Goal: Task Accomplishment & Management: Manage account settings

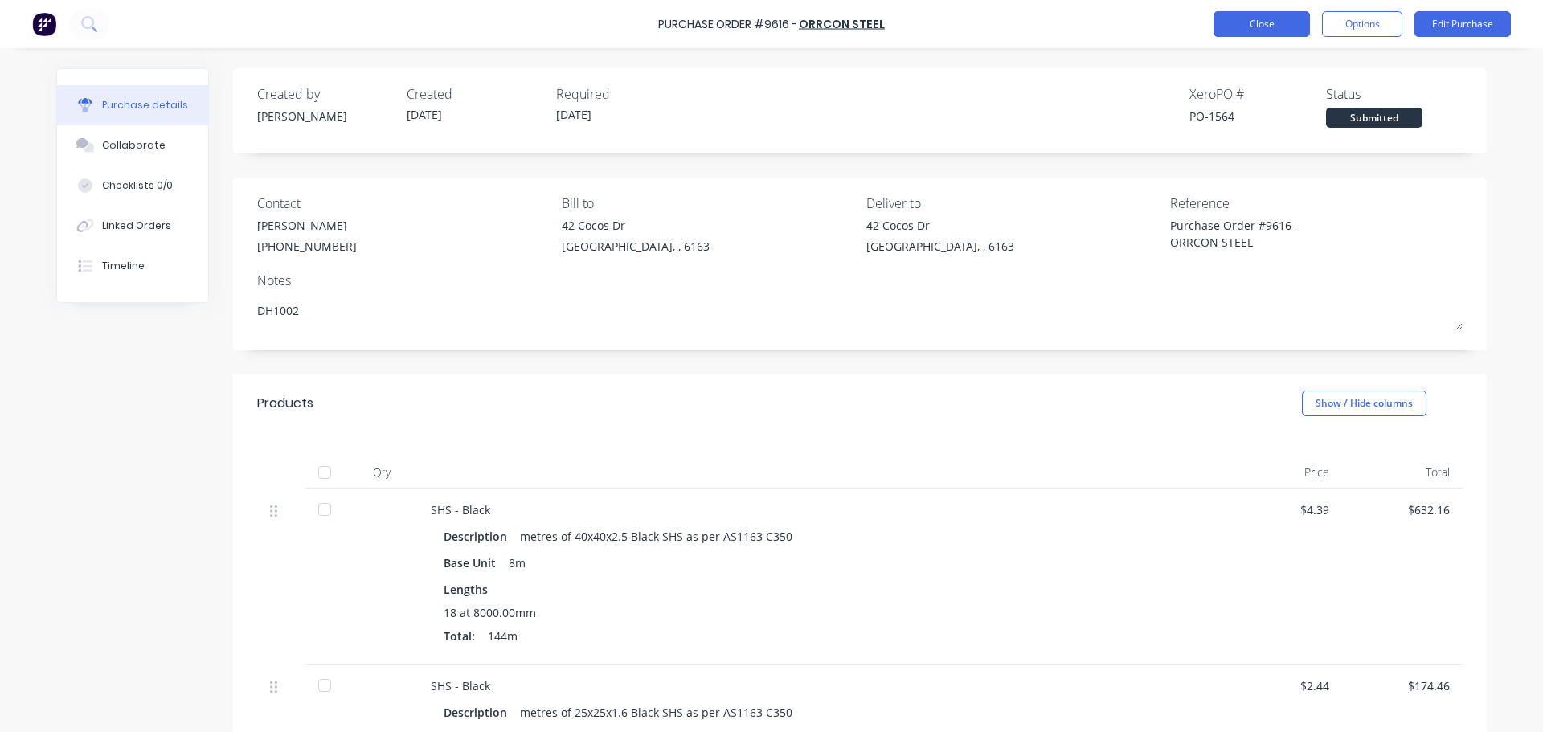
click at [1259, 31] on button "Close" at bounding box center [1261, 24] width 96 height 26
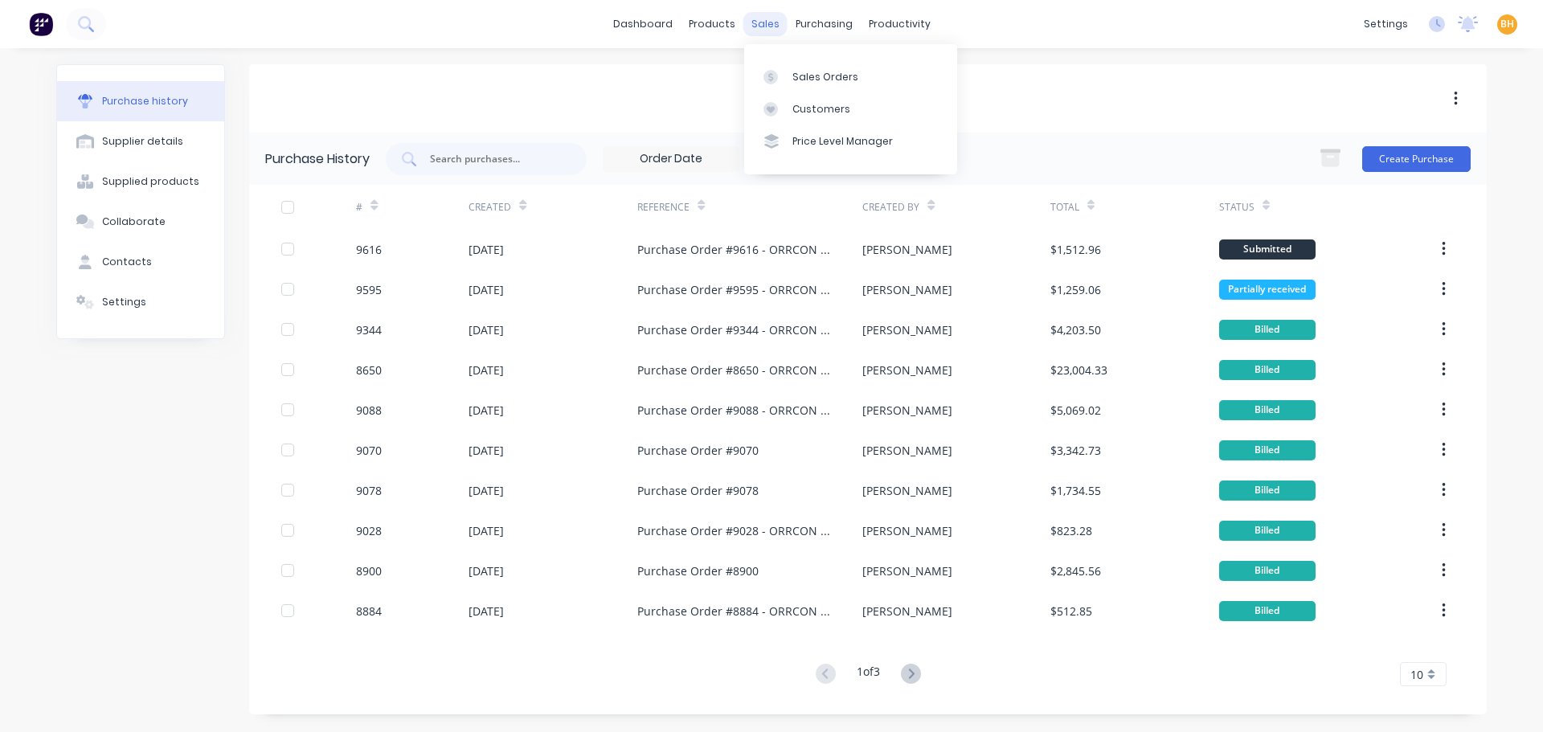
click at [756, 32] on div "sales" at bounding box center [765, 24] width 44 height 24
click at [811, 70] on div "Sales Orders" at bounding box center [825, 77] width 66 height 14
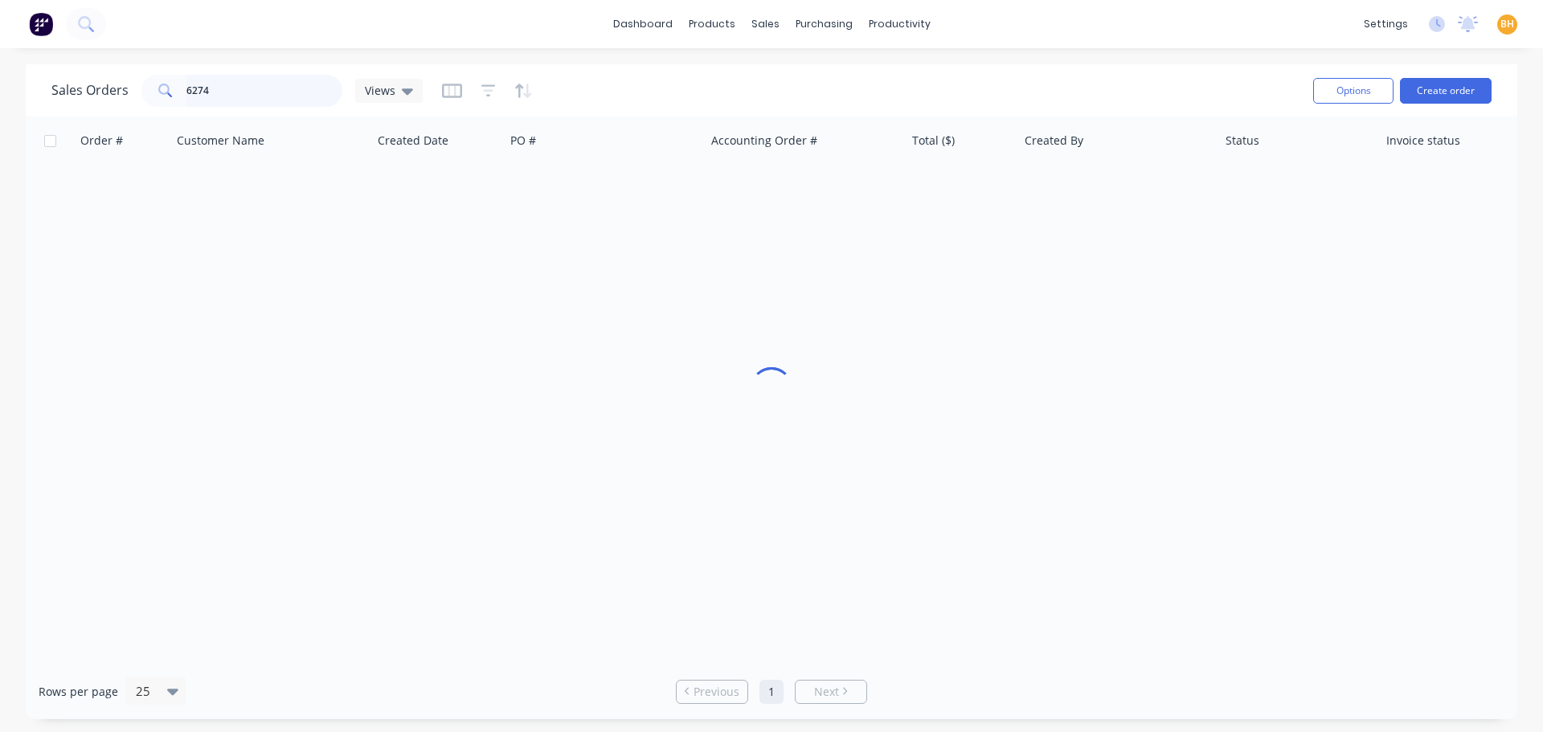
click at [242, 94] on input "6274" at bounding box center [264, 91] width 157 height 32
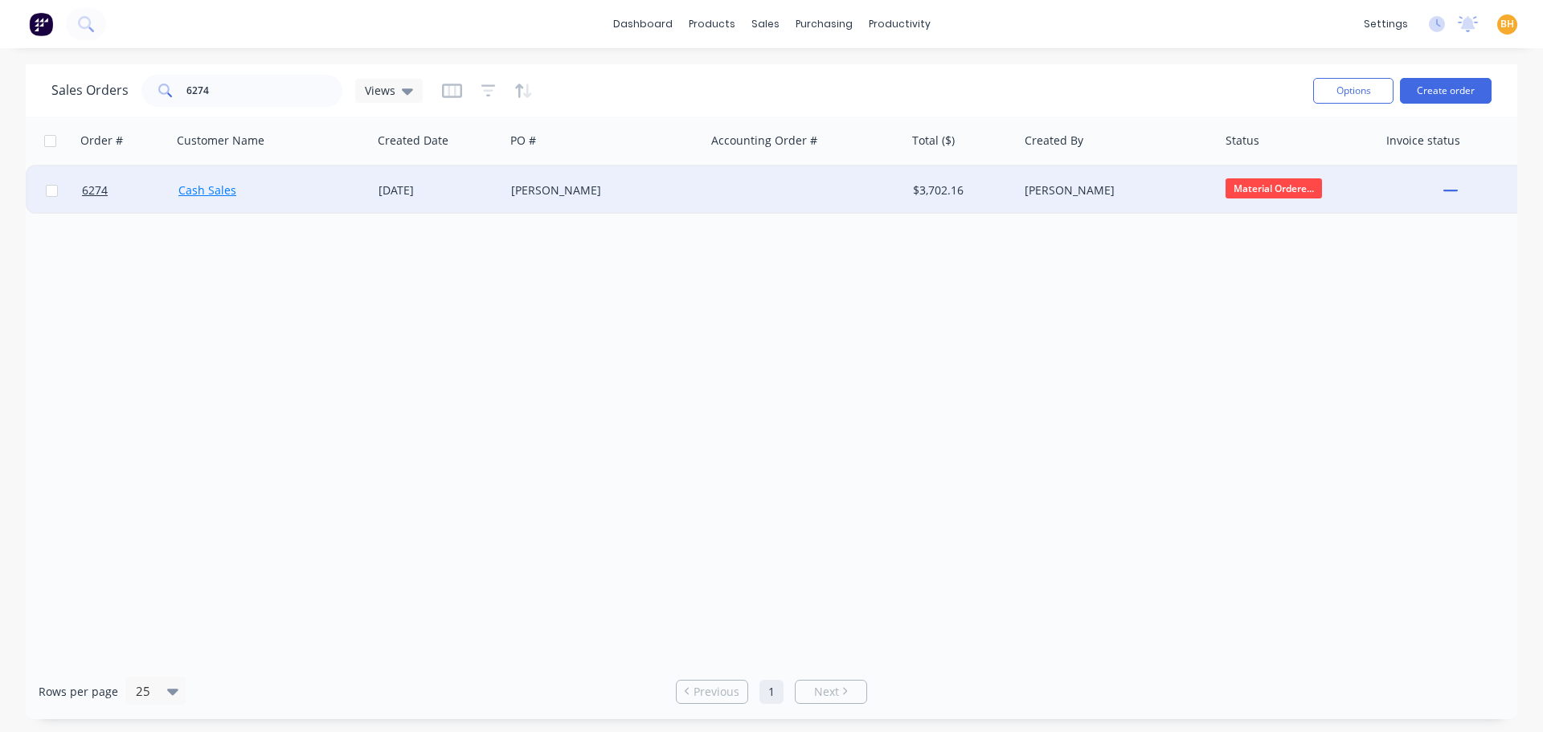
click at [187, 189] on link "Cash Sales" at bounding box center [207, 189] width 58 height 15
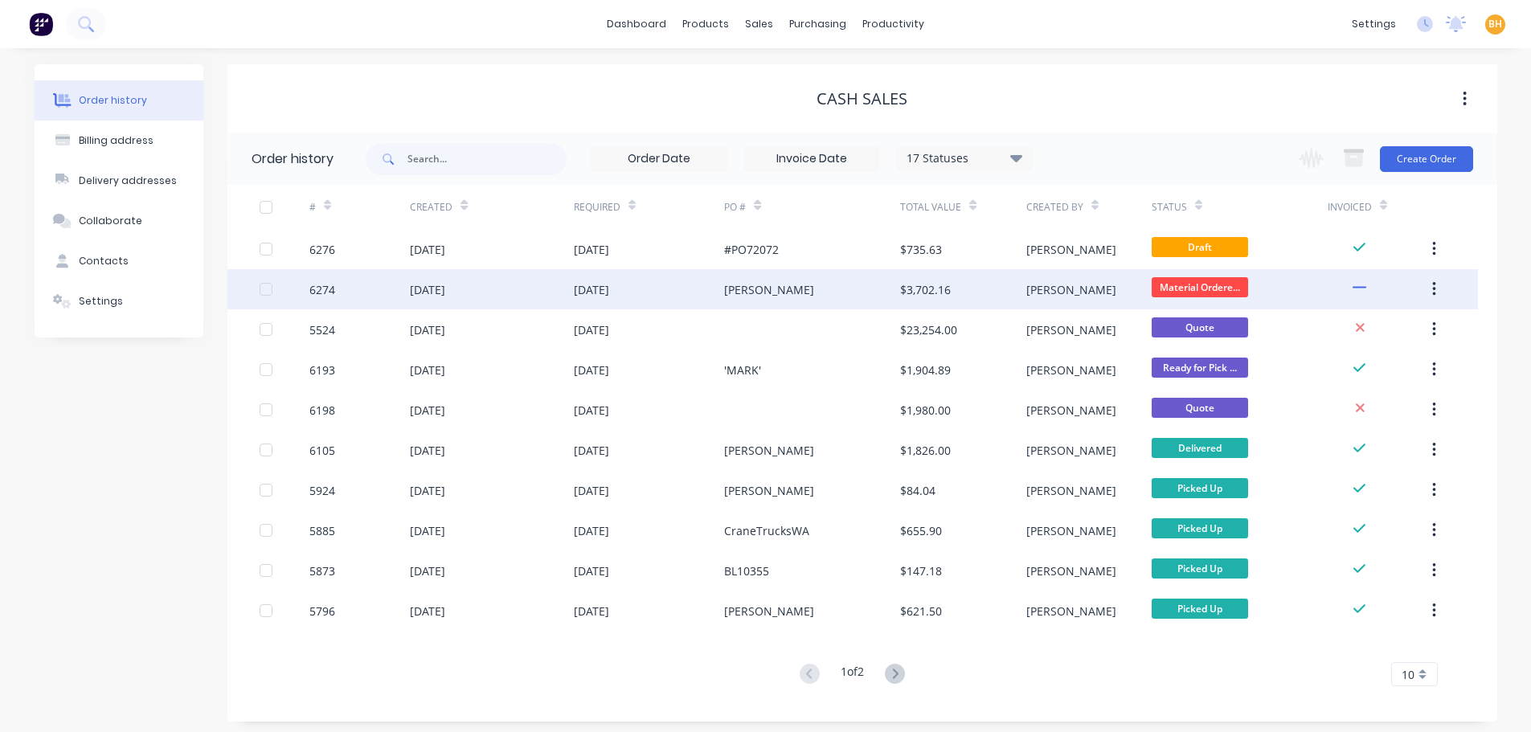
click at [429, 290] on div "[DATE]" at bounding box center [427, 289] width 35 height 17
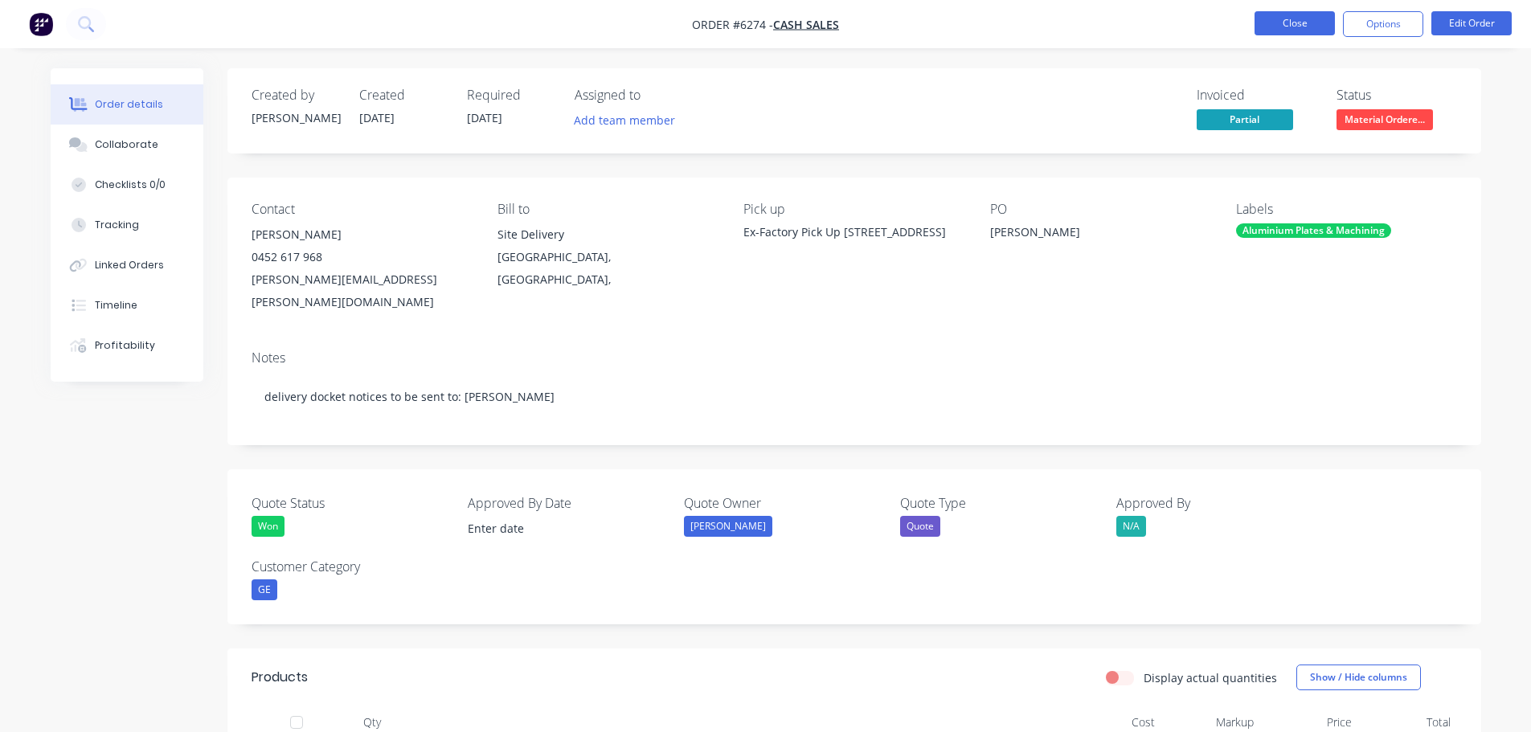
click at [1283, 25] on button "Close" at bounding box center [1294, 23] width 80 height 24
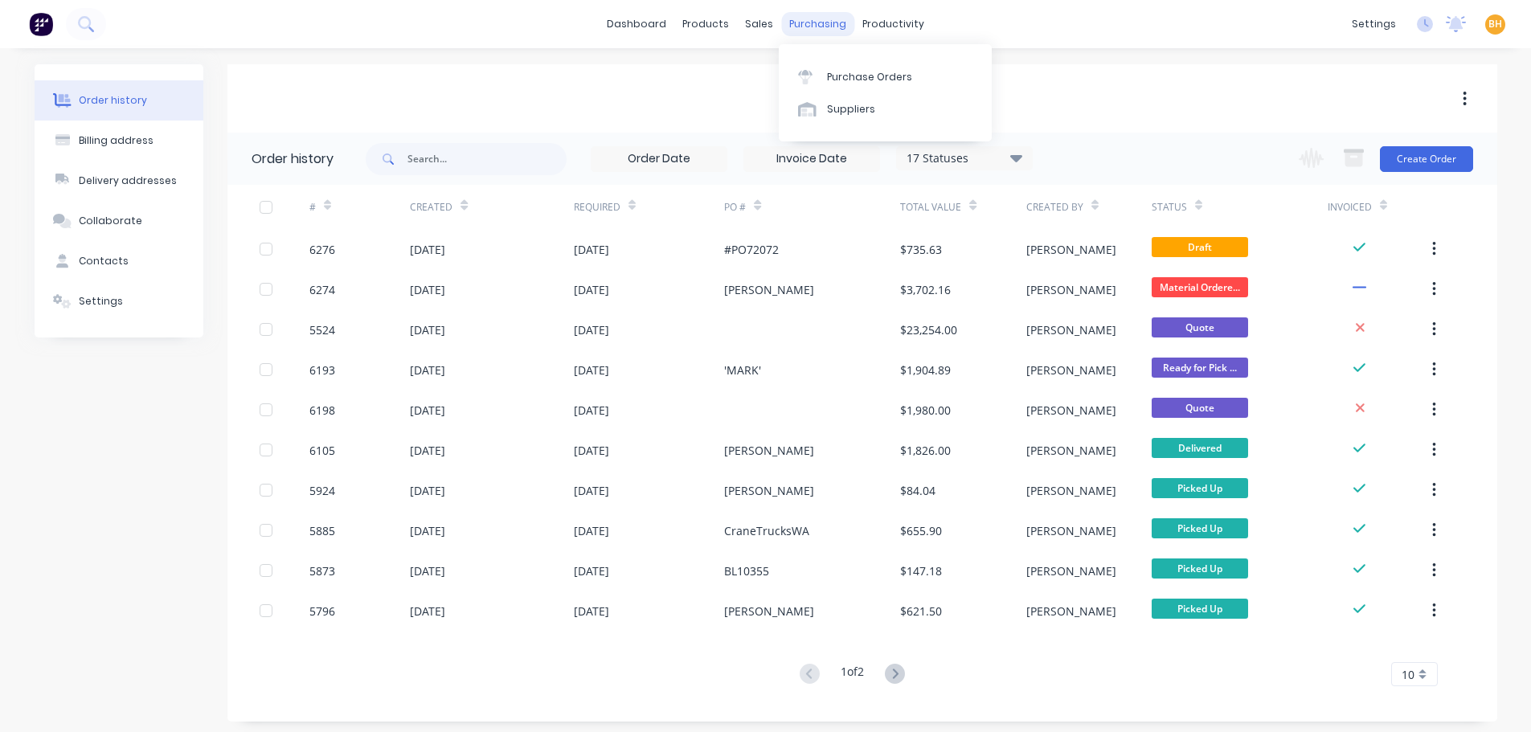
click at [807, 31] on div "purchasing" at bounding box center [817, 24] width 73 height 24
click at [844, 68] on link "Purchase Orders" at bounding box center [885, 76] width 213 height 32
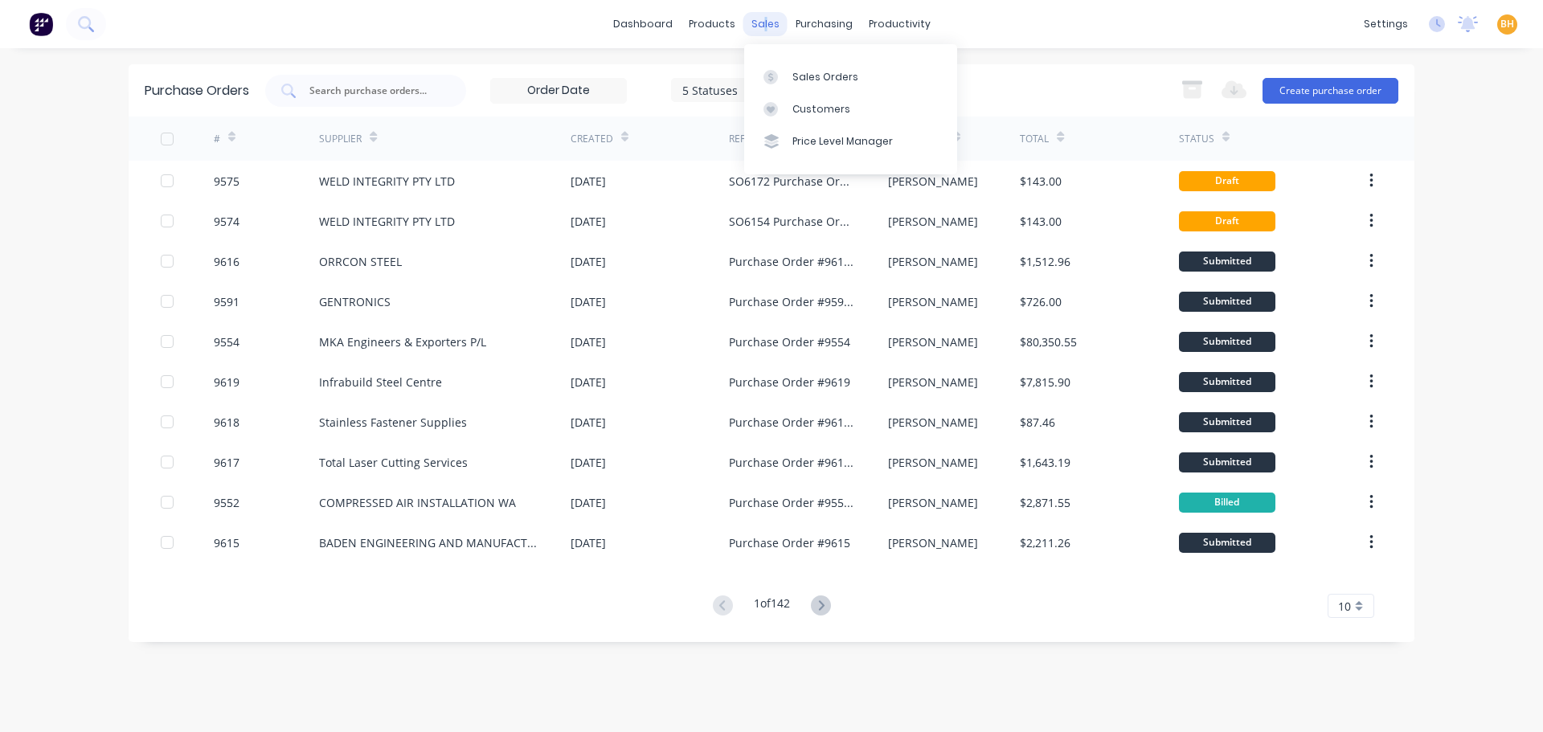
click at [767, 26] on div "sales" at bounding box center [765, 24] width 44 height 24
click at [833, 76] on div "Sales Orders" at bounding box center [825, 77] width 66 height 14
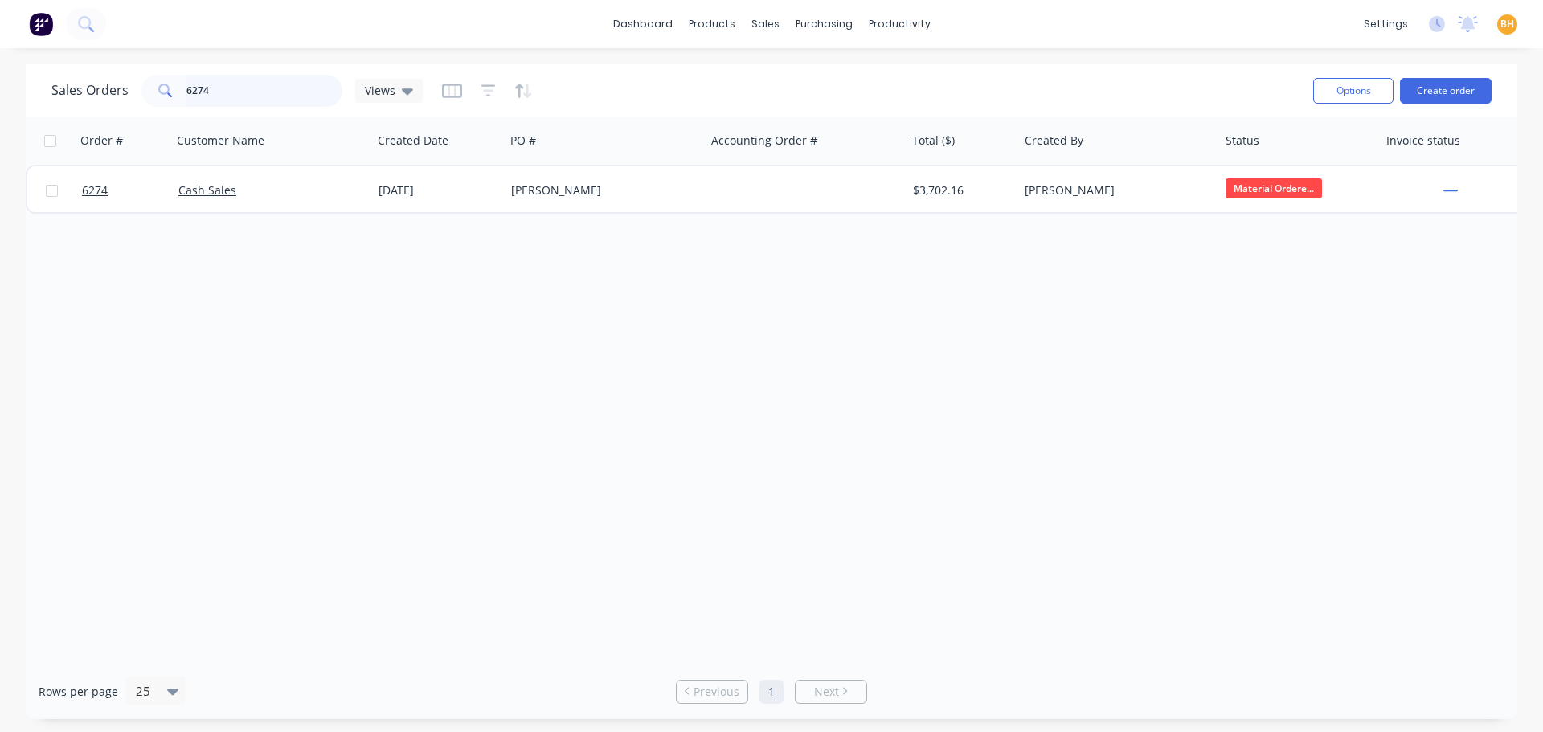
click at [249, 96] on input "6274" at bounding box center [264, 91] width 157 height 32
click at [1453, 97] on button "Create order" at bounding box center [1446, 91] width 92 height 26
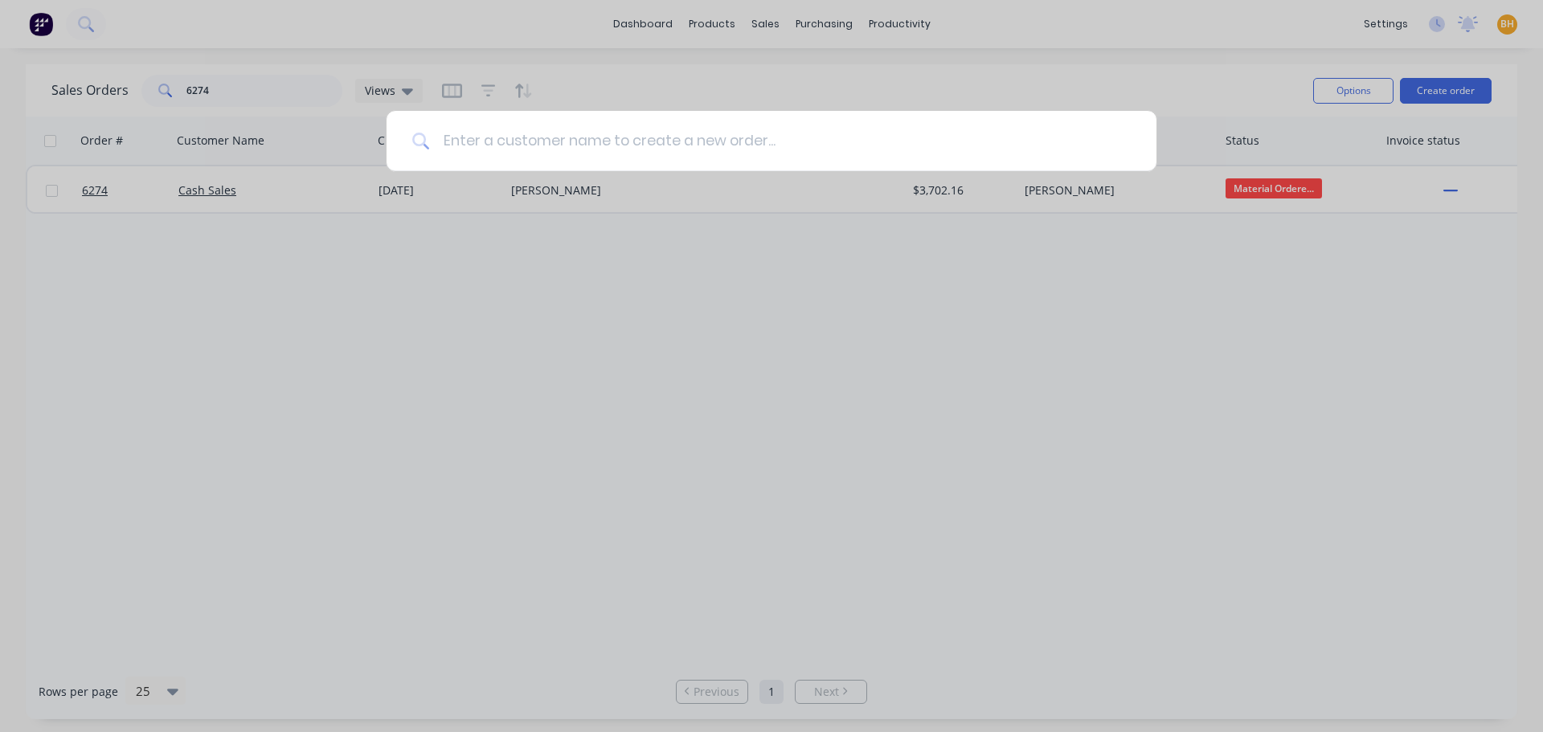
click at [505, 141] on input at bounding box center [780, 141] width 701 height 60
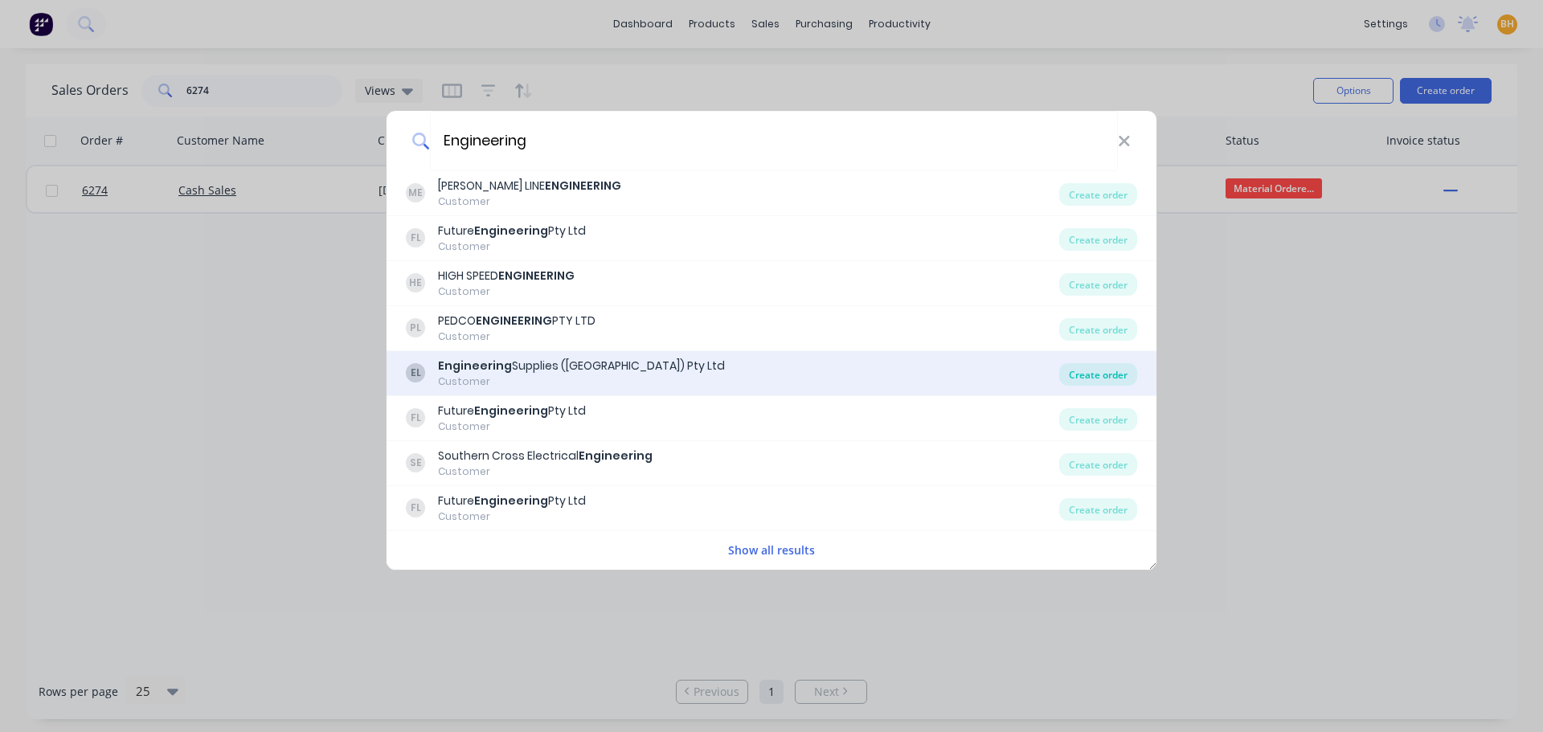
type input "Engineering"
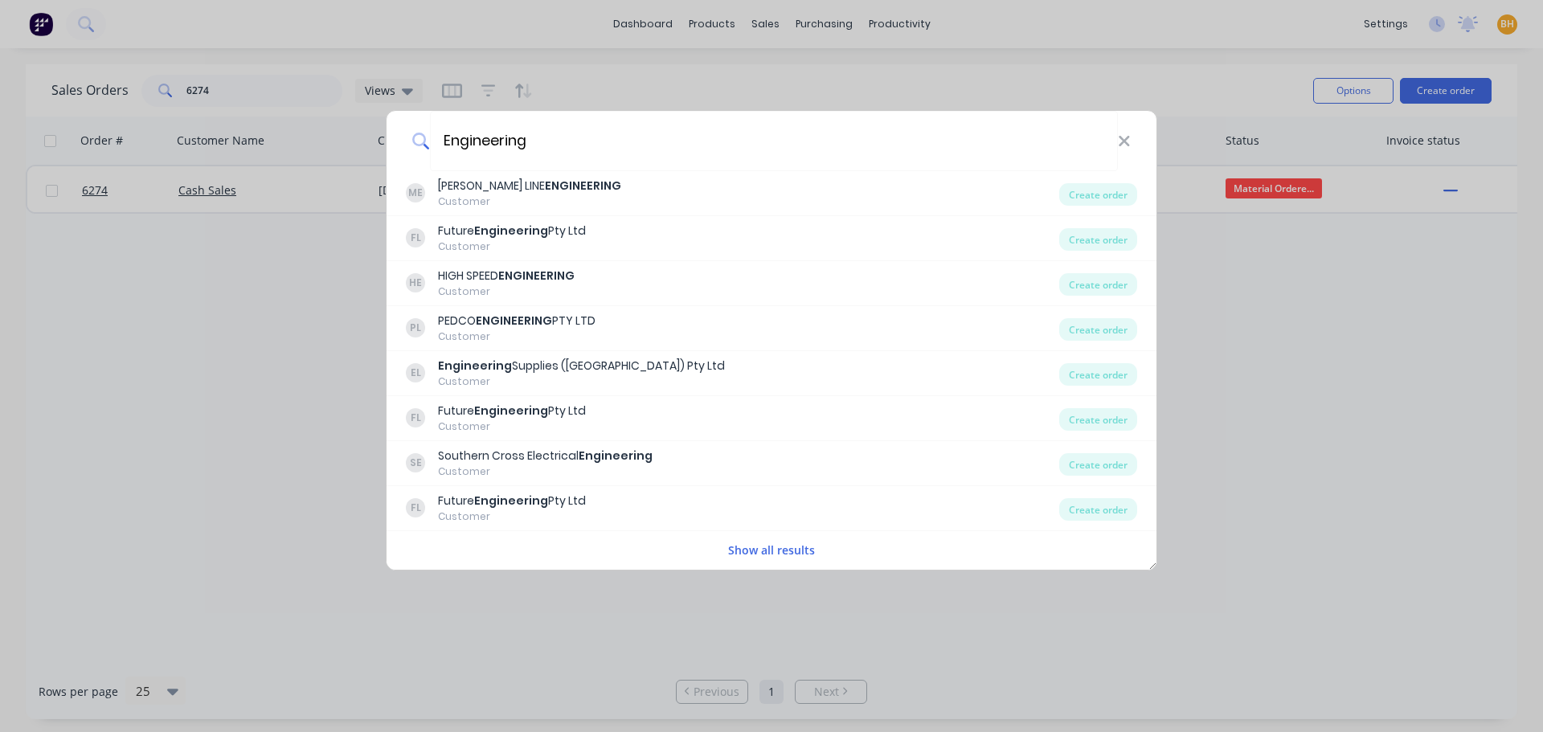
drag, startPoint x: 1101, startPoint y: 372, endPoint x: 1081, endPoint y: 382, distance: 22.6
click at [1102, 372] on div "Create order" at bounding box center [1098, 374] width 78 height 22
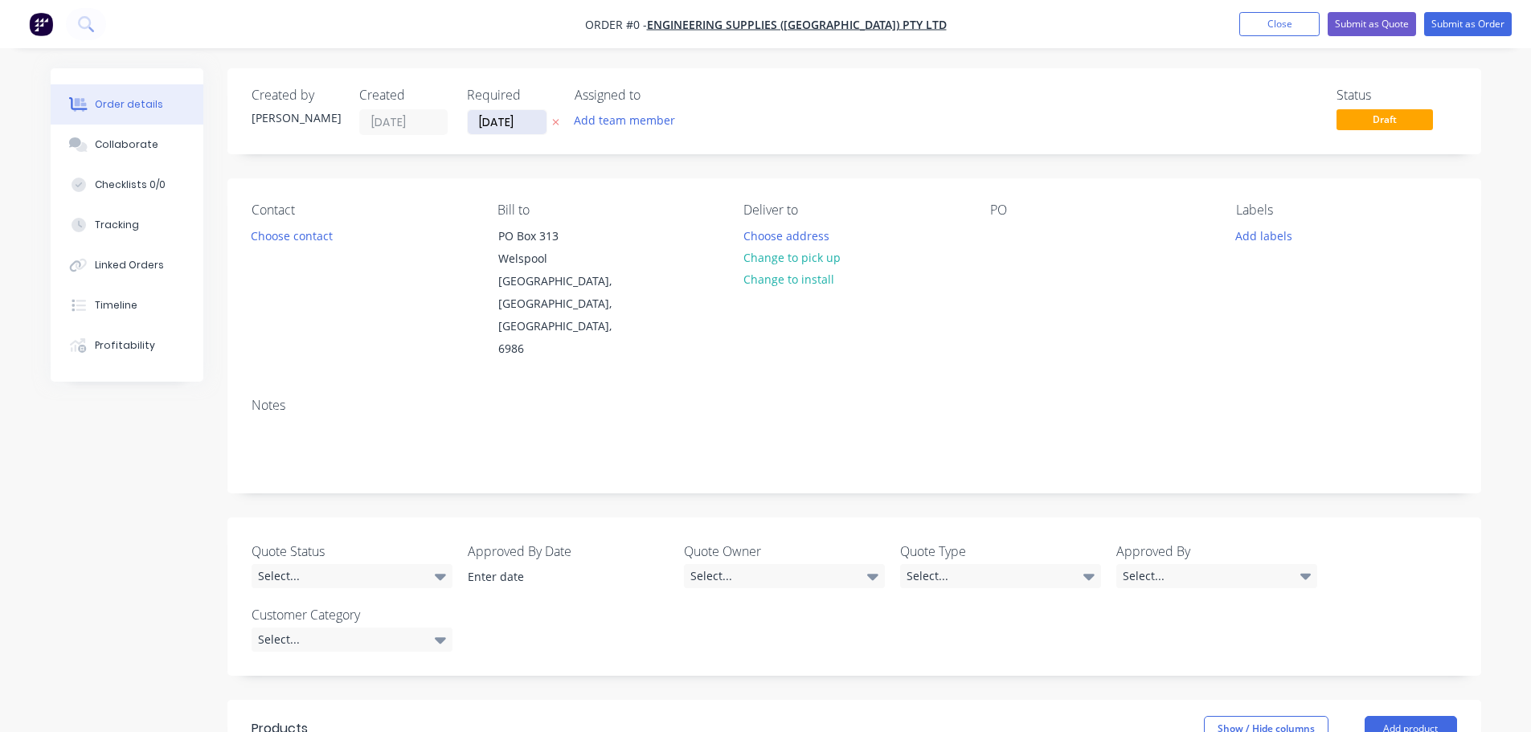
click at [512, 129] on input "[DATE]" at bounding box center [507, 122] width 79 height 24
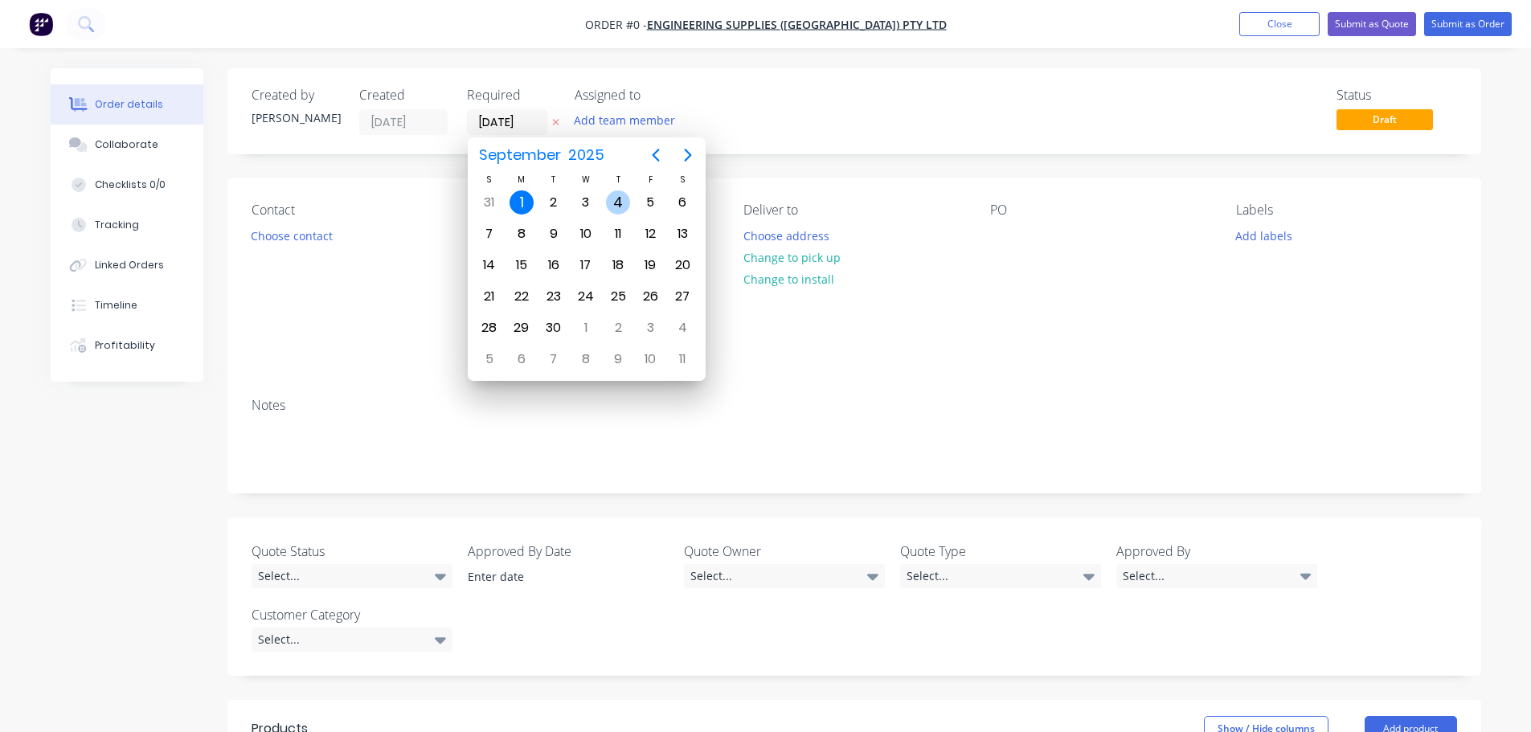
click at [619, 195] on div "4" at bounding box center [618, 202] width 24 height 24
type input "[DATE]"
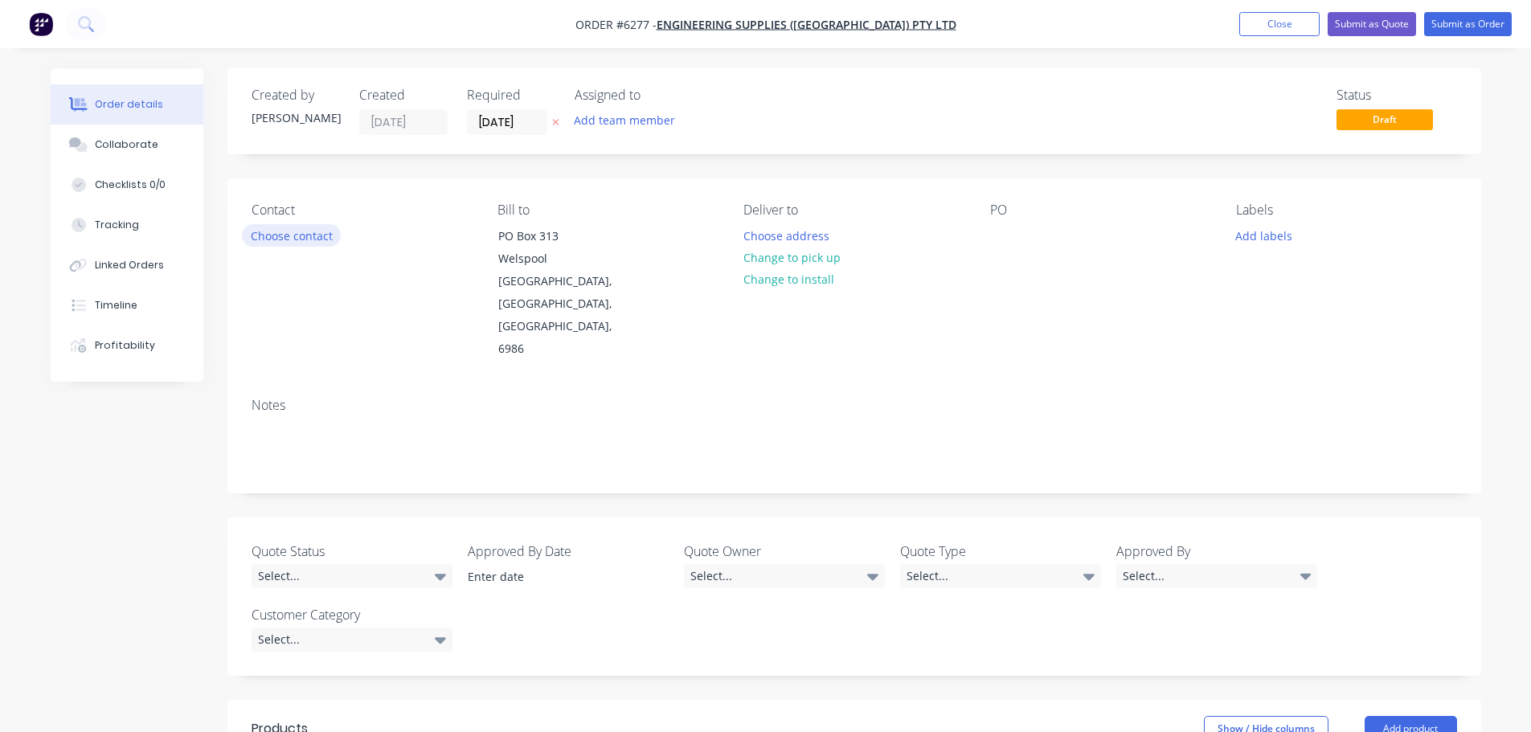
click at [309, 234] on button "Choose contact" at bounding box center [291, 235] width 99 height 22
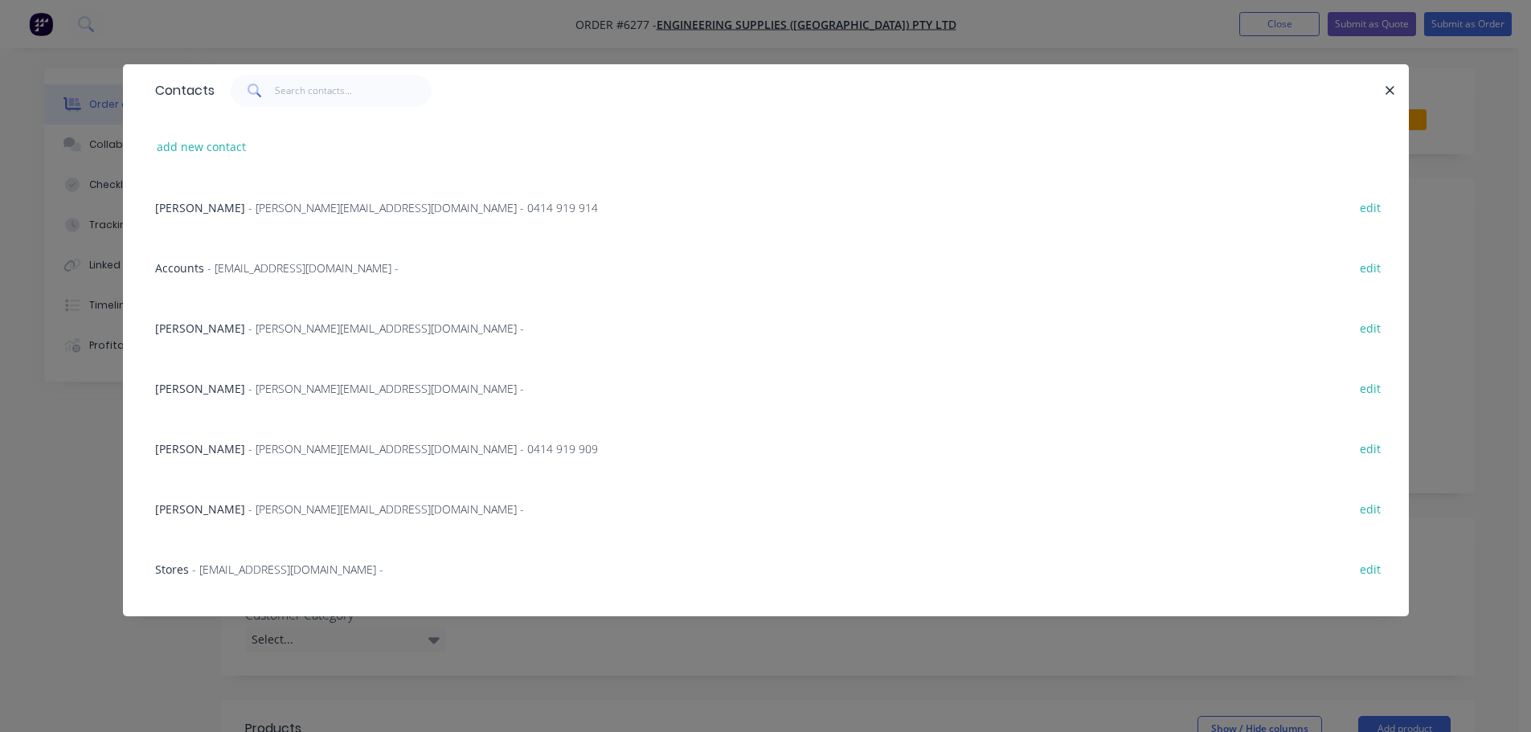
click at [269, 448] on span "- [PERSON_NAME][EMAIL_ADDRESS][DOMAIN_NAME] - 0414 919 909" at bounding box center [422, 448] width 349 height 15
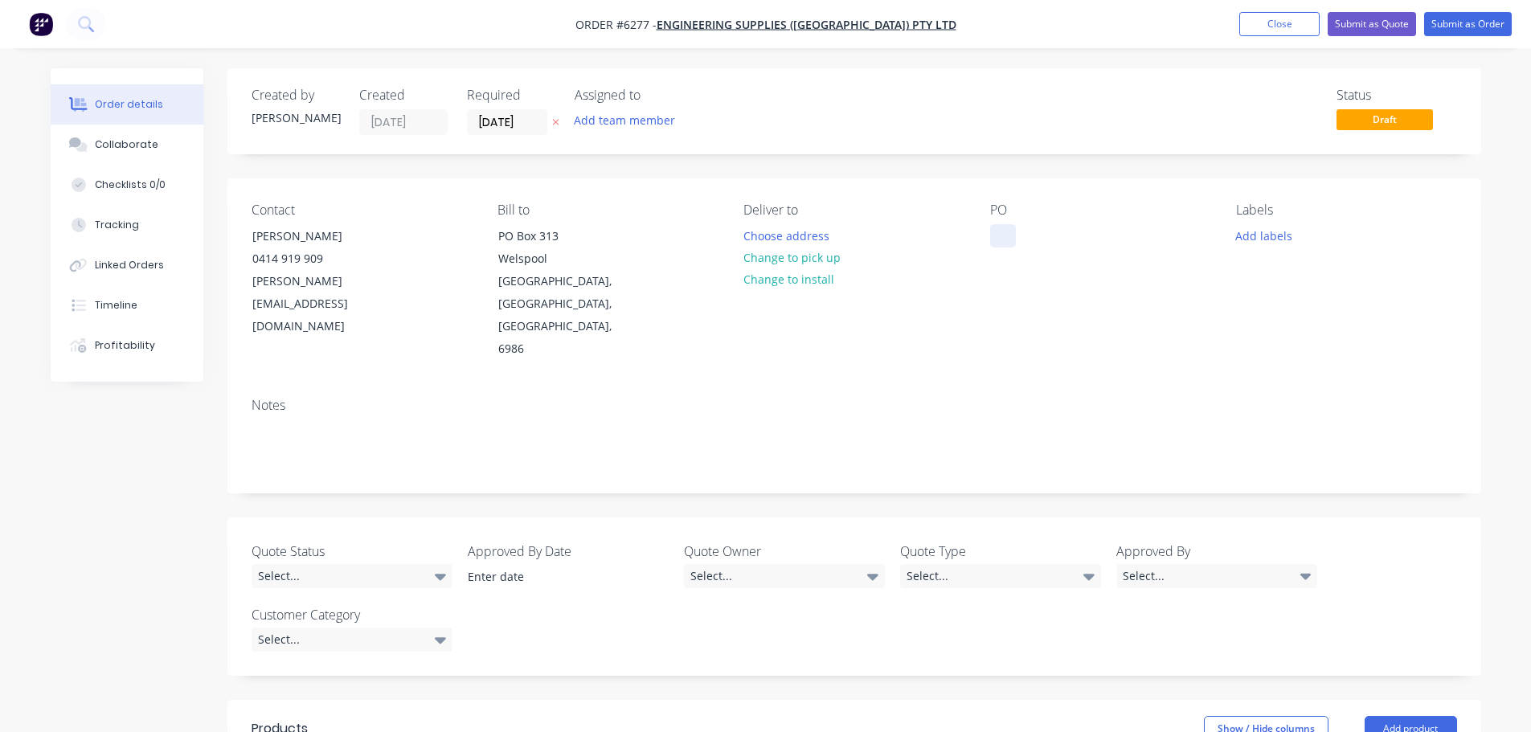
click at [1012, 235] on div at bounding box center [1003, 235] width 26 height 23
click at [1267, 235] on button "Add labels" at bounding box center [1264, 235] width 74 height 22
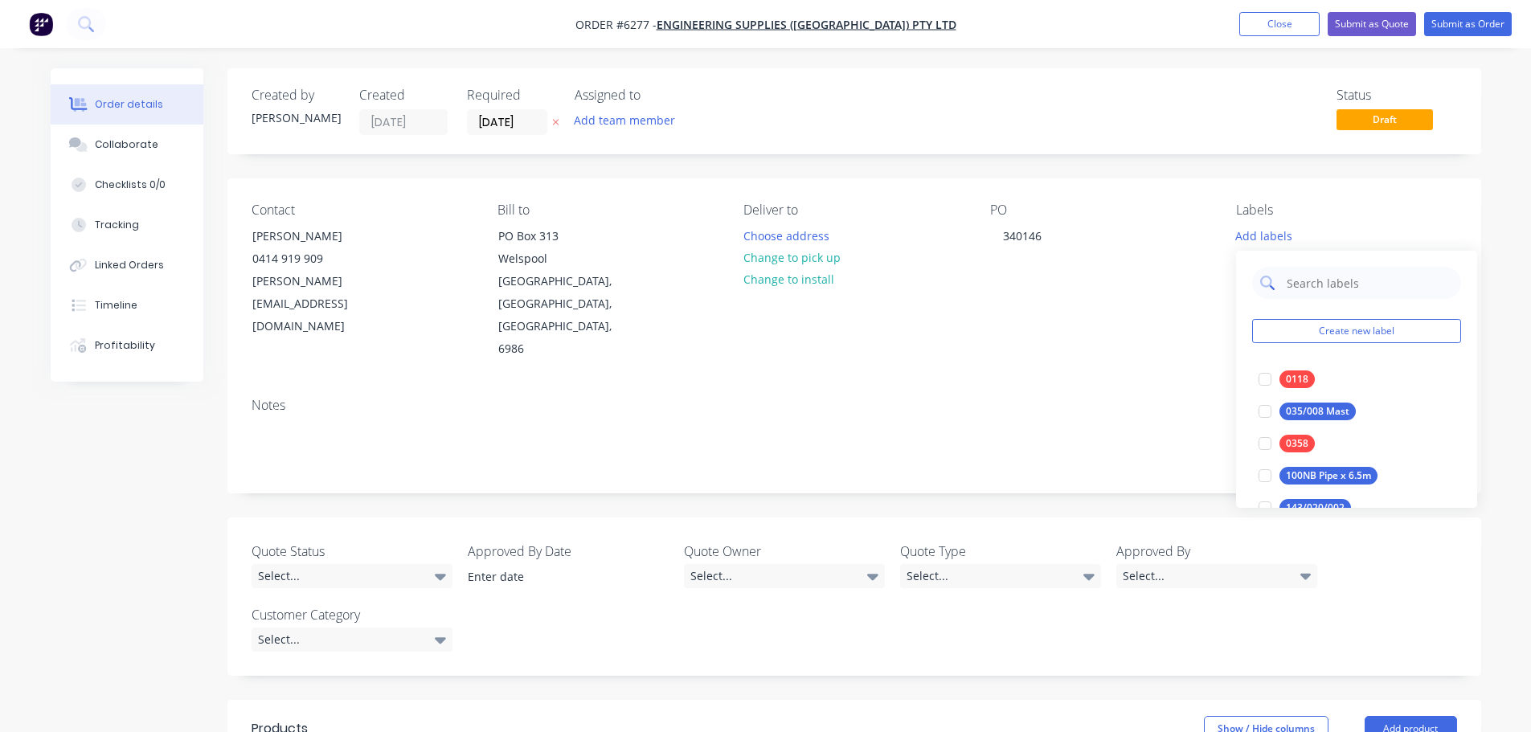
click at [1293, 284] on input "text" at bounding box center [1369, 283] width 168 height 32
click at [1266, 377] on div at bounding box center [1265, 379] width 32 height 32
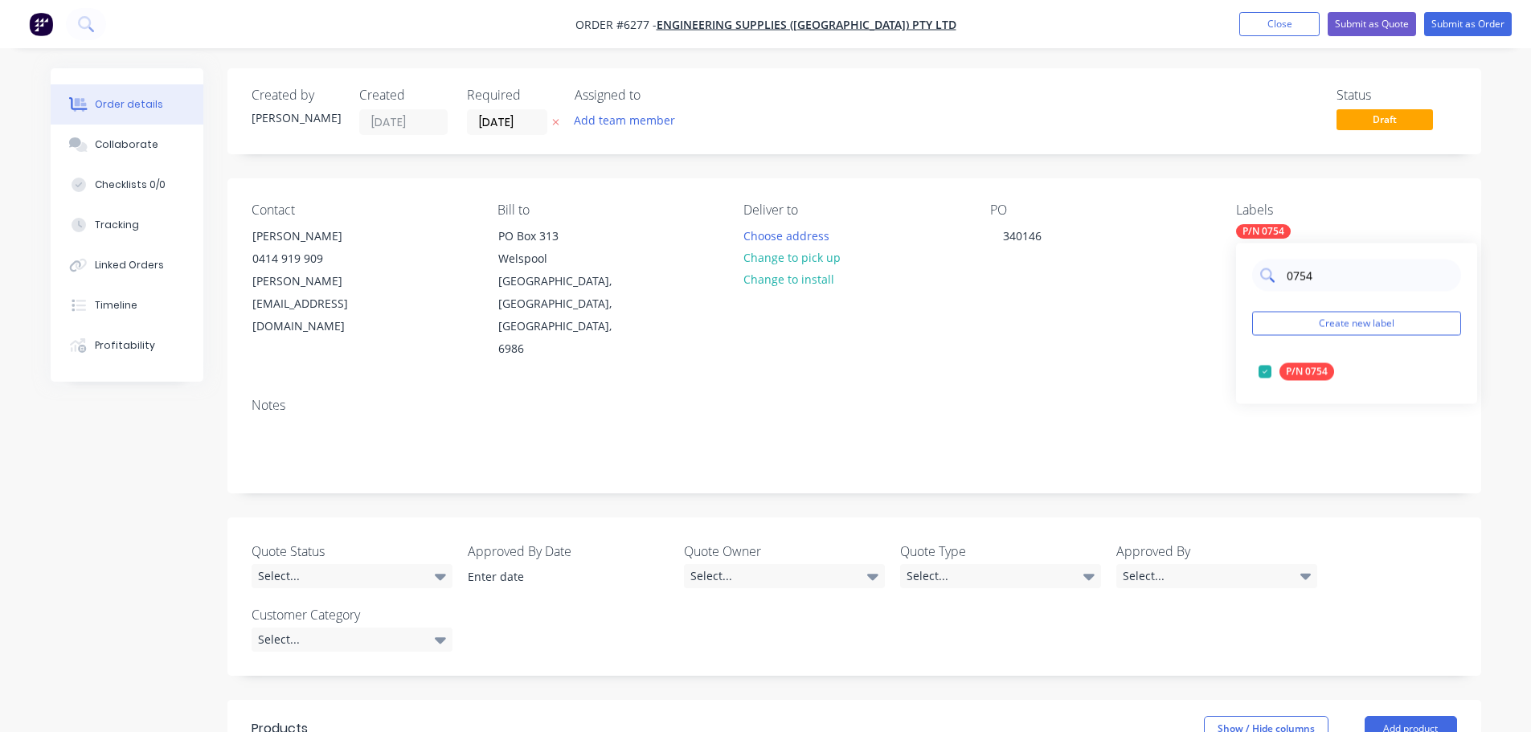
click at [1337, 267] on input "0754" at bounding box center [1369, 276] width 168 height 32
type input "0"
type input "0177"
click at [1267, 372] on div at bounding box center [1265, 372] width 32 height 32
click at [1107, 385] on div "Notes" at bounding box center [853, 439] width 1253 height 108
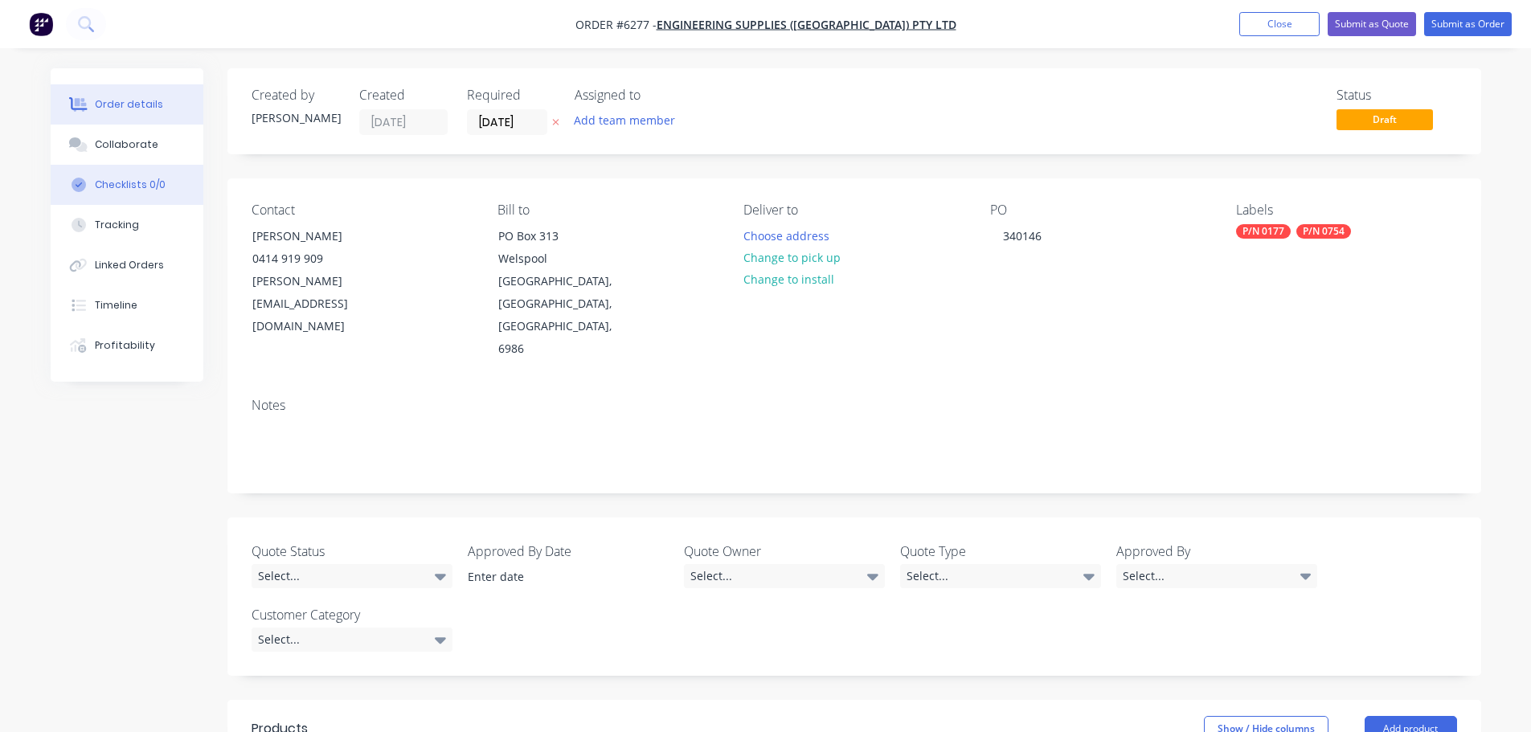
click at [130, 186] on div "Checklists 0/0" at bounding box center [130, 185] width 71 height 14
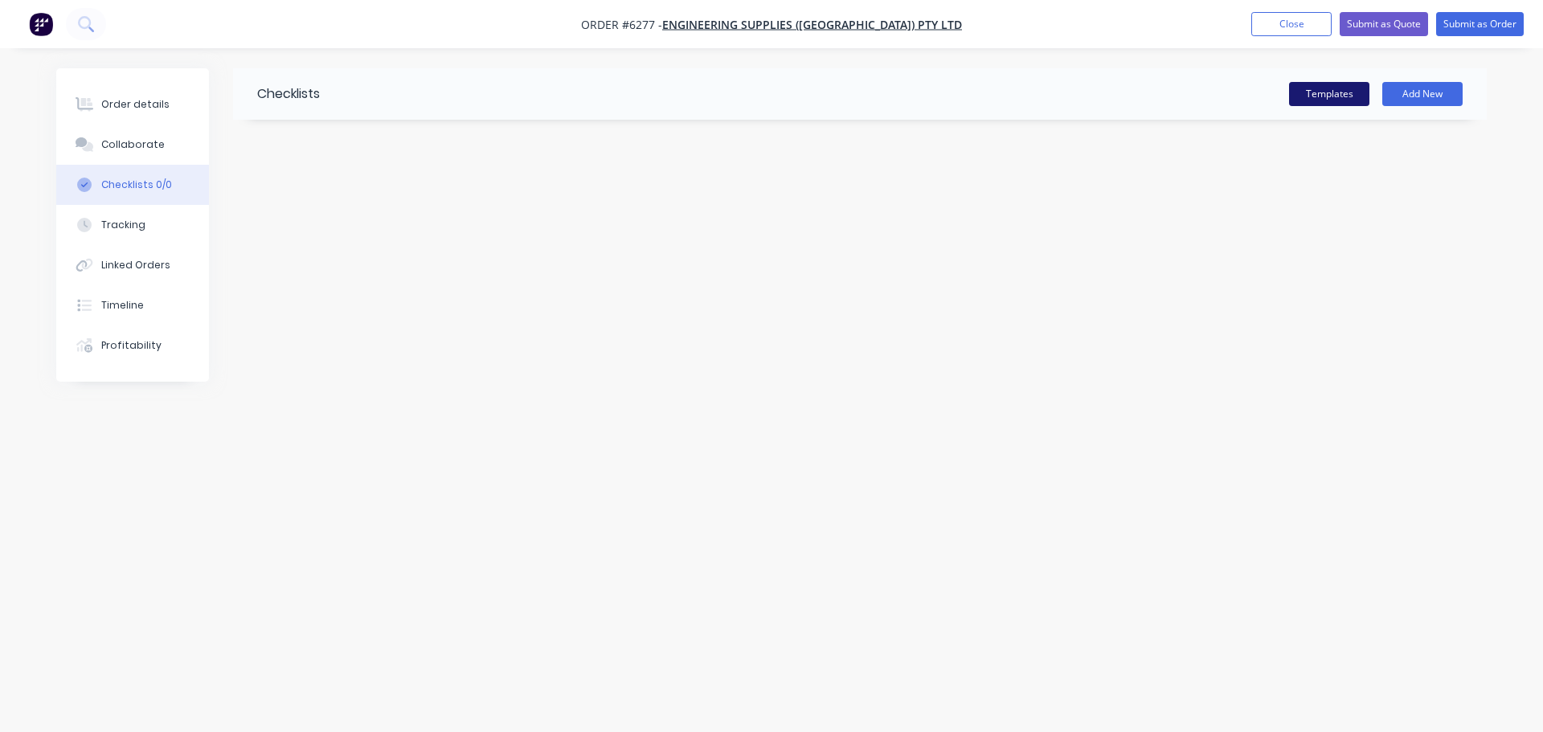
click at [1323, 96] on button "Templates" at bounding box center [1329, 94] width 80 height 24
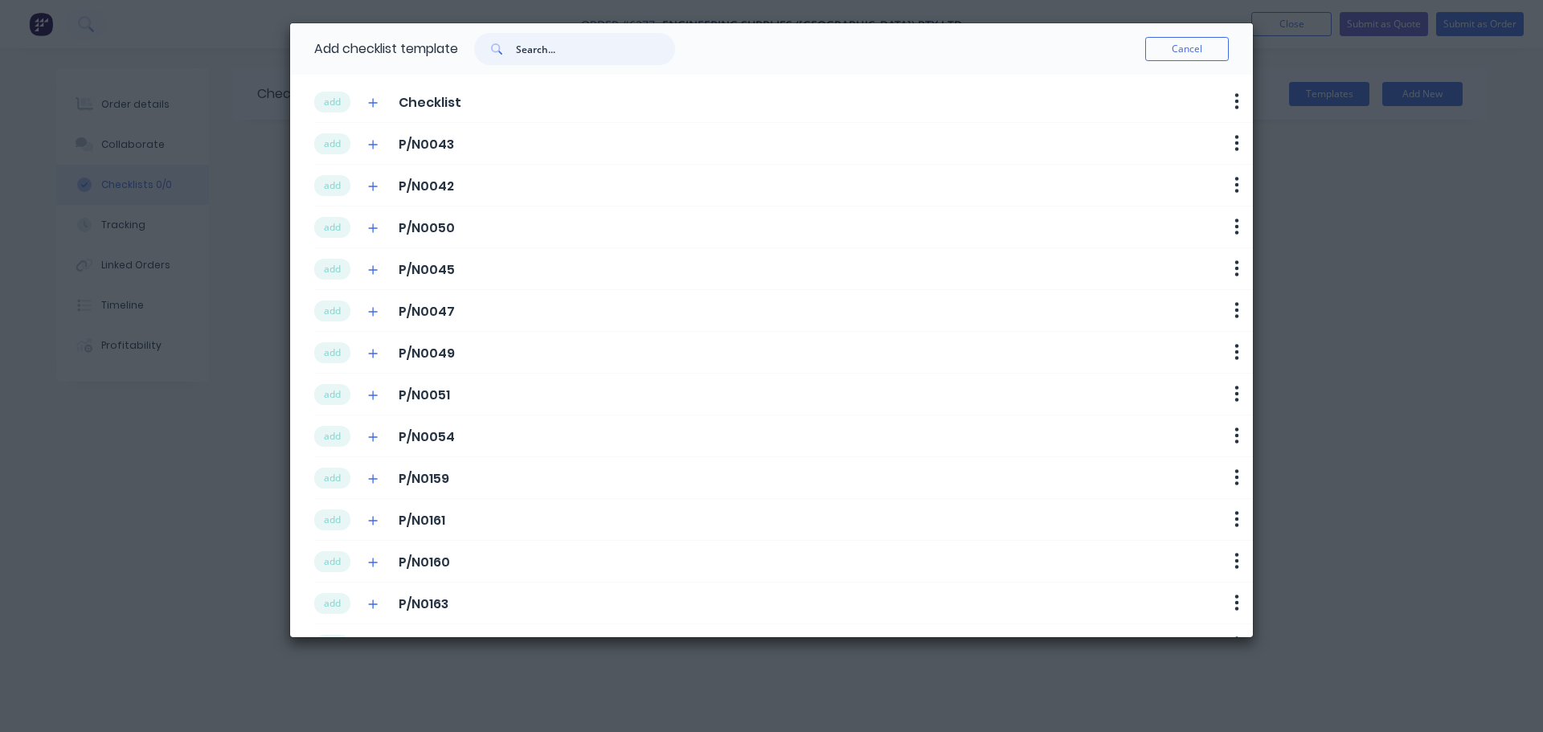
click at [564, 59] on input "text" at bounding box center [595, 49] width 159 height 32
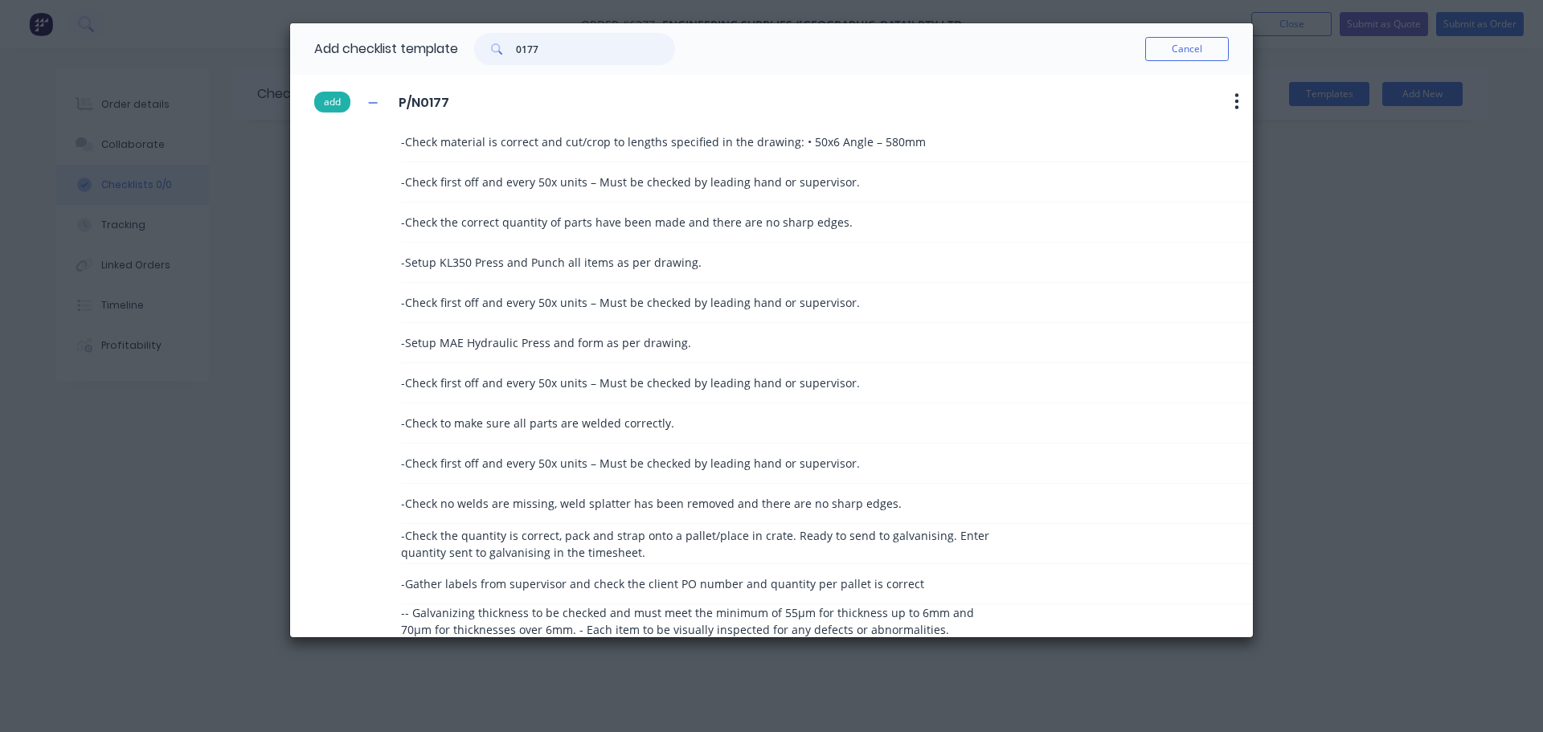
type input "0177"
click at [331, 101] on button "add" at bounding box center [332, 102] width 36 height 21
type textarea "x"
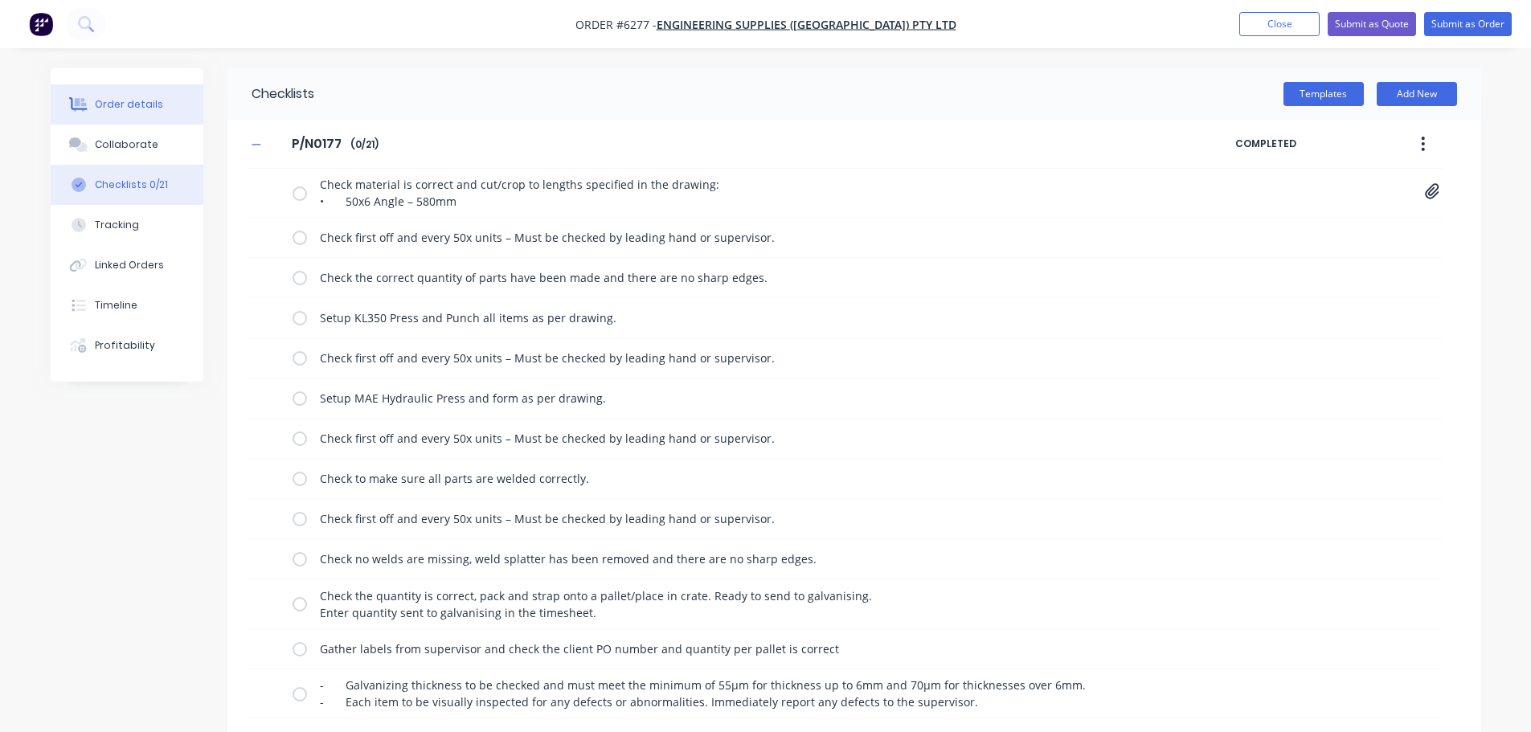
click at [88, 99] on div at bounding box center [79, 104] width 24 height 14
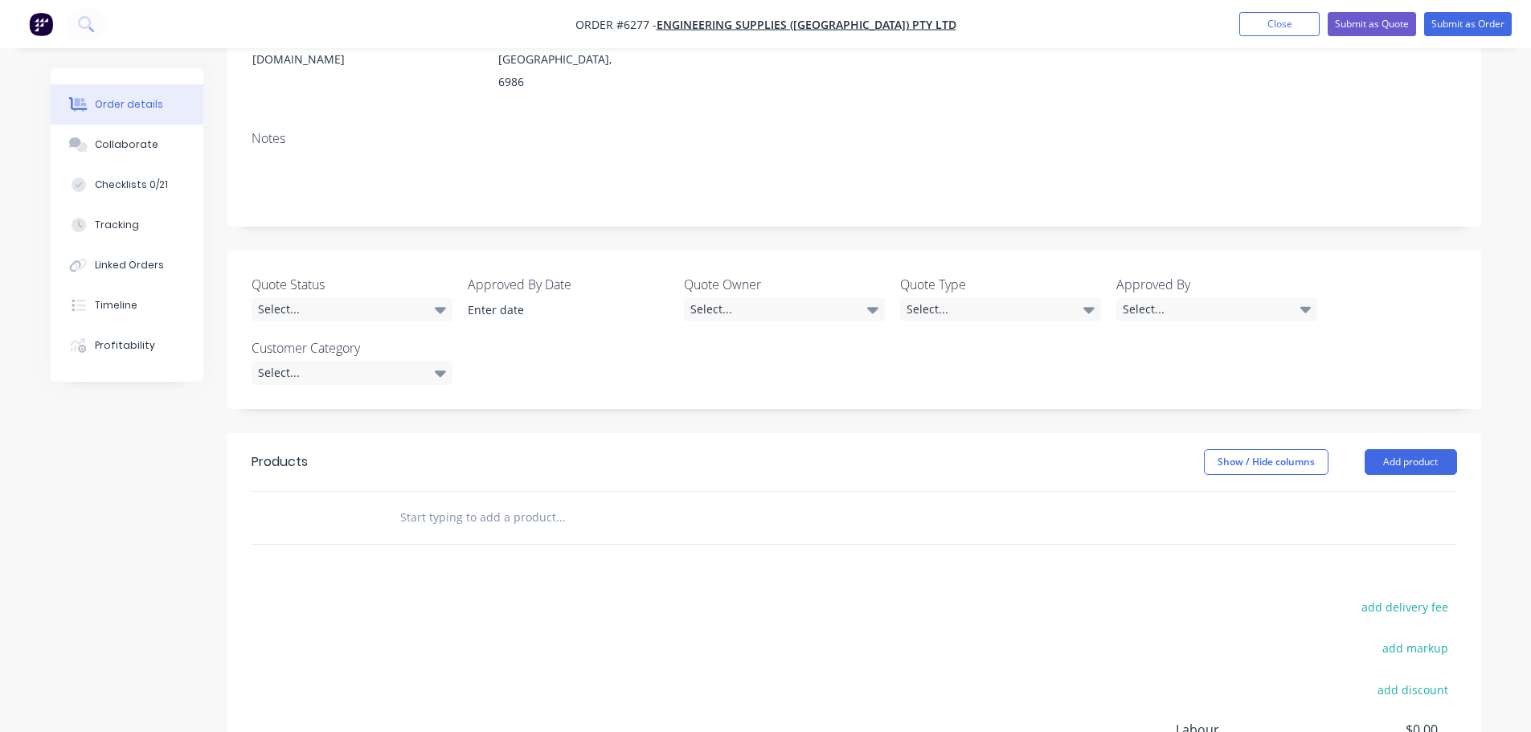
scroll to position [321, 0]
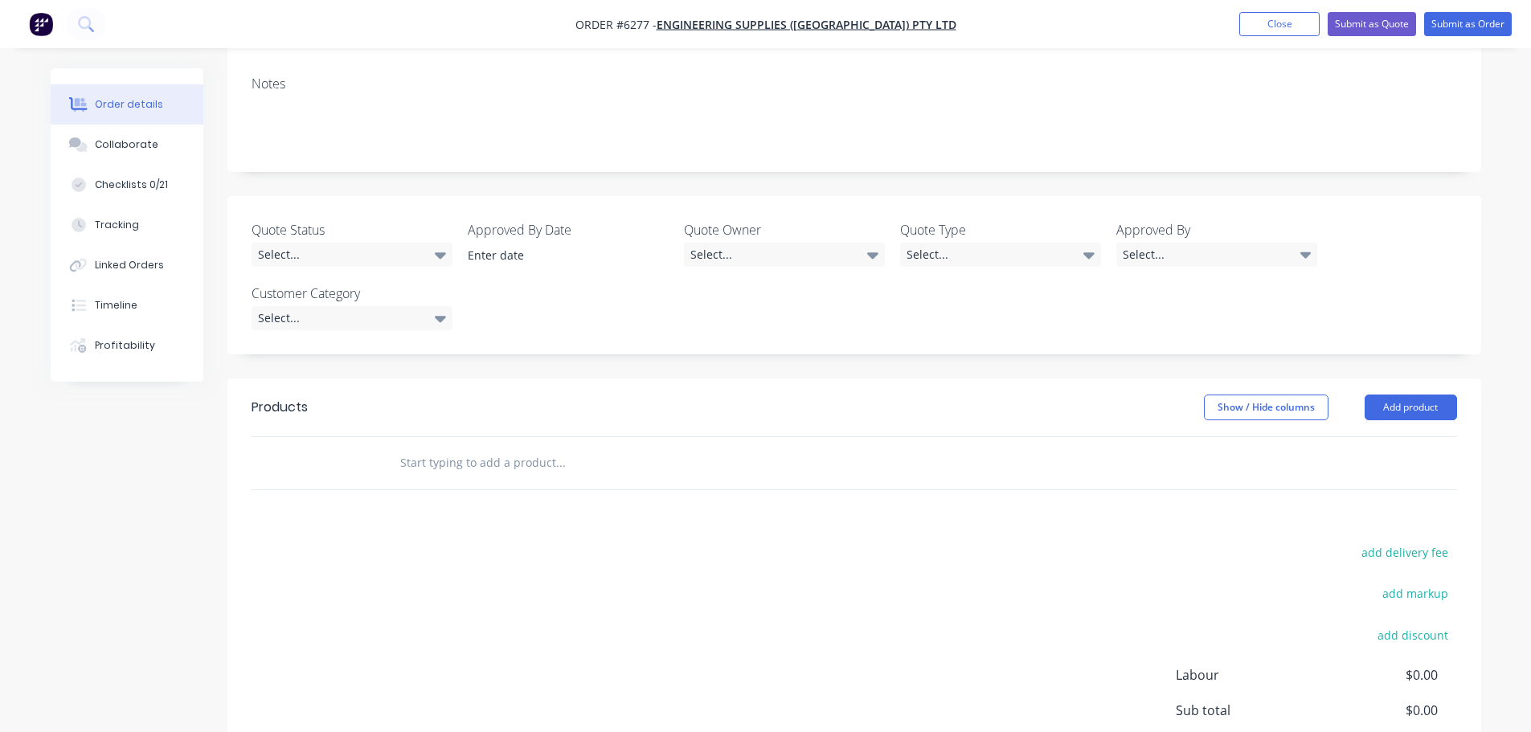
click at [447, 447] on input "text" at bounding box center [559, 463] width 321 height 32
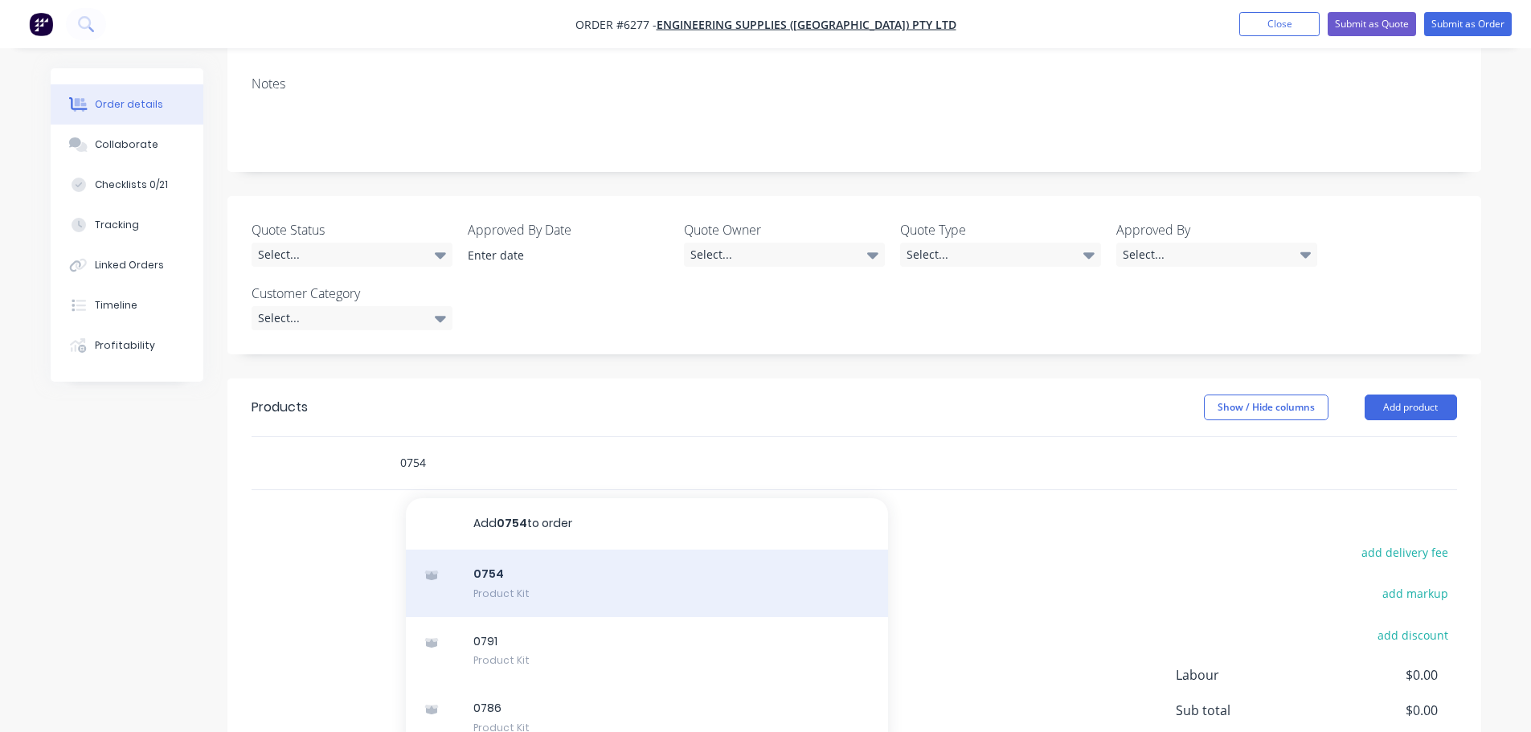
type input "0754"
click at [507, 550] on div "0754 Product Kit" at bounding box center [647, 583] width 482 height 67
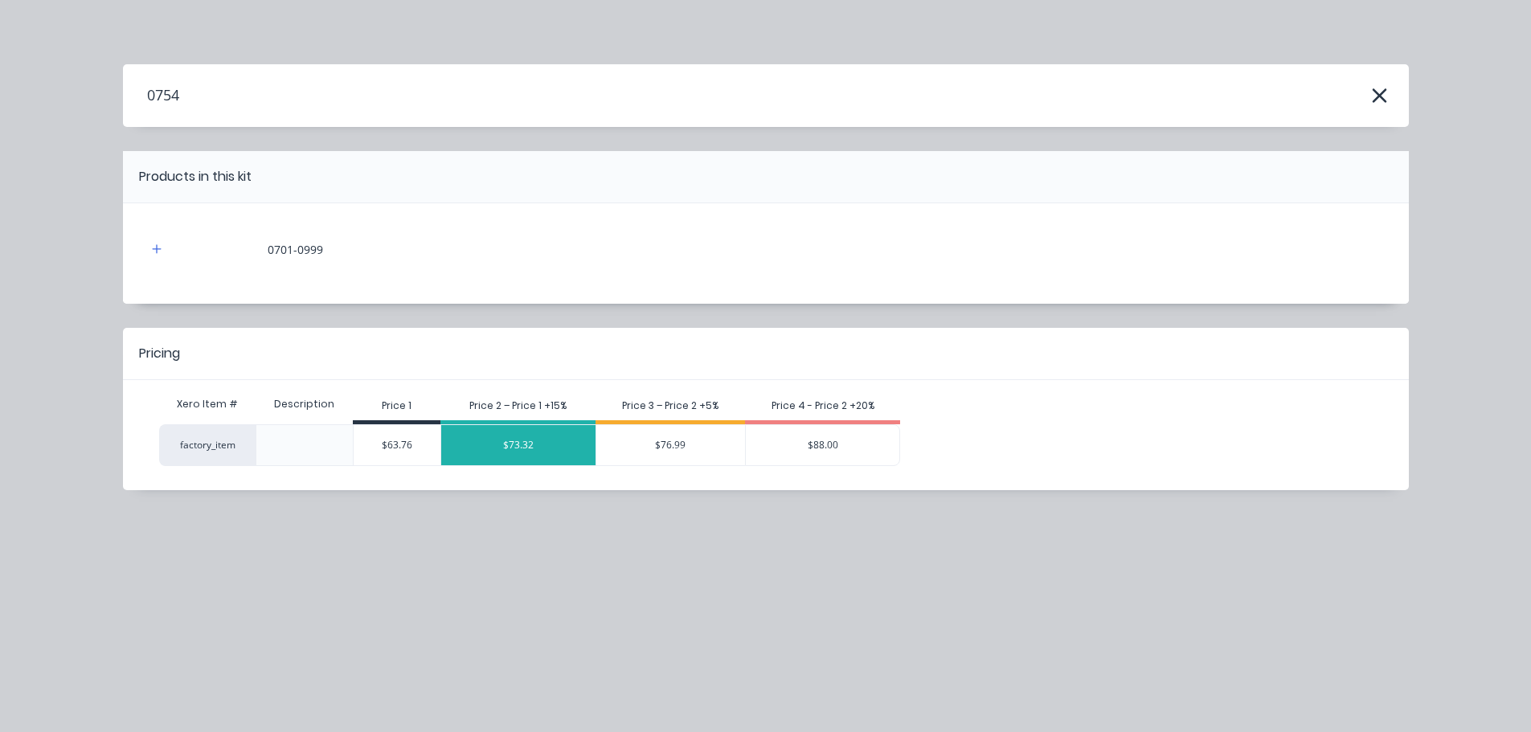
click at [506, 437] on div "$73.32" at bounding box center [518, 445] width 154 height 40
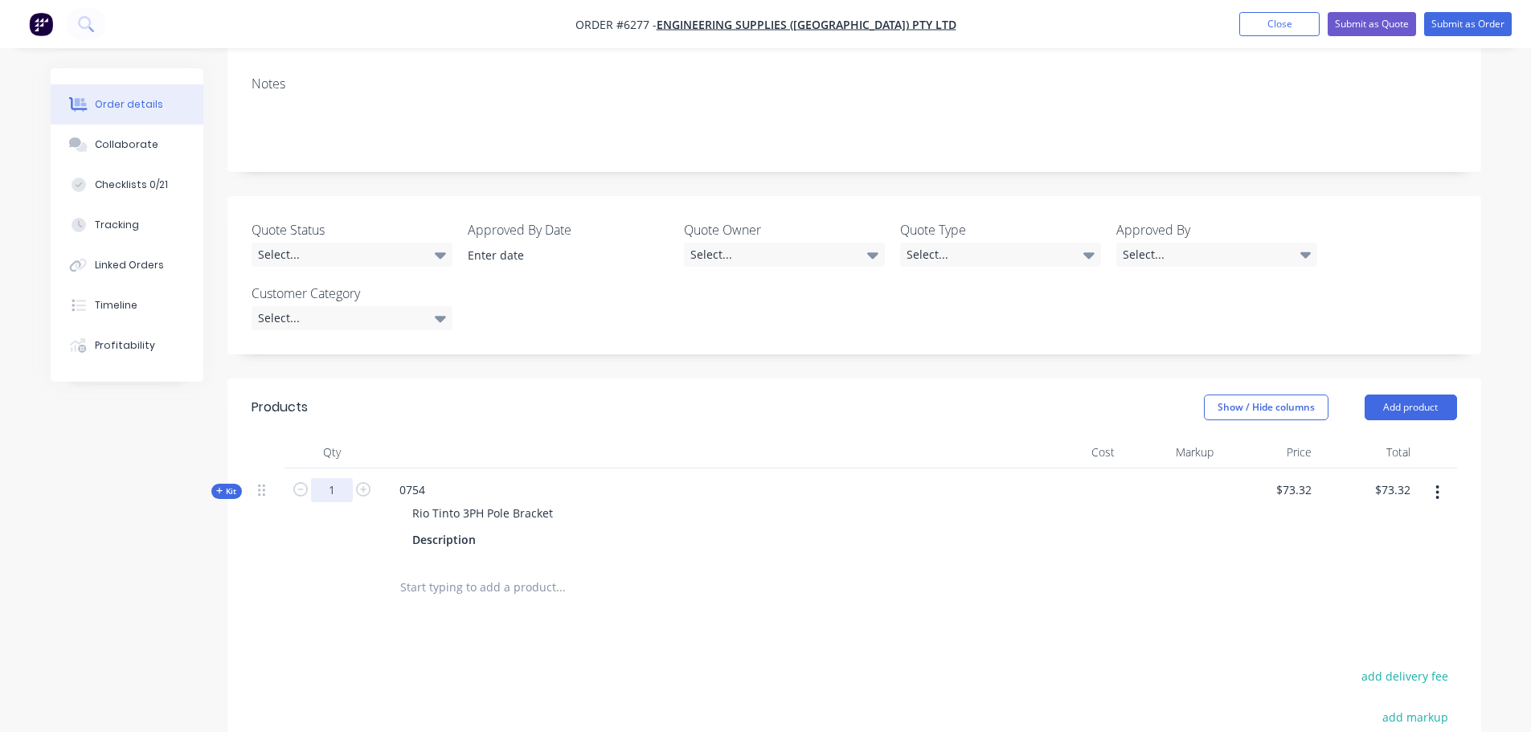
click at [345, 478] on input "1" at bounding box center [332, 490] width 42 height 24
type input "136"
type input "$9,971.52"
click at [483, 571] on input "text" at bounding box center [559, 587] width 321 height 32
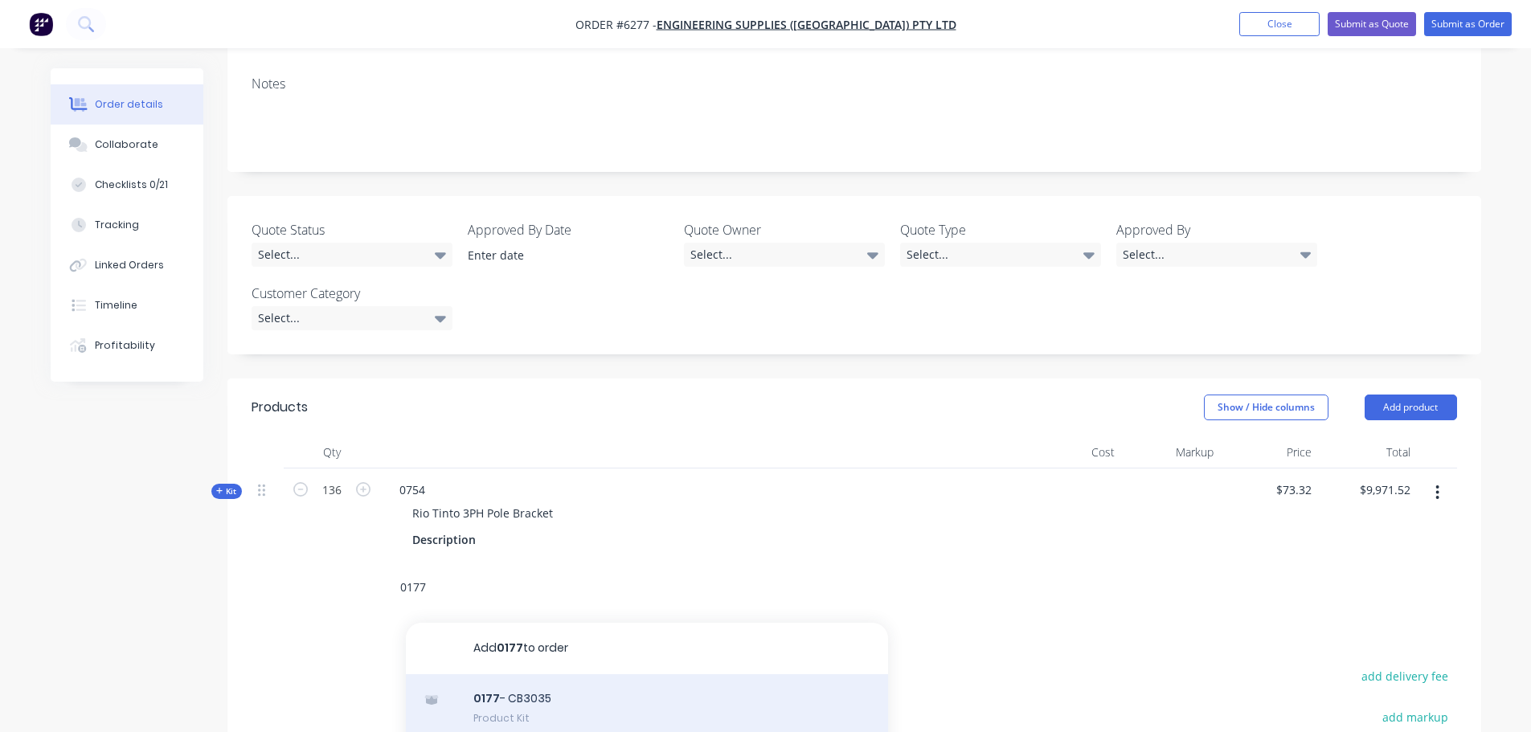
type input "0177"
click at [522, 674] on div "0177 - CB3035 Product Kit" at bounding box center [647, 707] width 482 height 67
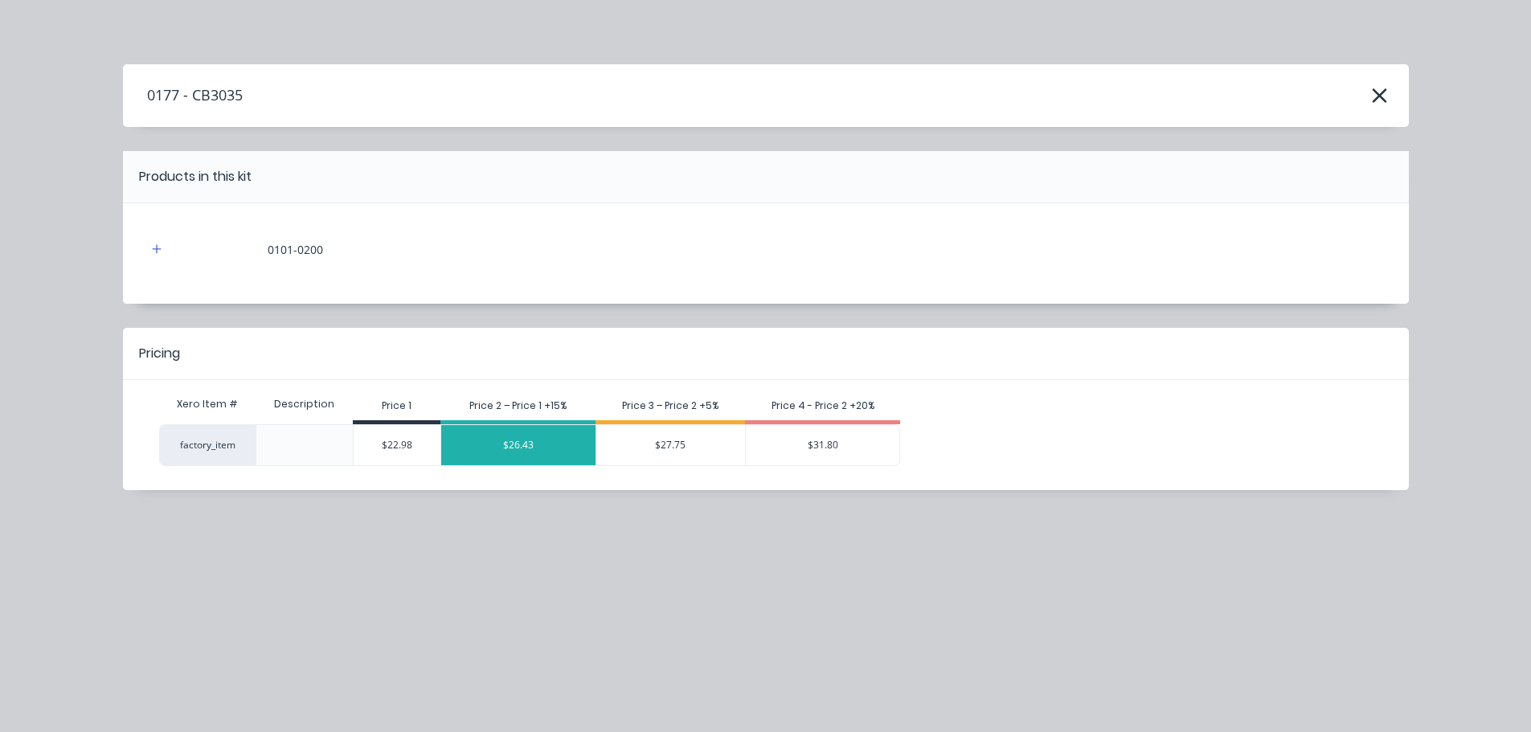
click at [522, 434] on div "$26.43" at bounding box center [518, 445] width 154 height 40
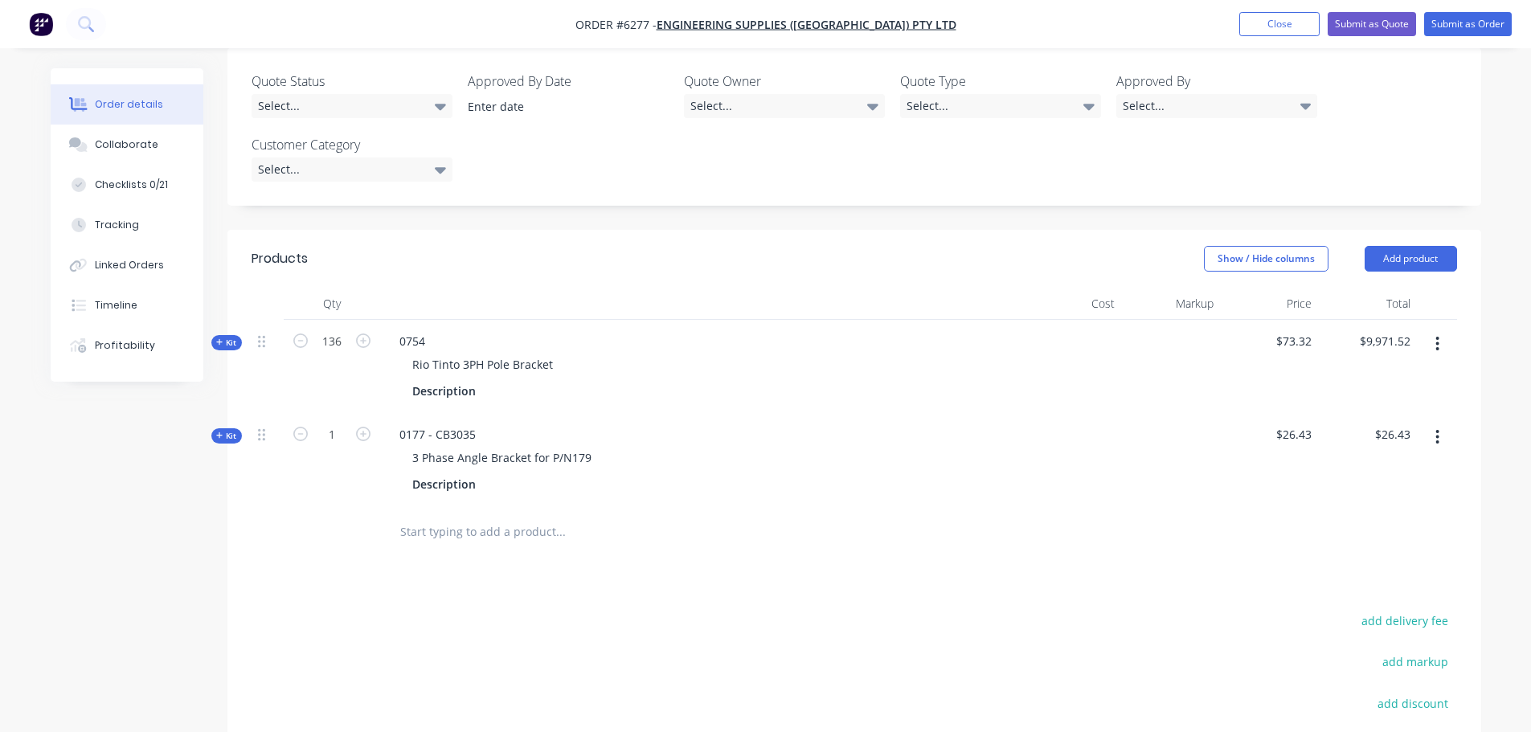
scroll to position [482, 0]
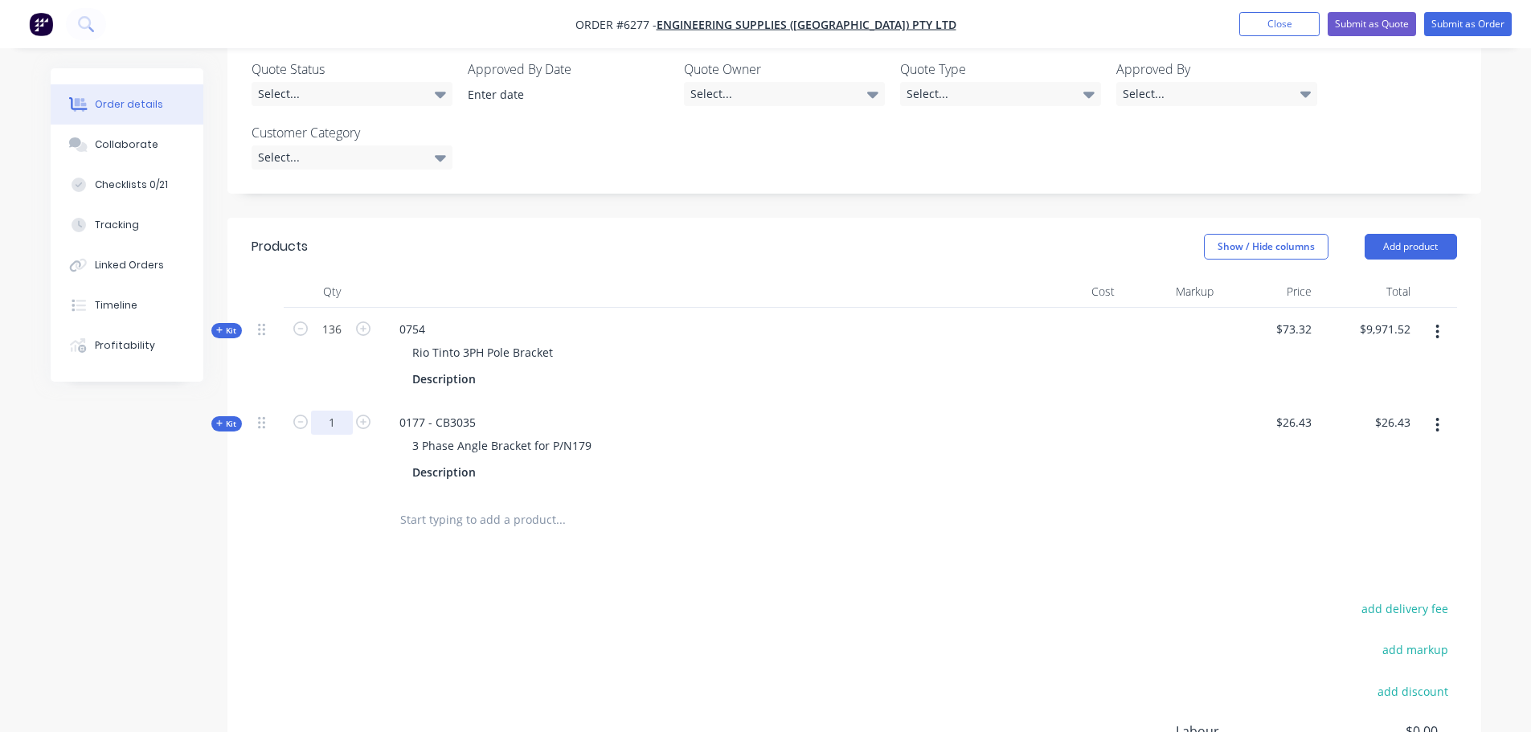
click at [341, 341] on input "1" at bounding box center [332, 329] width 42 height 24
type input "136"
type input "$3,594.48"
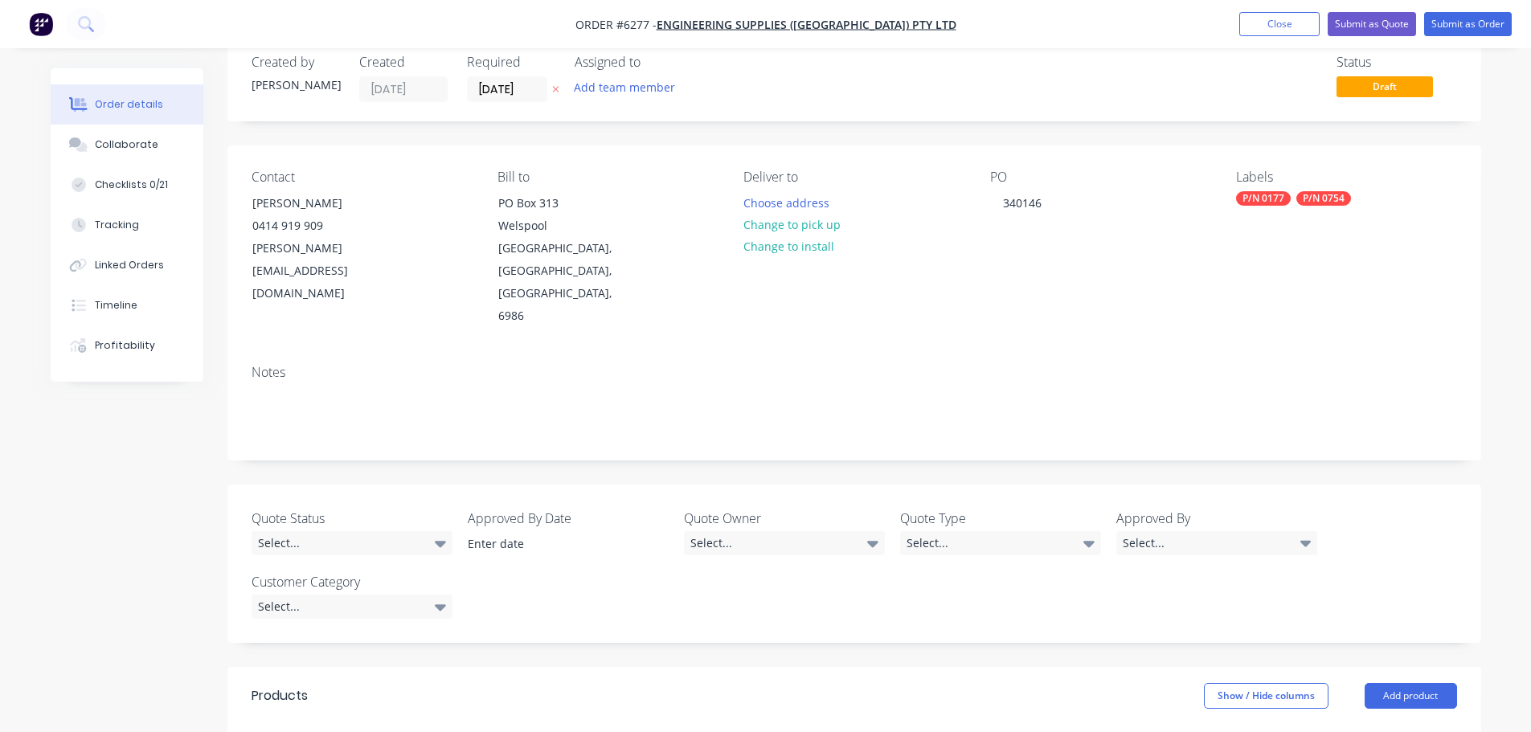
scroll to position [0, 0]
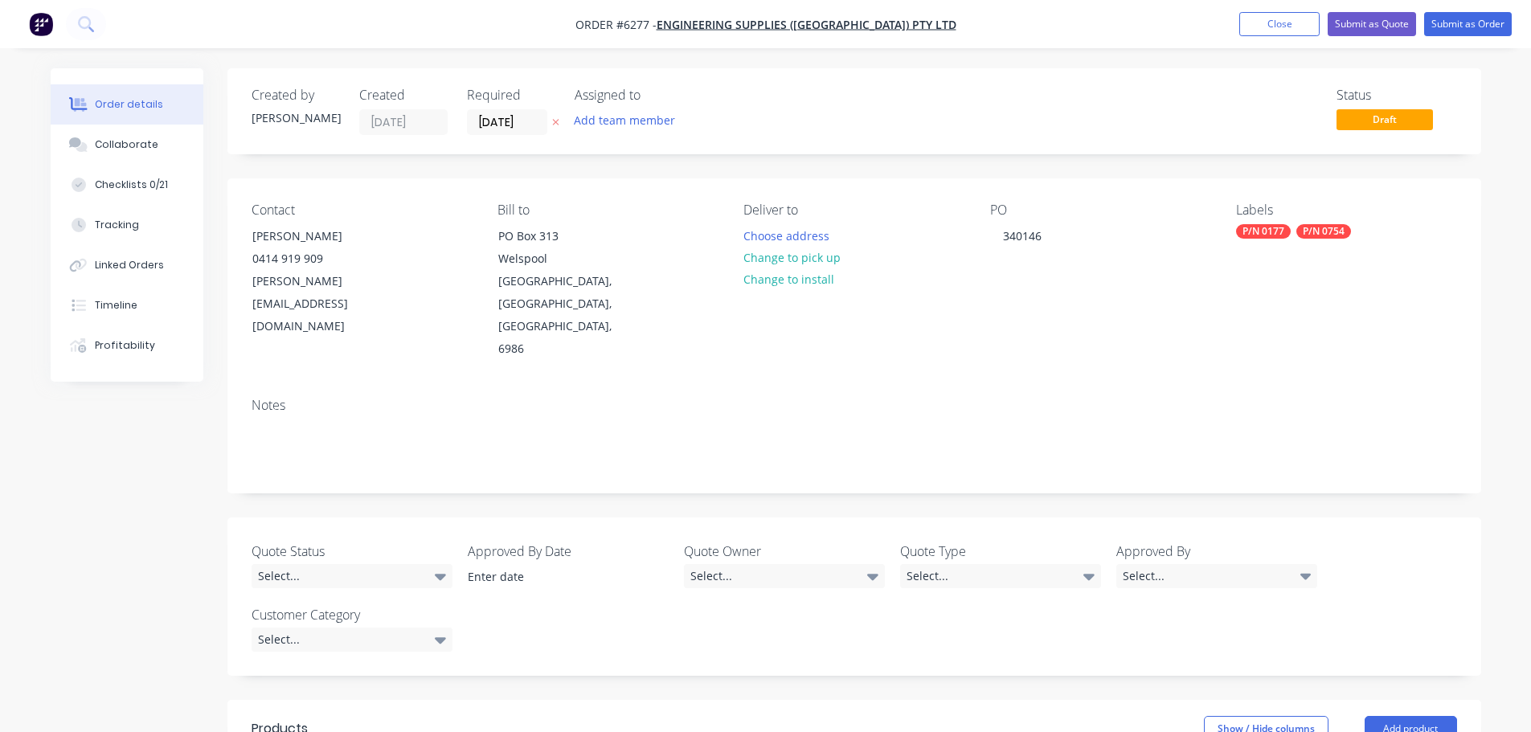
click at [1018, 68] on div "Created by [PERSON_NAME] Created [DATE] Required [DATE] Assigned to Add team me…" at bounding box center [853, 111] width 1253 height 86
click at [1263, 26] on button "Close" at bounding box center [1279, 24] width 80 height 24
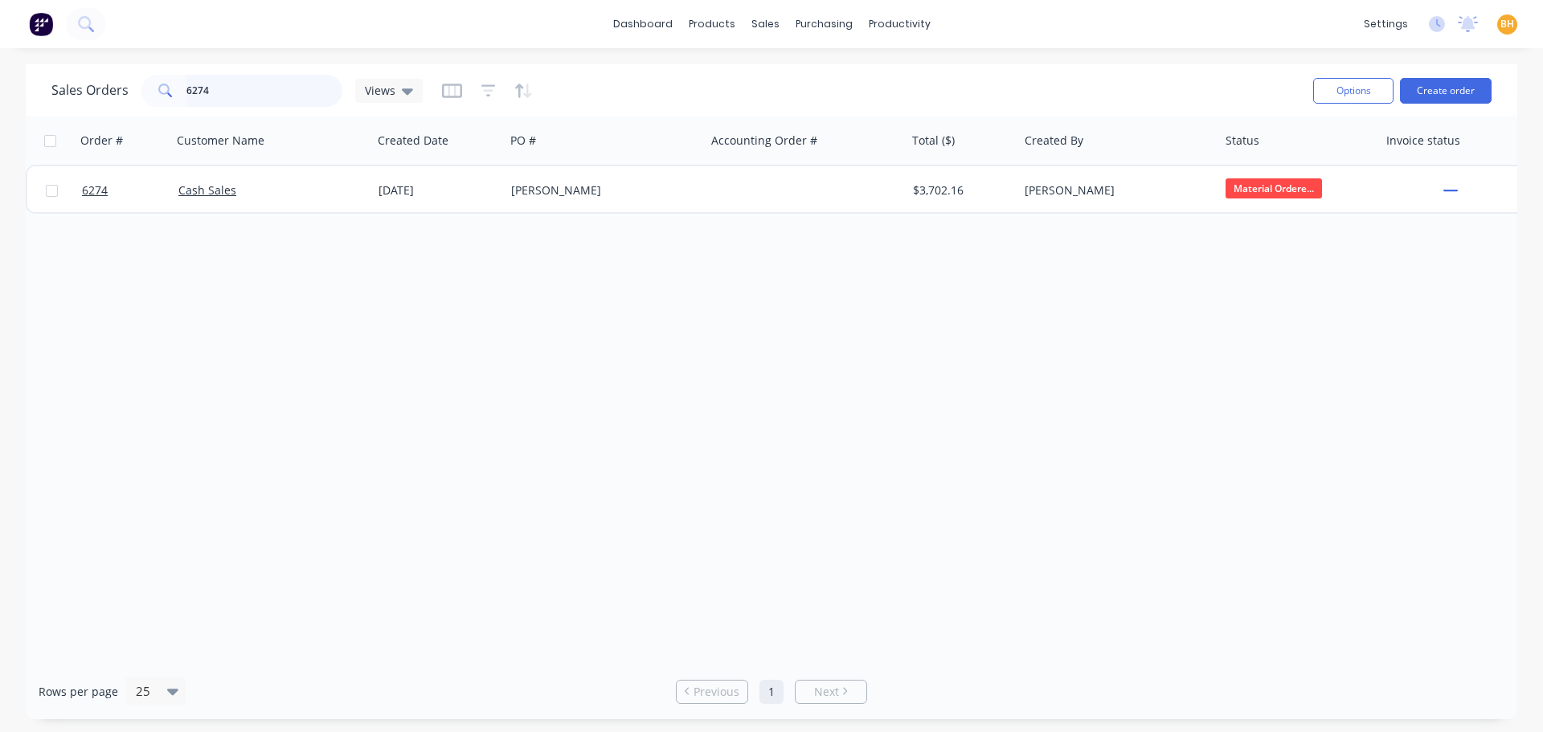
click at [219, 95] on input "6274" at bounding box center [264, 91] width 157 height 32
type input "6"
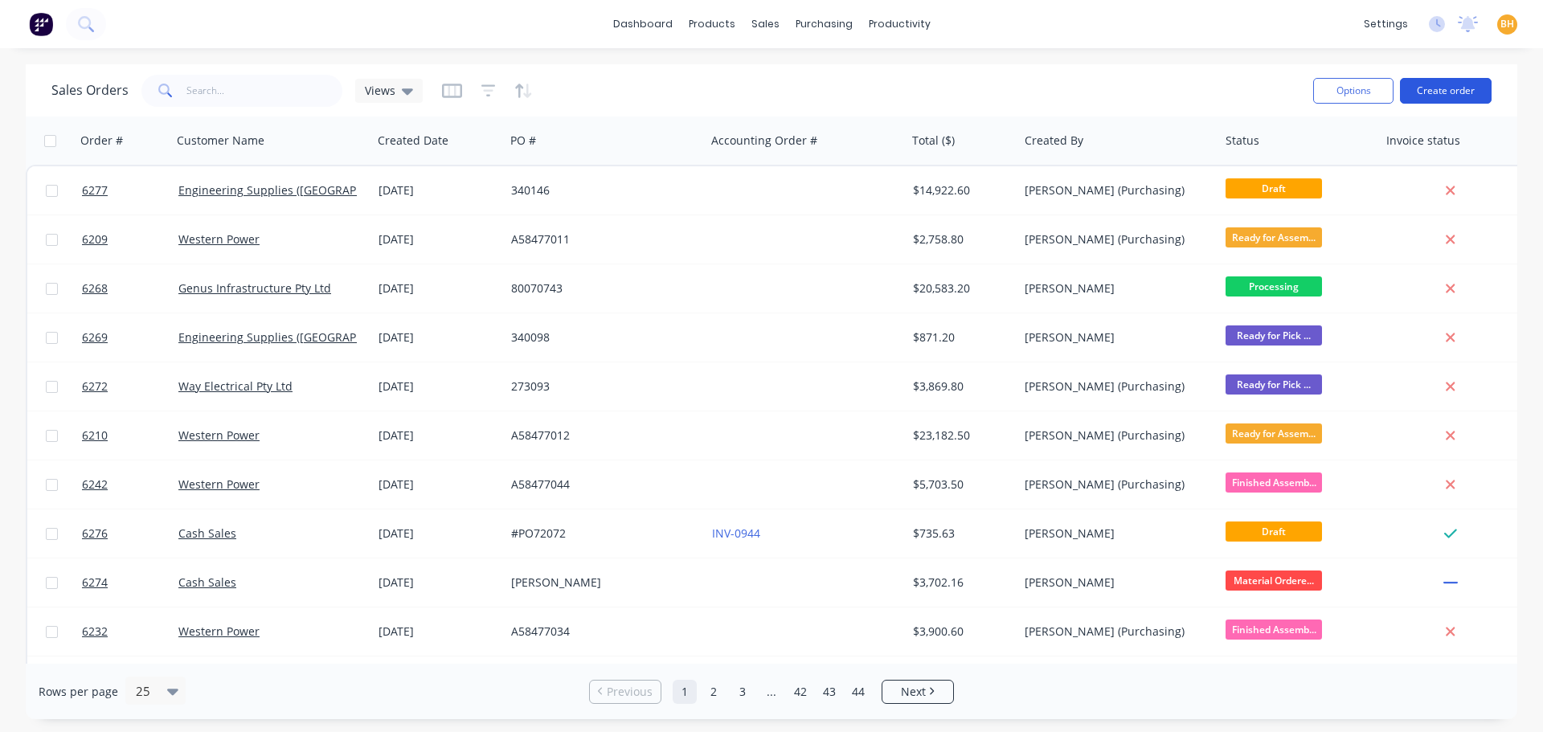
click at [1437, 84] on button "Create order" at bounding box center [1446, 91] width 92 height 26
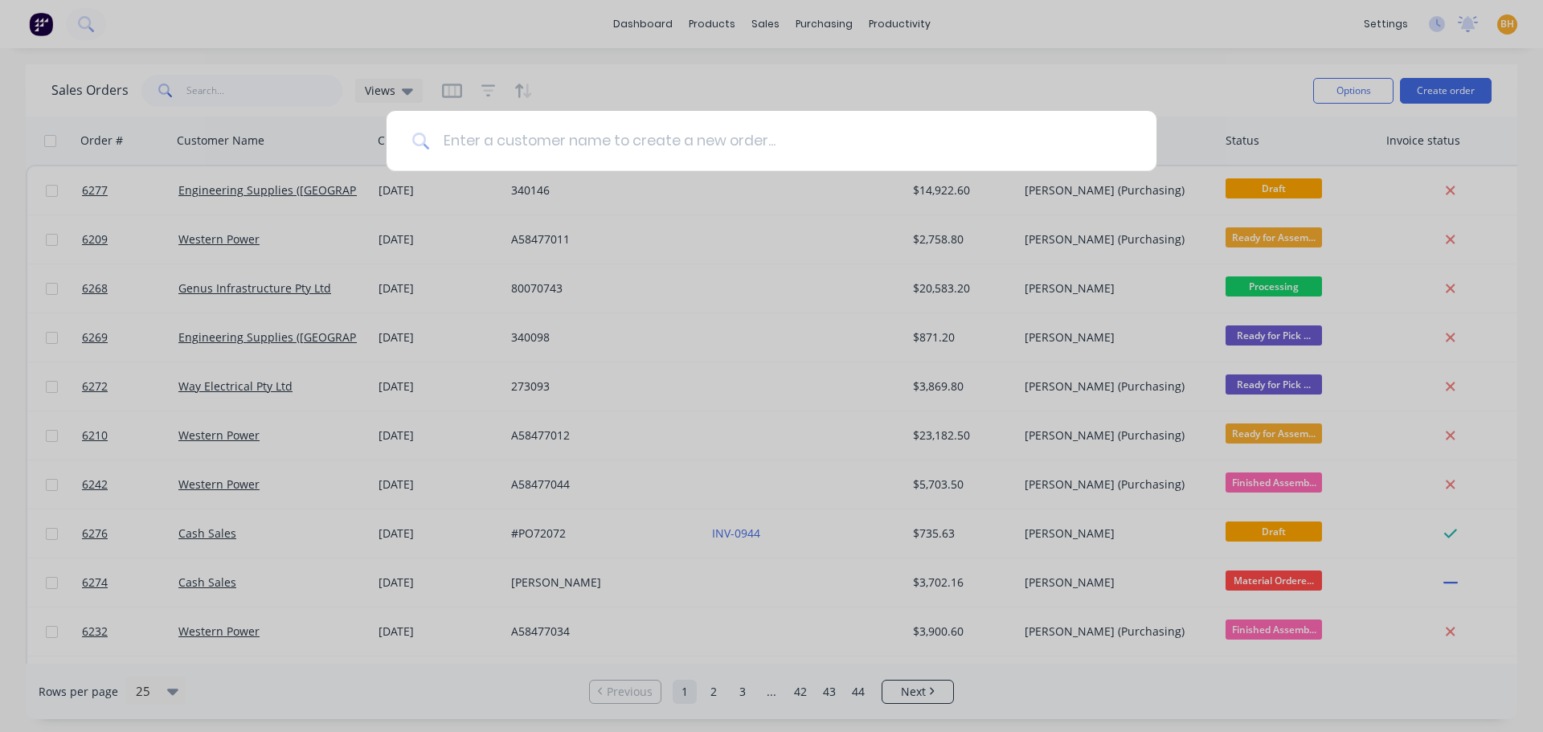
click at [557, 142] on input at bounding box center [780, 141] width 701 height 60
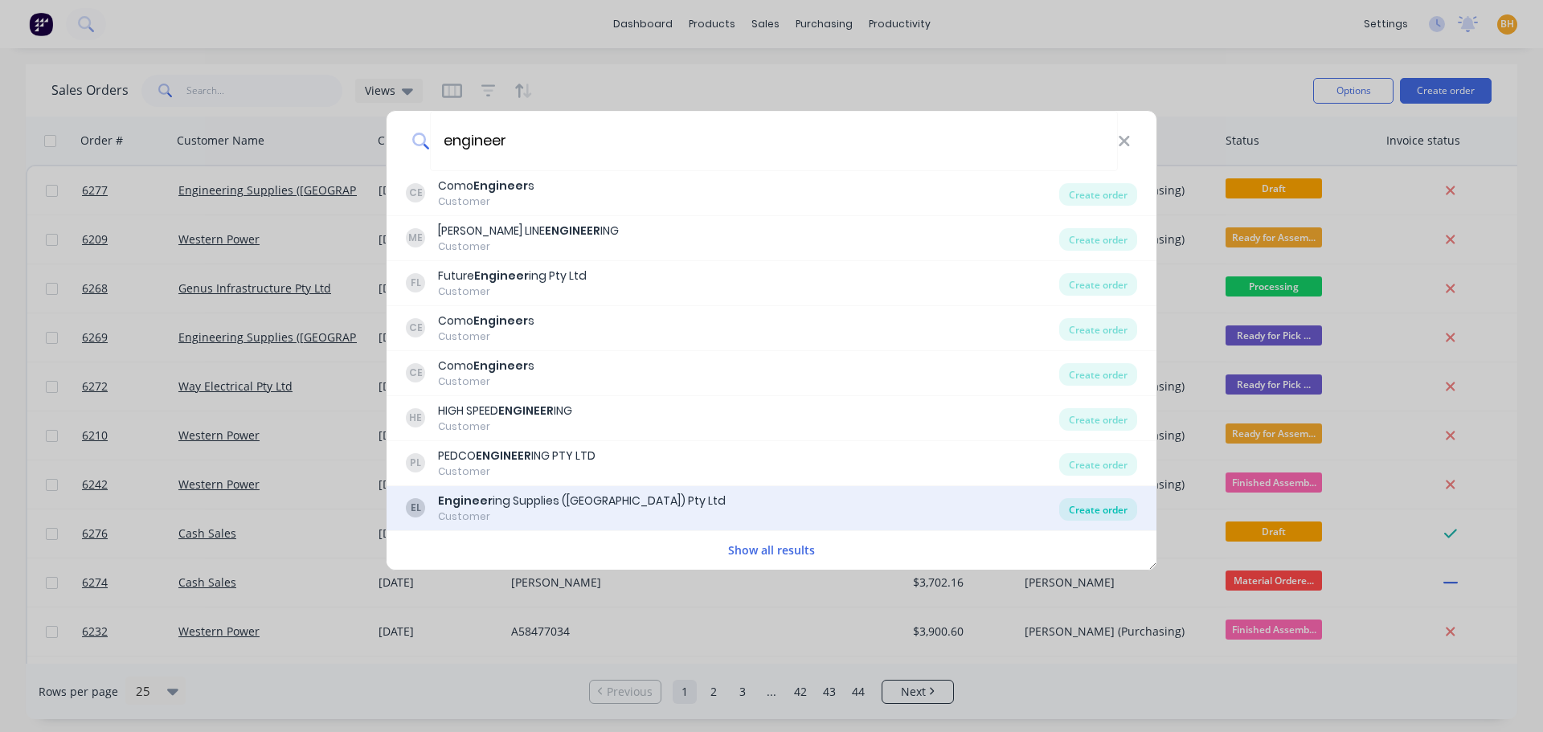
type input "engineer"
click at [1106, 509] on div "Create order" at bounding box center [1098, 509] width 78 height 22
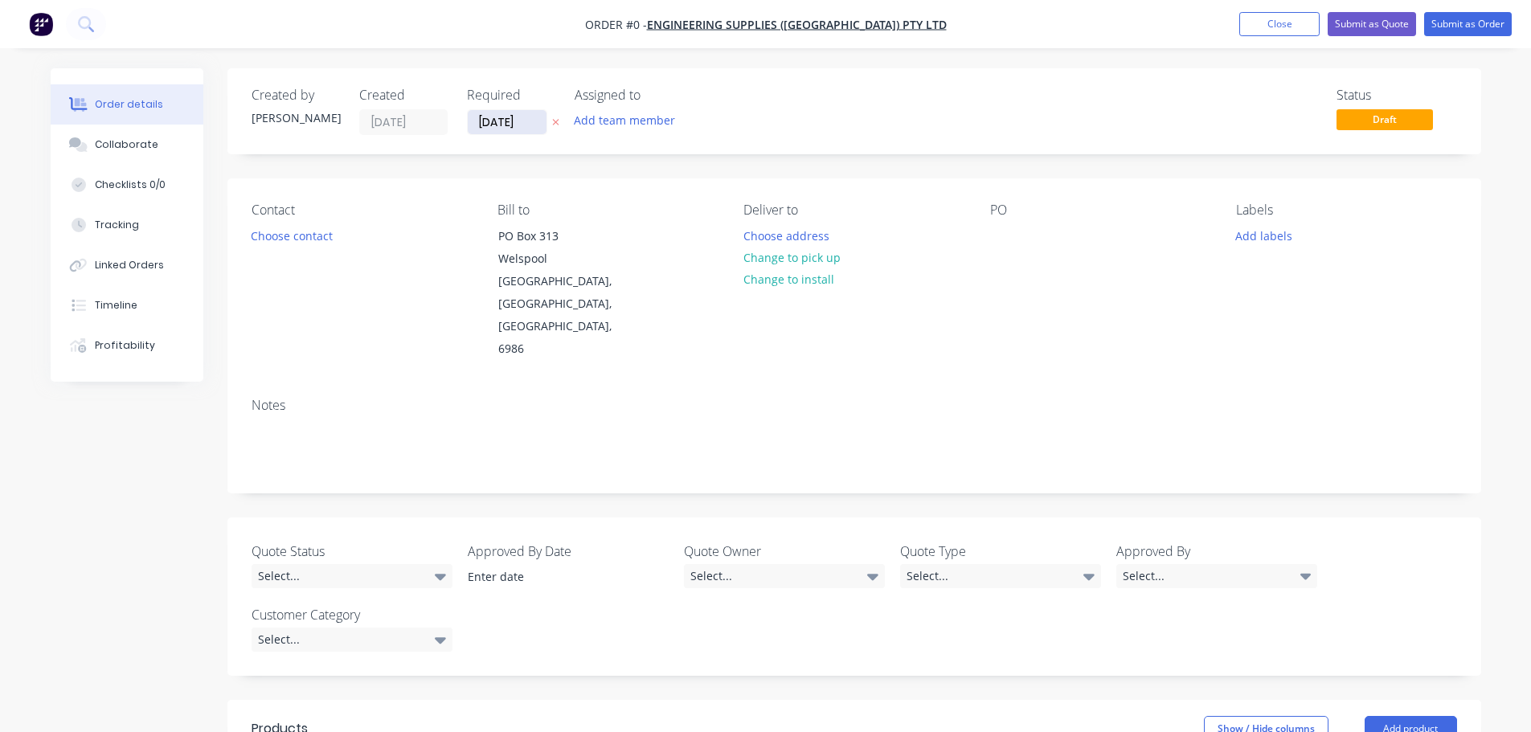
click at [514, 119] on input "[DATE]" at bounding box center [507, 122] width 79 height 24
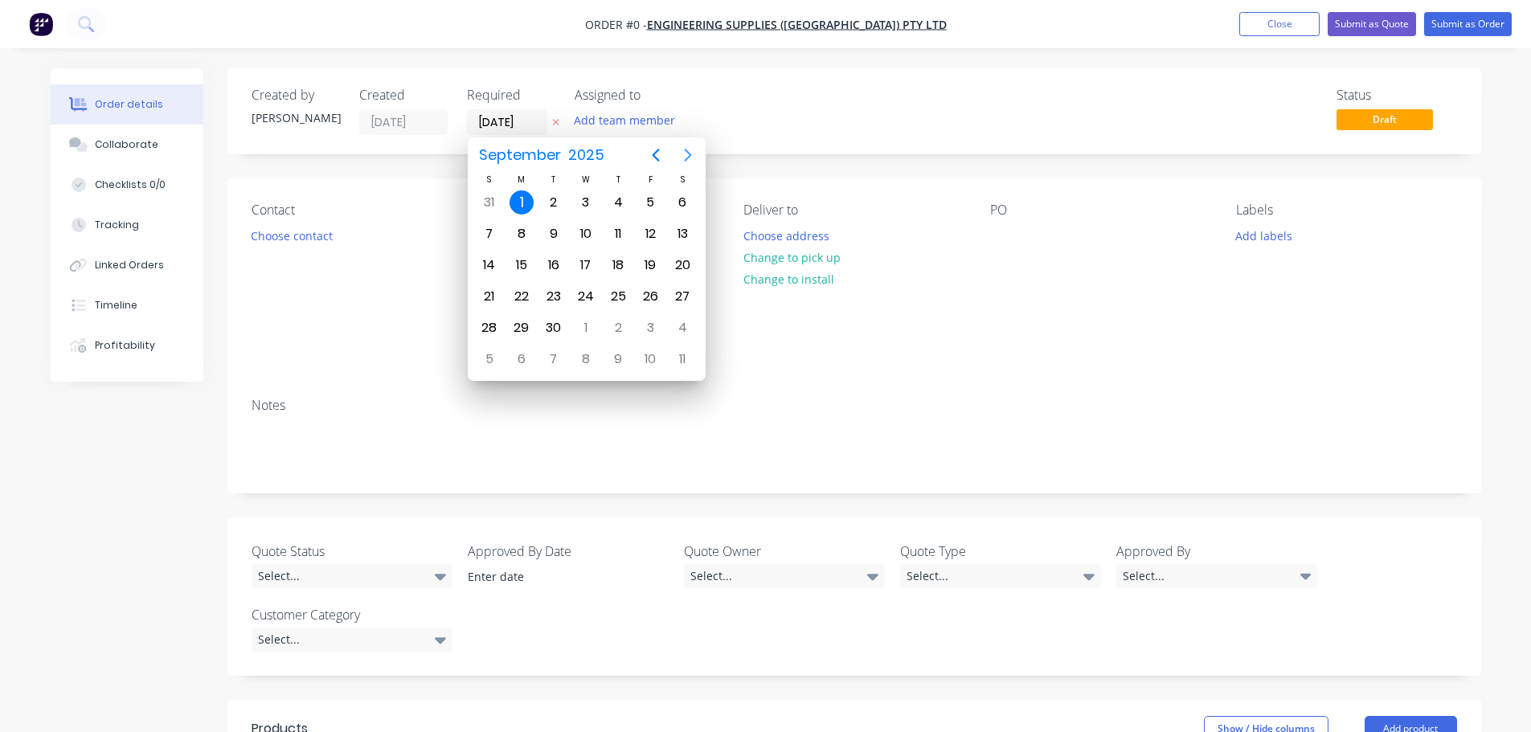
click at [689, 156] on icon "Next page" at bounding box center [687, 155] width 7 height 13
click at [690, 156] on icon "Next page" at bounding box center [687, 155] width 7 height 13
click at [650, 158] on icon "Previous page" at bounding box center [655, 154] width 19 height 19
click at [488, 361] on div "30" at bounding box center [489, 359] width 24 height 24
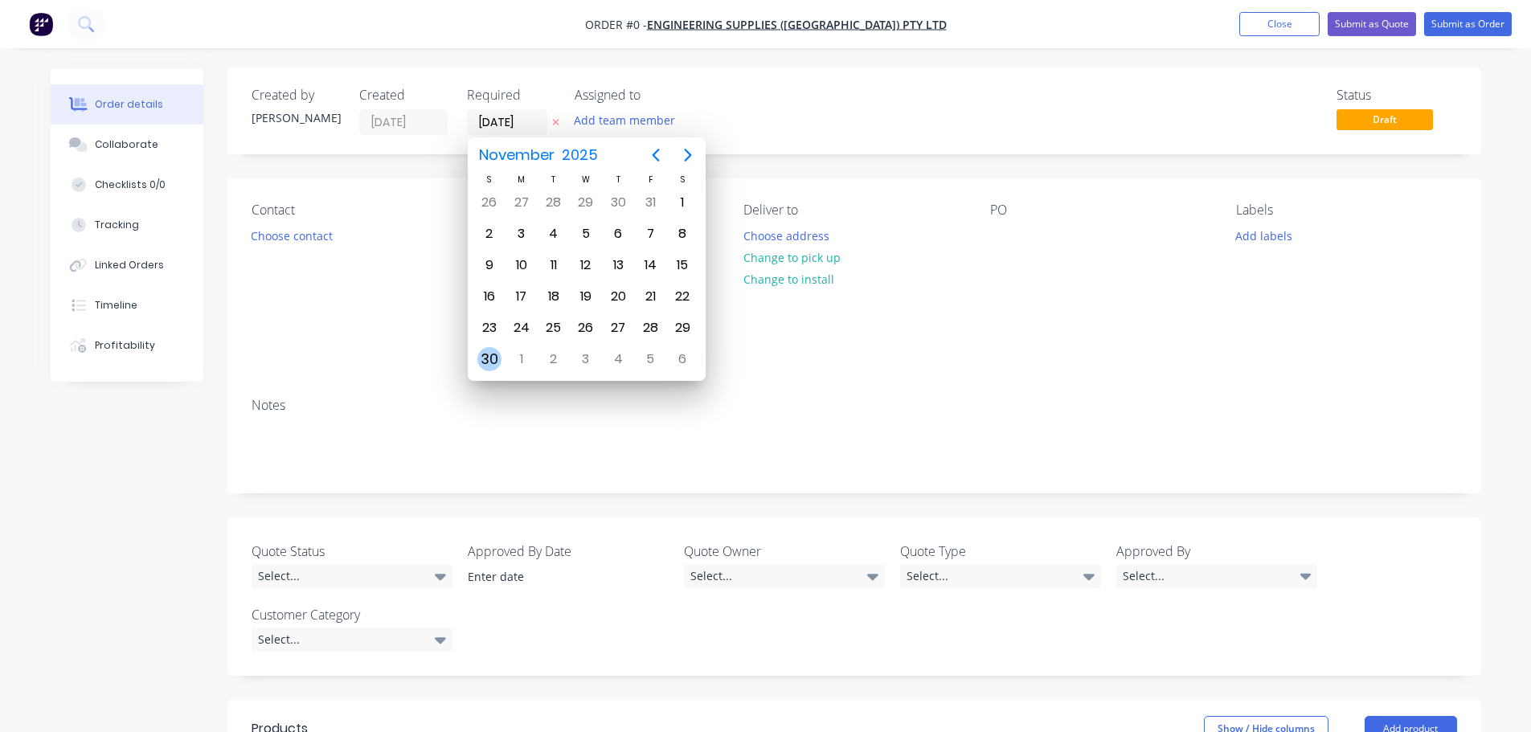
type input "[DATE]"
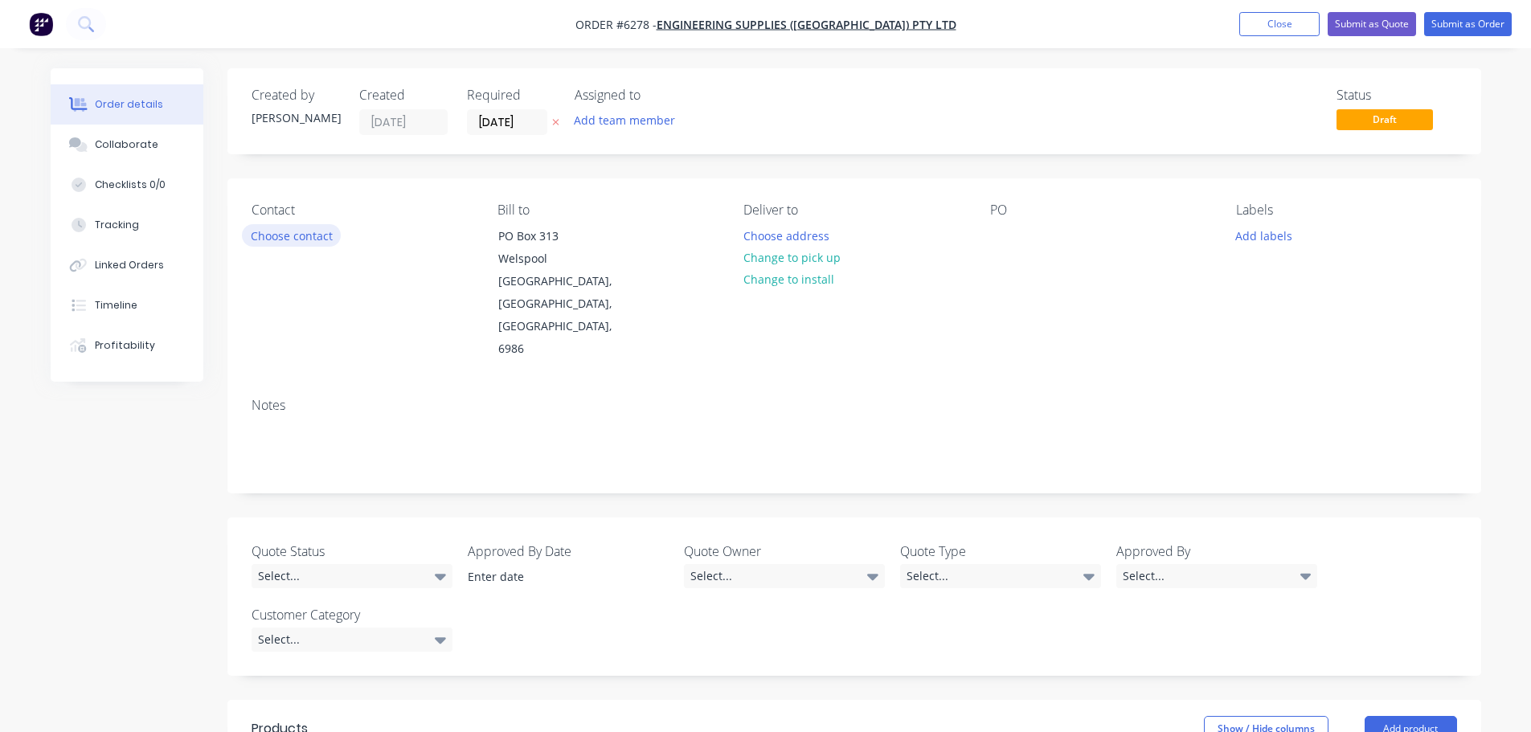
click at [296, 229] on button "Choose contact" at bounding box center [291, 235] width 99 height 22
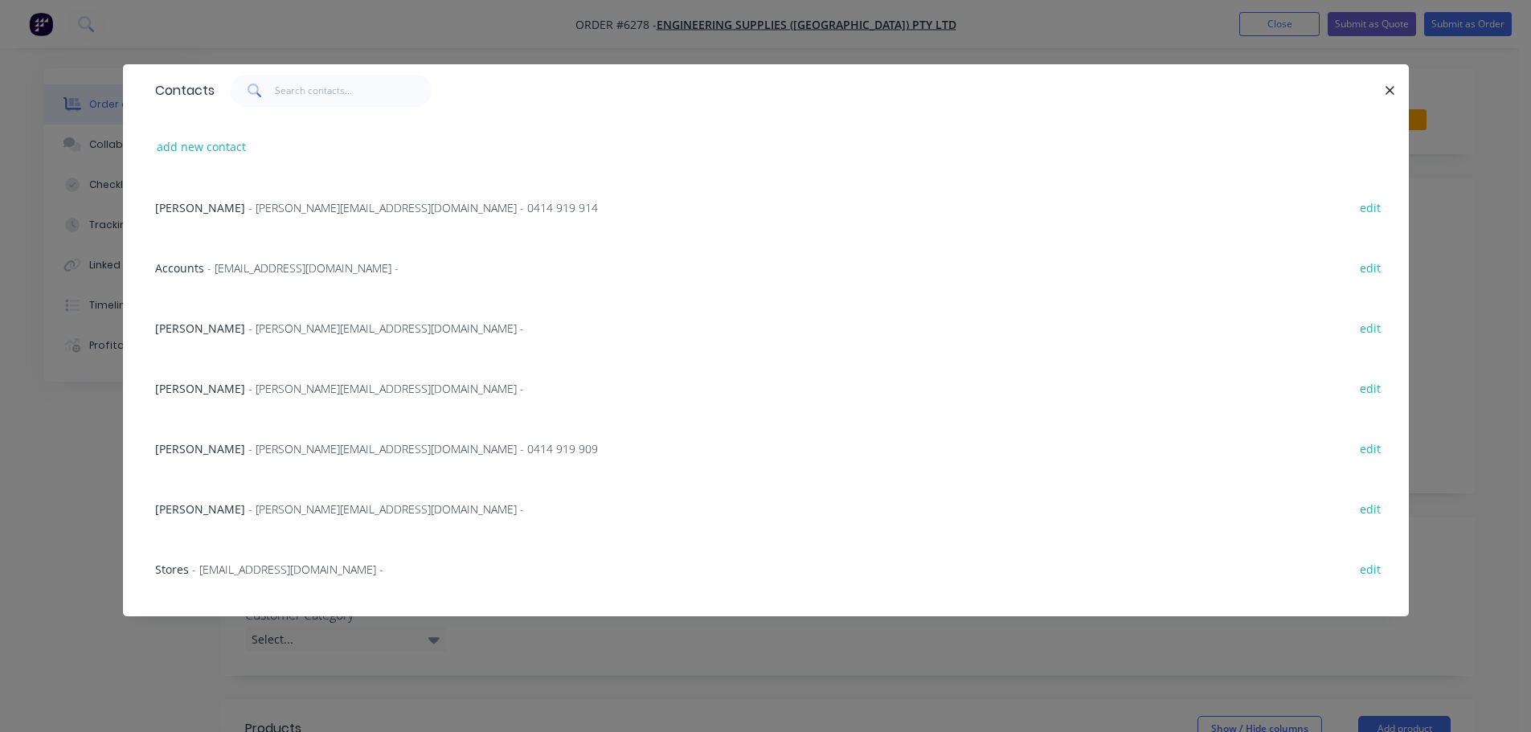
click at [273, 446] on span "- [PERSON_NAME][EMAIL_ADDRESS][DOMAIN_NAME] - 0414 919 909" at bounding box center [422, 448] width 349 height 15
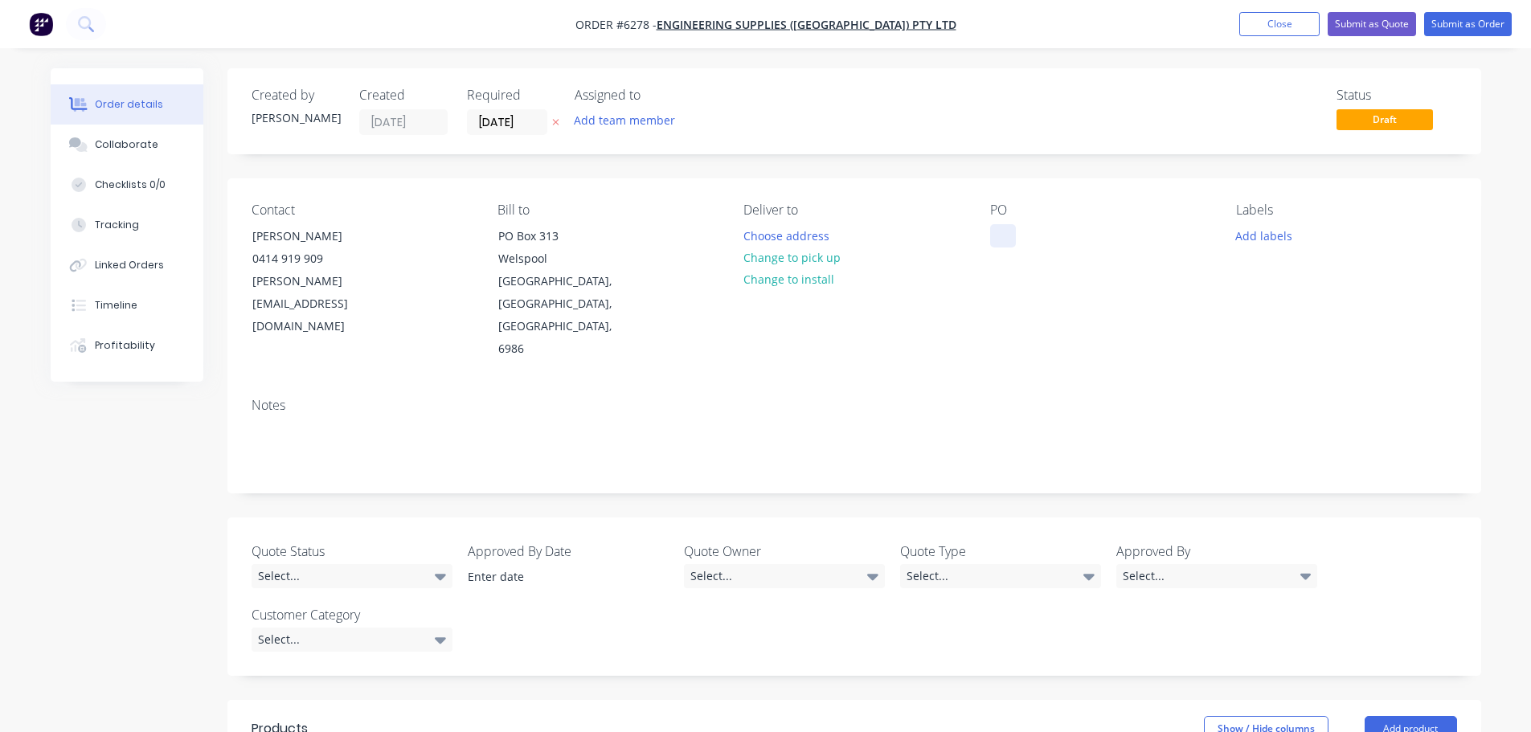
click at [995, 231] on div at bounding box center [1003, 235] width 26 height 23
click at [1249, 232] on button "Add labels" at bounding box center [1264, 235] width 74 height 22
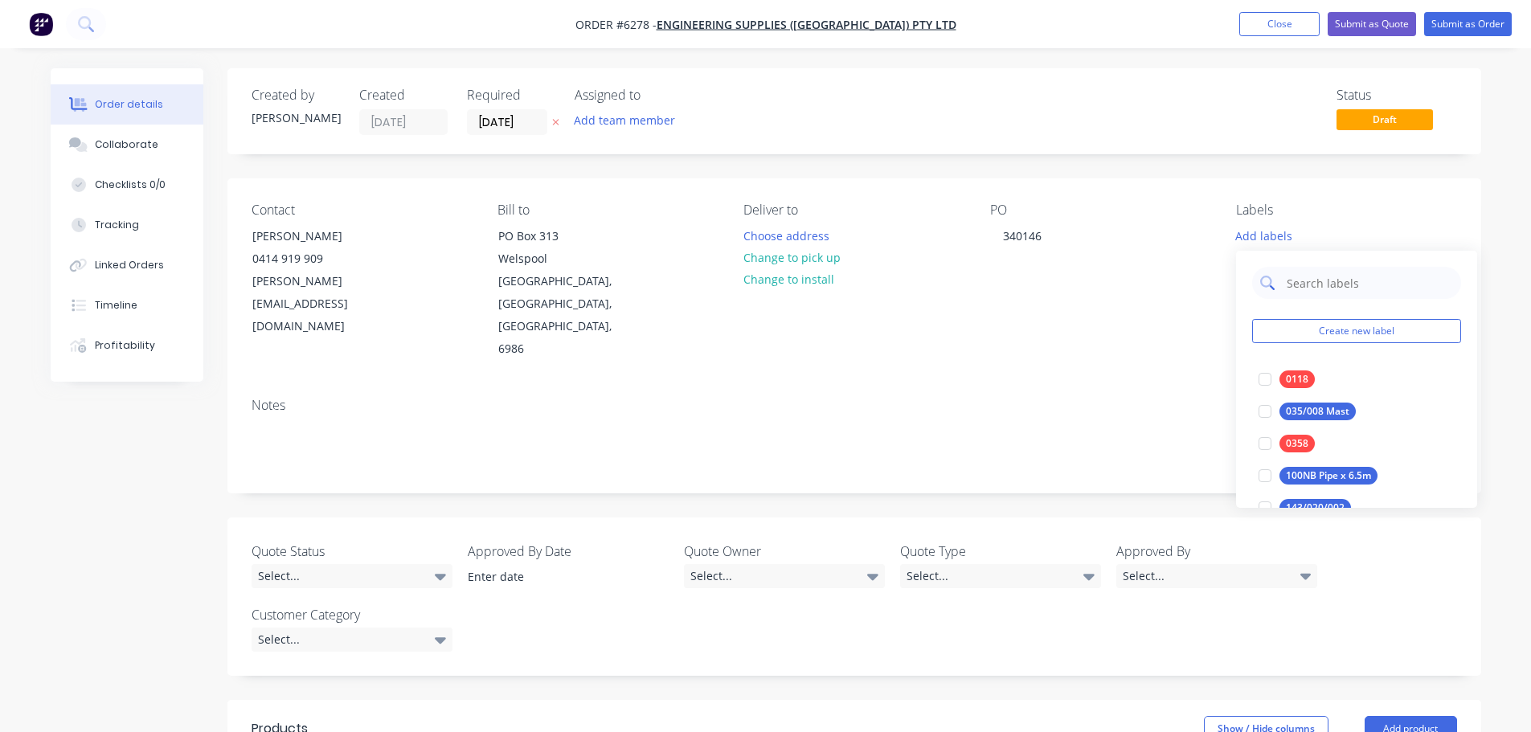
click at [1285, 284] on input "text" at bounding box center [1369, 283] width 168 height 32
click at [1265, 378] on div at bounding box center [1265, 379] width 32 height 32
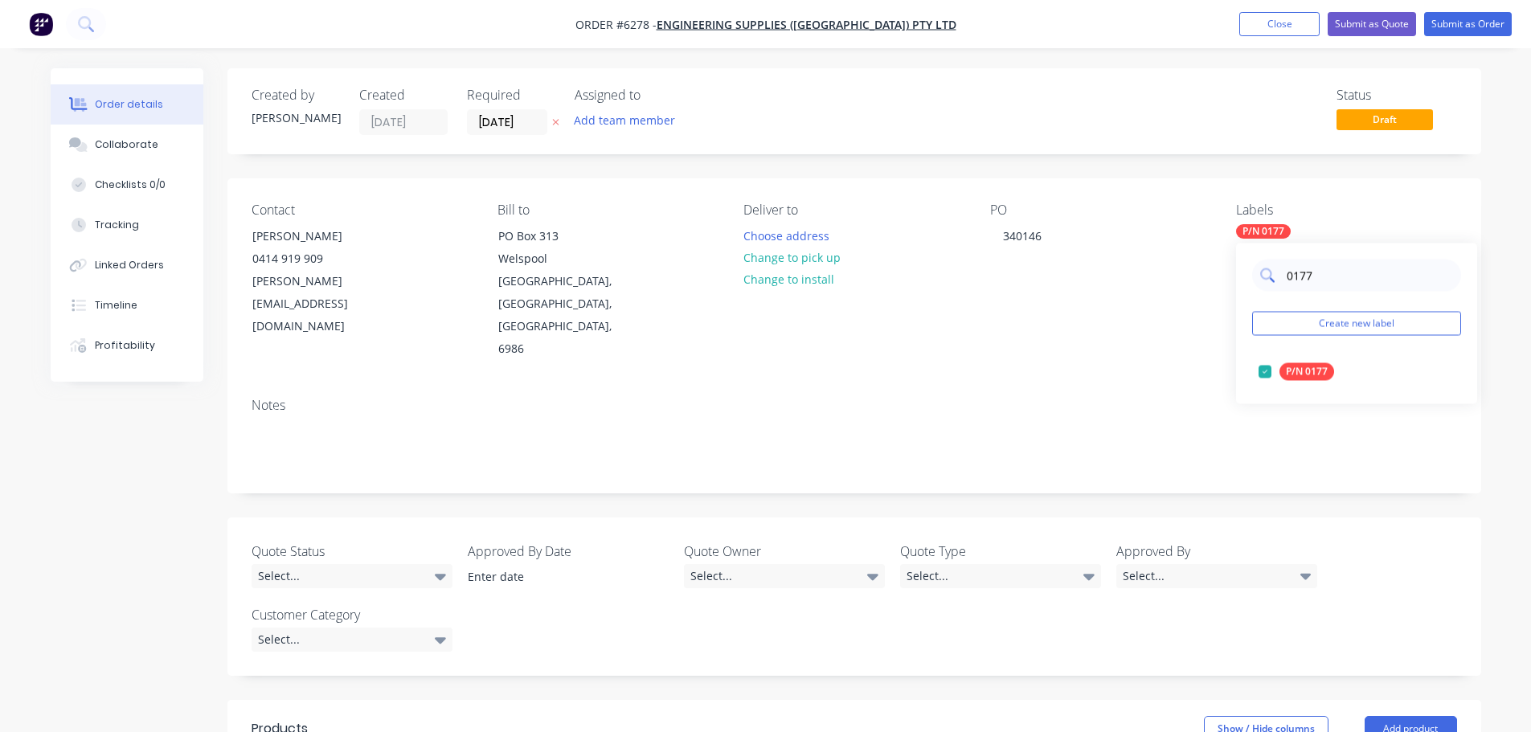
click at [1327, 280] on input "0177" at bounding box center [1369, 276] width 168 height 32
type input "0"
type input "0754"
click at [1265, 370] on div at bounding box center [1265, 372] width 32 height 32
click at [1167, 398] on div "Notes" at bounding box center [853, 405] width 1205 height 15
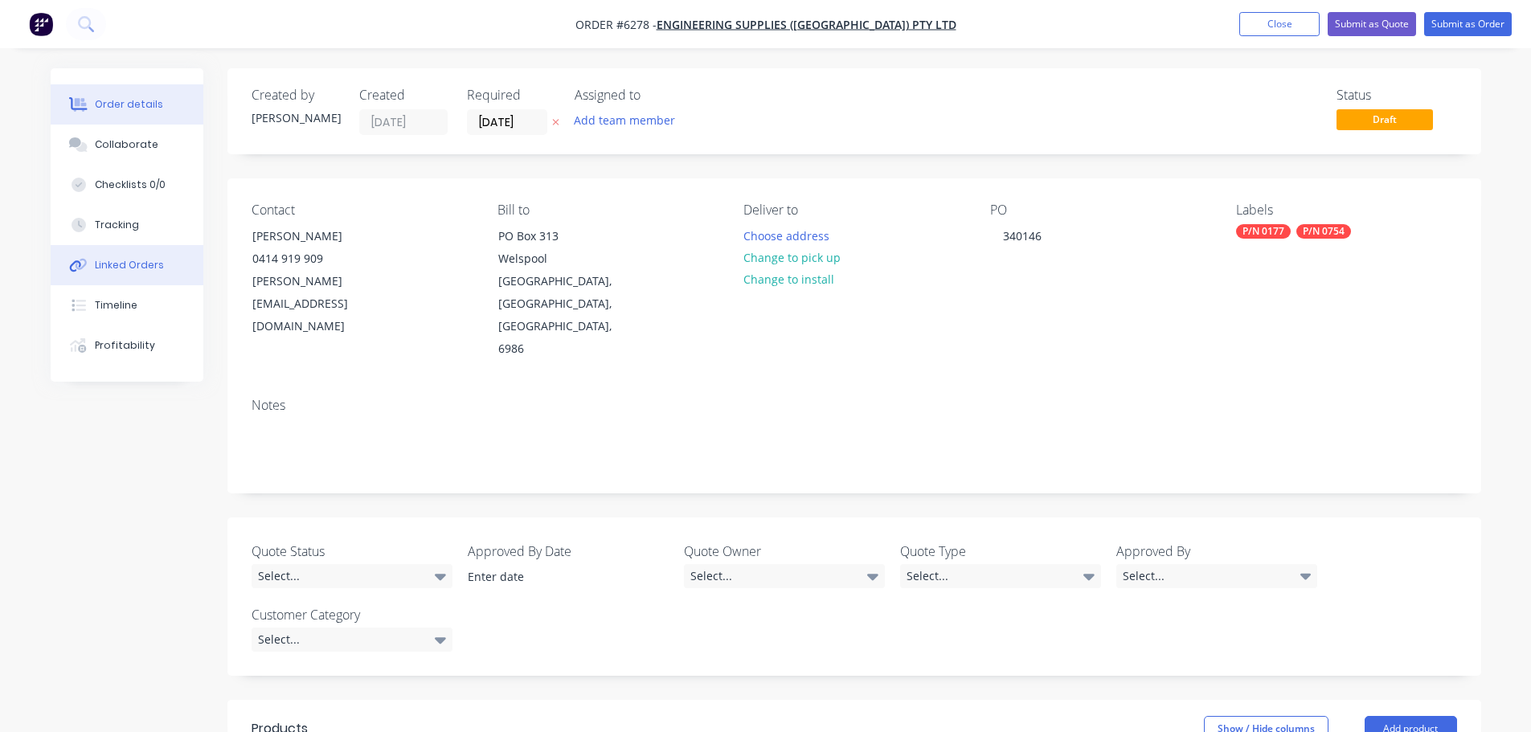
click at [141, 271] on div "Linked Orders" at bounding box center [129, 265] width 69 height 14
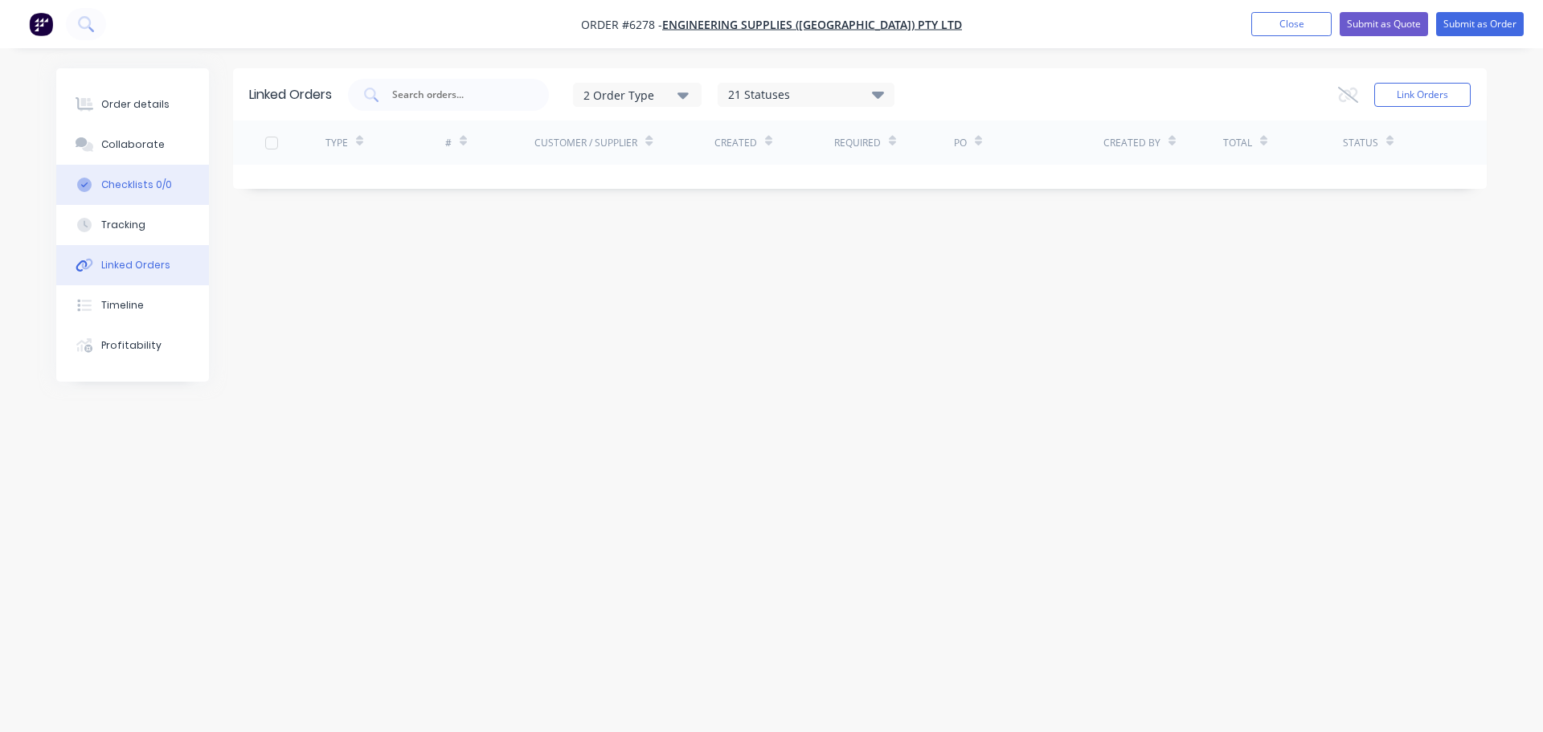
click at [121, 177] on button "Checklists 0/0" at bounding box center [132, 185] width 153 height 40
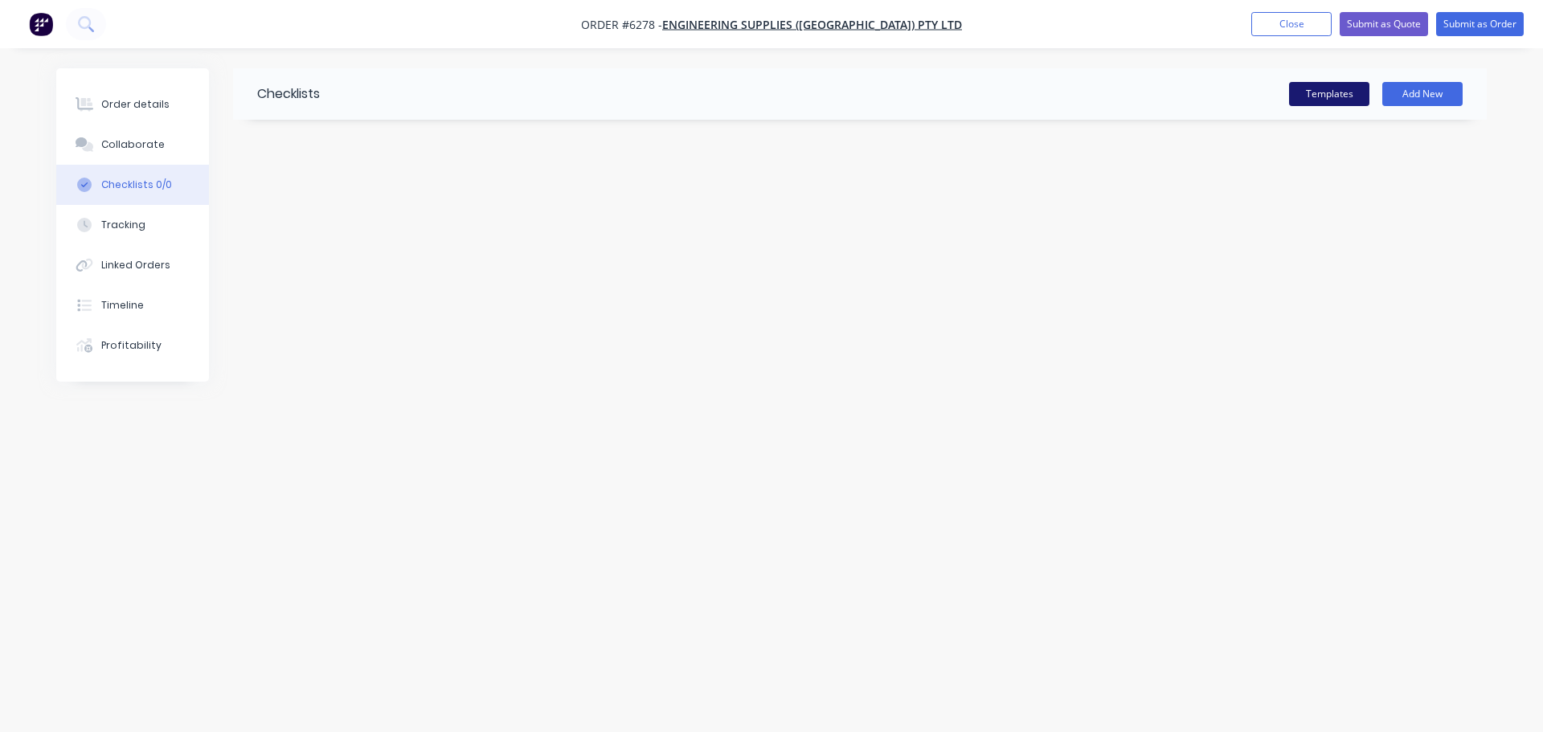
click at [1310, 91] on button "Templates" at bounding box center [1329, 94] width 80 height 24
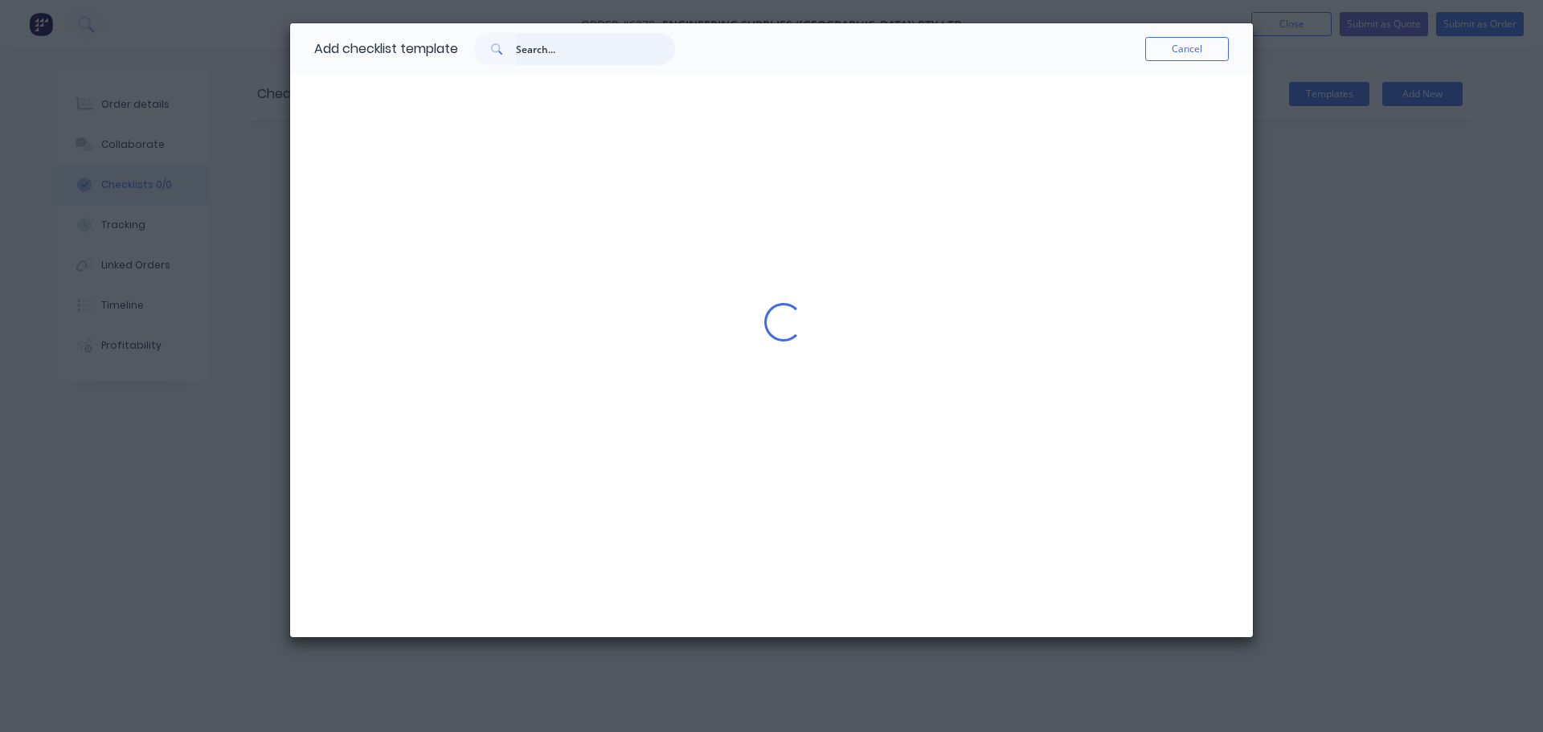
click at [550, 55] on input "text" at bounding box center [595, 49] width 159 height 32
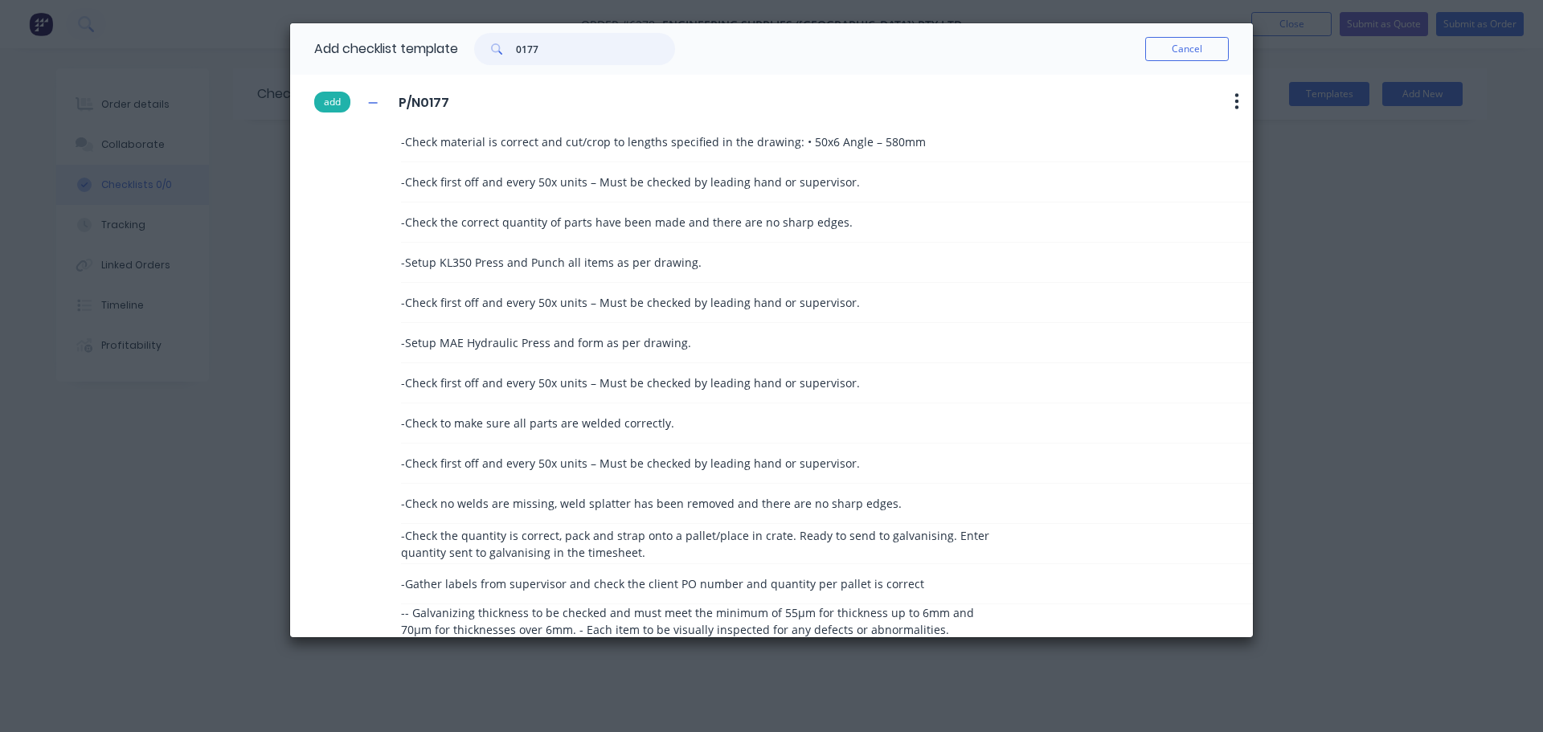
type input "0177"
click at [336, 107] on button "add" at bounding box center [332, 102] width 36 height 21
type textarea "x"
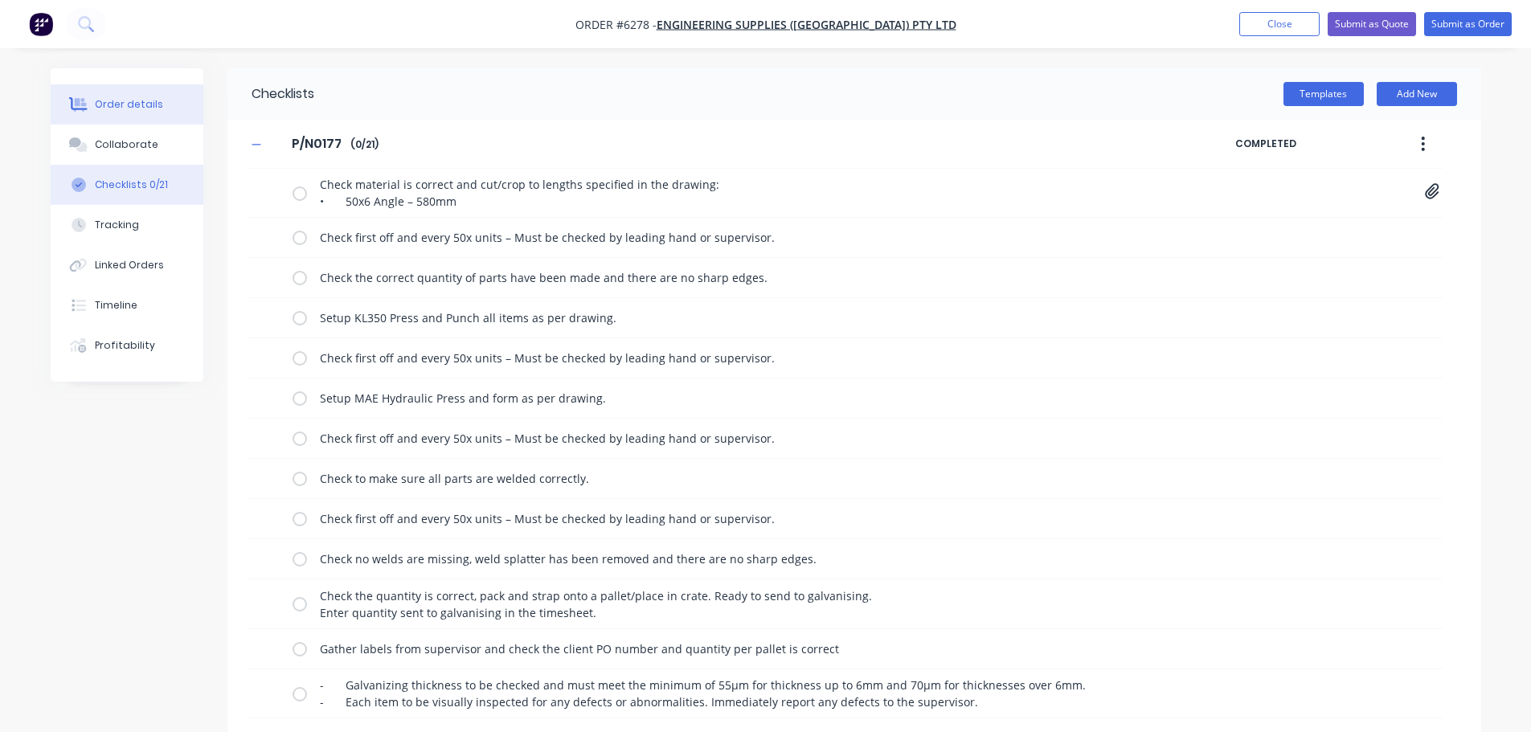
click at [139, 106] on div "Order details" at bounding box center [129, 104] width 68 height 14
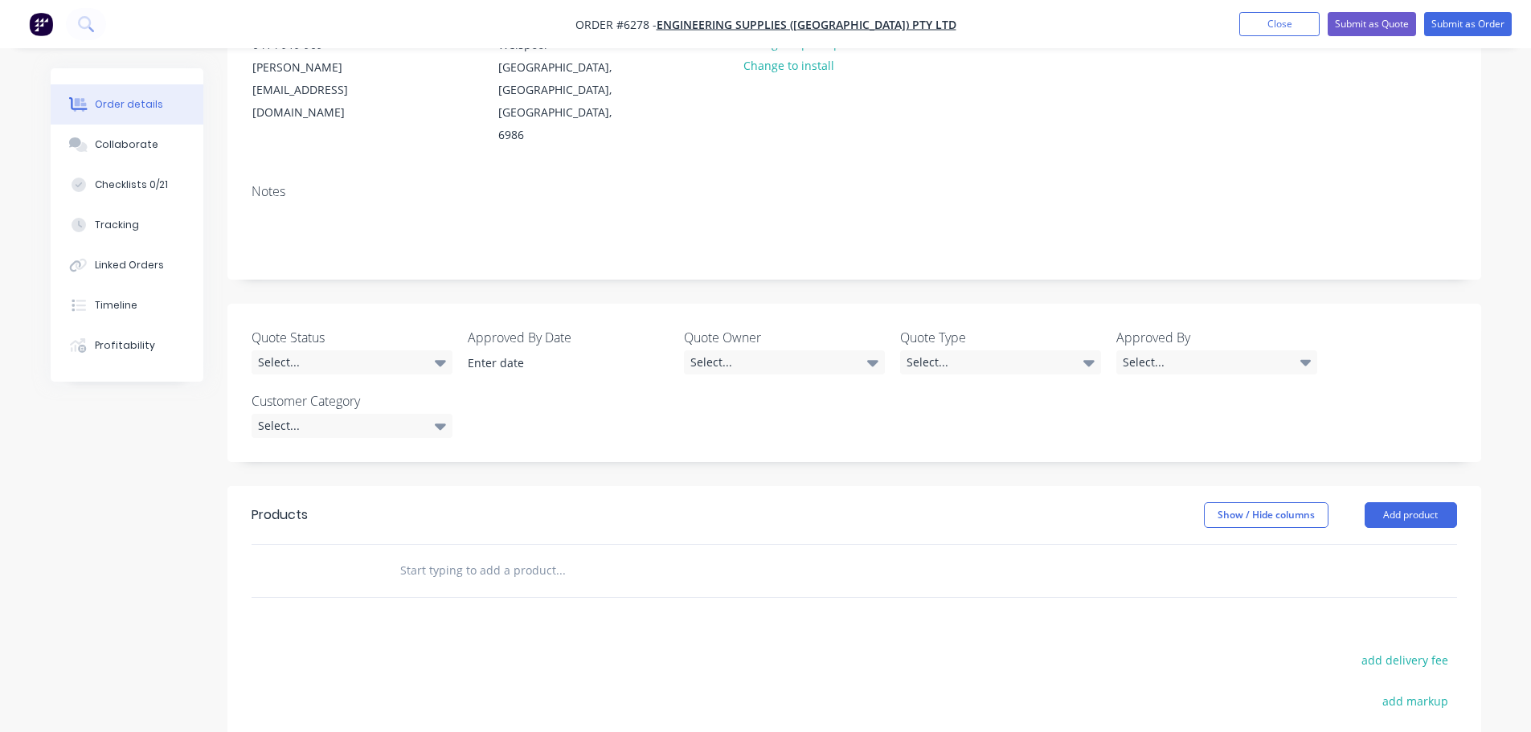
scroll to position [241, 0]
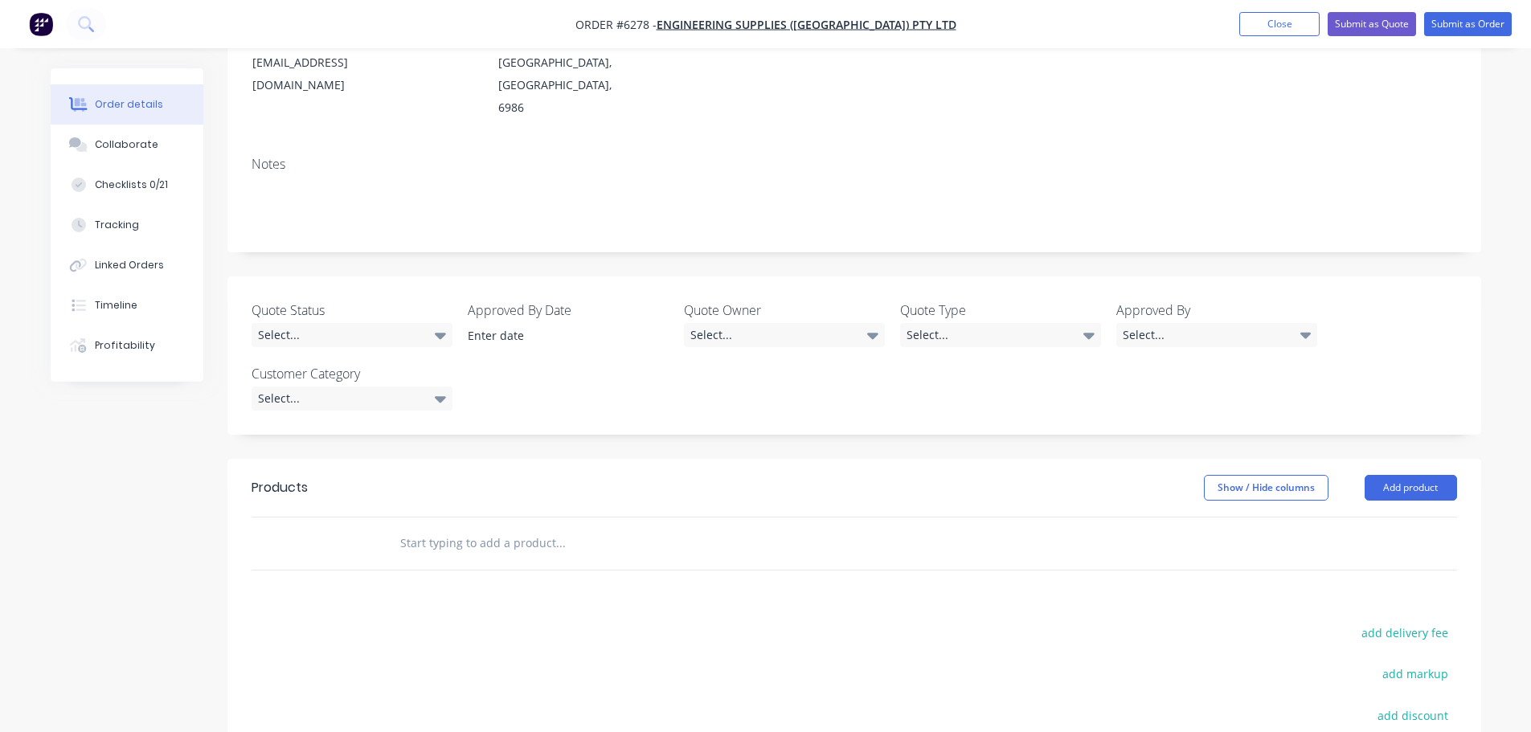
click at [428, 527] on input "text" at bounding box center [559, 543] width 321 height 32
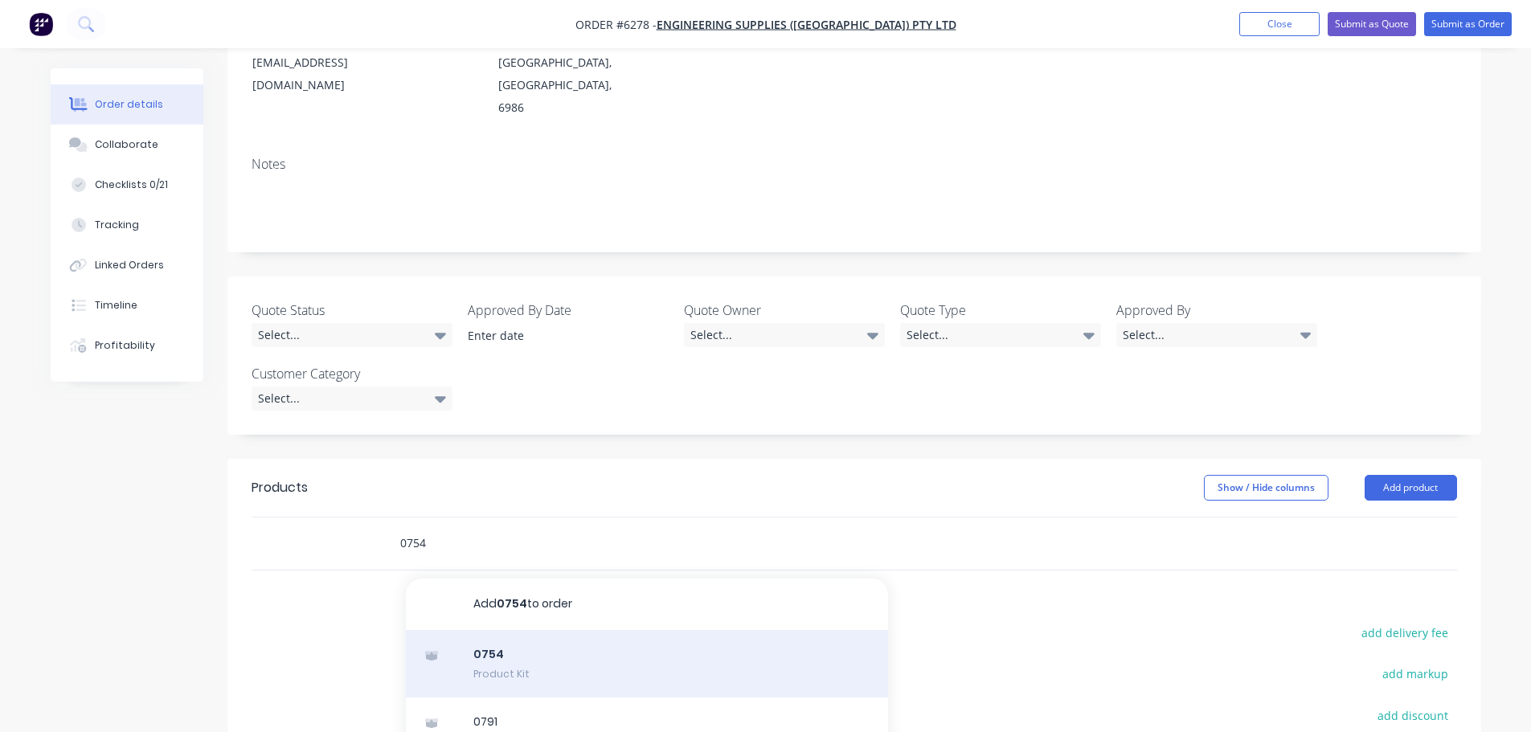
type input "0754"
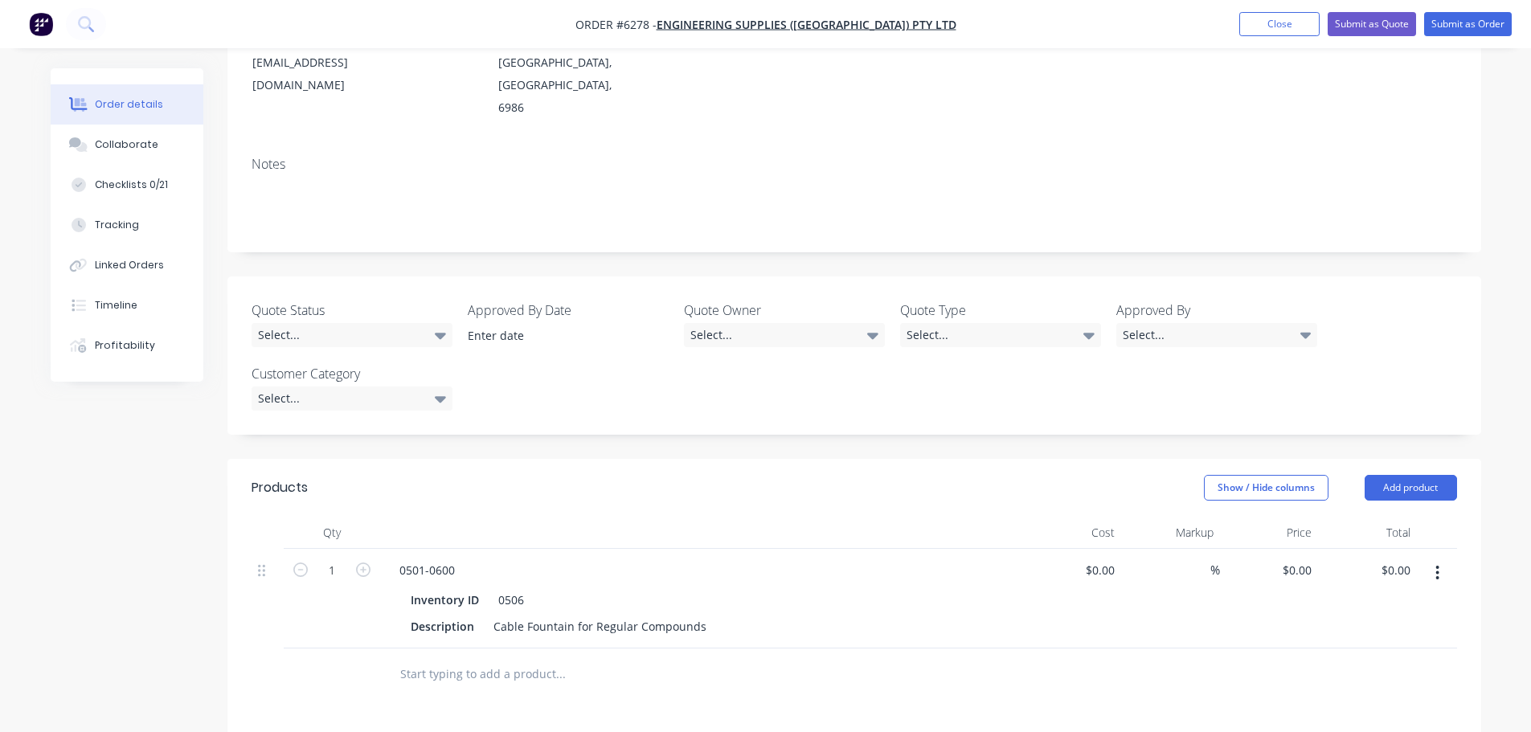
click at [1440, 558] on button "button" at bounding box center [1437, 572] width 38 height 29
click at [1330, 603] on div "Edit" at bounding box center [1380, 614] width 124 height 23
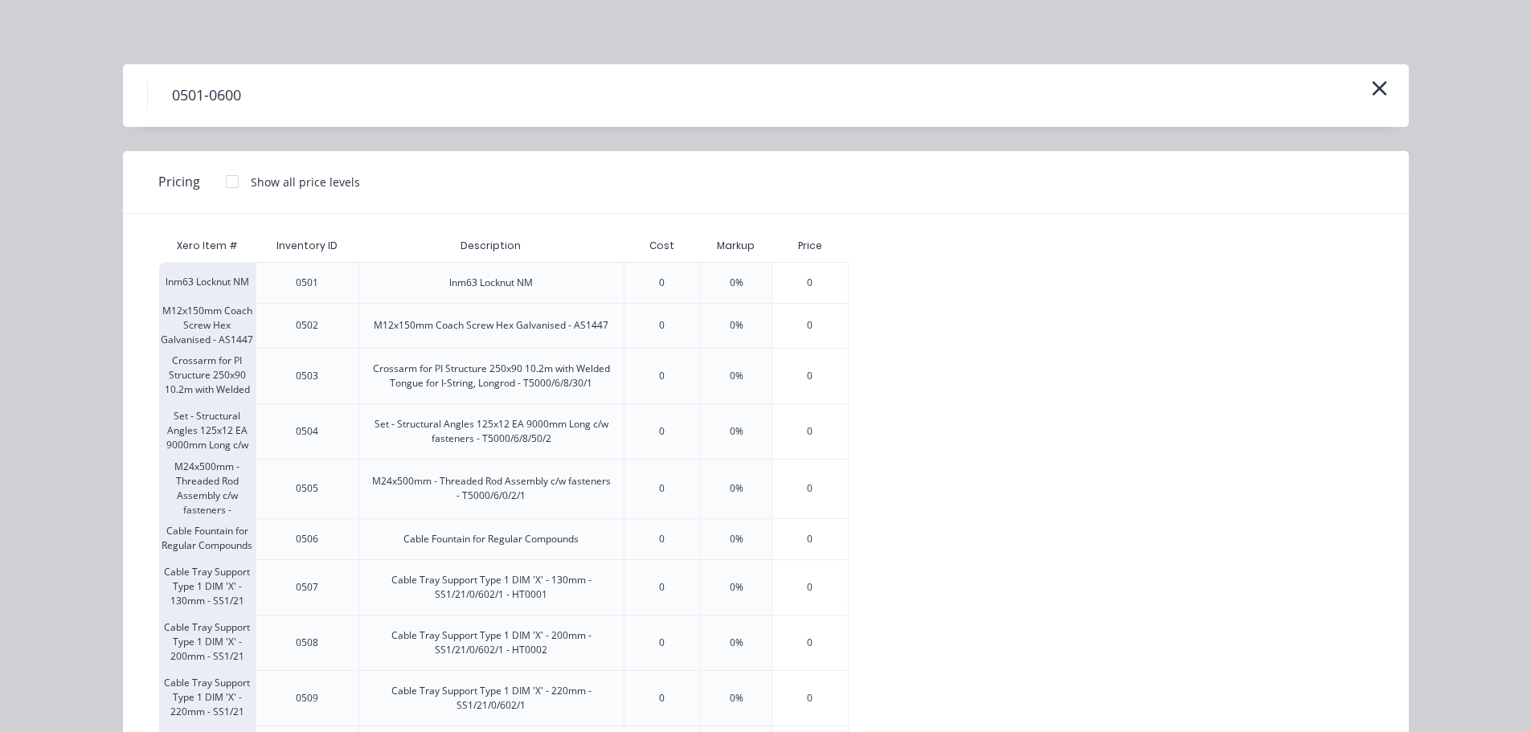
click at [1379, 86] on icon "button" at bounding box center [1379, 88] width 17 height 22
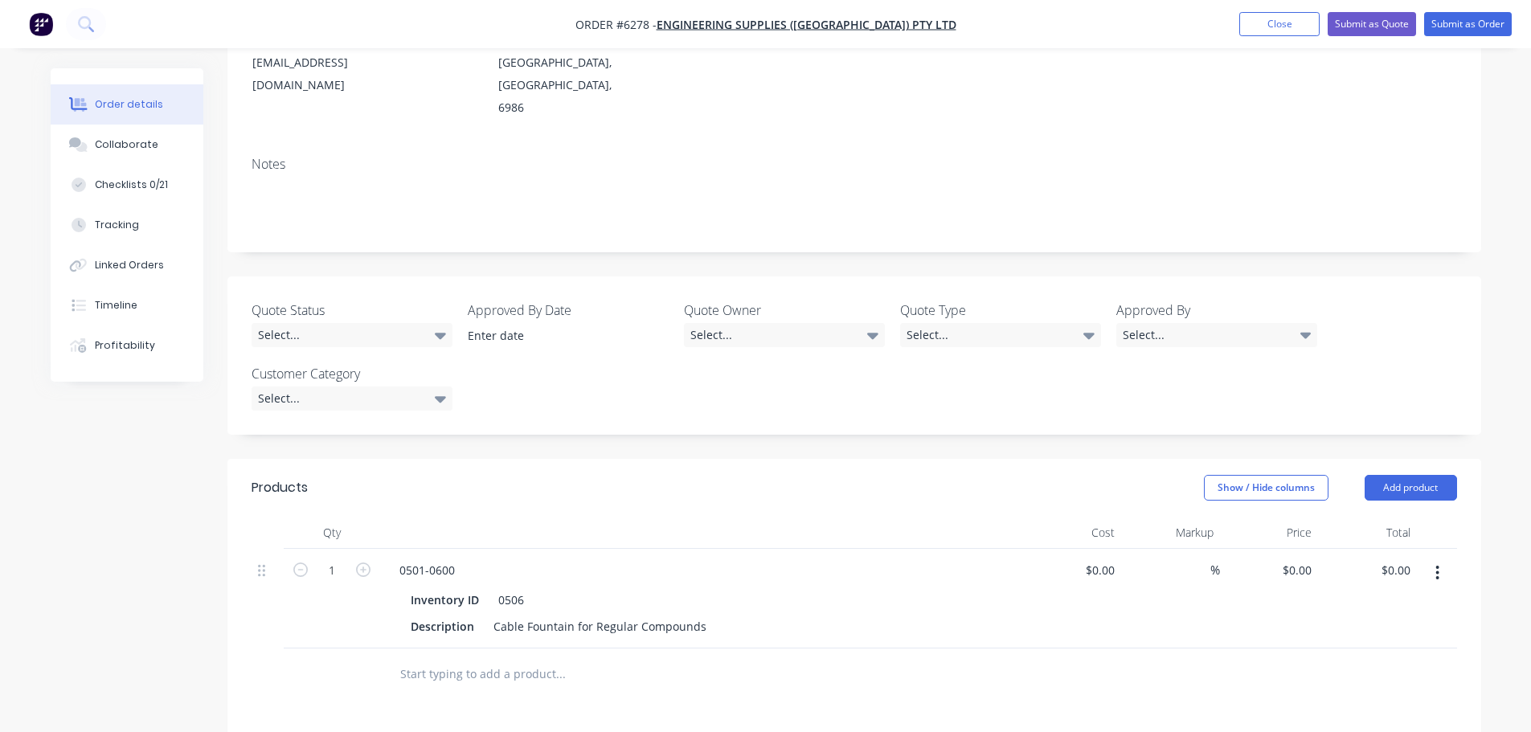
click at [1441, 558] on button "button" at bounding box center [1437, 572] width 38 height 29
click at [1356, 700] on div "Delete" at bounding box center [1380, 711] width 124 height 23
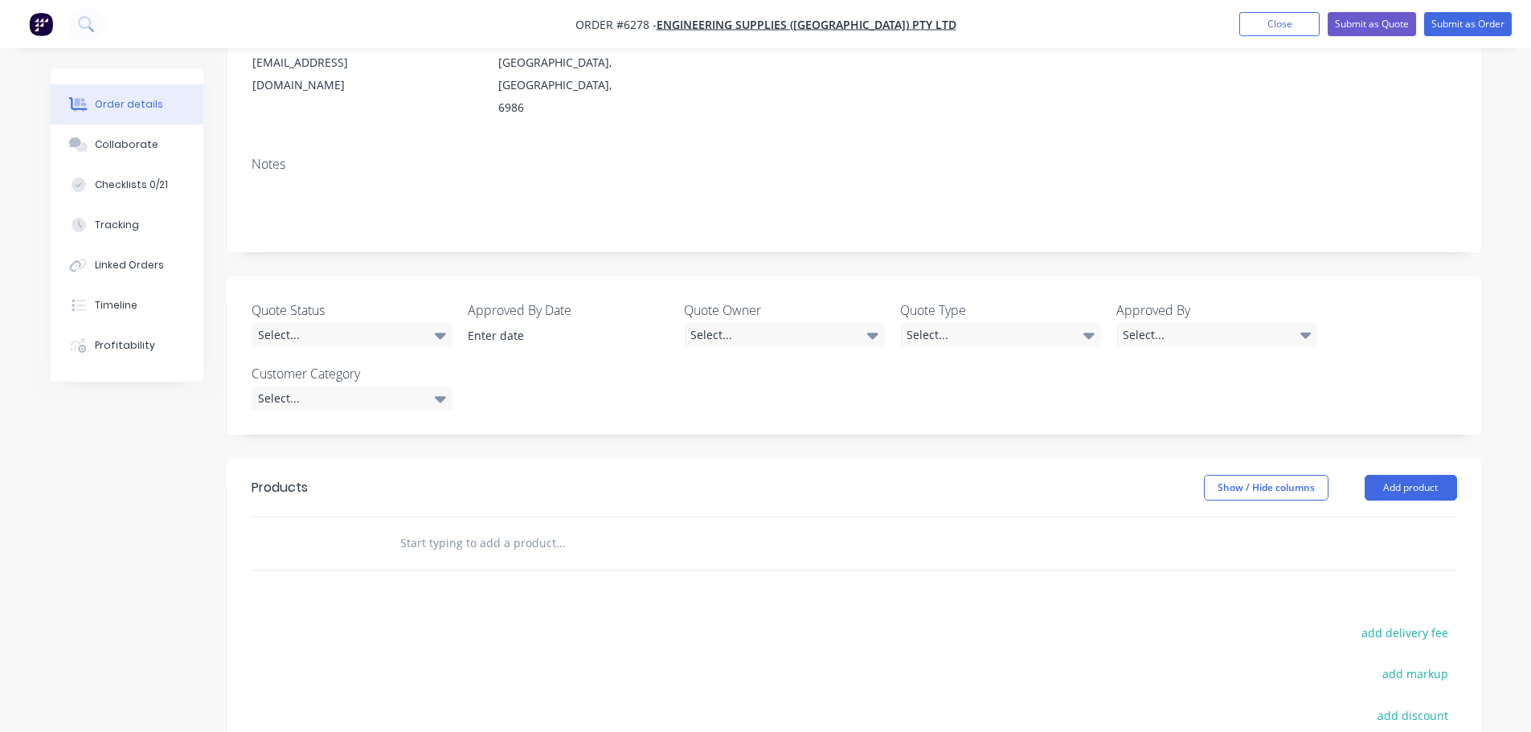
click at [480, 527] on input "text" at bounding box center [559, 543] width 321 height 32
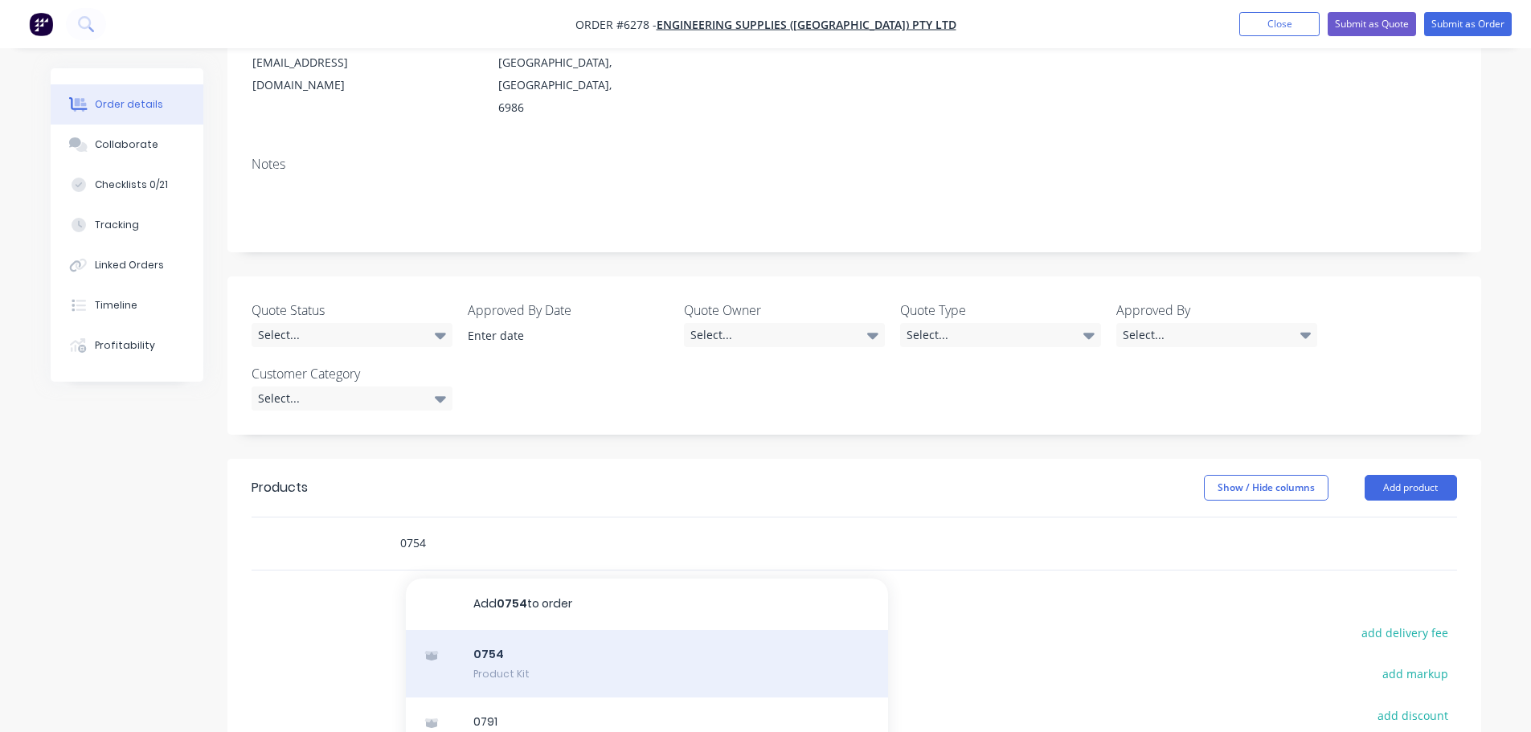
type input "0754"
click at [495, 630] on div "0754 Product Kit" at bounding box center [647, 663] width 482 height 67
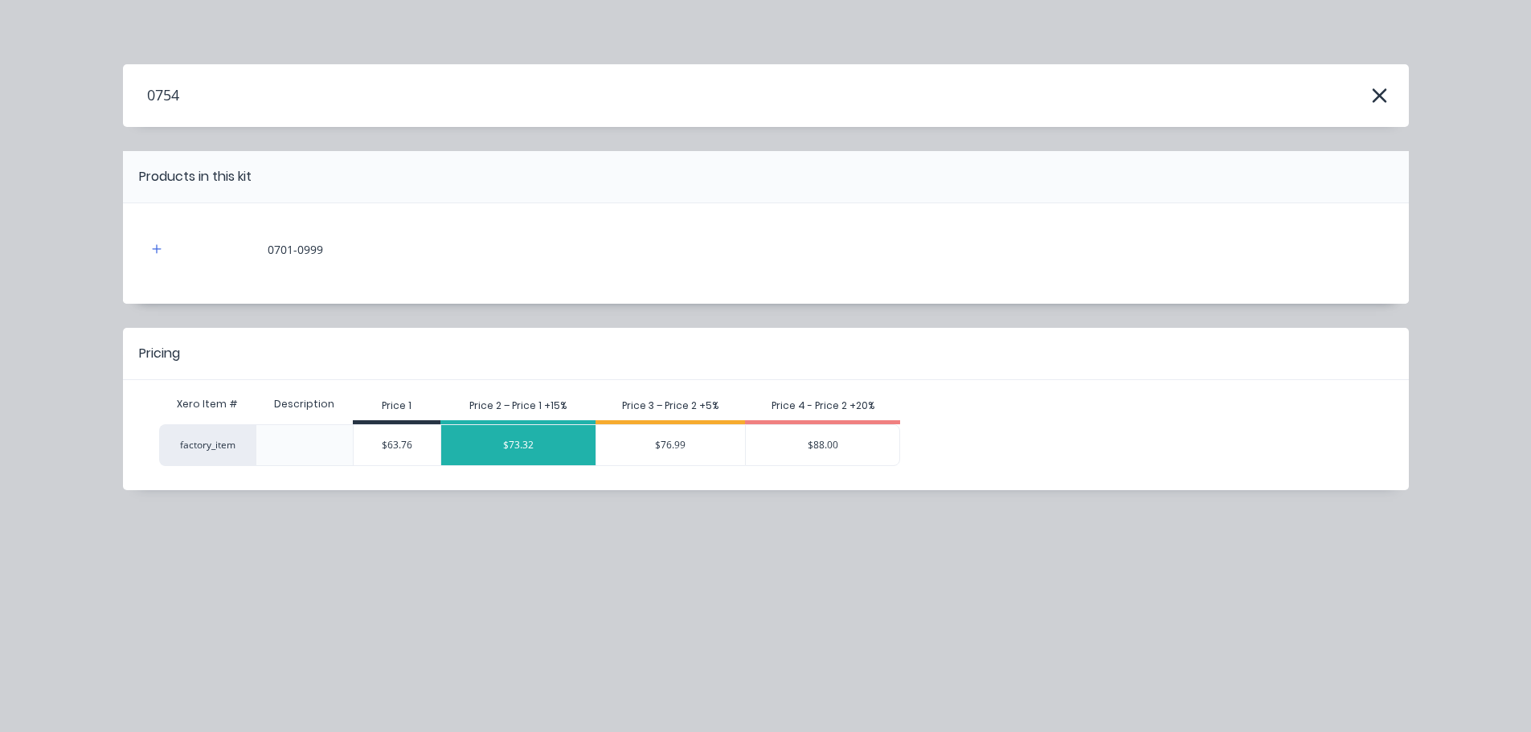
click at [494, 450] on div "$73.32" at bounding box center [518, 445] width 154 height 40
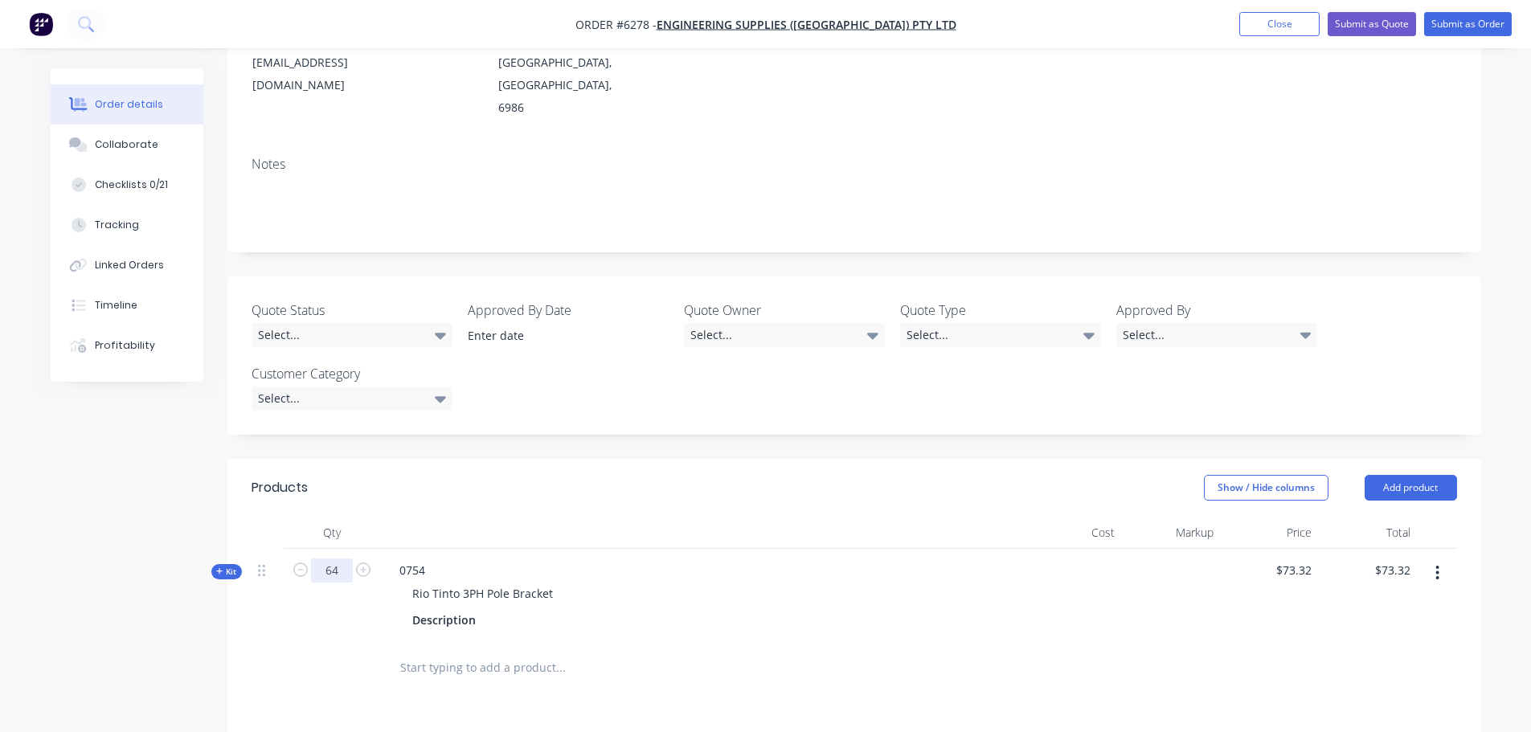
type input "64"
type input "$4,692.48"
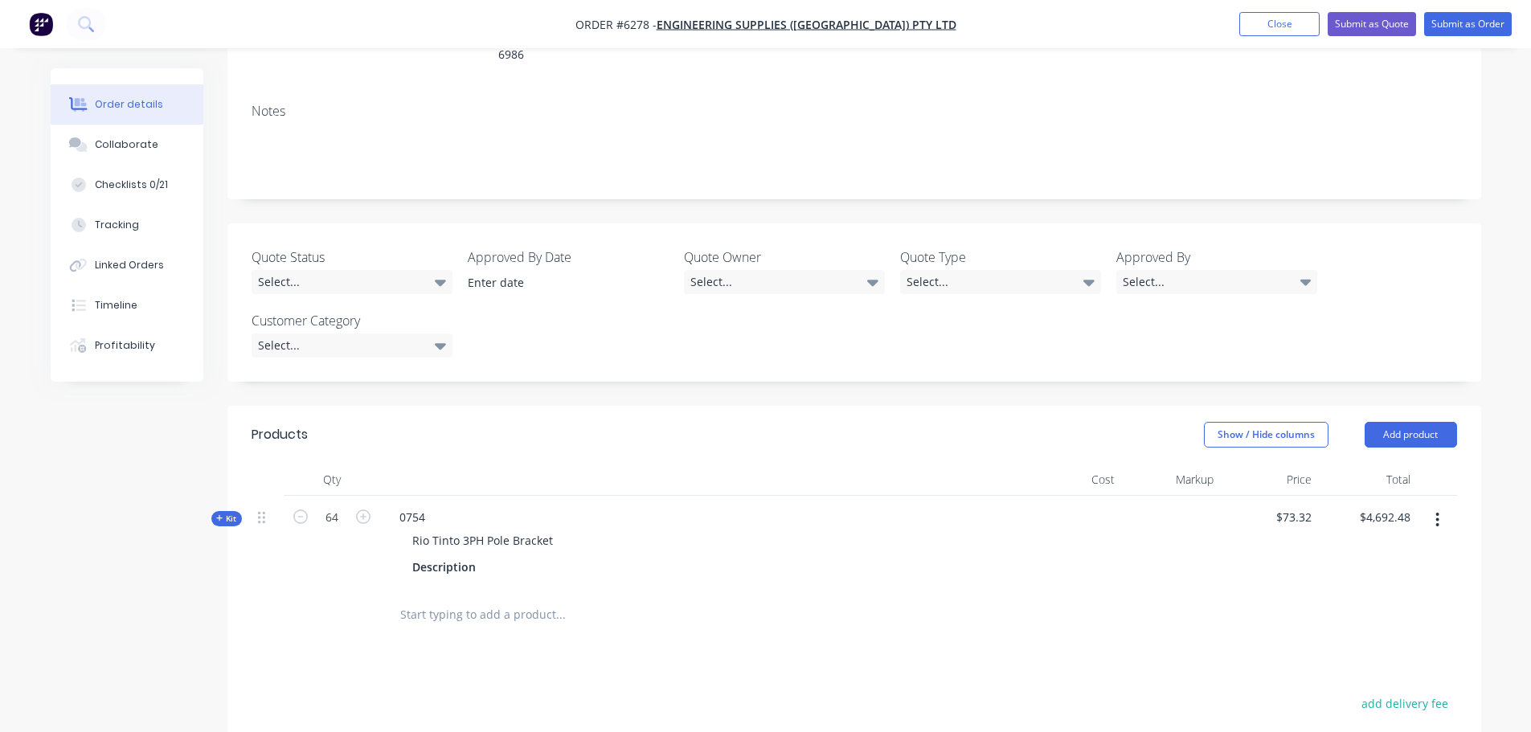
scroll to position [321, 0]
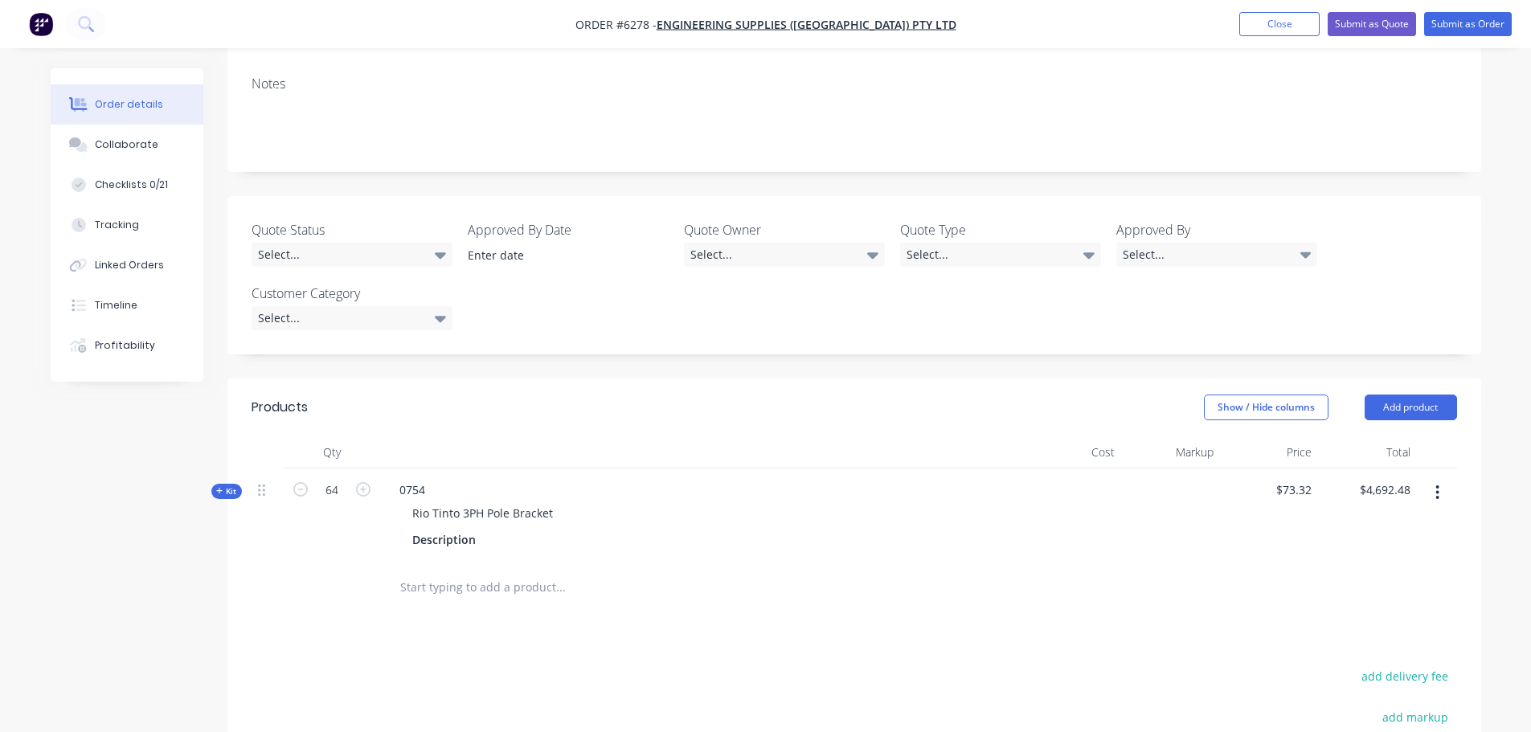
click at [498, 571] on input "text" at bounding box center [559, 587] width 321 height 32
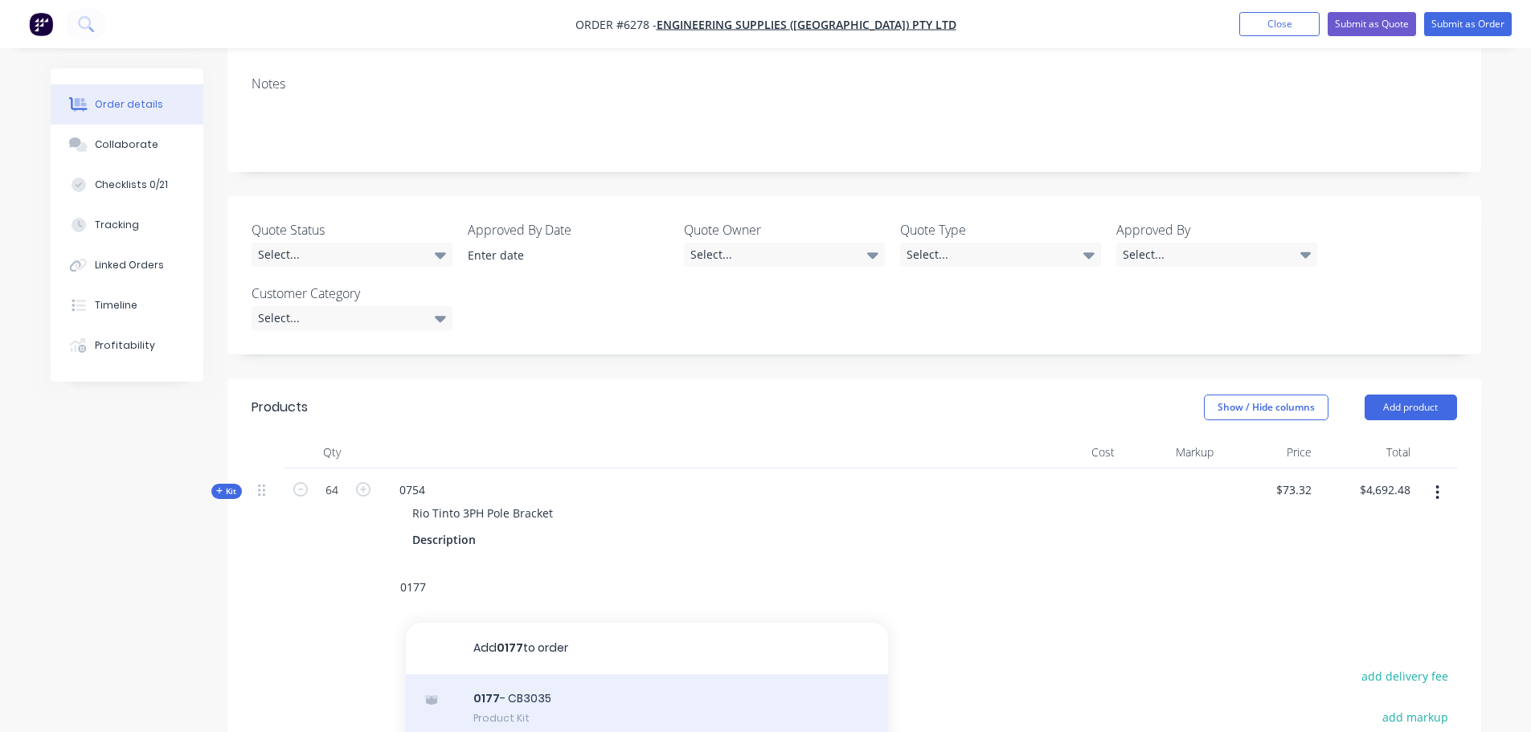
type input "0177"
click at [523, 674] on div "0177 - CB3035 Product Kit" at bounding box center [647, 707] width 482 height 67
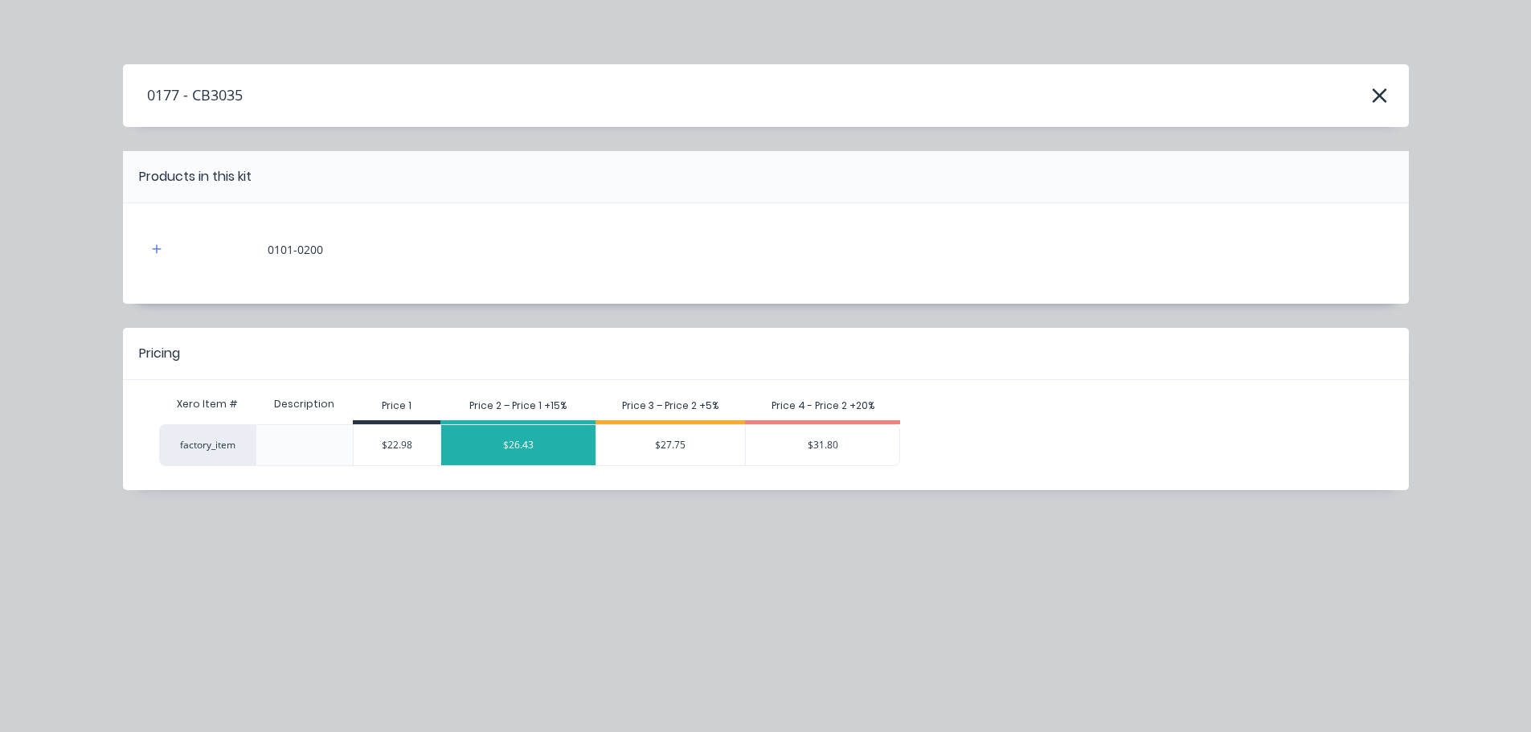
click at [536, 439] on div "$26.43" at bounding box center [518, 445] width 154 height 40
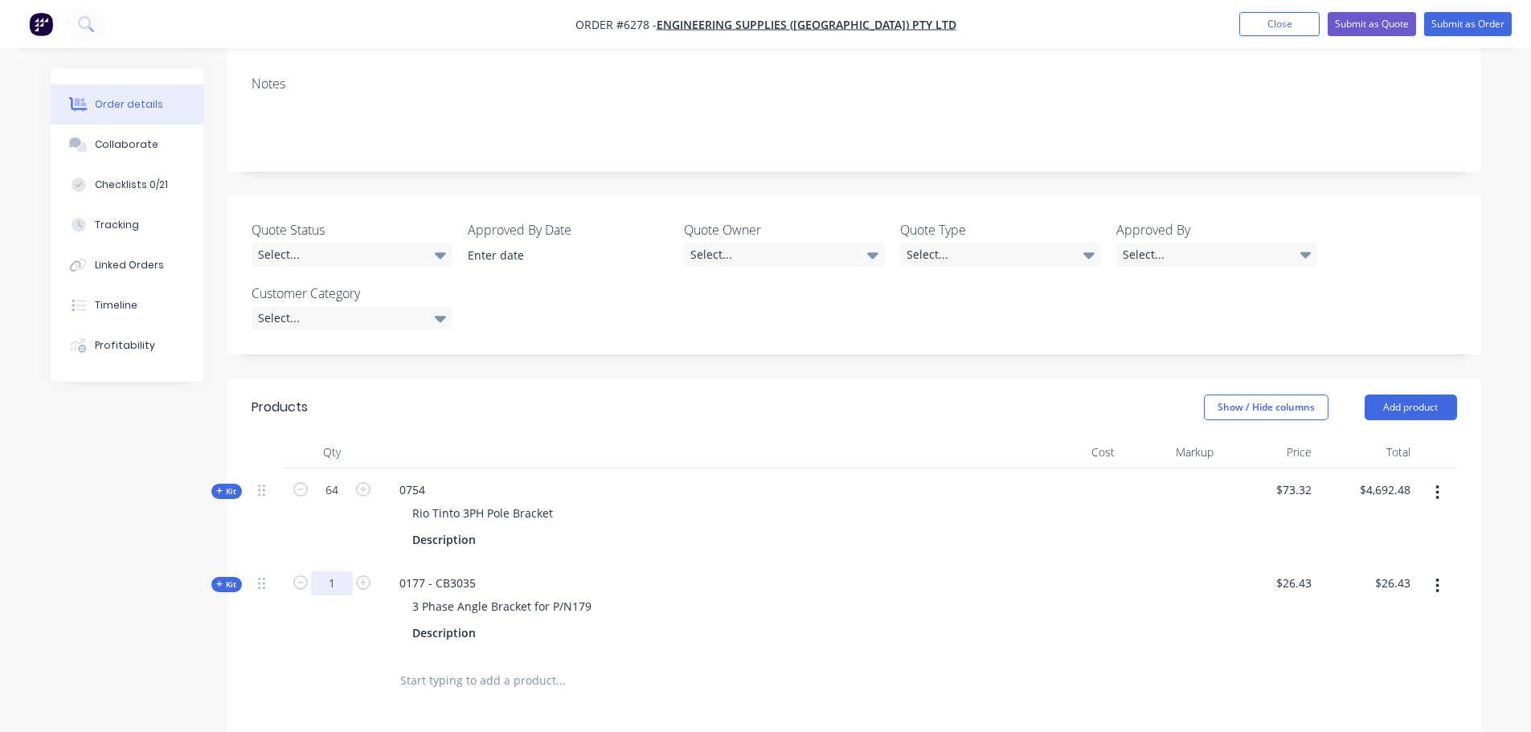
click at [346, 502] on input "1" at bounding box center [332, 490] width 42 height 24
type input "64"
type input "$1,691.52"
click at [975, 562] on div "0177 - CB3035 3 Phase Angle Bracket for P/N179 Description" at bounding box center [701, 608] width 643 height 93
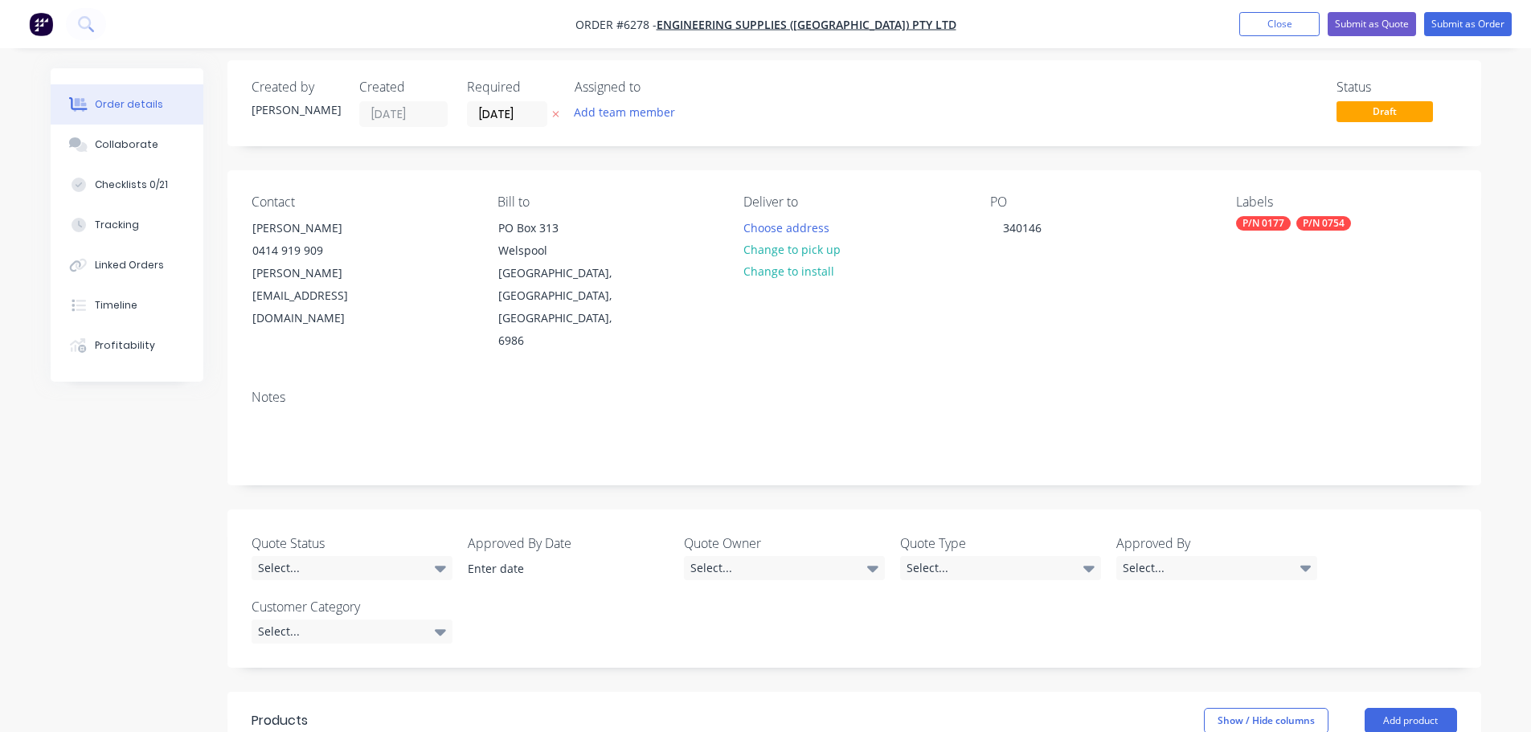
scroll to position [0, 0]
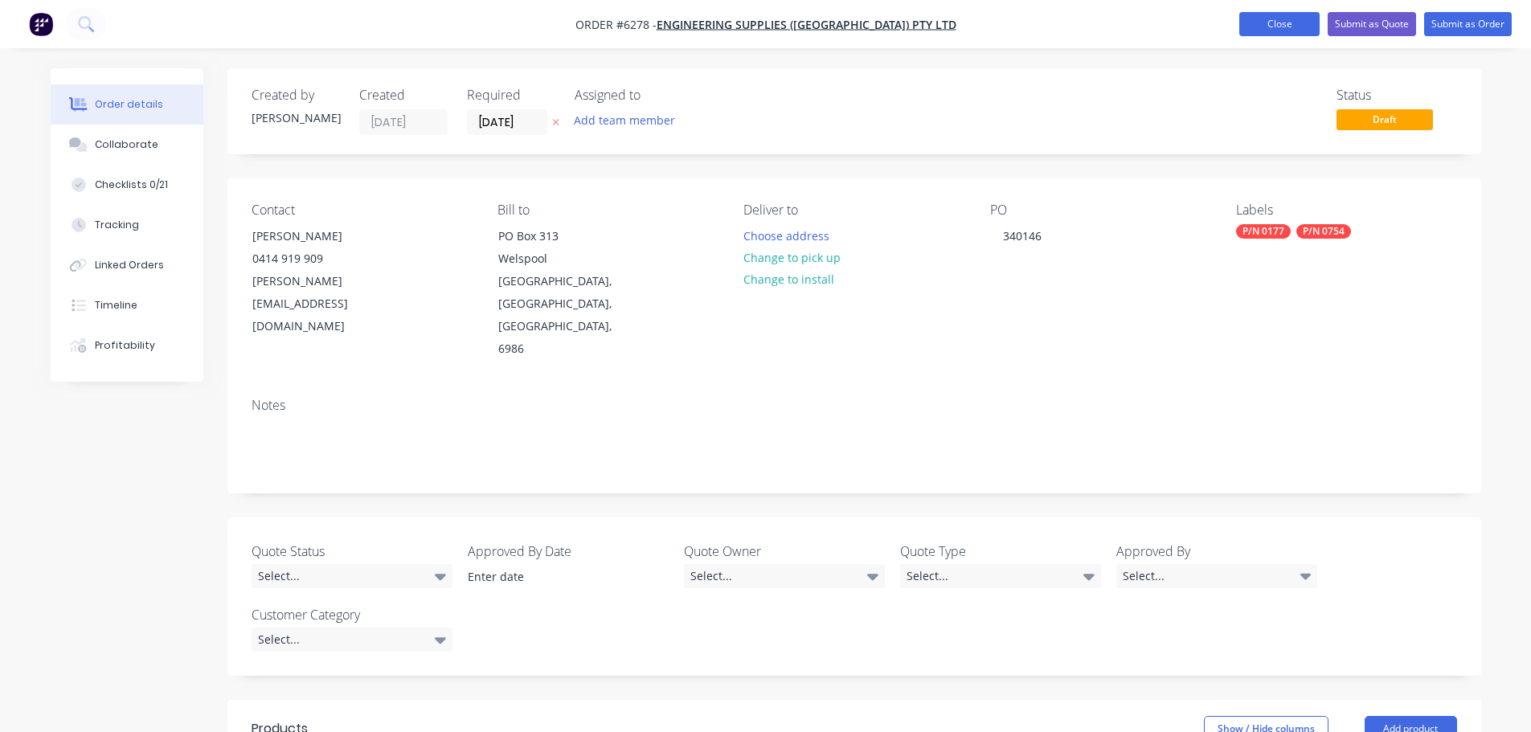
click at [1262, 19] on button "Close" at bounding box center [1279, 24] width 80 height 24
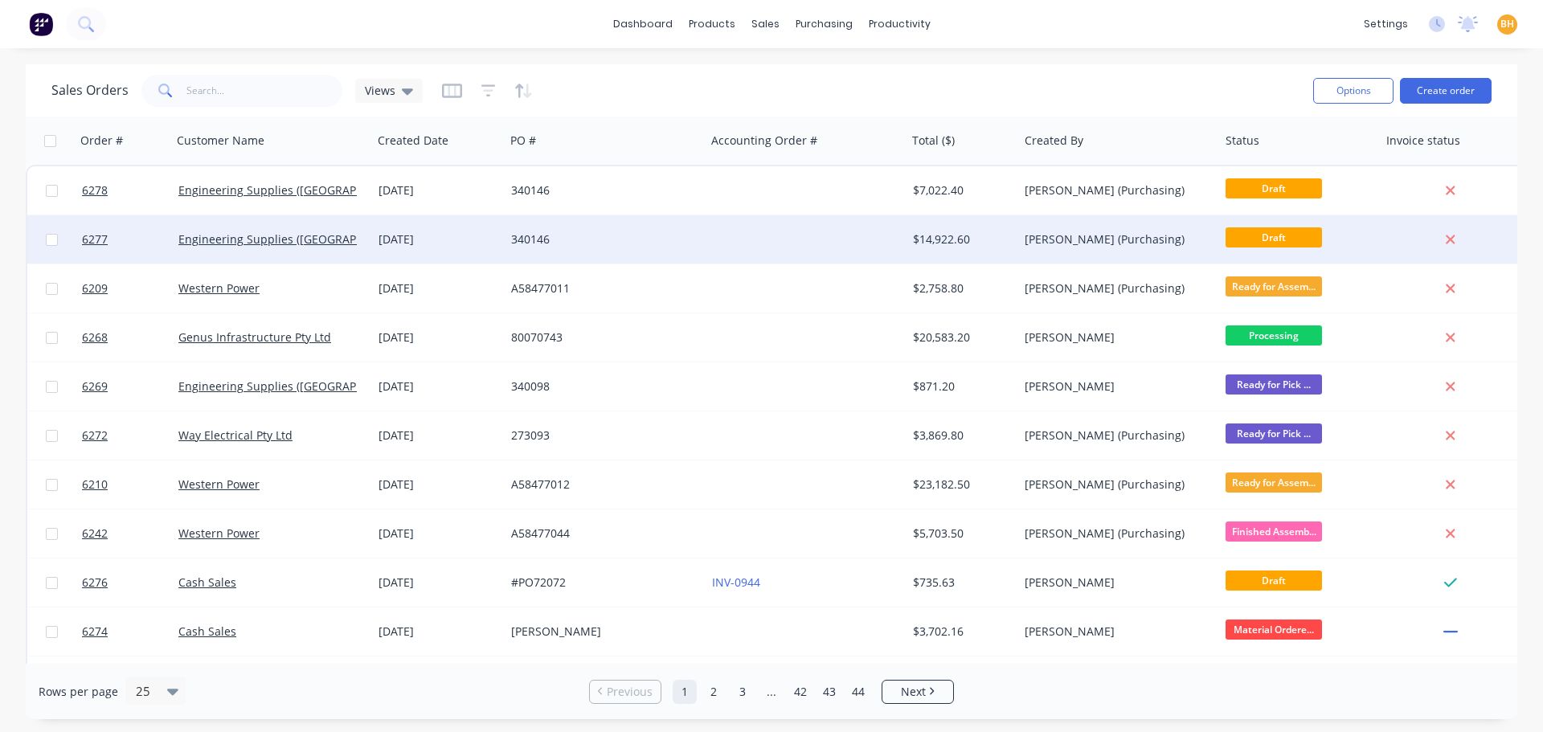
click at [670, 244] on div "340146" at bounding box center [600, 239] width 178 height 16
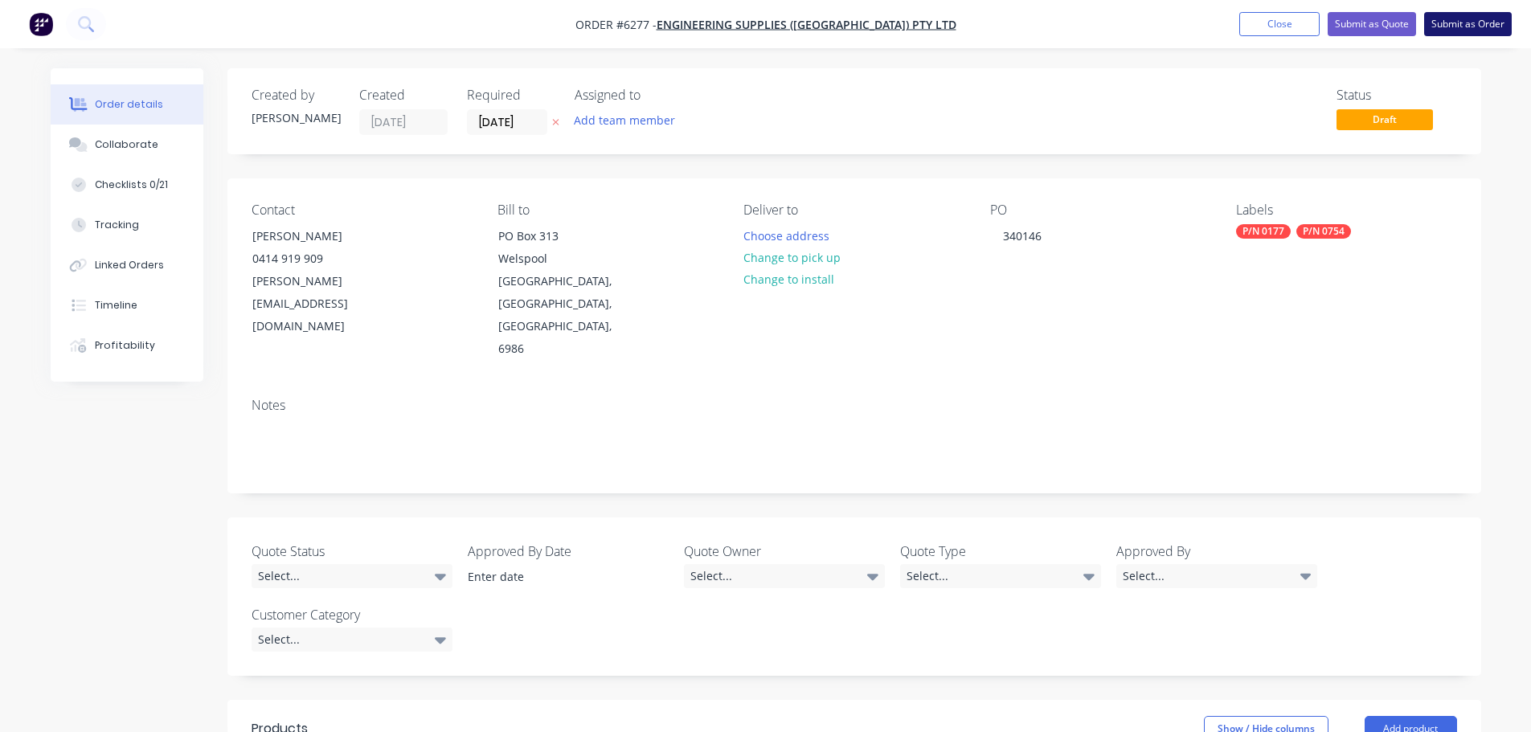
click at [1450, 27] on button "Submit as Order" at bounding box center [1468, 24] width 88 height 24
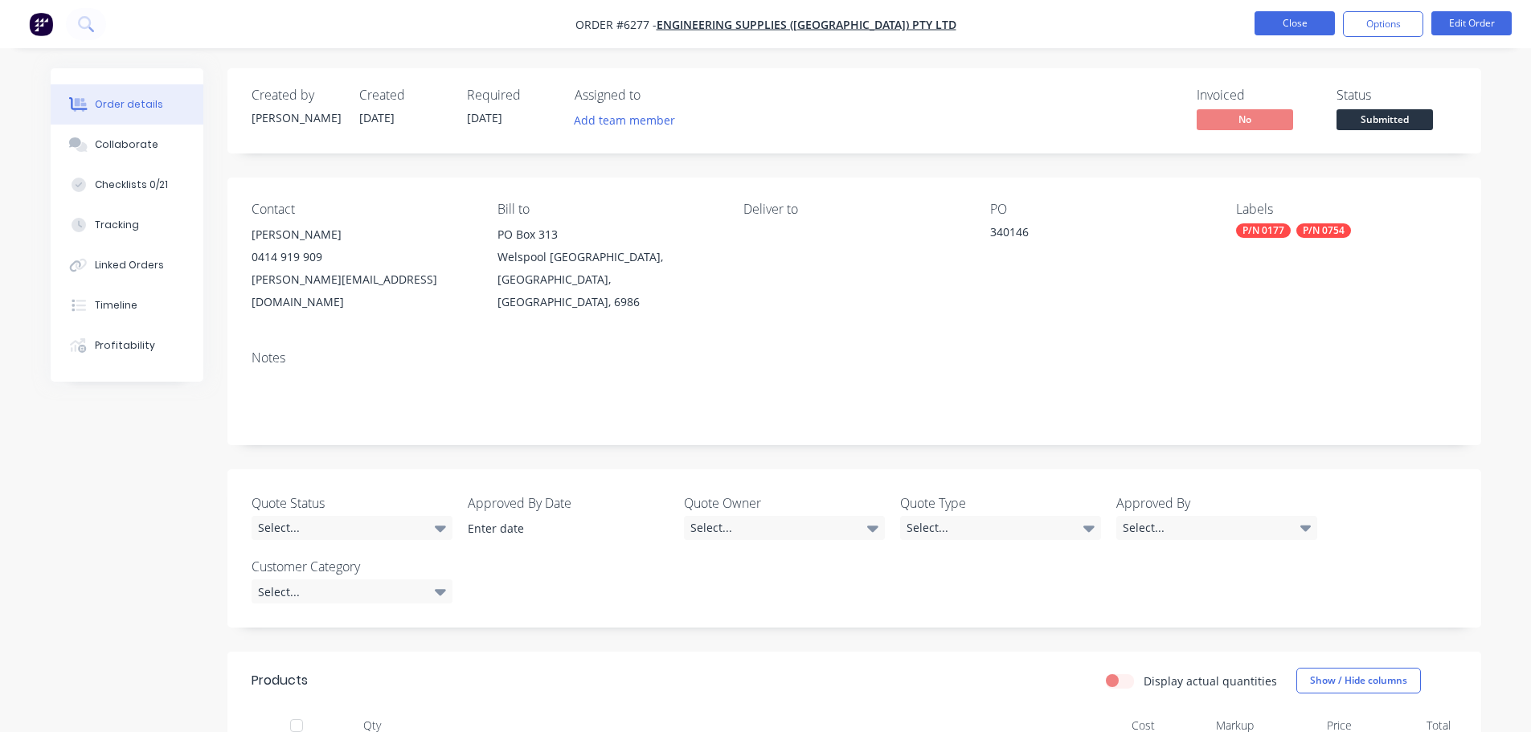
click at [1270, 31] on button "Close" at bounding box center [1294, 23] width 80 height 24
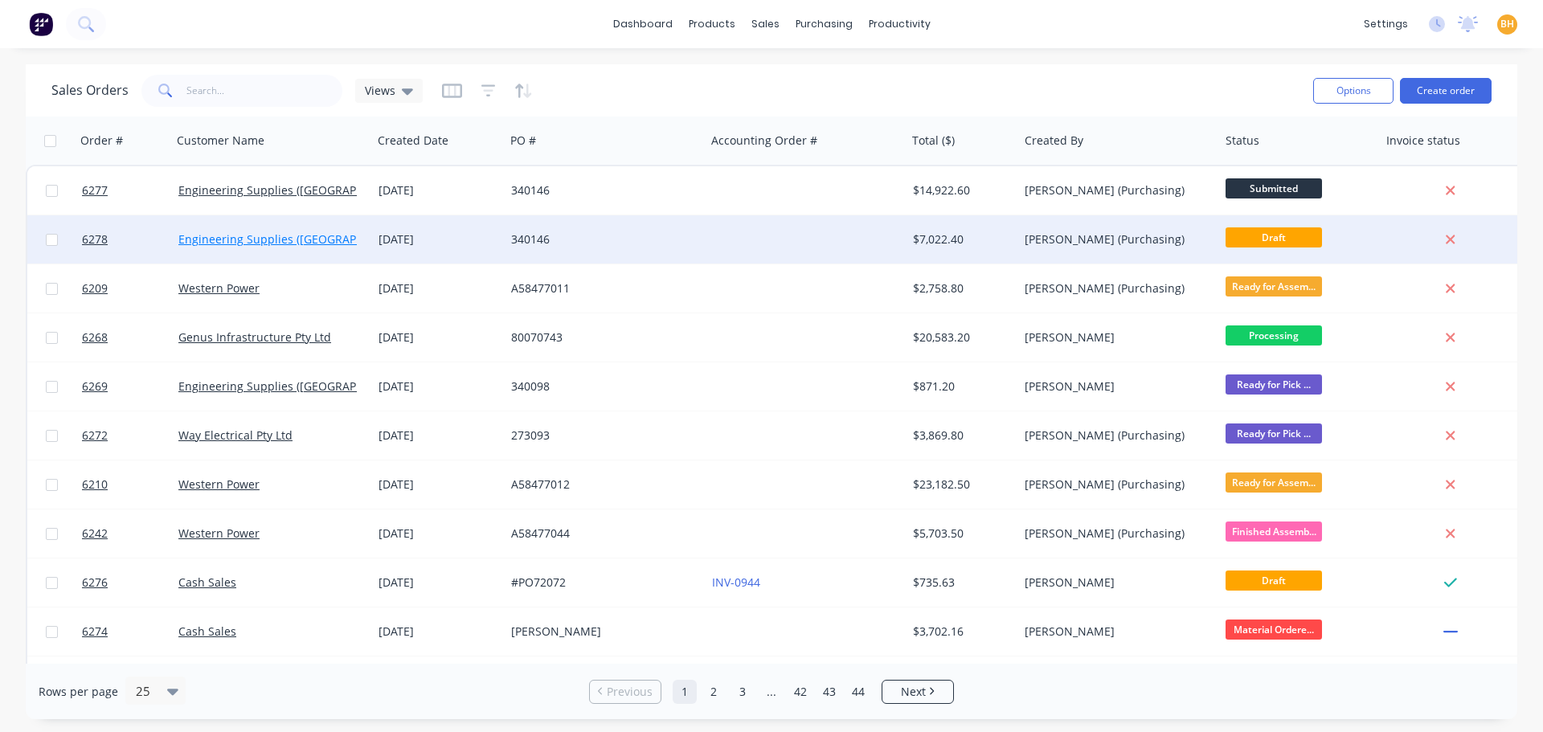
click at [337, 234] on link "Engineering Supplies ([GEOGRAPHIC_DATA]) Pty Ltd" at bounding box center [315, 238] width 275 height 15
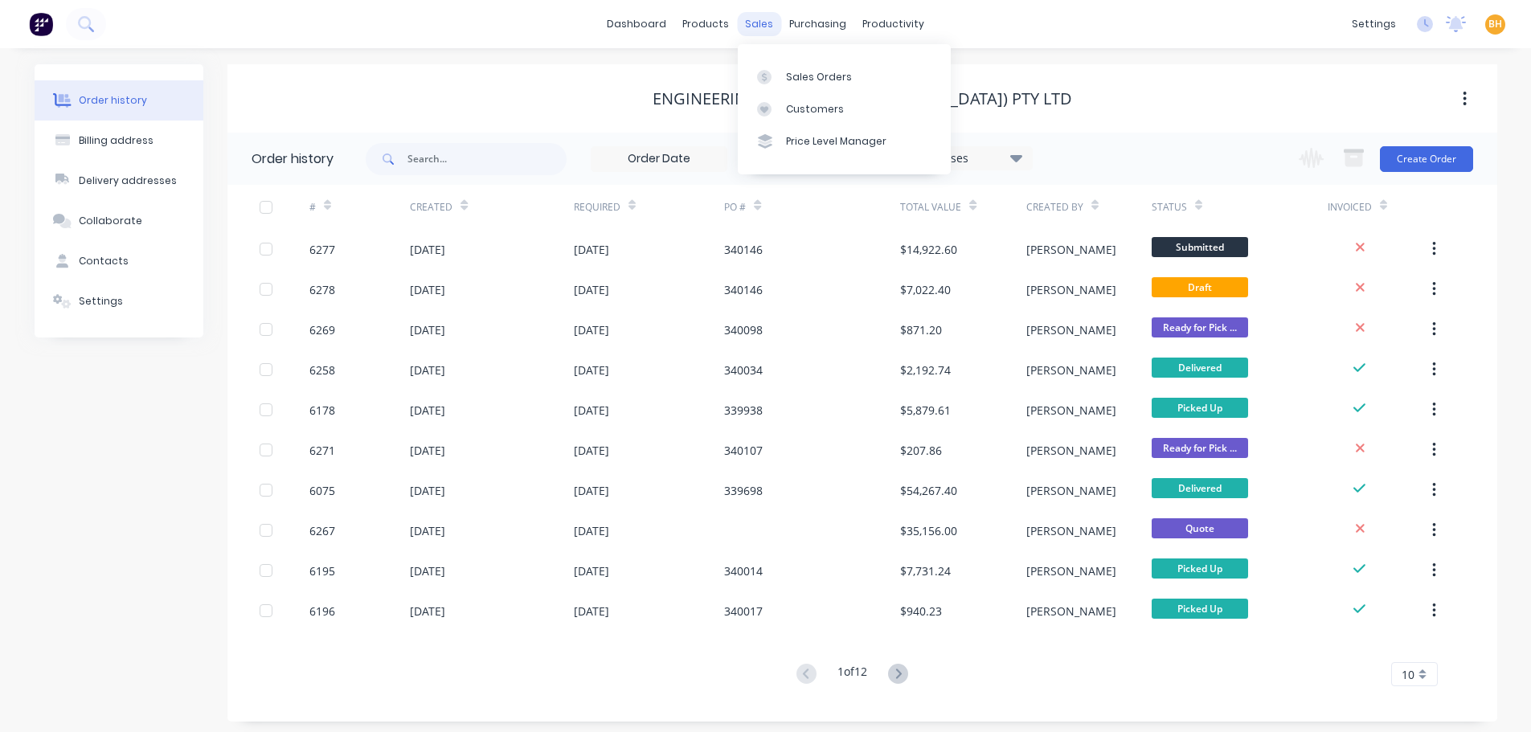
click at [766, 26] on div "sales" at bounding box center [759, 24] width 44 height 24
click at [794, 71] on div "Sales Orders" at bounding box center [819, 77] width 66 height 14
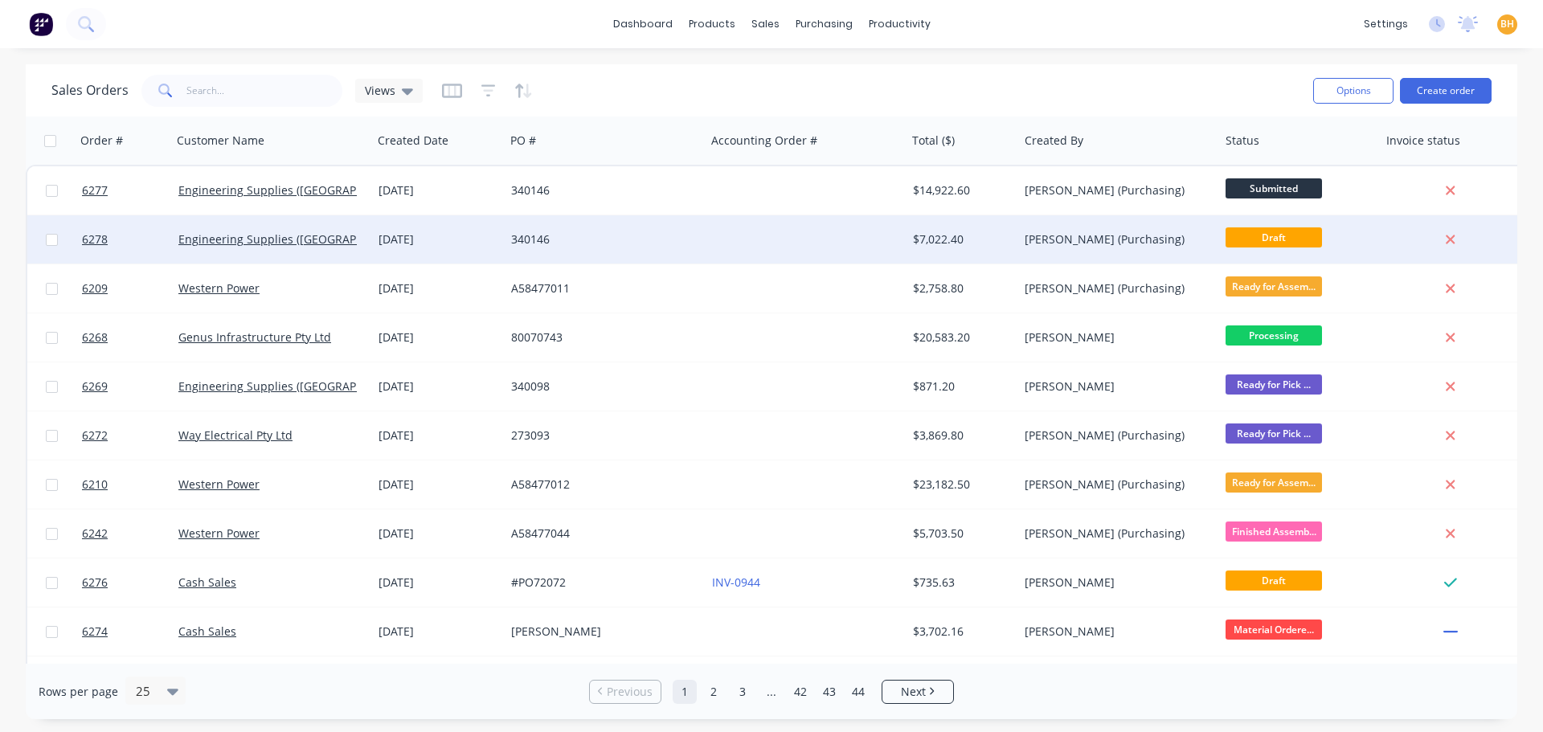
click at [387, 231] on div "[DATE]" at bounding box center [438, 239] width 120 height 16
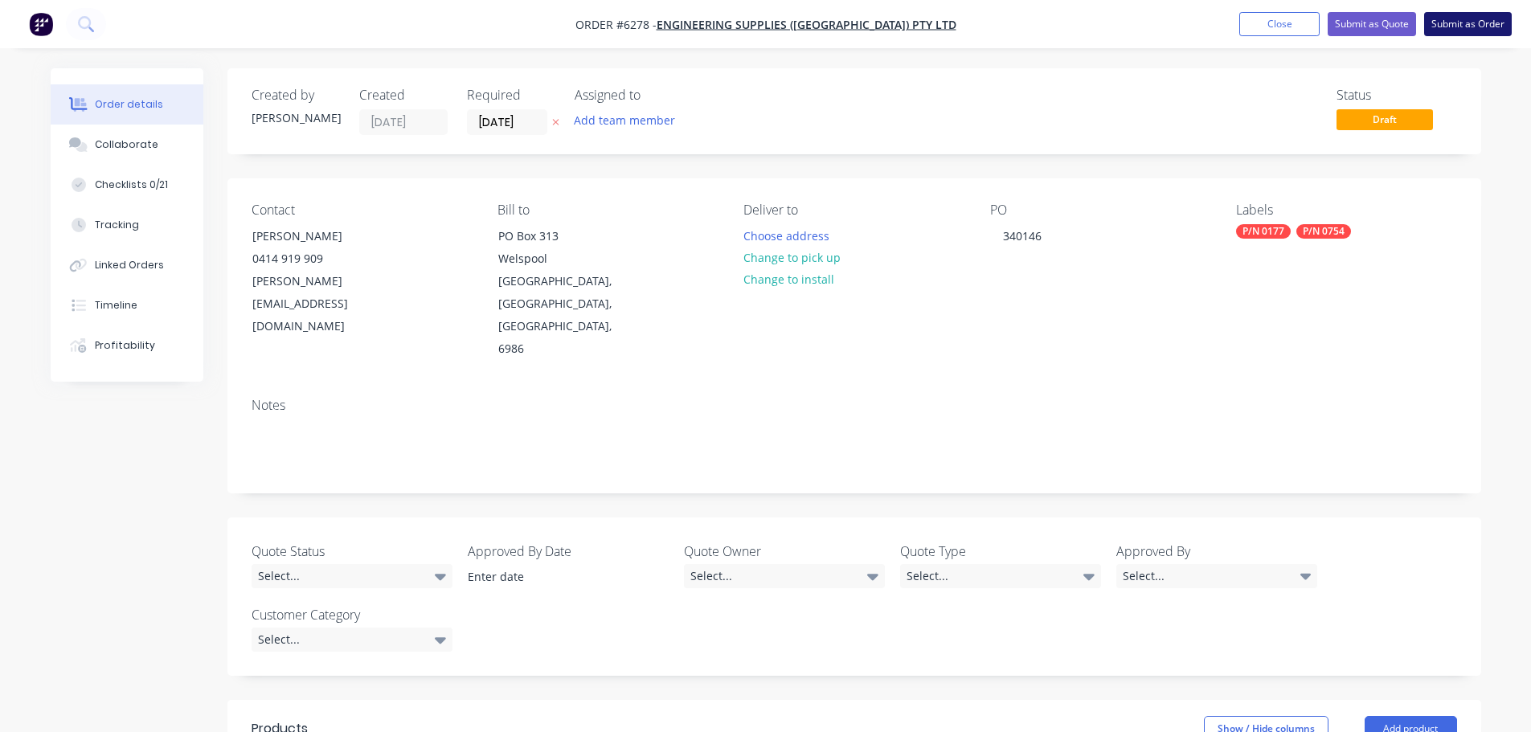
click at [1469, 20] on button "Submit as Order" at bounding box center [1468, 24] width 88 height 24
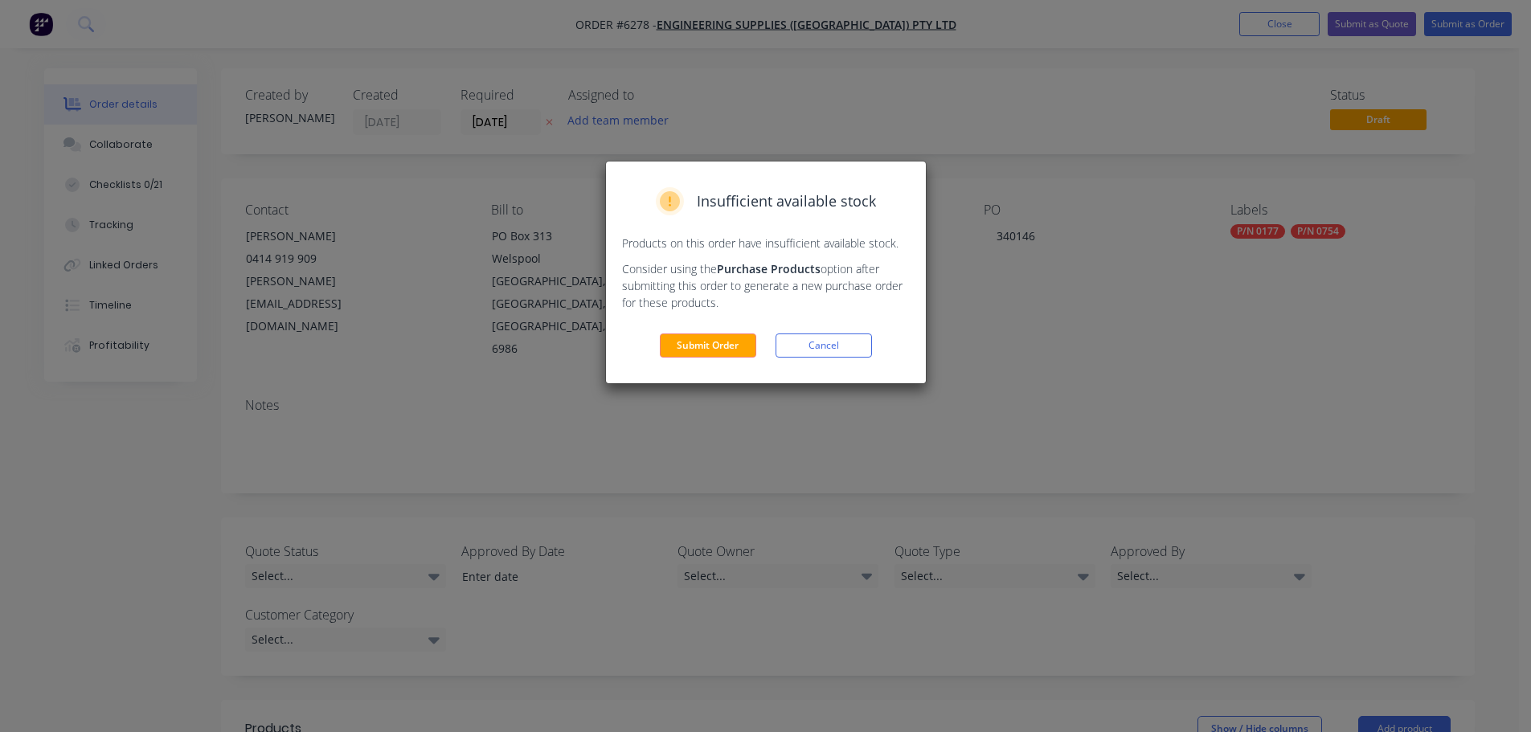
click at [706, 340] on button "Submit Order" at bounding box center [708, 345] width 96 height 24
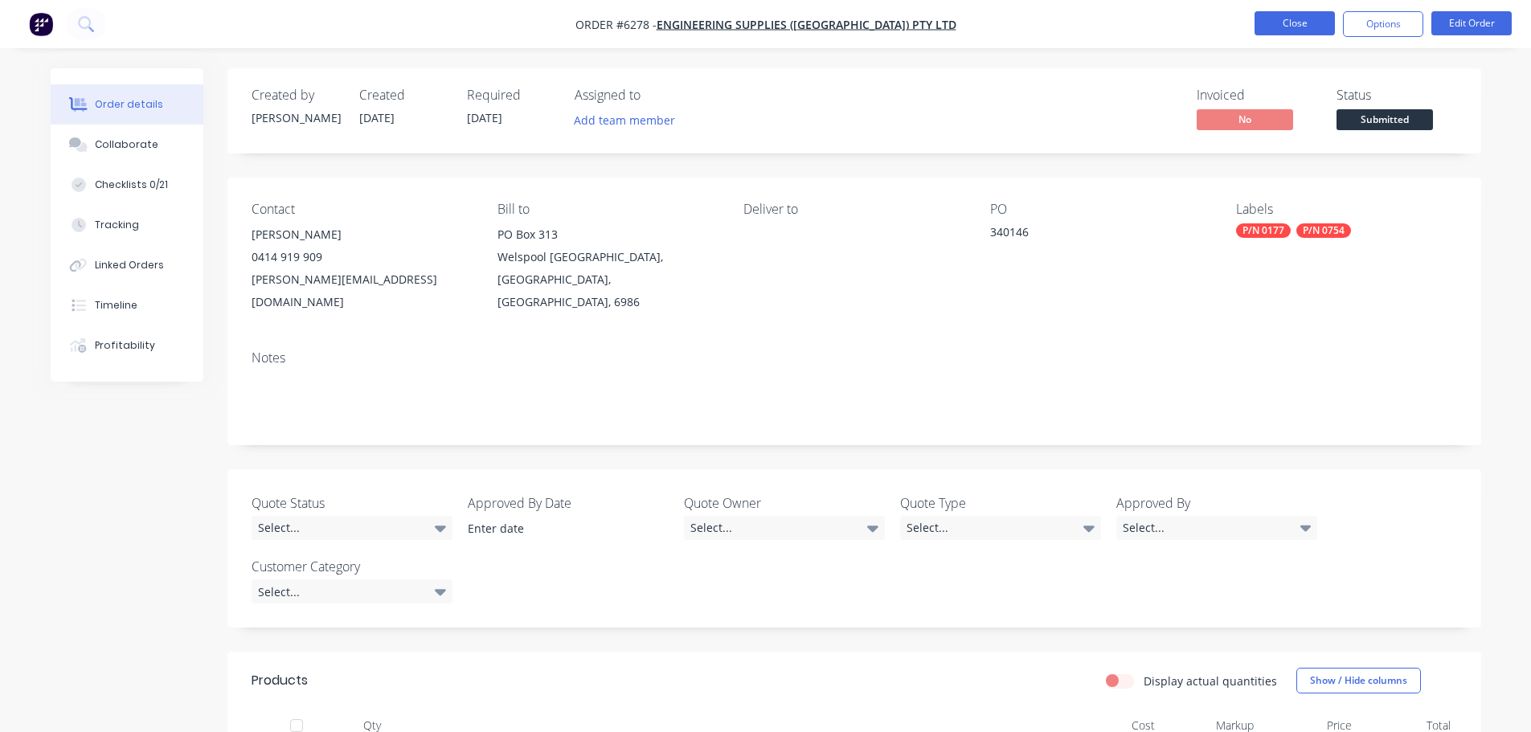
click at [1276, 17] on button "Close" at bounding box center [1294, 23] width 80 height 24
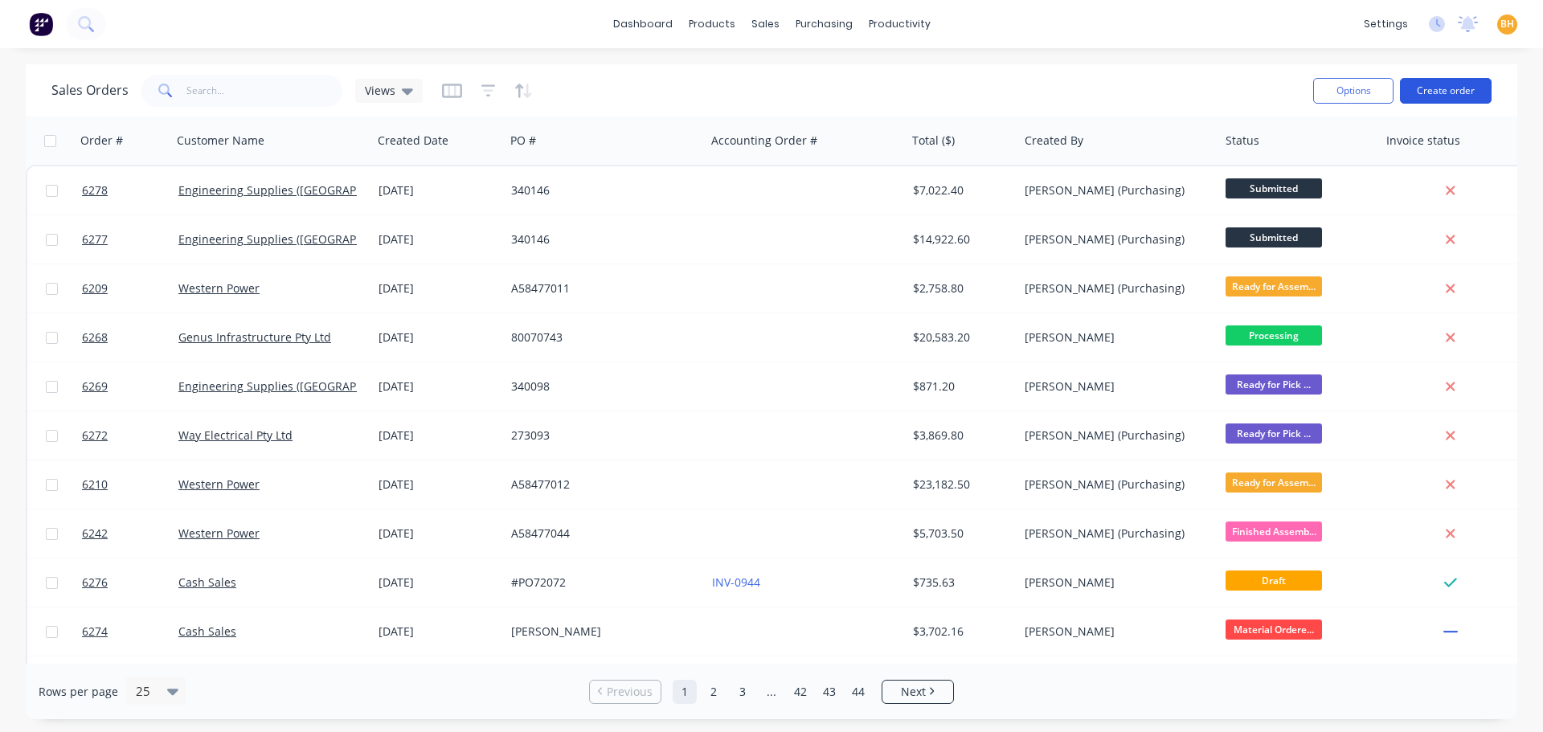
click at [1451, 90] on button "Create order" at bounding box center [1446, 91] width 92 height 26
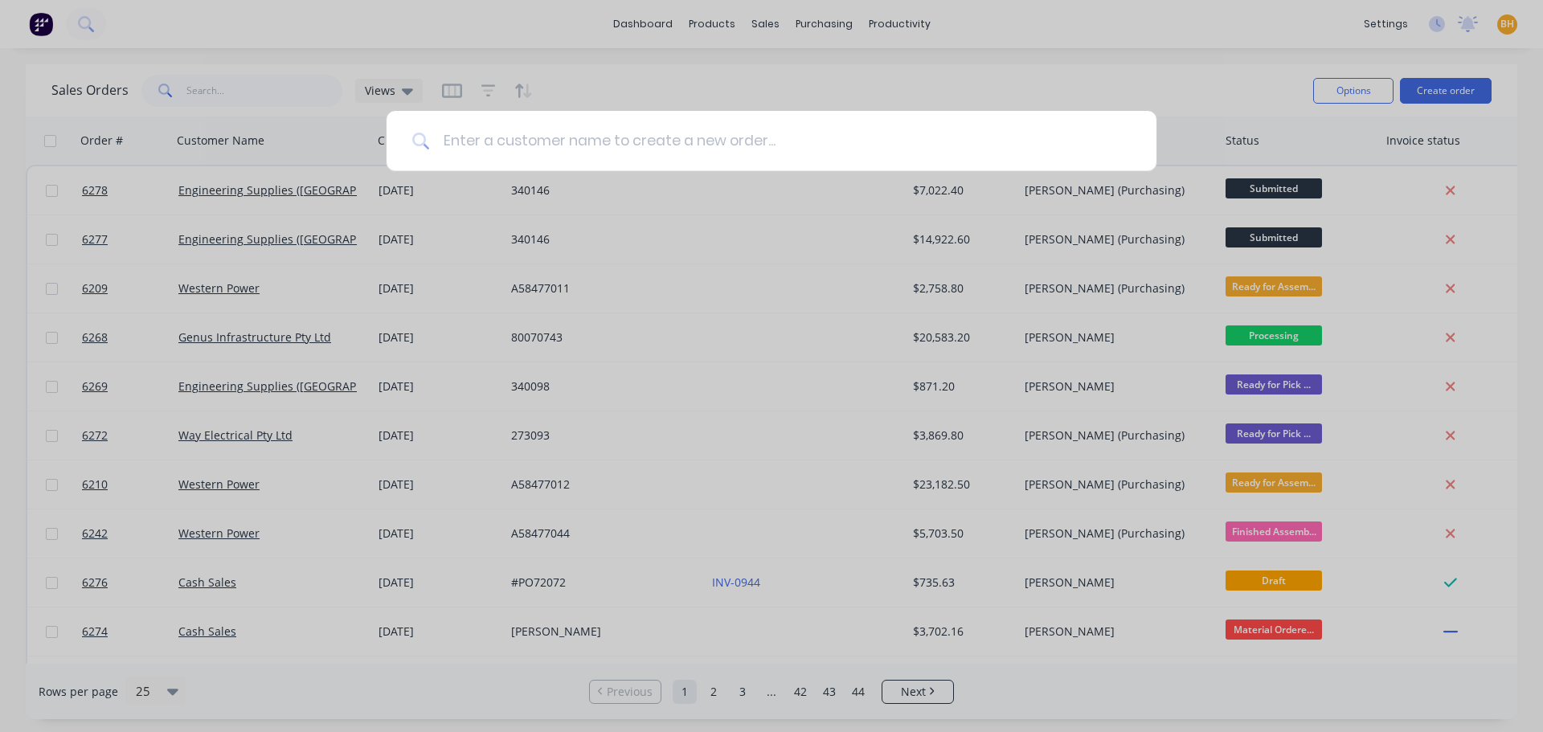
click at [468, 133] on input at bounding box center [780, 141] width 701 height 60
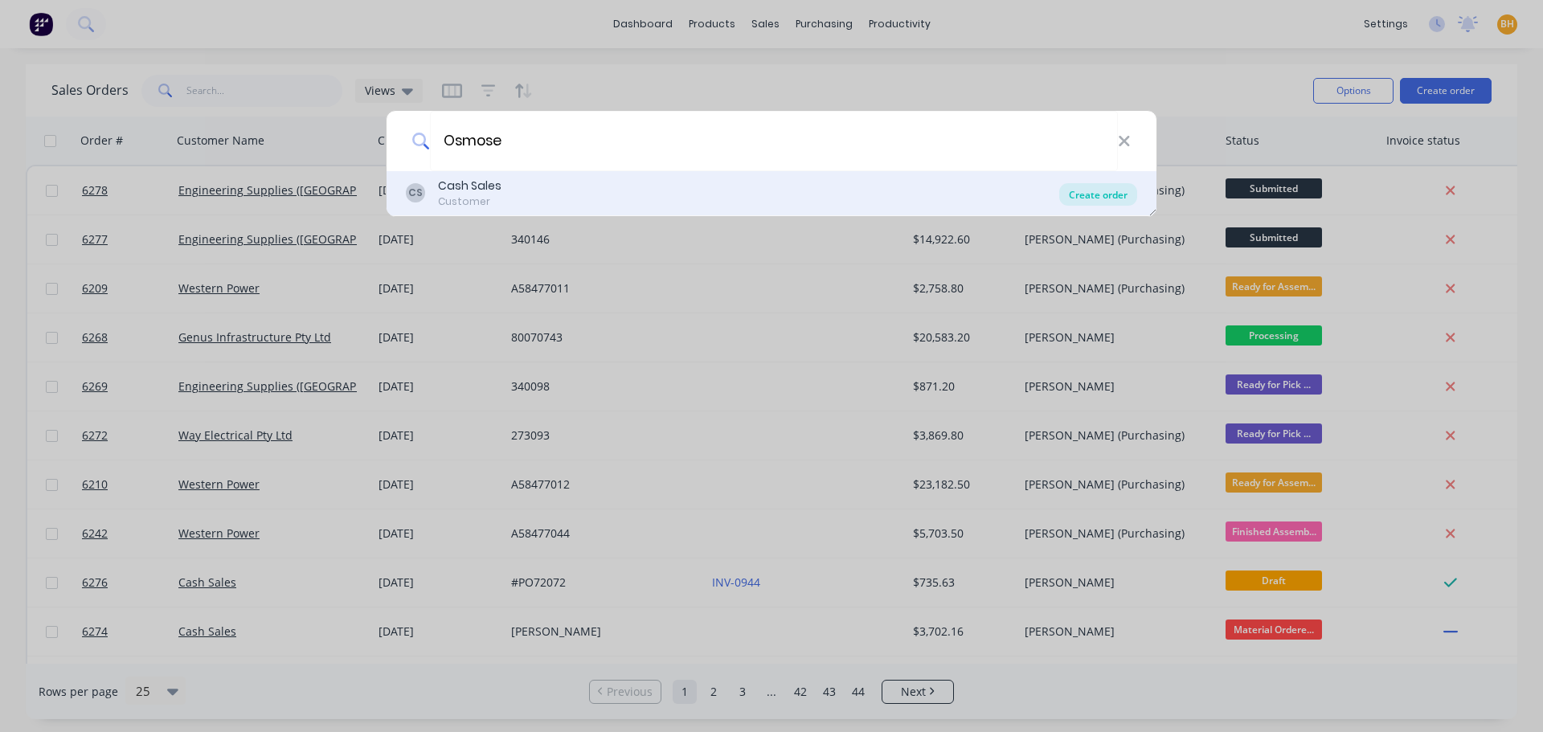
type input "Osmose"
click at [1085, 188] on div "Create order" at bounding box center [1098, 194] width 78 height 22
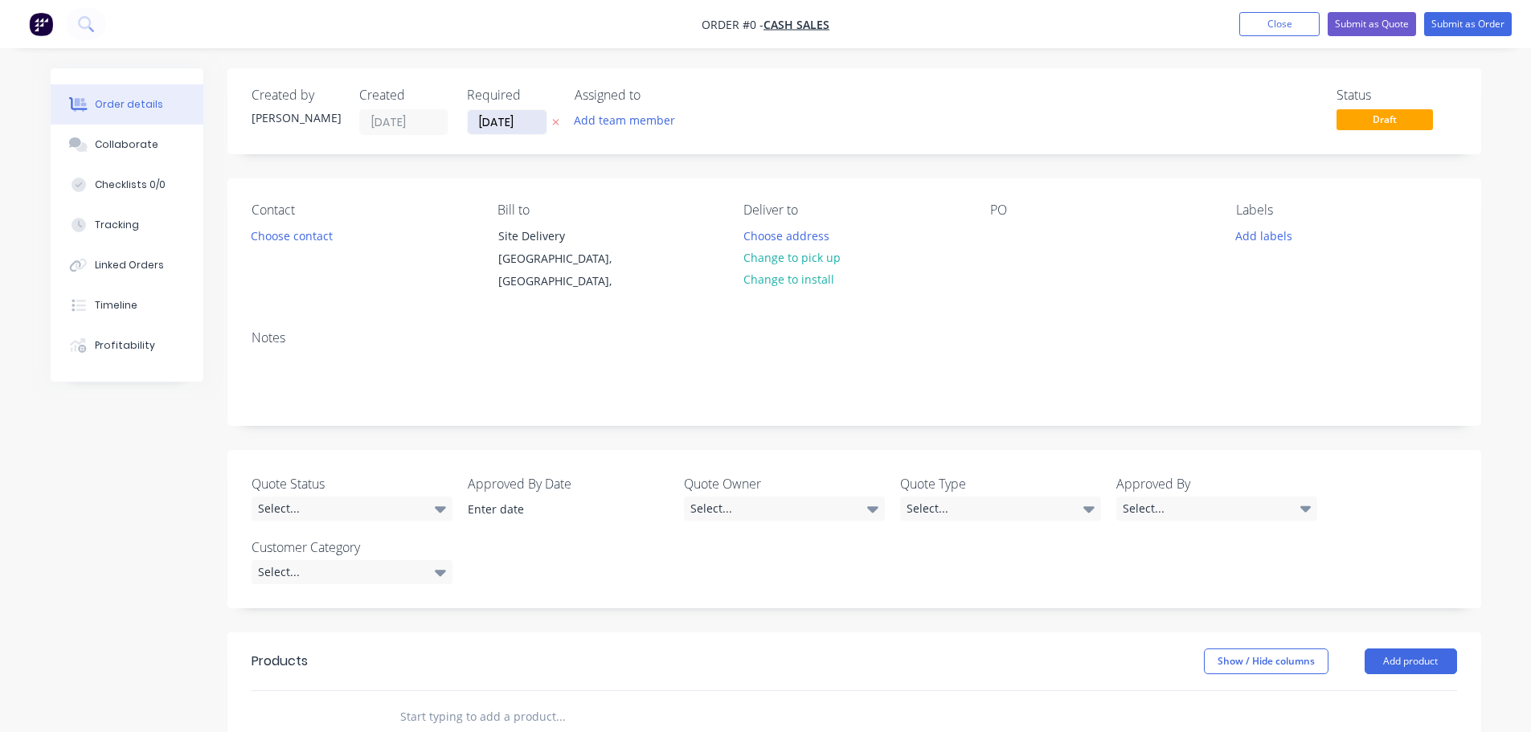
click at [535, 123] on input "[DATE]" at bounding box center [507, 122] width 79 height 24
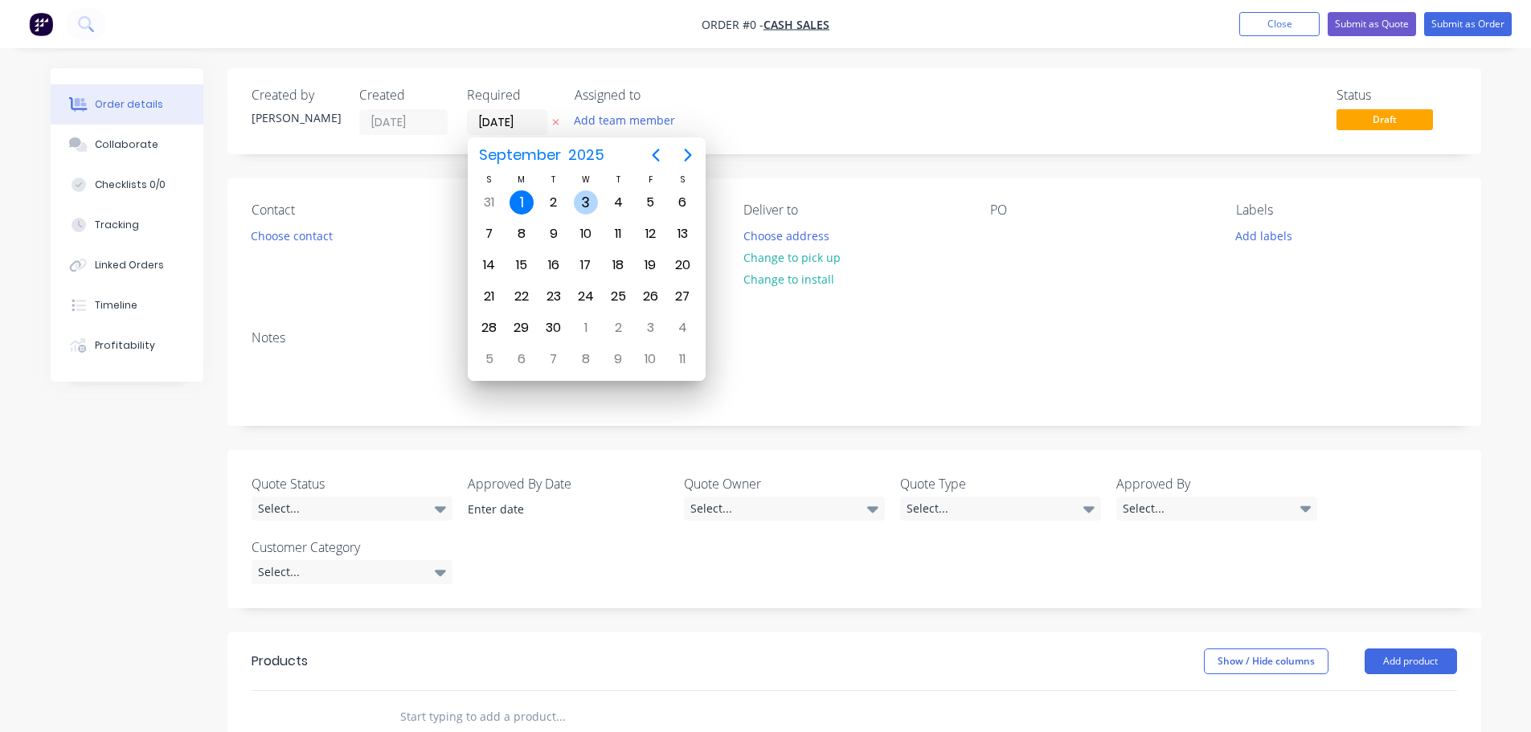
click at [587, 202] on div "3" at bounding box center [586, 202] width 24 height 24
type input "[DATE]"
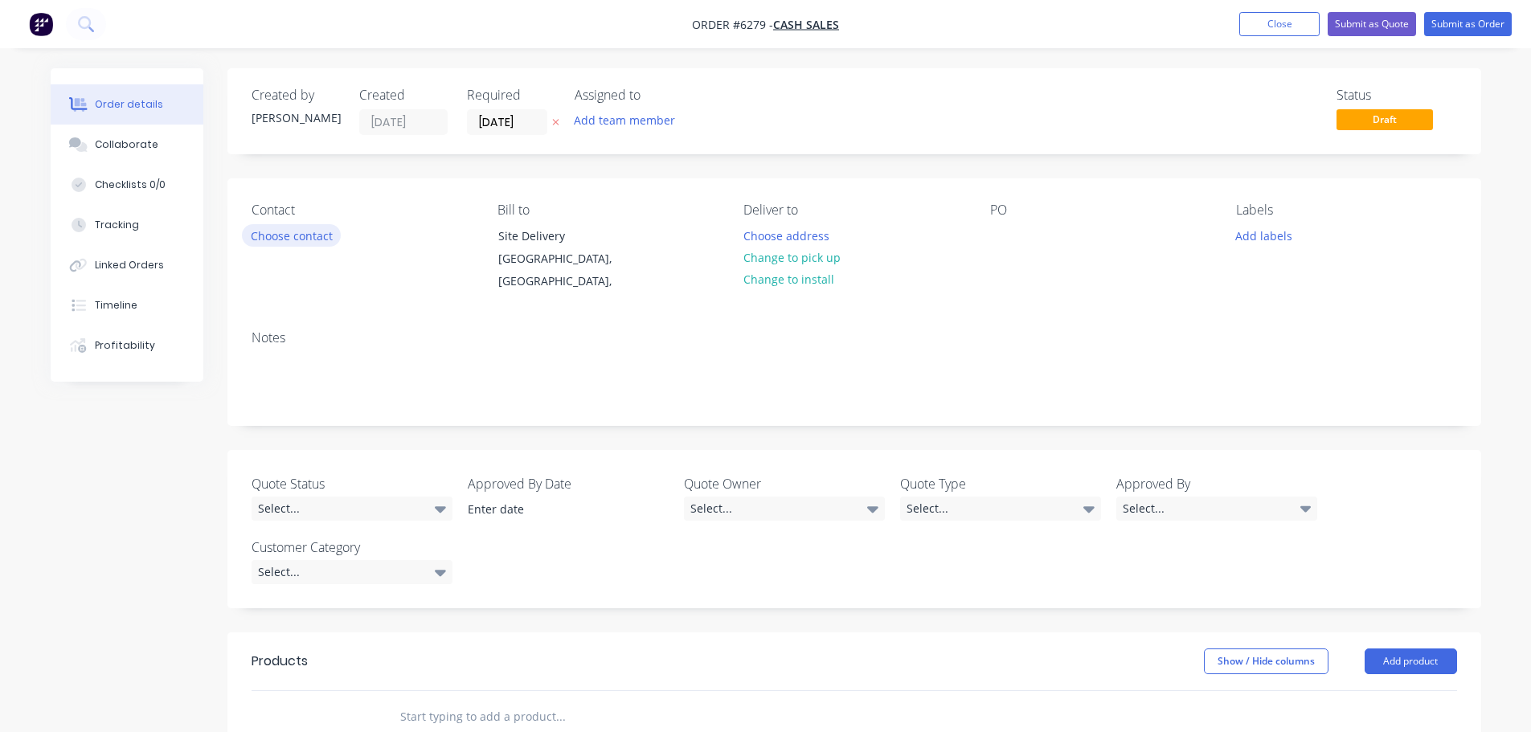
click at [301, 241] on button "Choose contact" at bounding box center [291, 235] width 99 height 22
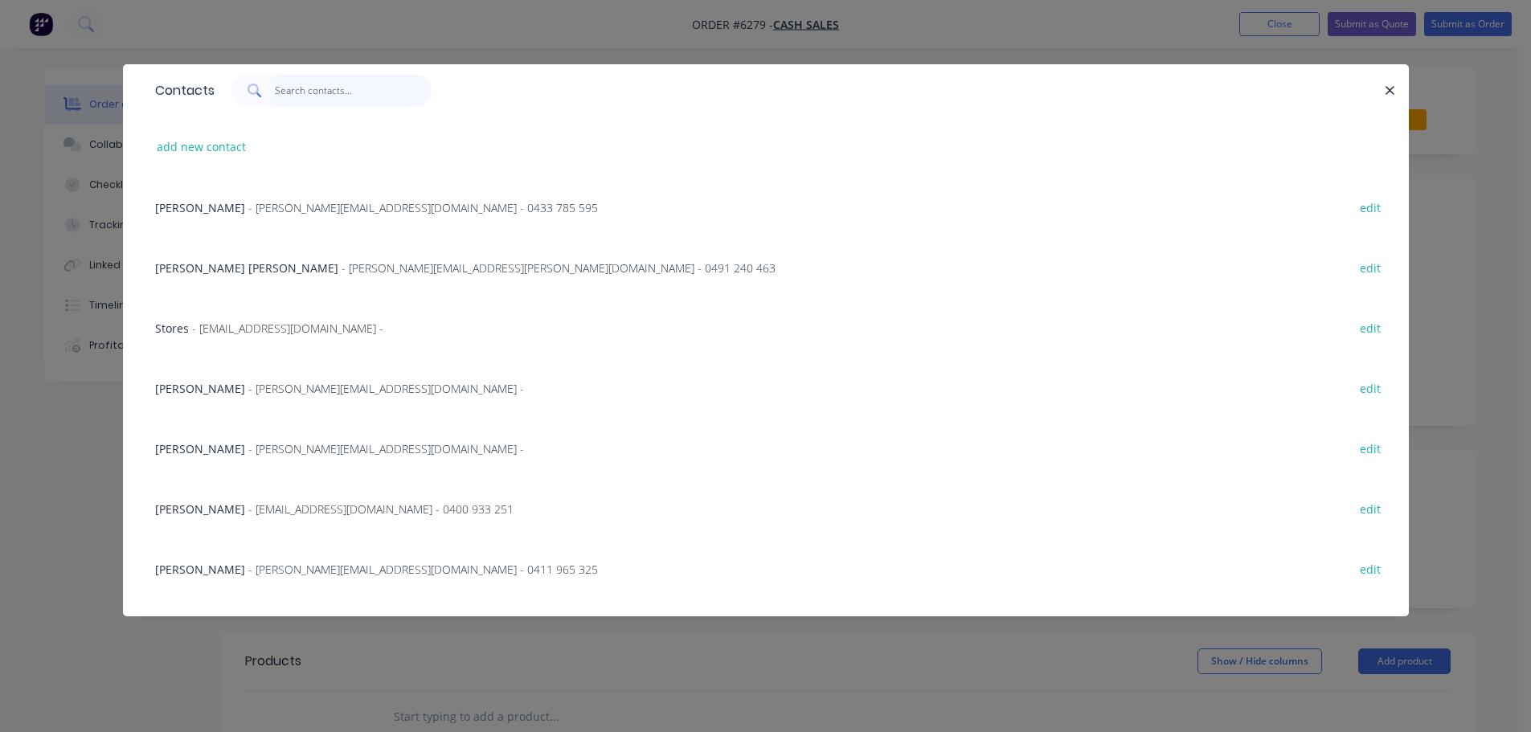
click at [304, 91] on input "text" at bounding box center [353, 91] width 157 height 32
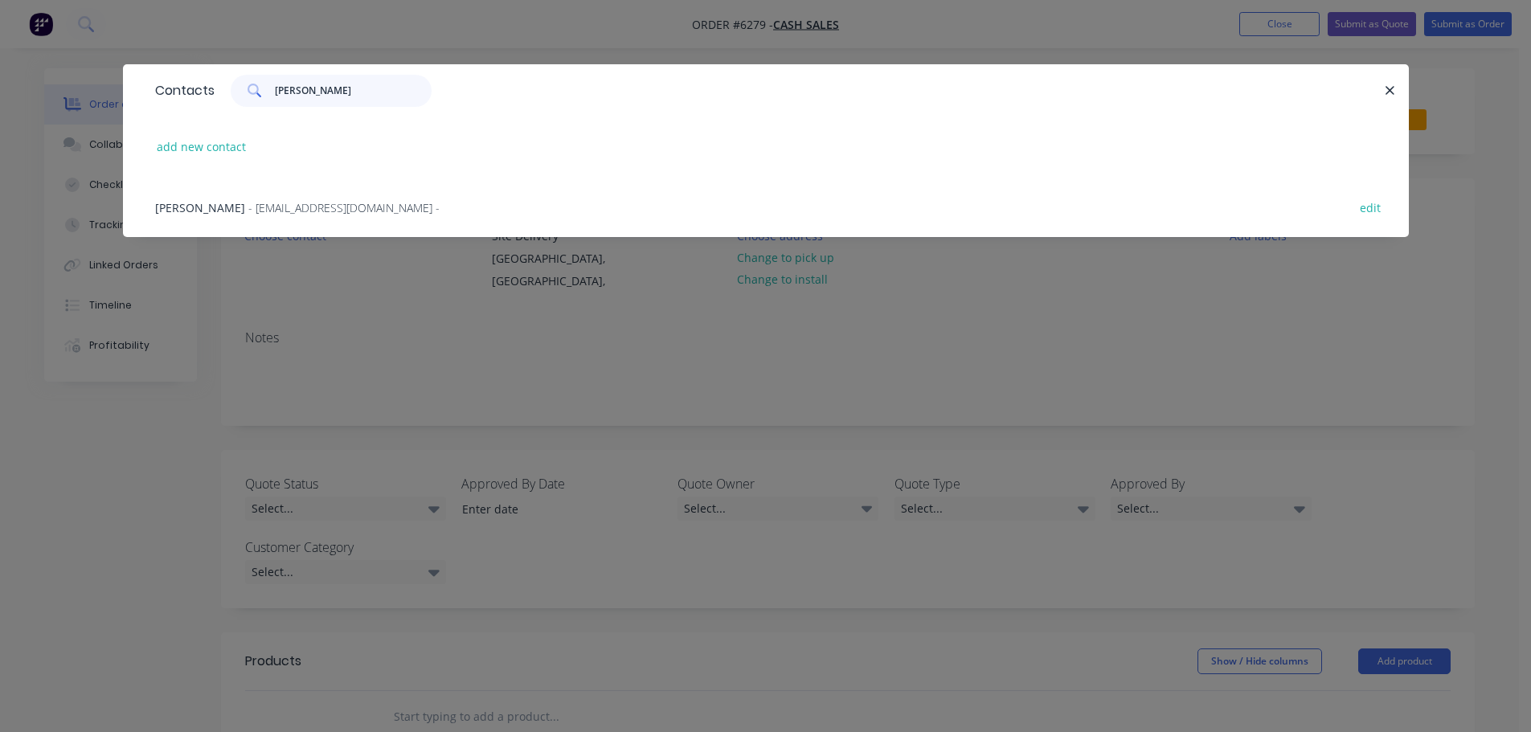
type input "[PERSON_NAME]"
click at [257, 205] on span "- [EMAIL_ADDRESS][DOMAIN_NAME] -" at bounding box center [343, 207] width 191 height 15
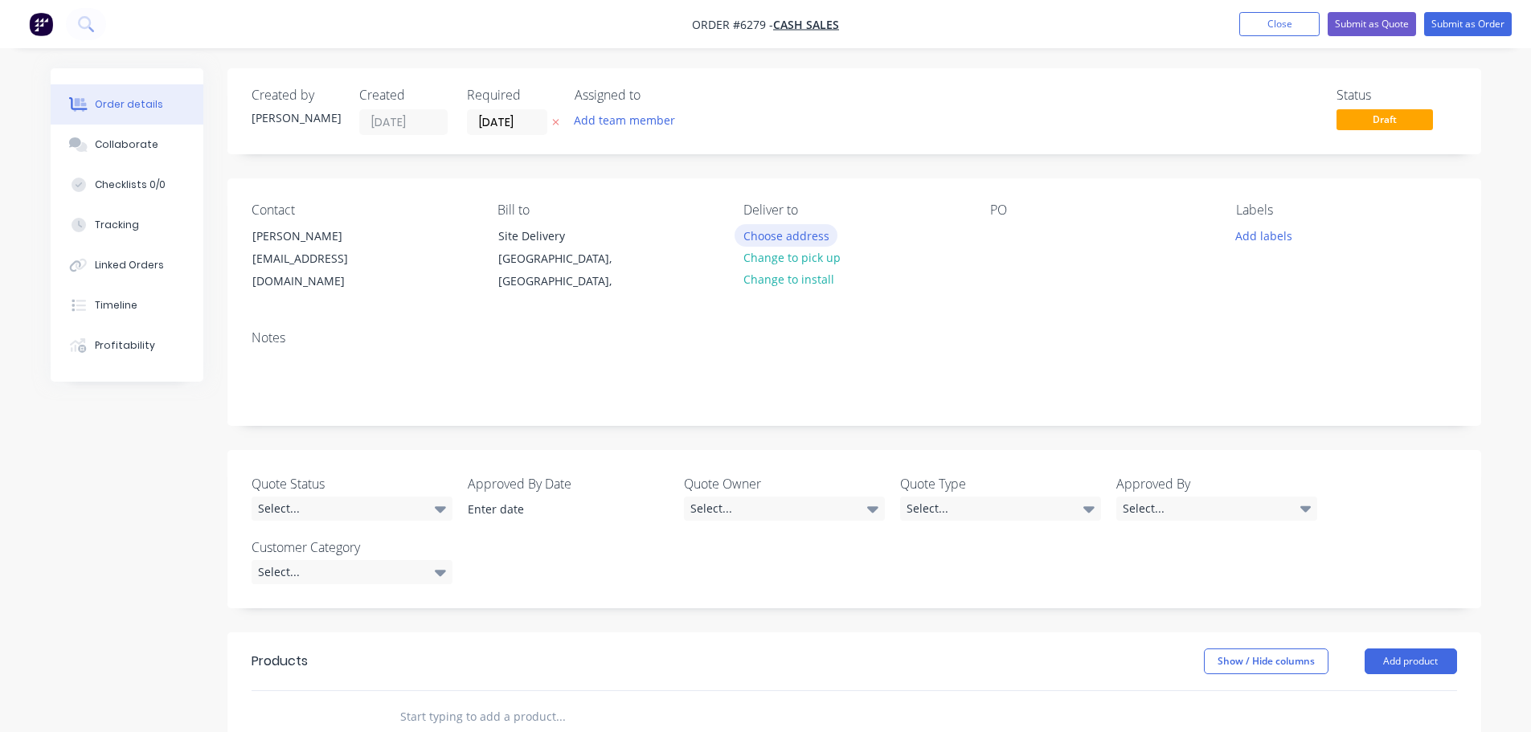
click at [790, 238] on button "Choose address" at bounding box center [785, 235] width 103 height 22
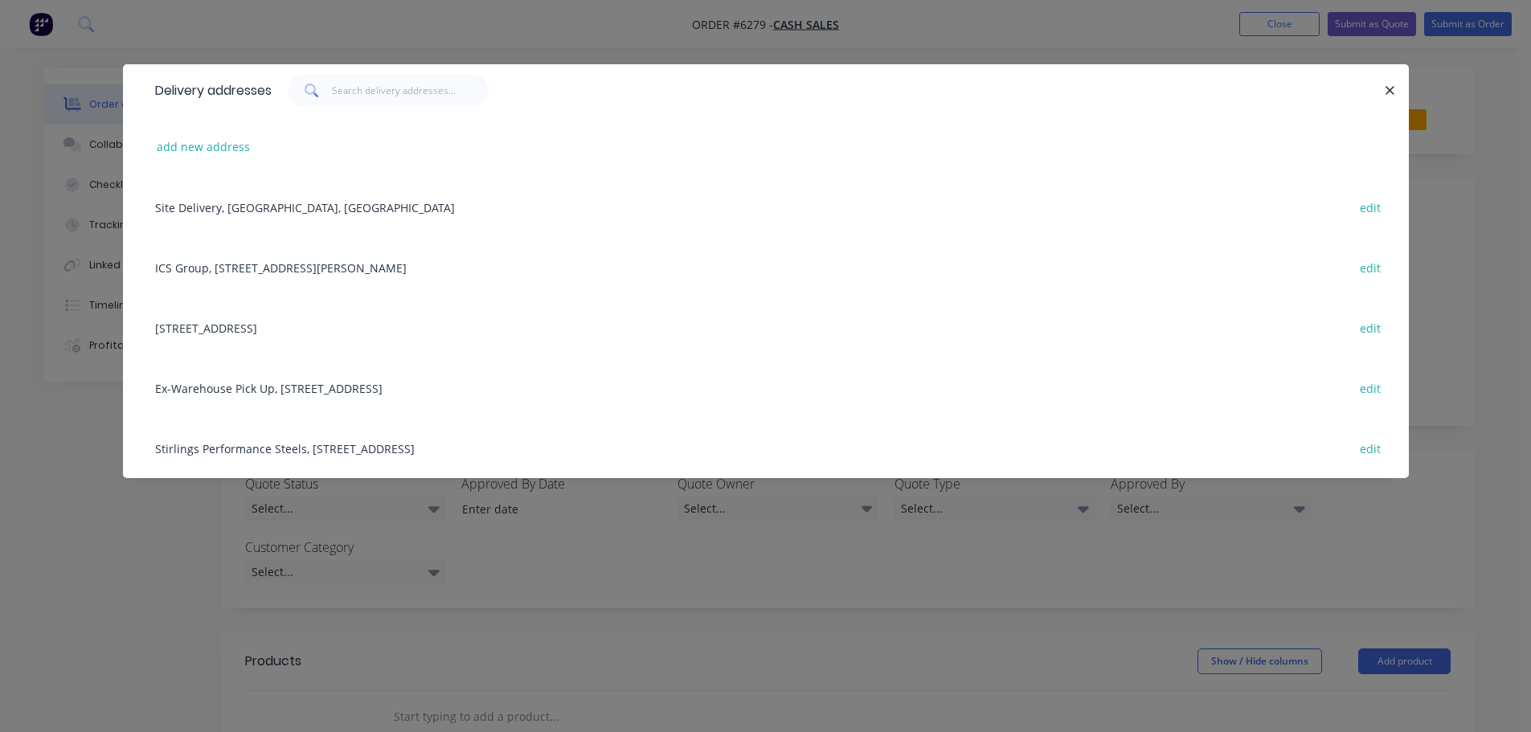
click at [199, 390] on div "Ex-Warehouse Pick Up, [STREET_ADDRESS] edit" at bounding box center [765, 388] width 1237 height 60
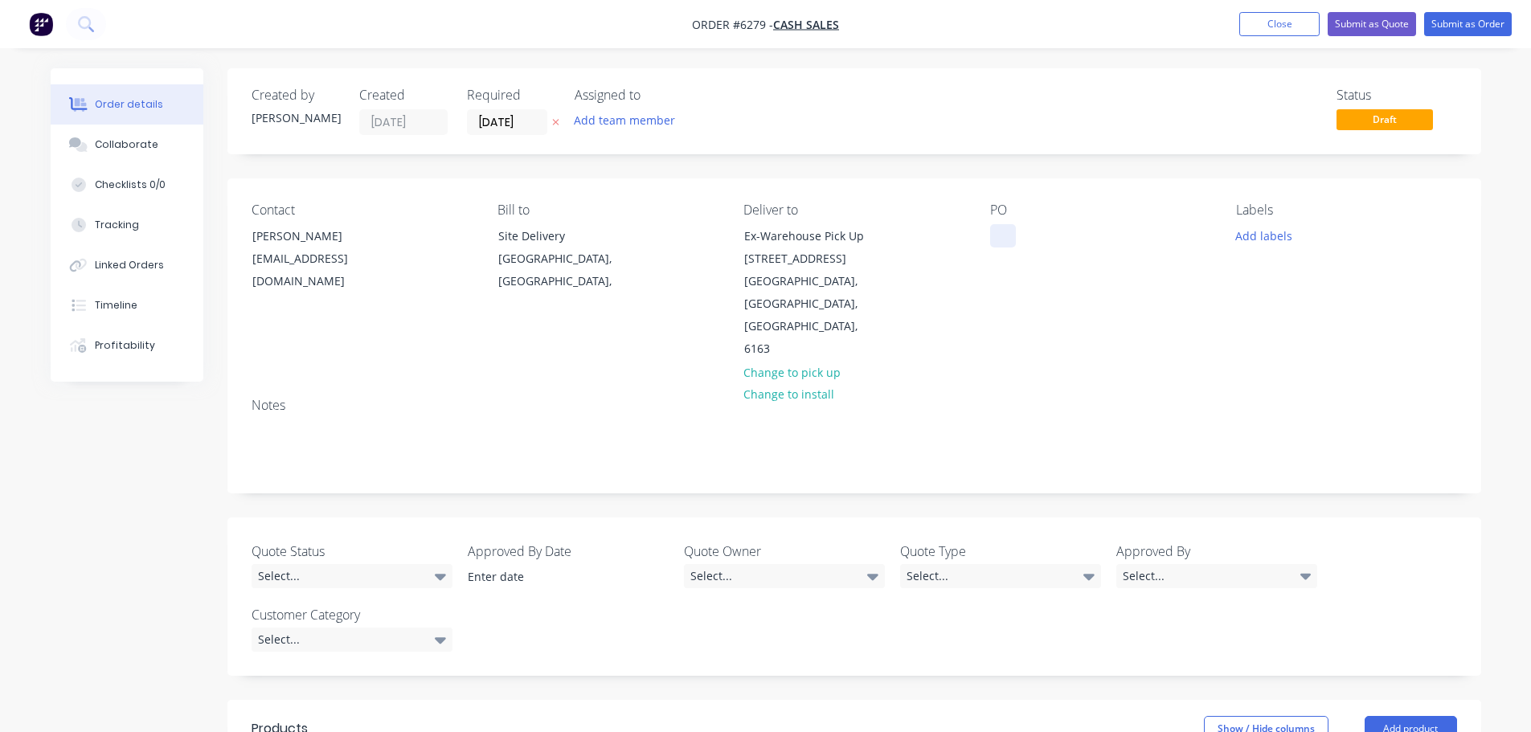
click at [1004, 236] on div at bounding box center [1003, 235] width 26 height 23
click at [1267, 232] on button "Add labels" at bounding box center [1264, 235] width 74 height 22
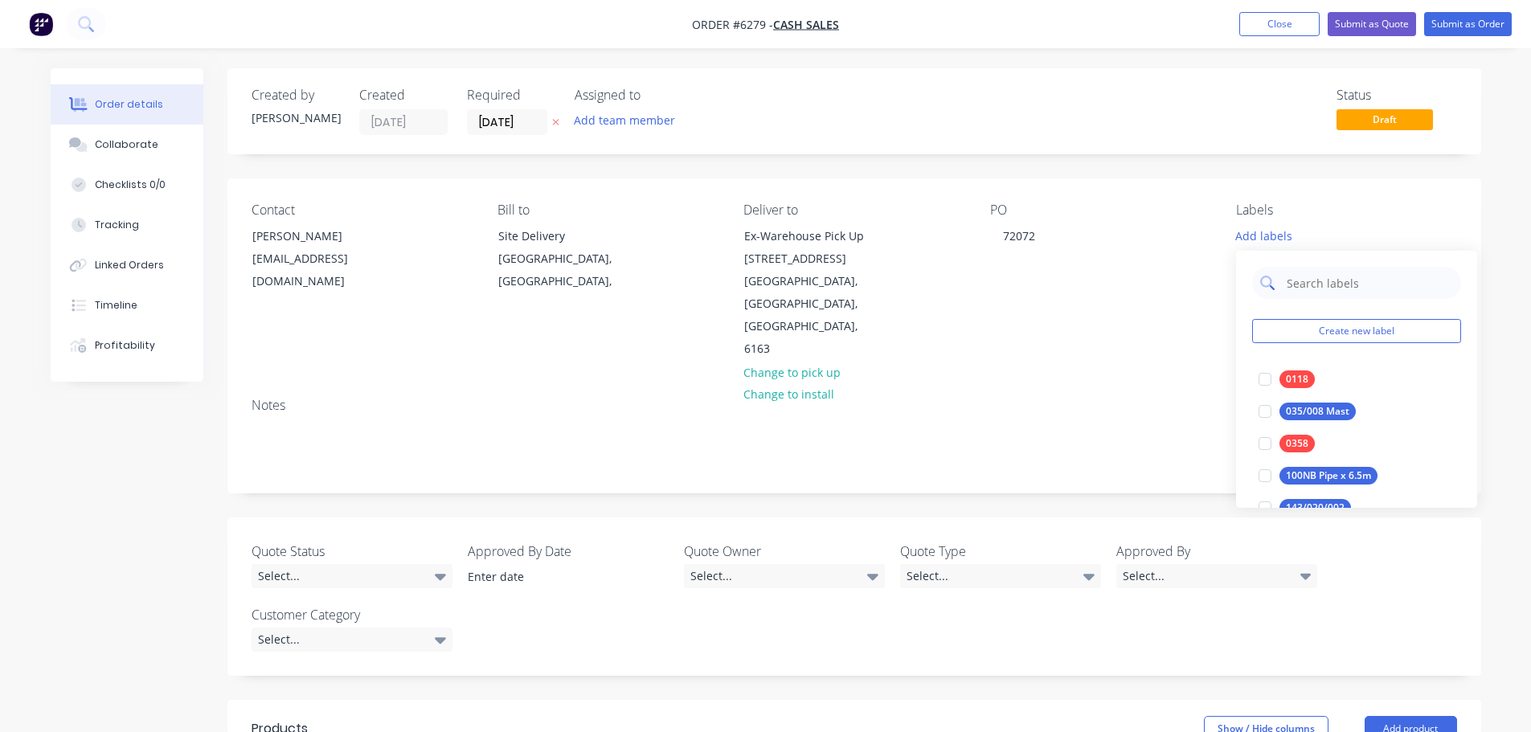
click at [1298, 282] on input "text" at bounding box center [1369, 283] width 168 height 32
type input "0804"
click at [1263, 376] on div at bounding box center [1265, 379] width 32 height 32
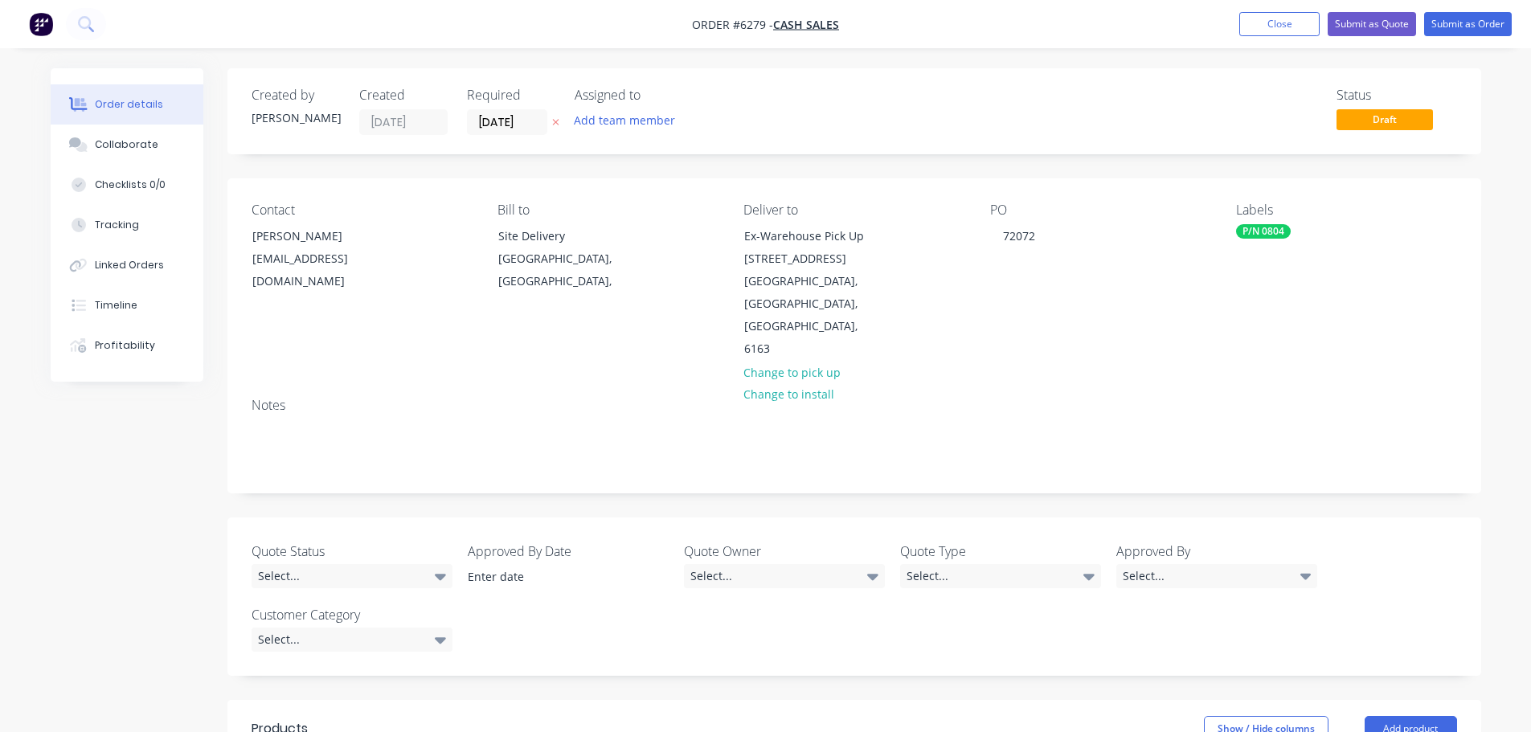
click at [1170, 385] on div "Notes" at bounding box center [853, 439] width 1253 height 108
click at [115, 178] on div "Checklists 0/0" at bounding box center [130, 185] width 71 height 14
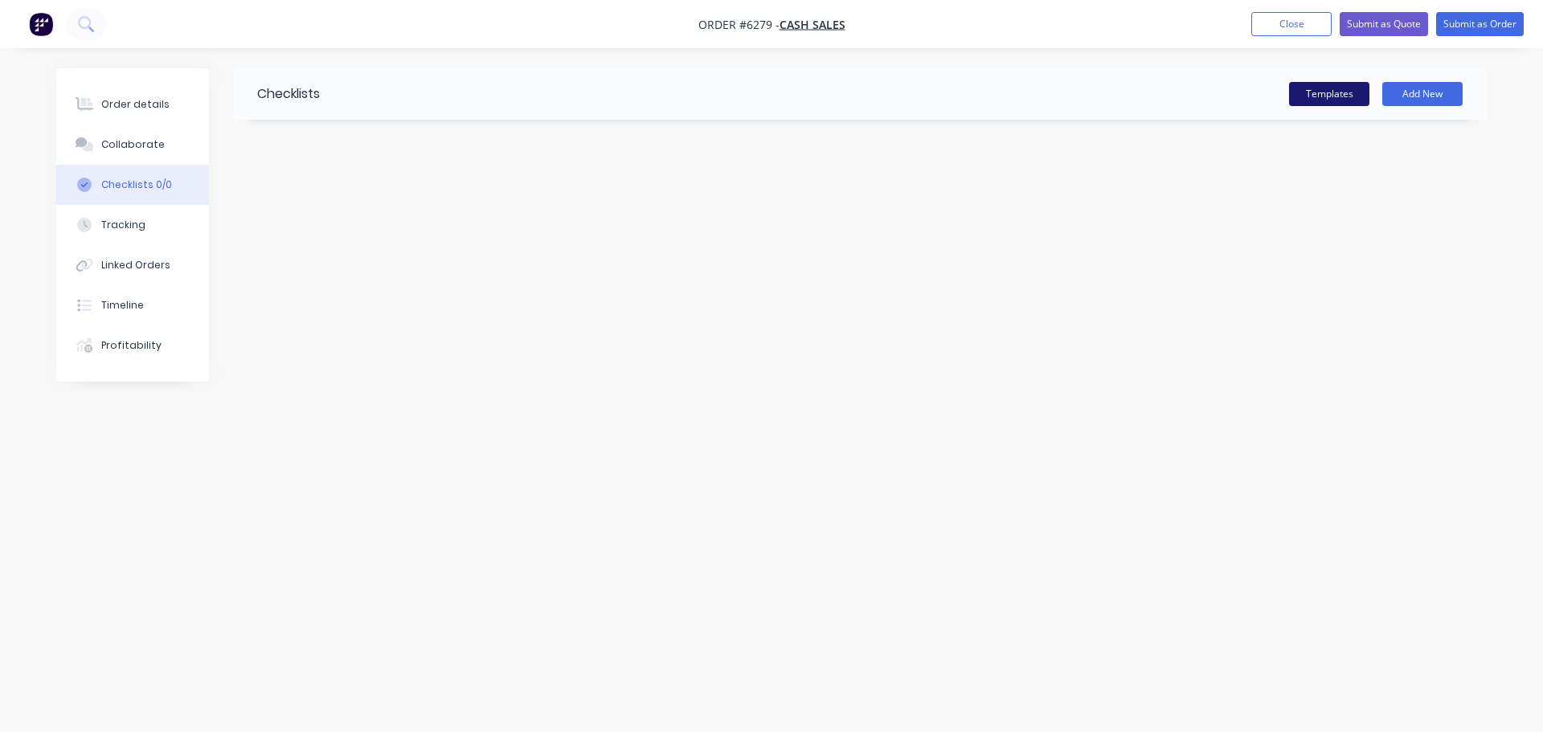
click at [1343, 100] on button "Templates" at bounding box center [1329, 94] width 80 height 24
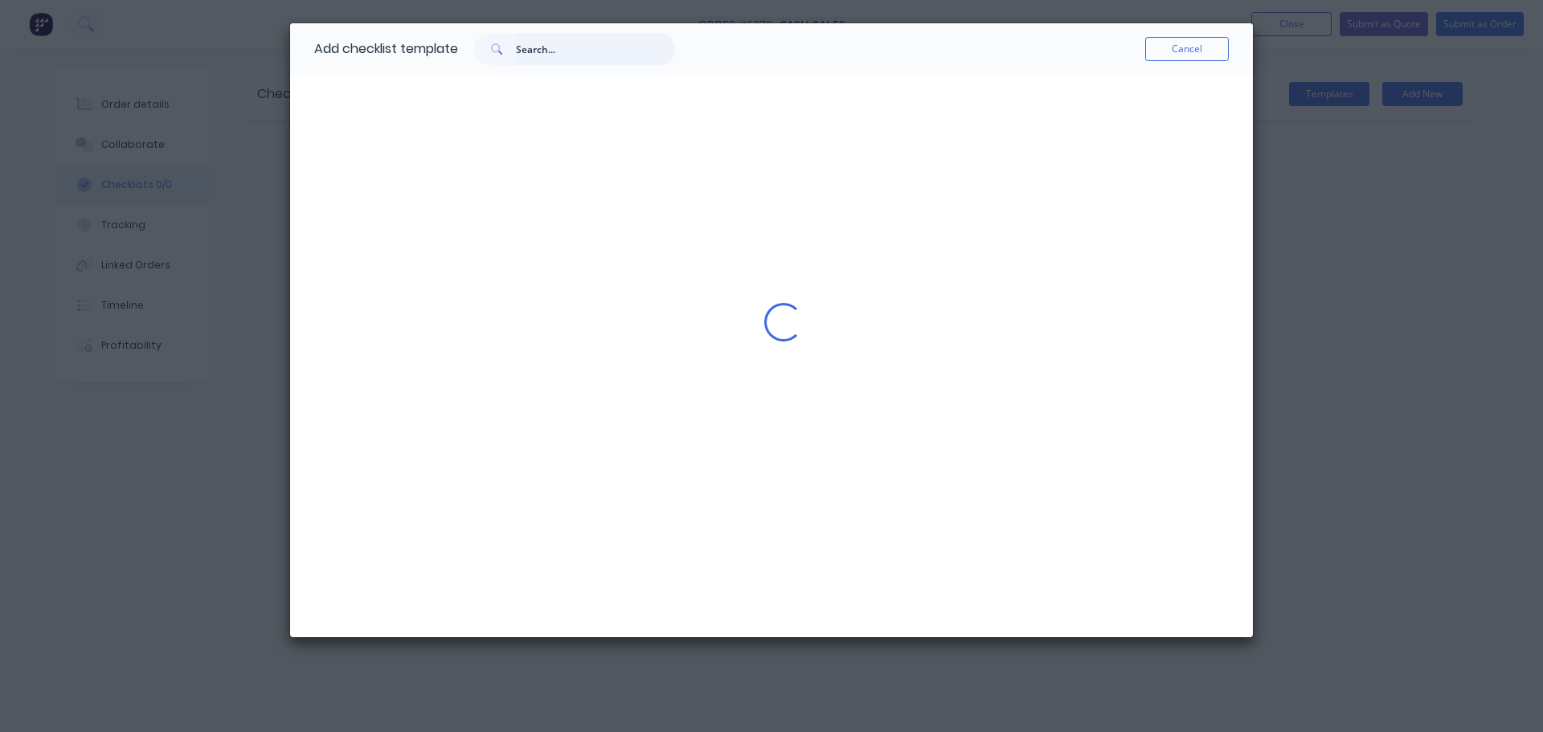
click at [555, 50] on input "text" at bounding box center [595, 49] width 159 height 32
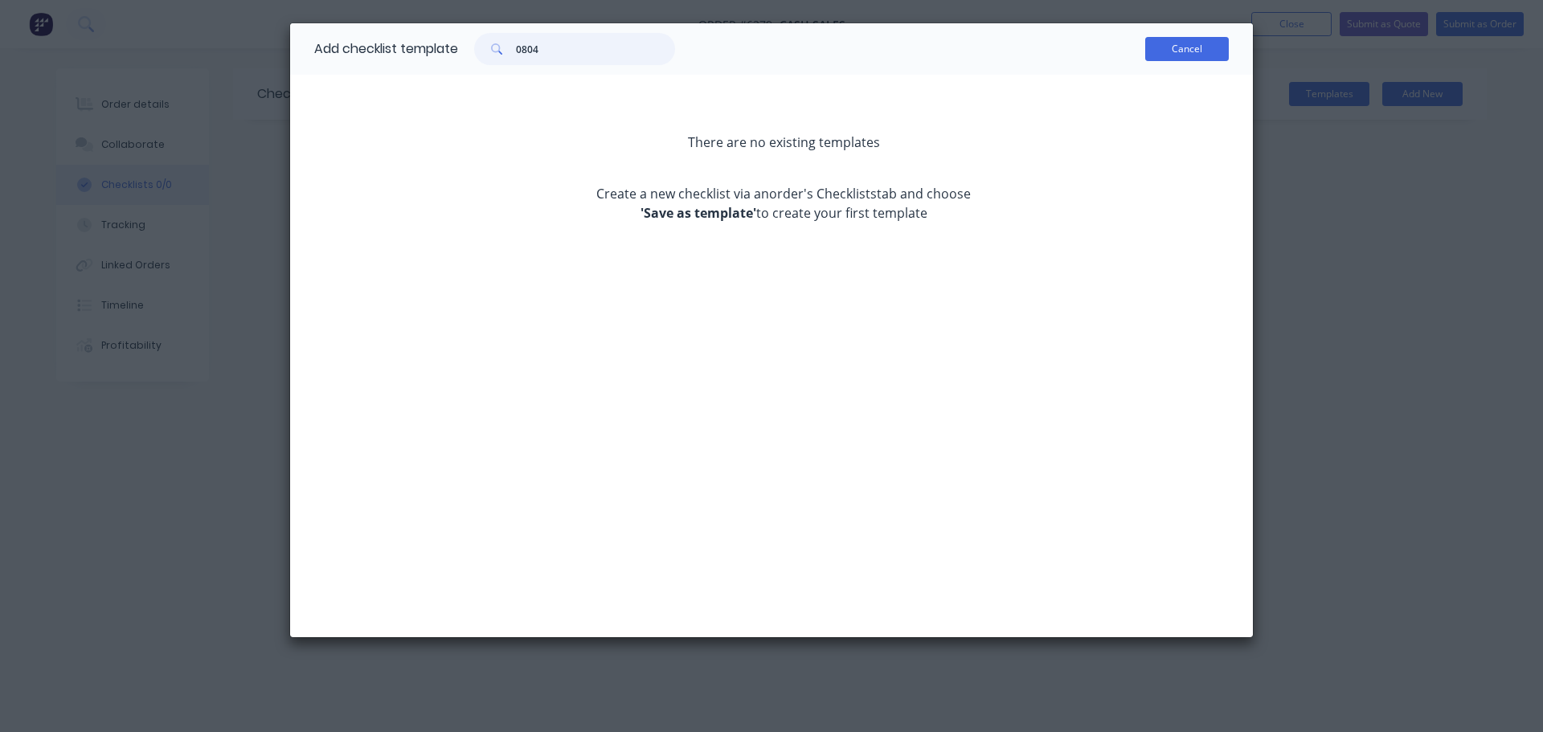
type input "0804"
click at [1193, 55] on button "Cancel" at bounding box center [1187, 49] width 84 height 24
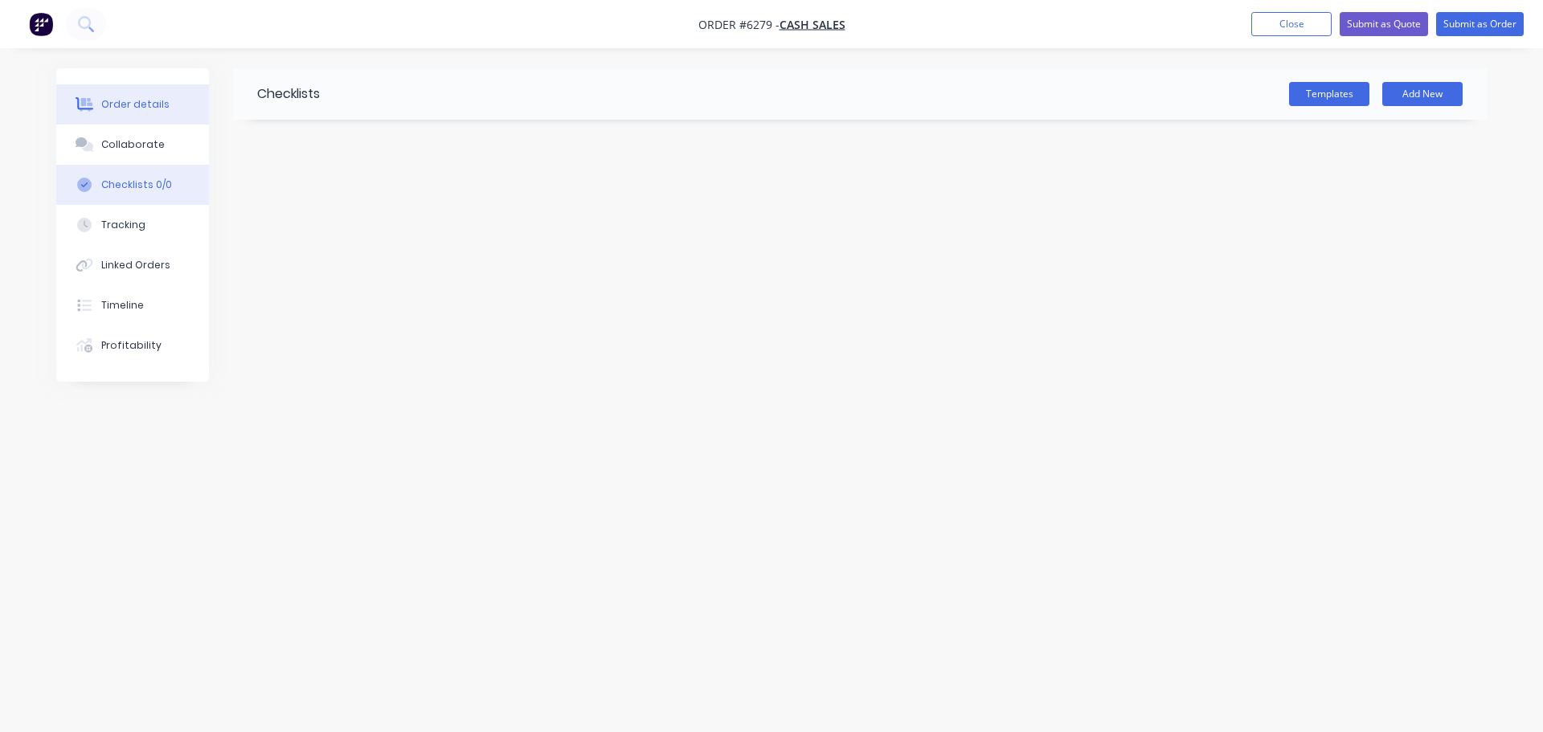
click at [124, 104] on div "Order details" at bounding box center [135, 104] width 68 height 14
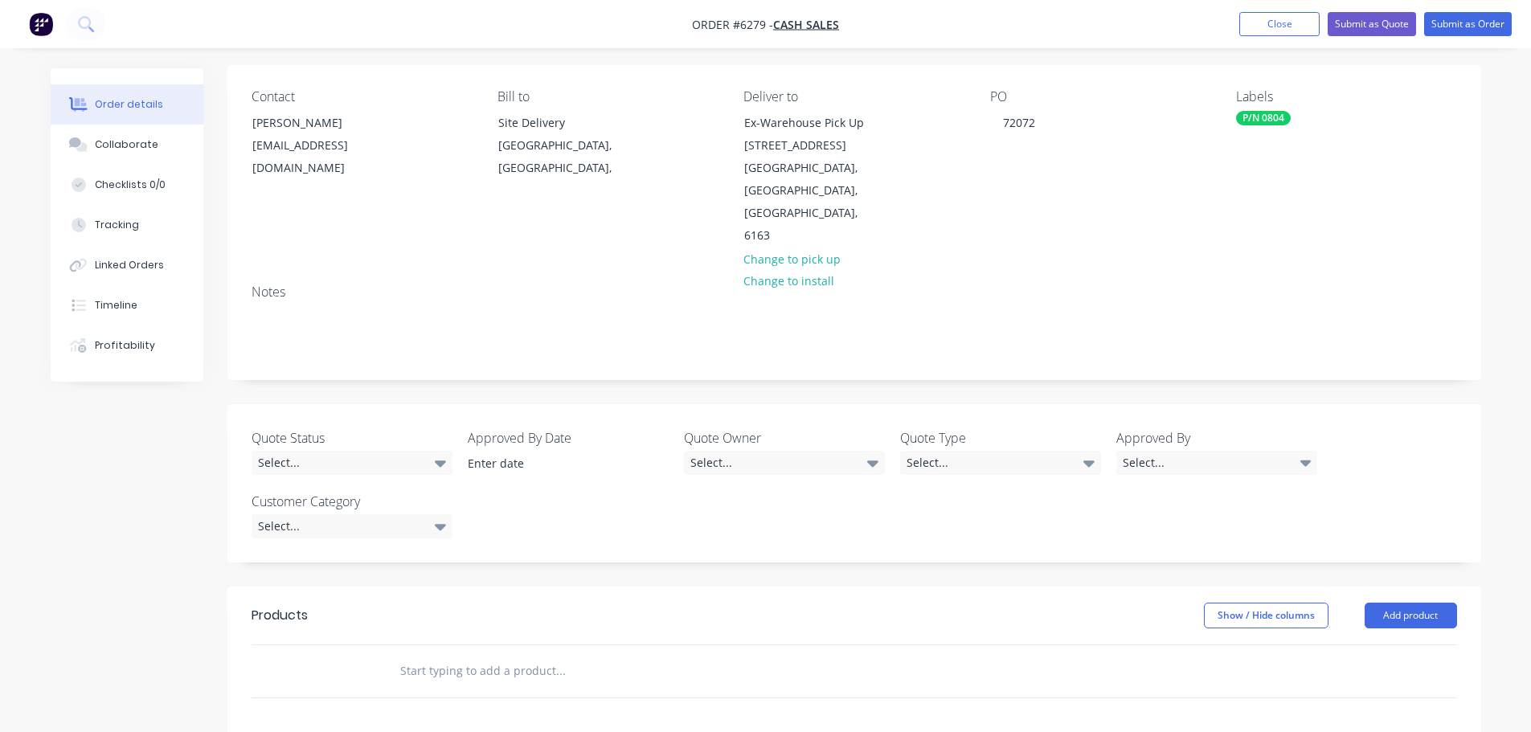
scroll to position [161, 0]
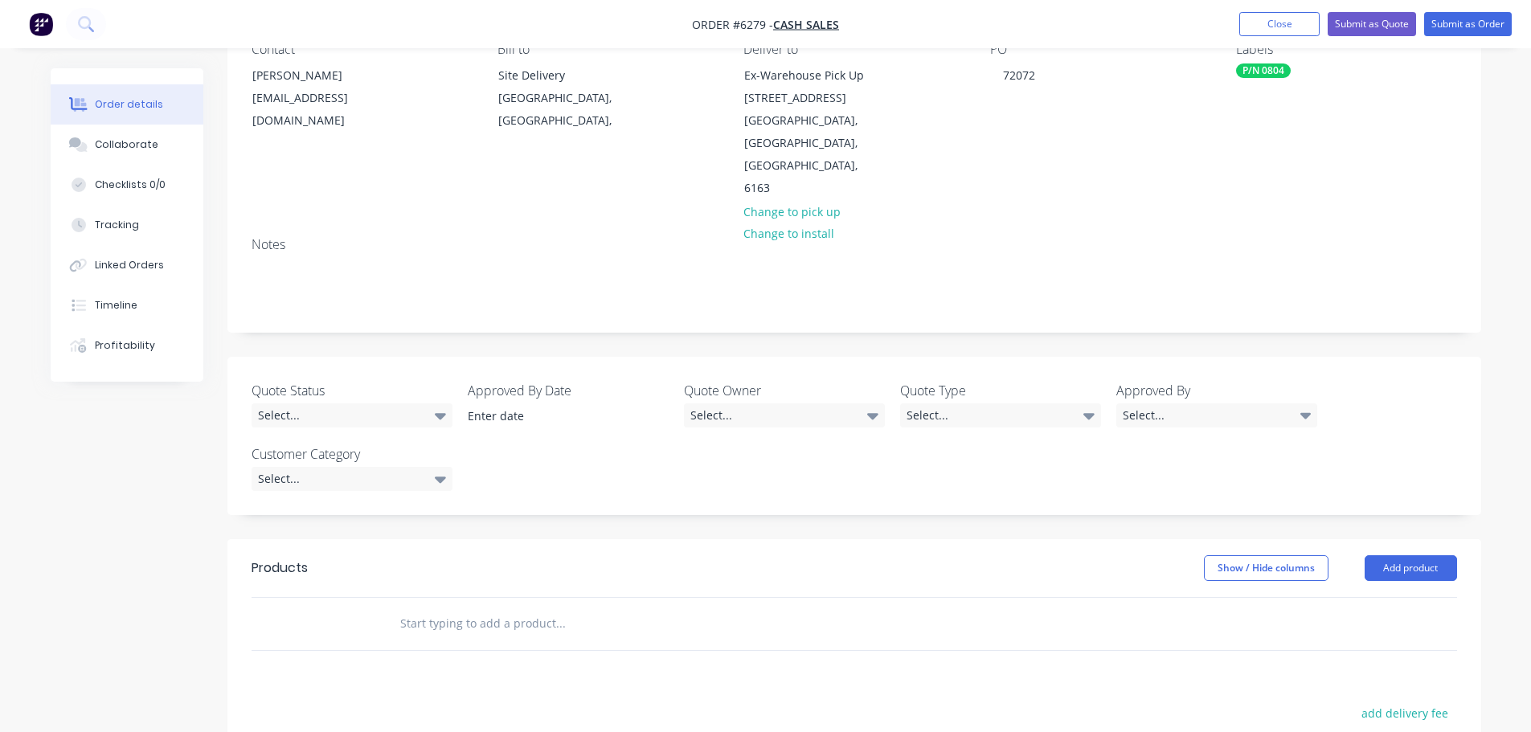
click at [460, 607] on input "text" at bounding box center [559, 623] width 321 height 32
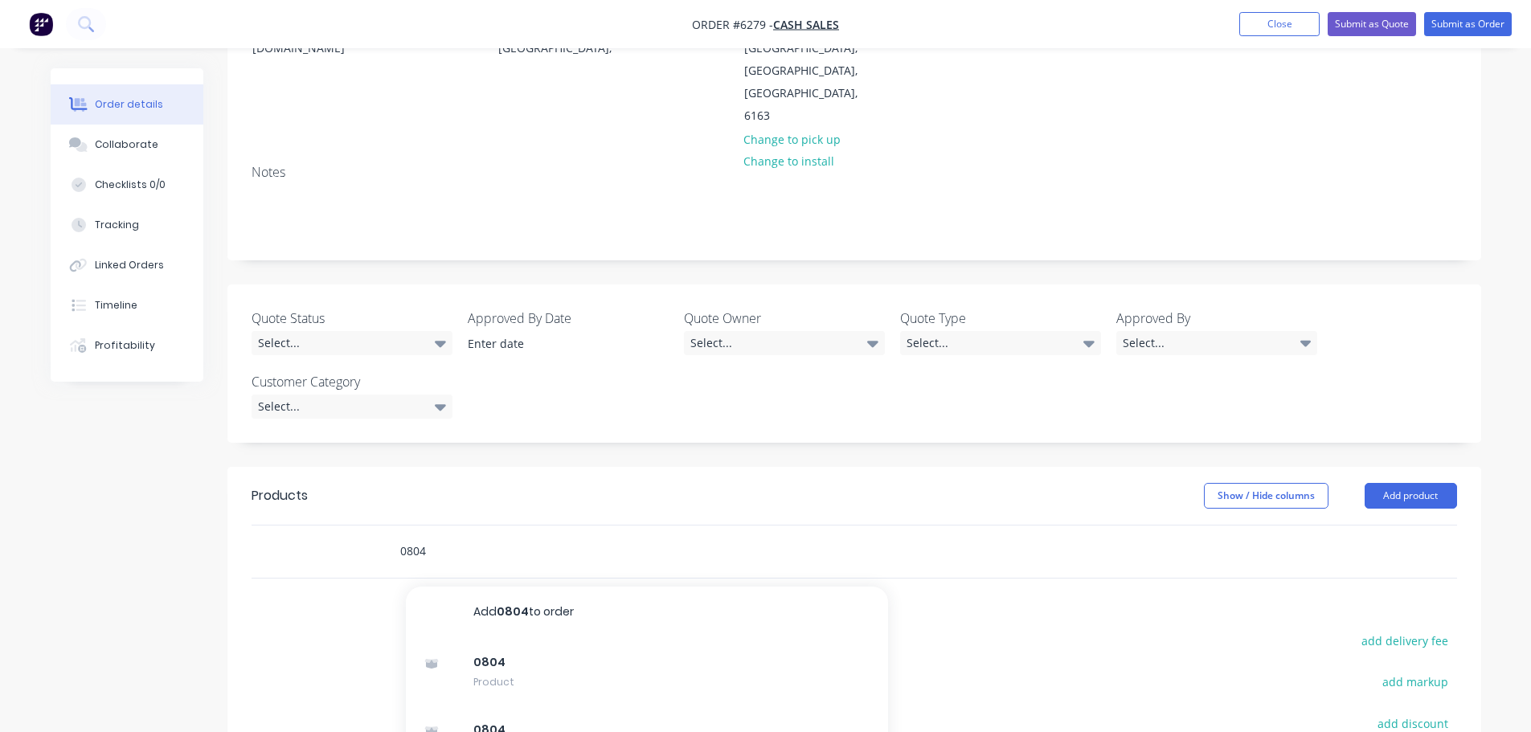
scroll to position [402, 0]
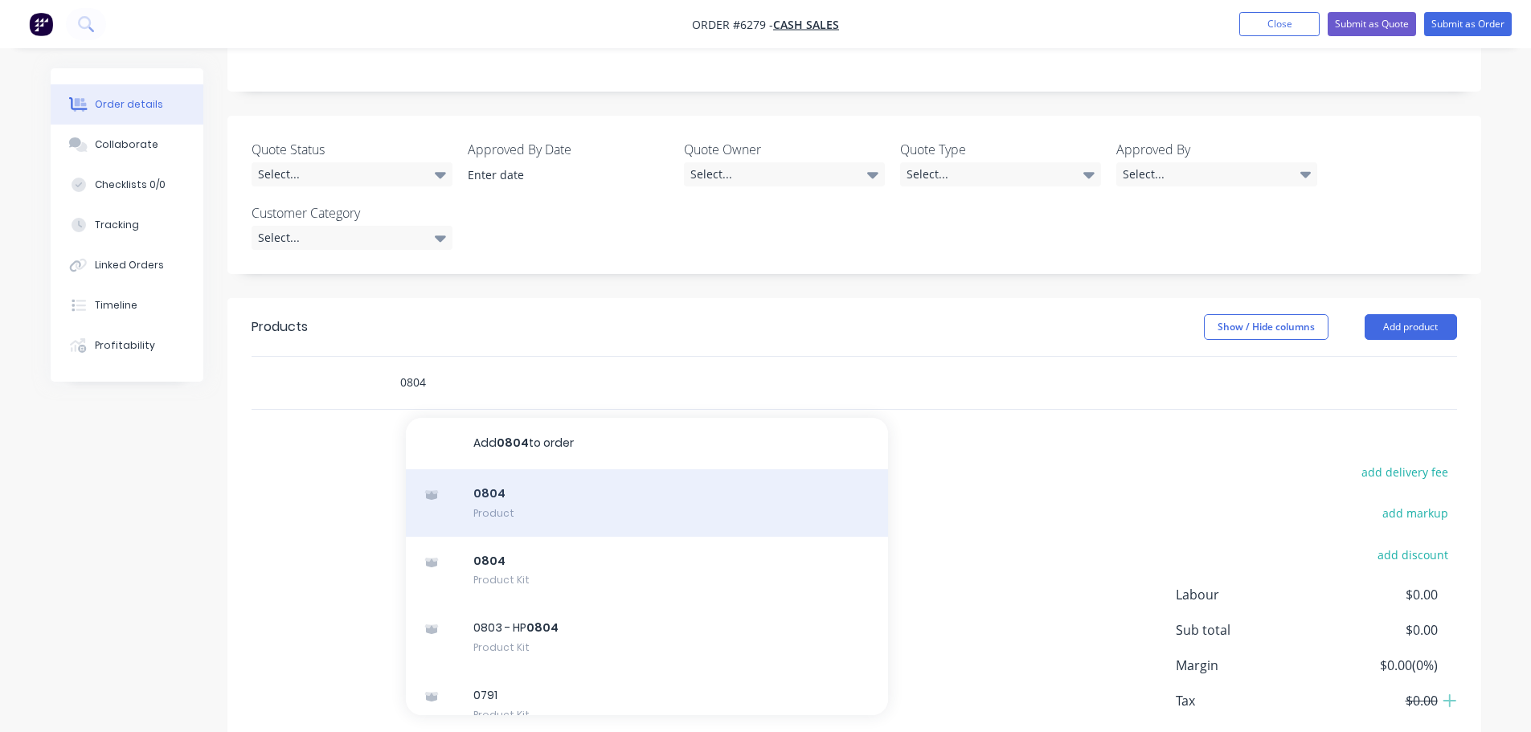
type input "0804"
click at [497, 469] on div "0804 Product" at bounding box center [647, 502] width 482 height 67
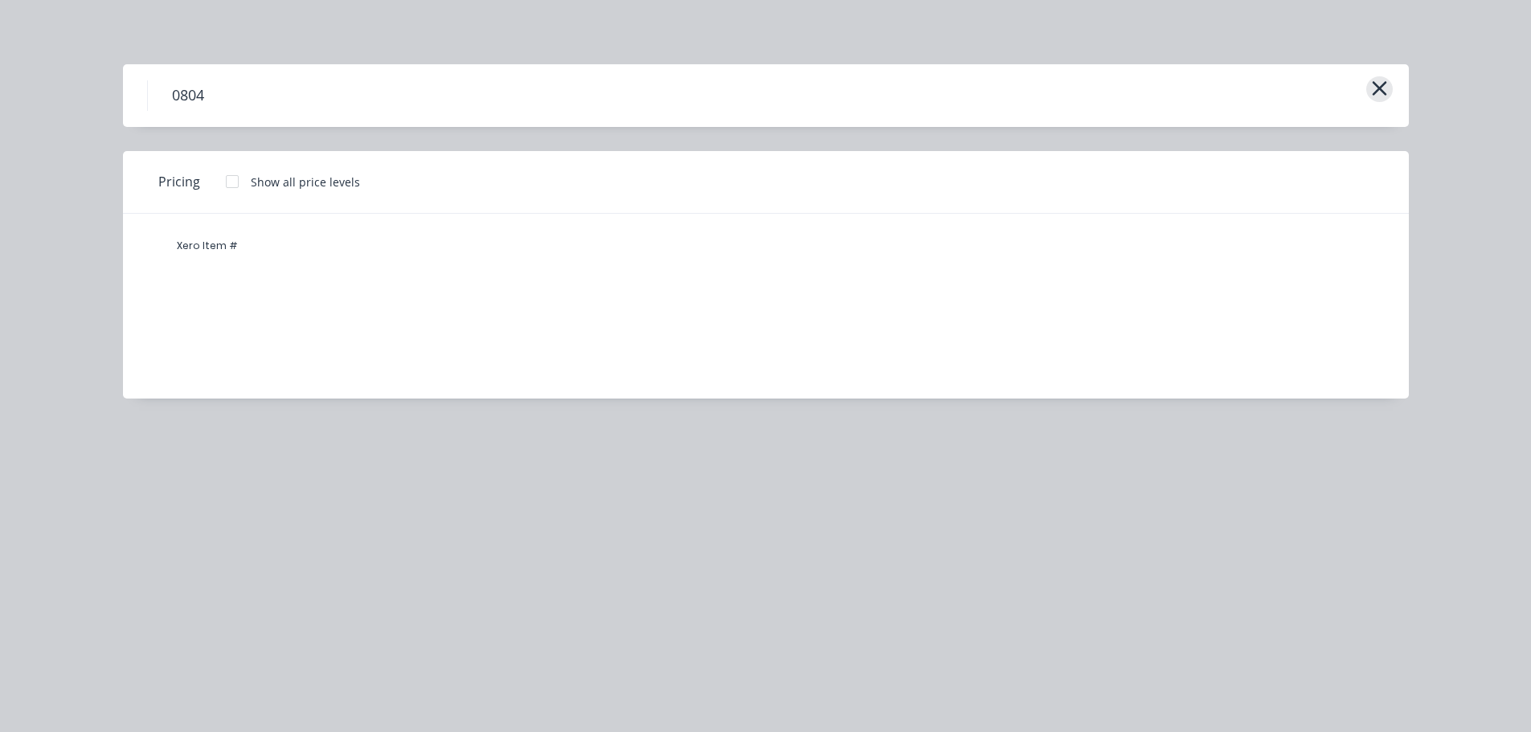
click at [1381, 87] on icon "button" at bounding box center [1378, 88] width 14 height 14
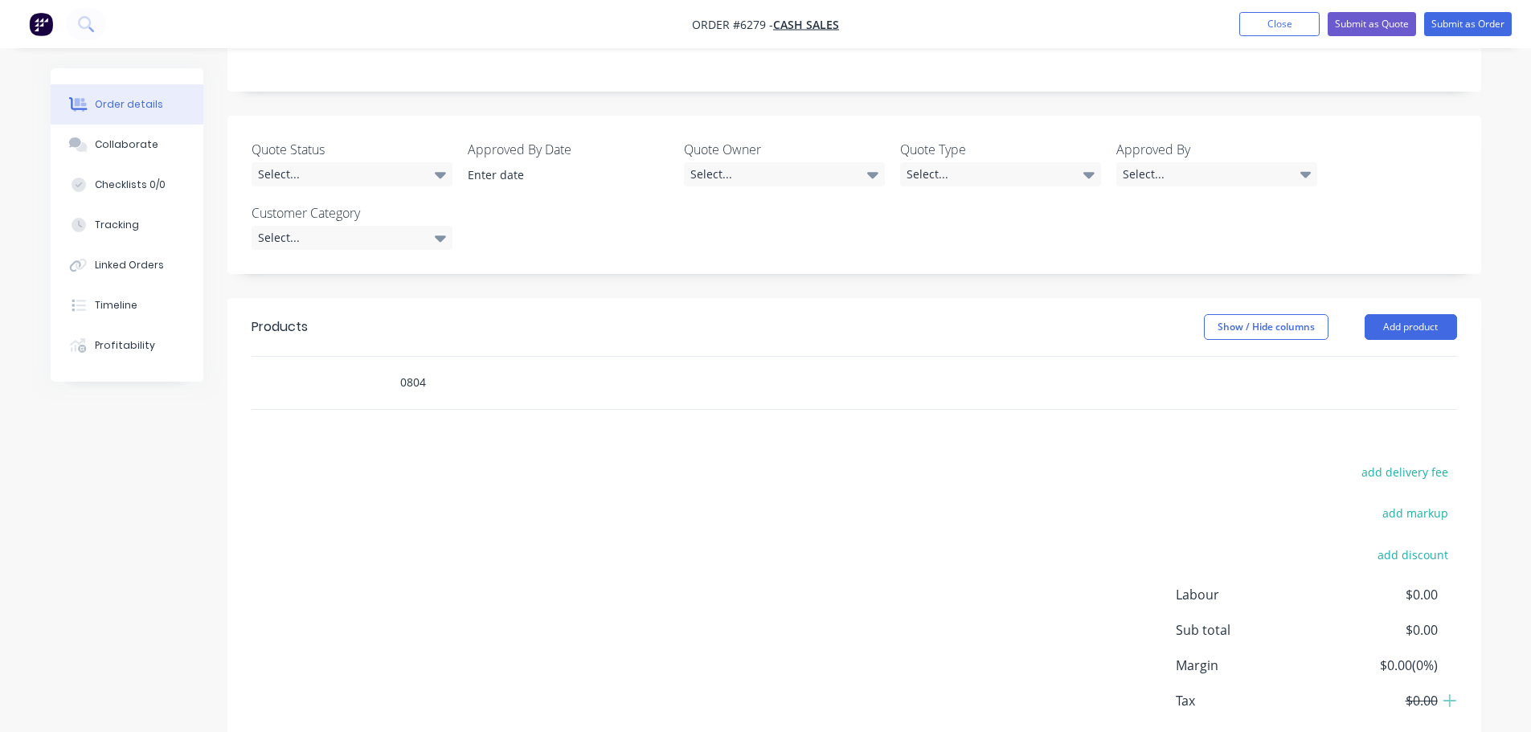
click at [473, 366] on input "0804" at bounding box center [559, 382] width 321 height 32
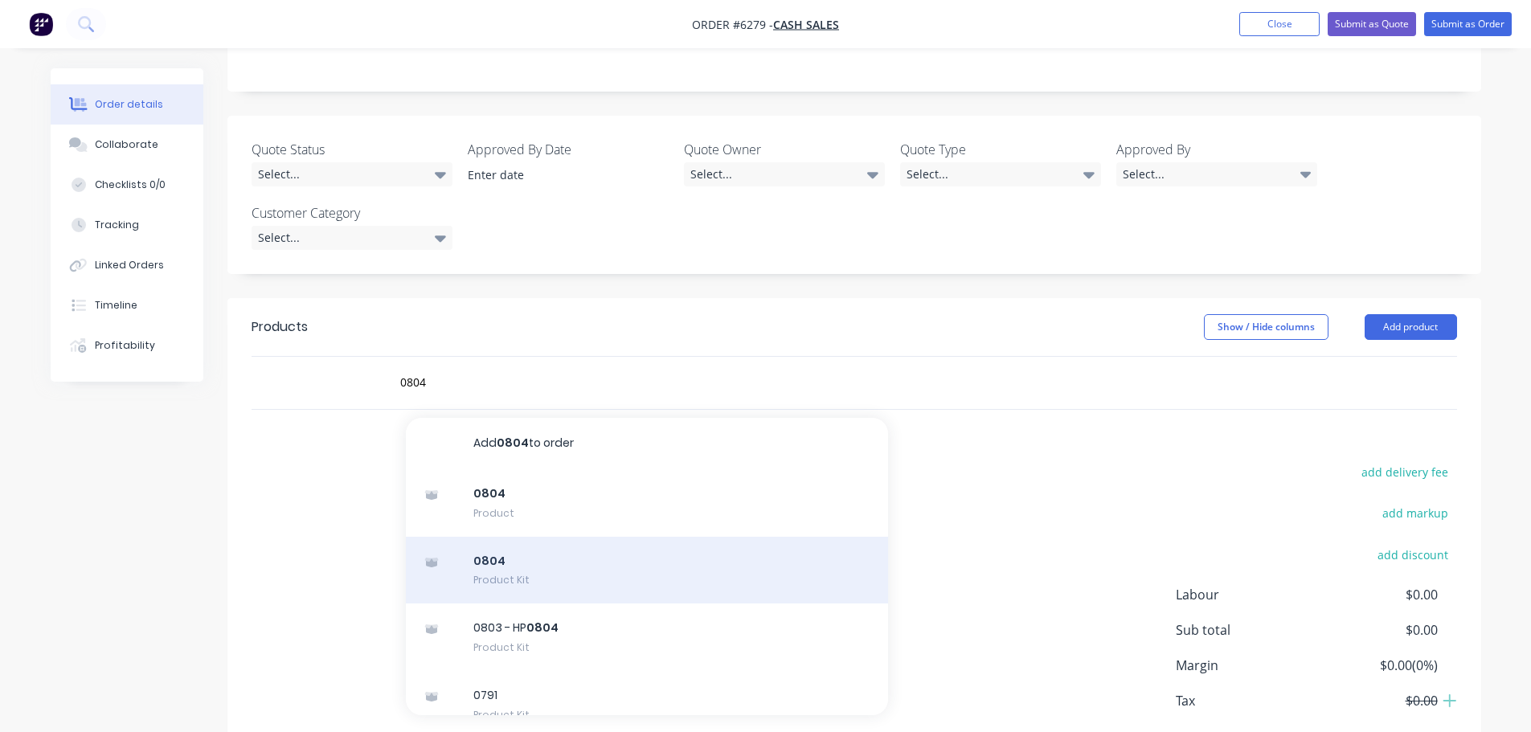
click at [503, 537] on div "0804 Product Kit" at bounding box center [647, 570] width 482 height 67
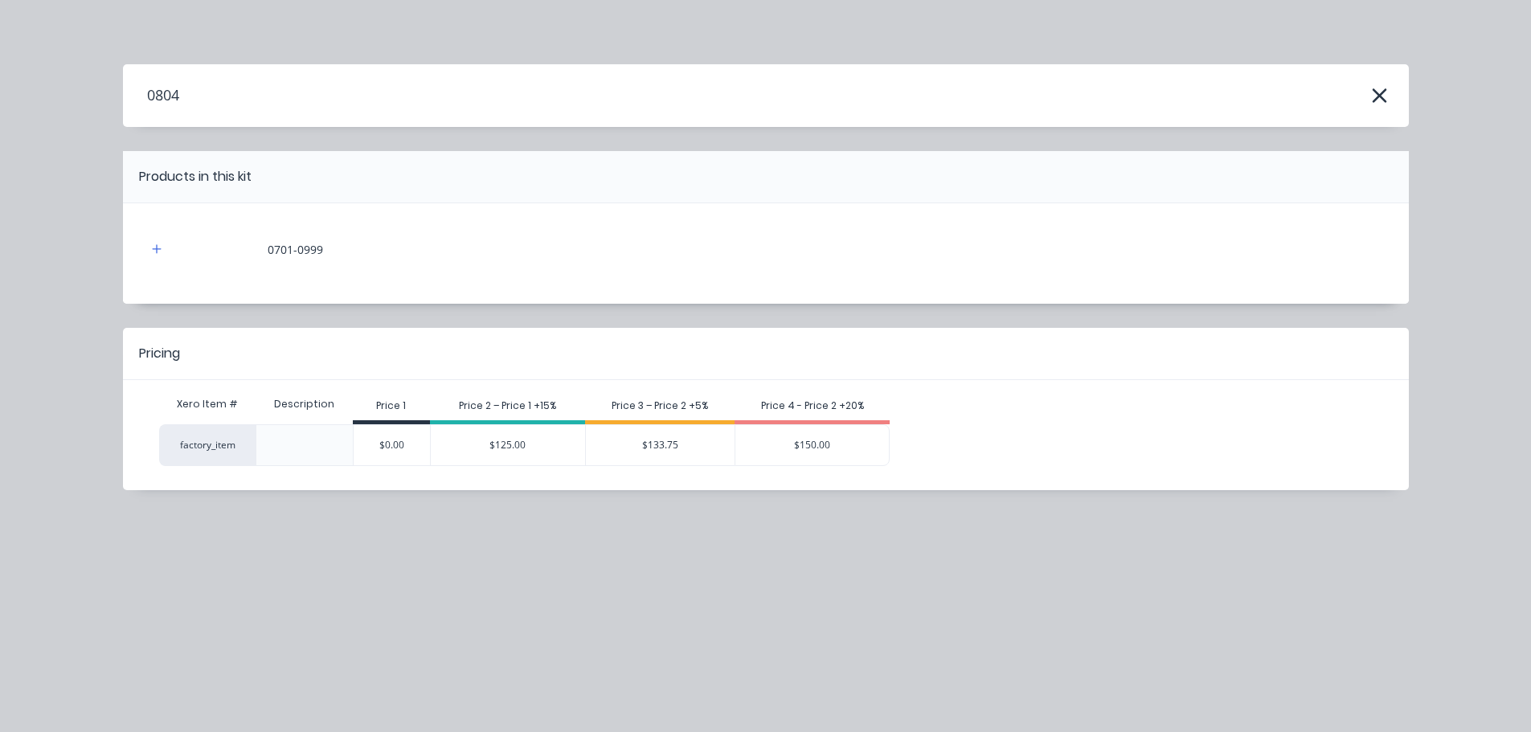
click at [666, 436] on div "$133.75" at bounding box center [660, 445] width 149 height 40
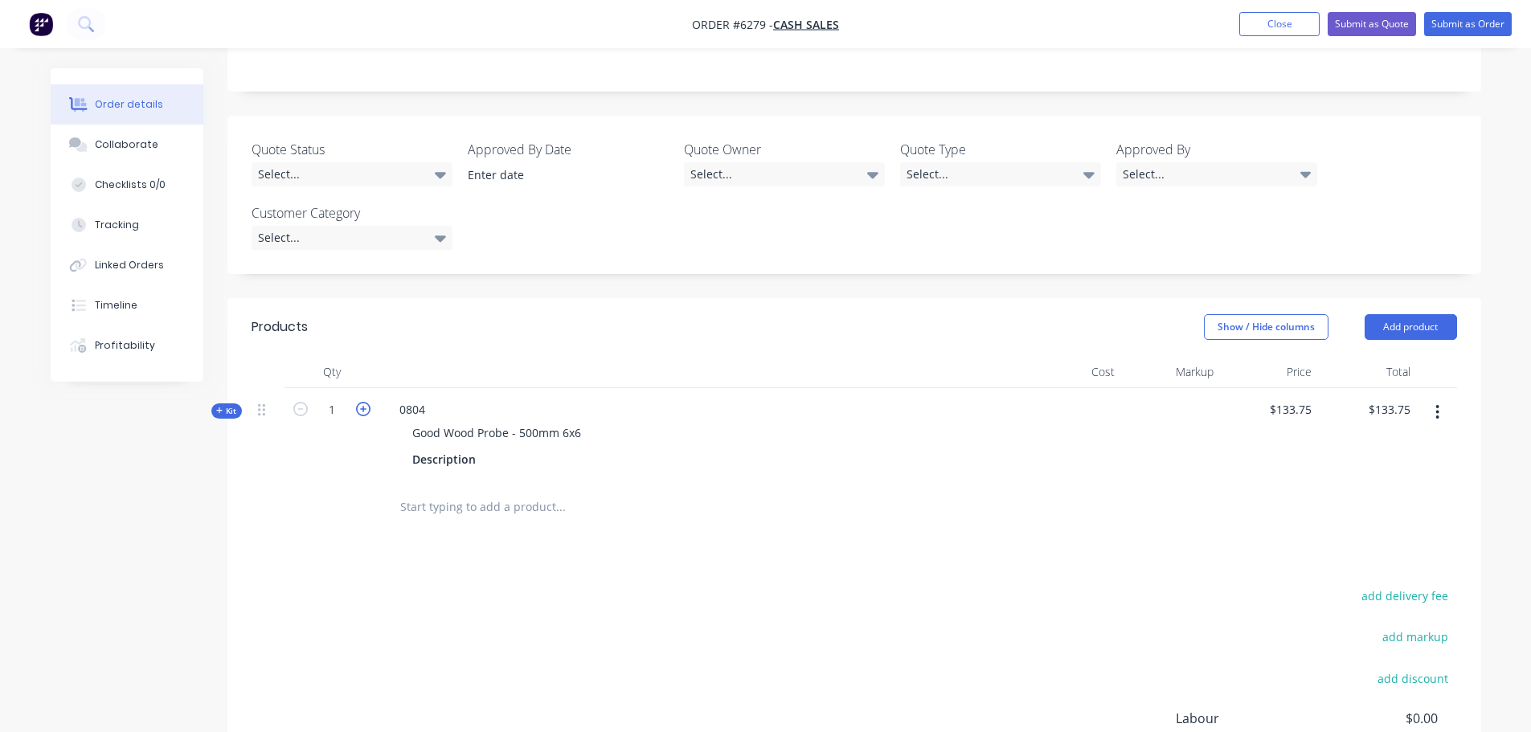
click at [364, 402] on icon "button" at bounding box center [363, 409] width 14 height 14
type input "2"
type input "$267.50"
click at [364, 402] on icon "button" at bounding box center [363, 409] width 14 height 14
type input "3"
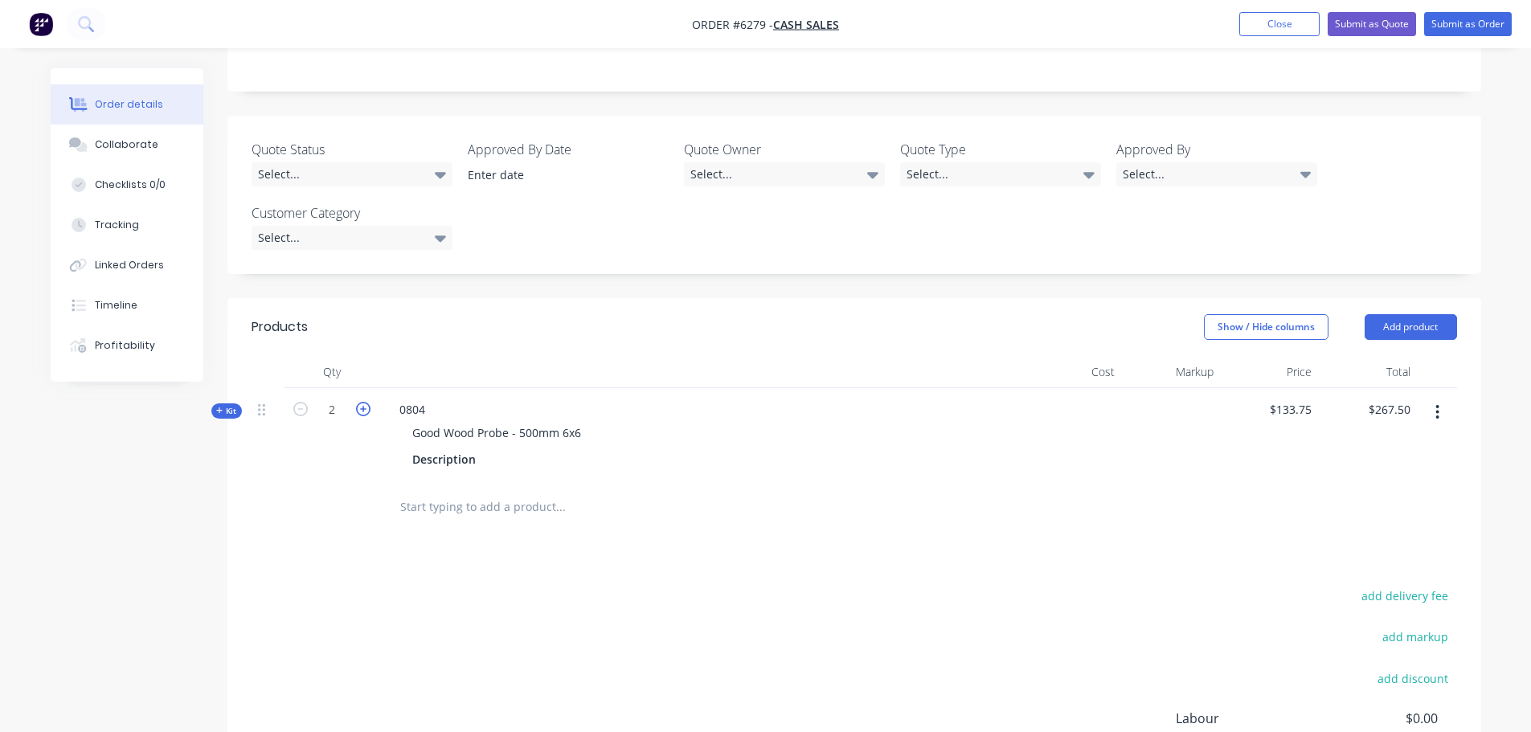
type input "$401.25"
click at [364, 402] on icon "button" at bounding box center [363, 409] width 14 height 14
type input "4"
type input "$535.00"
click at [364, 402] on icon "button" at bounding box center [363, 409] width 14 height 14
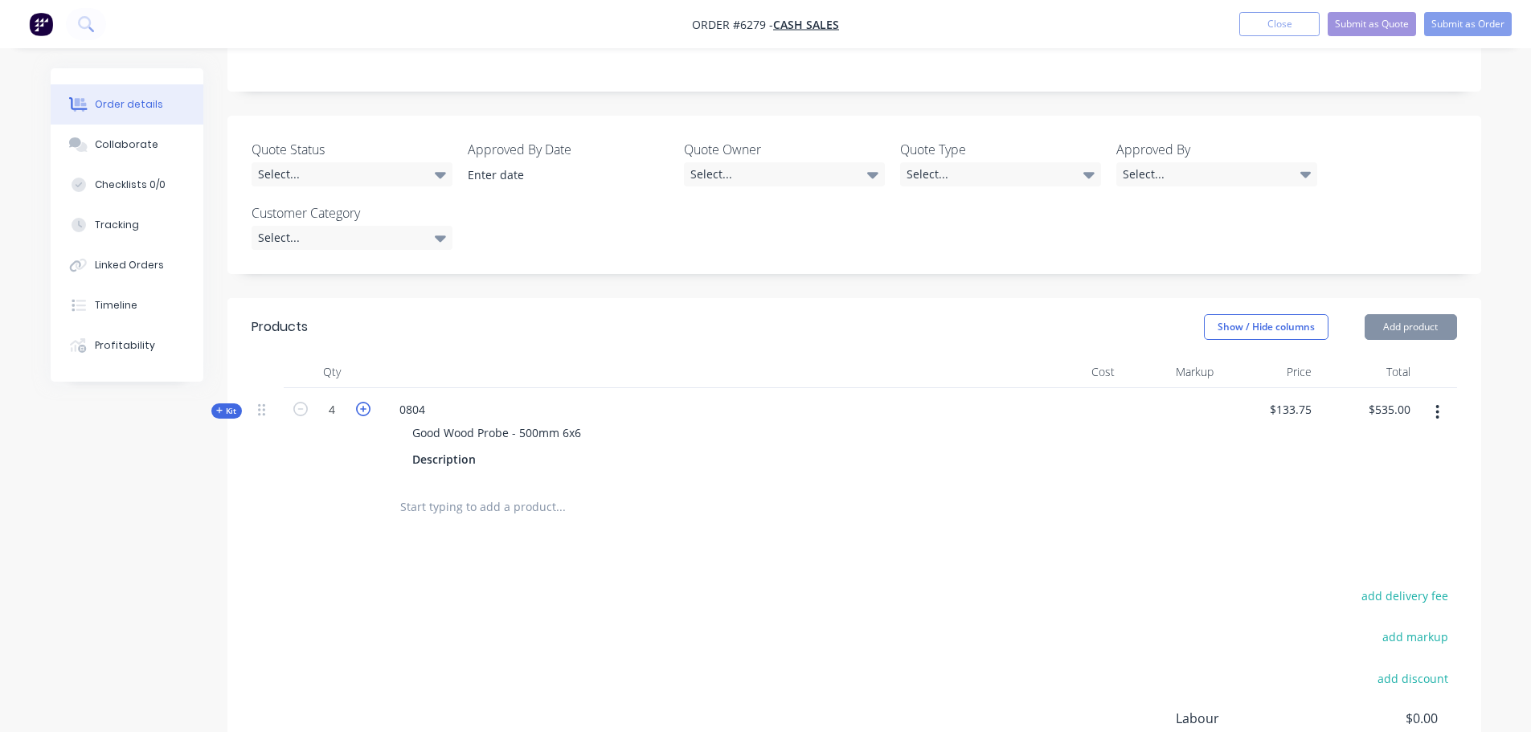
type input "5"
type input "$668.75"
click at [333, 481] on div at bounding box center [332, 507] width 96 height 52
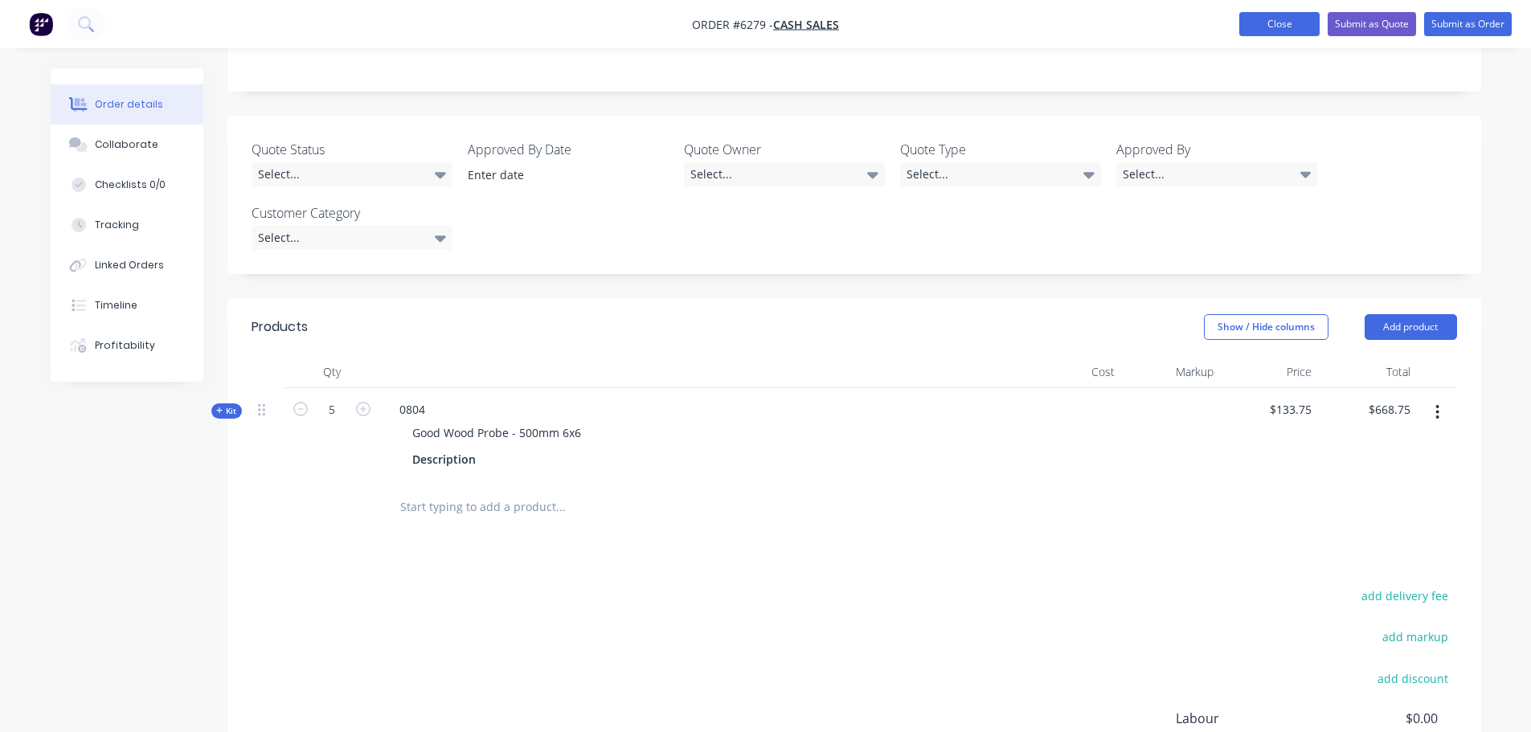
click at [1272, 31] on button "Close" at bounding box center [1279, 24] width 80 height 24
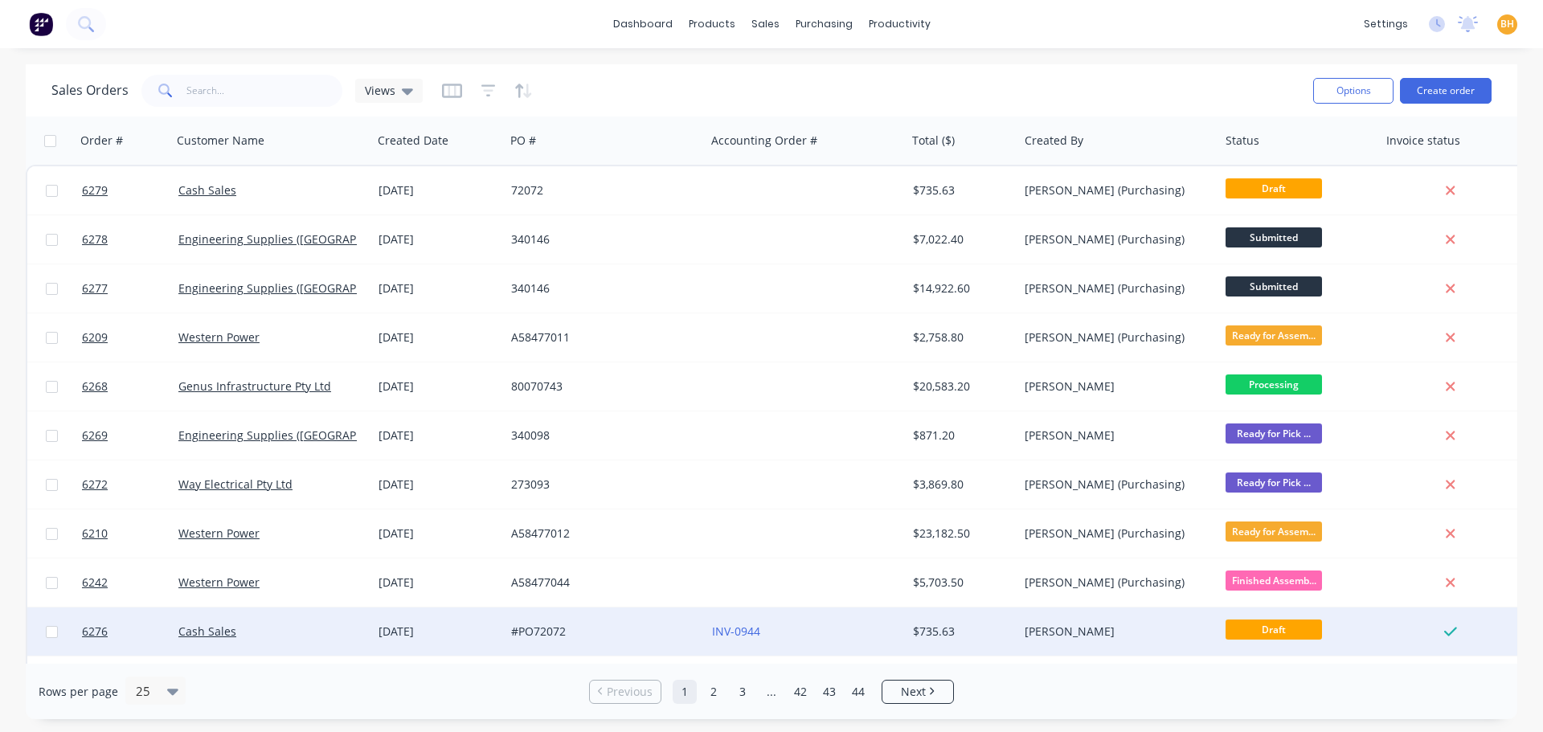
click at [402, 631] on div "[DATE]" at bounding box center [438, 631] width 120 height 16
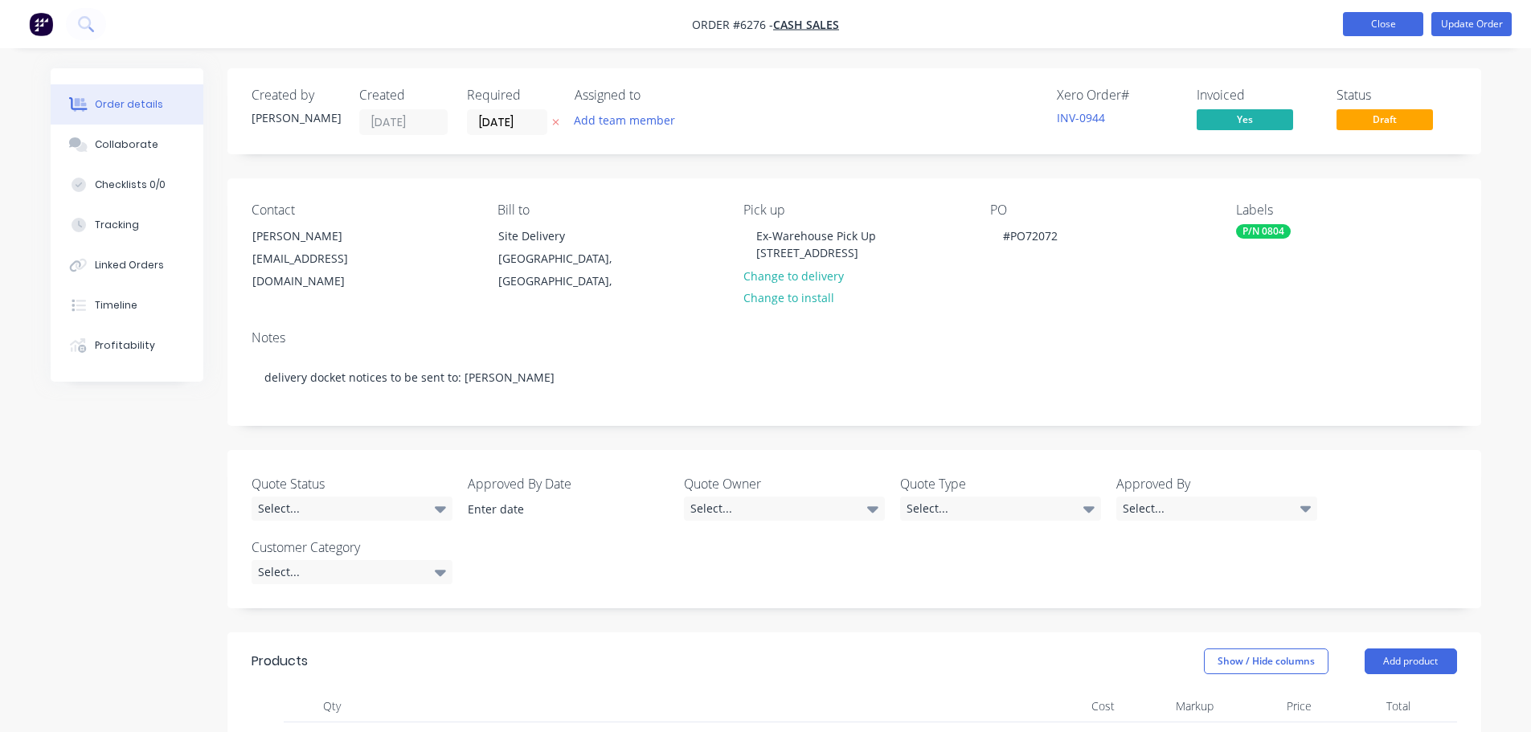
click at [1364, 28] on button "Close" at bounding box center [1383, 24] width 80 height 24
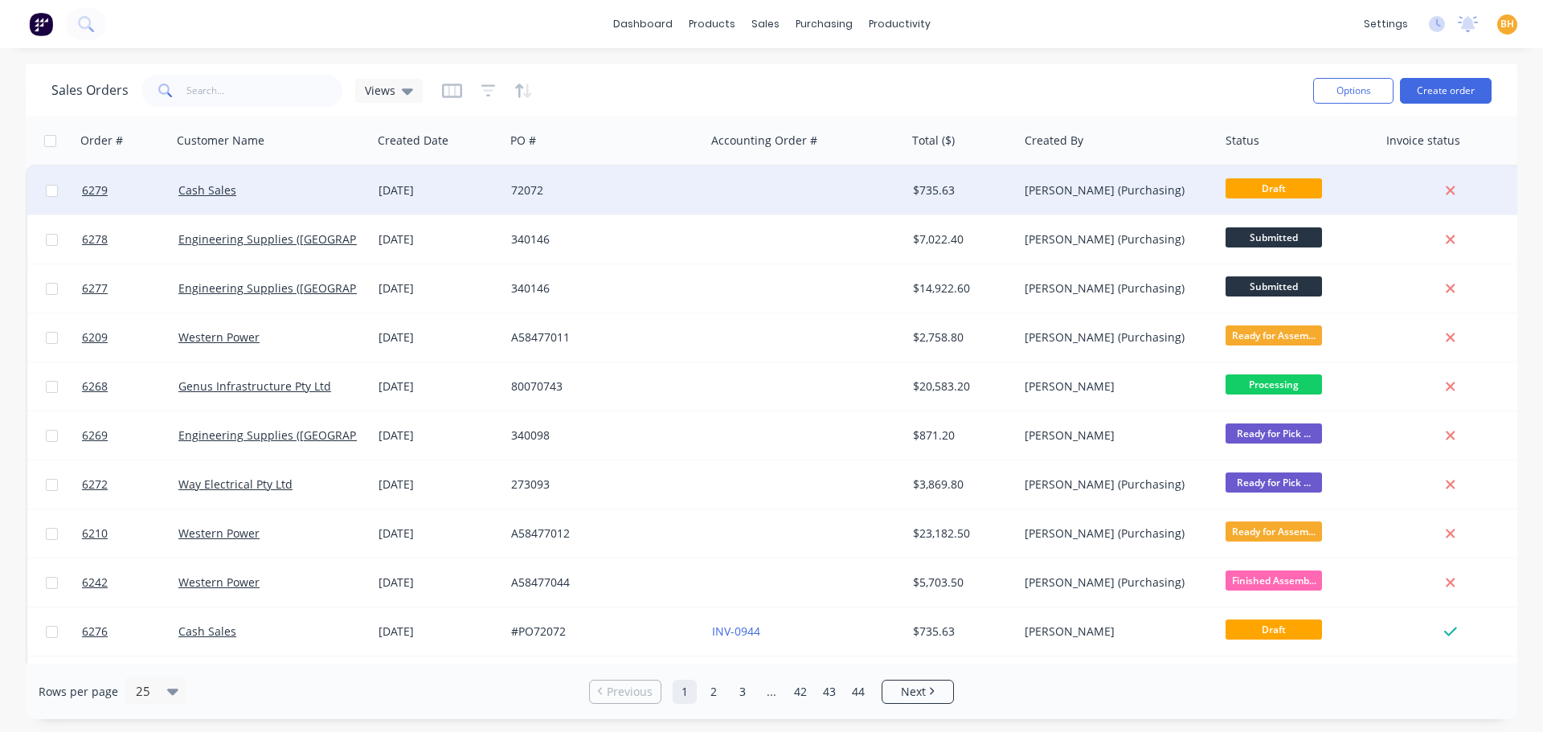
click at [243, 185] on div "Cash Sales" at bounding box center [267, 190] width 178 height 16
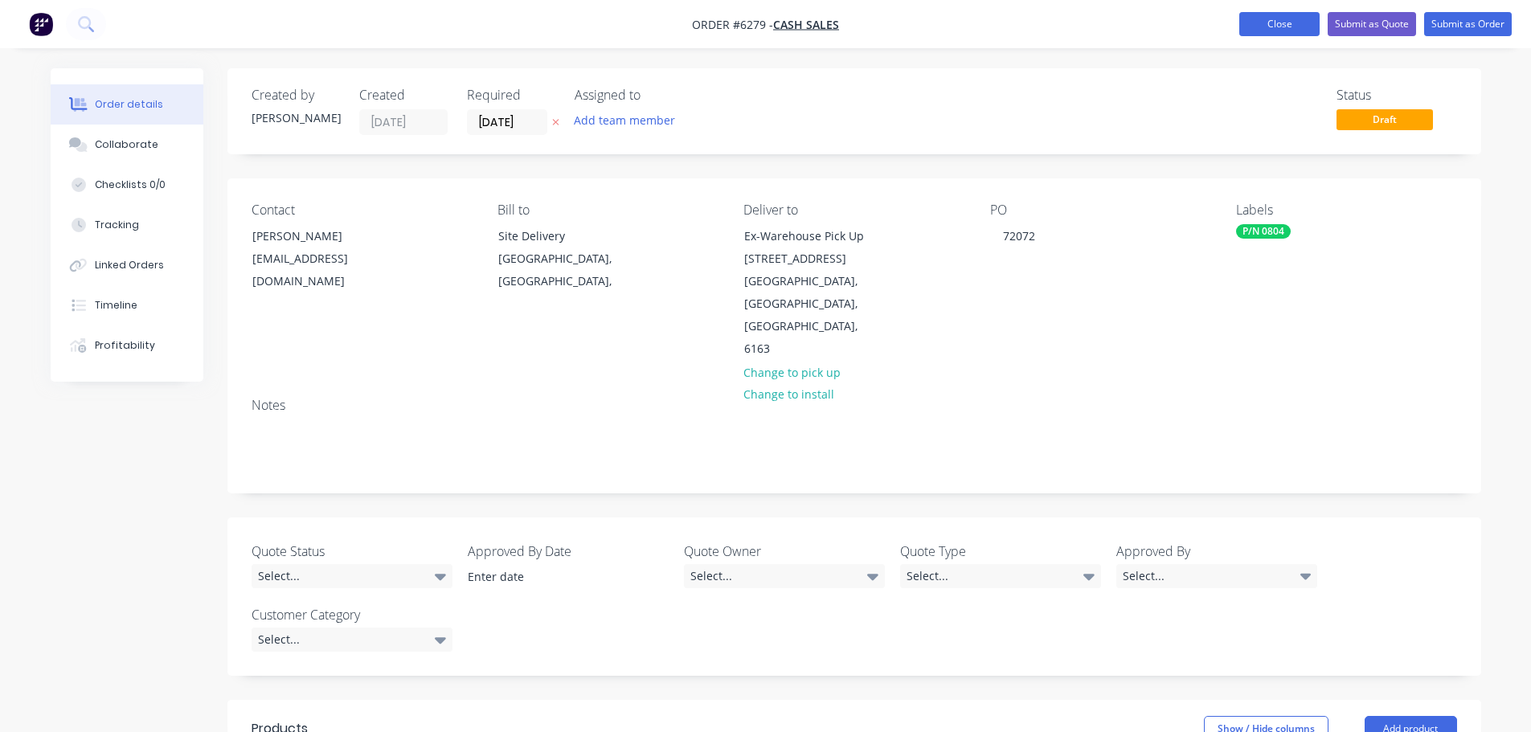
click at [1263, 33] on button "Close" at bounding box center [1279, 24] width 80 height 24
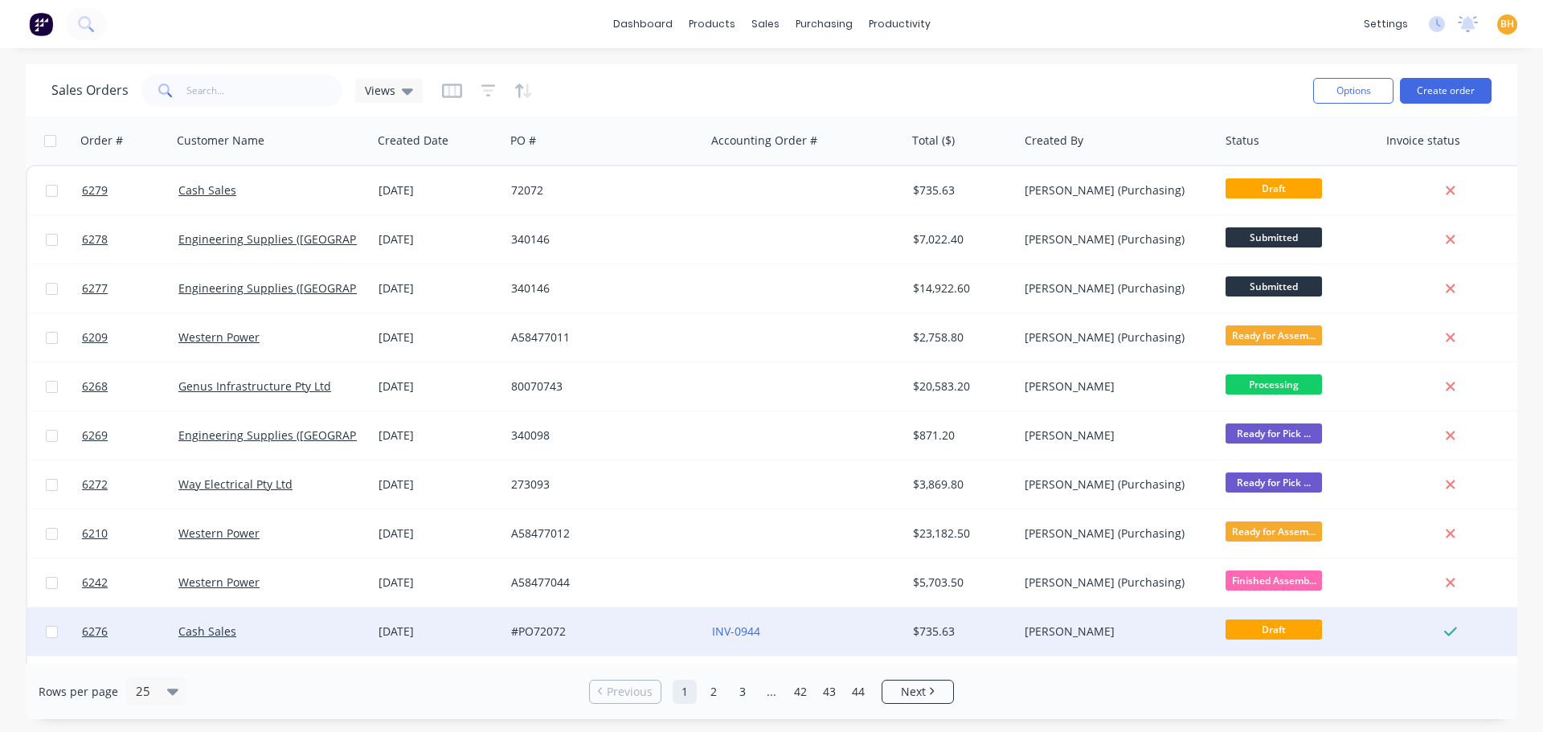
click at [231, 619] on div "Cash Sales" at bounding box center [272, 631] width 201 height 48
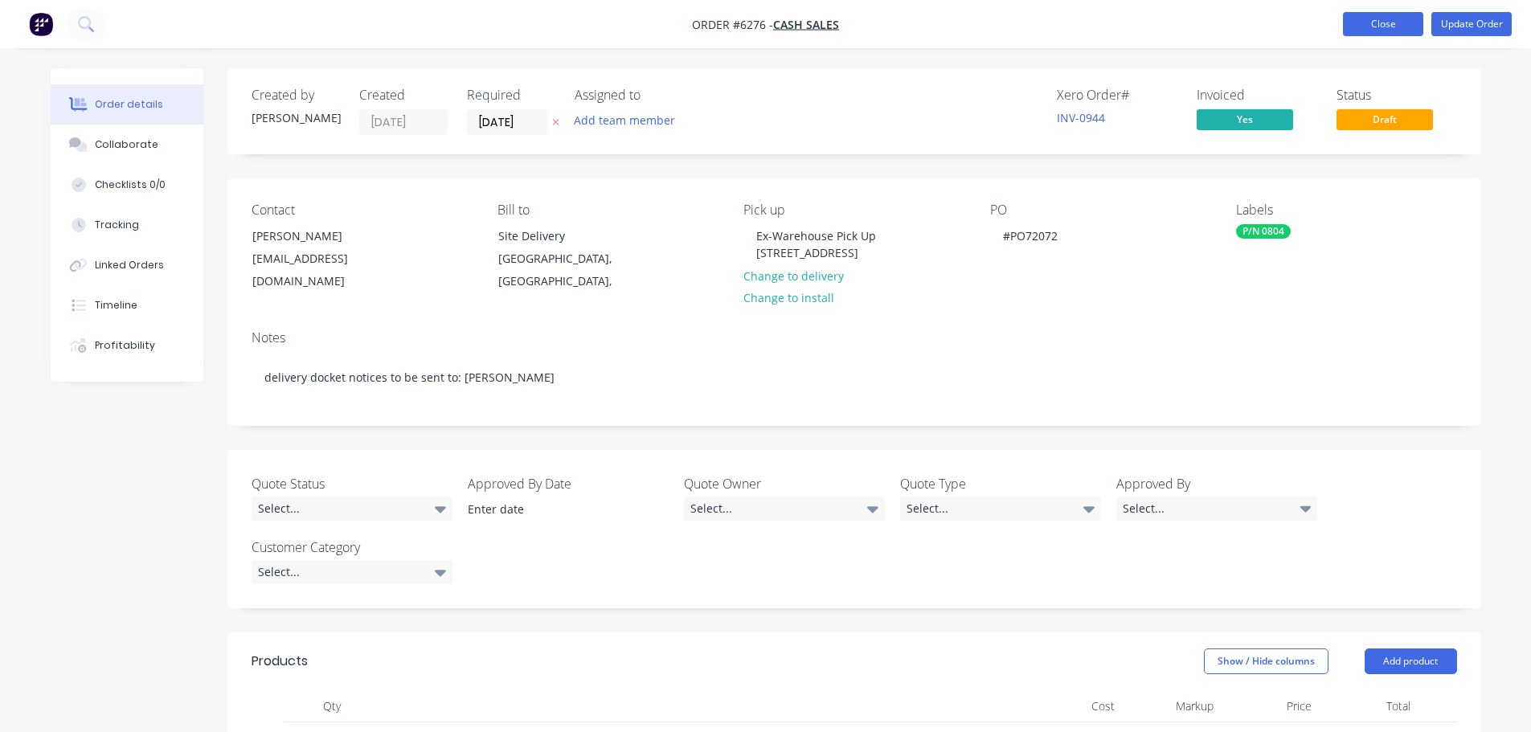
click at [1360, 22] on button "Close" at bounding box center [1383, 24] width 80 height 24
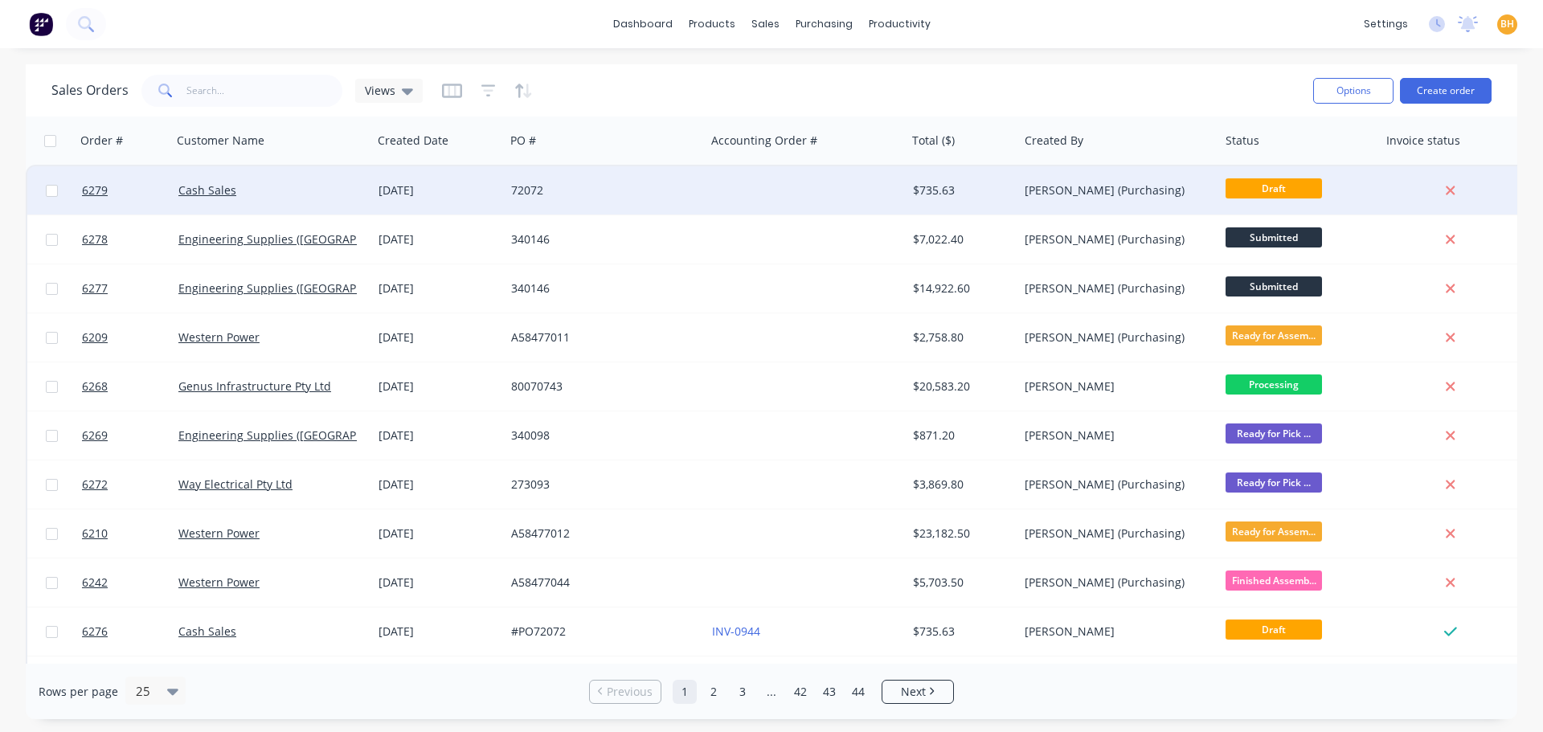
click at [254, 185] on div "Cash Sales" at bounding box center [267, 190] width 178 height 16
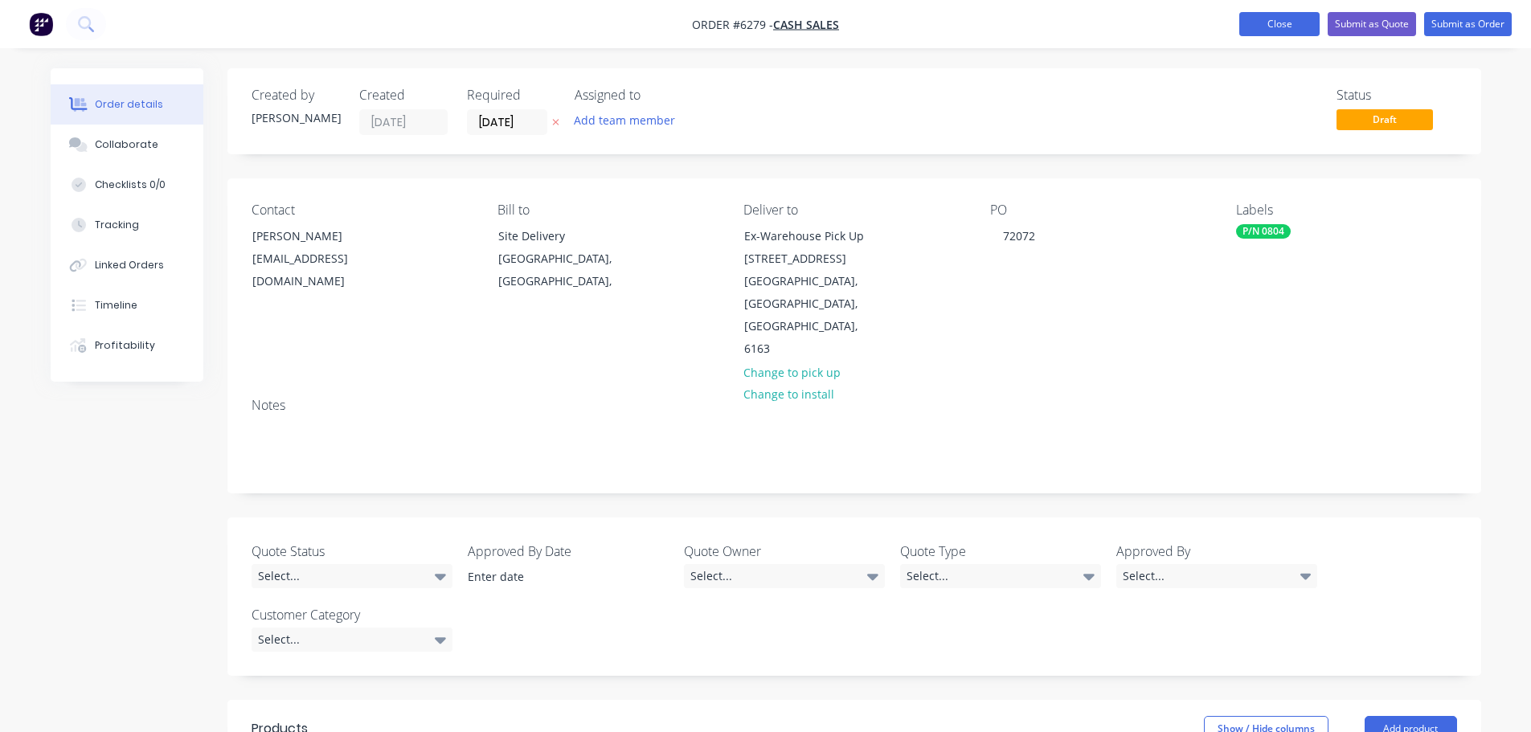
click at [1267, 24] on button "Close" at bounding box center [1279, 24] width 80 height 24
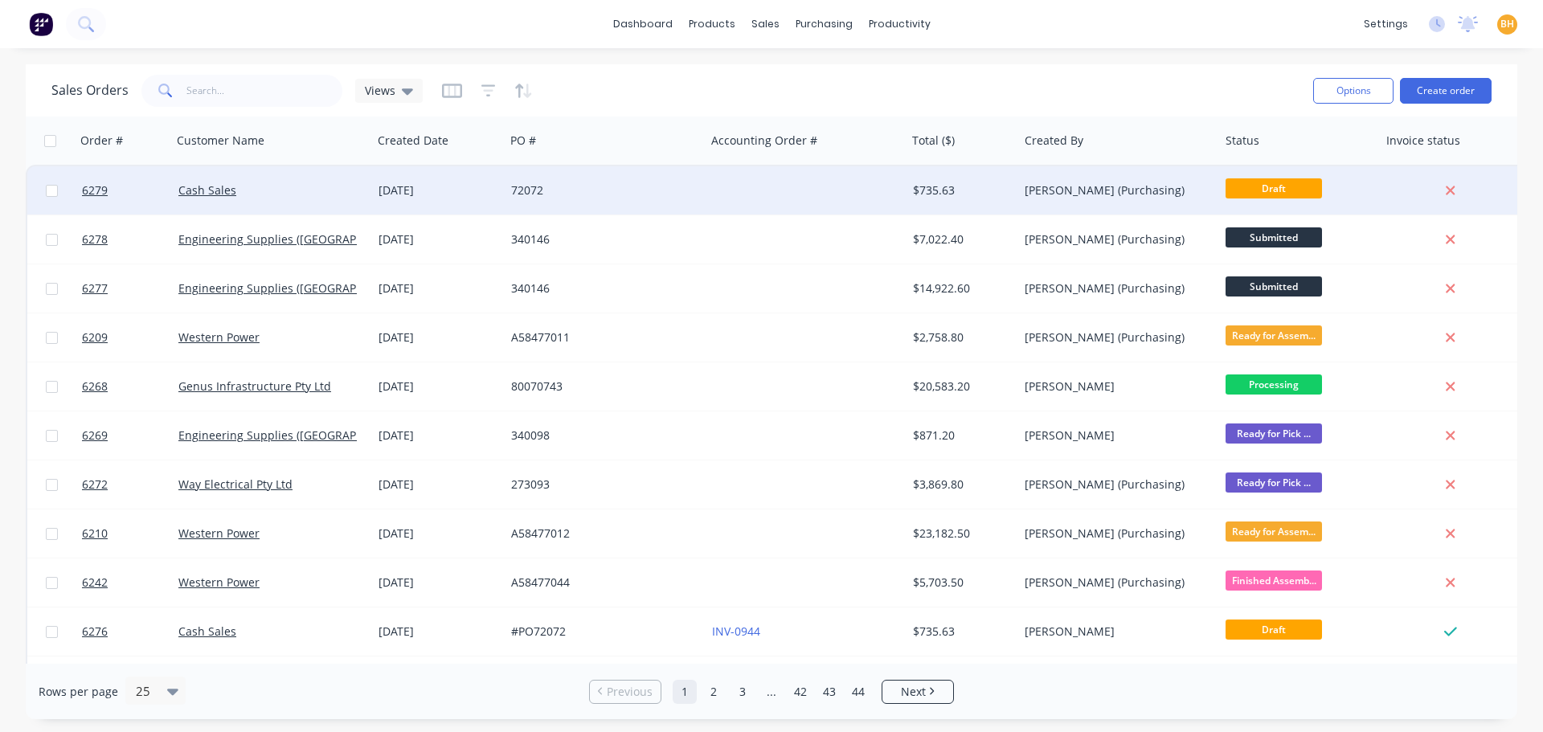
click at [236, 185] on div "Cash Sales" at bounding box center [267, 190] width 178 height 16
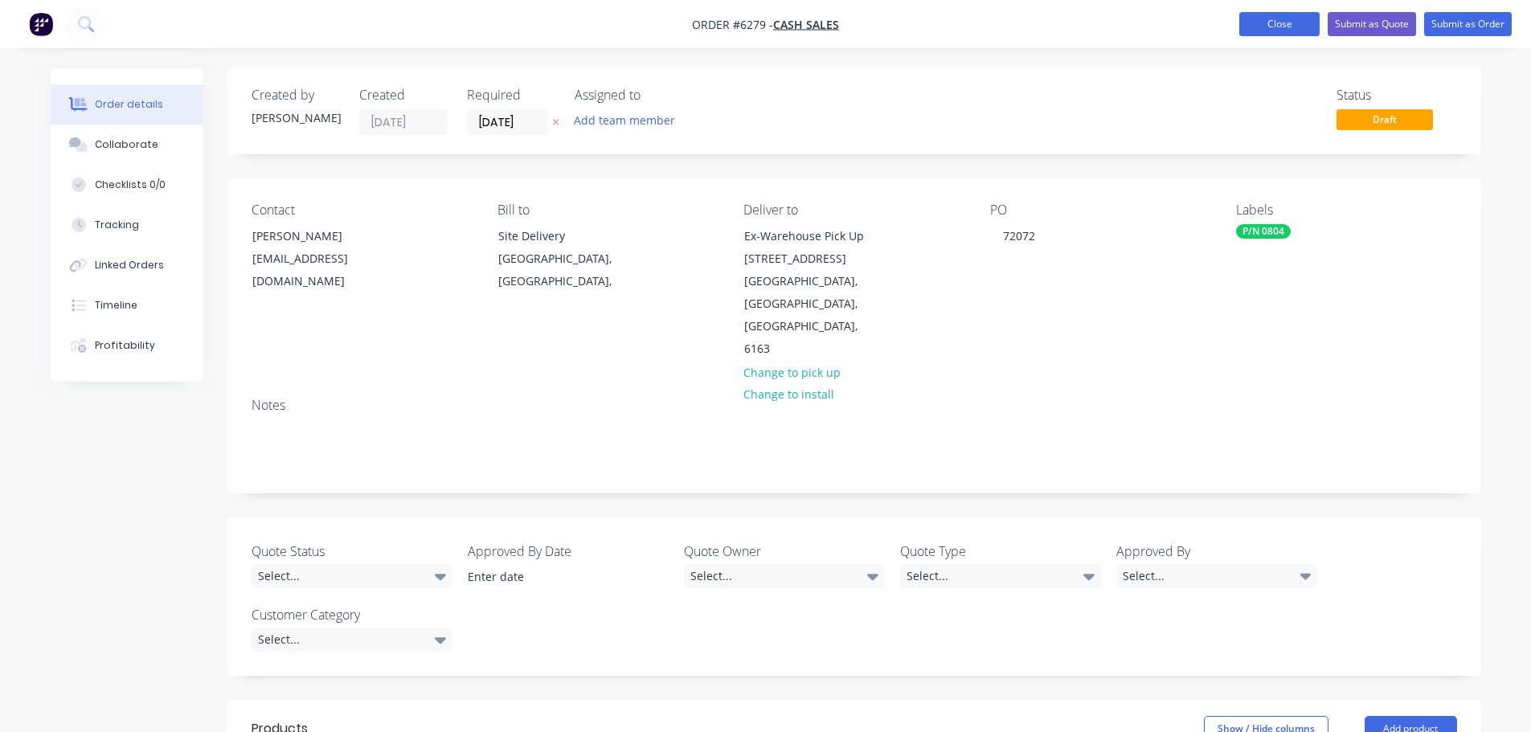
click at [1281, 25] on button "Close" at bounding box center [1279, 24] width 80 height 24
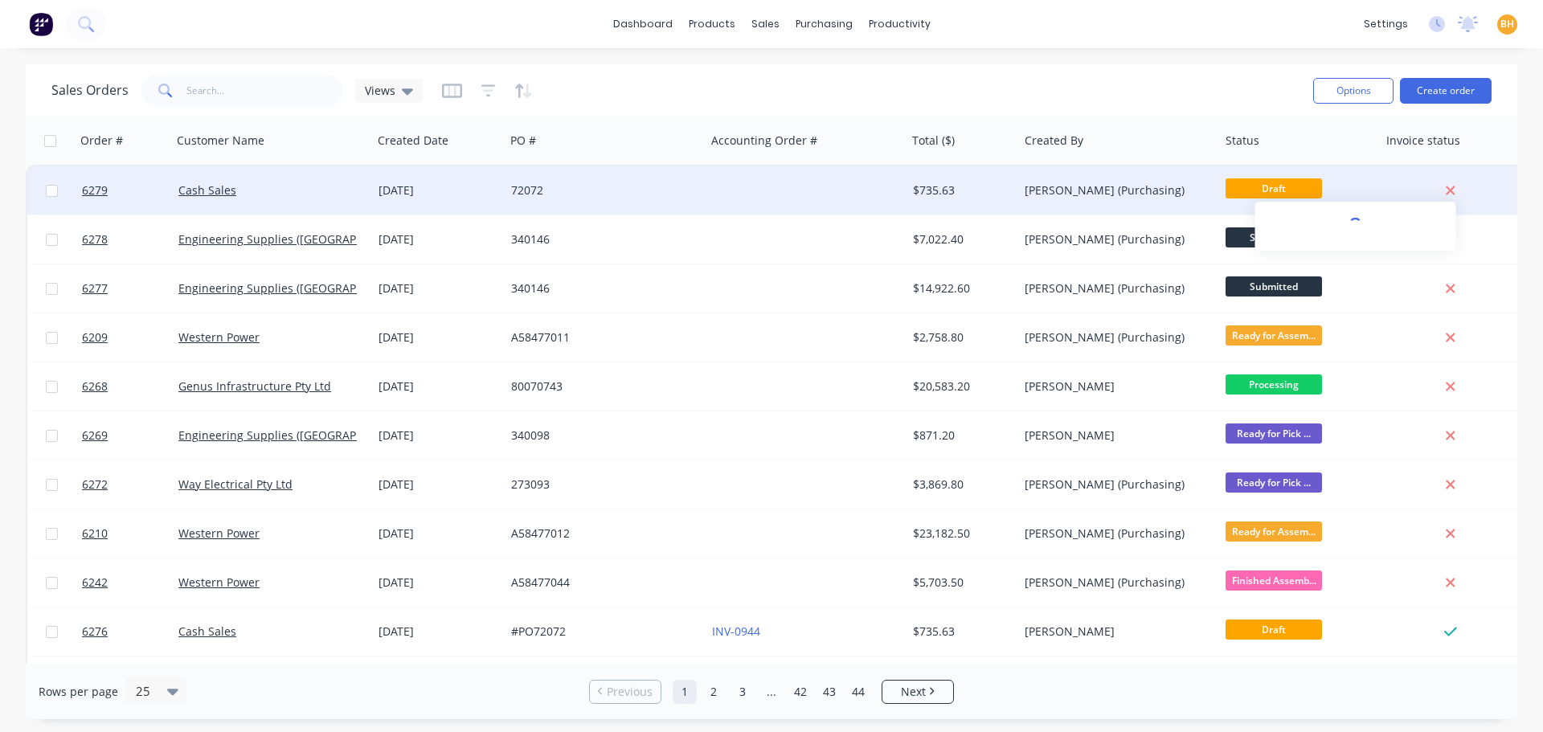
click at [1453, 192] on icon at bounding box center [1450, 190] width 9 height 9
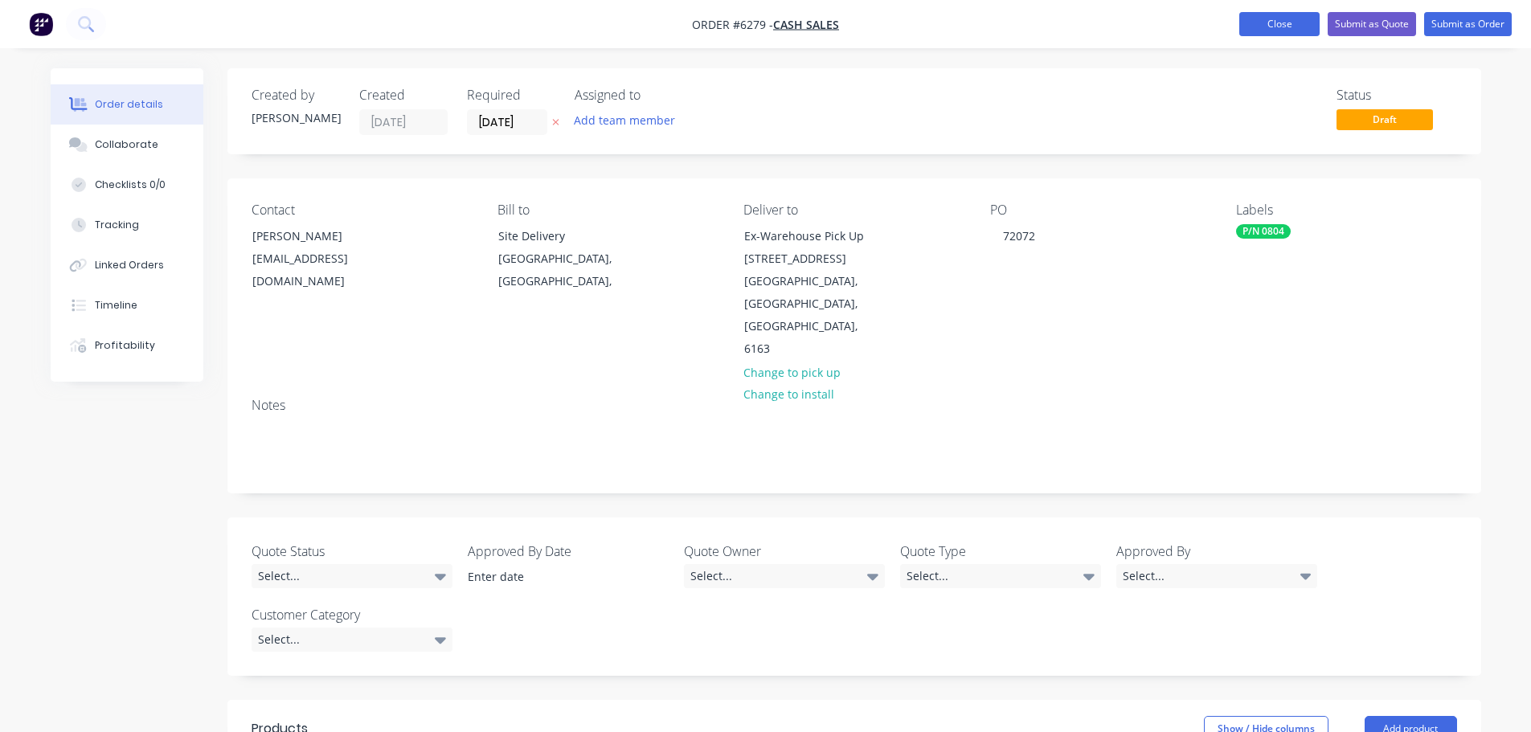
click at [1279, 31] on button "Close" at bounding box center [1279, 24] width 80 height 24
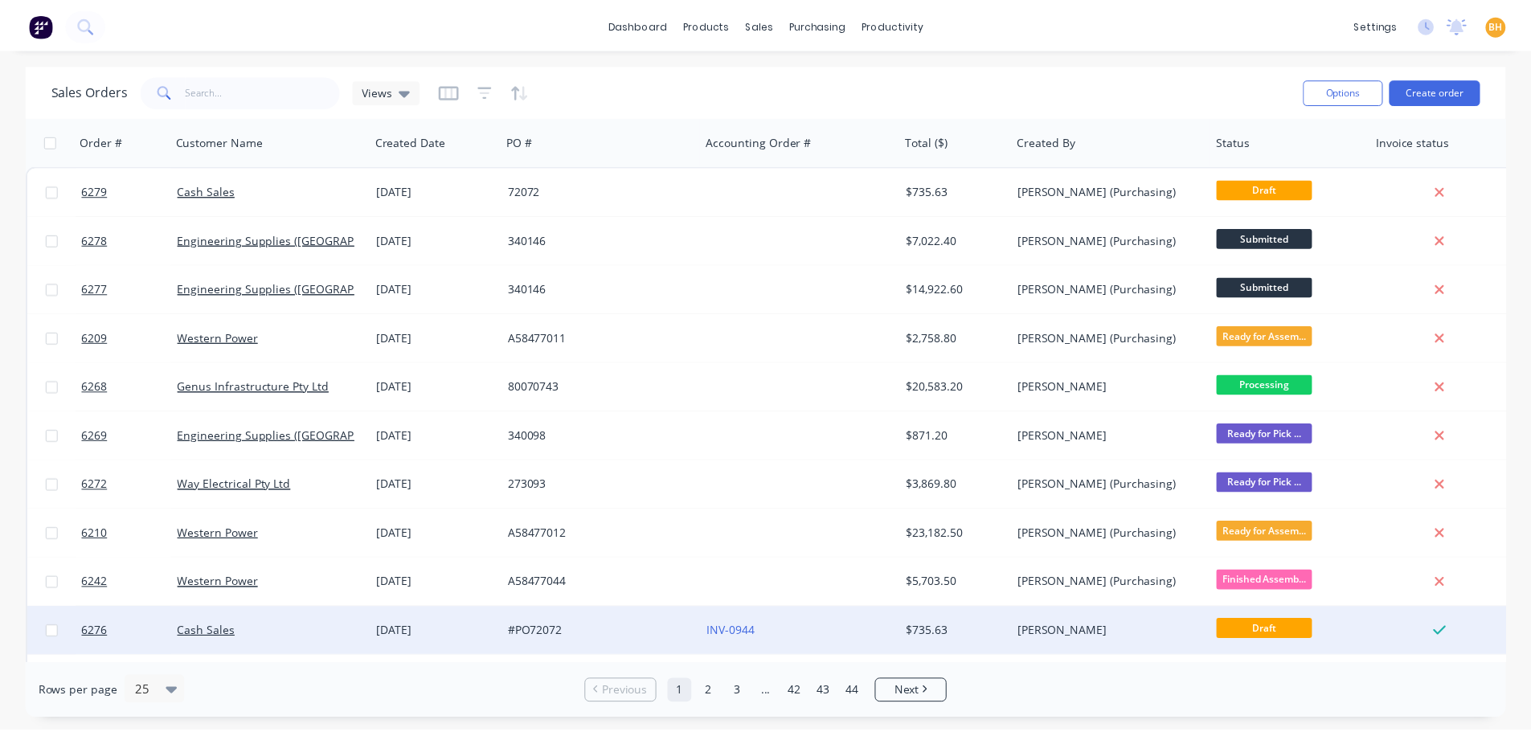
scroll to position [161, 0]
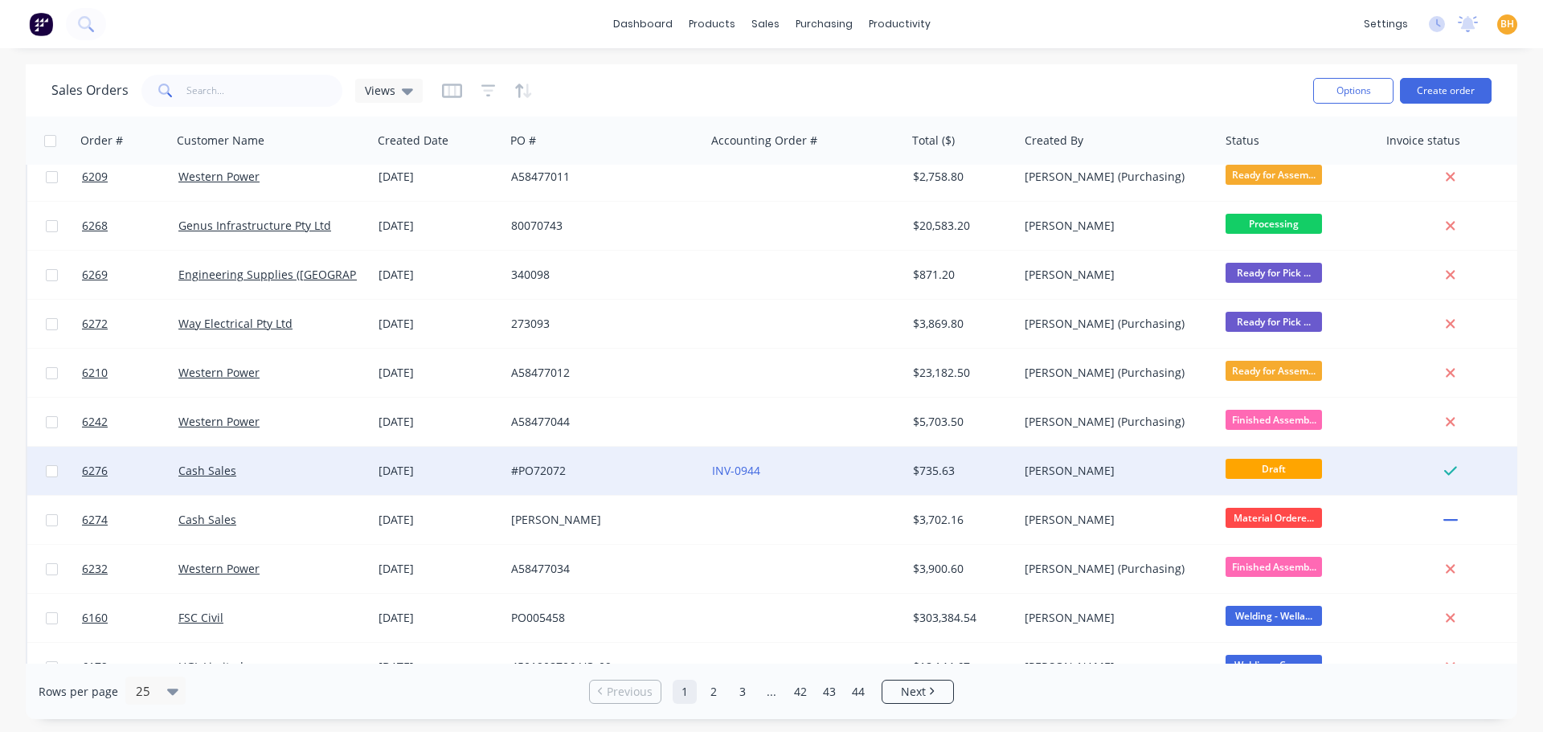
click at [510, 464] on div "#PO72072" at bounding box center [605, 471] width 201 height 48
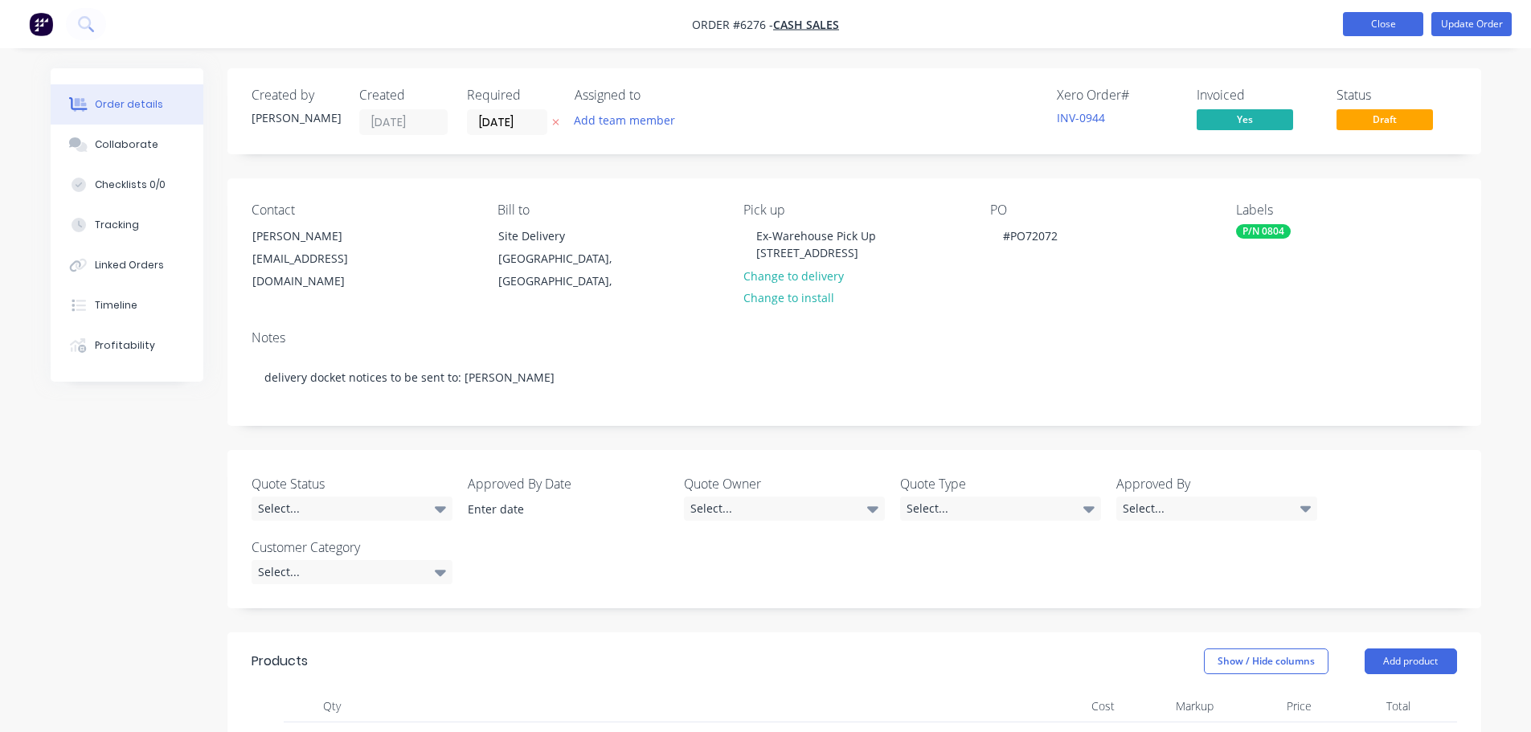
click at [1367, 22] on button "Close" at bounding box center [1383, 24] width 80 height 24
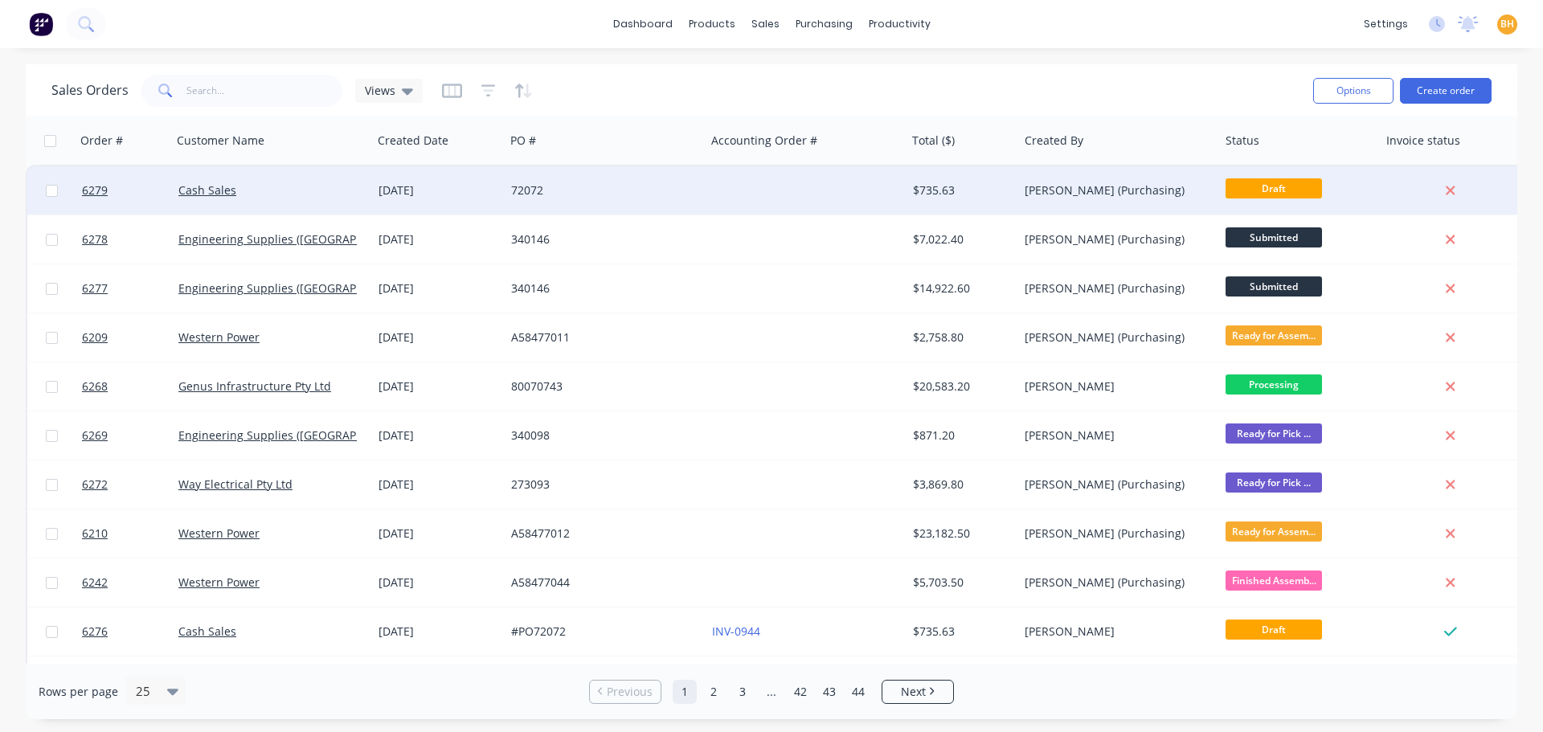
click at [1135, 187] on div "[PERSON_NAME] (Purchasing)" at bounding box center [1113, 190] width 178 height 16
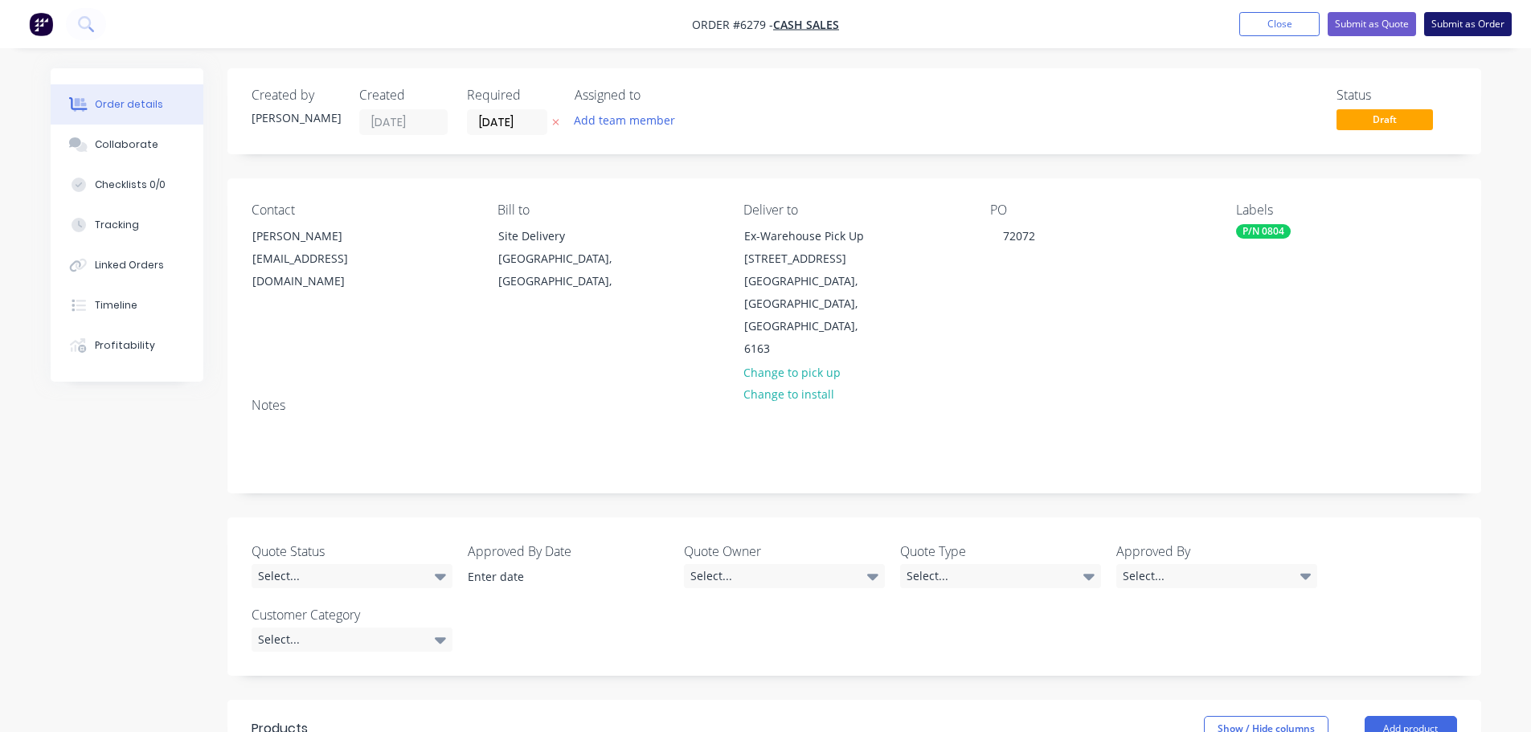
click at [1464, 31] on button "Submit as Order" at bounding box center [1468, 24] width 88 height 24
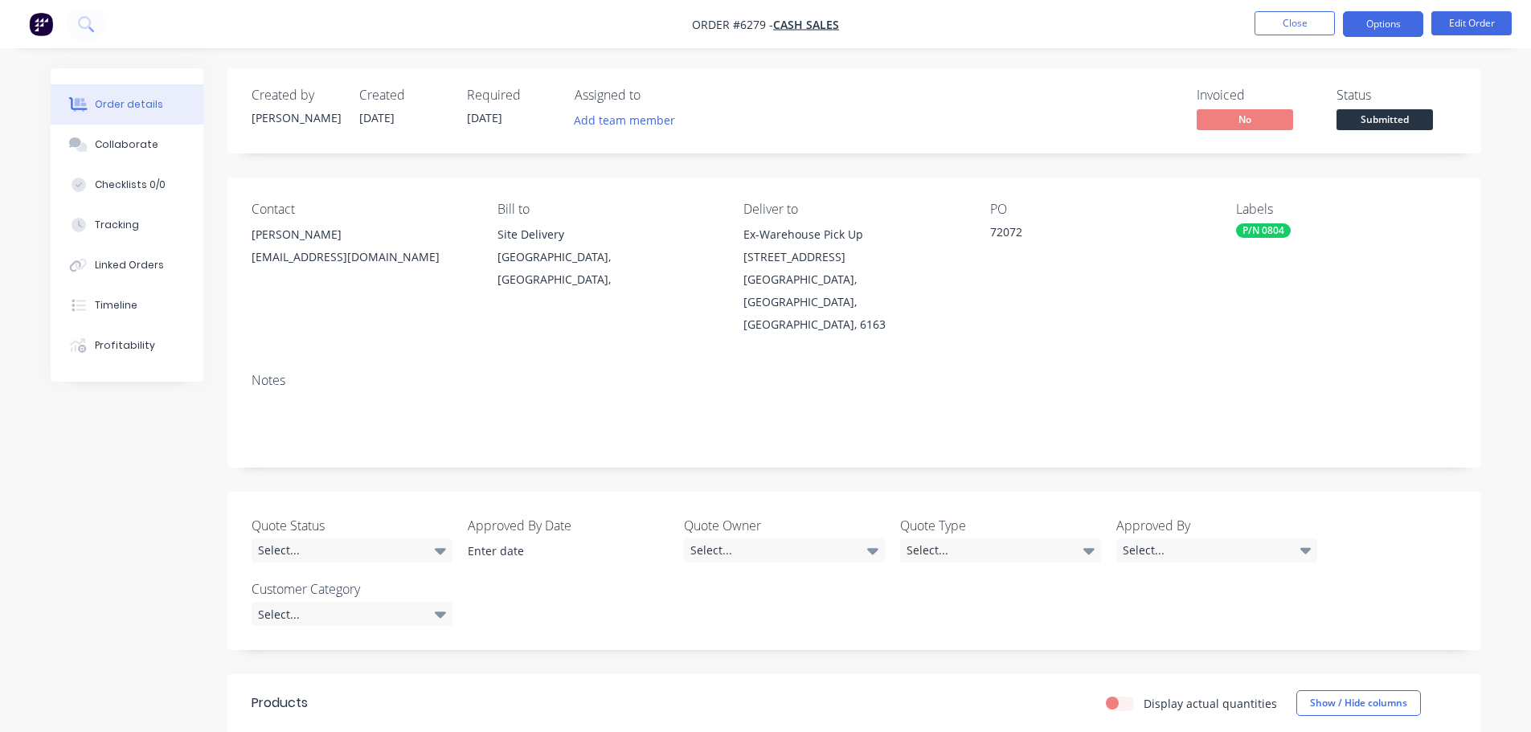
click at [1387, 27] on button "Options" at bounding box center [1383, 24] width 80 height 26
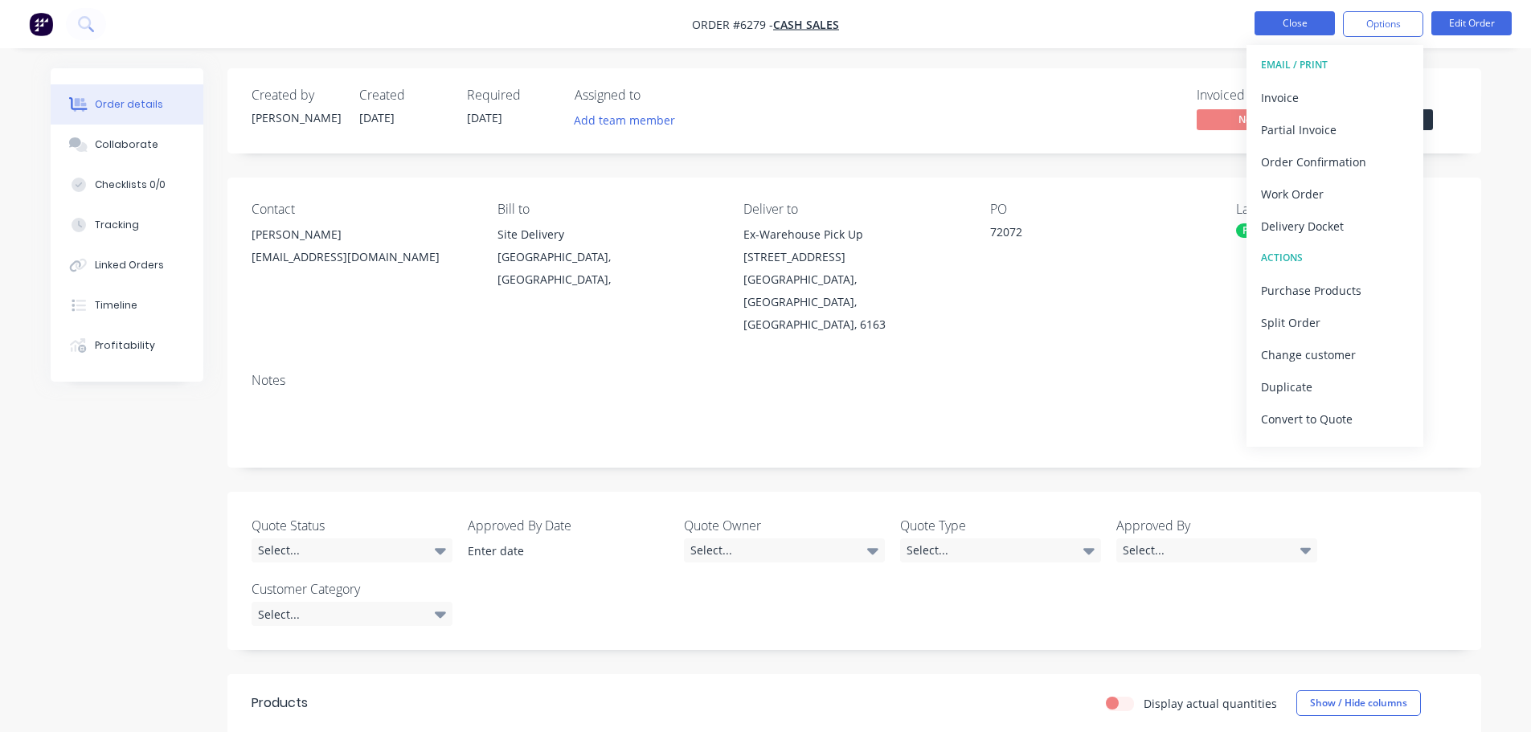
click at [1288, 14] on button "Close" at bounding box center [1294, 23] width 80 height 24
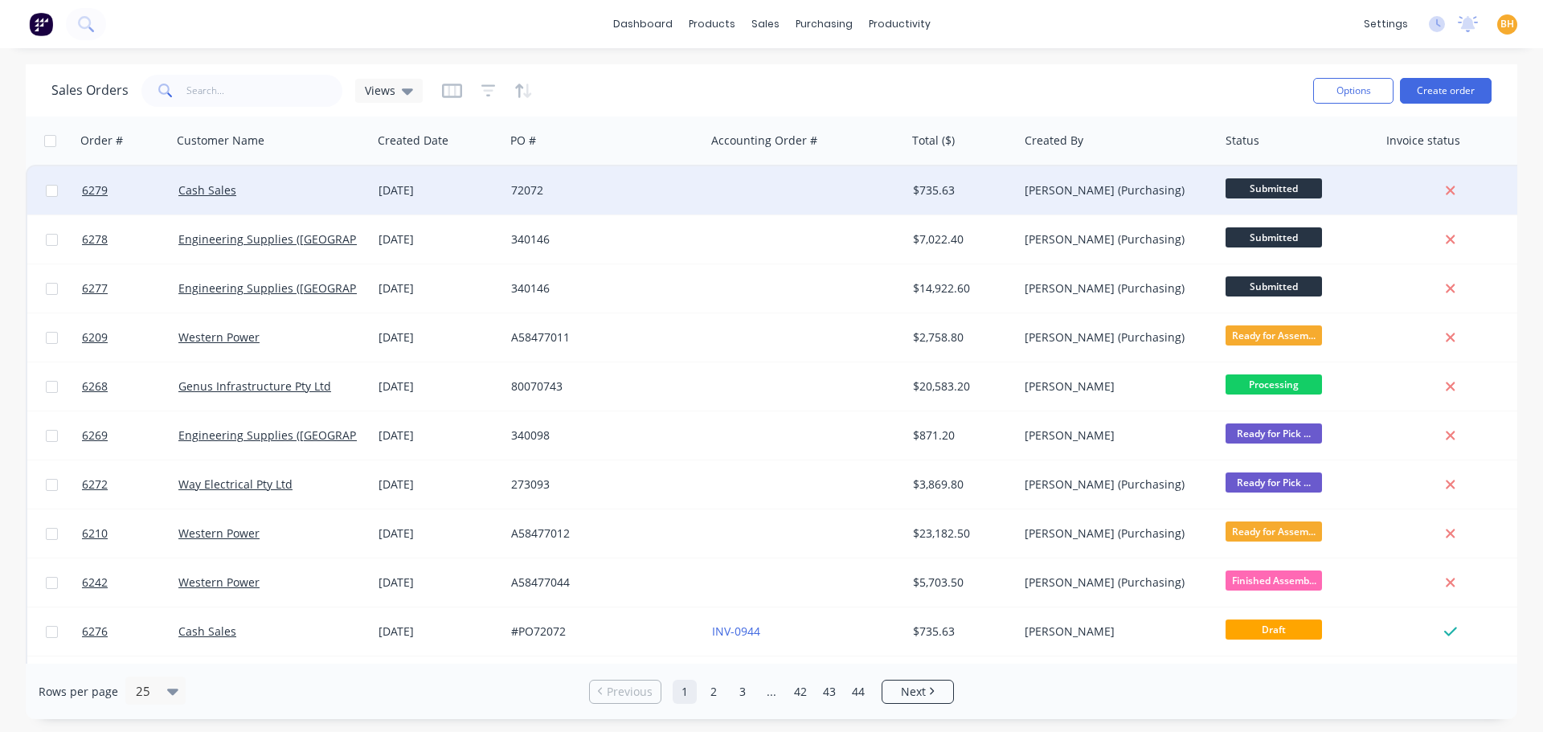
click at [1458, 193] on div at bounding box center [1450, 190] width 129 height 14
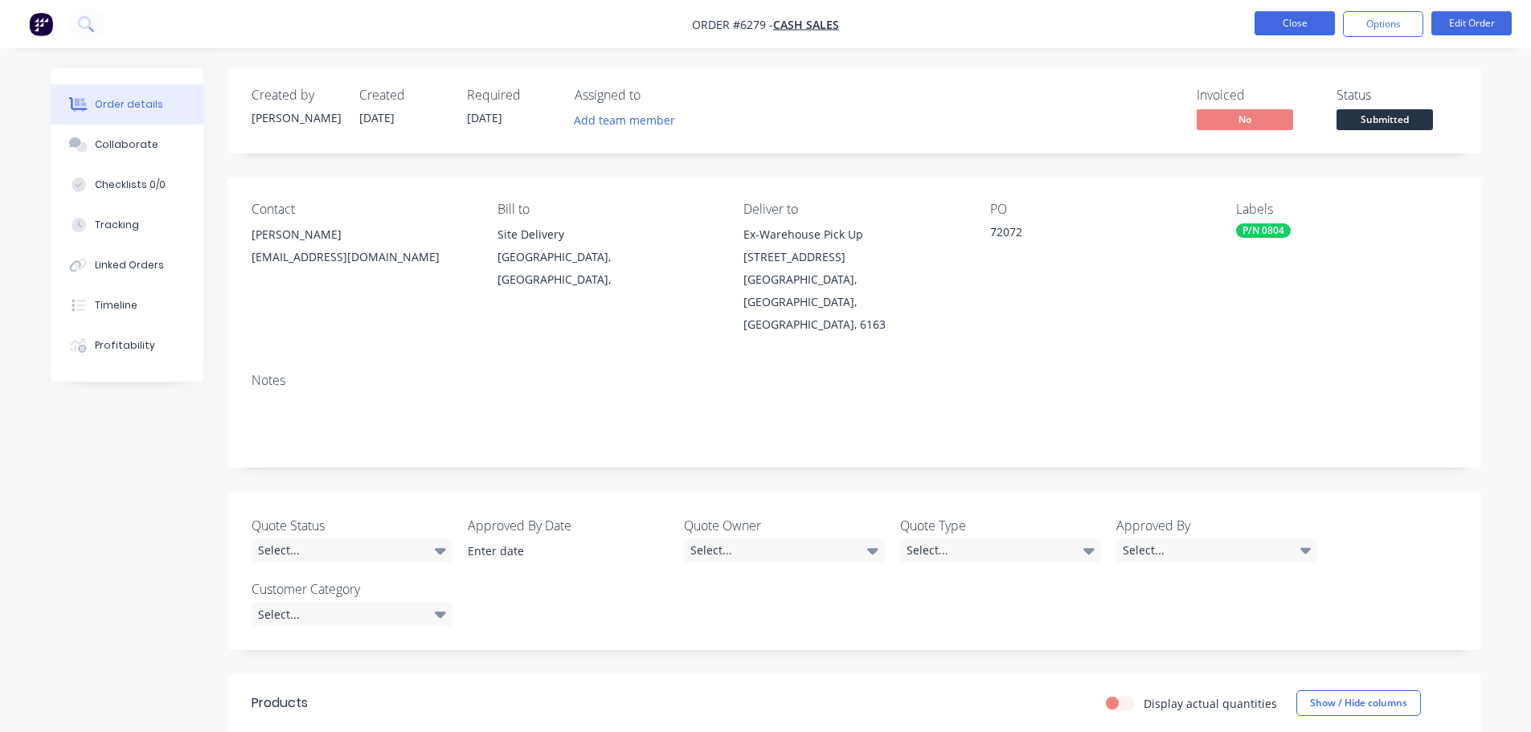
click at [1304, 28] on button "Close" at bounding box center [1294, 23] width 80 height 24
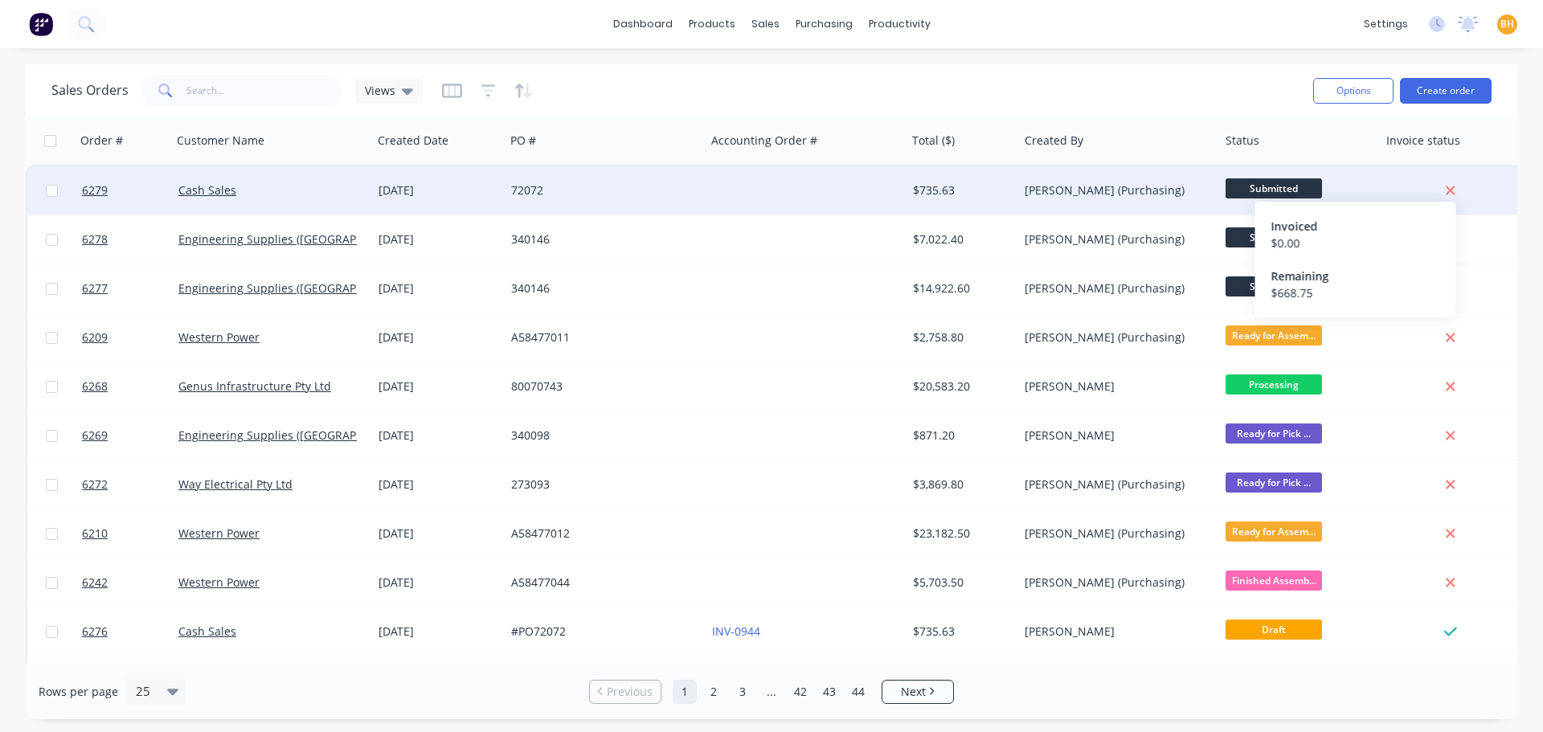
click at [1447, 190] on icon at bounding box center [1450, 190] width 10 height 14
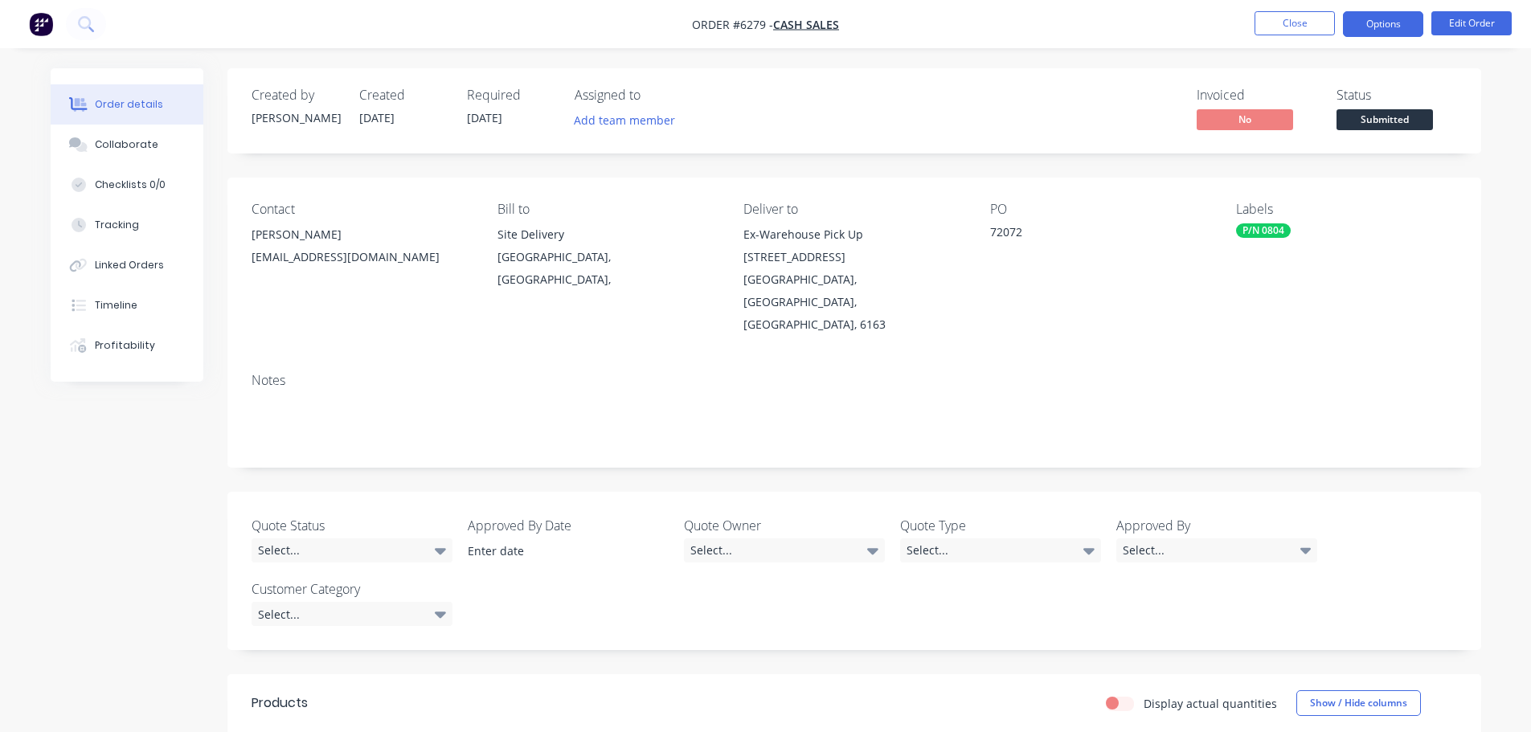
click at [1382, 22] on button "Options" at bounding box center [1383, 24] width 80 height 26
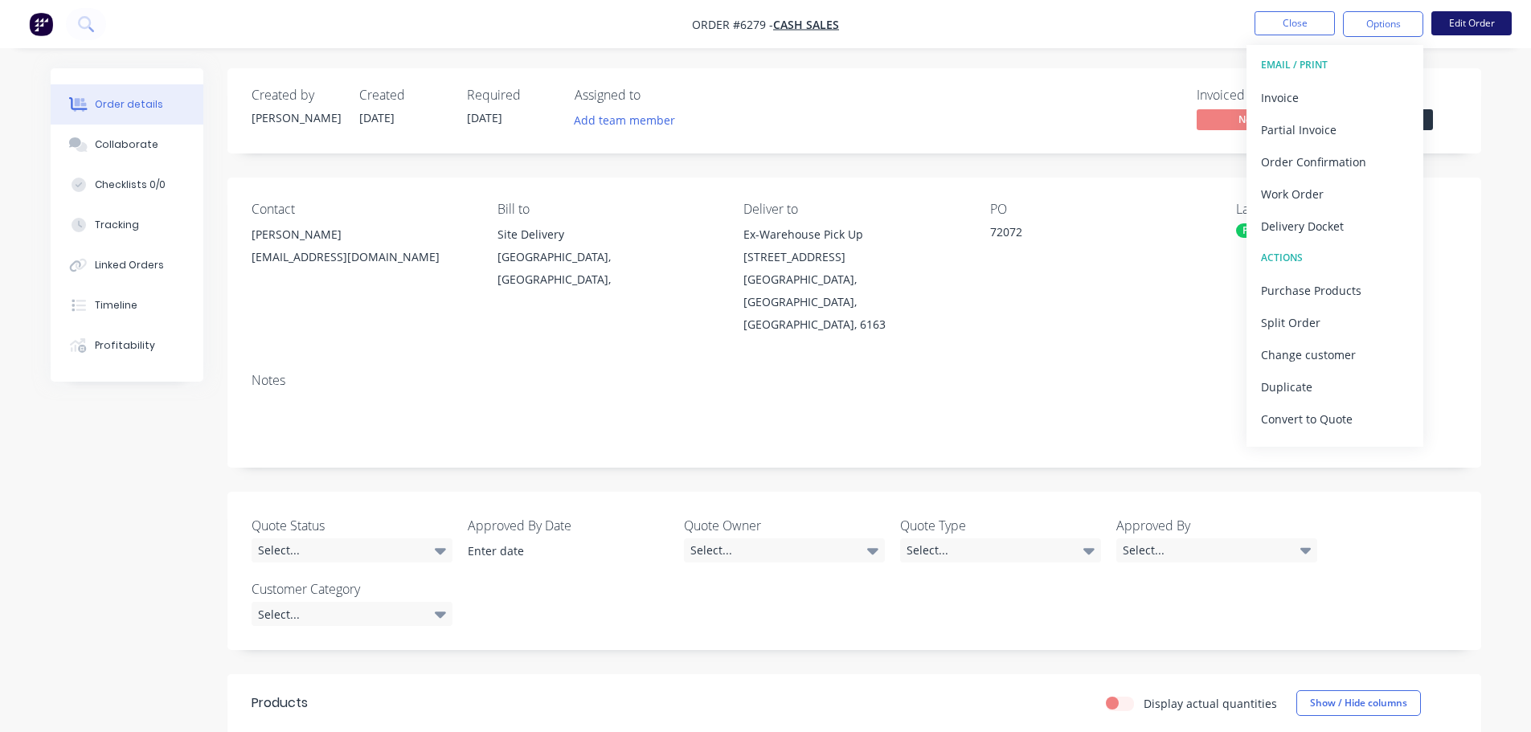
click at [1474, 27] on button "Edit Order" at bounding box center [1471, 23] width 80 height 24
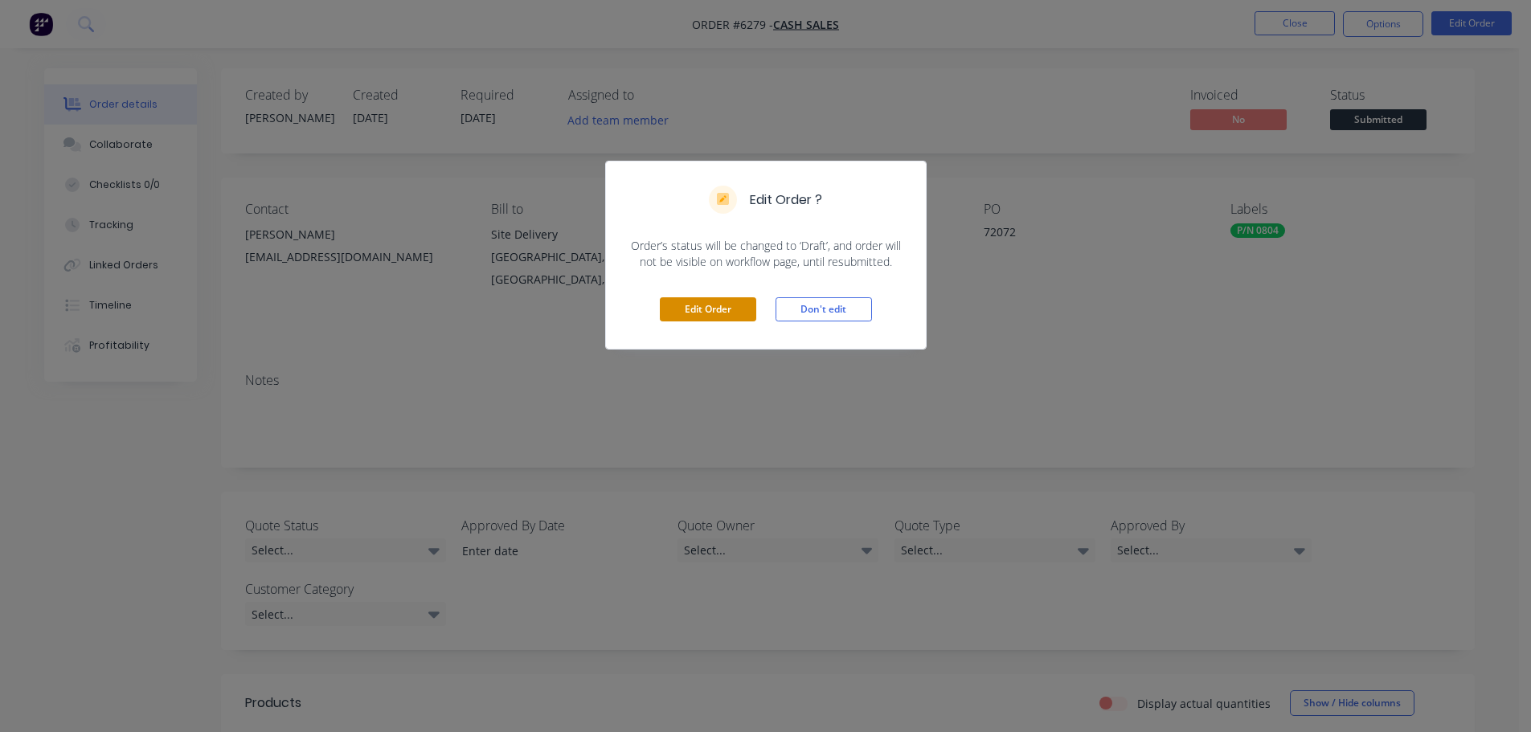
click at [717, 303] on button "Edit Order" at bounding box center [708, 309] width 96 height 24
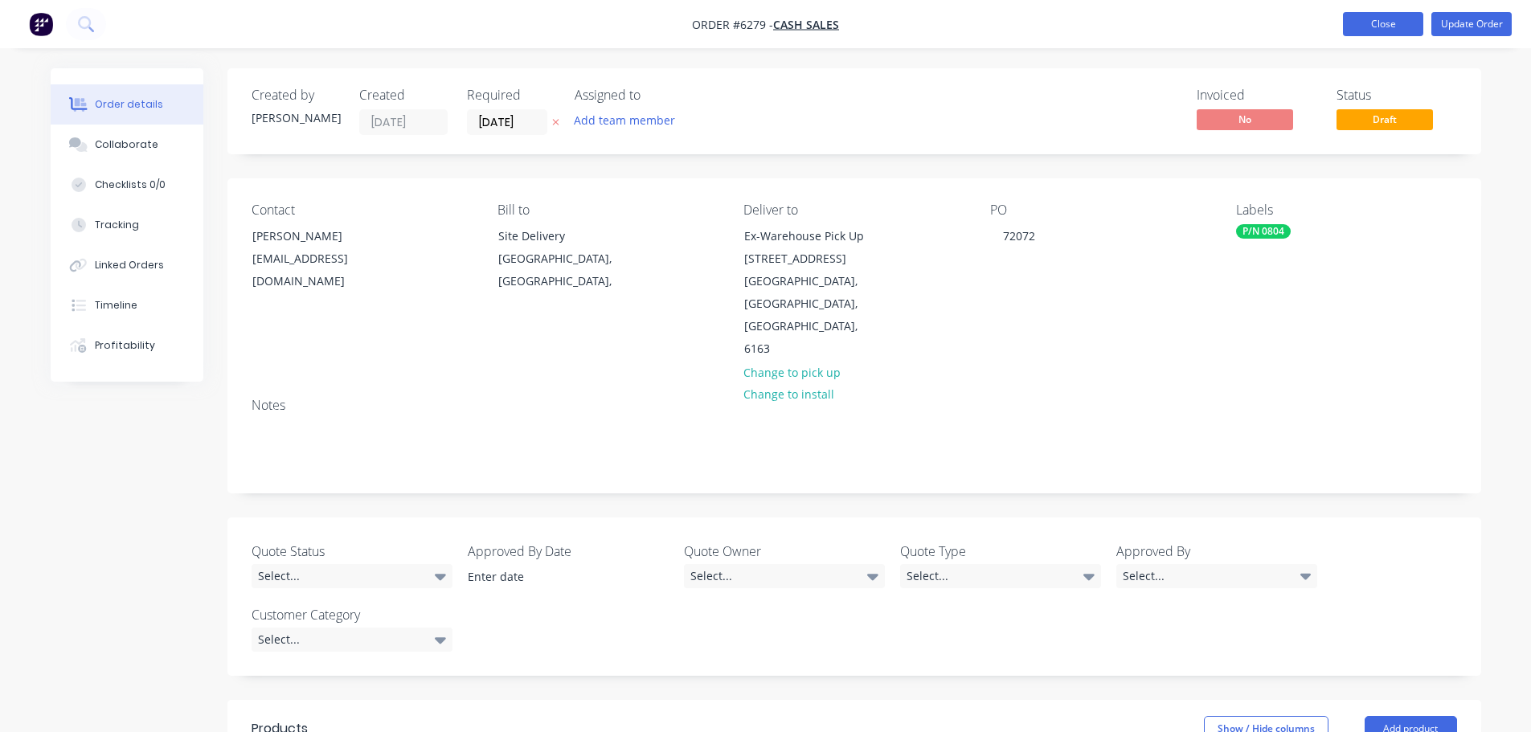
click at [1378, 28] on button "Close" at bounding box center [1383, 24] width 80 height 24
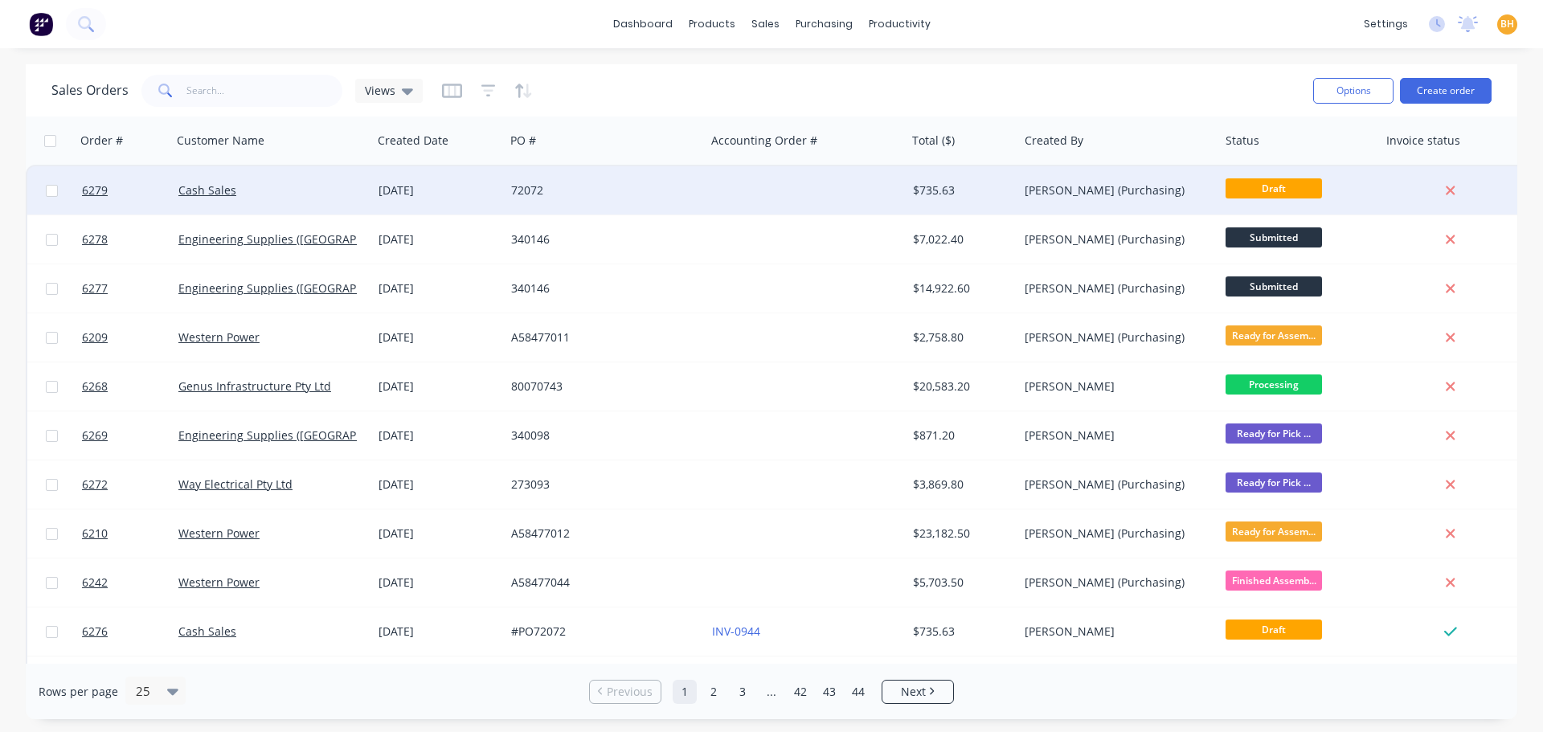
click at [47, 190] on input "checkbox" at bounding box center [52, 191] width 12 height 12
click at [46, 190] on input "checkbox" at bounding box center [52, 191] width 12 height 12
checkbox input "false"
click at [1253, 181] on span "Draft" at bounding box center [1273, 188] width 96 height 20
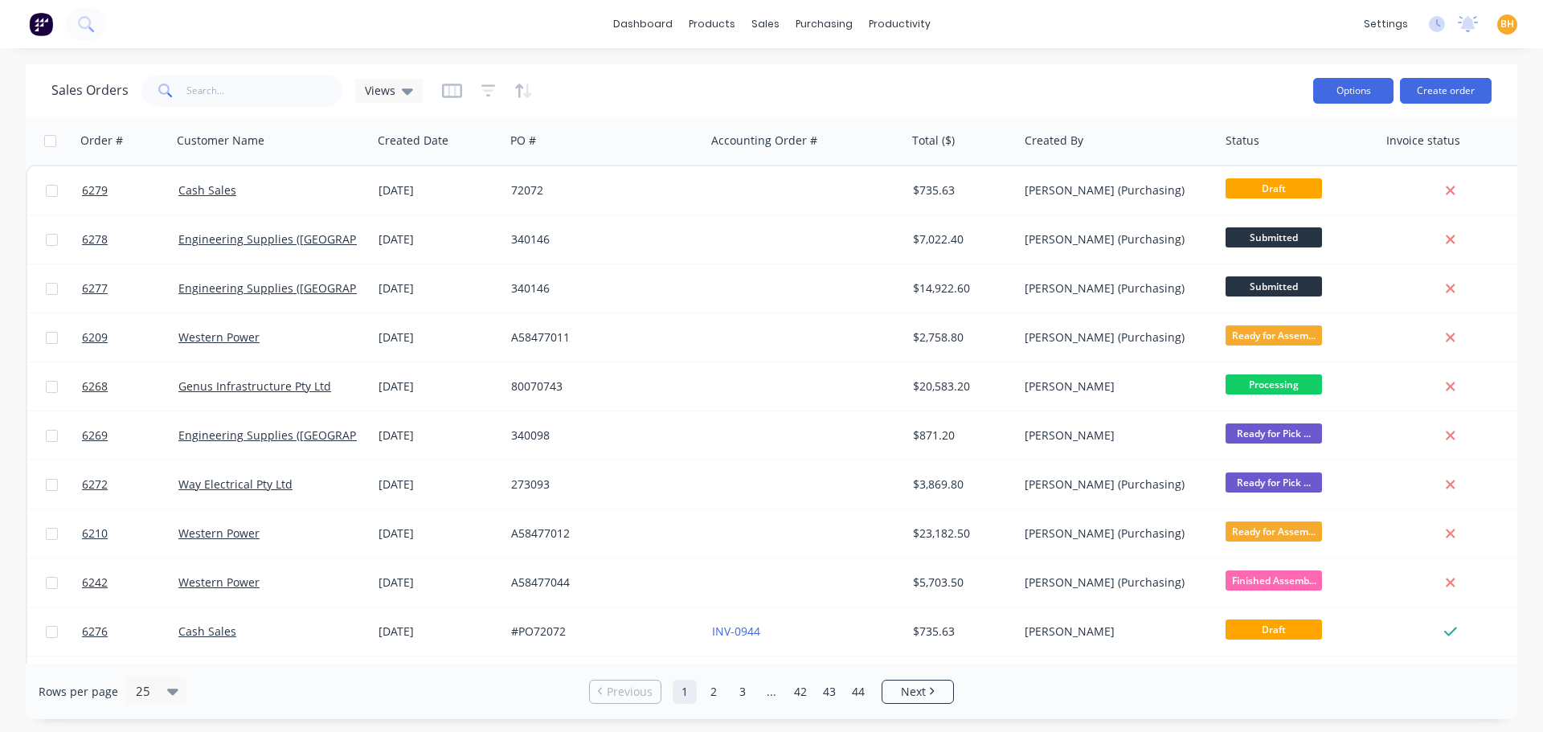
click at [1350, 96] on button "Options" at bounding box center [1353, 91] width 80 height 26
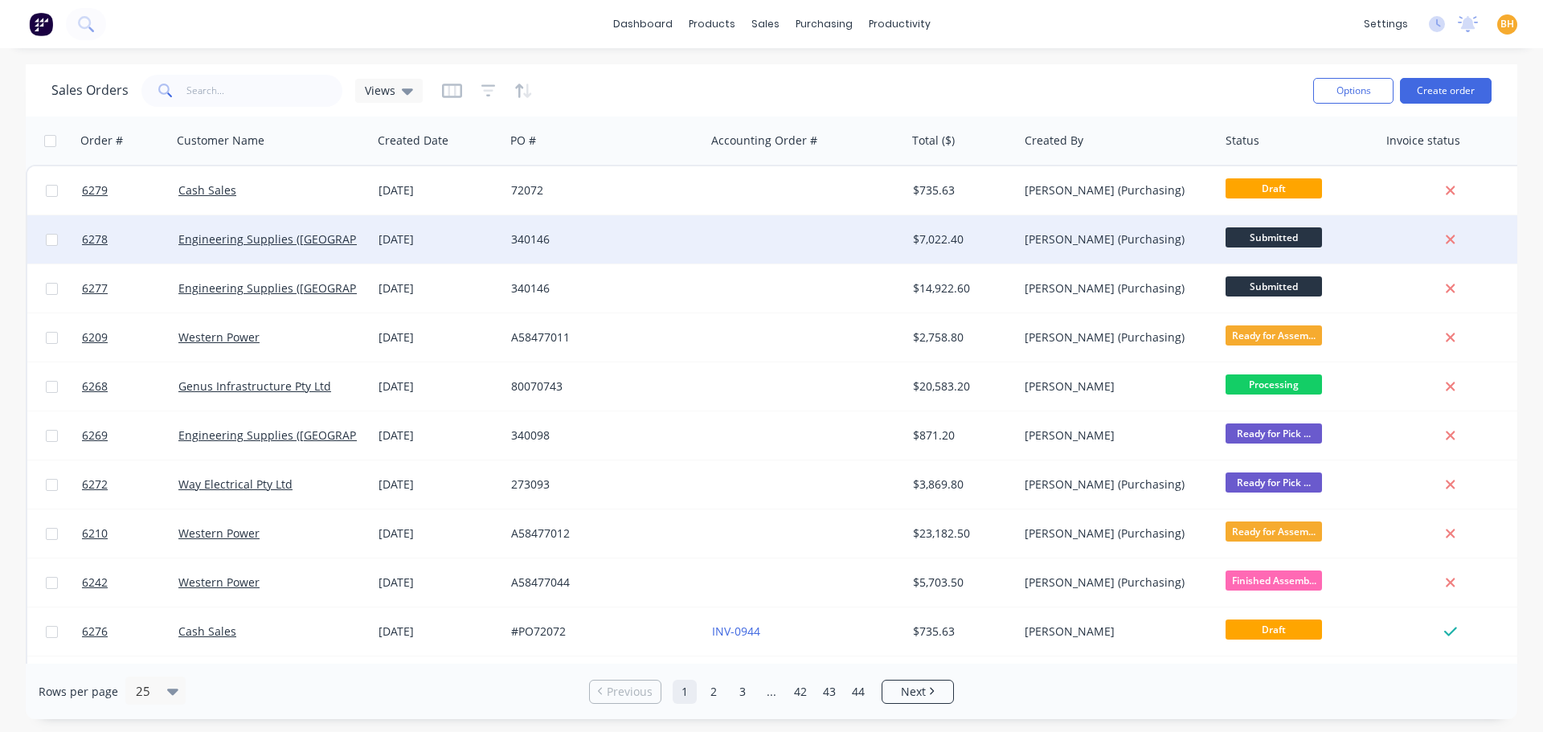
click at [762, 259] on div at bounding box center [805, 239] width 201 height 48
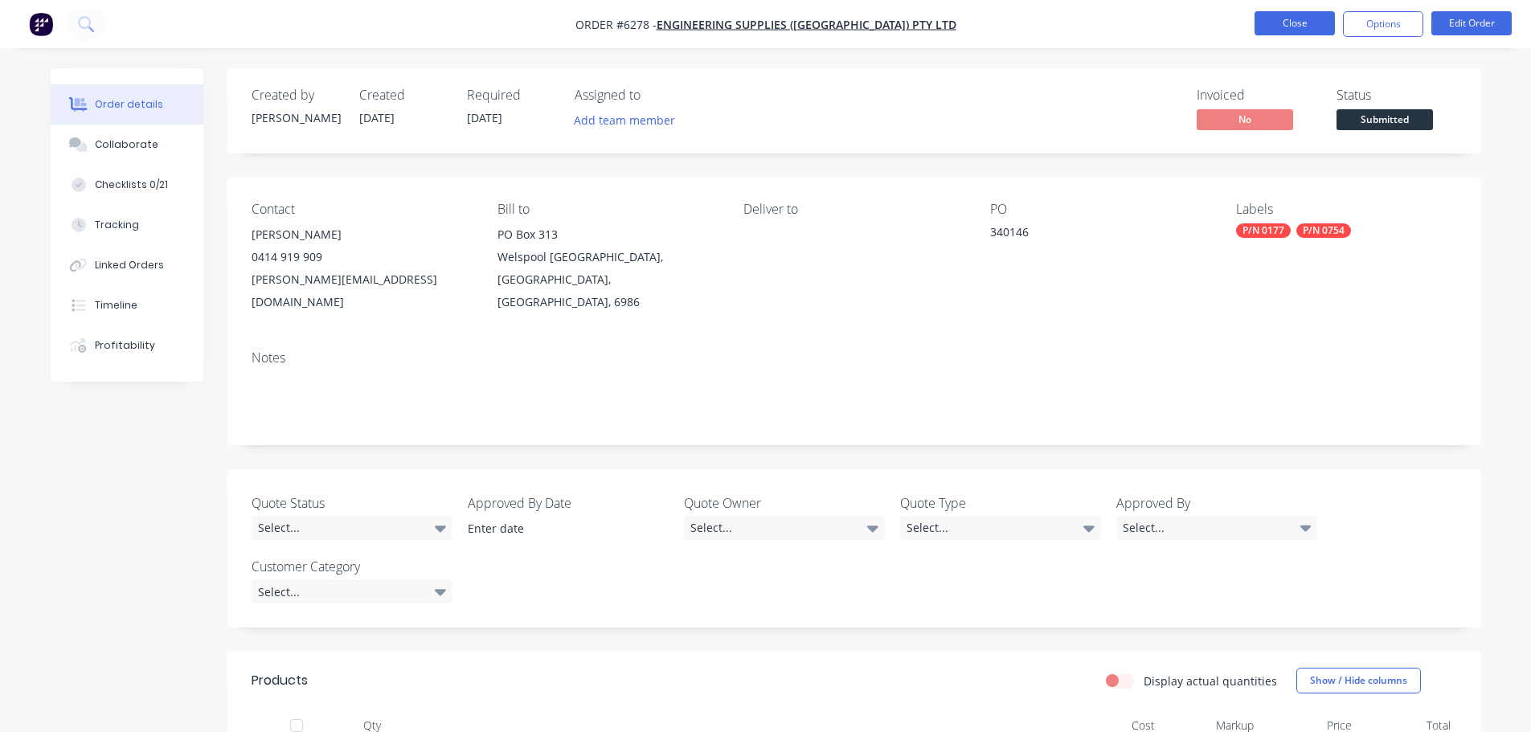
click at [1287, 20] on button "Close" at bounding box center [1294, 23] width 80 height 24
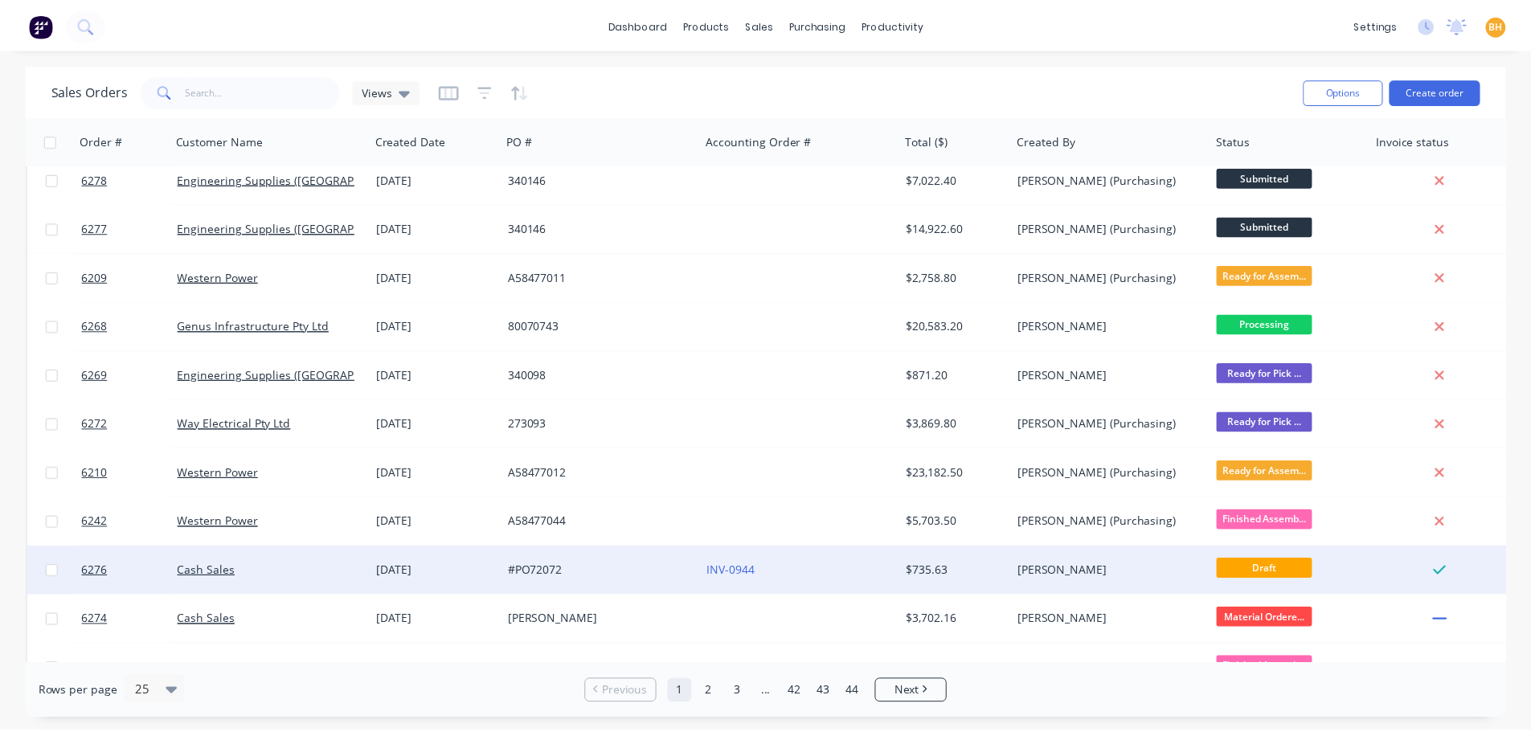
scroll to position [80, 0]
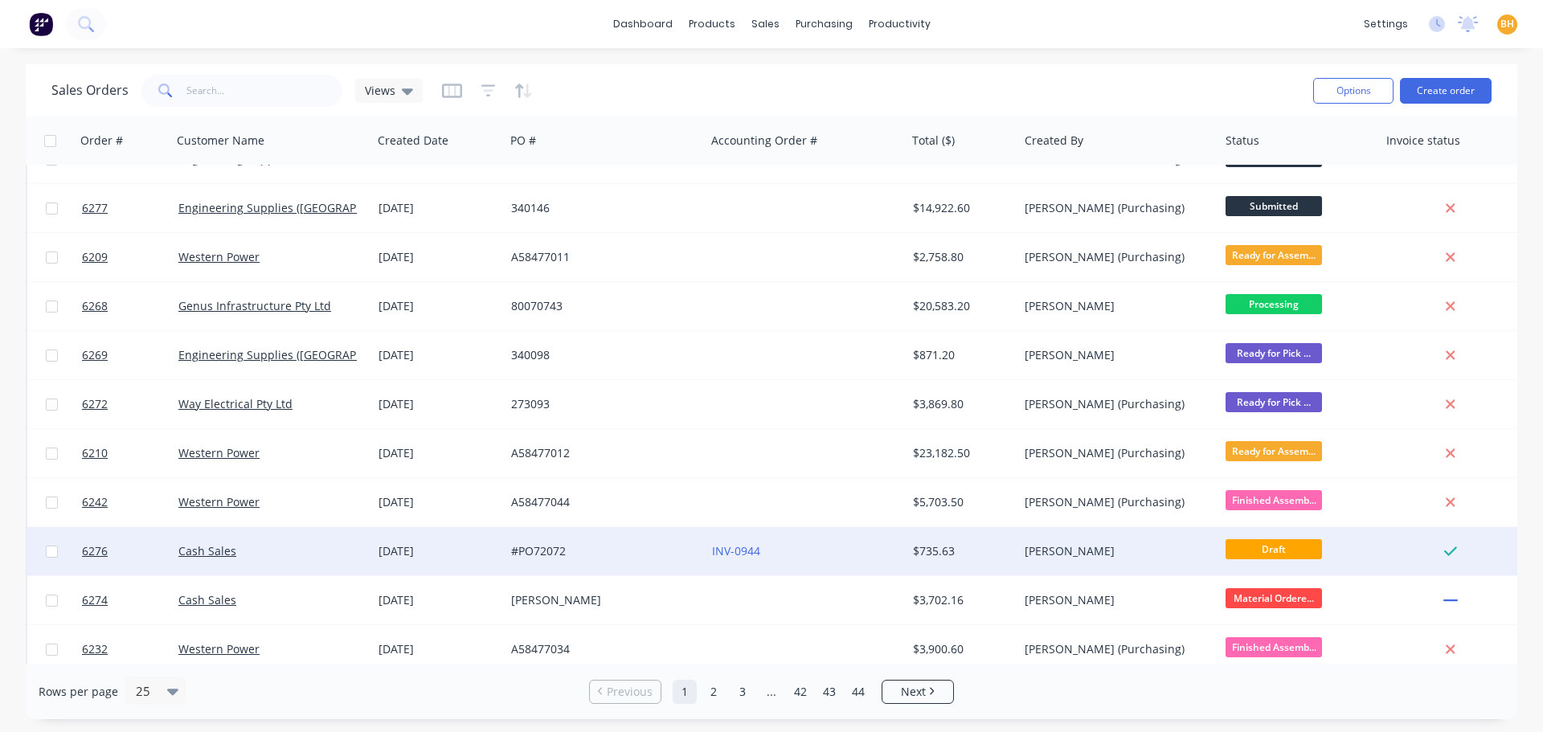
click at [592, 568] on div "#PO72072" at bounding box center [605, 551] width 201 height 48
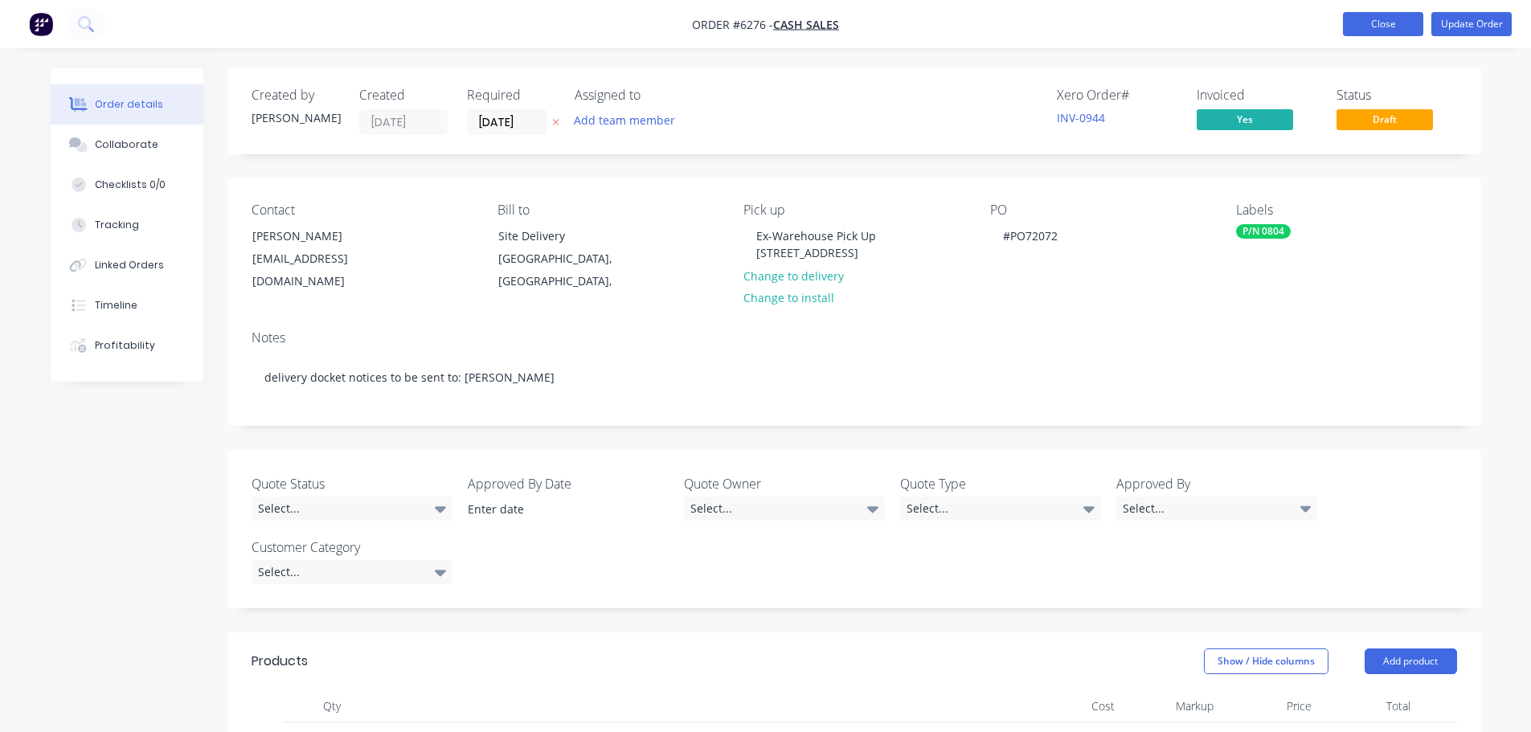
click at [1358, 28] on button "Close" at bounding box center [1383, 24] width 80 height 24
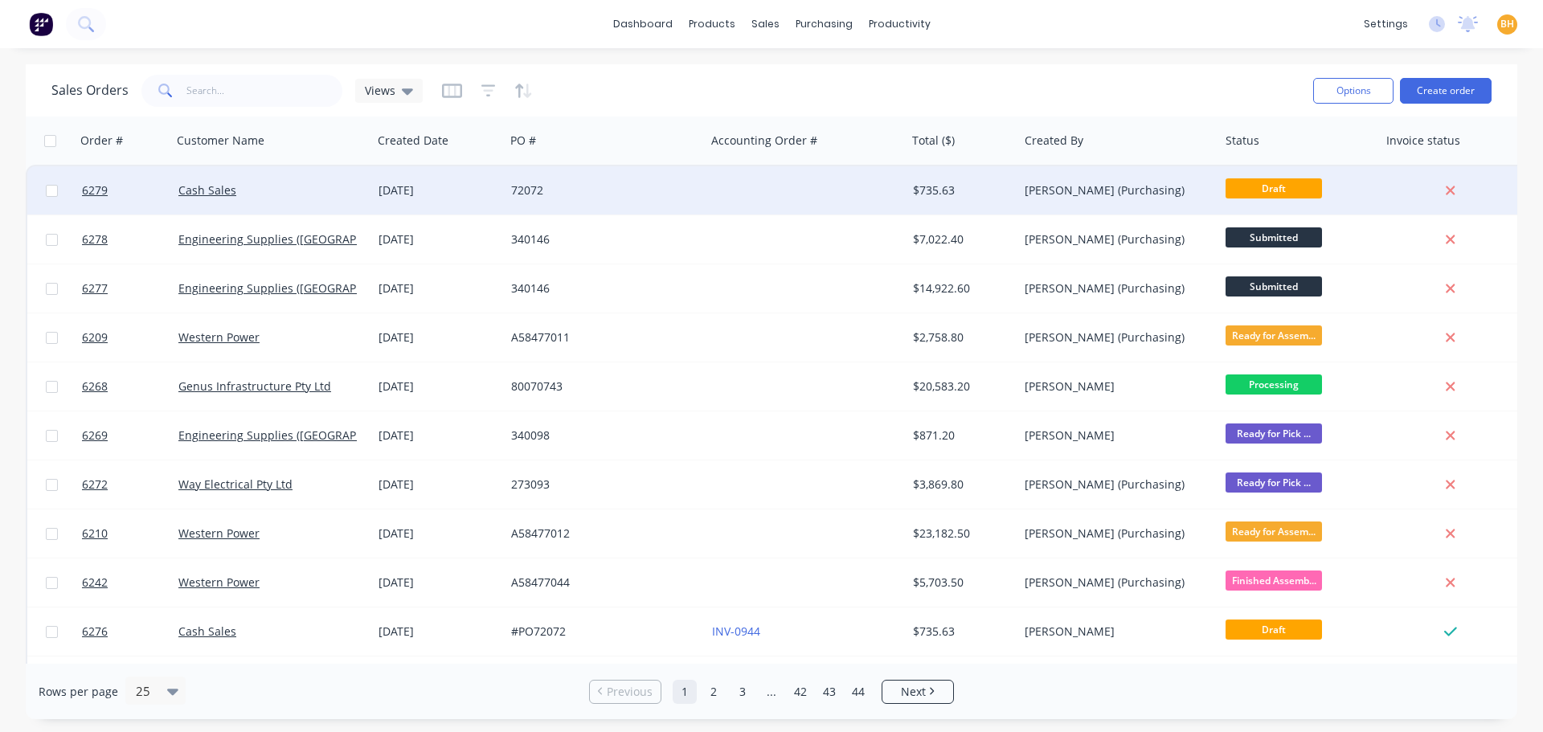
click at [858, 194] on div at bounding box center [805, 190] width 201 height 48
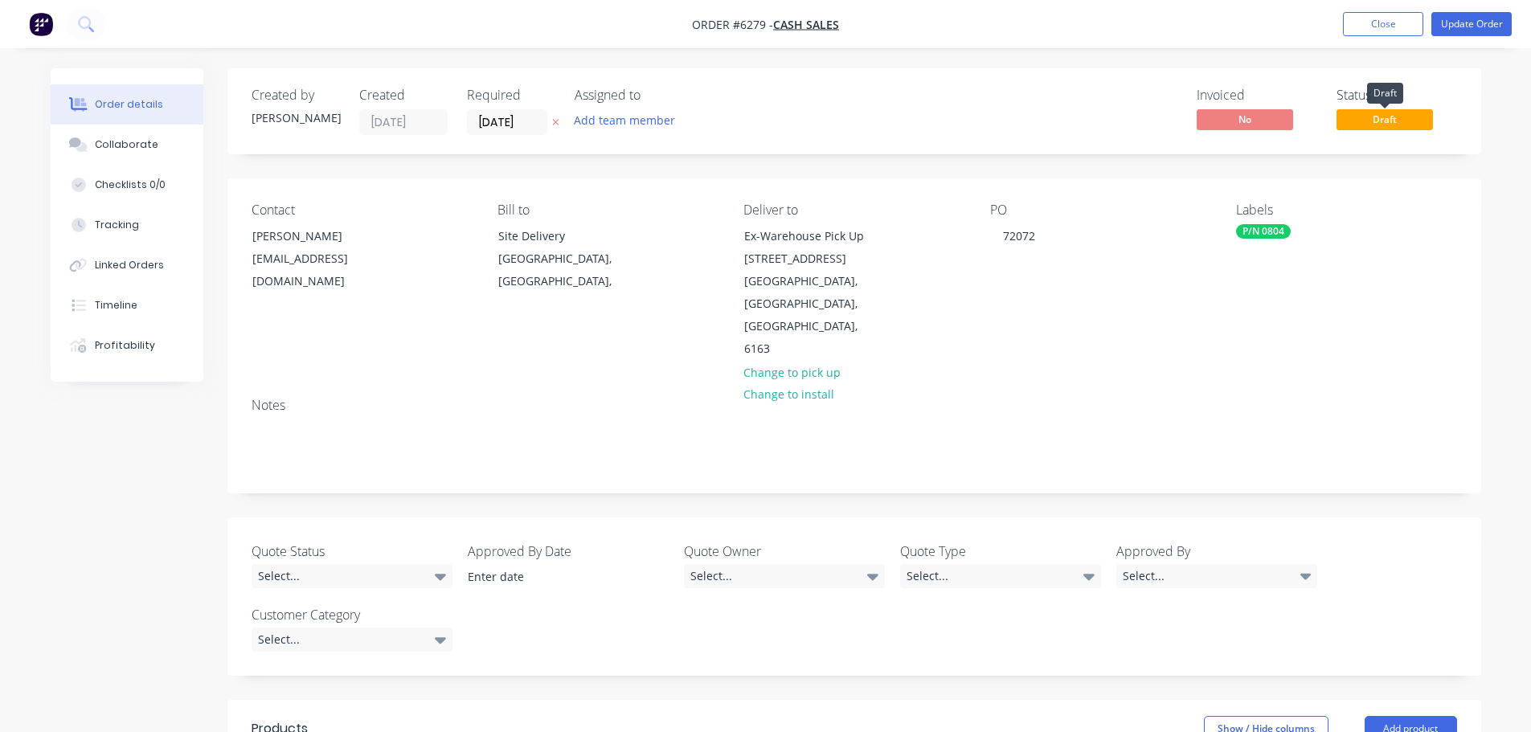
click at [1382, 121] on span "Draft" at bounding box center [1384, 119] width 96 height 20
click at [1382, 27] on button "Close" at bounding box center [1383, 24] width 80 height 24
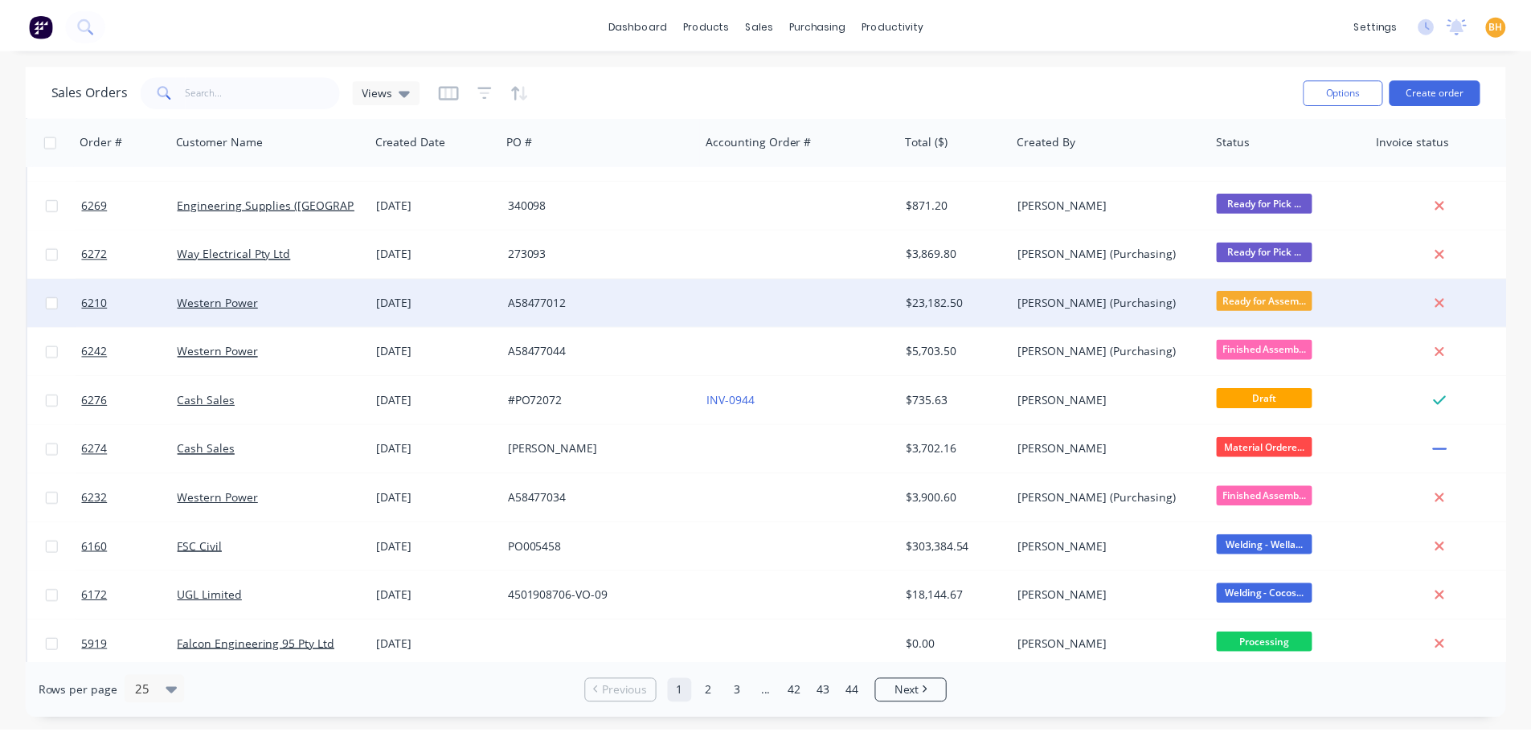
scroll to position [241, 0]
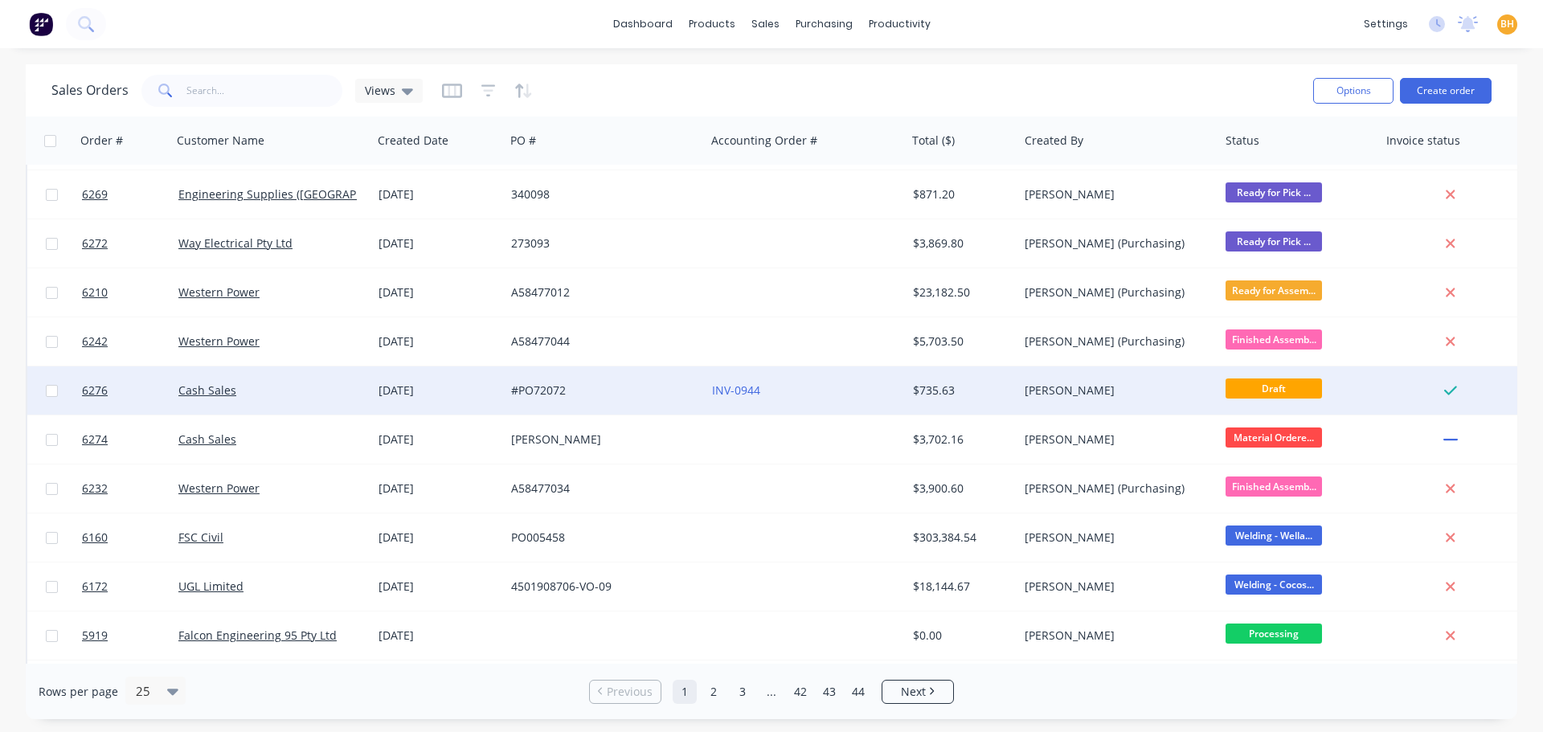
click at [416, 384] on div "[DATE]" at bounding box center [438, 390] width 120 height 16
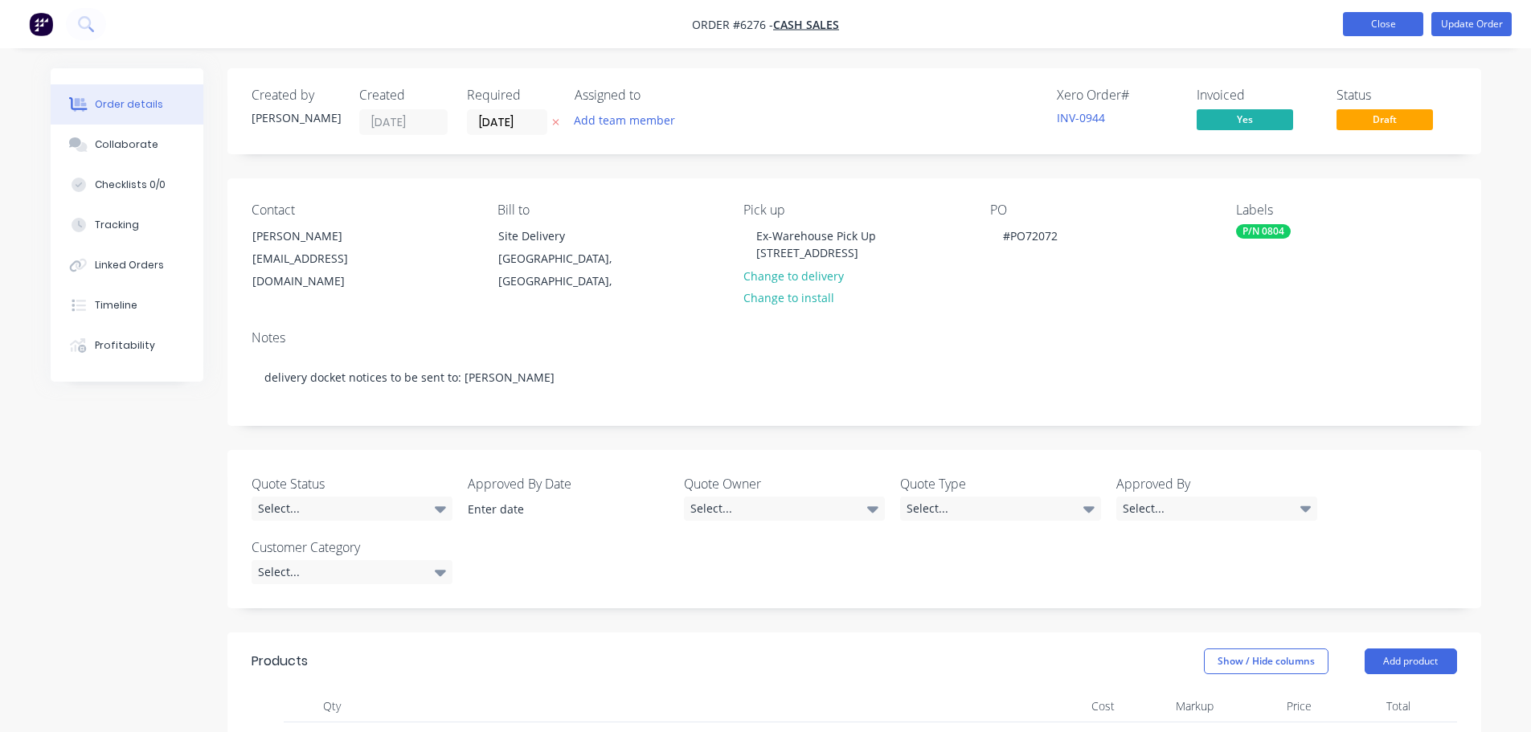
click at [1364, 31] on button "Close" at bounding box center [1383, 24] width 80 height 24
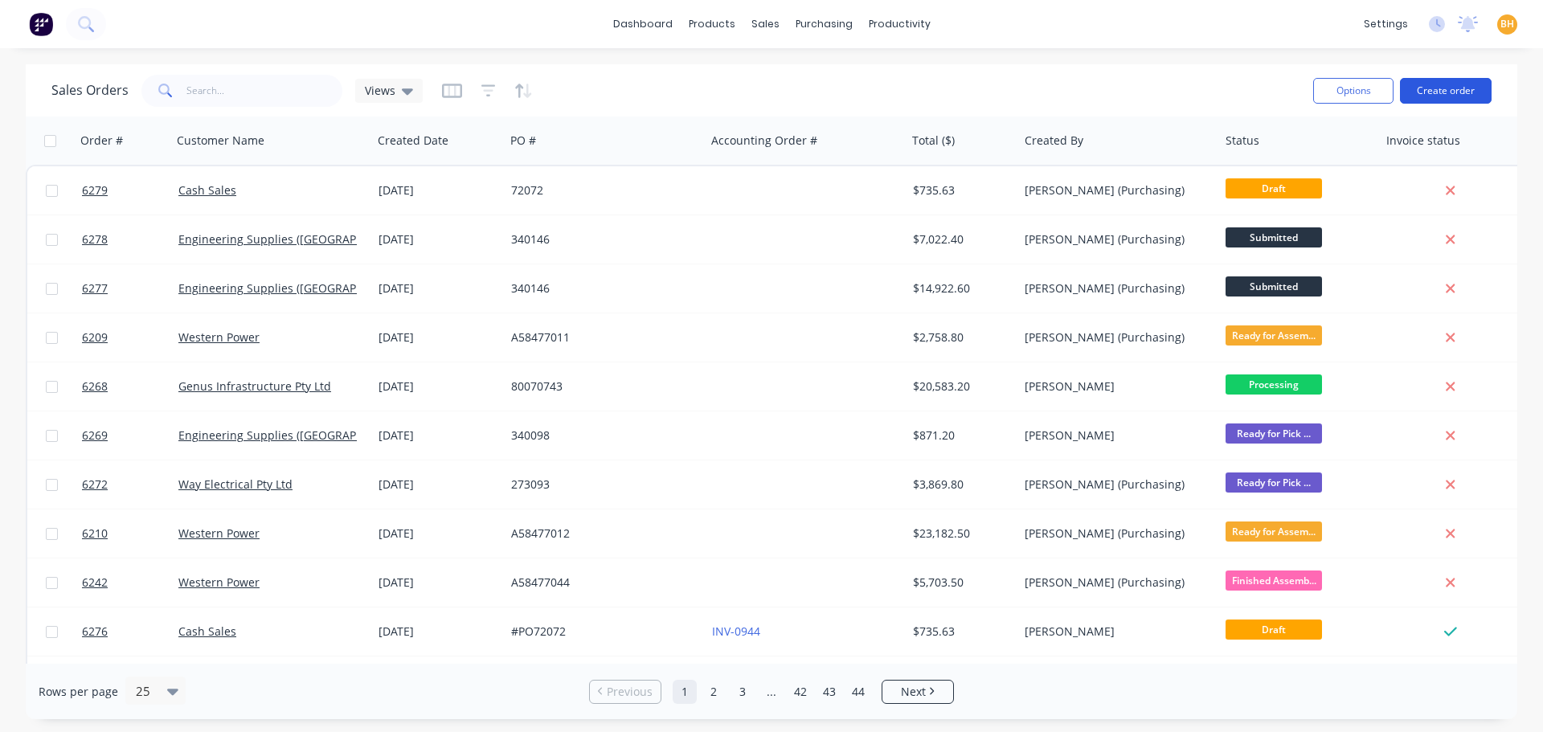
click at [1449, 95] on button "Create order" at bounding box center [1446, 91] width 92 height 26
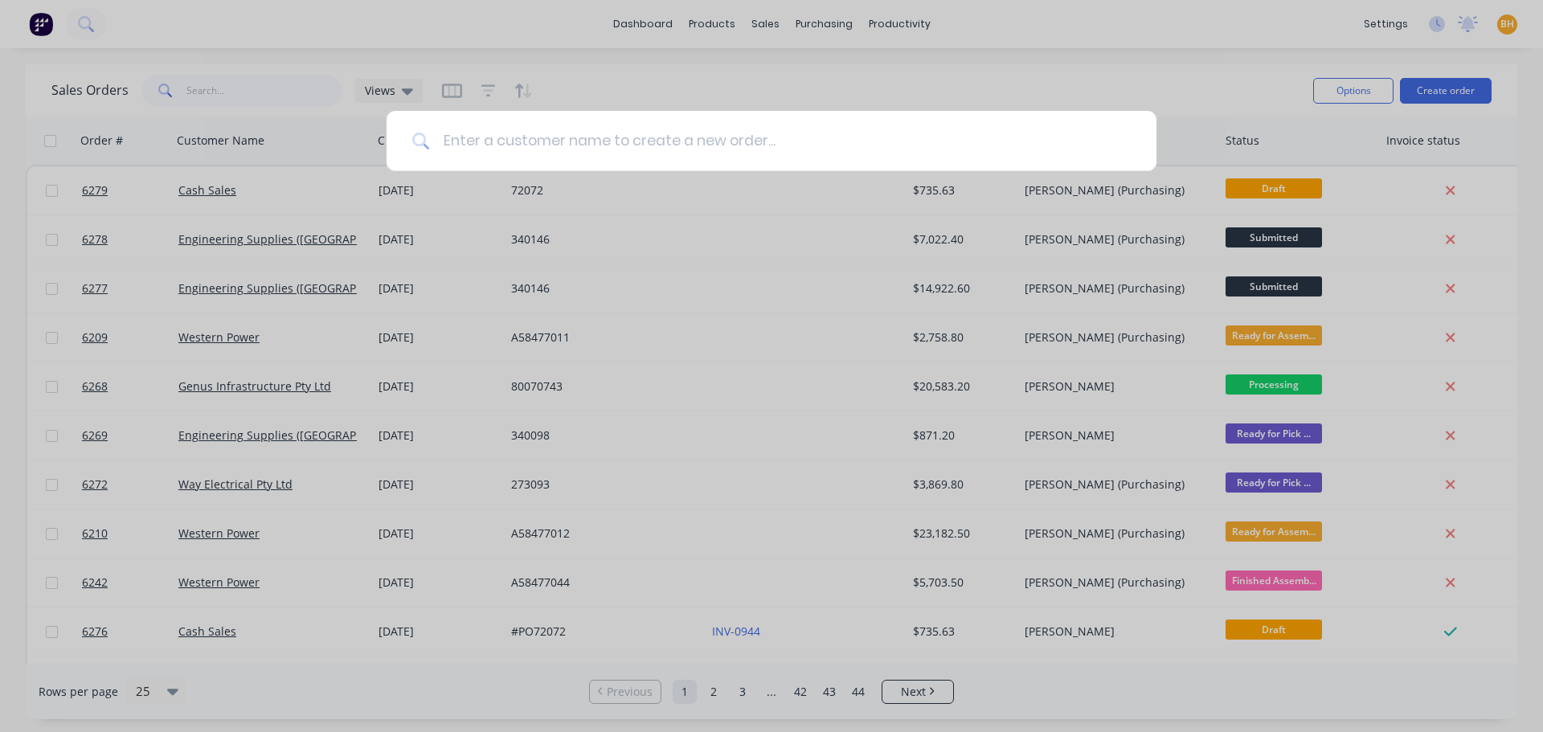
click at [482, 131] on input at bounding box center [780, 141] width 701 height 60
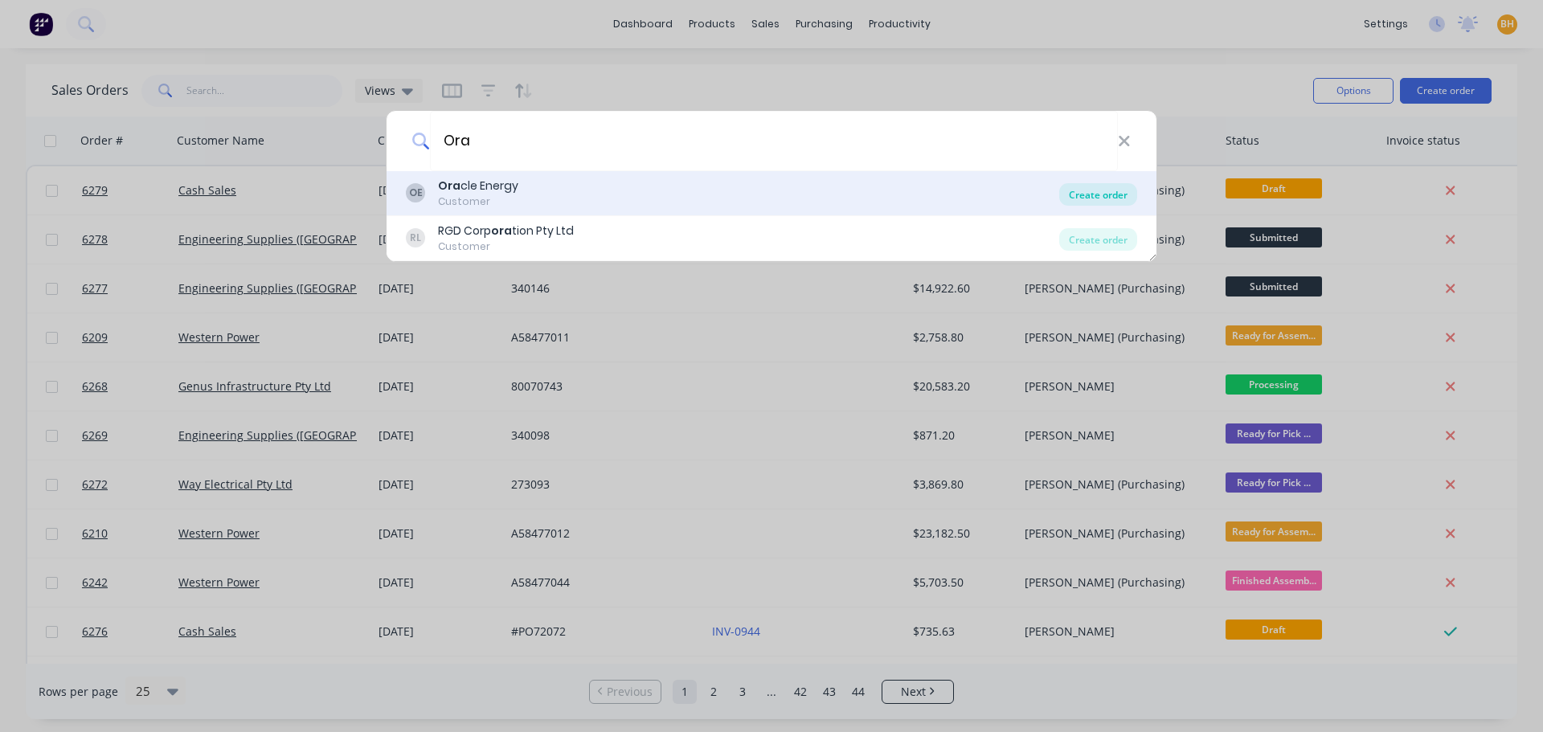
type input "Ora"
click at [1114, 197] on div "Create order" at bounding box center [1098, 194] width 78 height 22
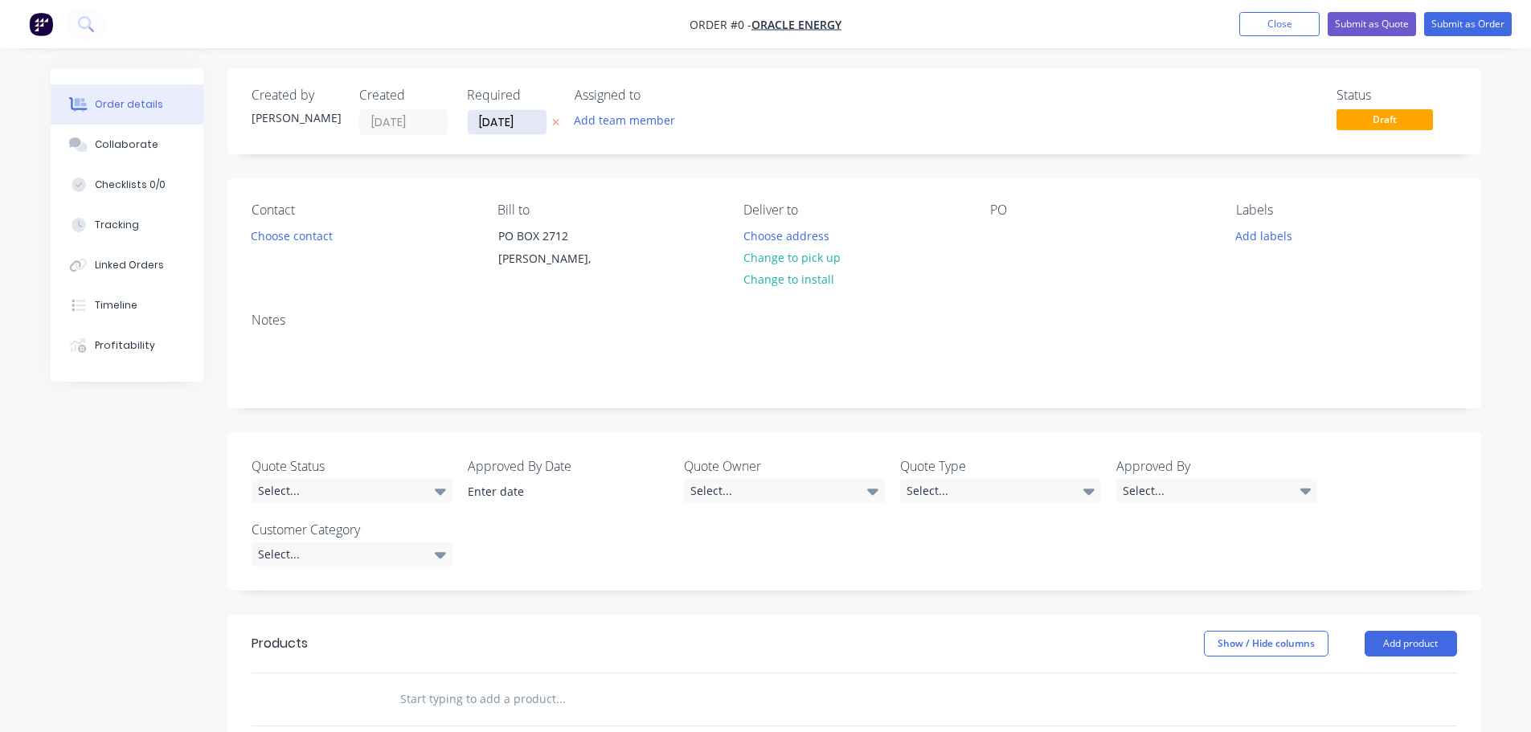
click at [511, 112] on input "[DATE]" at bounding box center [507, 122] width 79 height 24
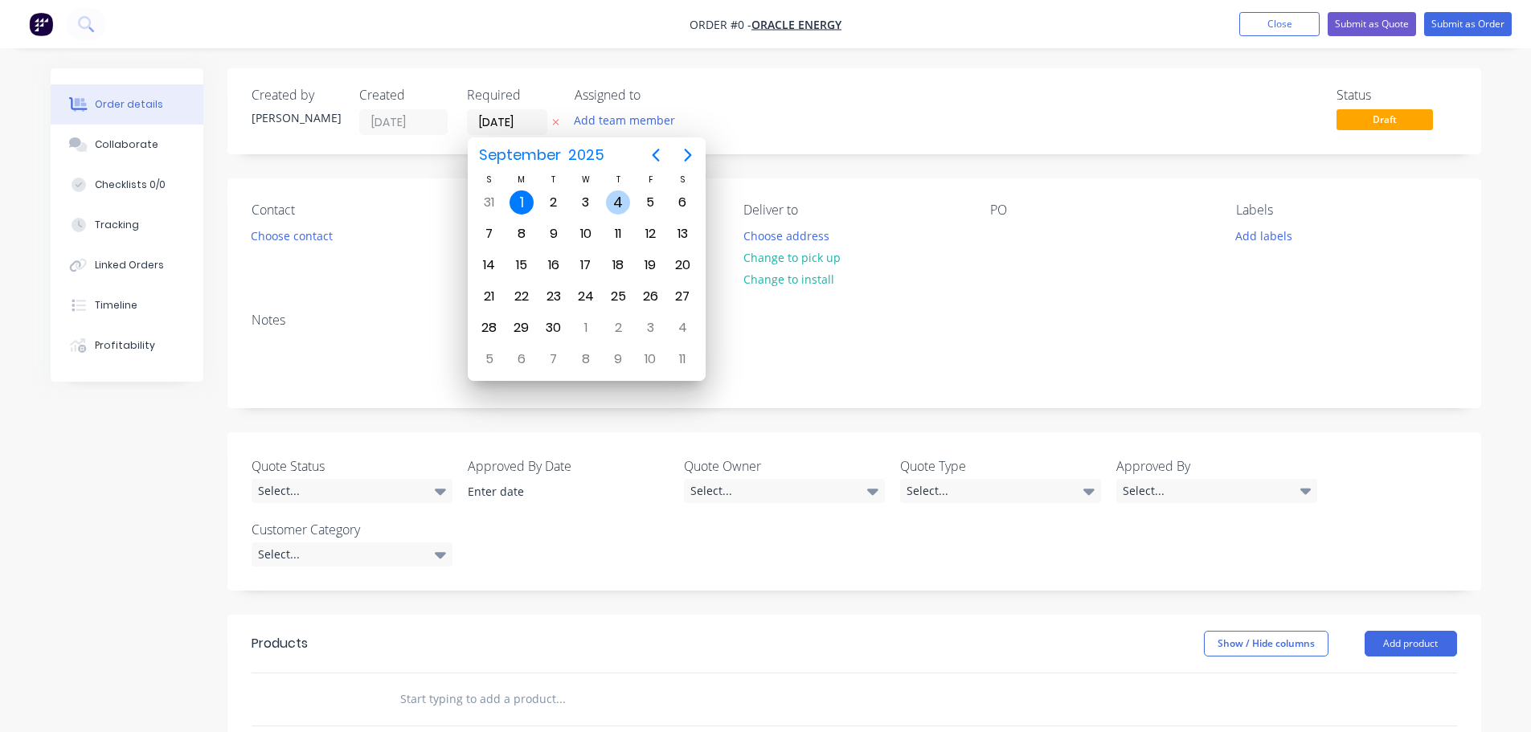
click at [623, 205] on div "4" at bounding box center [618, 202] width 24 height 24
type input "[DATE]"
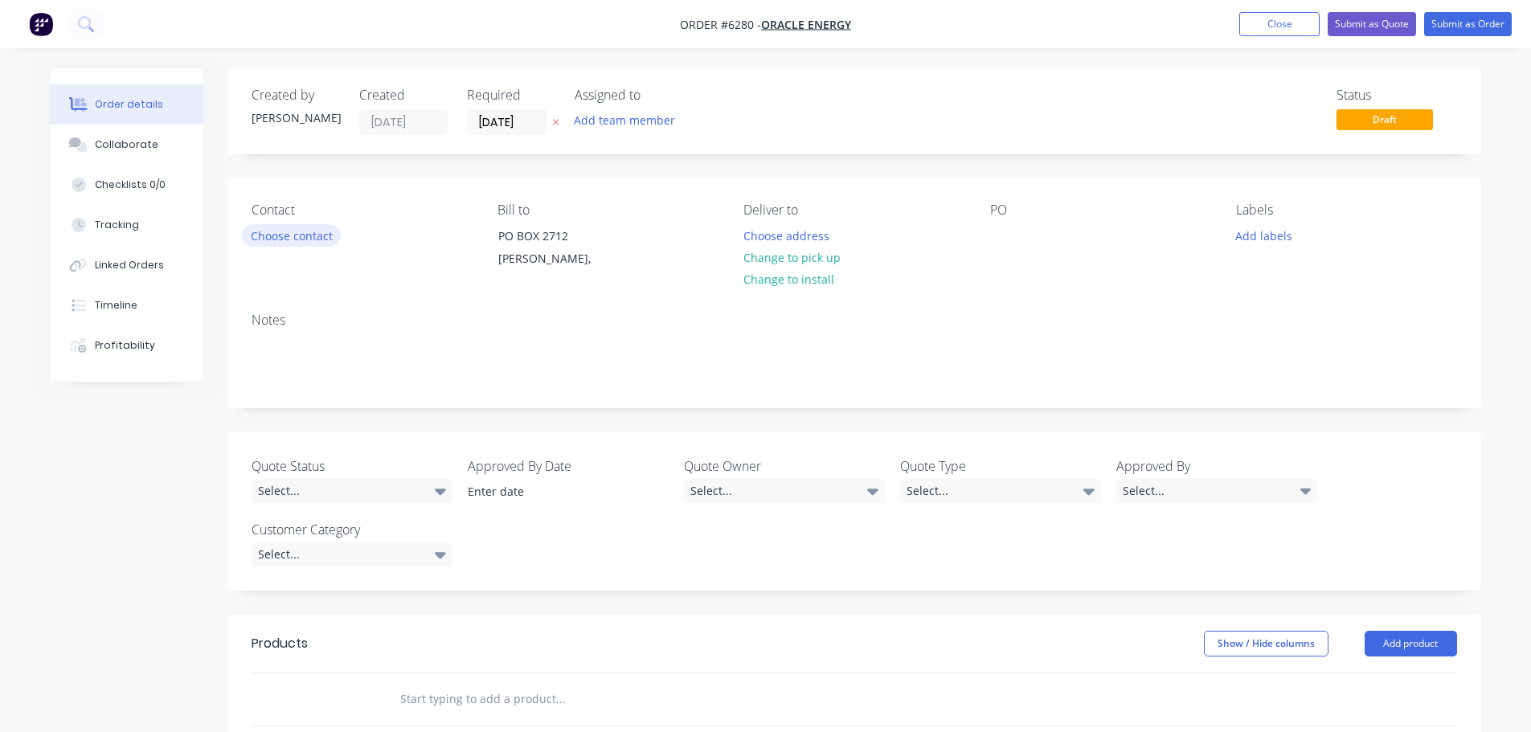
click at [320, 233] on button "Choose contact" at bounding box center [291, 235] width 99 height 22
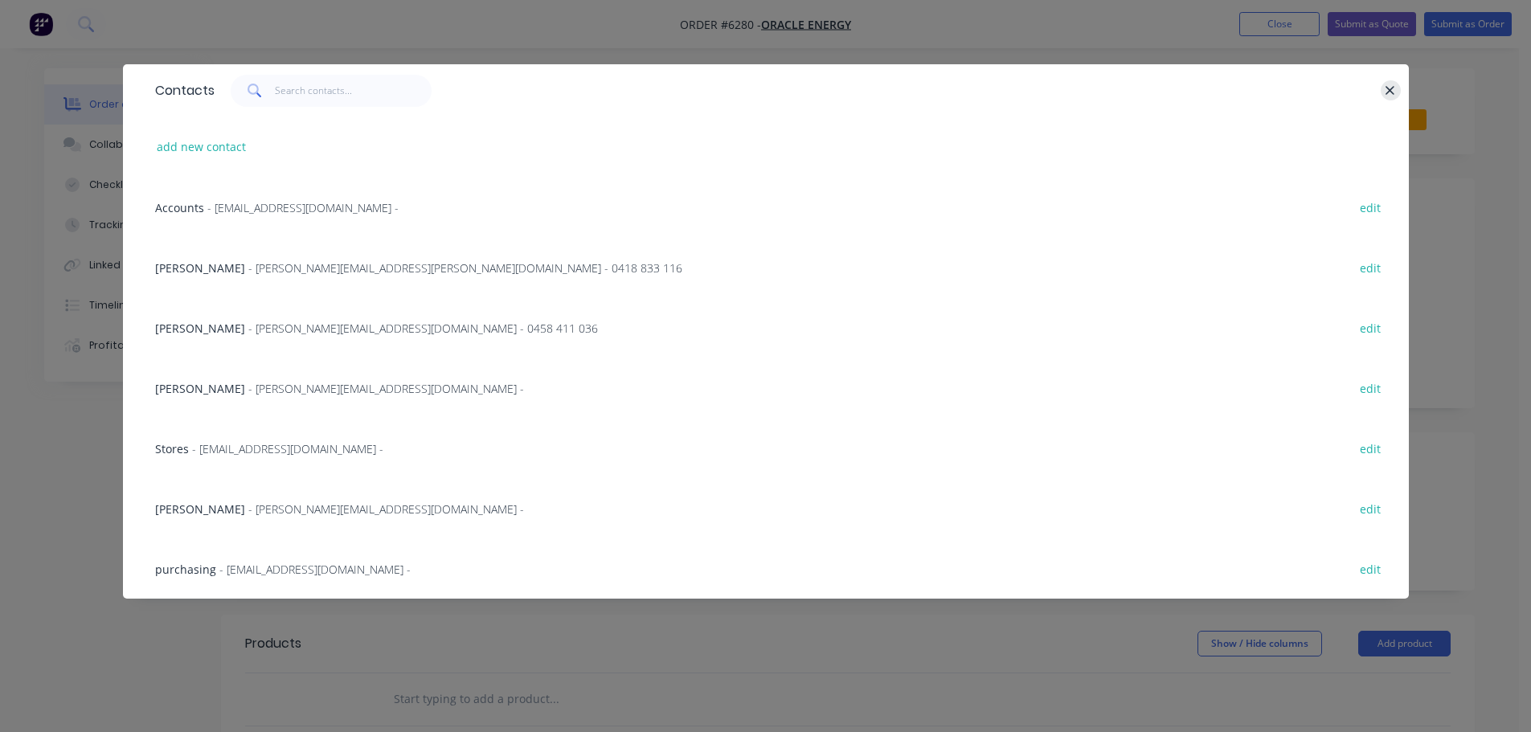
click at [1386, 86] on icon "button" at bounding box center [1390, 90] width 9 height 9
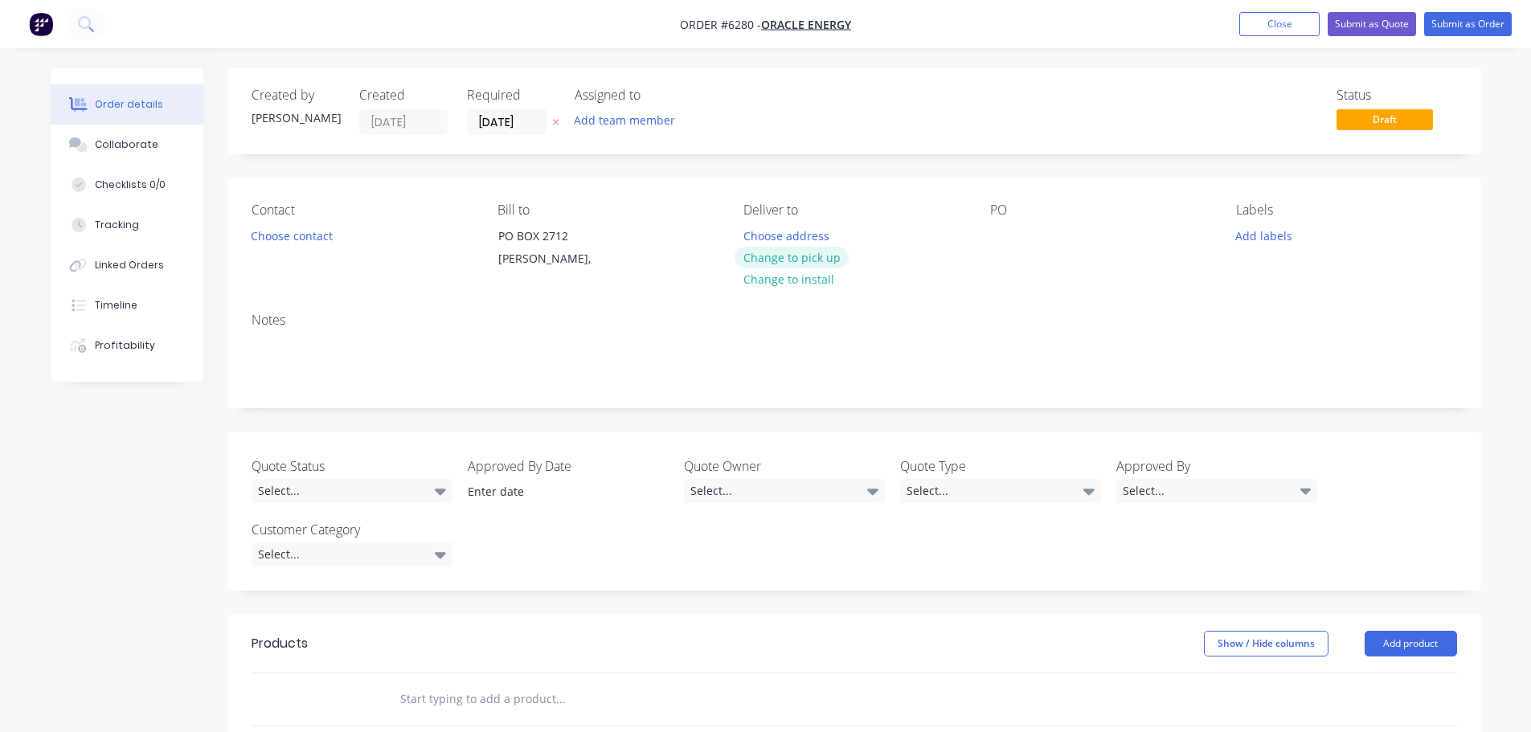
click at [799, 257] on button "Change to pick up" at bounding box center [791, 258] width 114 height 22
click at [764, 231] on div at bounding box center [756, 235] width 26 height 23
click at [764, 234] on div at bounding box center [756, 235] width 26 height 23
click at [762, 235] on div at bounding box center [756, 235] width 26 height 23
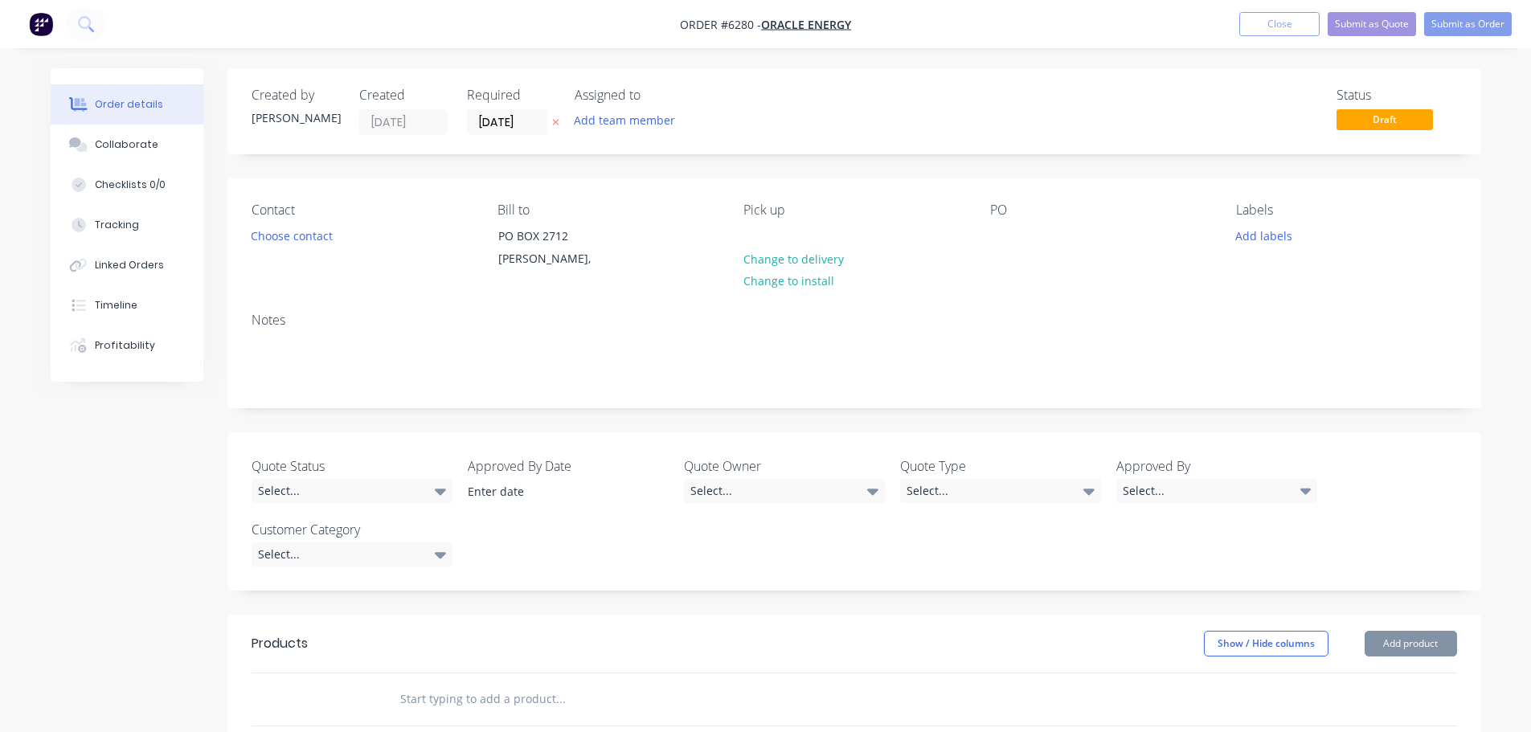
click at [829, 215] on div "Pick up" at bounding box center [853, 209] width 220 height 15
click at [995, 231] on div at bounding box center [1003, 235] width 26 height 23
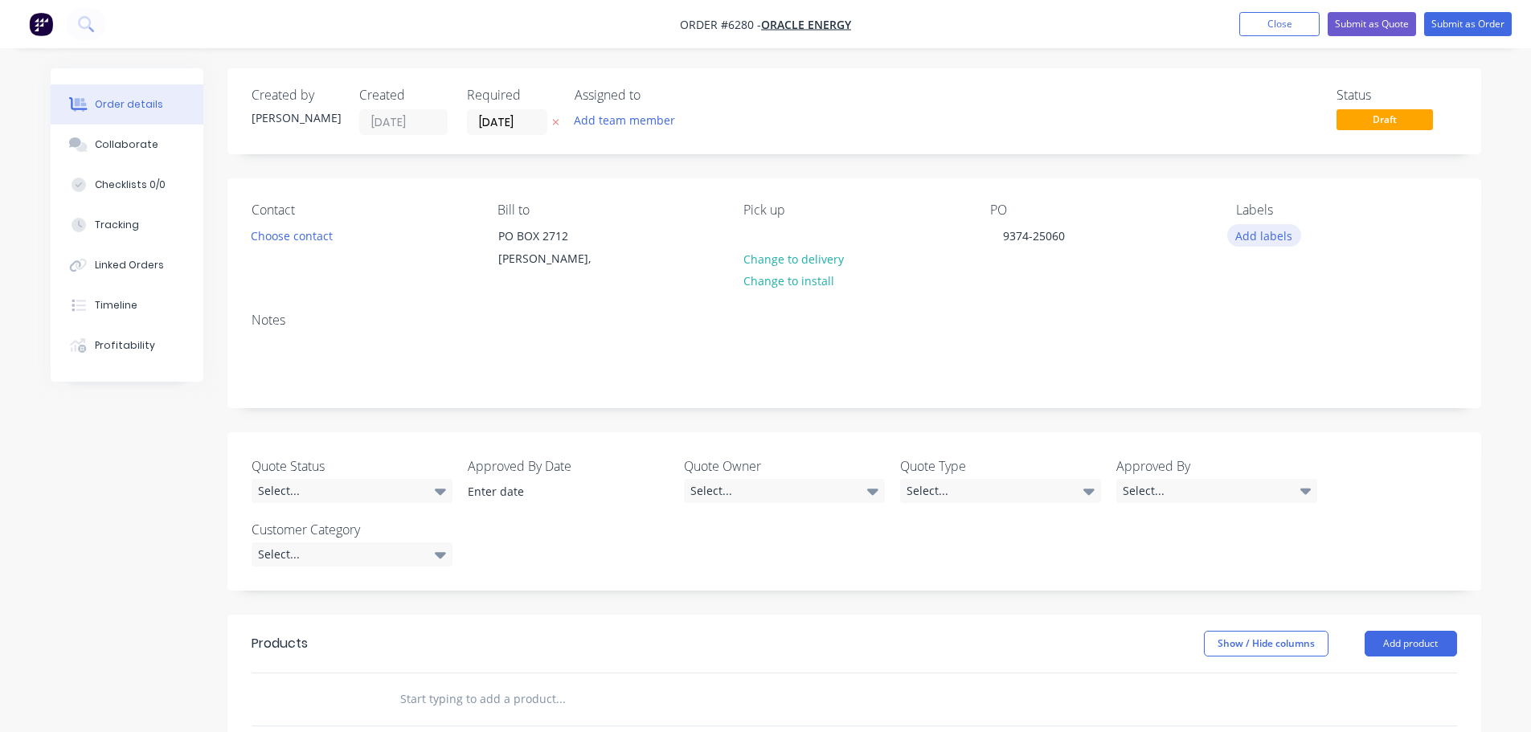
click at [1259, 235] on button "Add labels" at bounding box center [1264, 235] width 74 height 22
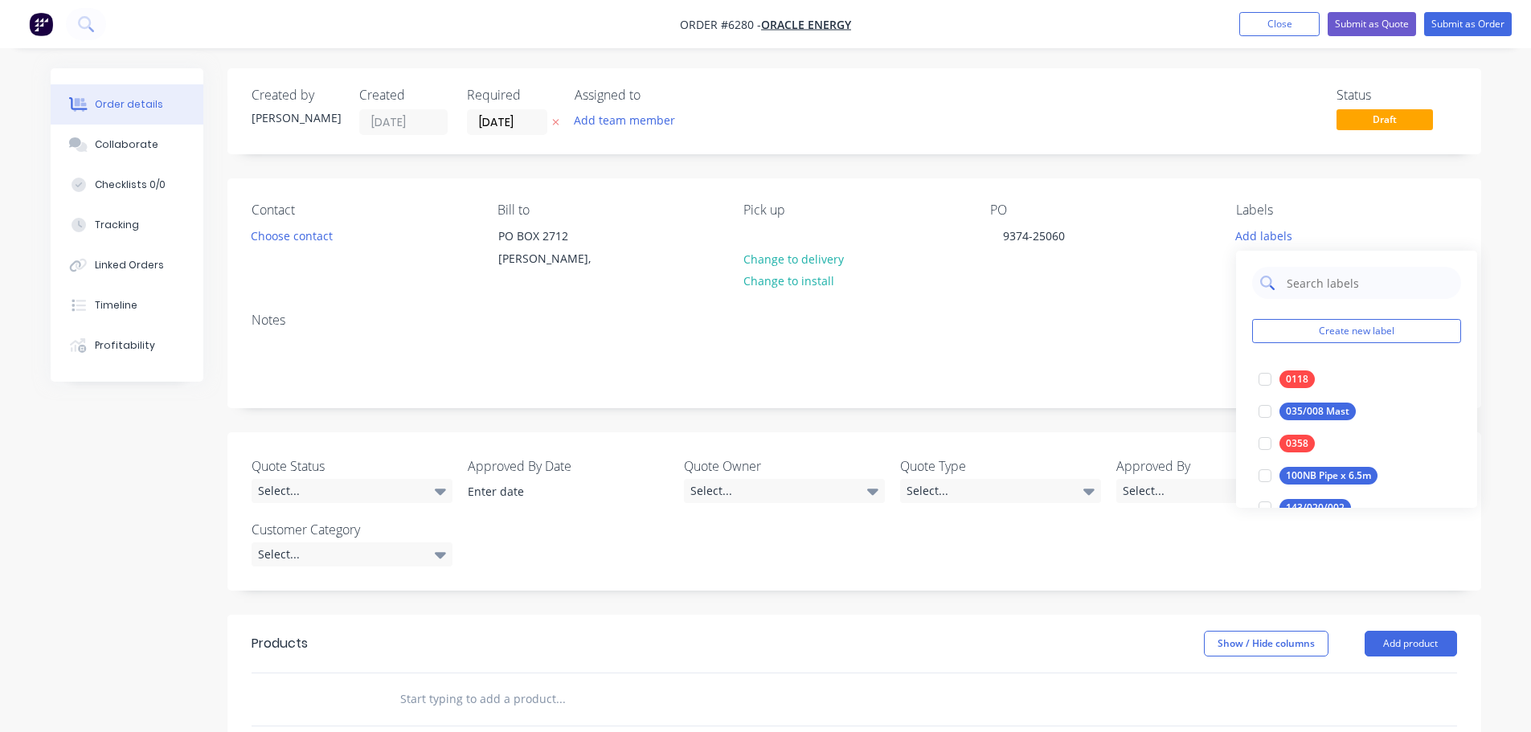
click at [1295, 286] on input "text" at bounding box center [1369, 283] width 168 height 32
type input "0220"
click at [1259, 411] on div at bounding box center [1265, 411] width 32 height 32
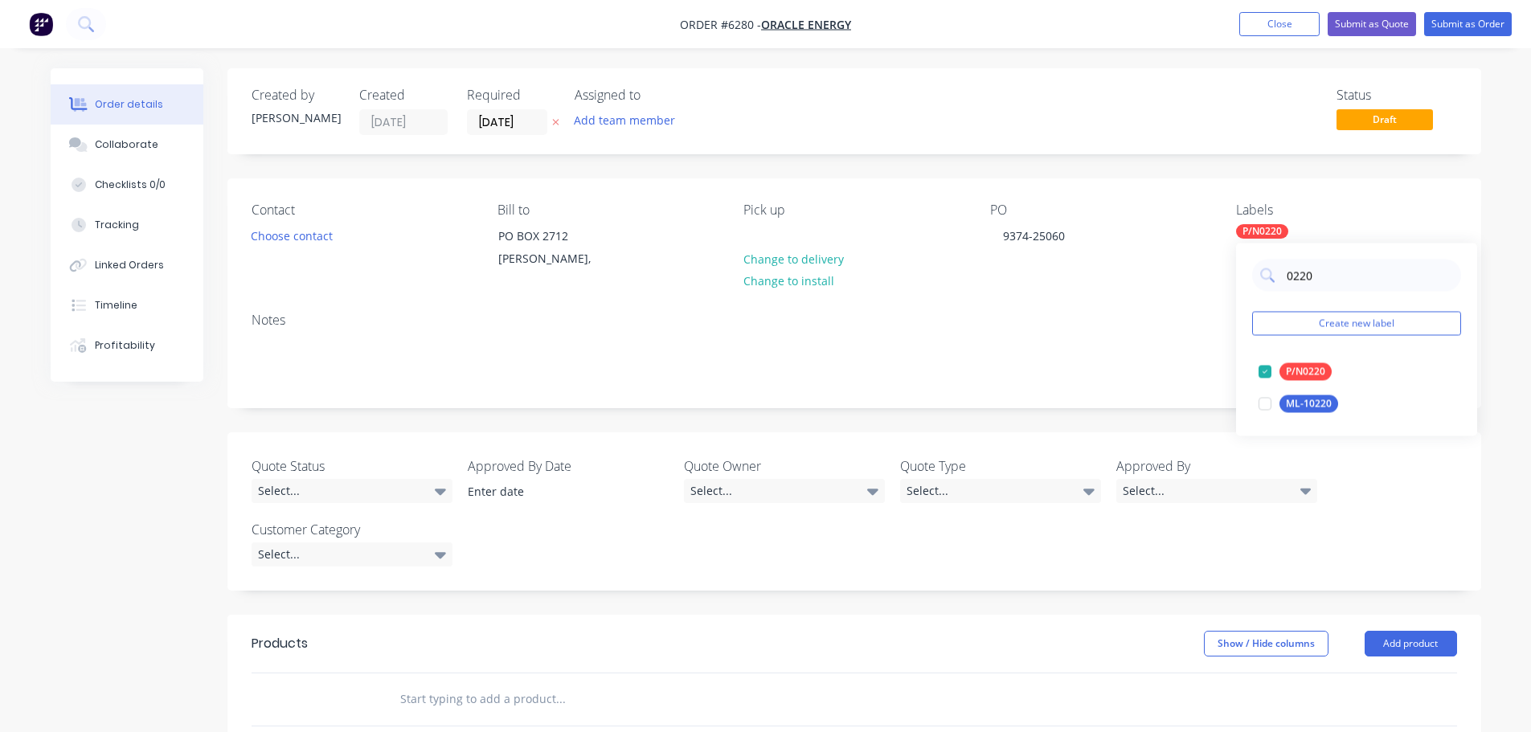
click at [1171, 298] on div "Contact Choose contact [PERSON_NAME] to PO BOX 2712 [GEOGRAPHIC_DATA], Pick up …" at bounding box center [853, 238] width 1253 height 121
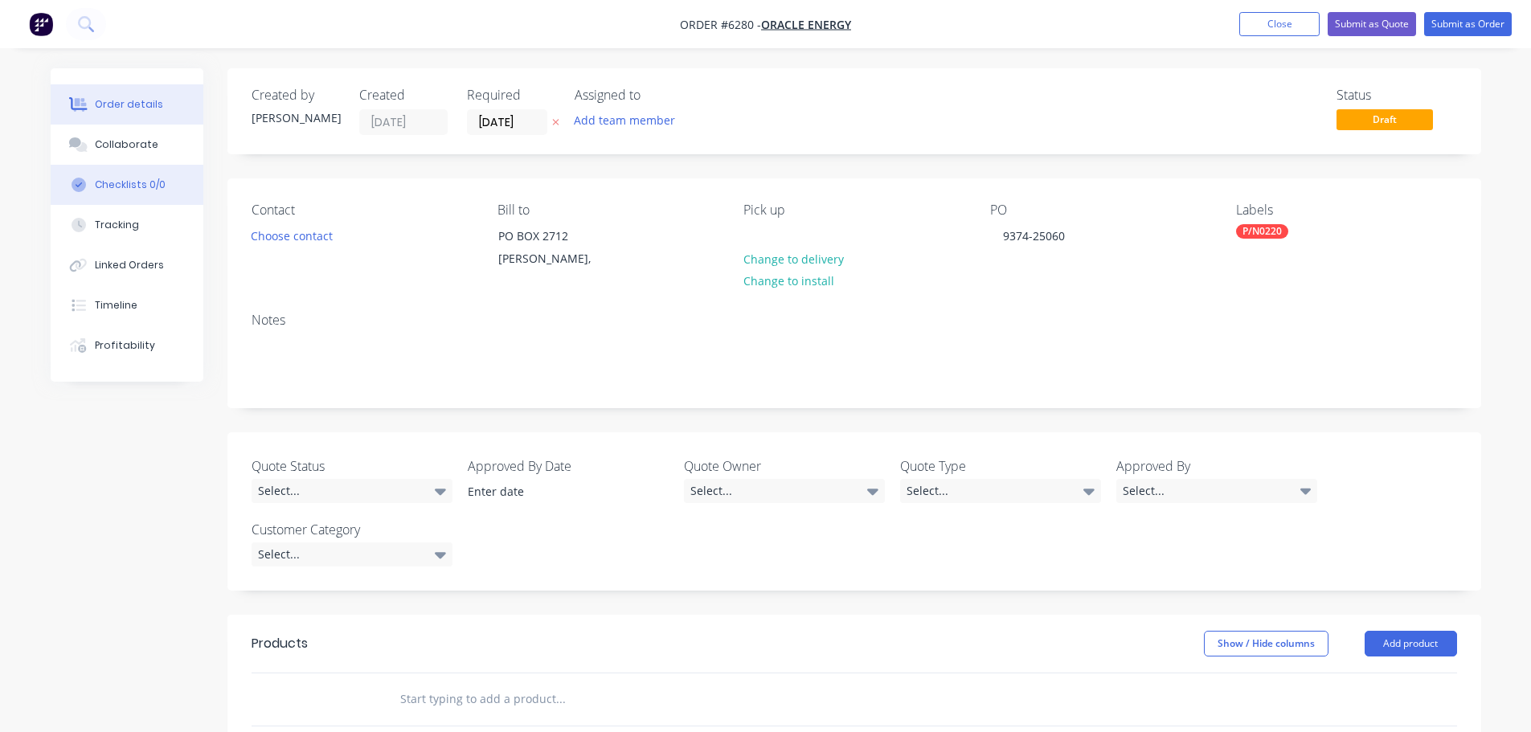
click at [110, 181] on div "Checklists 0/0" at bounding box center [130, 185] width 71 height 14
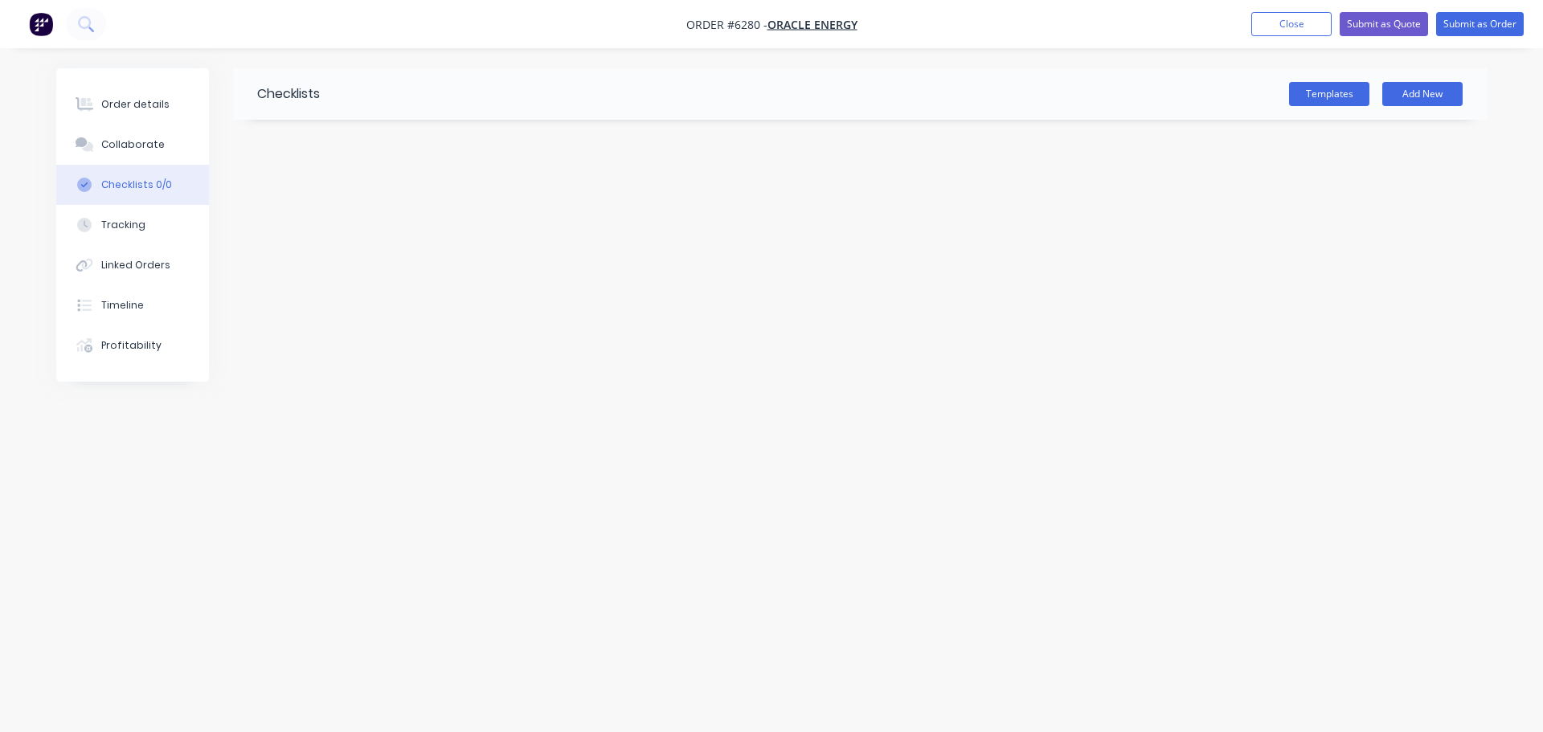
click at [1329, 80] on div "Templates Add New" at bounding box center [903, 93] width 1167 height 51
click at [1309, 93] on button "Templates" at bounding box center [1329, 94] width 80 height 24
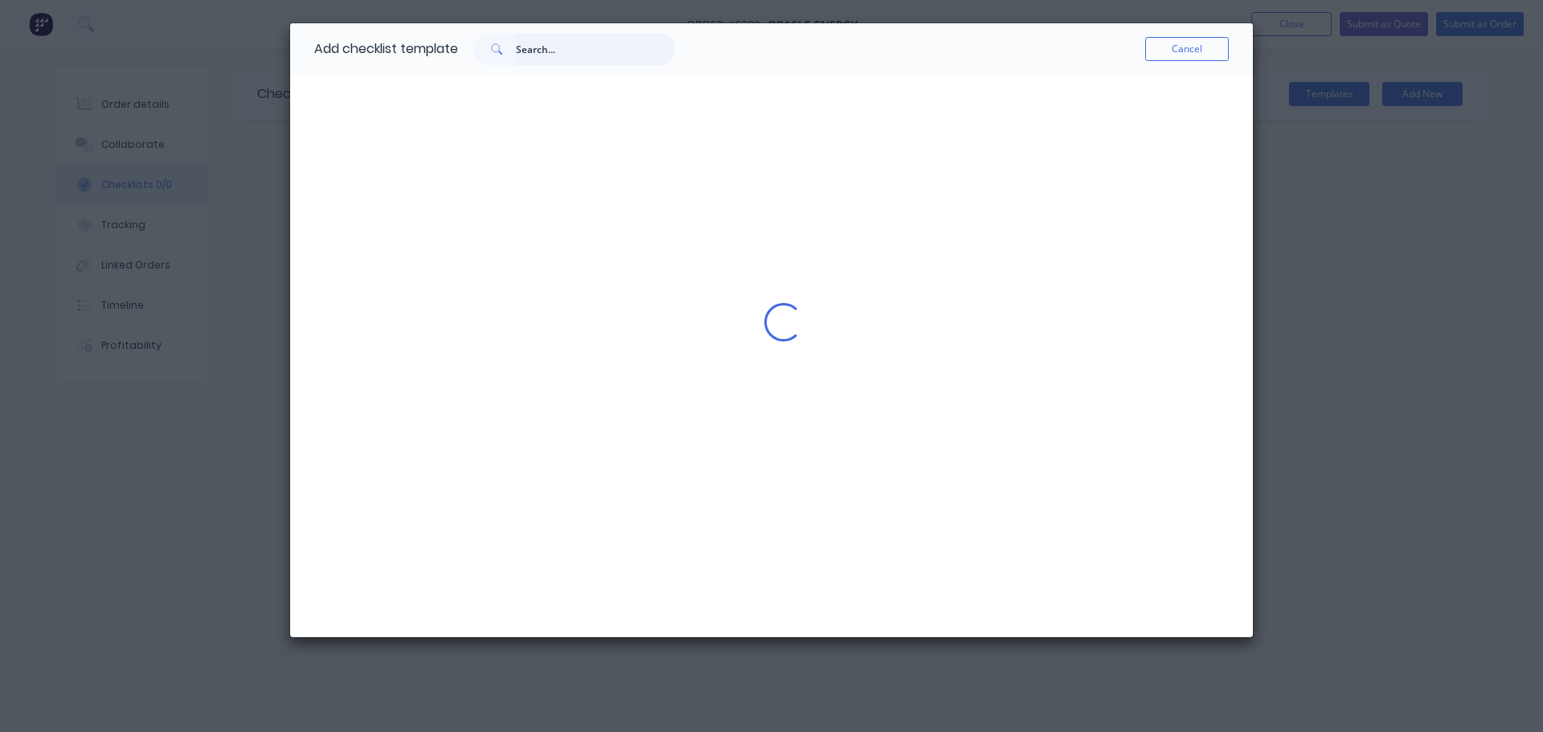
click at [558, 47] on input "text" at bounding box center [595, 49] width 159 height 32
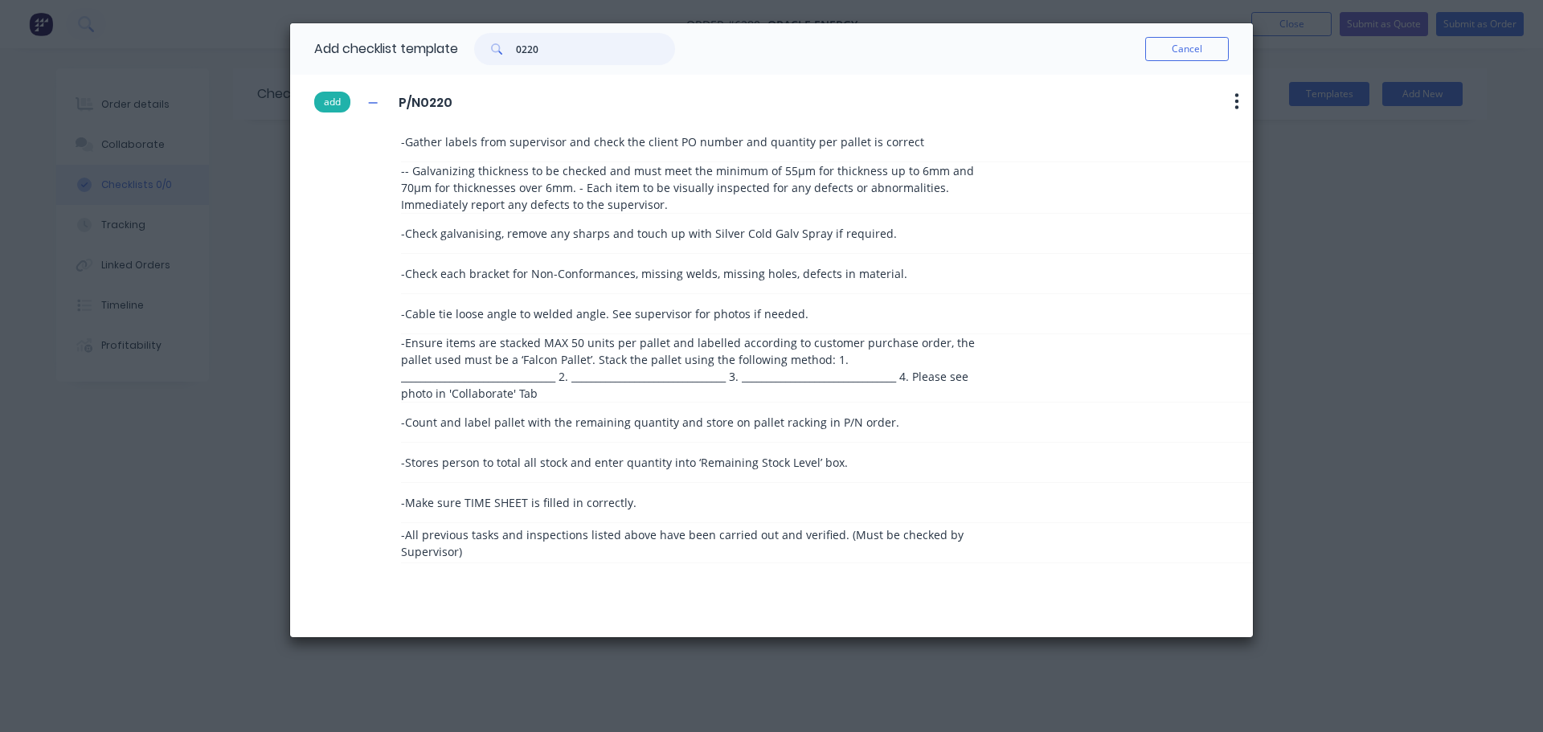
type input "0220"
click at [327, 101] on button "add" at bounding box center [332, 102] width 36 height 21
type textarea "x"
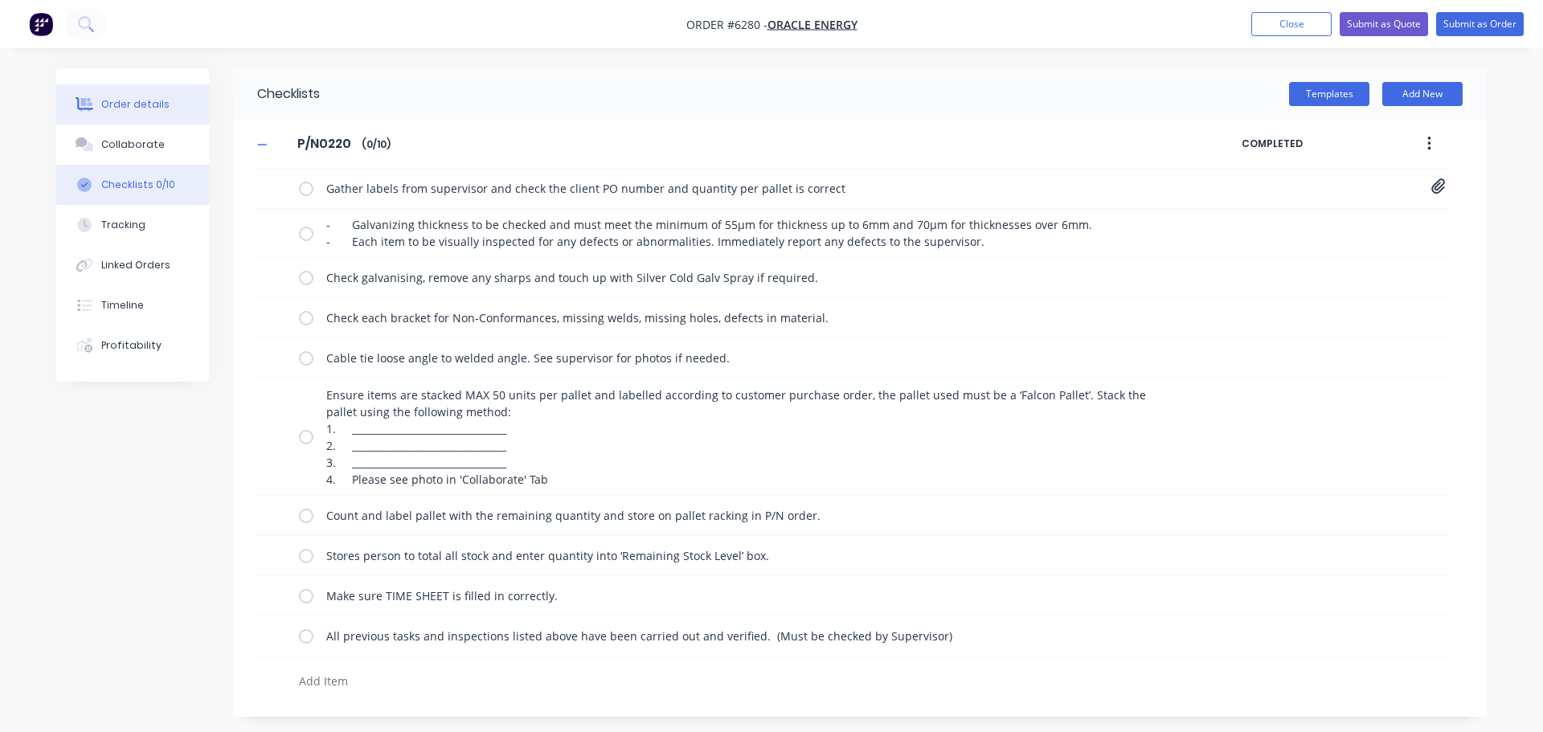
click at [145, 112] on button "Order details" at bounding box center [132, 104] width 153 height 40
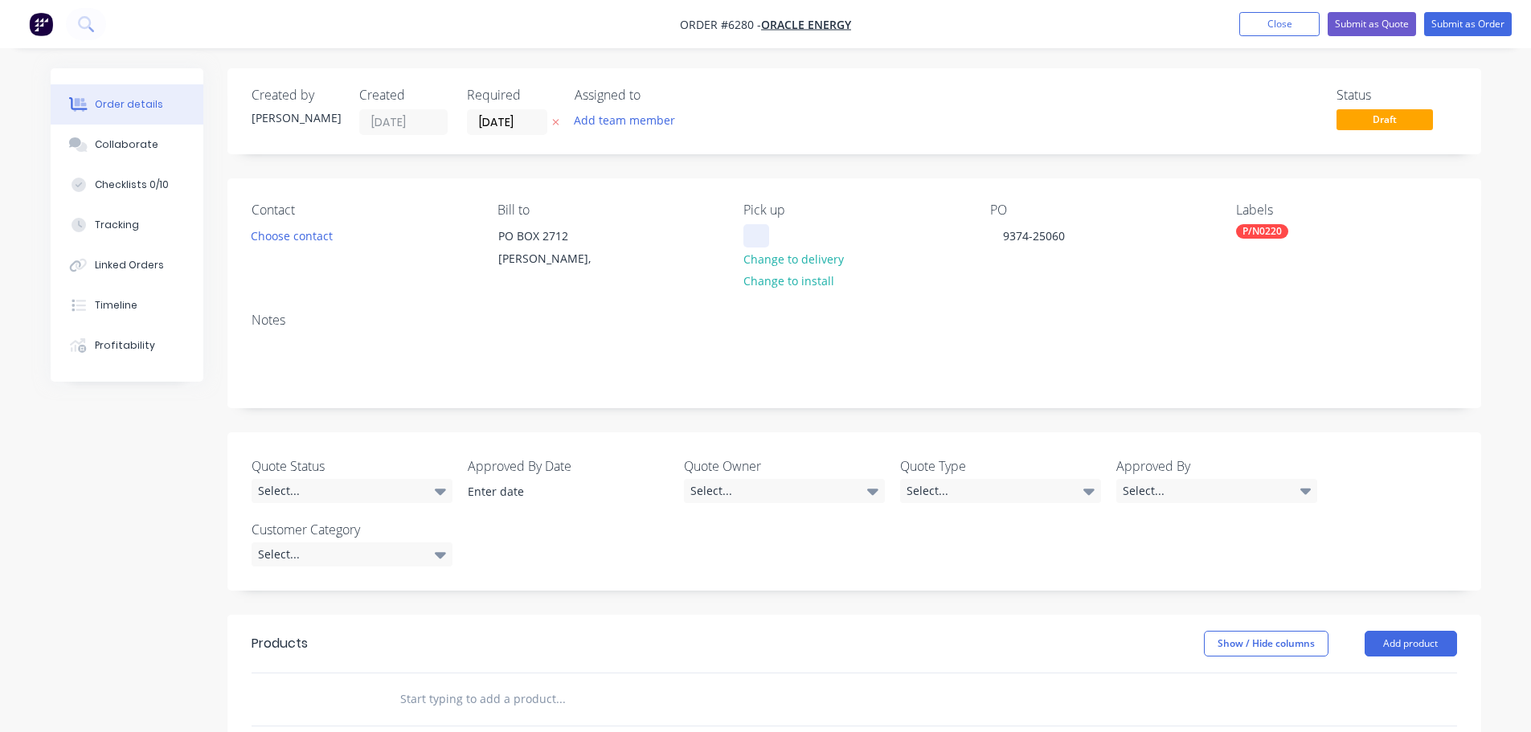
click at [754, 230] on div at bounding box center [756, 235] width 26 height 23
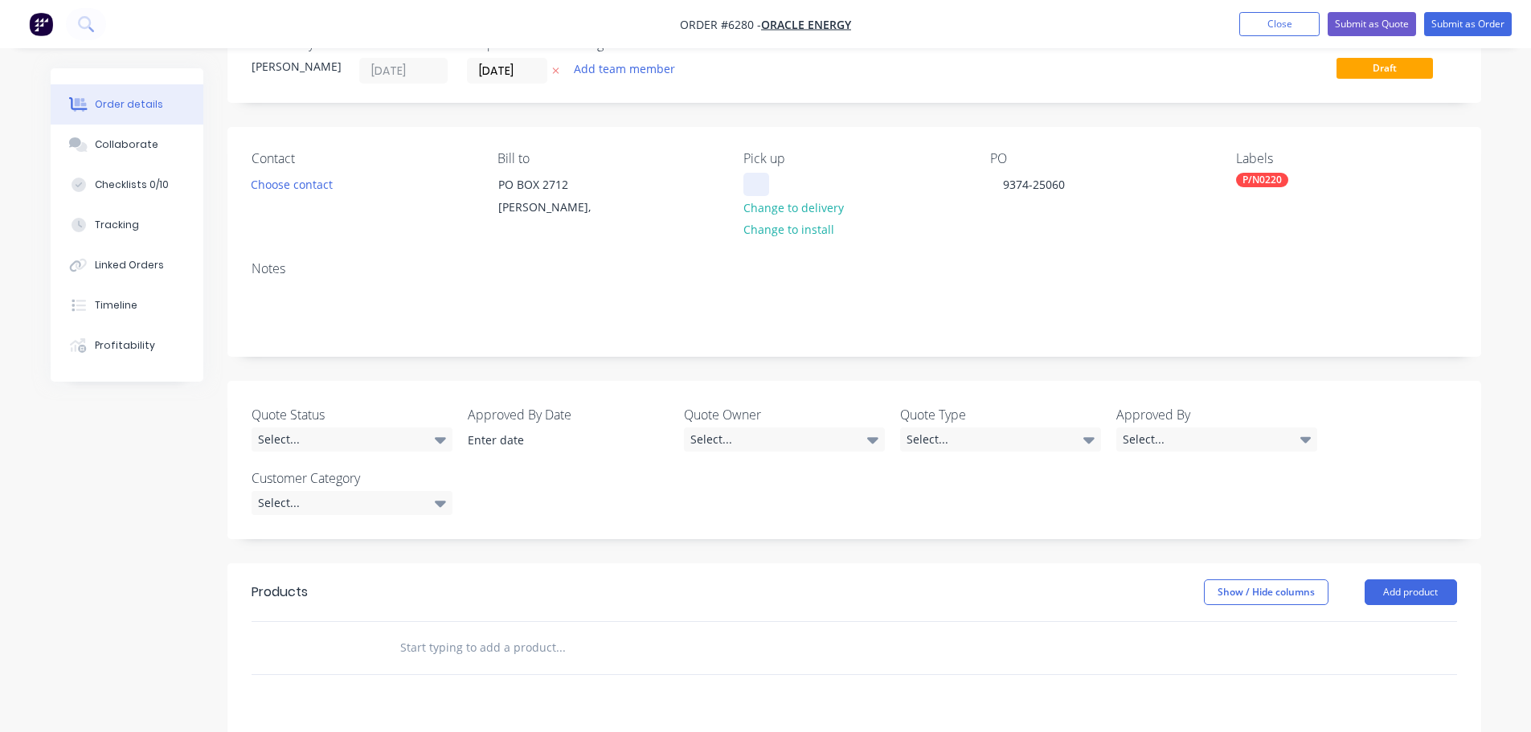
scroll to position [241, 0]
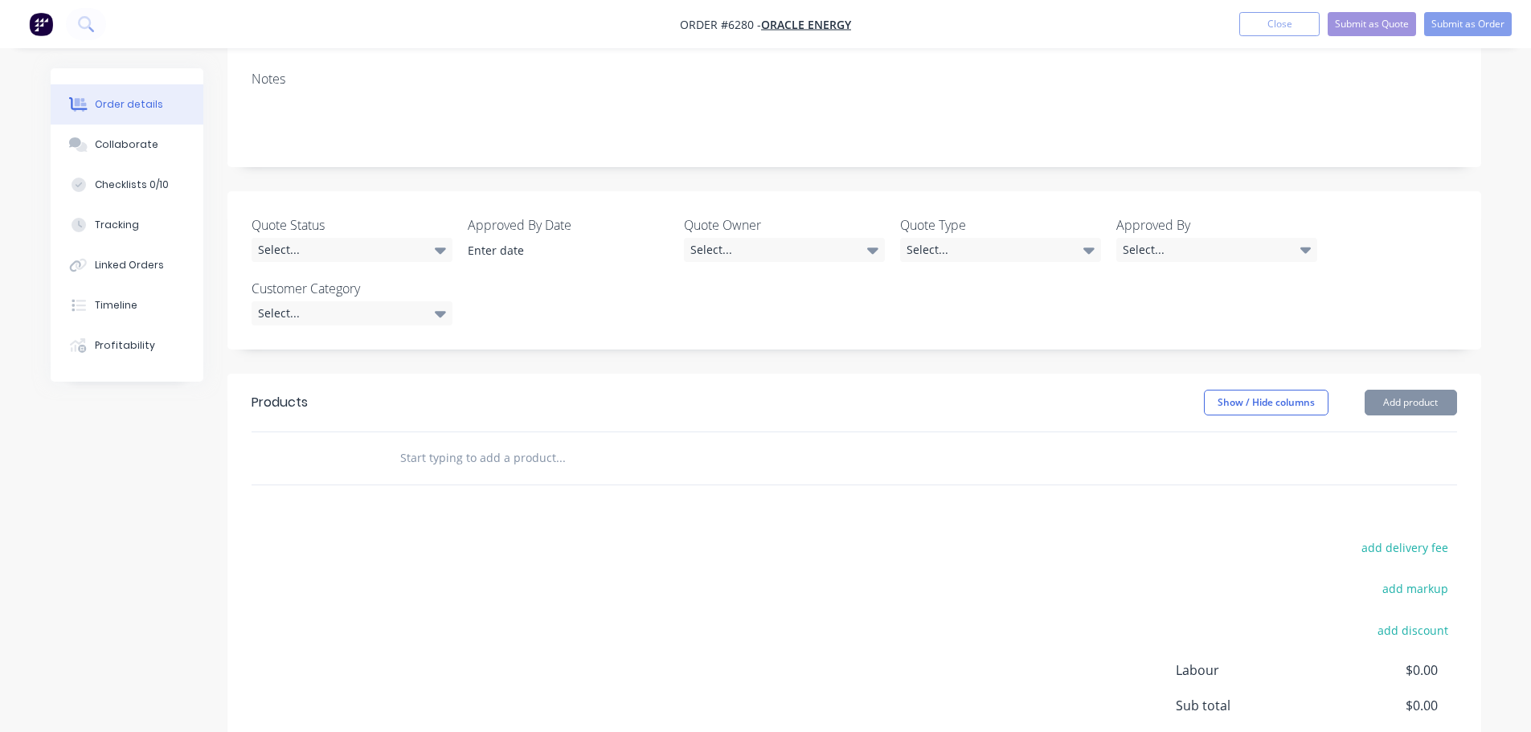
click at [407, 458] on input "text" at bounding box center [559, 458] width 321 height 32
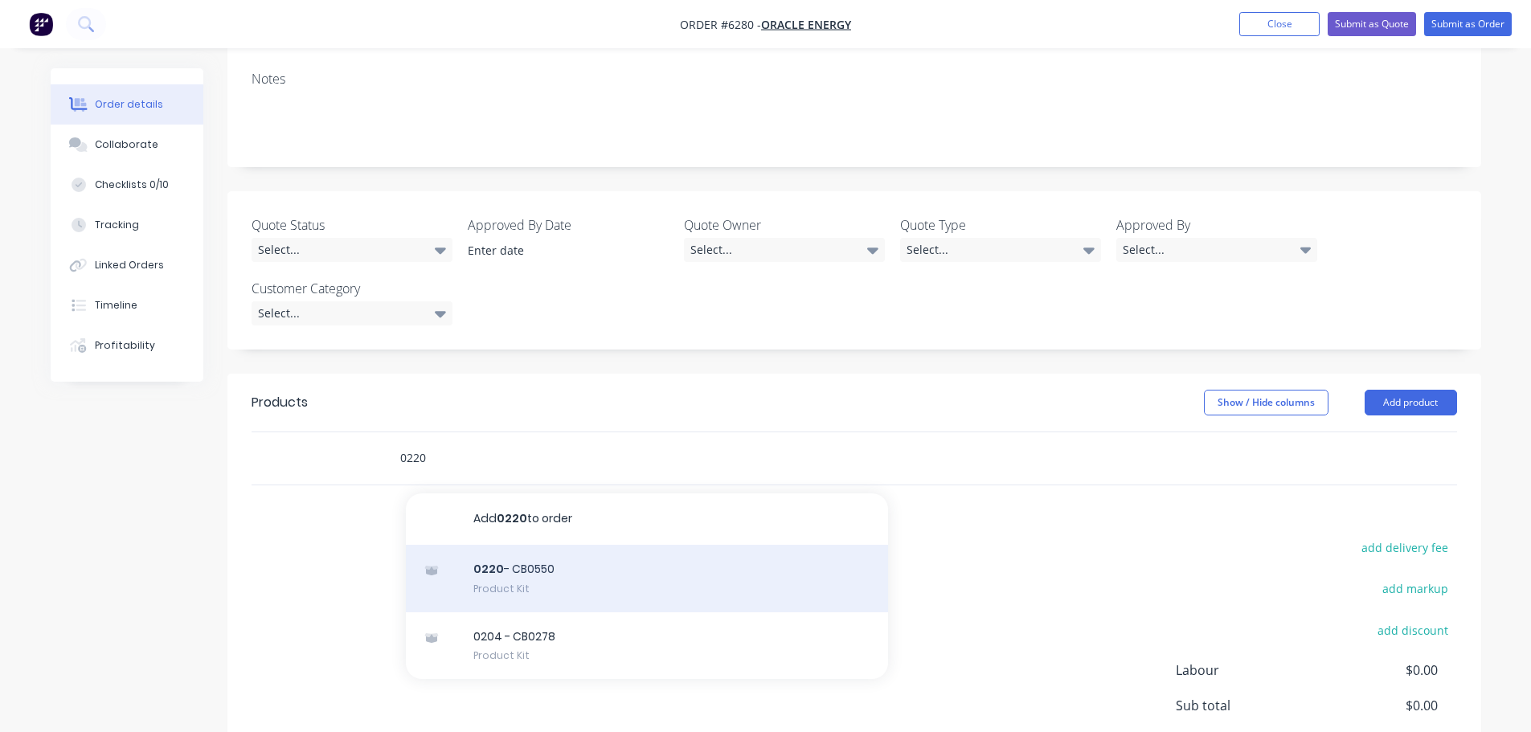
type input "0220"
click at [502, 570] on div "0220 - CB0550 Product Kit" at bounding box center [647, 578] width 482 height 67
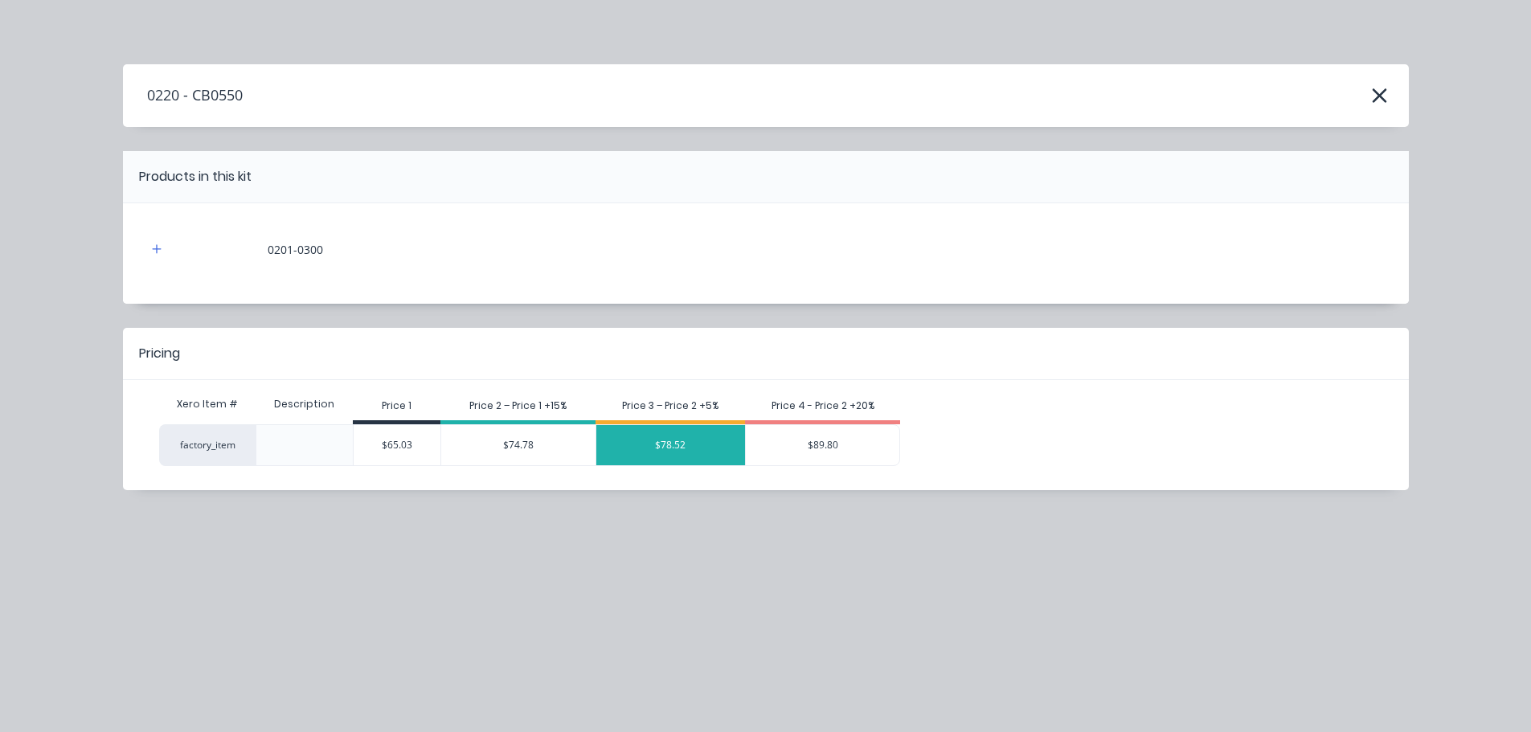
click at [675, 442] on div "$78.52" at bounding box center [670, 445] width 149 height 40
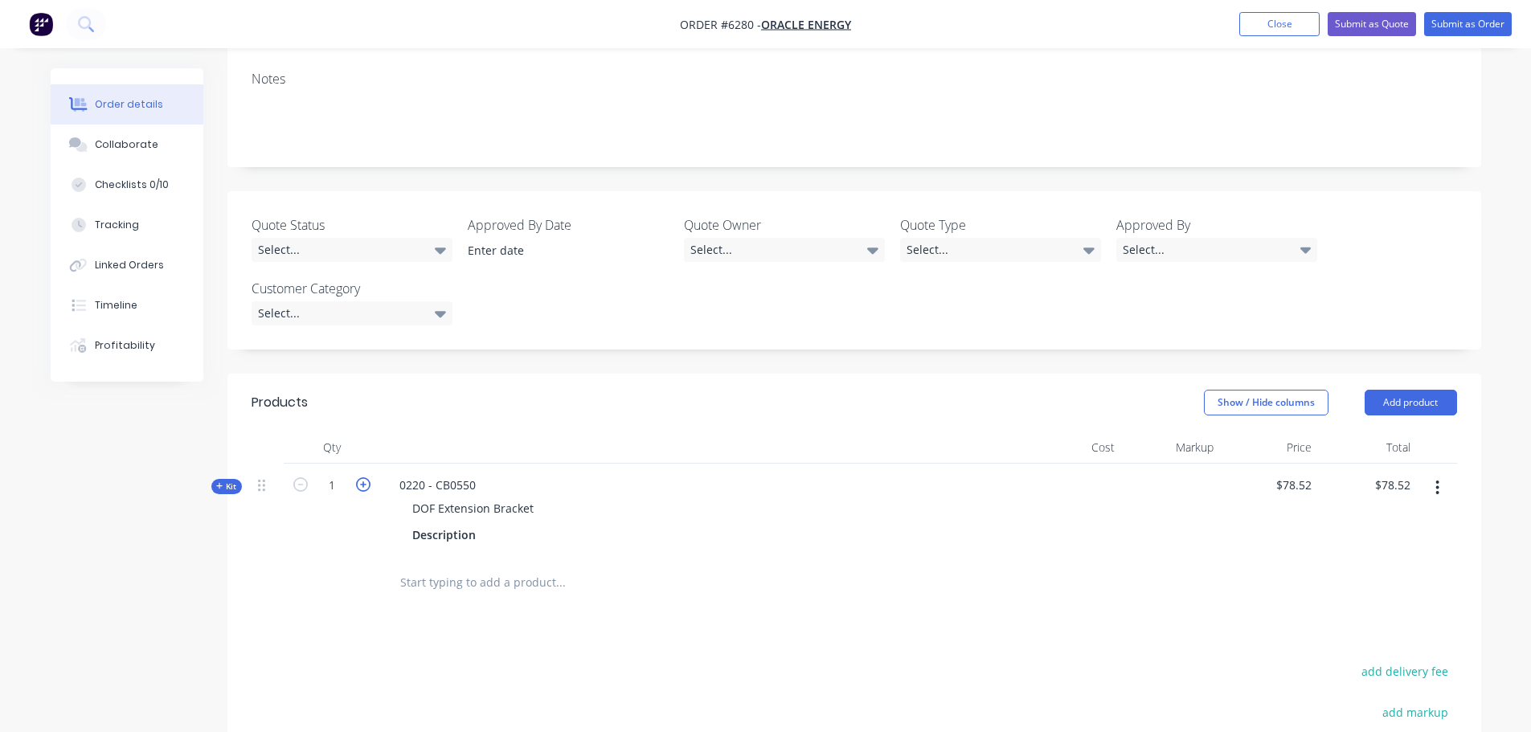
click at [357, 487] on icon "button" at bounding box center [363, 484] width 14 height 14
type input "2"
type input "$157.04"
click at [357, 487] on icon "button" at bounding box center [363, 484] width 14 height 14
type input "3"
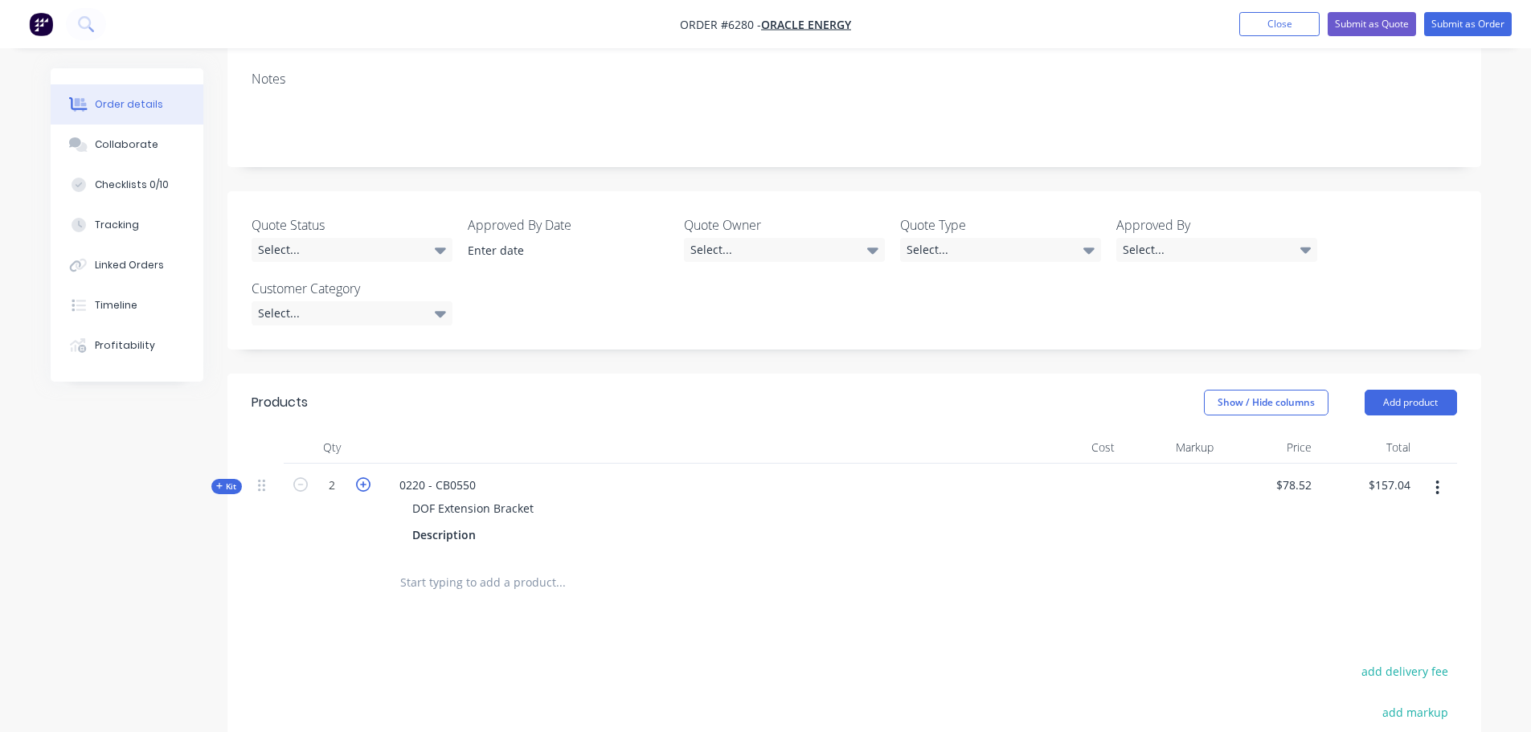
type input "$235.56"
click at [357, 487] on icon "button" at bounding box center [363, 484] width 14 height 14
type input "4"
type input "$314.08"
click at [357, 487] on icon "button" at bounding box center [363, 484] width 14 height 14
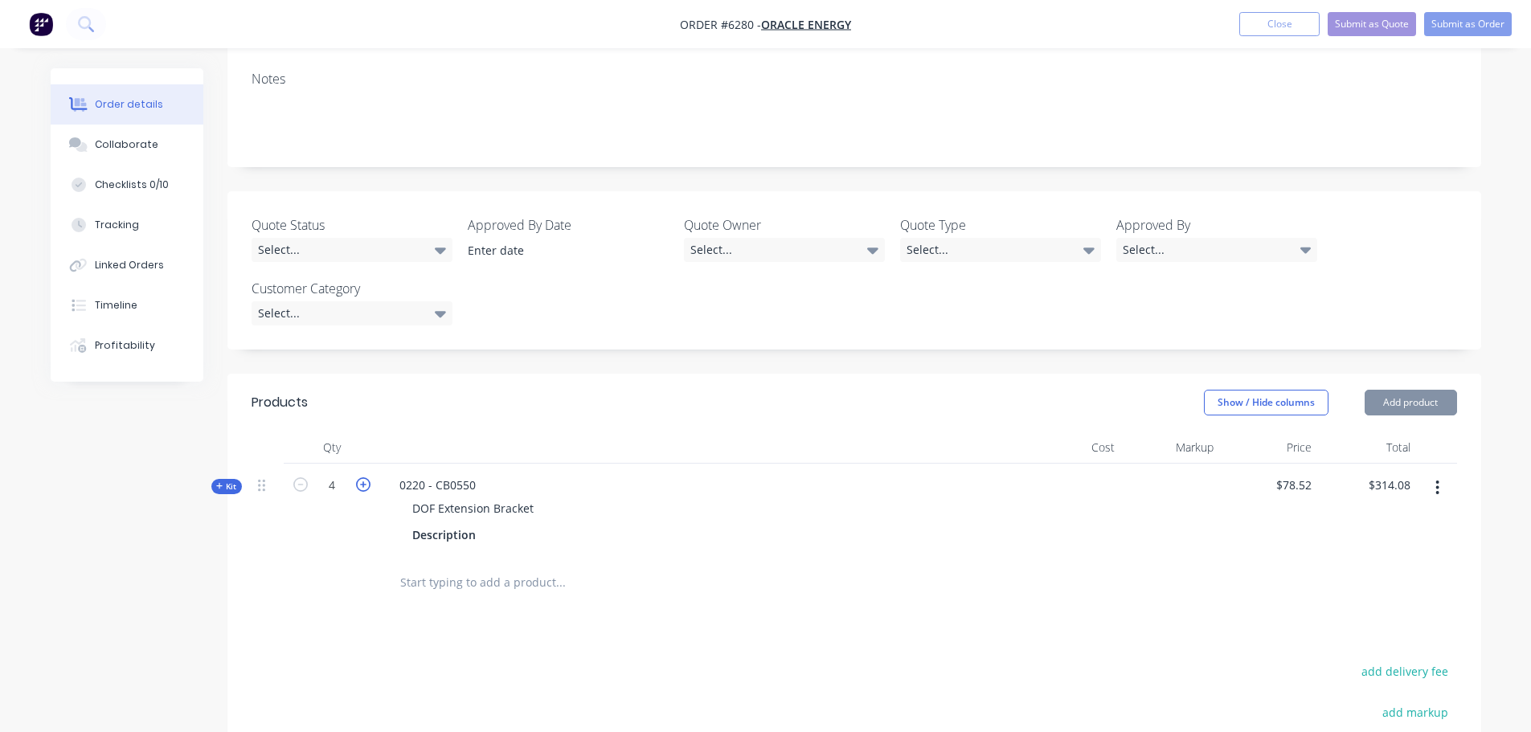
type input "5"
type input "$392.60"
click at [357, 487] on icon "button" at bounding box center [363, 484] width 14 height 14
type input "6"
type input "$471.12"
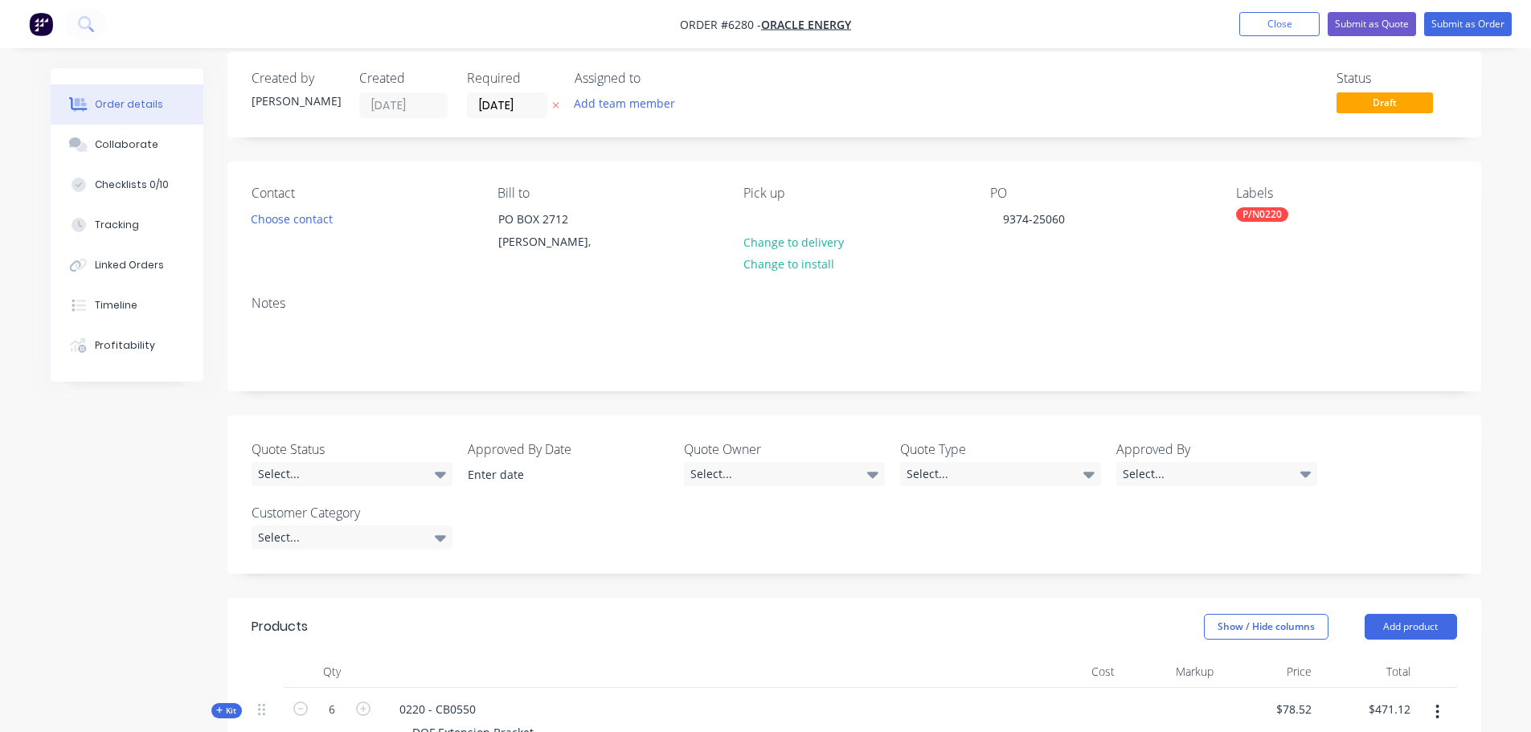
scroll to position [0, 0]
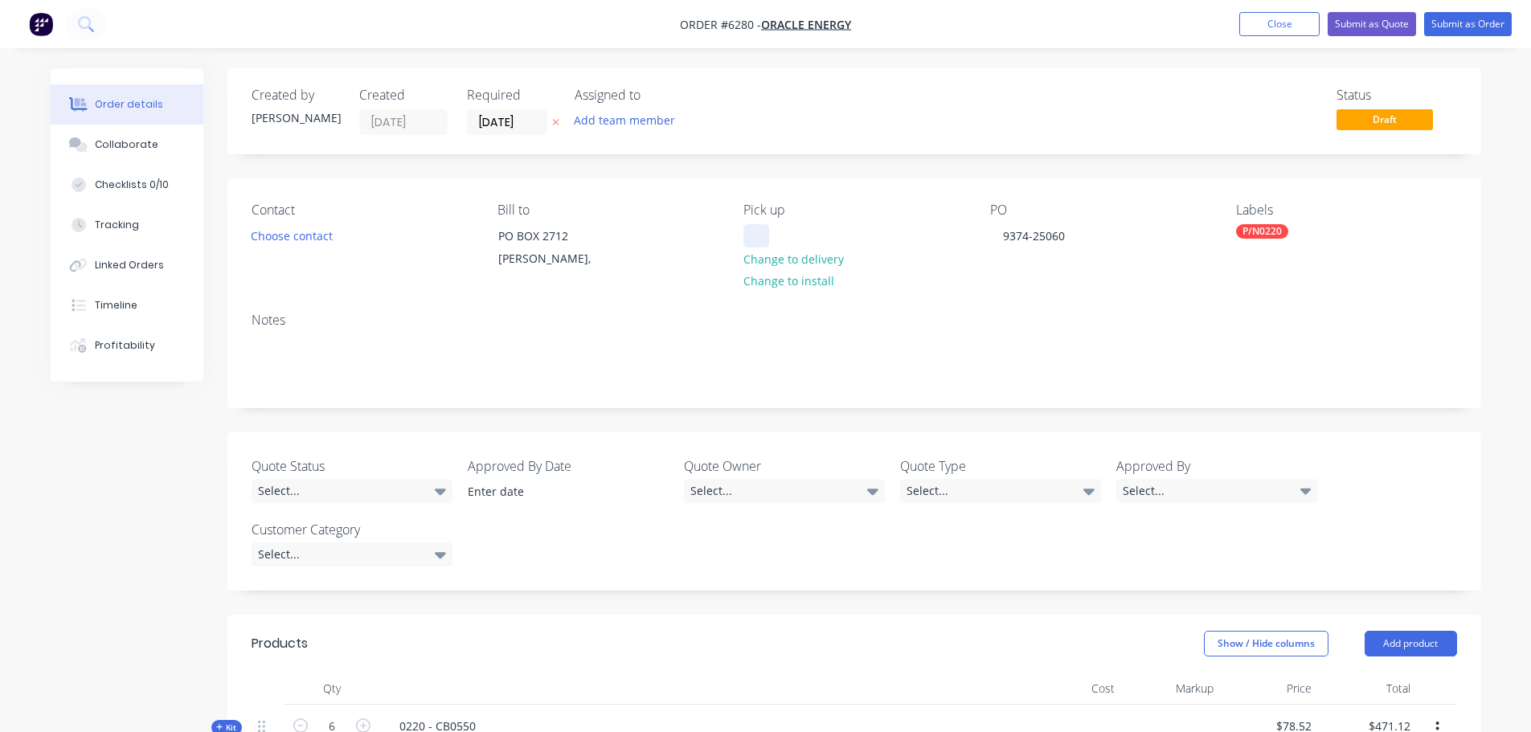
click at [763, 235] on div at bounding box center [756, 235] width 26 height 23
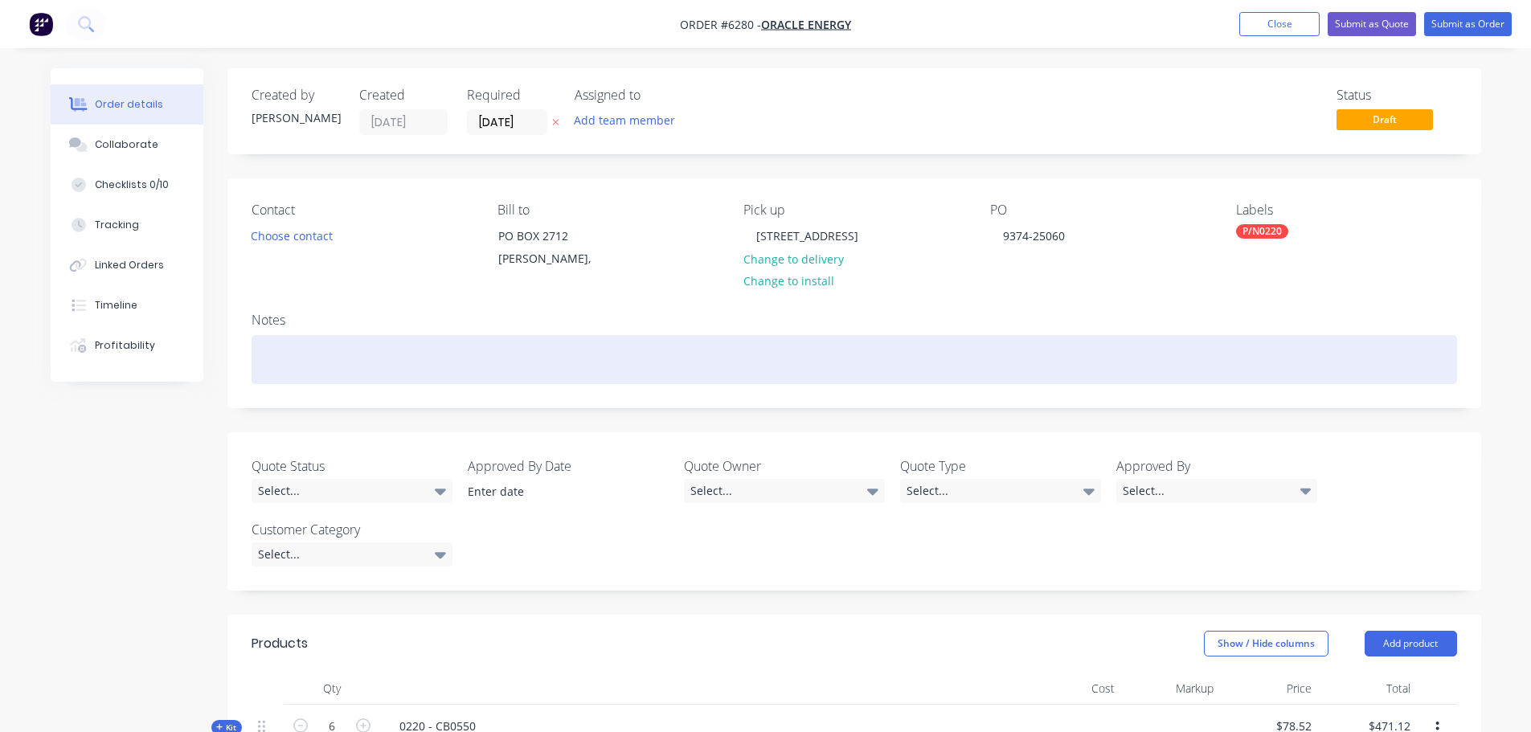
click at [963, 341] on div at bounding box center [853, 359] width 1205 height 49
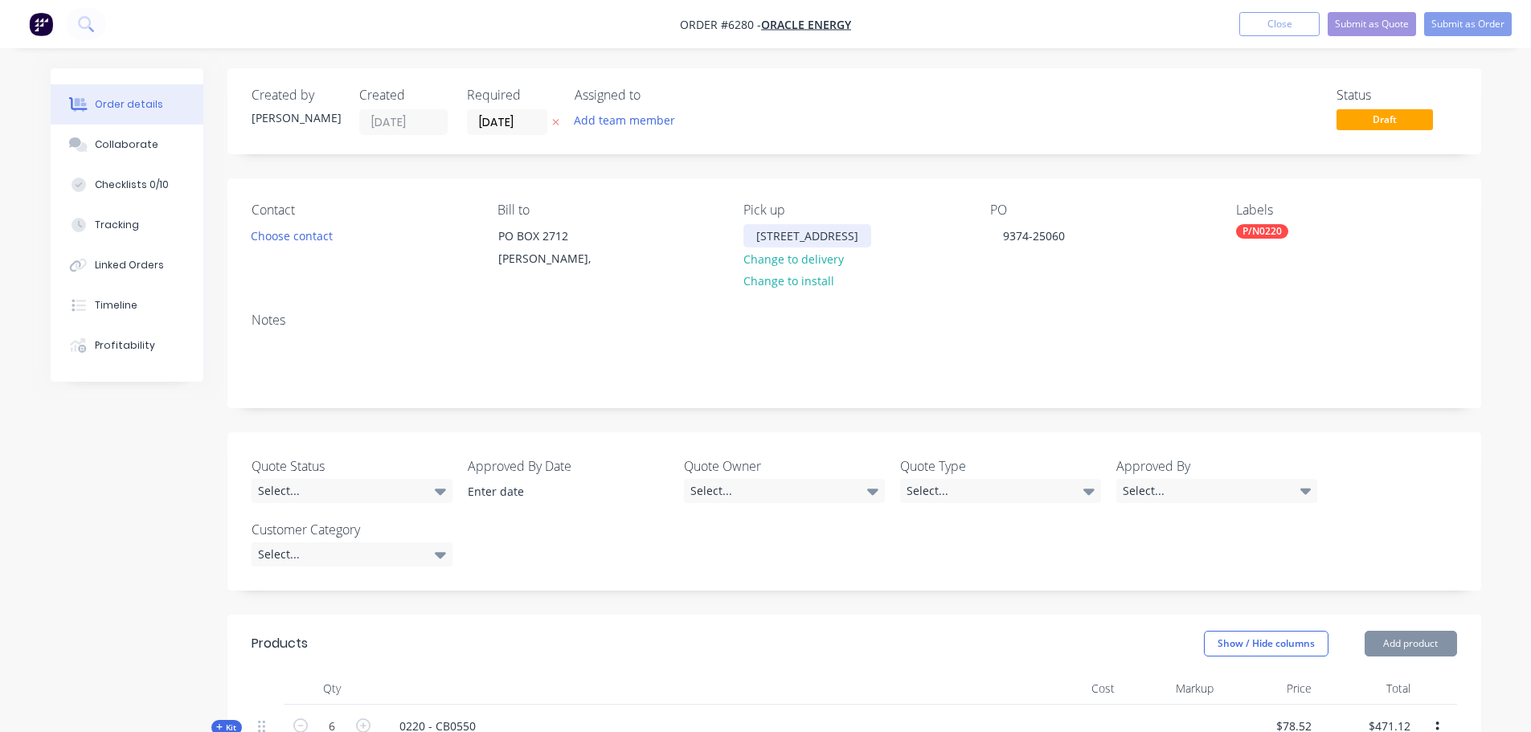
click at [871, 239] on div "[STREET_ADDRESS]" at bounding box center [807, 235] width 128 height 23
click at [860, 241] on div "[STREET_ADDRESS]" at bounding box center [807, 235] width 128 height 23
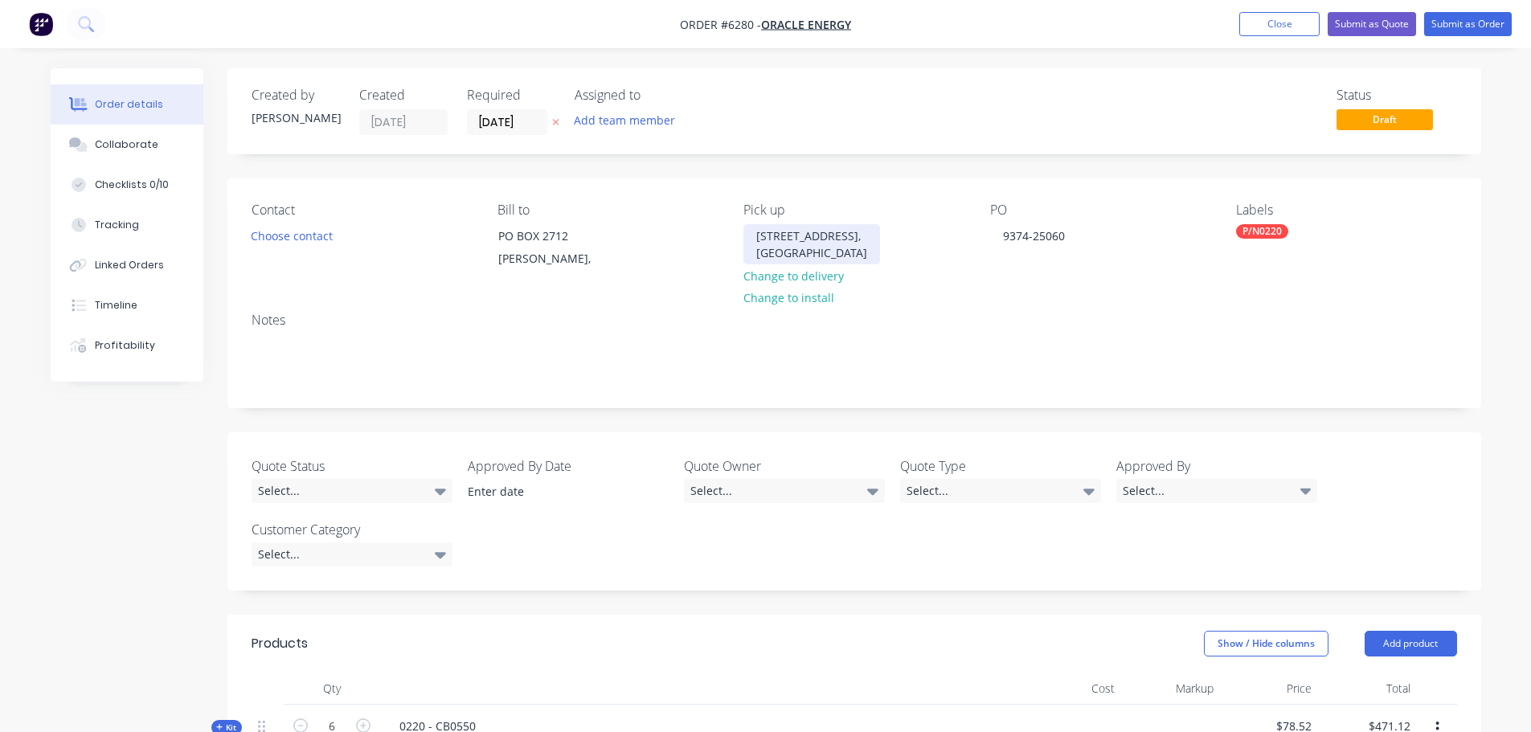
click at [819, 257] on div "[STREET_ADDRESS]" at bounding box center [811, 244] width 137 height 40
click at [896, 274] on div "Pick up [STREET_ADDRESS] Change to delivery Change to install" at bounding box center [853, 238] width 220 height 73
click at [296, 232] on button "Choose contact" at bounding box center [291, 235] width 99 height 22
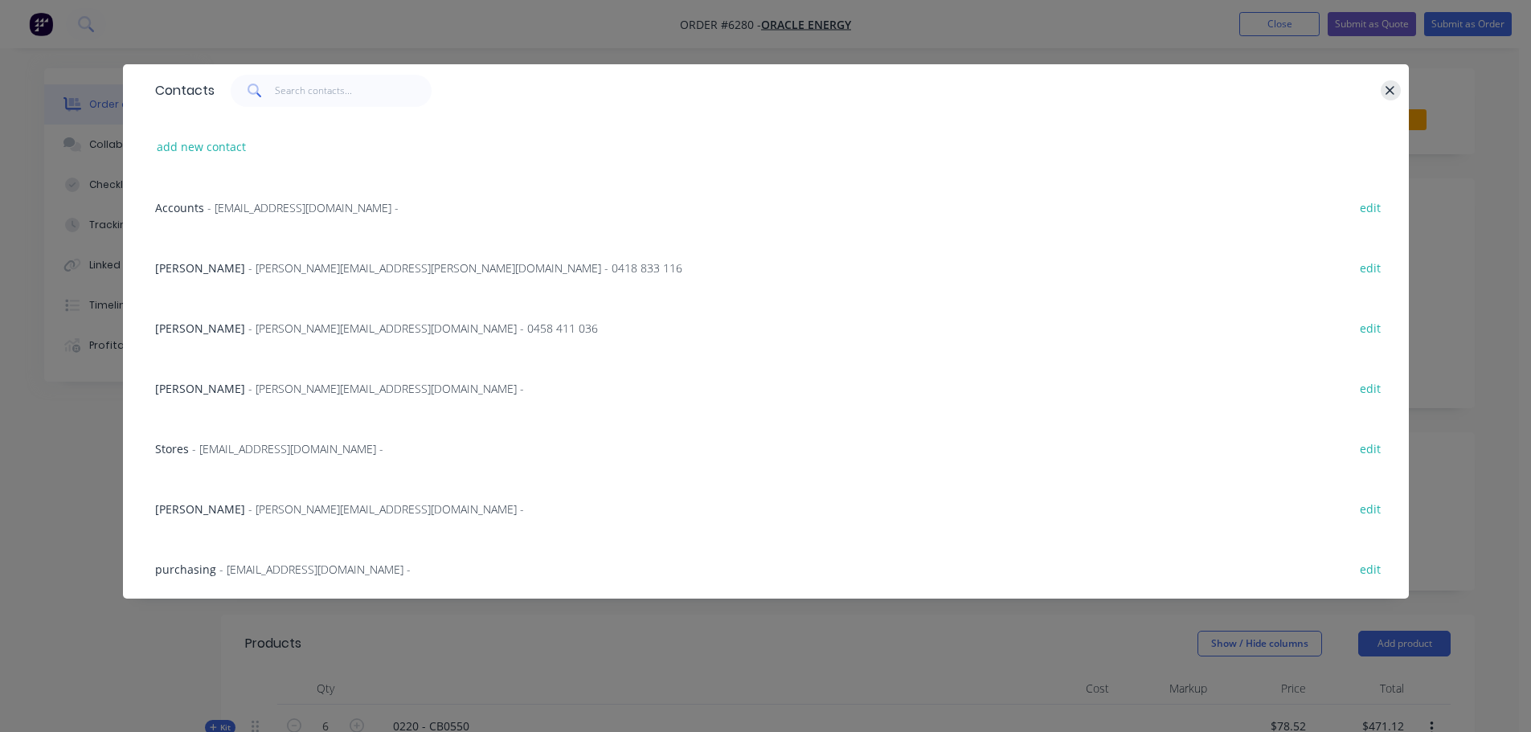
click at [1392, 86] on icon "button" at bounding box center [1389, 91] width 10 height 14
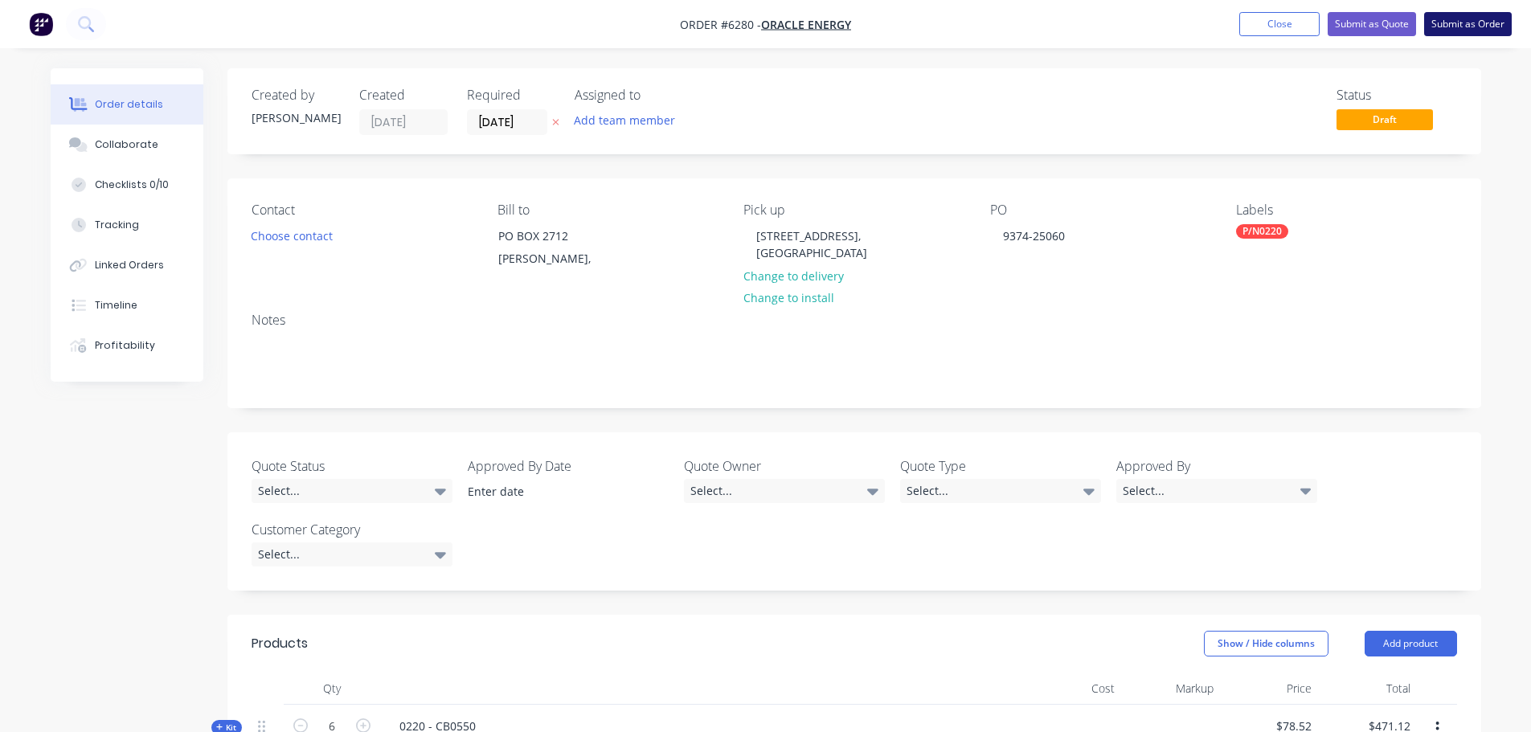
click at [1466, 27] on button "Submit as Order" at bounding box center [1468, 24] width 88 height 24
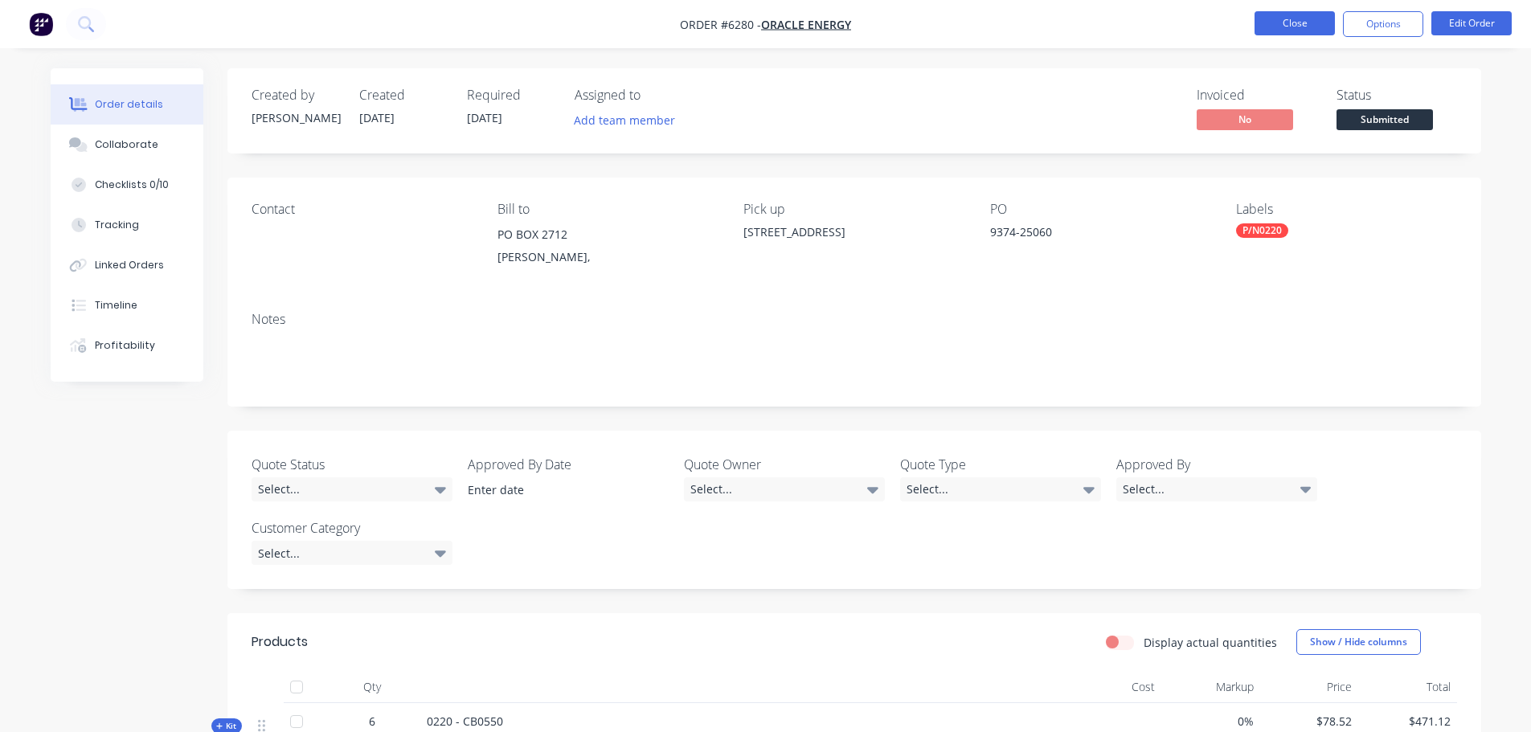
click at [1298, 22] on button "Close" at bounding box center [1294, 23] width 80 height 24
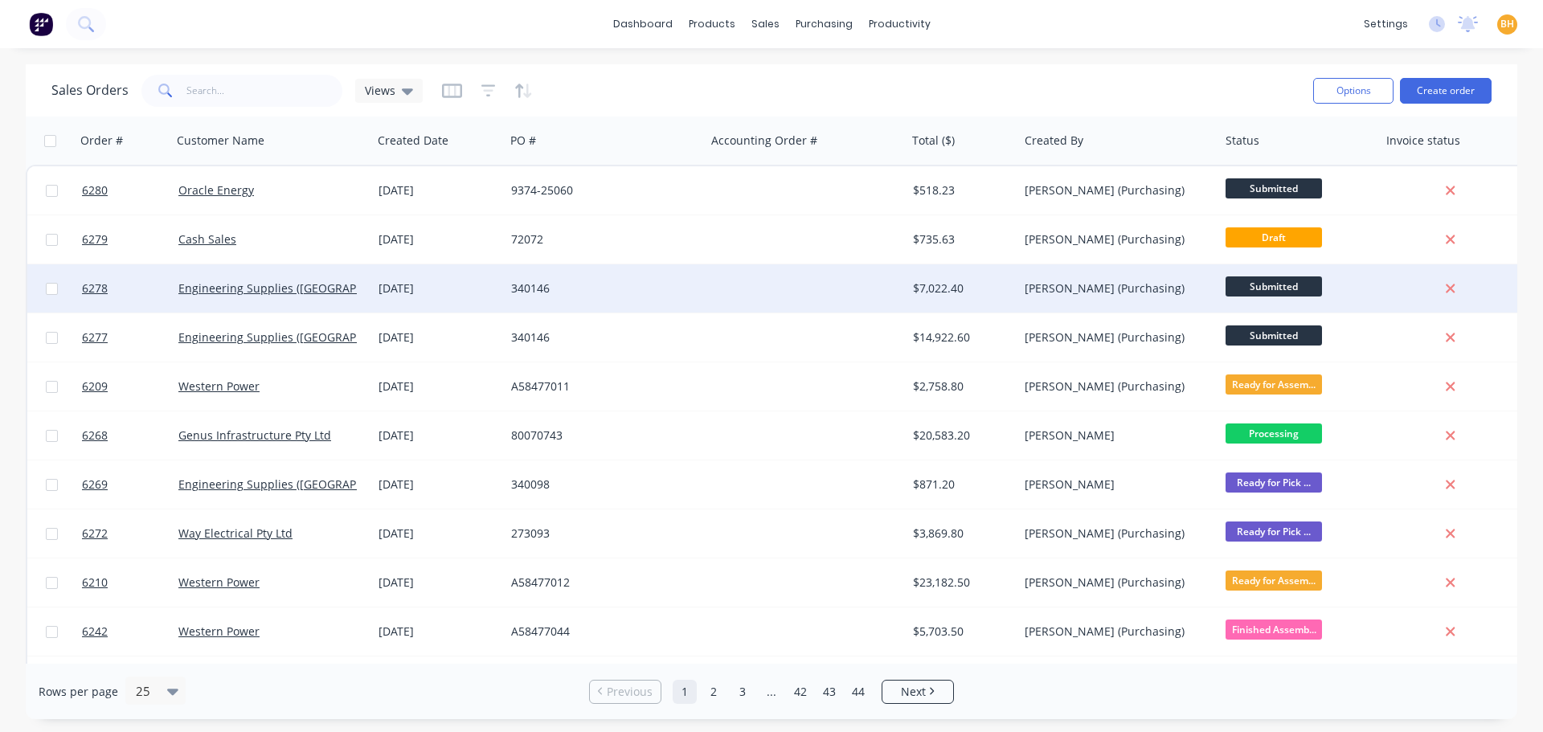
click at [392, 291] on div "[DATE]" at bounding box center [438, 288] width 120 height 16
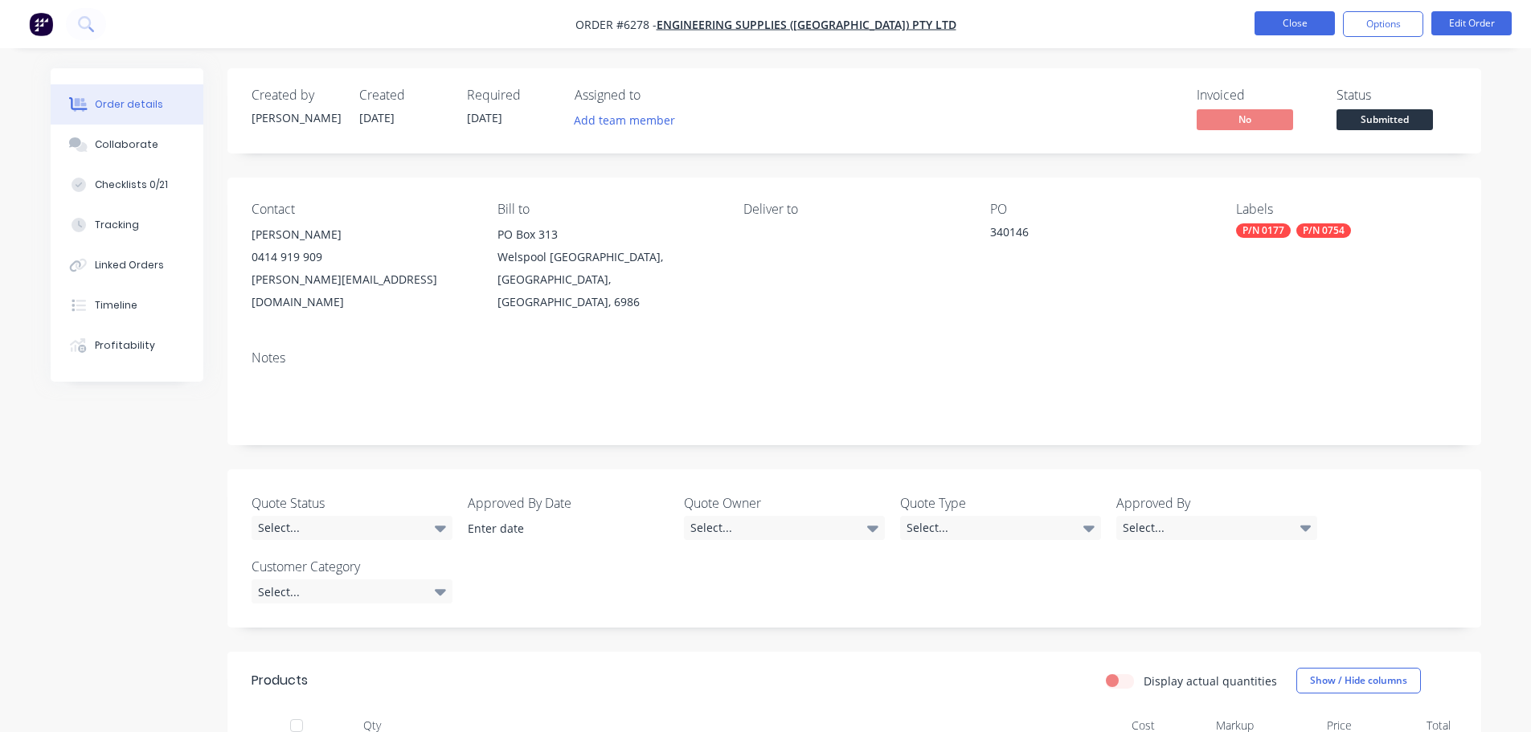
click at [1298, 25] on button "Close" at bounding box center [1294, 23] width 80 height 24
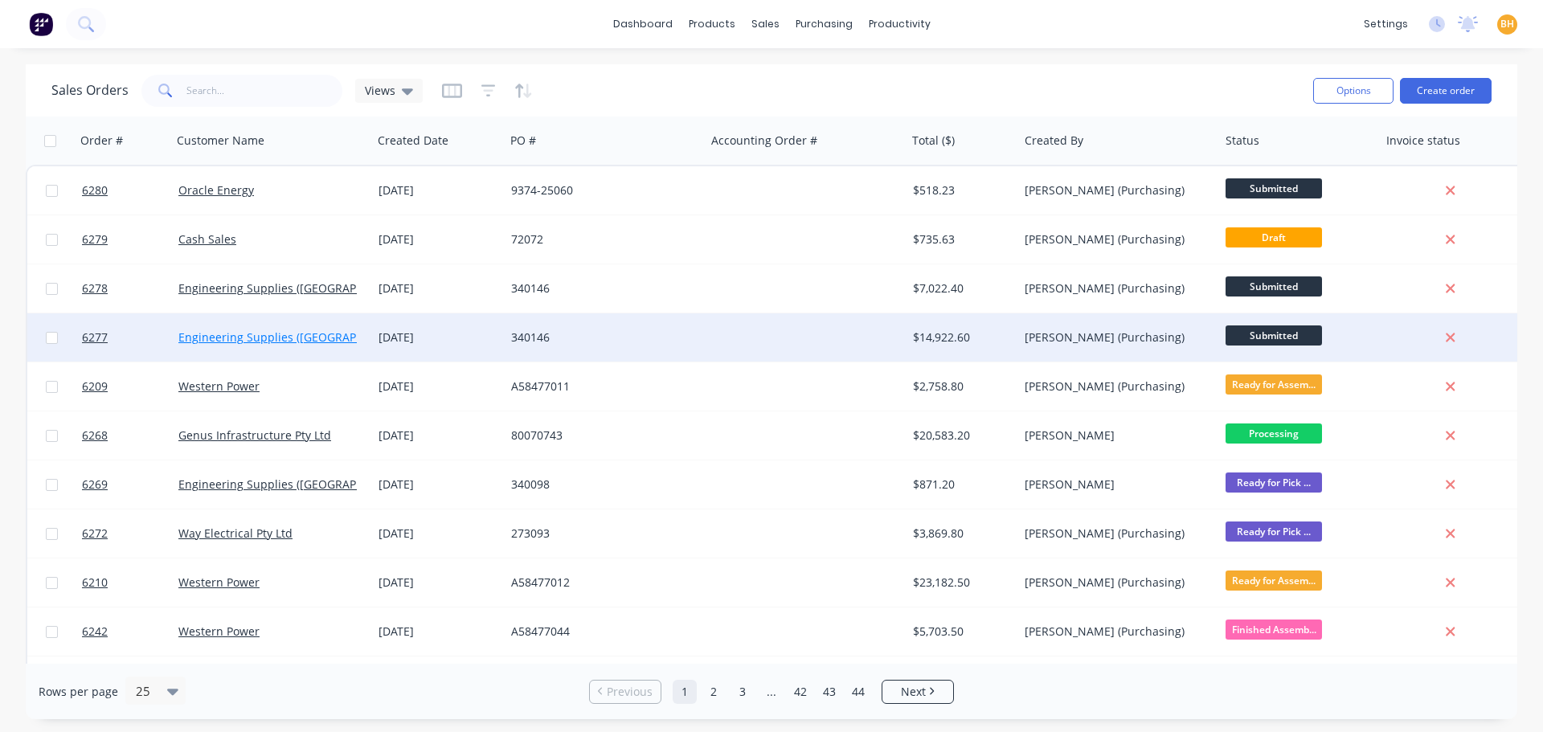
click at [247, 337] on link "Engineering Supplies ([GEOGRAPHIC_DATA]) Pty Ltd" at bounding box center [315, 336] width 275 height 15
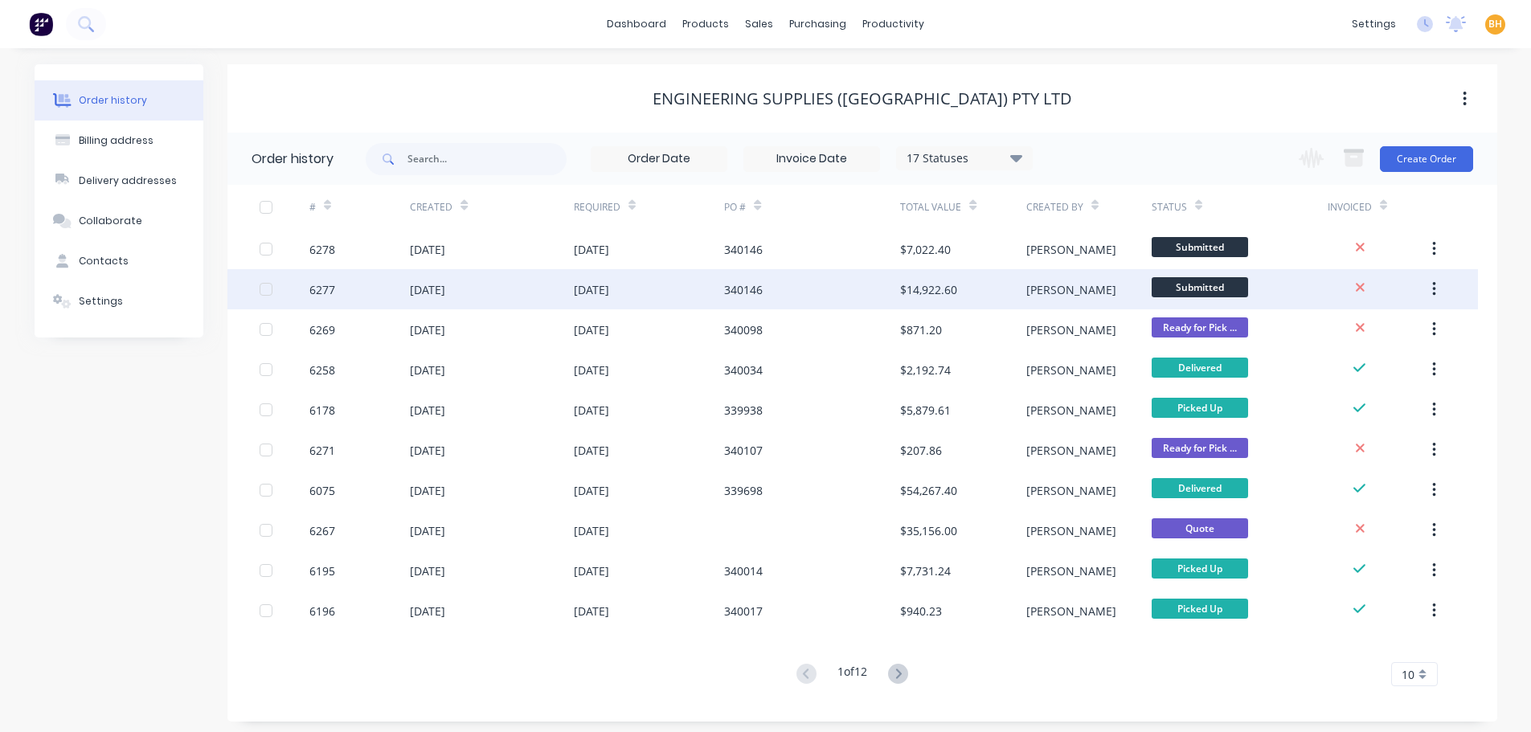
click at [707, 292] on div "[DATE]" at bounding box center [649, 289] width 151 height 40
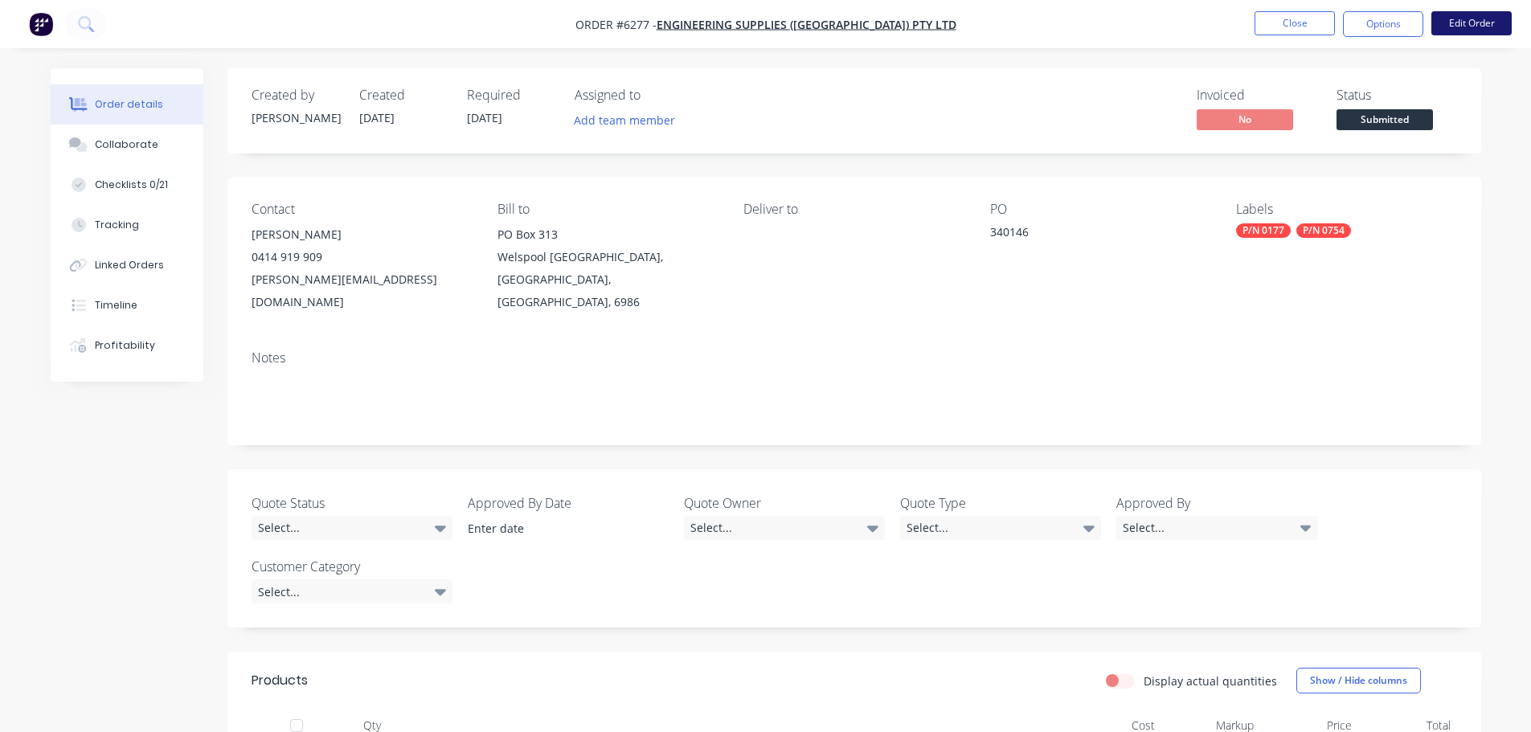
click at [1486, 24] on button "Edit Order" at bounding box center [1471, 23] width 80 height 24
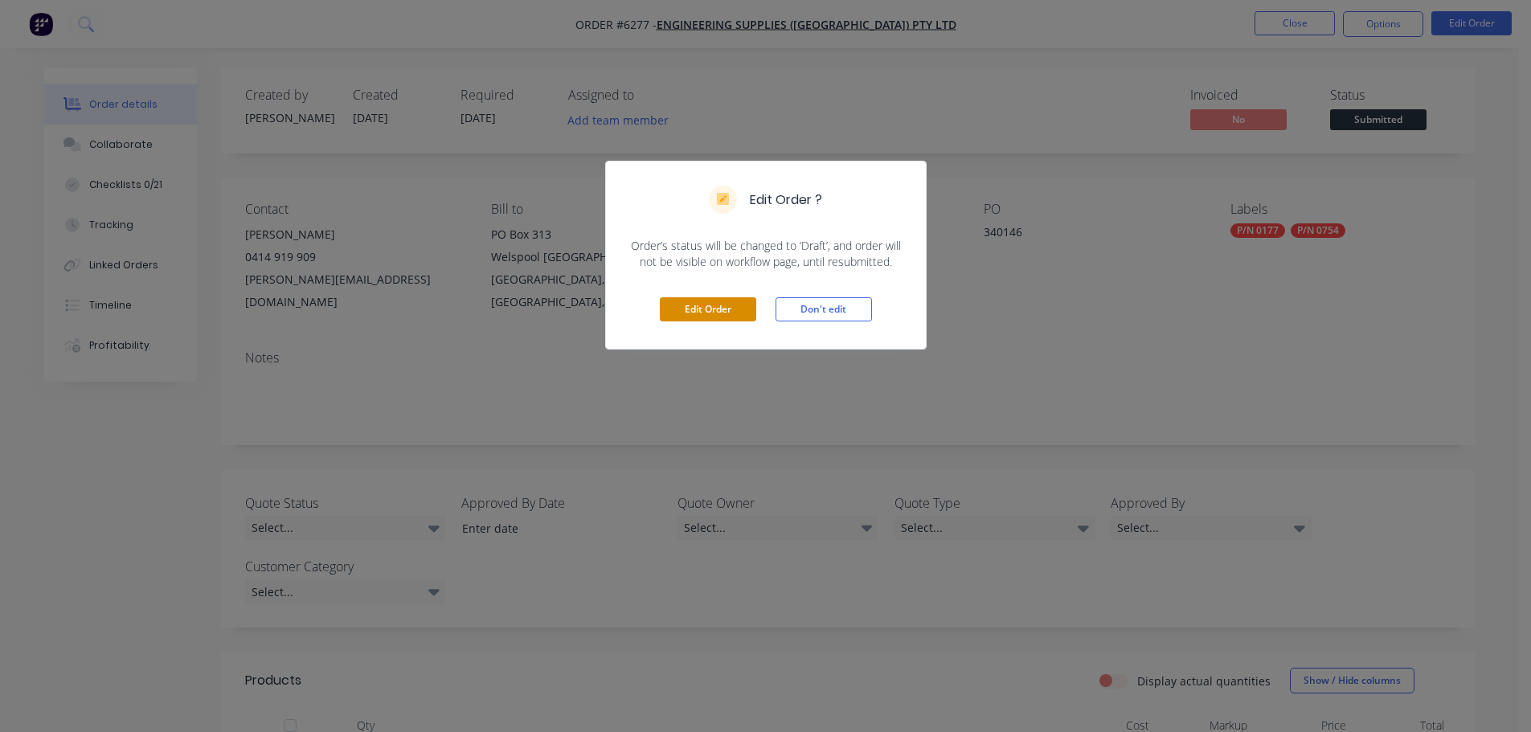
click at [726, 304] on button "Edit Order" at bounding box center [708, 309] width 96 height 24
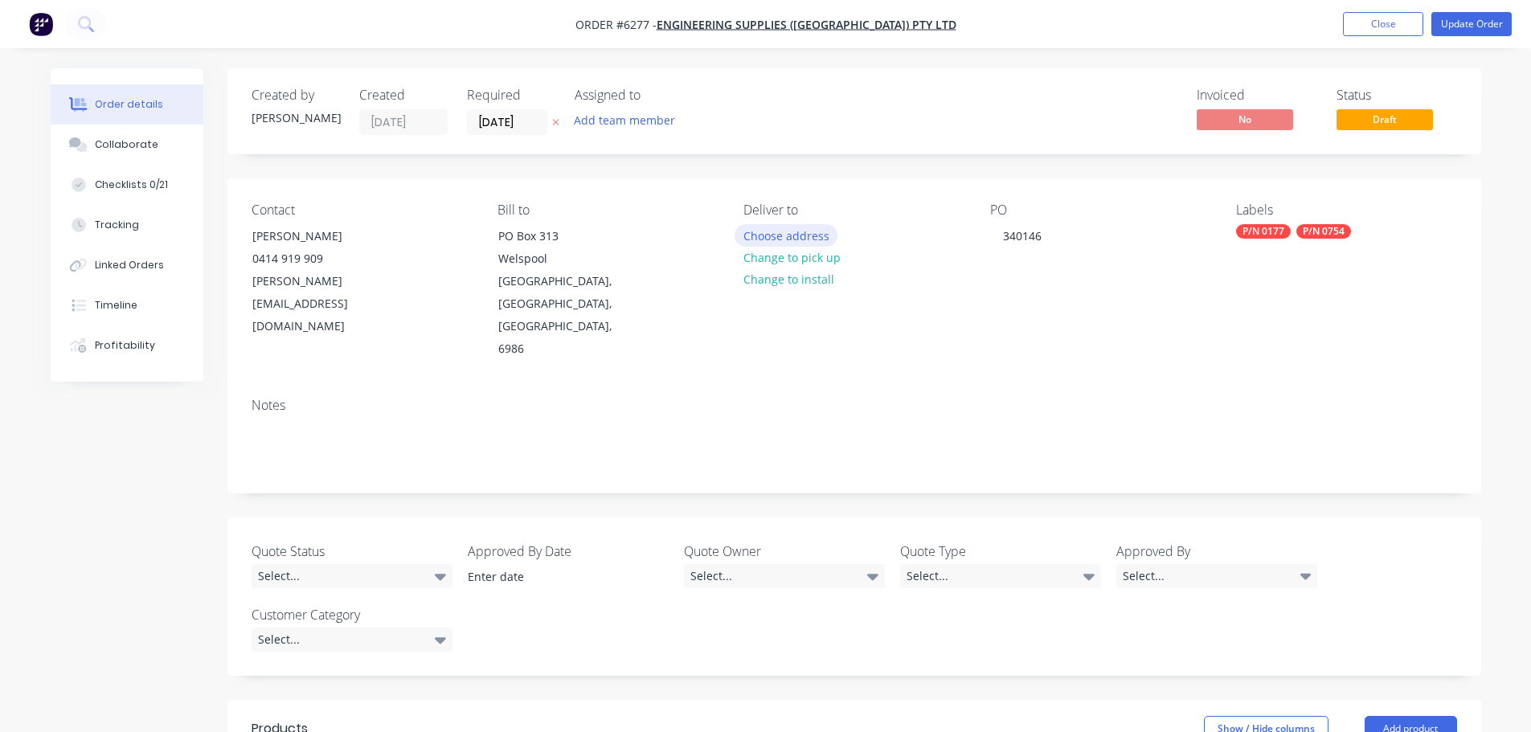
click at [798, 233] on button "Choose address" at bounding box center [785, 235] width 103 height 22
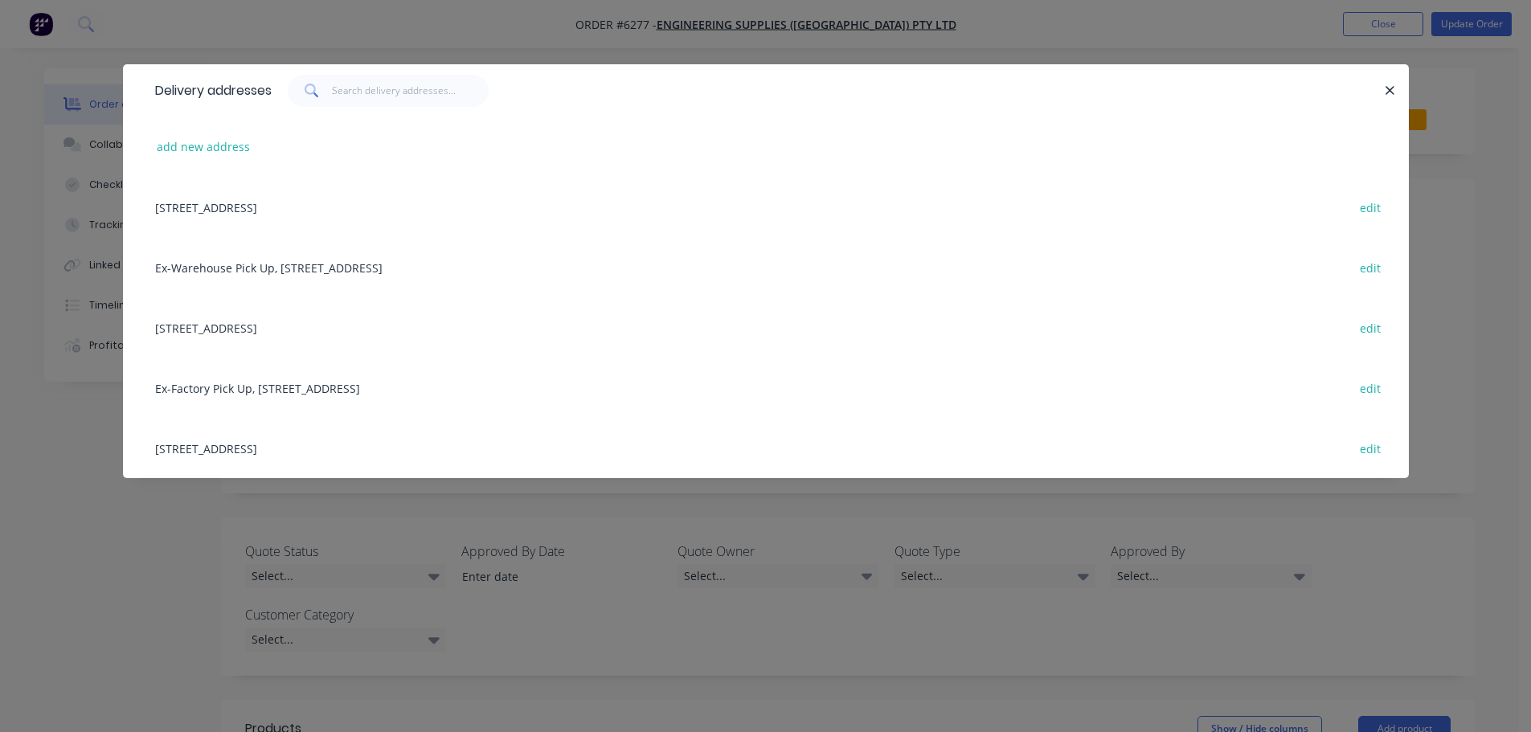
click at [298, 329] on div "[STREET_ADDRESS] edit" at bounding box center [765, 327] width 1237 height 60
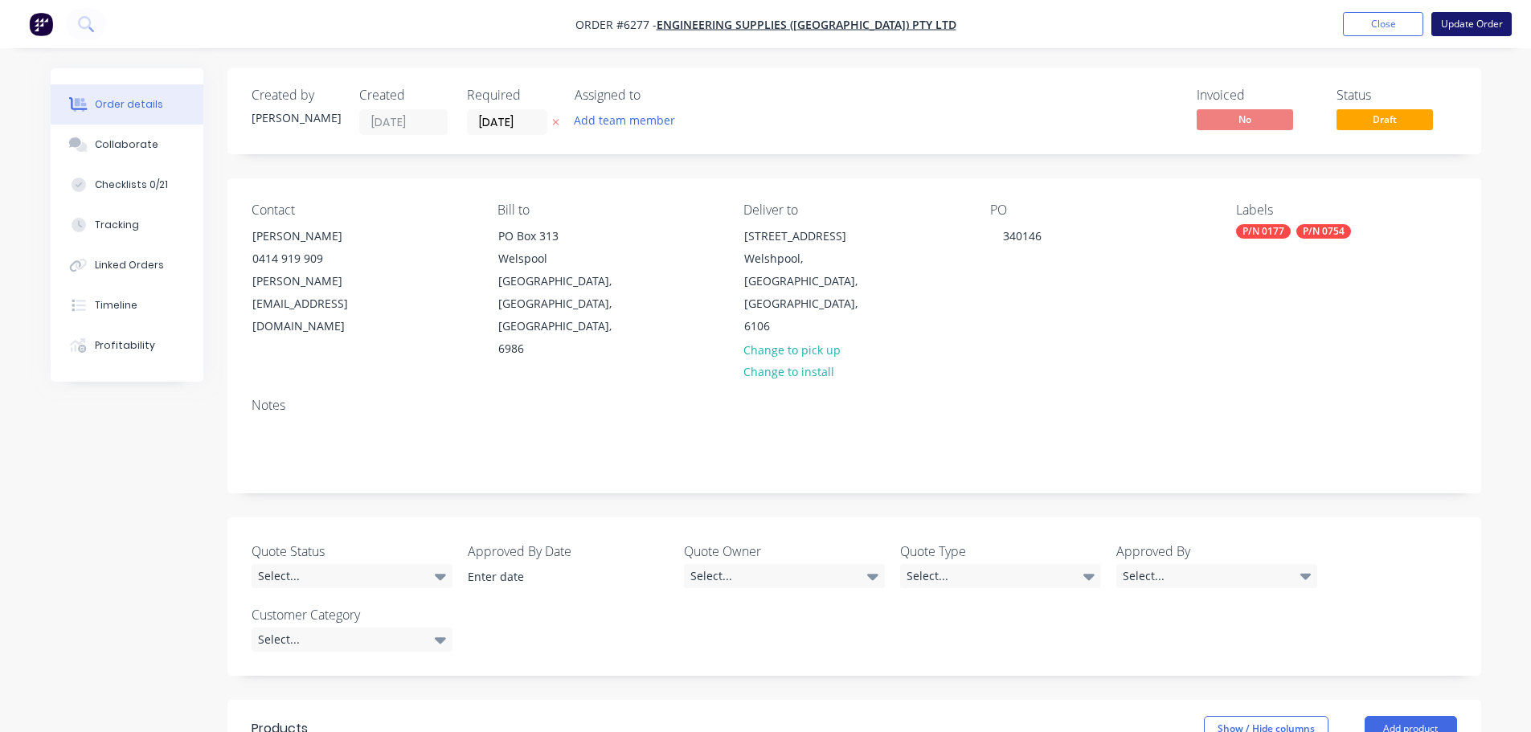
click at [1458, 21] on button "Update Order" at bounding box center [1471, 24] width 80 height 24
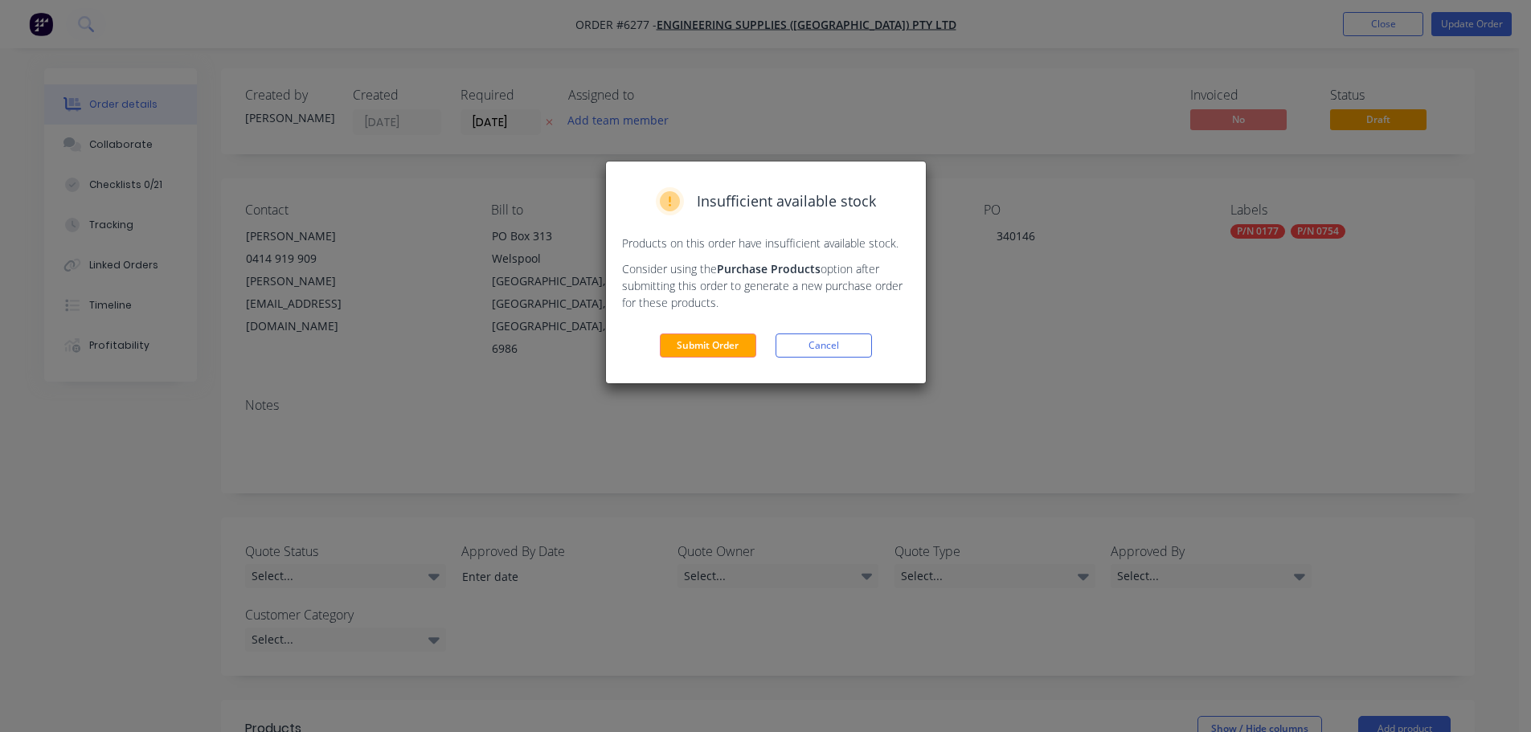
click at [708, 347] on button "Submit Order" at bounding box center [708, 345] width 96 height 24
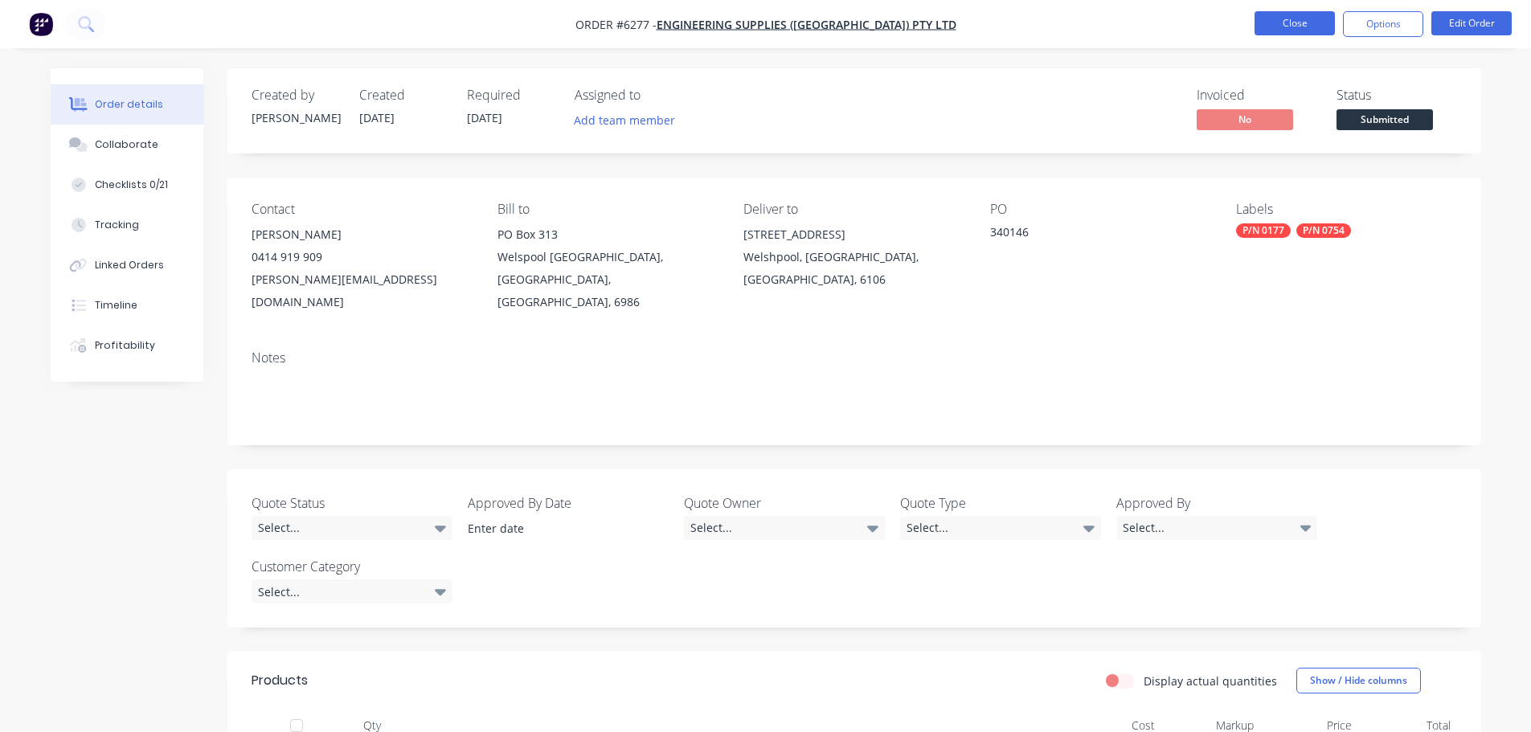
click at [1284, 29] on button "Close" at bounding box center [1294, 23] width 80 height 24
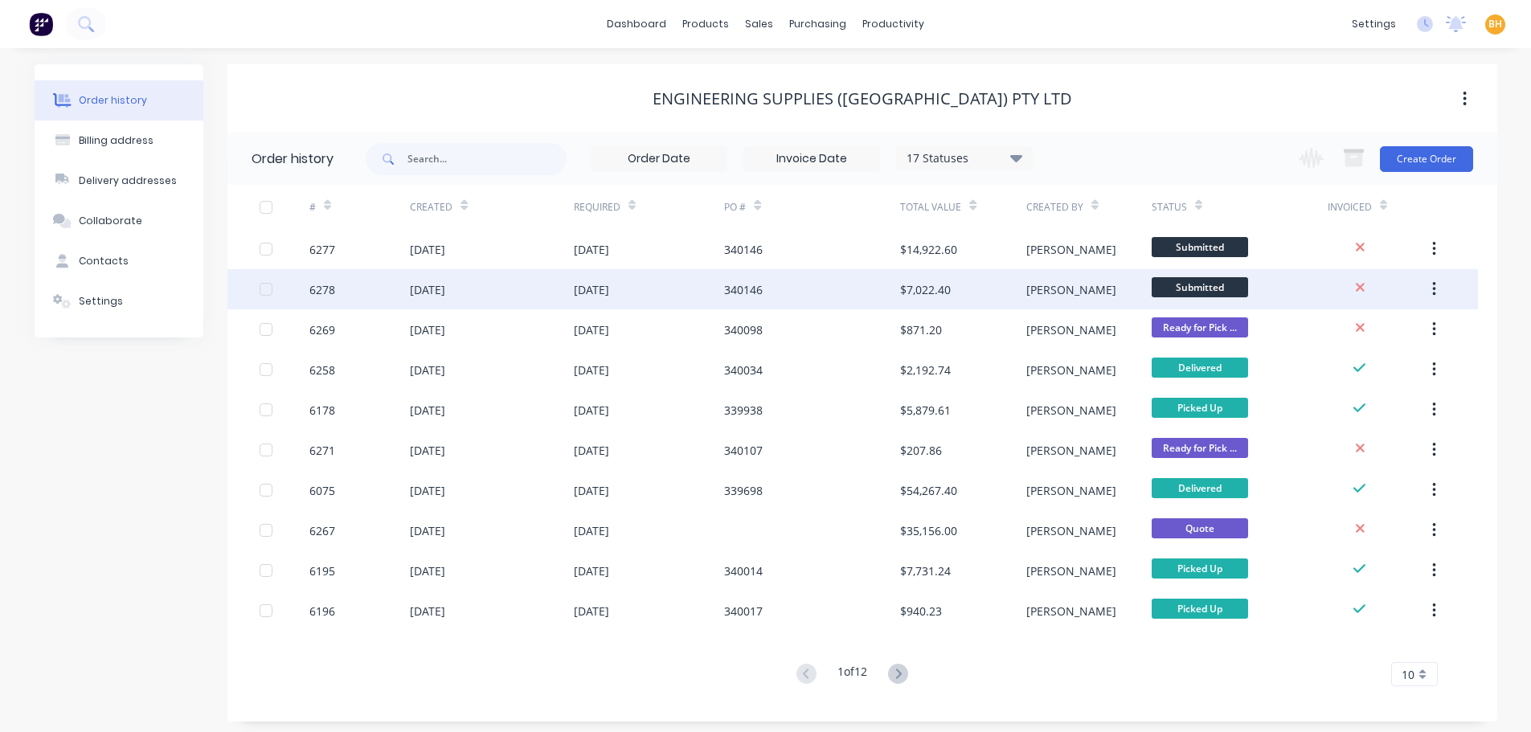
click at [498, 281] on div "[DATE]" at bounding box center [491, 289] width 163 height 40
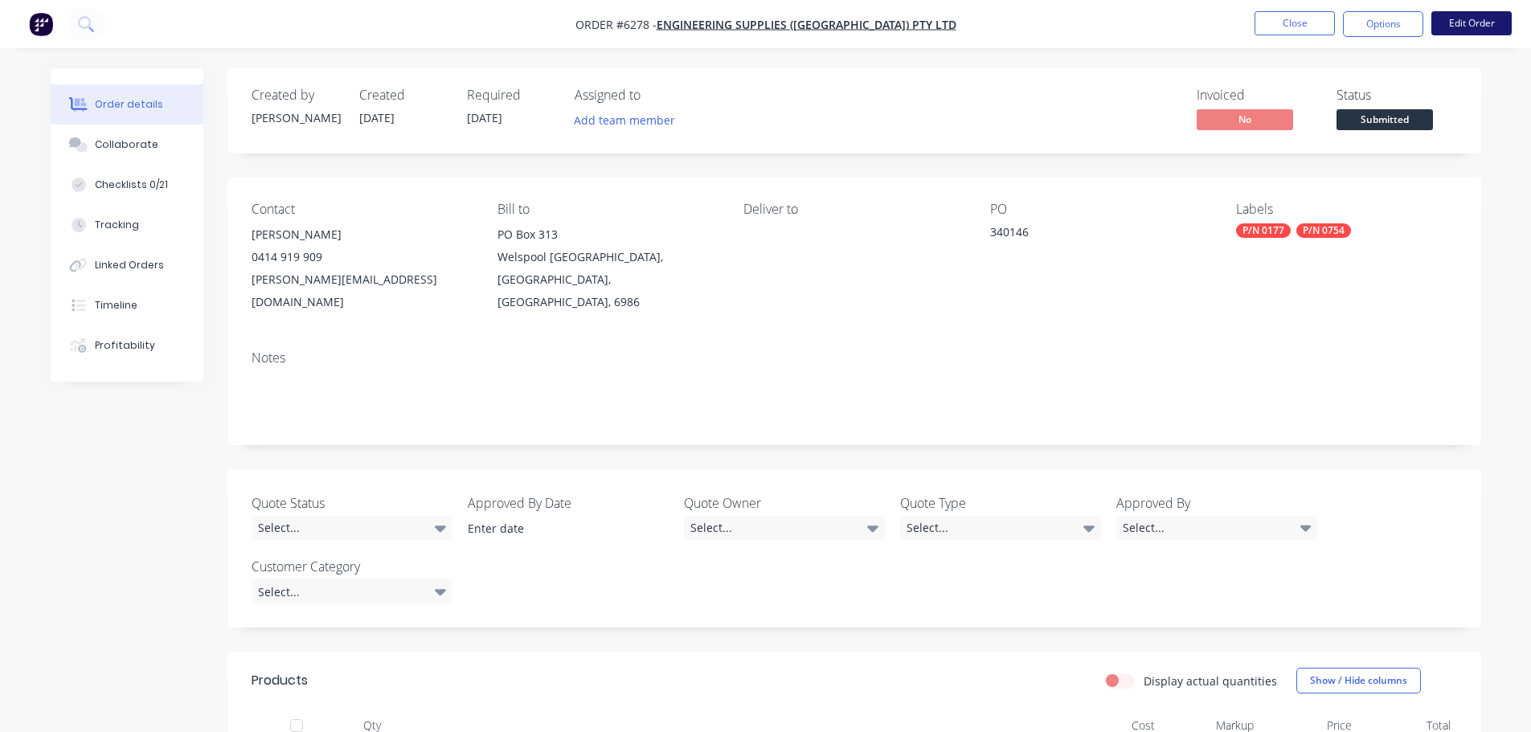
click at [1470, 16] on button "Edit Order" at bounding box center [1471, 23] width 80 height 24
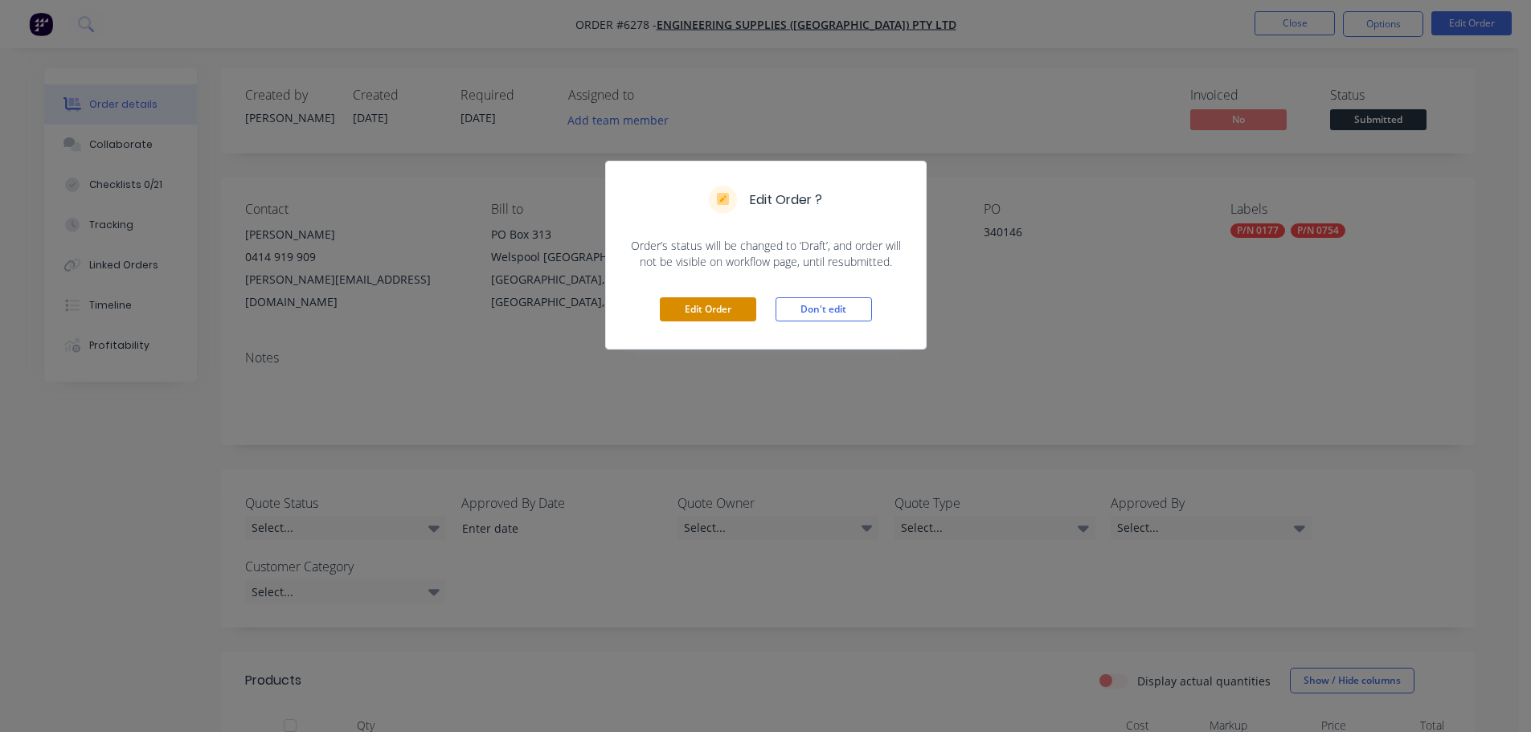
click at [725, 300] on button "Edit Order" at bounding box center [708, 309] width 96 height 24
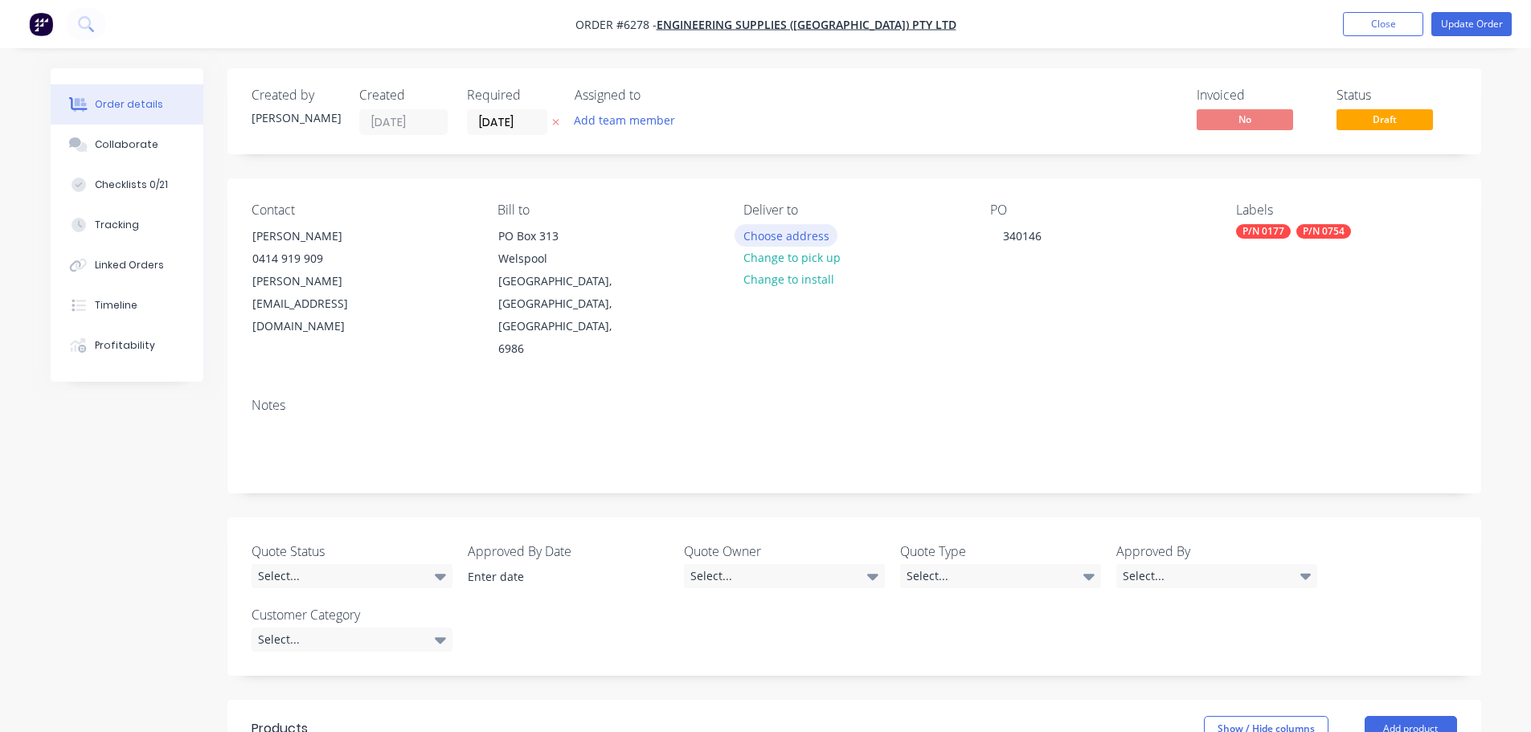
click at [803, 235] on button "Choose address" at bounding box center [785, 235] width 103 height 22
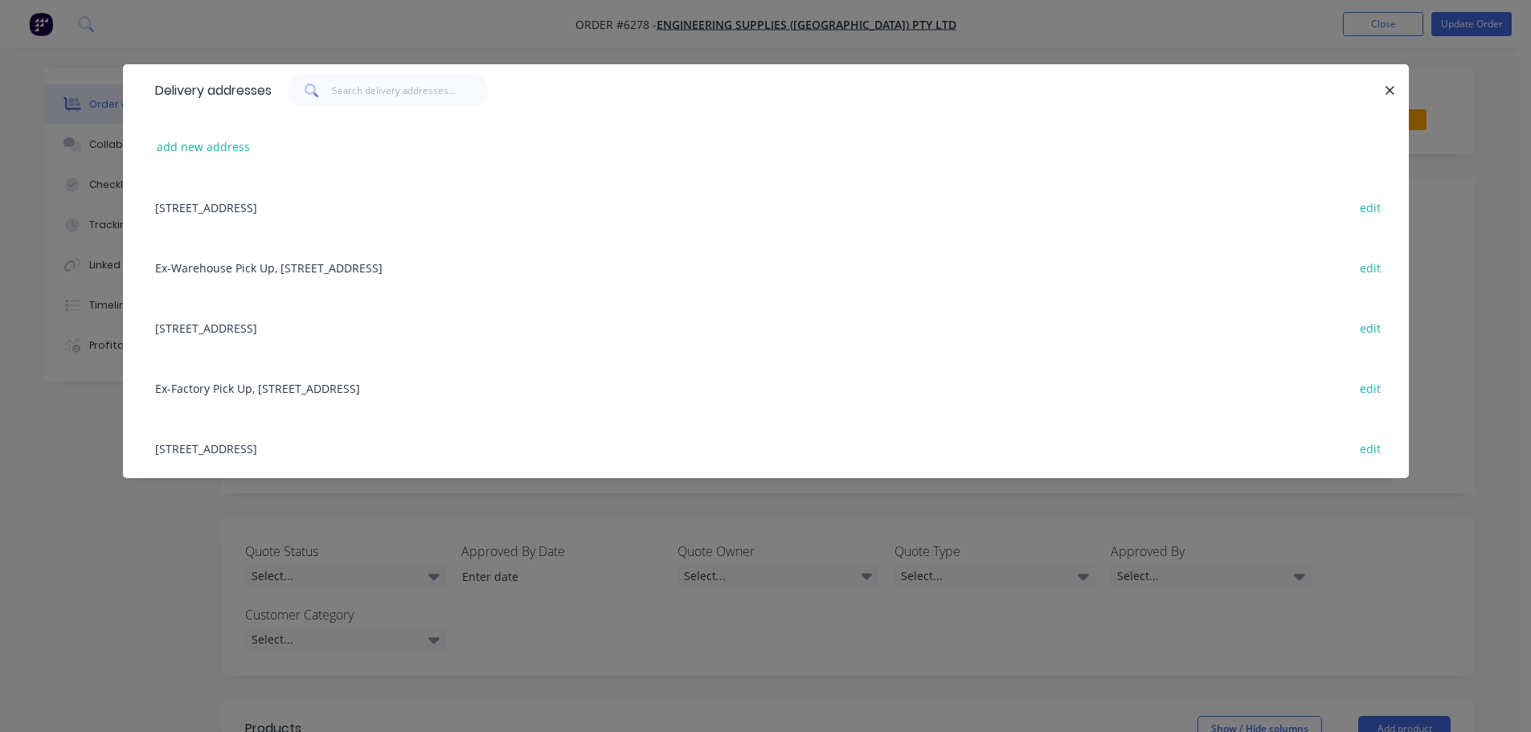
click at [325, 326] on div "[STREET_ADDRESS] edit" at bounding box center [765, 327] width 1237 height 60
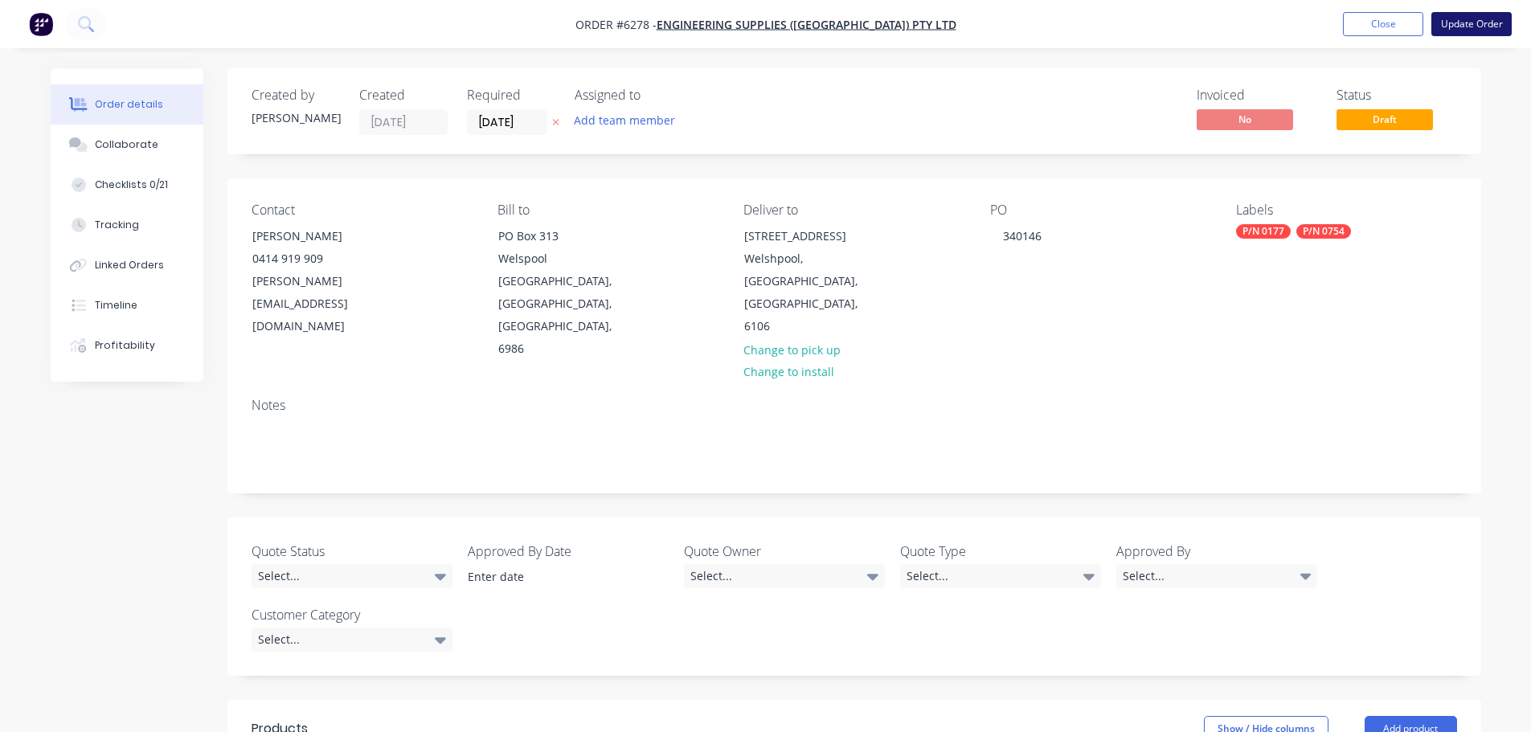
click at [1477, 18] on button "Update Order" at bounding box center [1471, 24] width 80 height 24
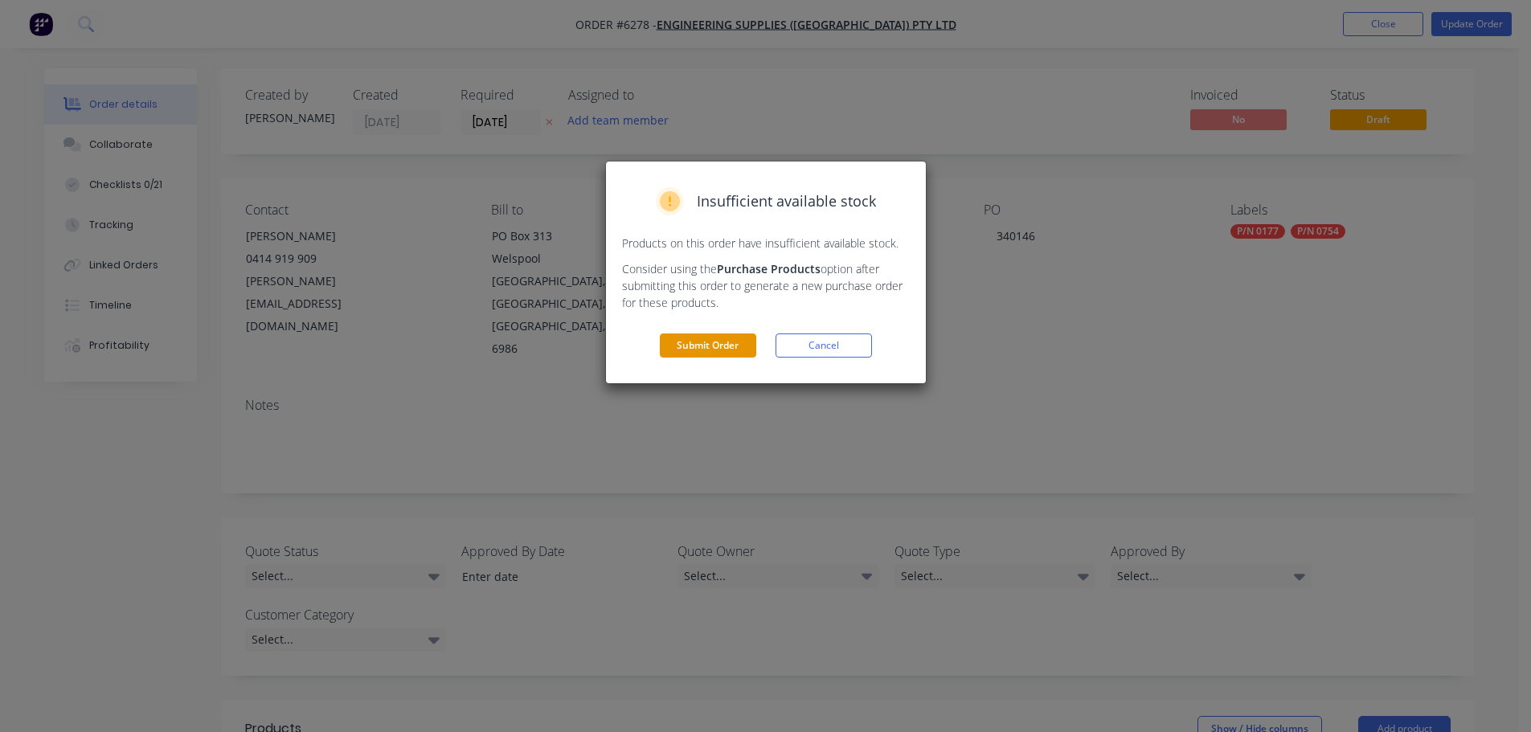
click at [713, 341] on button "Submit Order" at bounding box center [708, 345] width 96 height 24
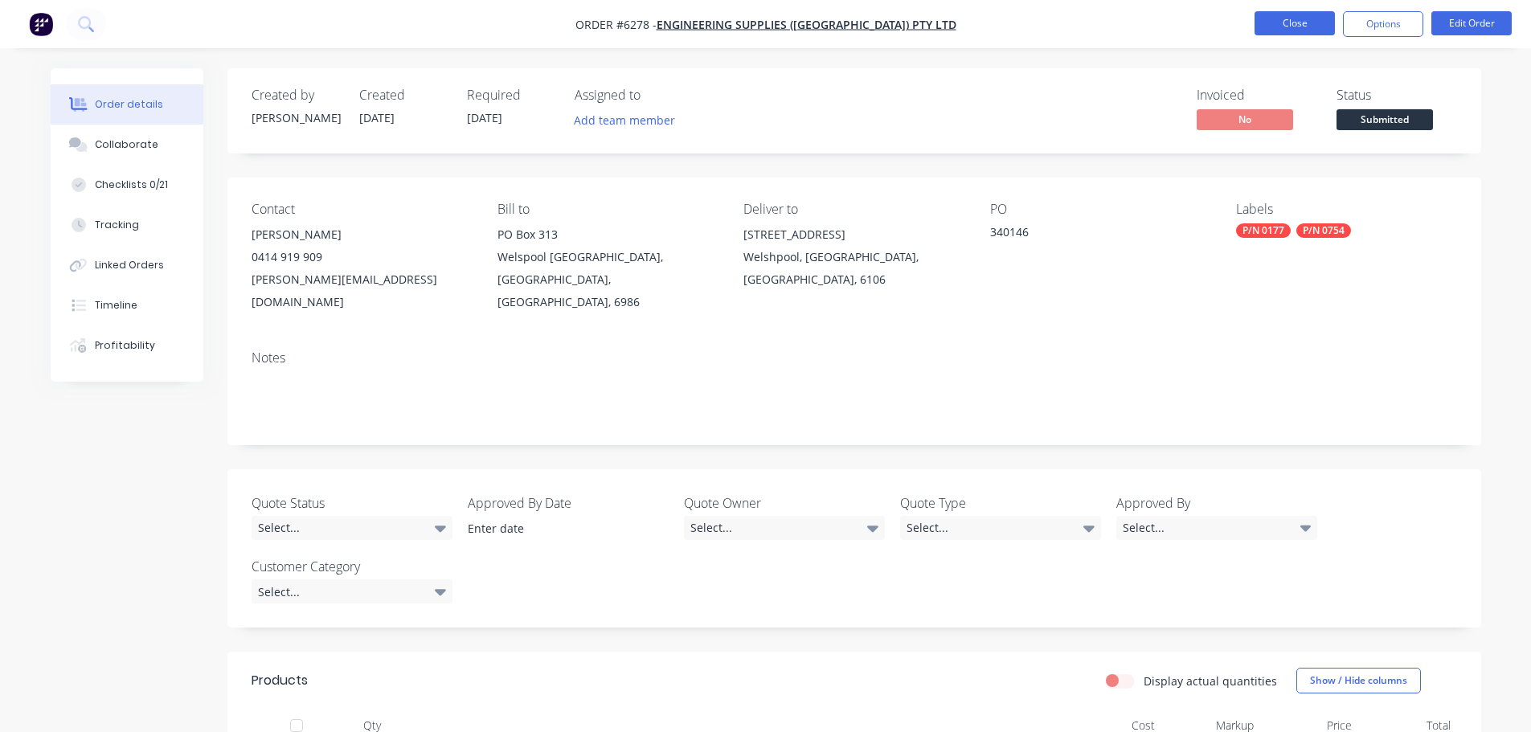
click at [1288, 25] on button "Close" at bounding box center [1294, 23] width 80 height 24
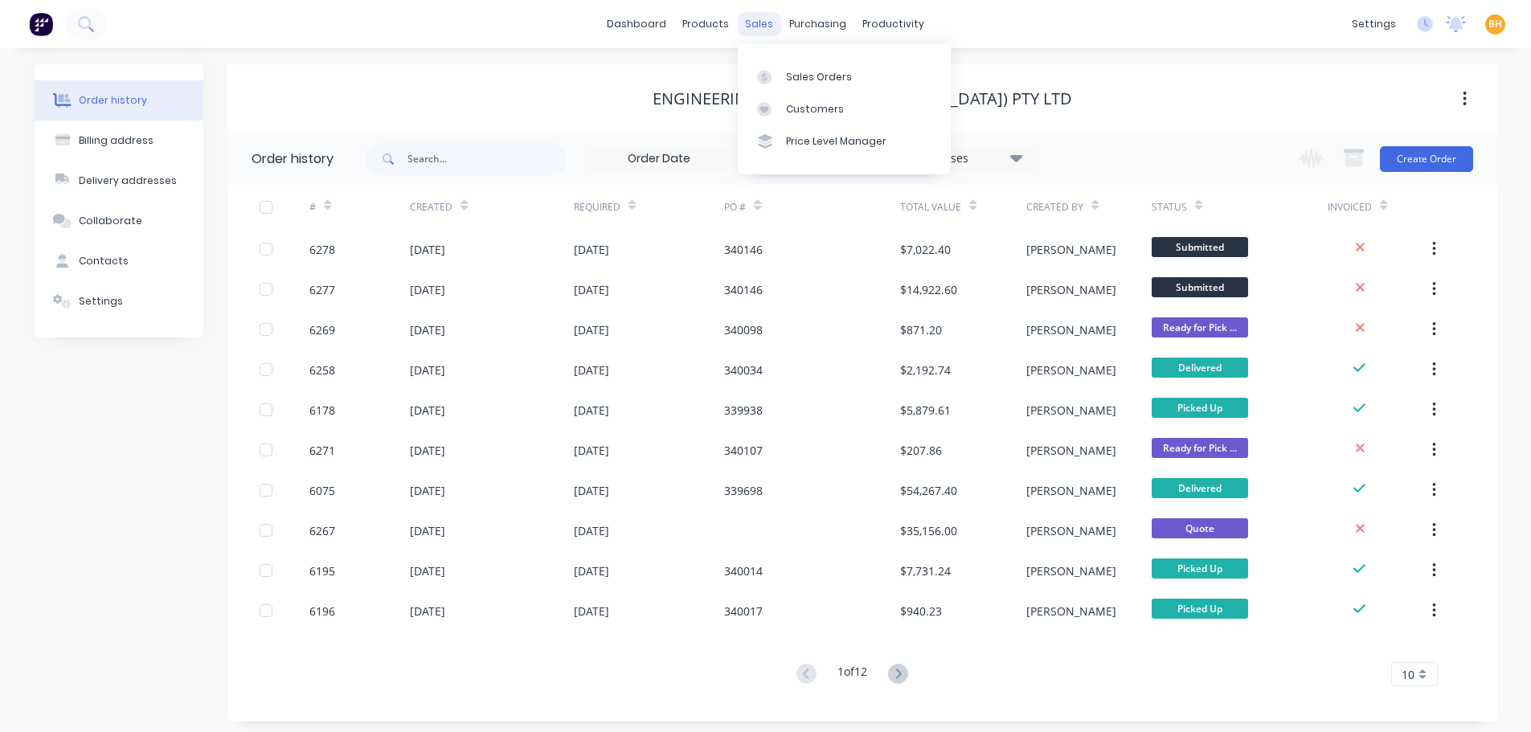
click at [754, 26] on div "sales" at bounding box center [759, 24] width 44 height 24
click at [795, 63] on link "Sales Orders" at bounding box center [844, 76] width 213 height 32
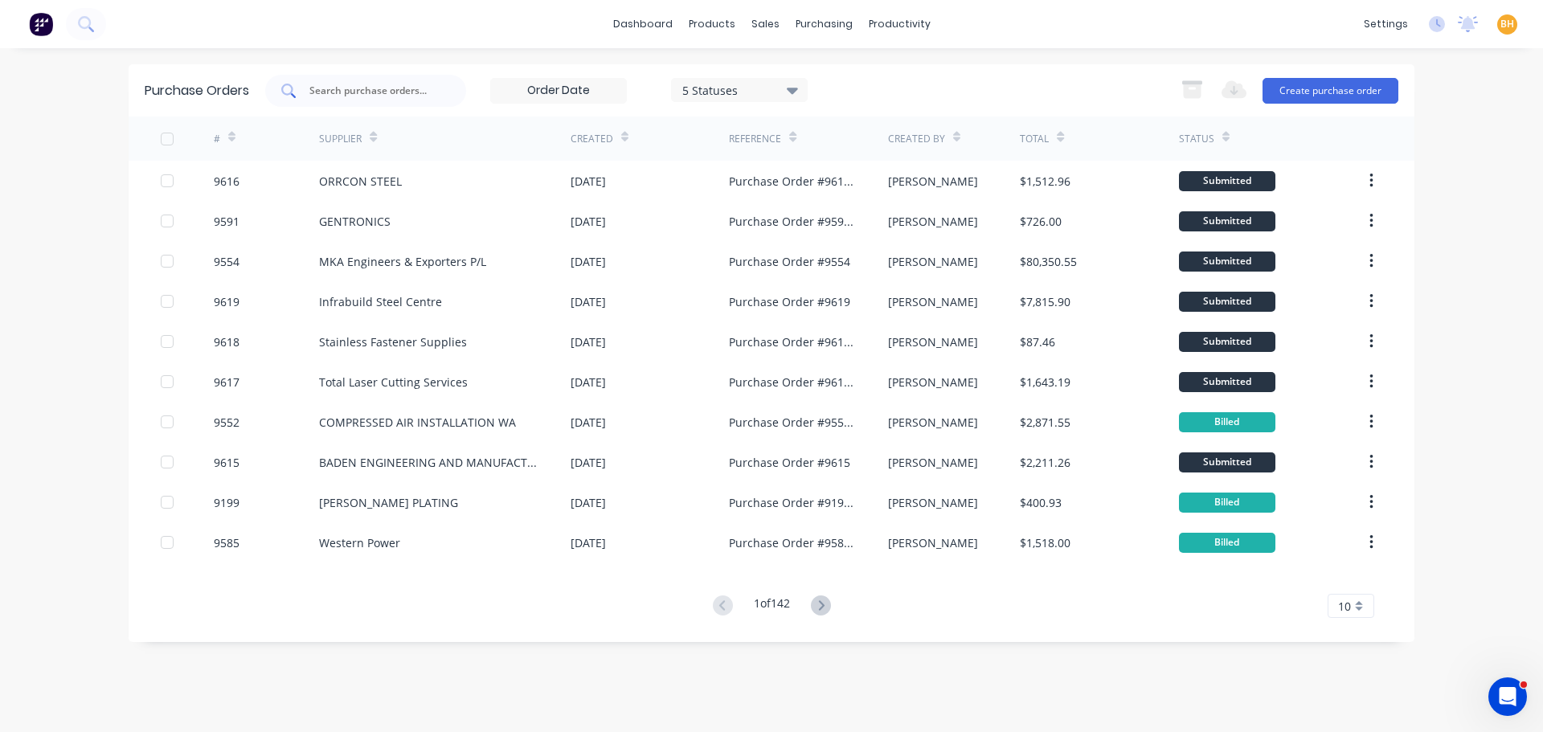
click at [354, 100] on div at bounding box center [365, 91] width 201 height 32
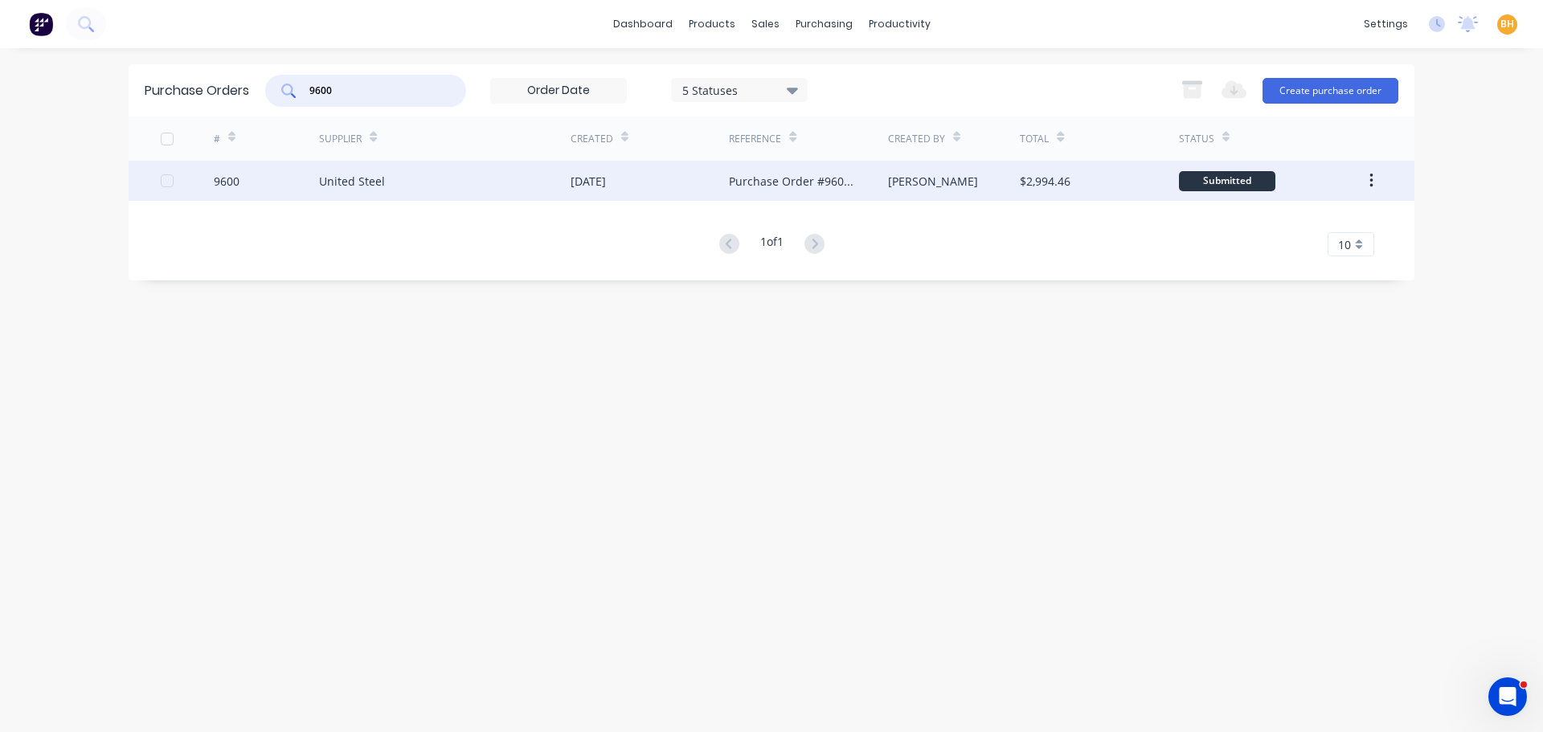
type input "9600"
click at [408, 190] on div "United Steel" at bounding box center [444, 181] width 251 height 40
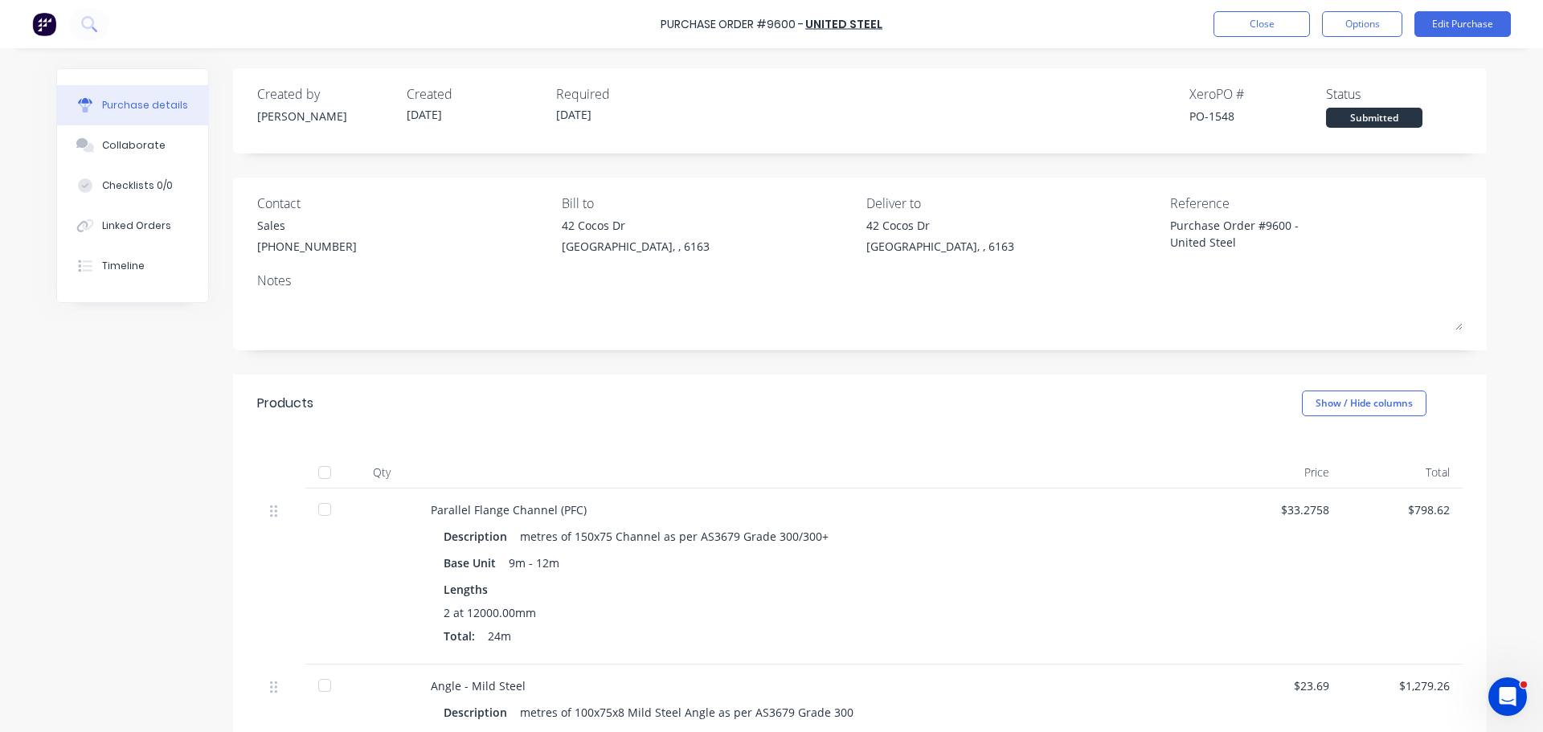
type textarea "x"
click at [1253, 20] on button "Close" at bounding box center [1261, 24] width 96 height 26
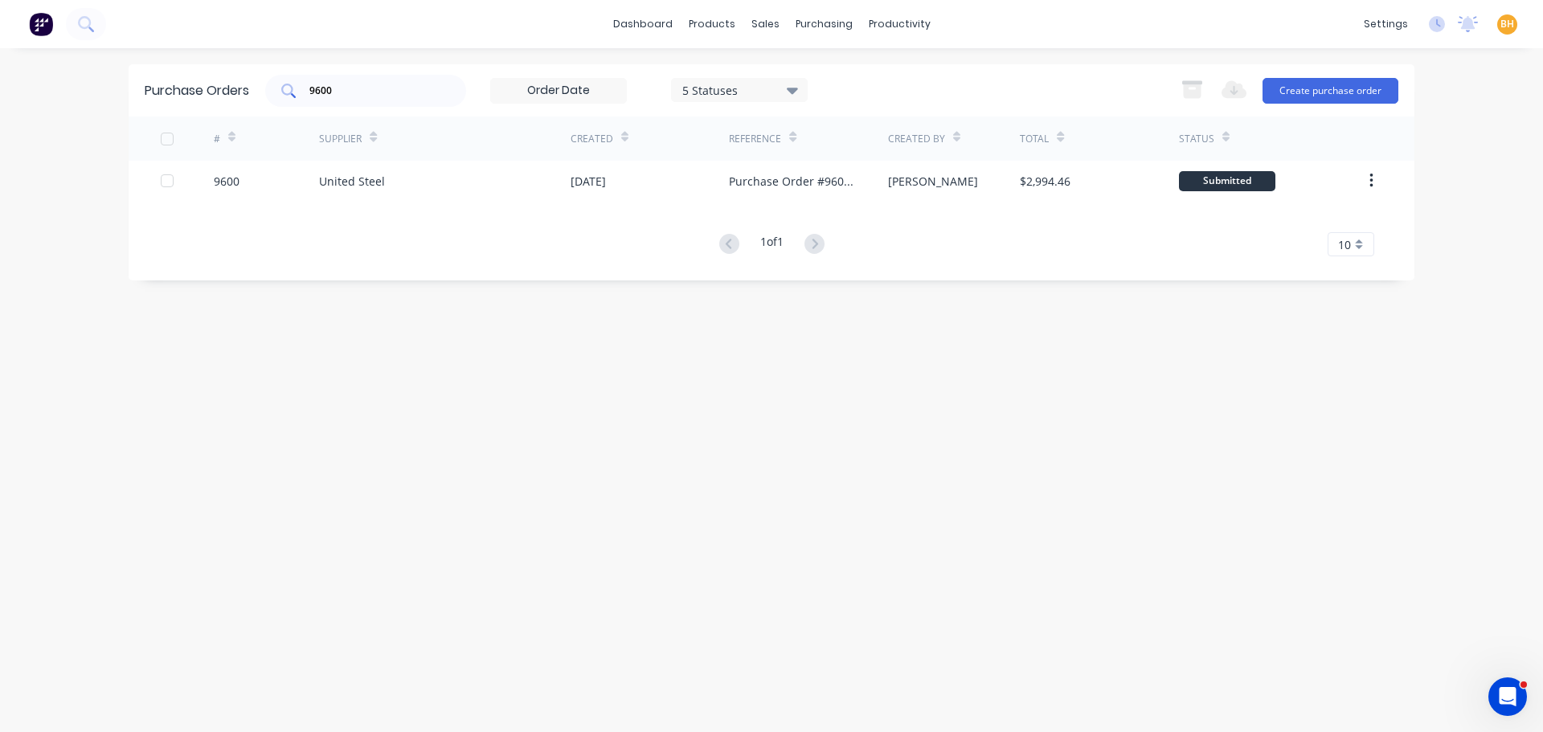
click at [374, 80] on div "9600" at bounding box center [365, 91] width 201 height 32
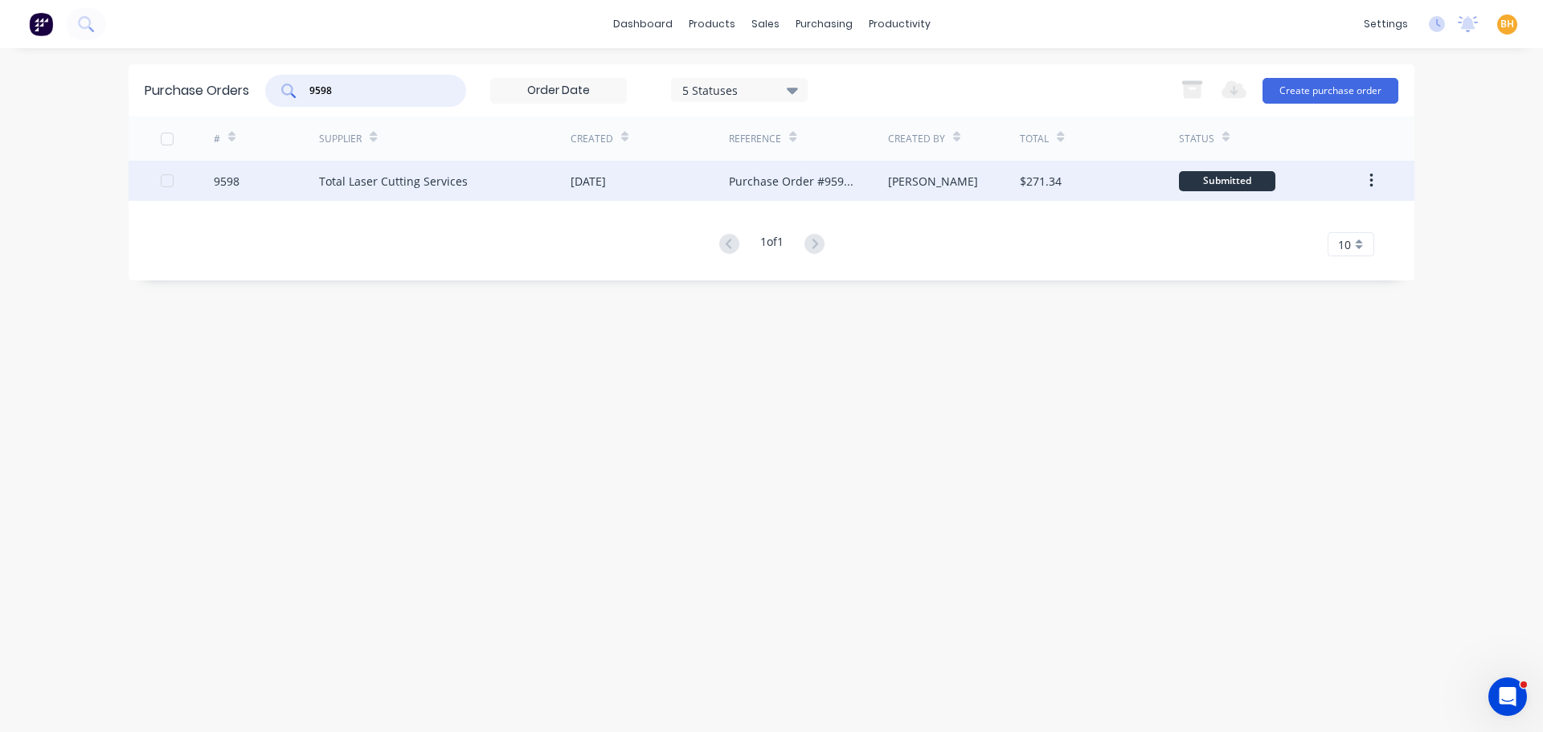
type input "9598"
click at [414, 190] on div "Total Laser Cutting Services" at bounding box center [444, 181] width 251 height 40
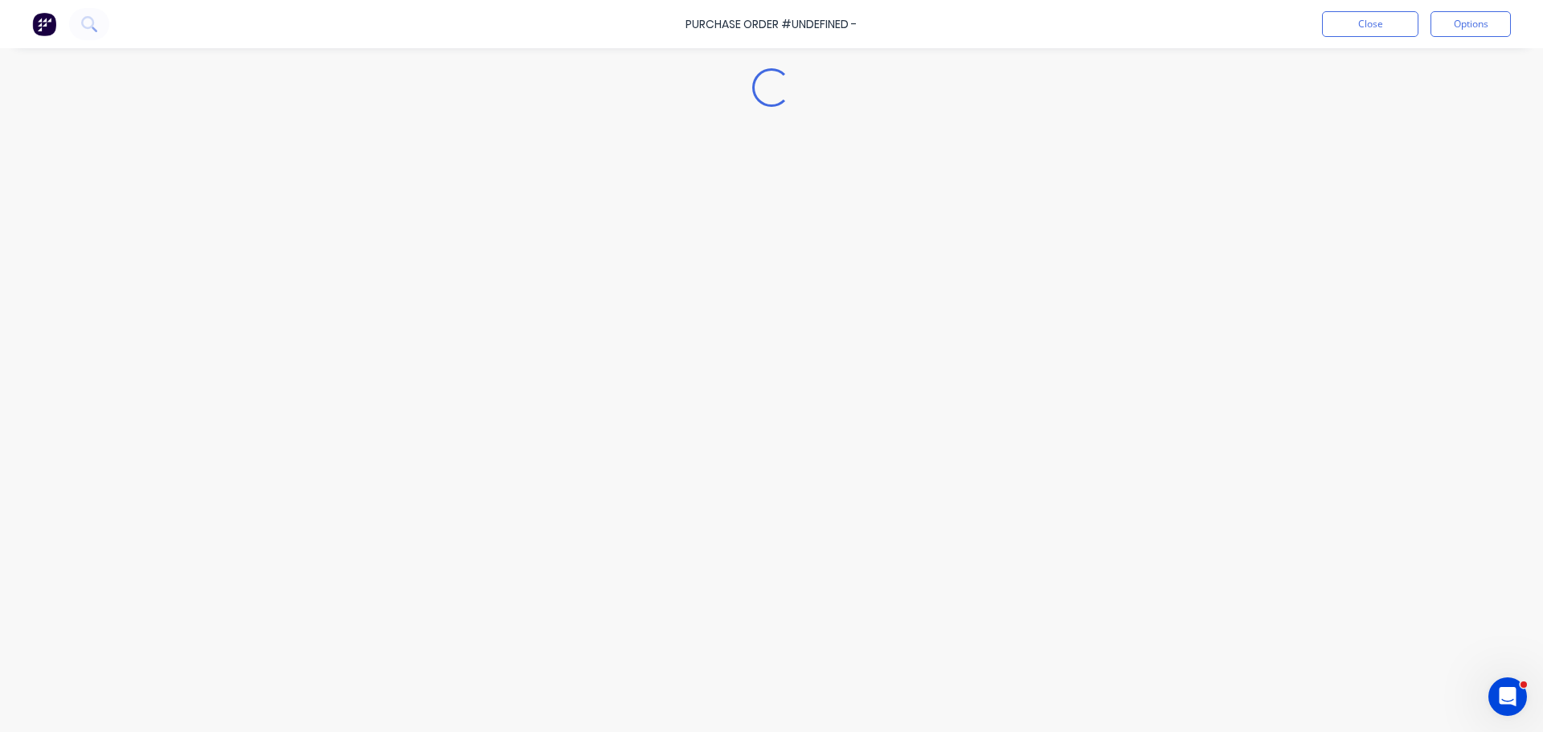
type textarea "x"
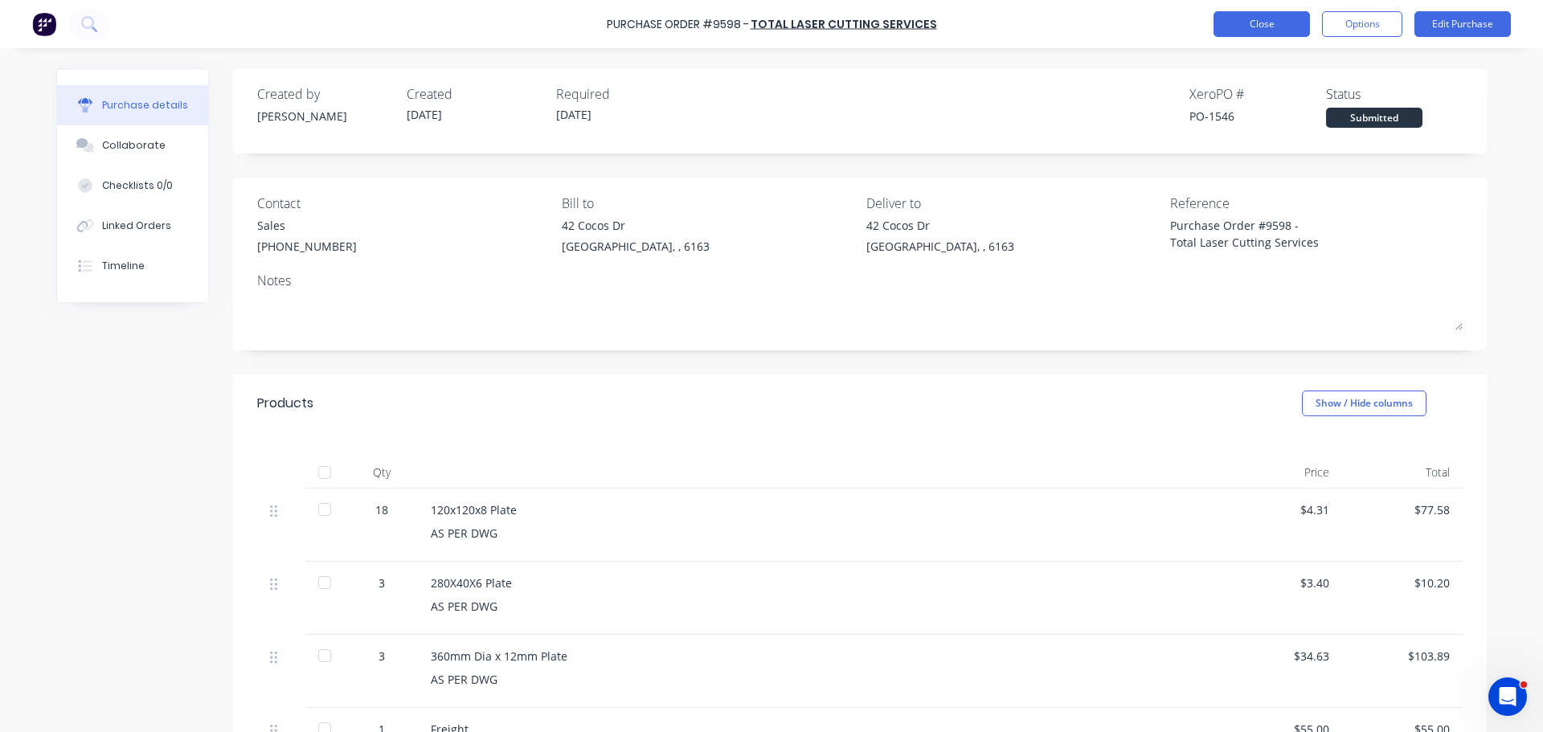
click at [1239, 25] on button "Close" at bounding box center [1261, 24] width 96 height 26
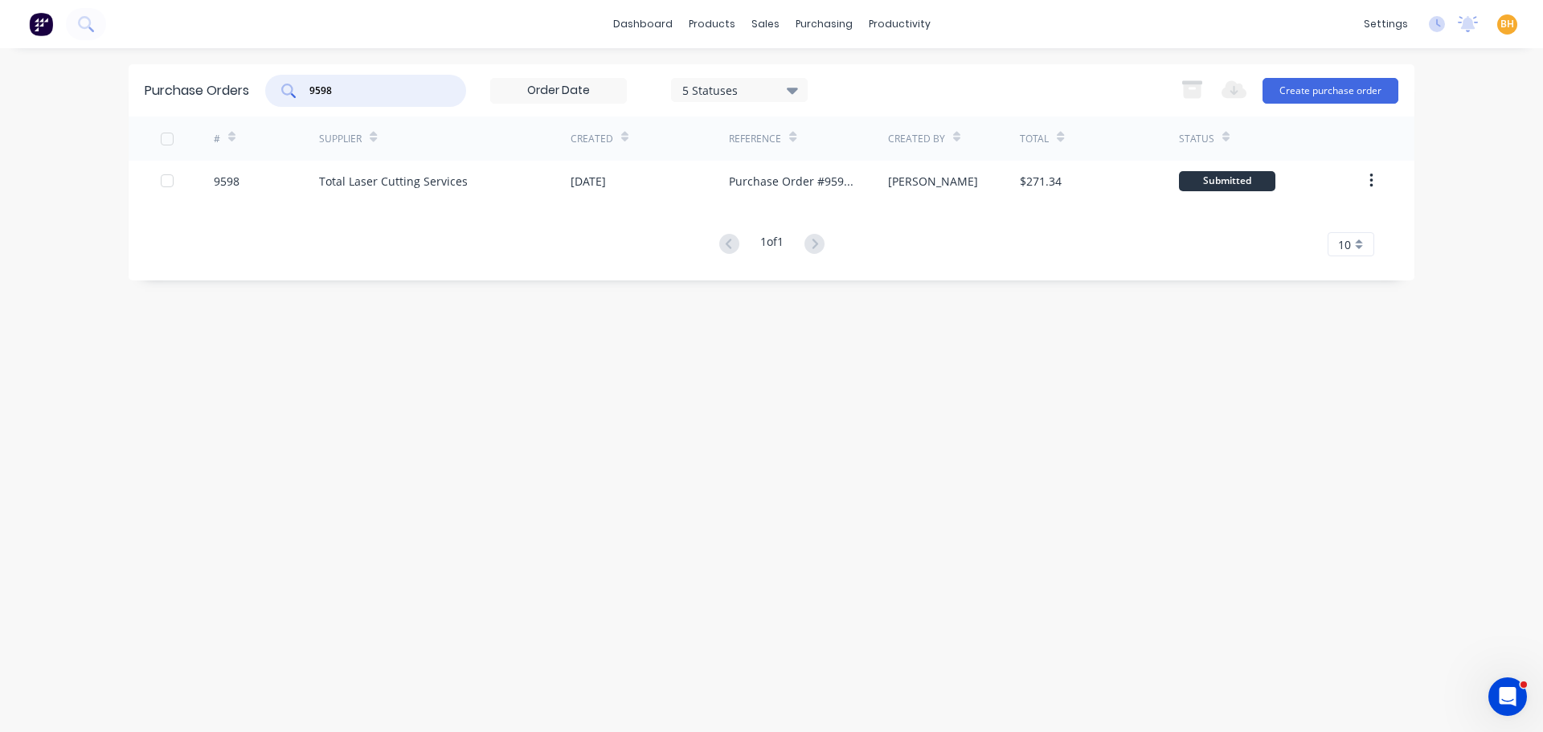
click at [405, 88] on input "9598" at bounding box center [374, 91] width 133 height 16
type input "9"
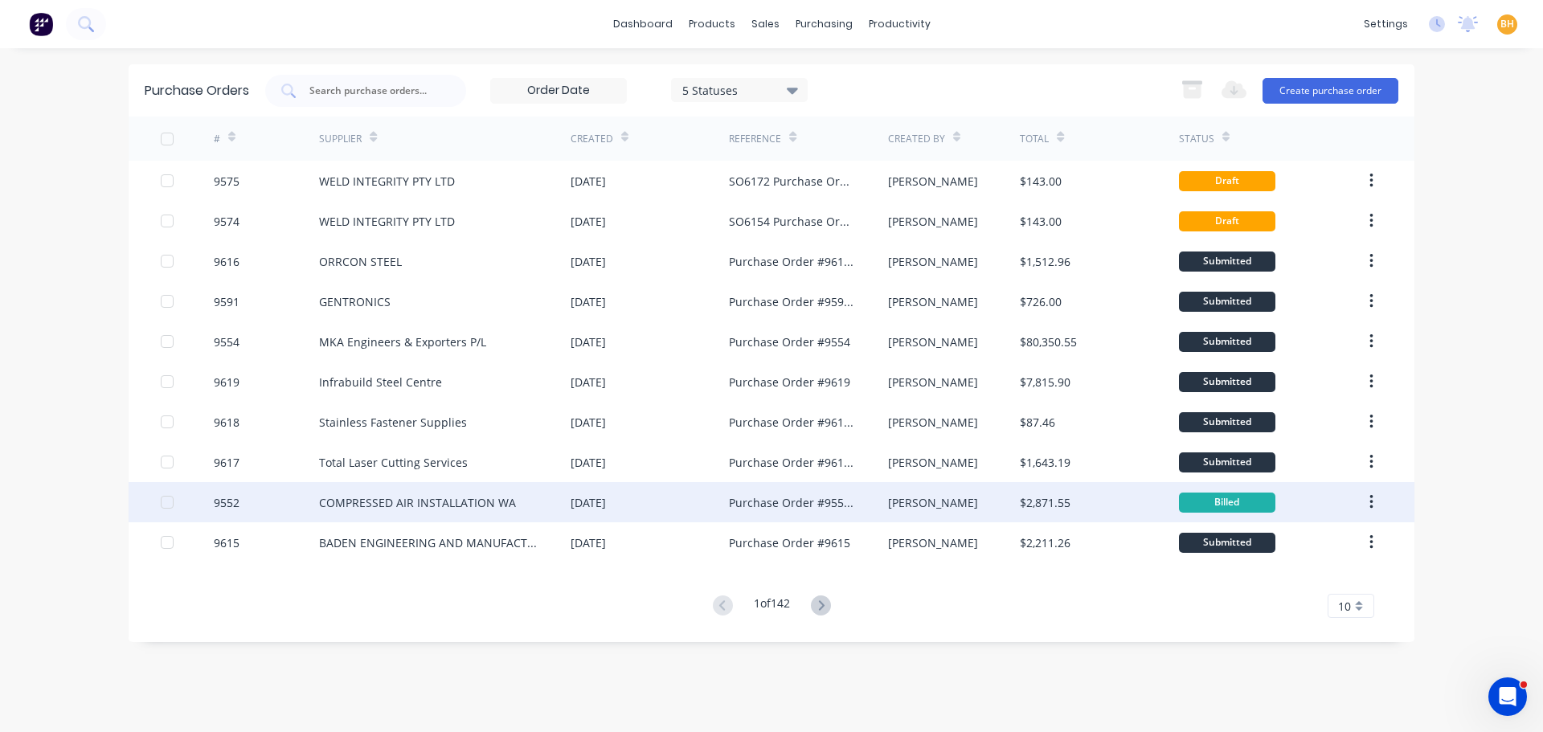
click at [529, 504] on div "COMPRESSED AIR INSTALLATION WA" at bounding box center [444, 502] width 251 height 40
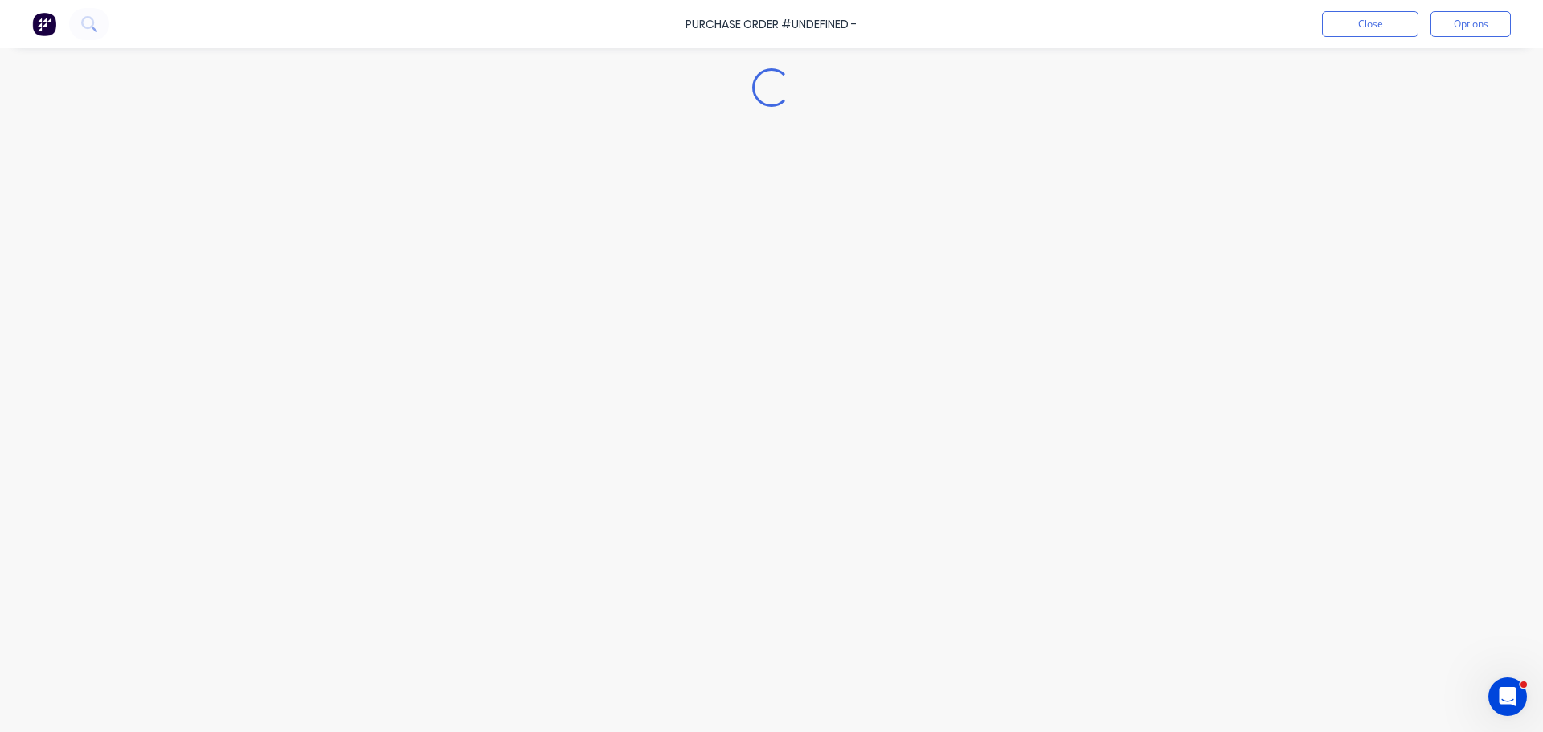
type textarea "x"
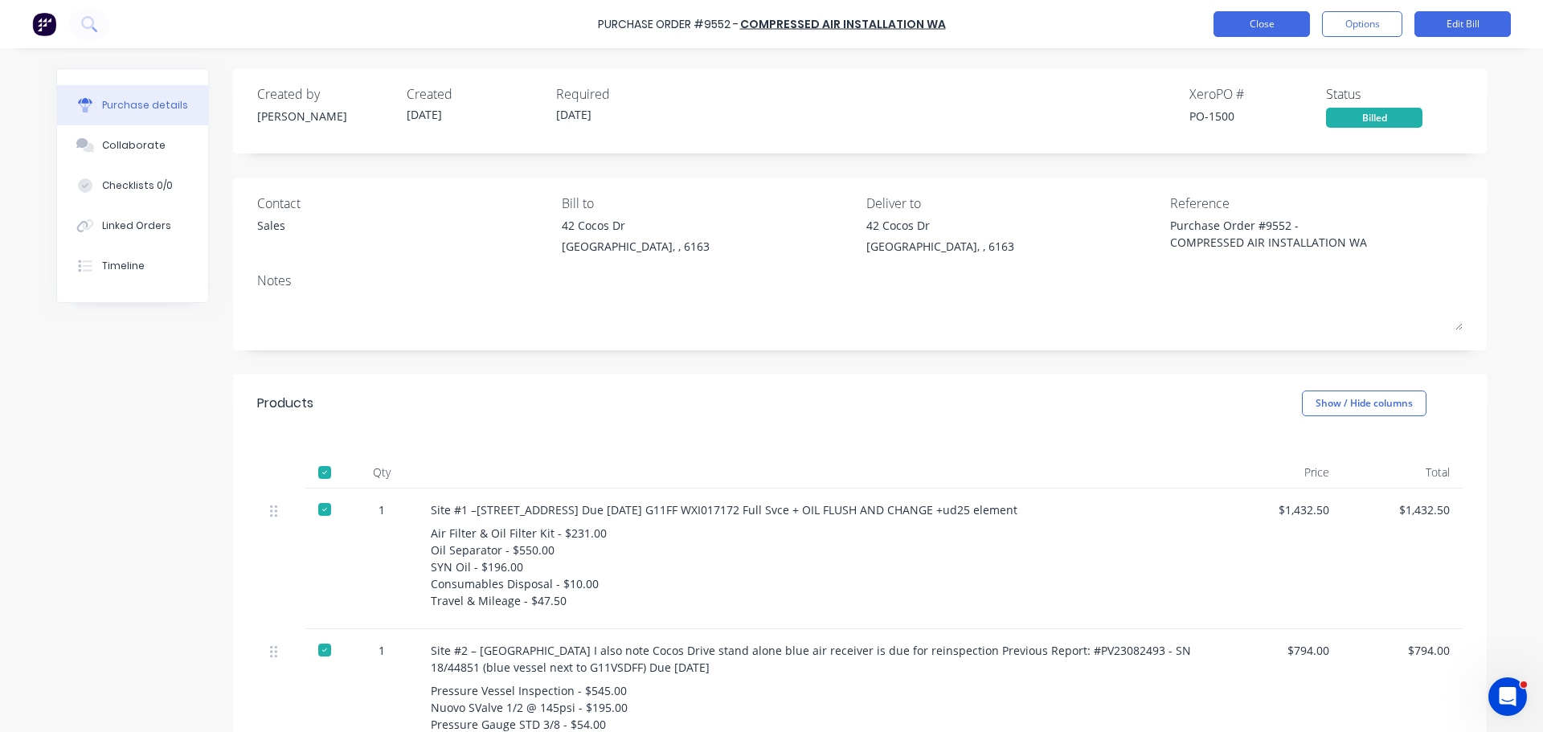
click at [1228, 22] on button "Close" at bounding box center [1261, 24] width 96 height 26
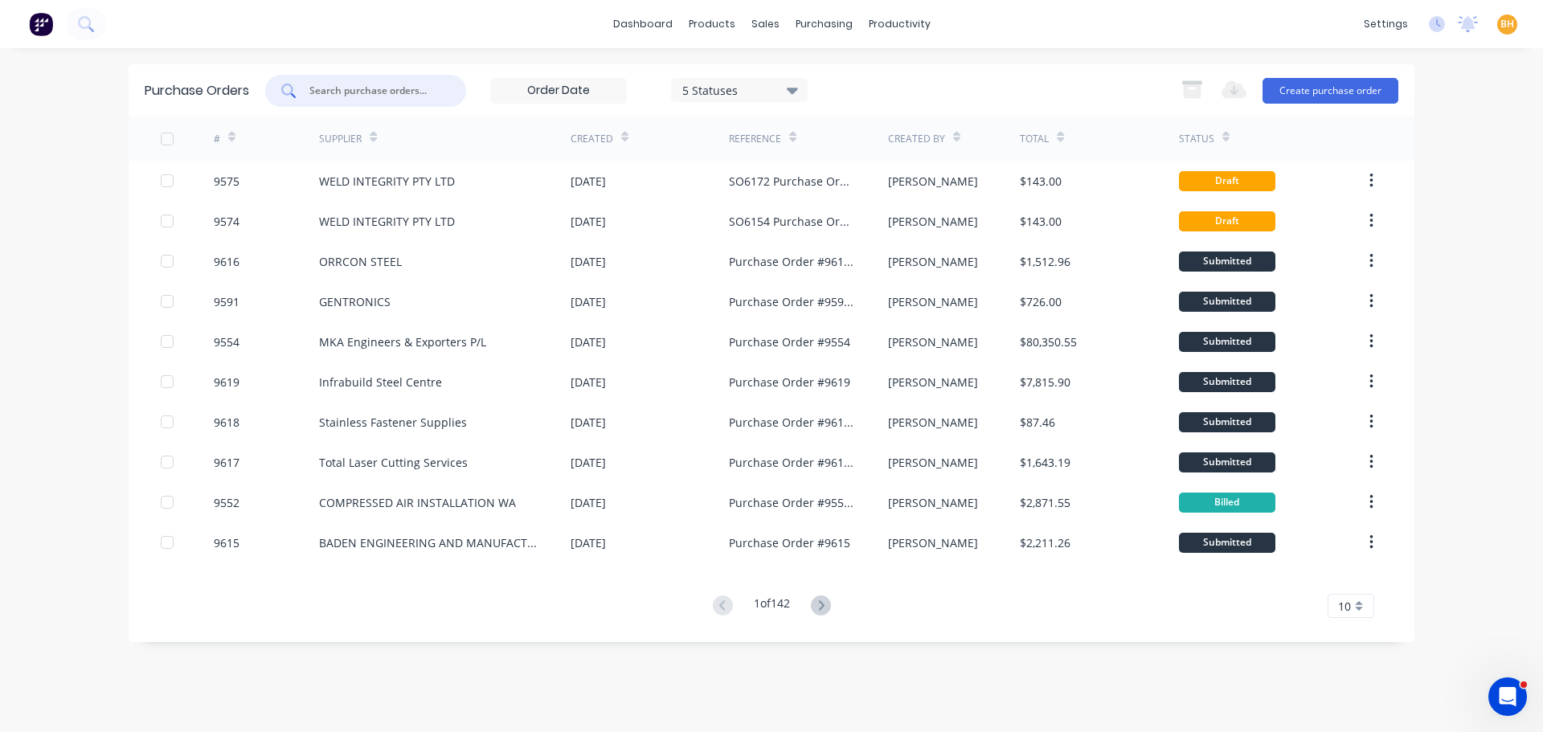
click at [350, 93] on input "text" at bounding box center [374, 91] width 133 height 16
click at [325, 91] on input "text" at bounding box center [374, 91] width 133 height 16
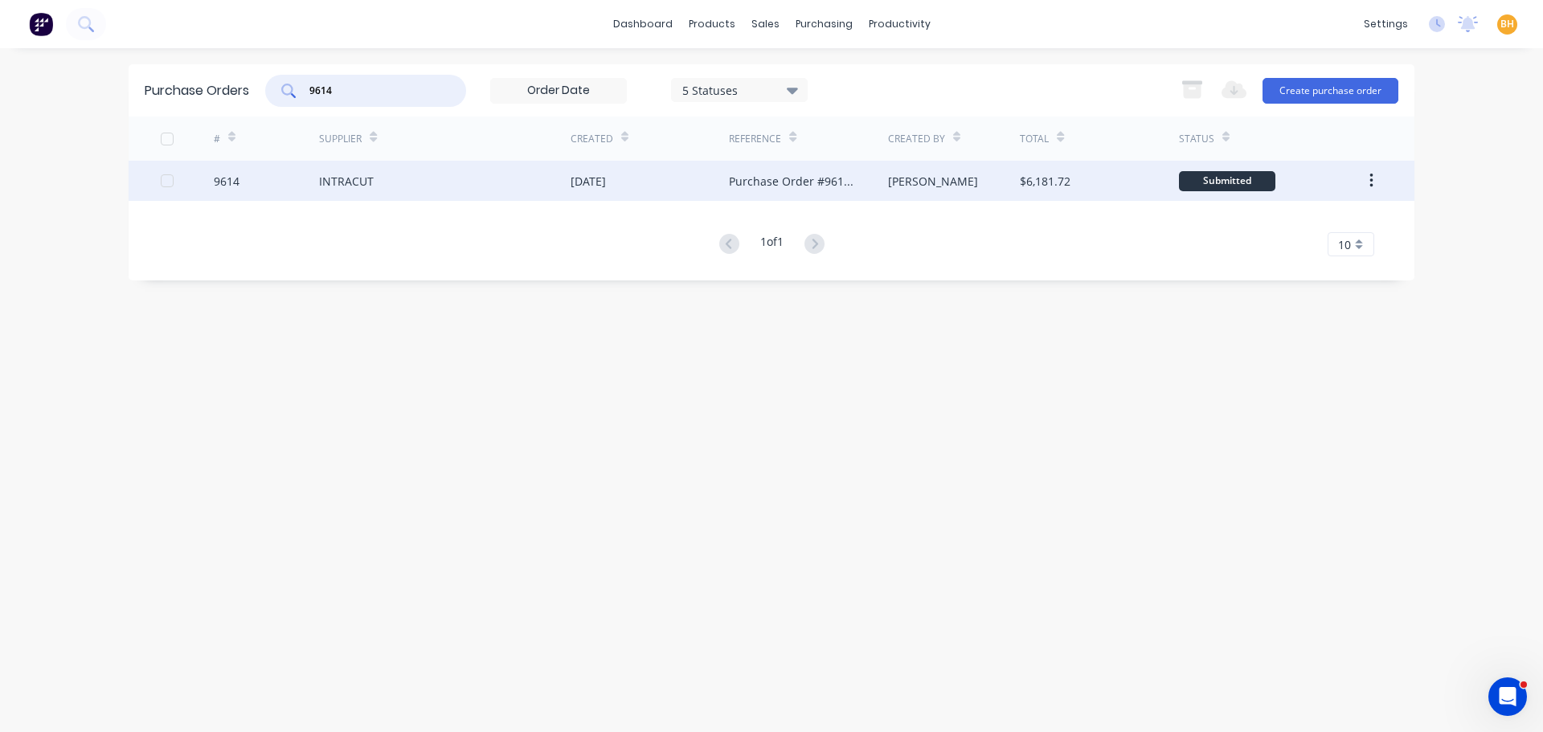
type input "9614"
click at [366, 198] on div "INTRACUT" at bounding box center [444, 181] width 251 height 40
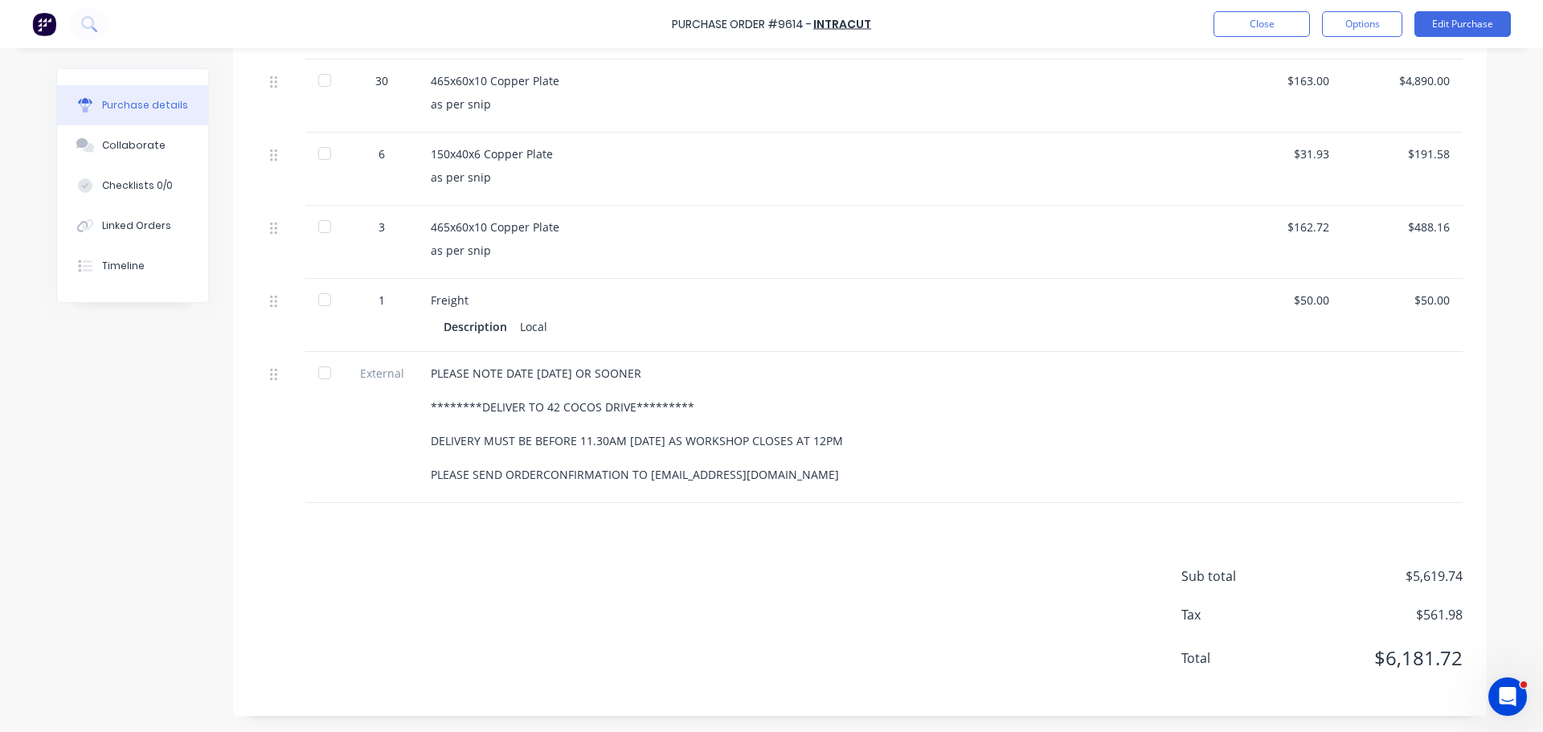
scroll to position [108, 0]
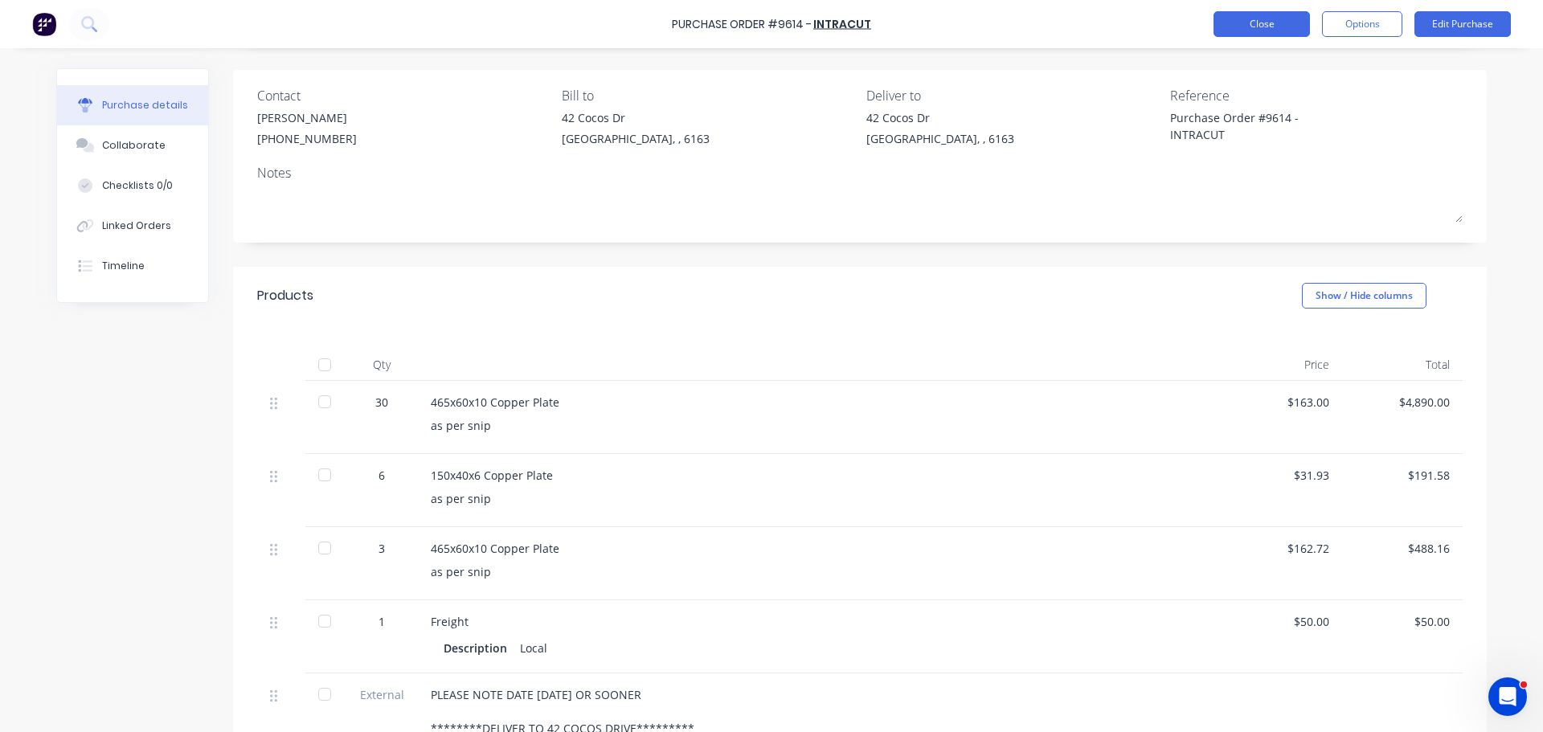
click at [1245, 19] on button "Close" at bounding box center [1261, 24] width 96 height 26
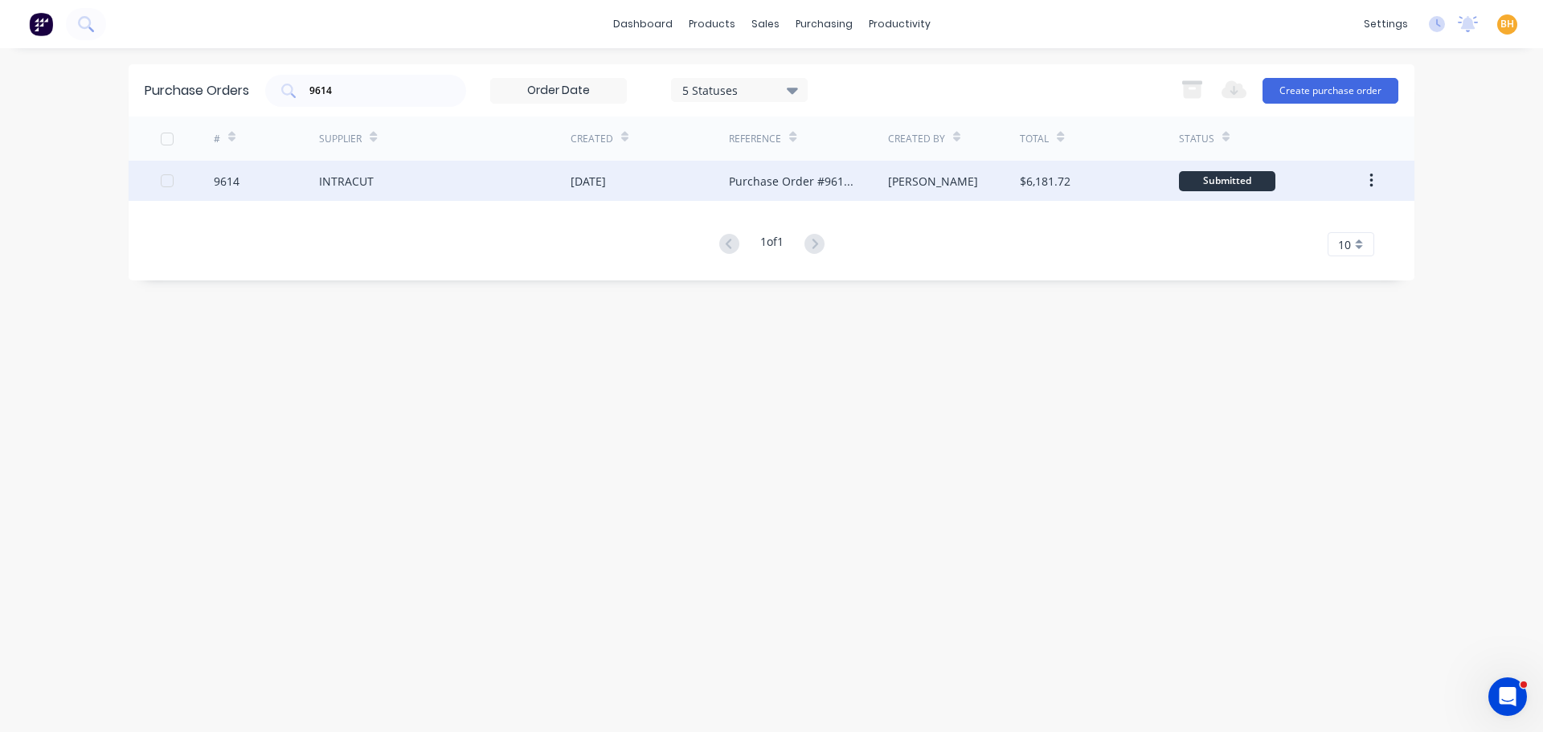
click at [333, 182] on div "INTRACUT" at bounding box center [346, 181] width 55 height 17
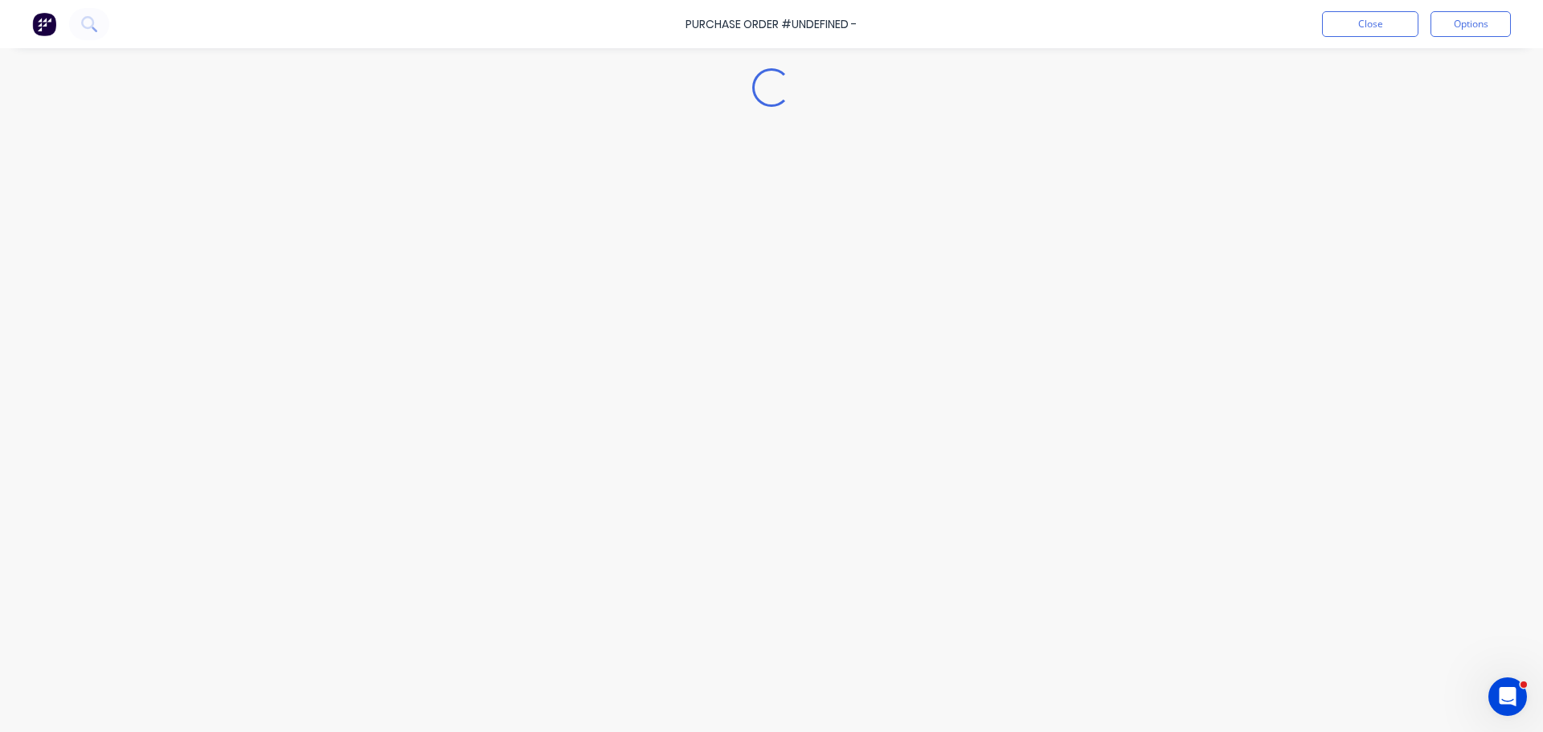
type textarea "x"
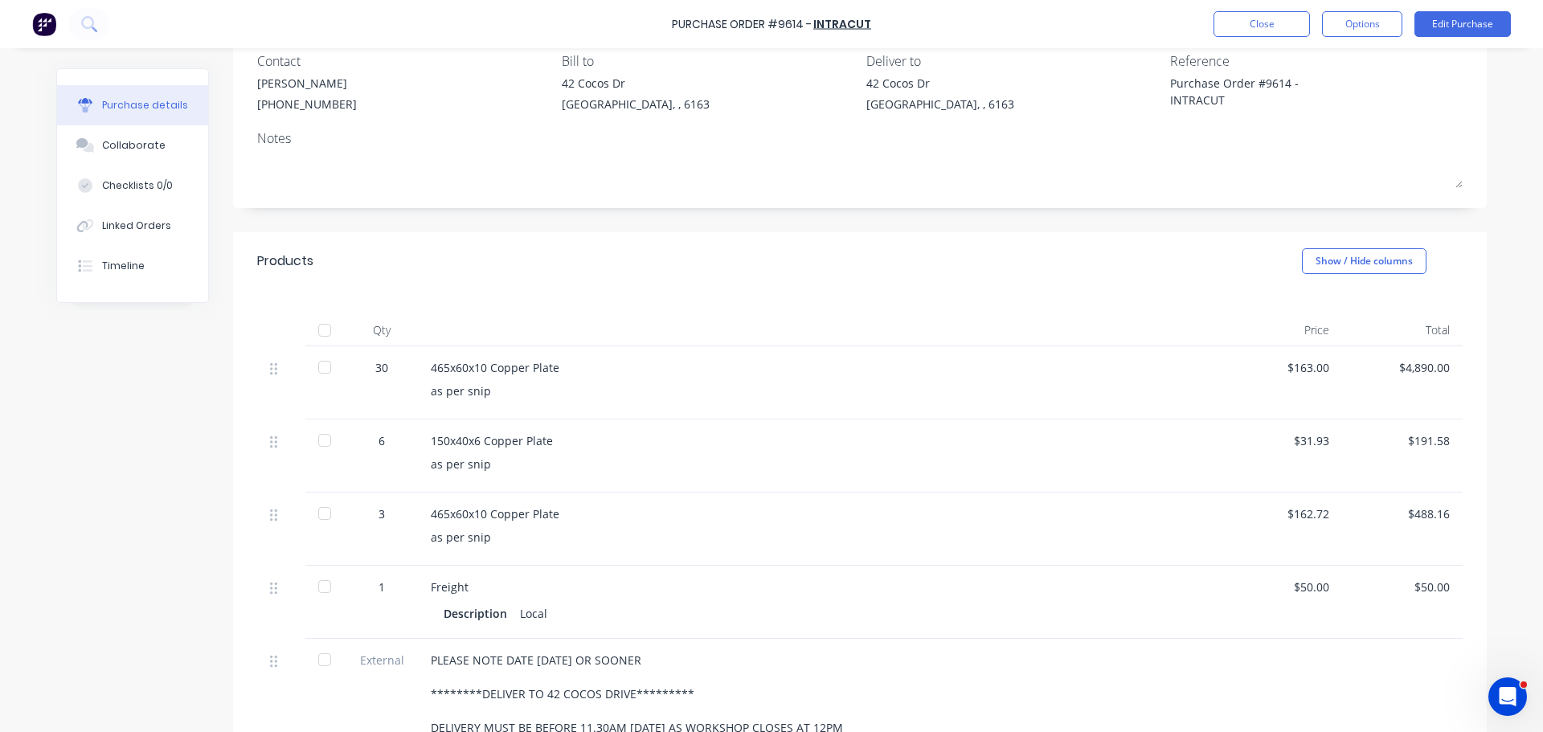
scroll to position [241, 0]
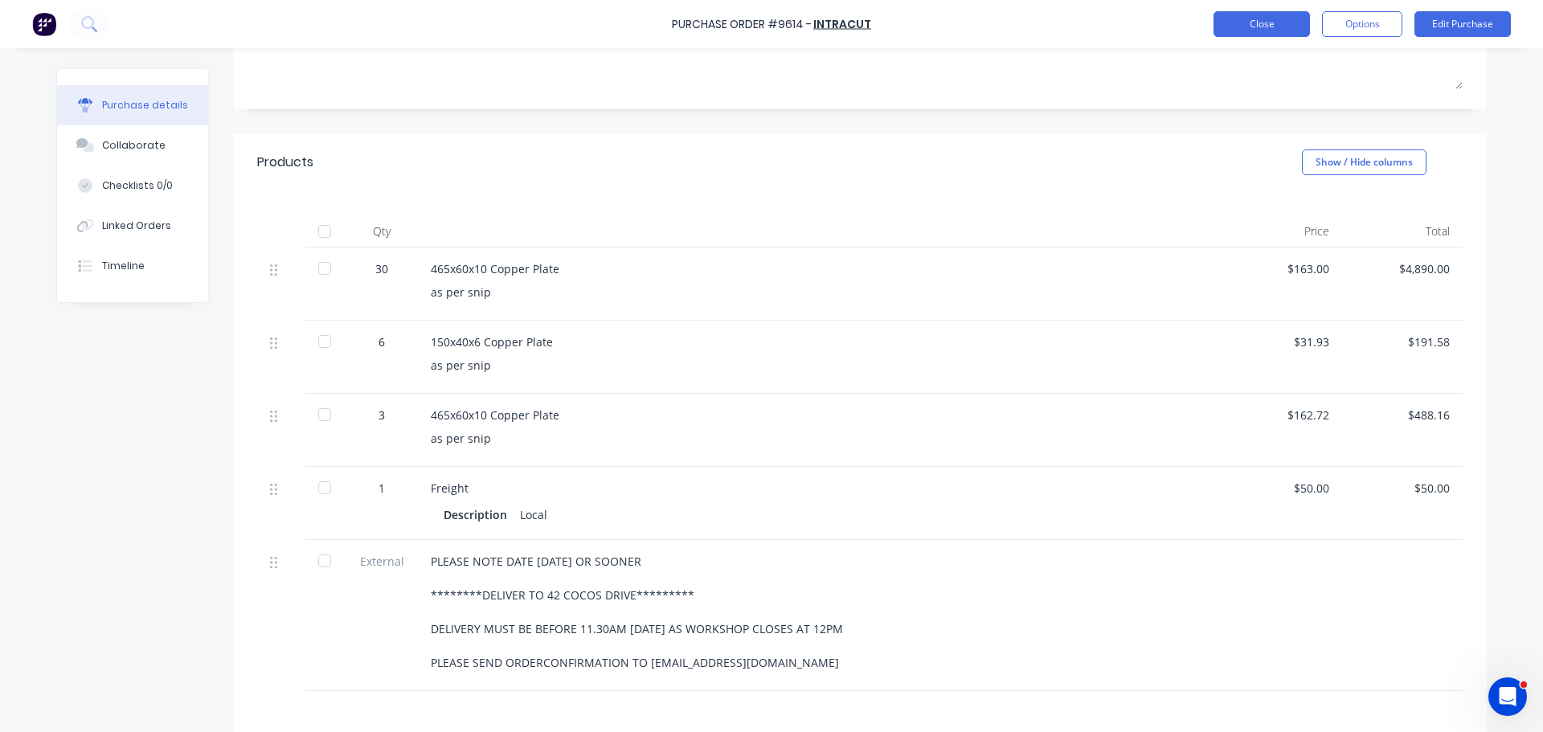
click at [1269, 24] on button "Close" at bounding box center [1261, 24] width 96 height 26
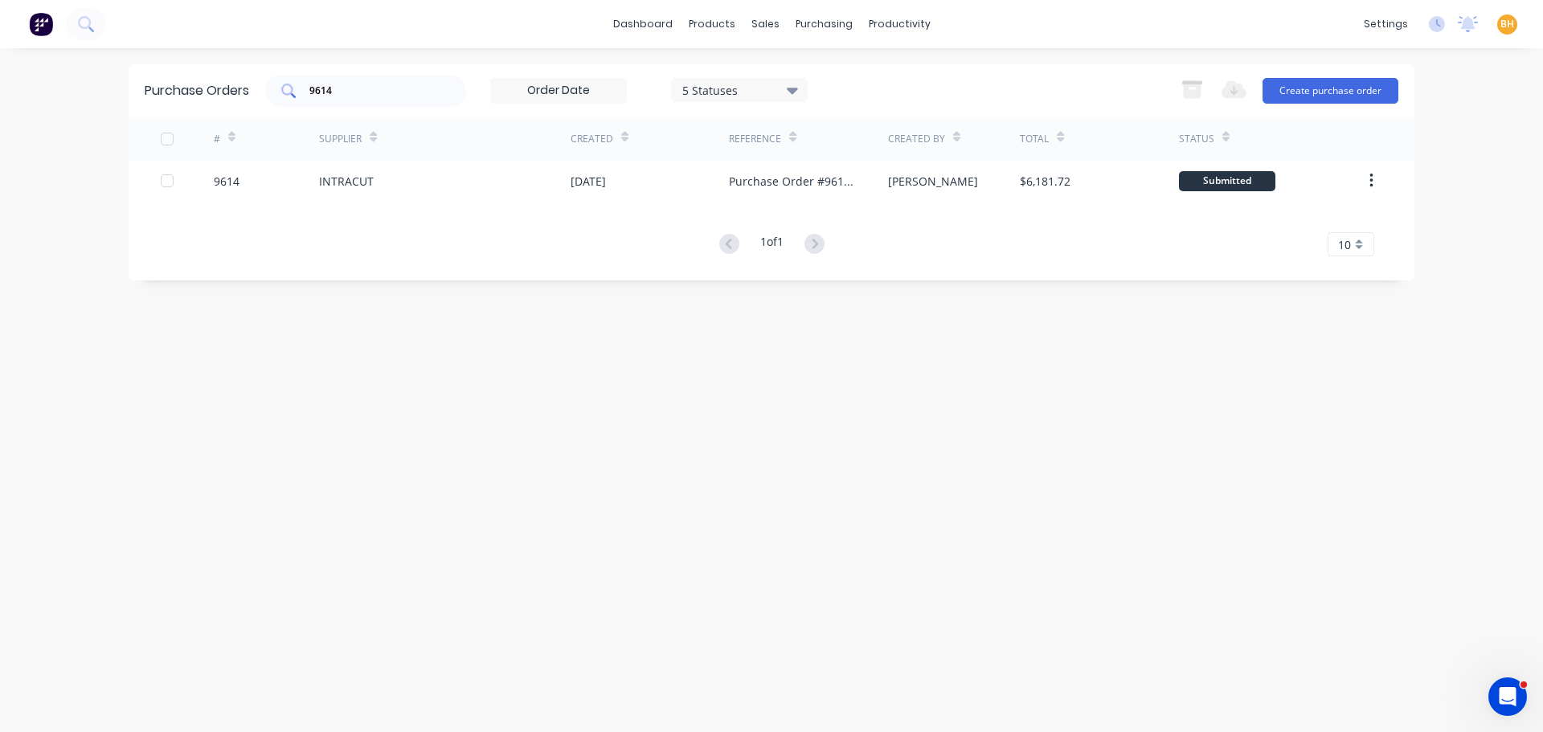
click at [350, 95] on input "9614" at bounding box center [374, 91] width 133 height 16
type input "9"
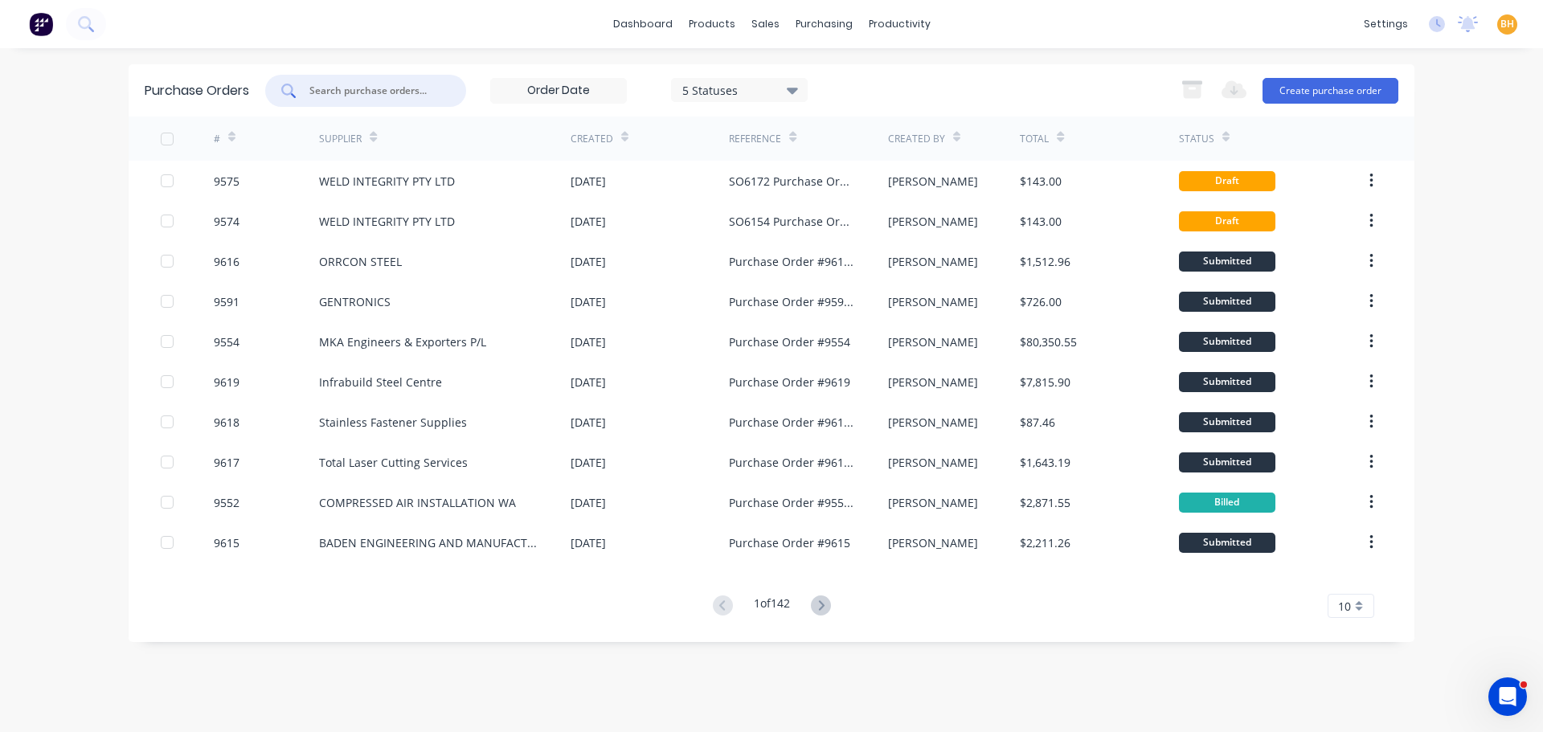
click at [63, 222] on div "dashboard products sales purchasing productivity dashboard products Product Cat…" at bounding box center [771, 366] width 1543 height 732
click at [763, 27] on div "sales" at bounding box center [765, 24] width 44 height 24
click at [67, 157] on div "dashboard products sales purchasing productivity dashboard products Product Cat…" at bounding box center [771, 366] width 1543 height 732
click at [354, 86] on input "text" at bounding box center [374, 91] width 133 height 16
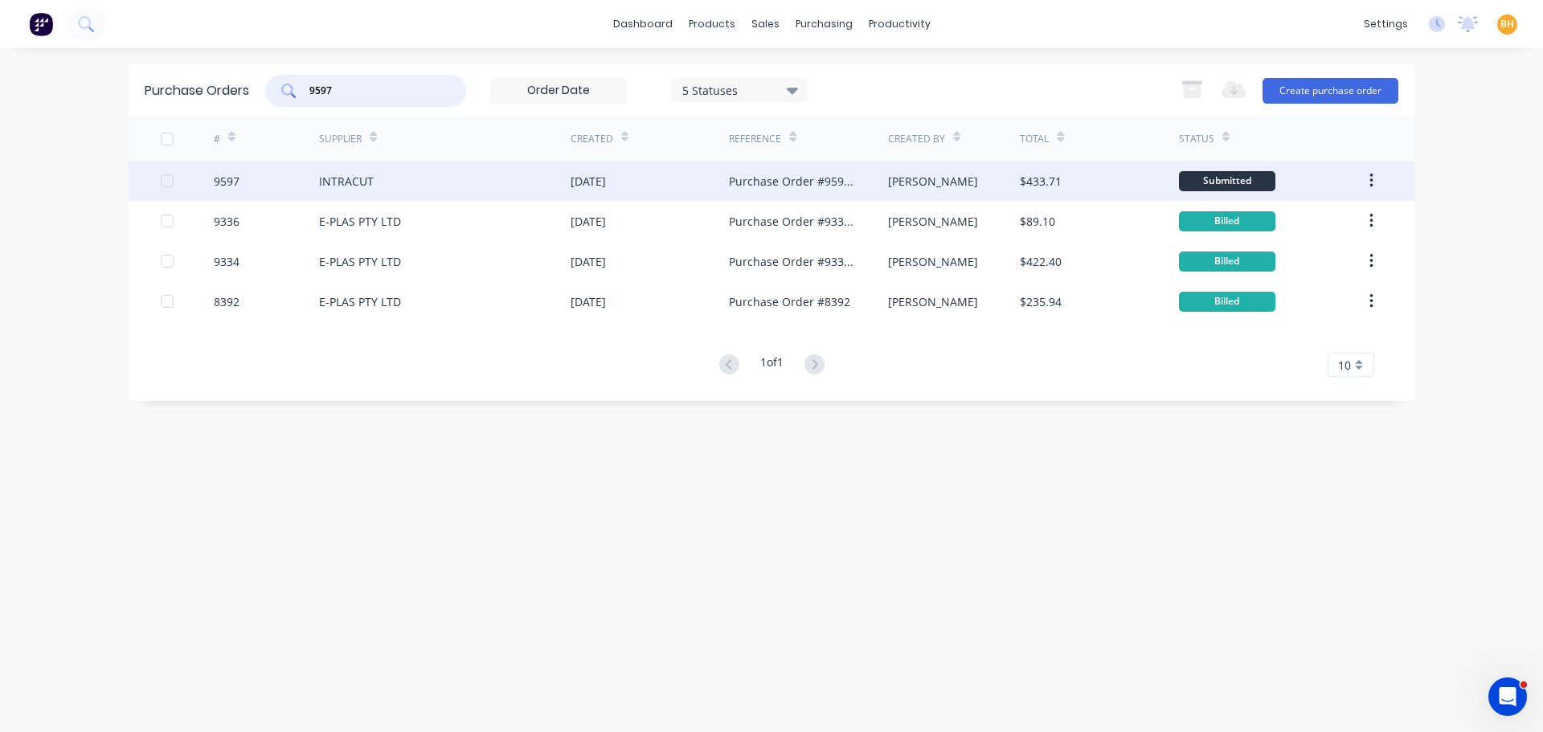
type input "9597"
click at [354, 179] on div "INTRACUT" at bounding box center [346, 181] width 55 height 17
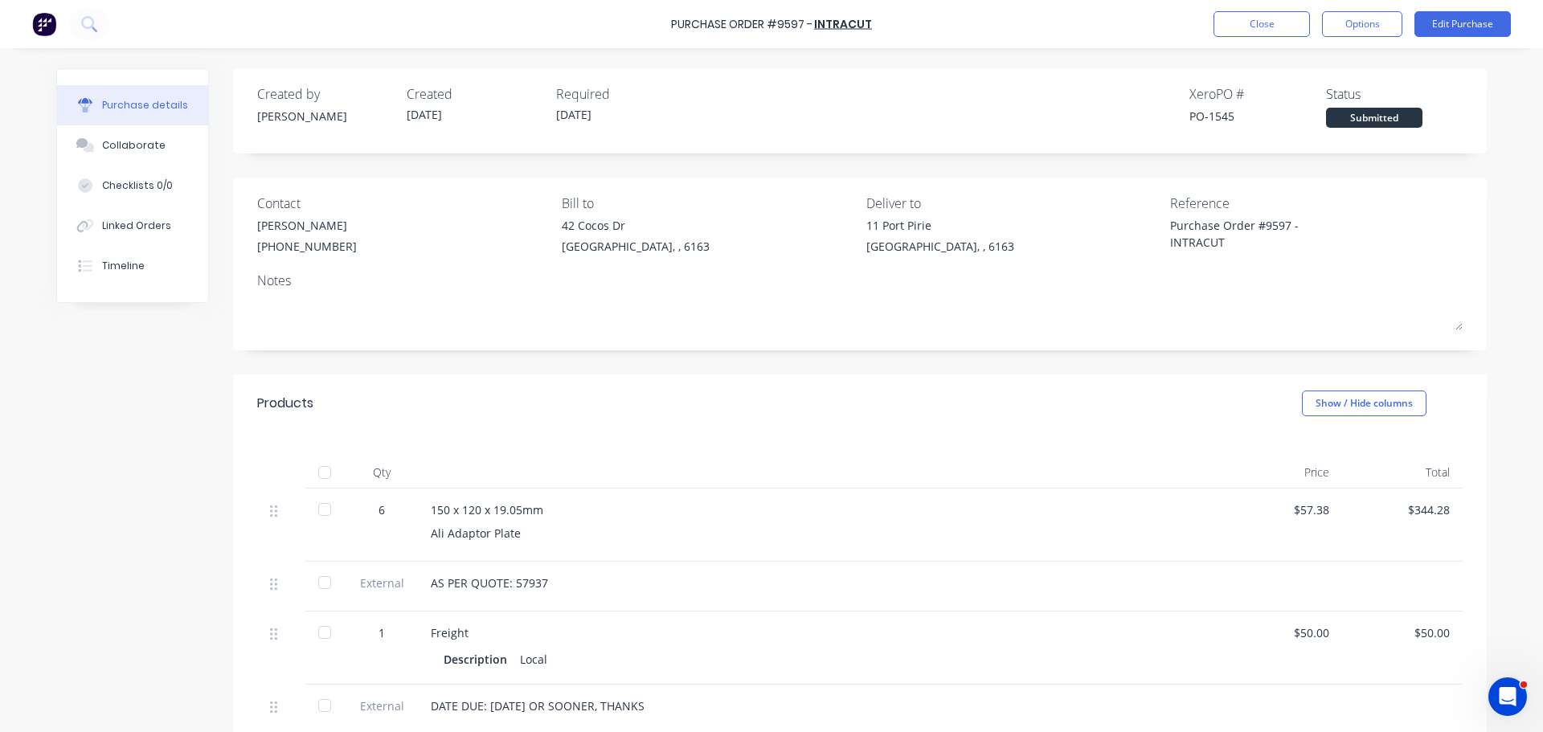
click at [707, 357] on div "**********" at bounding box center [859, 558] width 1253 height 980
click at [1282, 24] on button "Close" at bounding box center [1261, 24] width 96 height 26
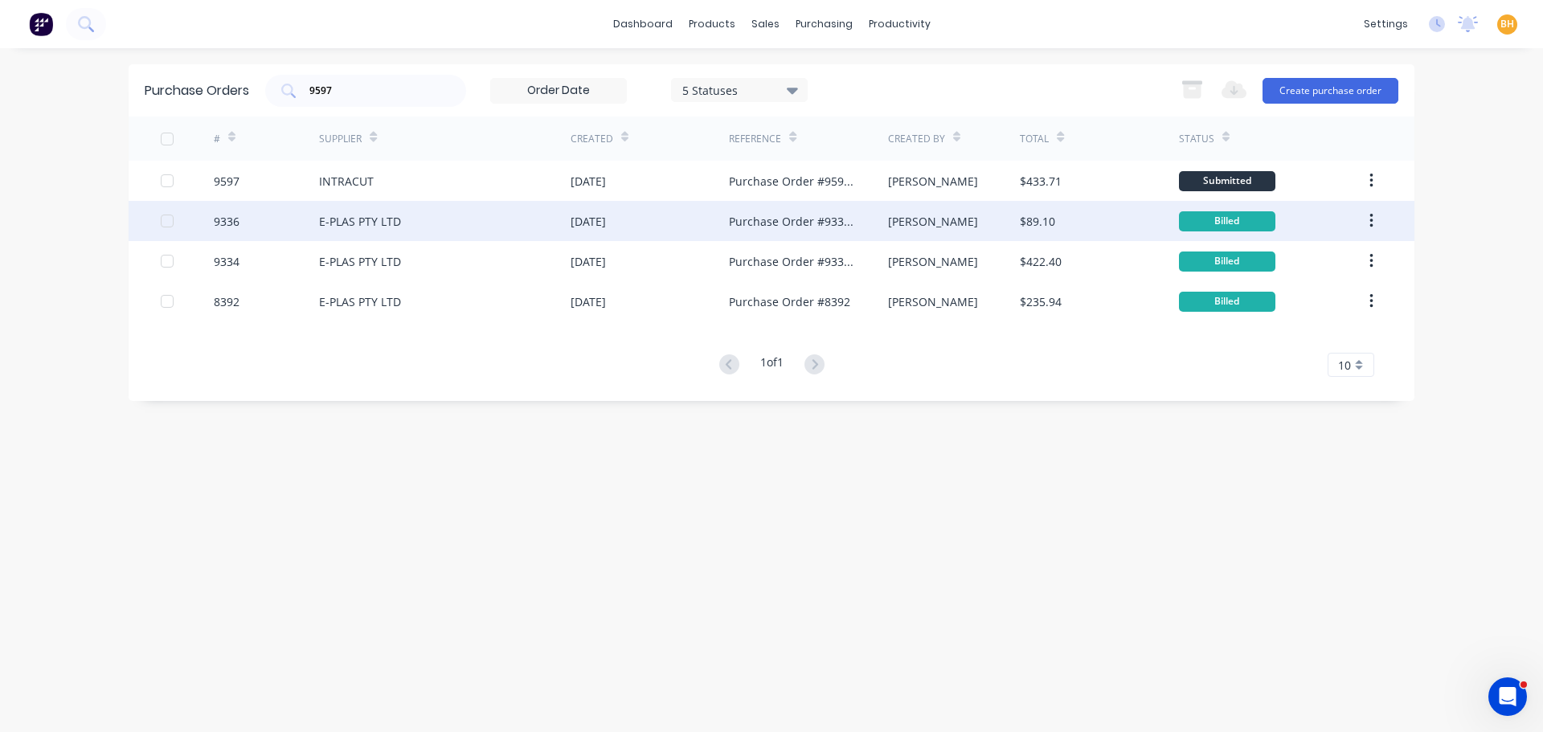
click at [326, 209] on div "E-PLAS PTY LTD" at bounding box center [444, 221] width 251 height 40
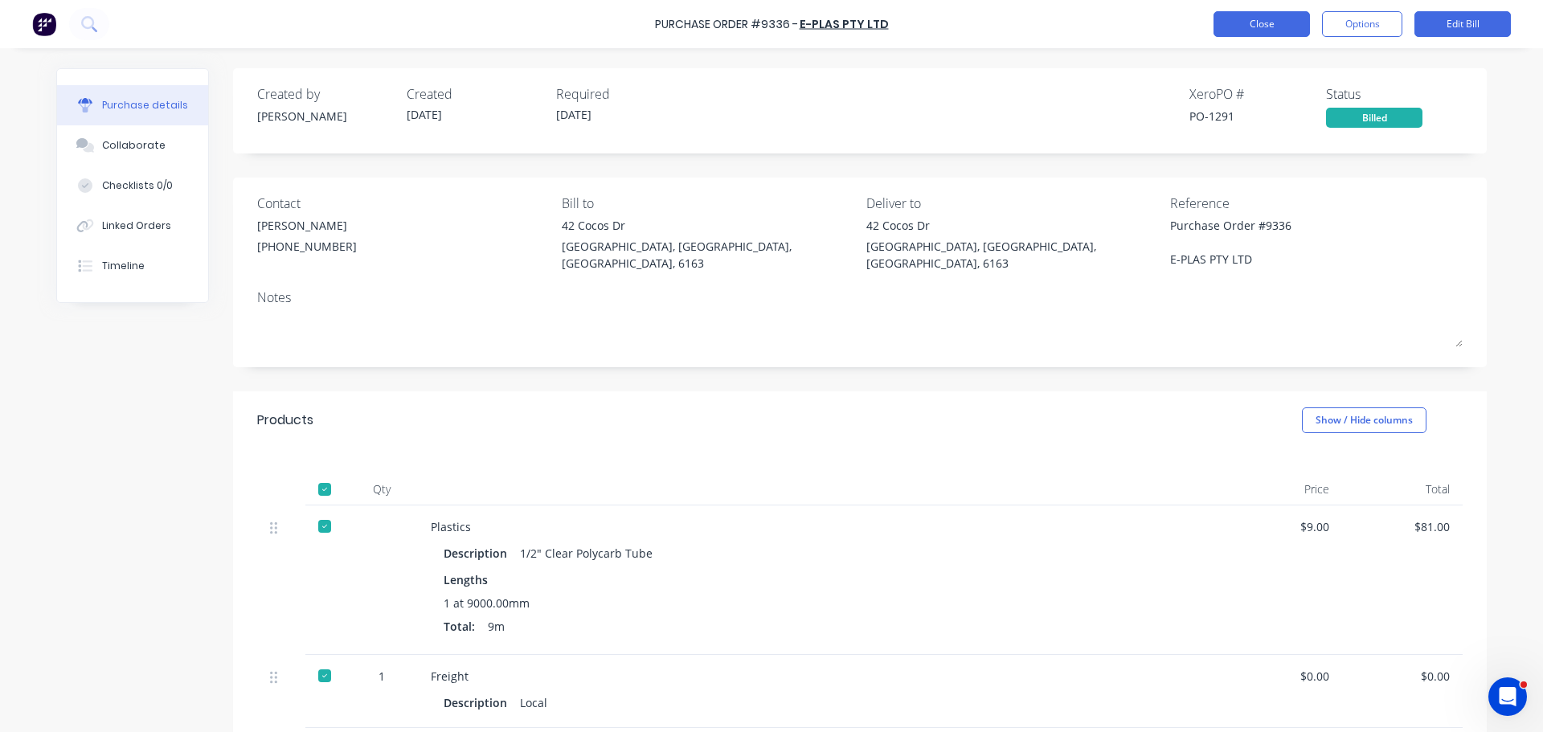
click at [1258, 18] on button "Close" at bounding box center [1261, 24] width 96 height 26
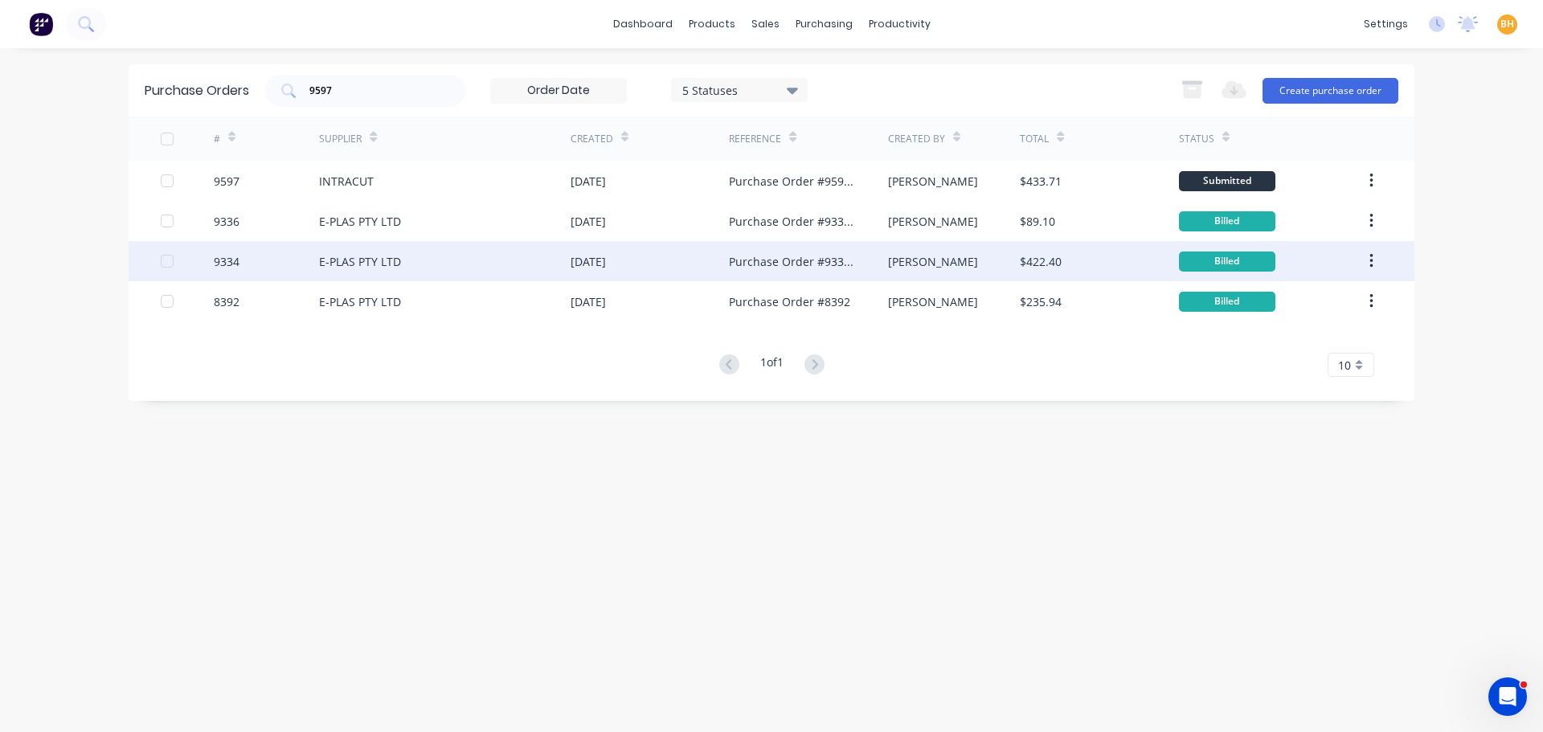
click at [367, 264] on div "E-PLAS PTY LTD" at bounding box center [360, 261] width 82 height 17
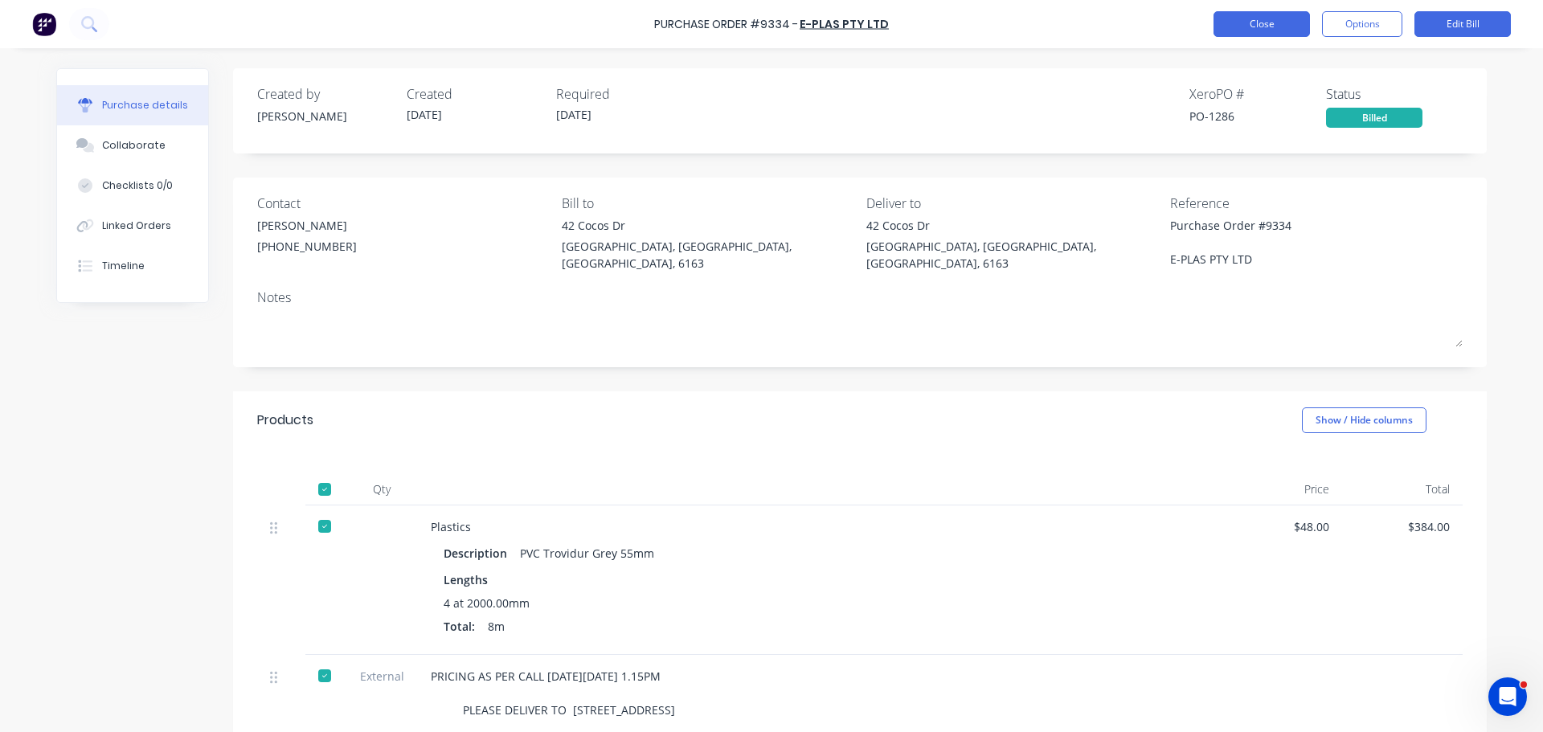
click at [1222, 30] on button "Close" at bounding box center [1261, 24] width 96 height 26
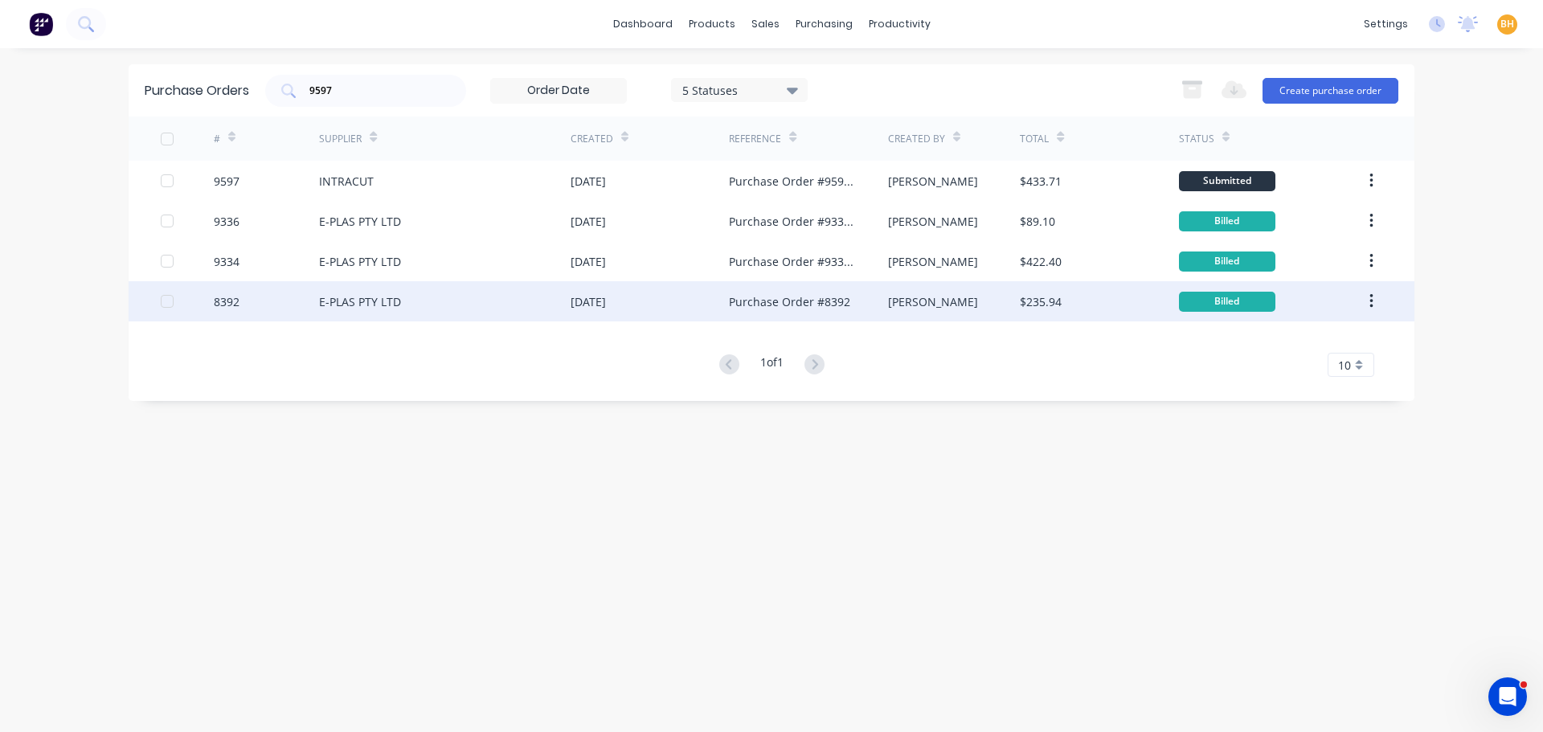
click at [384, 307] on div "E-PLAS PTY LTD" at bounding box center [360, 301] width 82 height 17
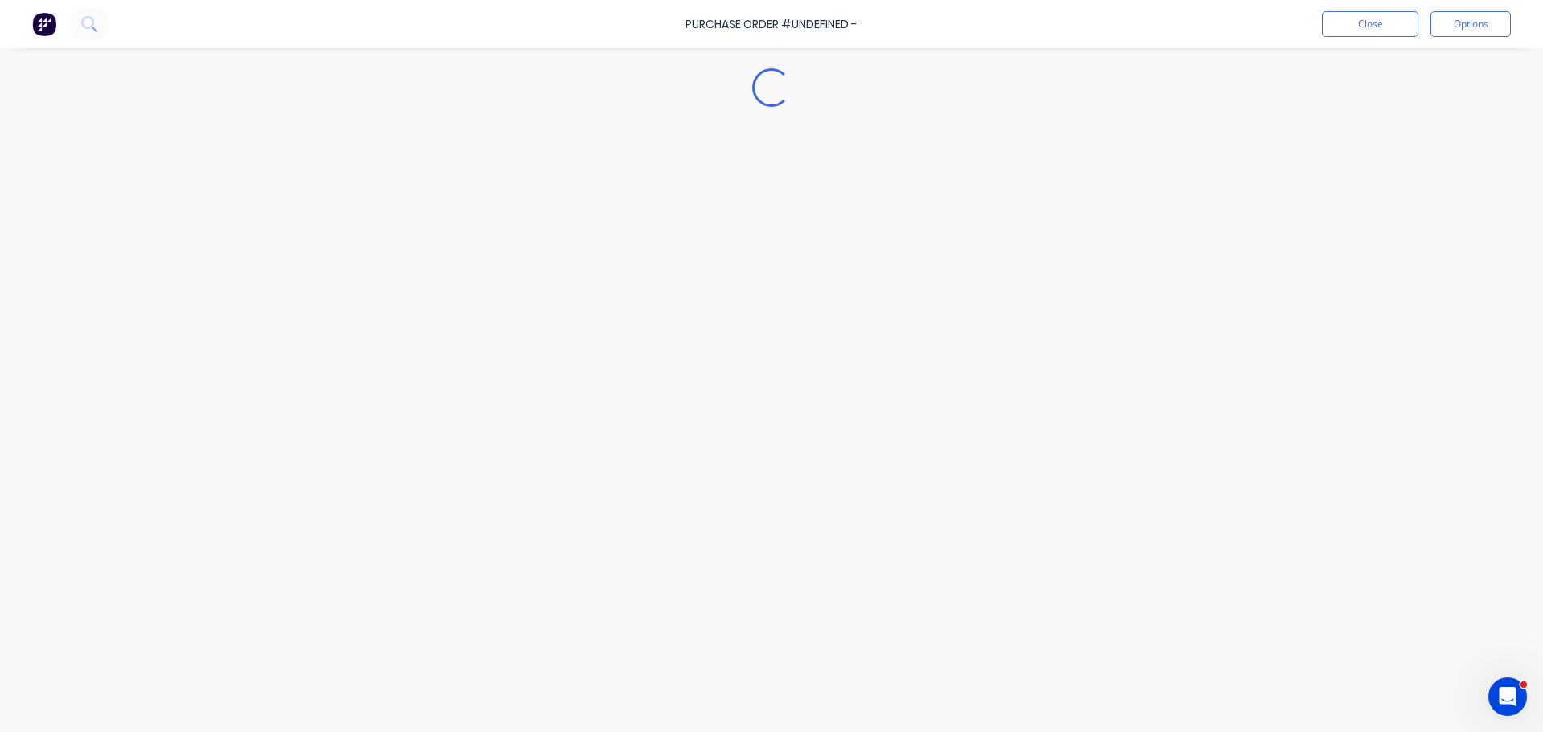
type textarea "x"
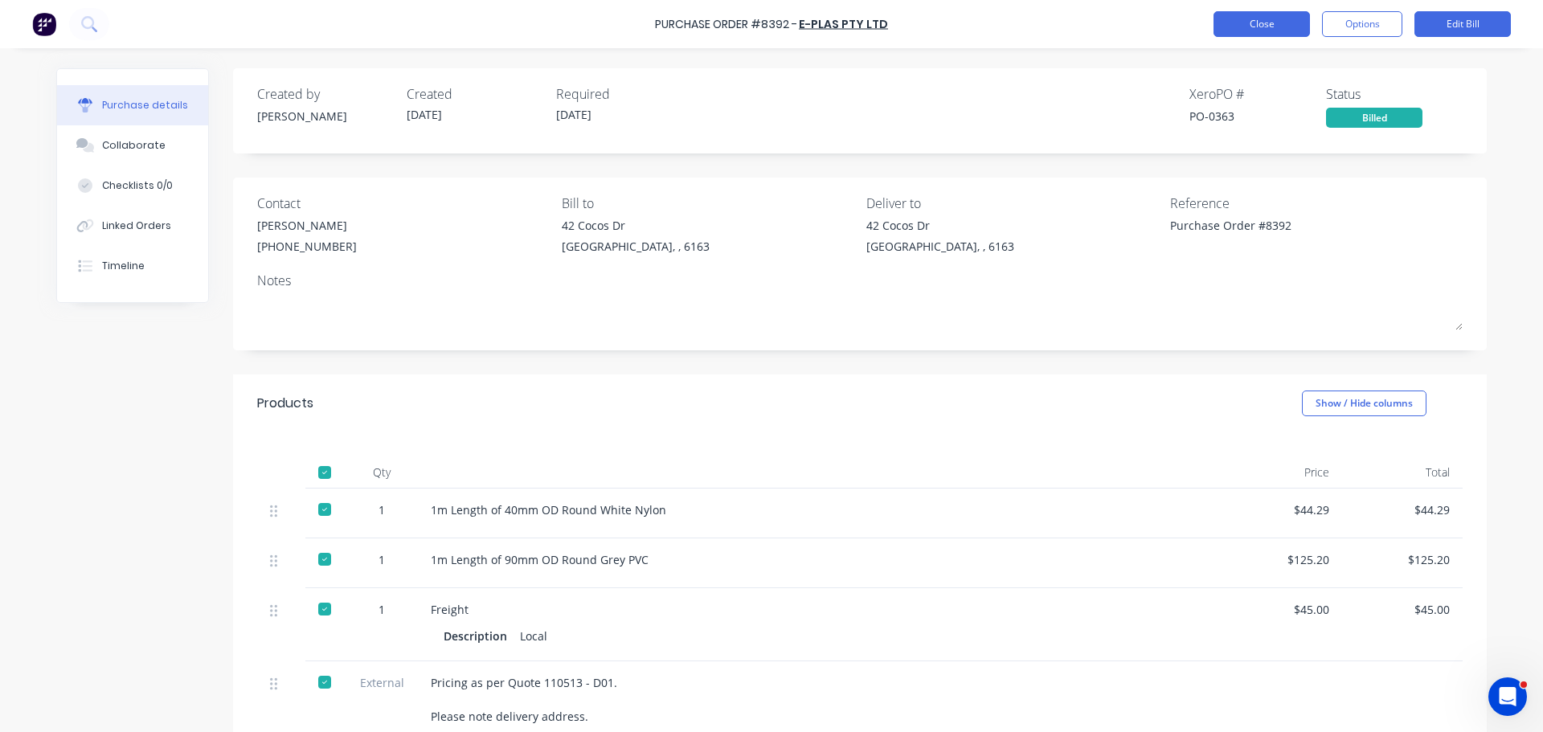
click at [1243, 22] on button "Close" at bounding box center [1261, 24] width 96 height 26
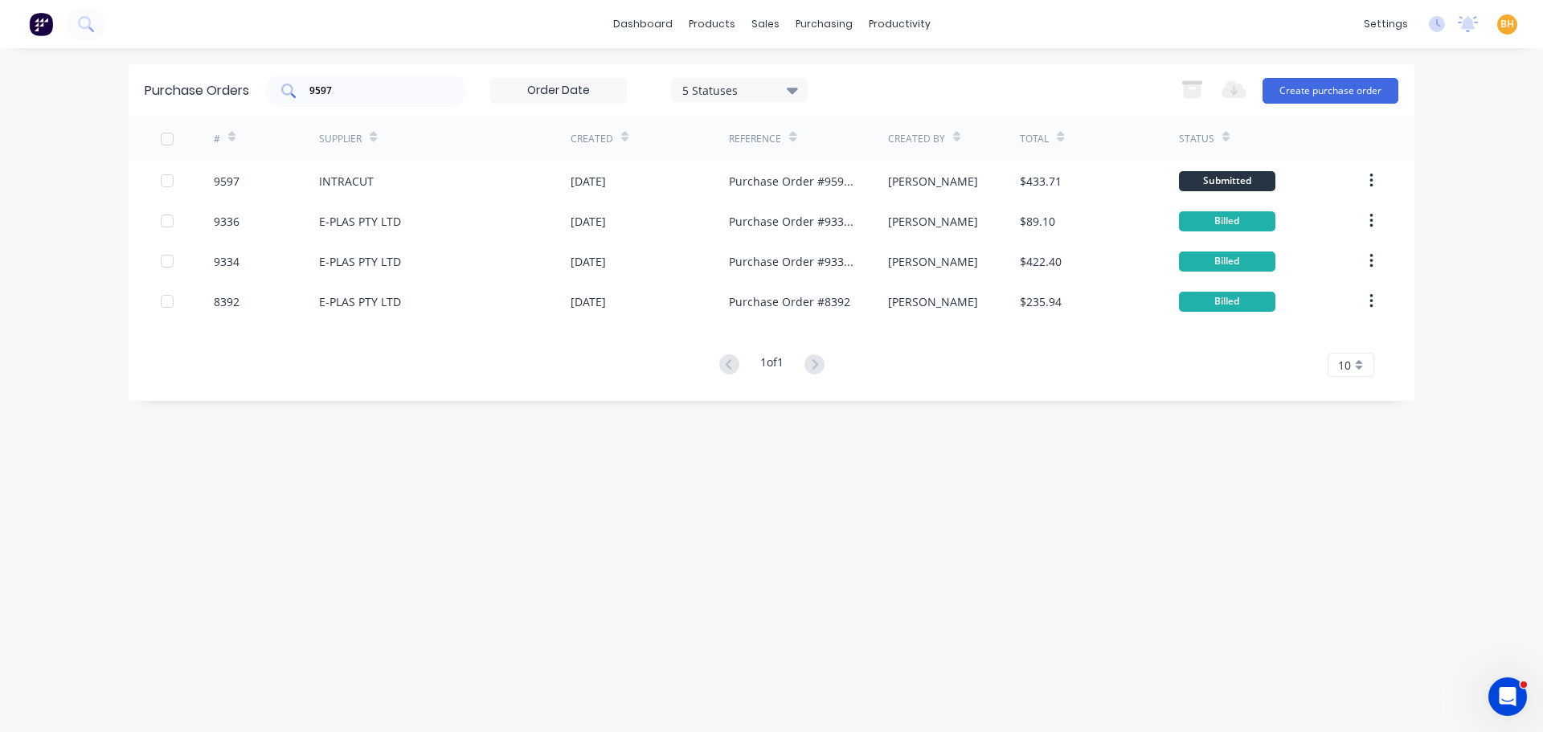
click at [348, 92] on input "9597" at bounding box center [374, 91] width 133 height 16
type input "9"
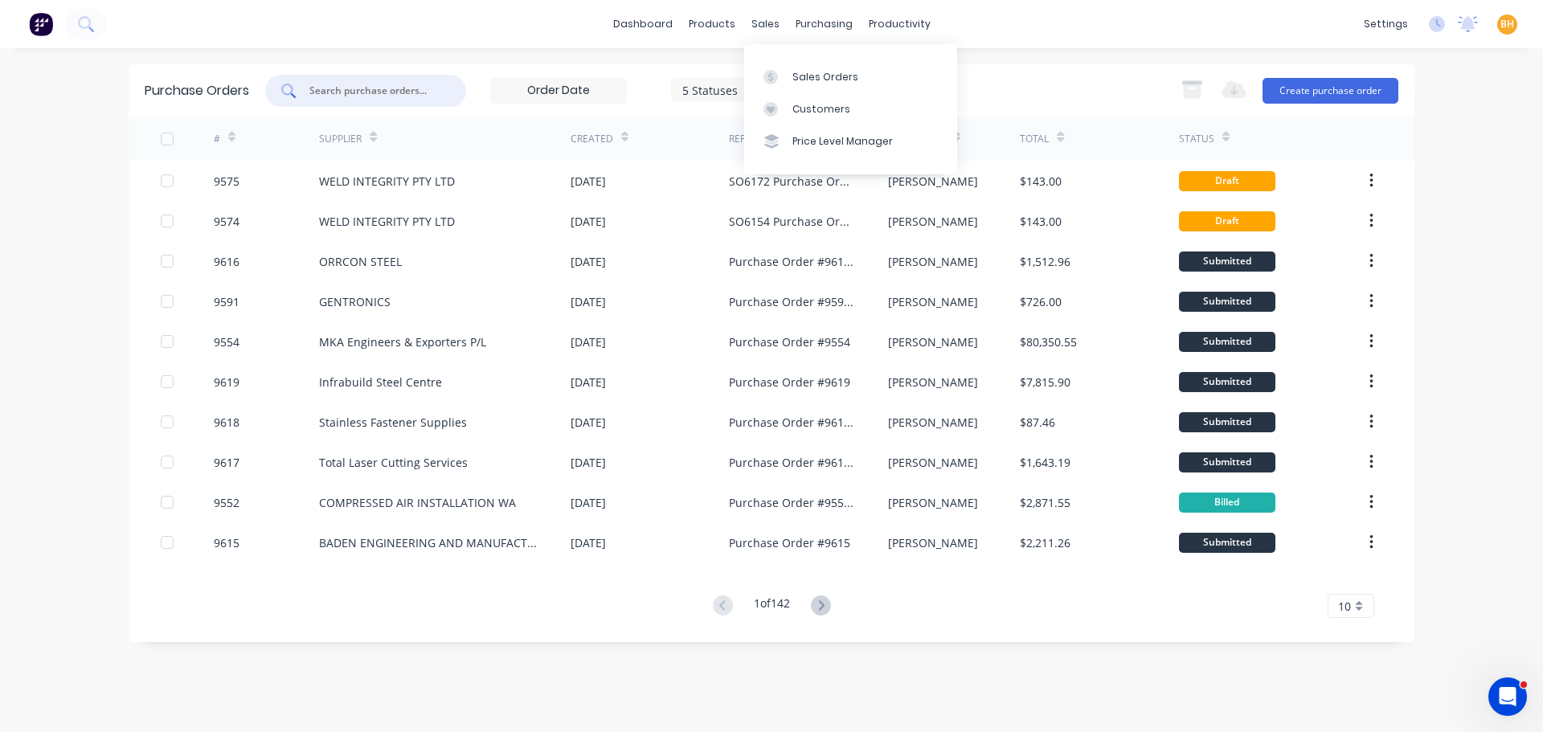
drag, startPoint x: 749, startPoint y: 22, endPoint x: 757, endPoint y: 38, distance: 17.3
click at [749, 22] on div "sales" at bounding box center [765, 24] width 44 height 24
drag, startPoint x: 817, startPoint y: 70, endPoint x: 765, endPoint y: 75, distance: 52.4
click at [817, 70] on div "Sales Orders" at bounding box center [825, 77] width 66 height 14
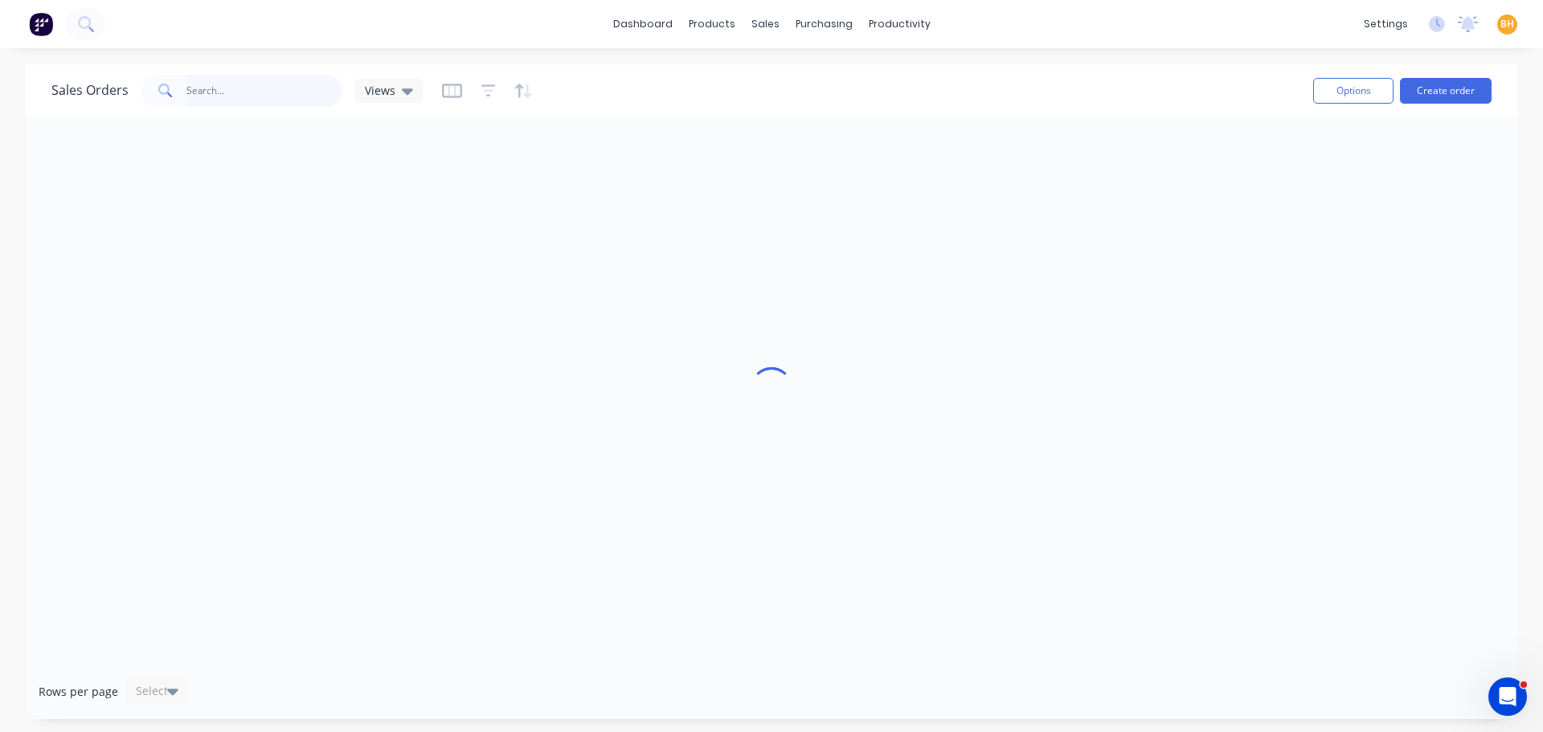
click at [231, 90] on input "text" at bounding box center [264, 91] width 157 height 32
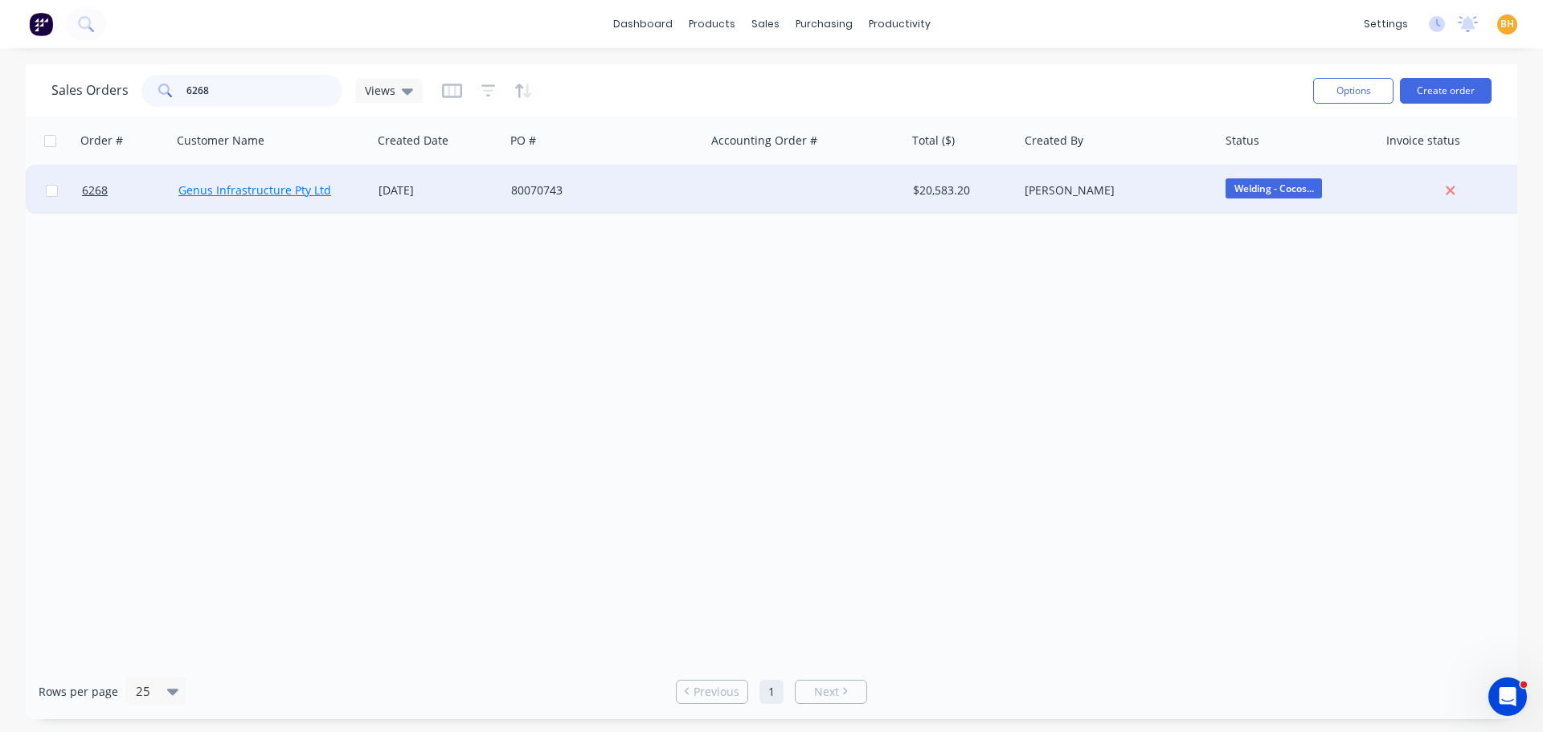
type input "6268"
click at [260, 190] on link "Genus Infrastructure Pty Ltd" at bounding box center [254, 189] width 153 height 15
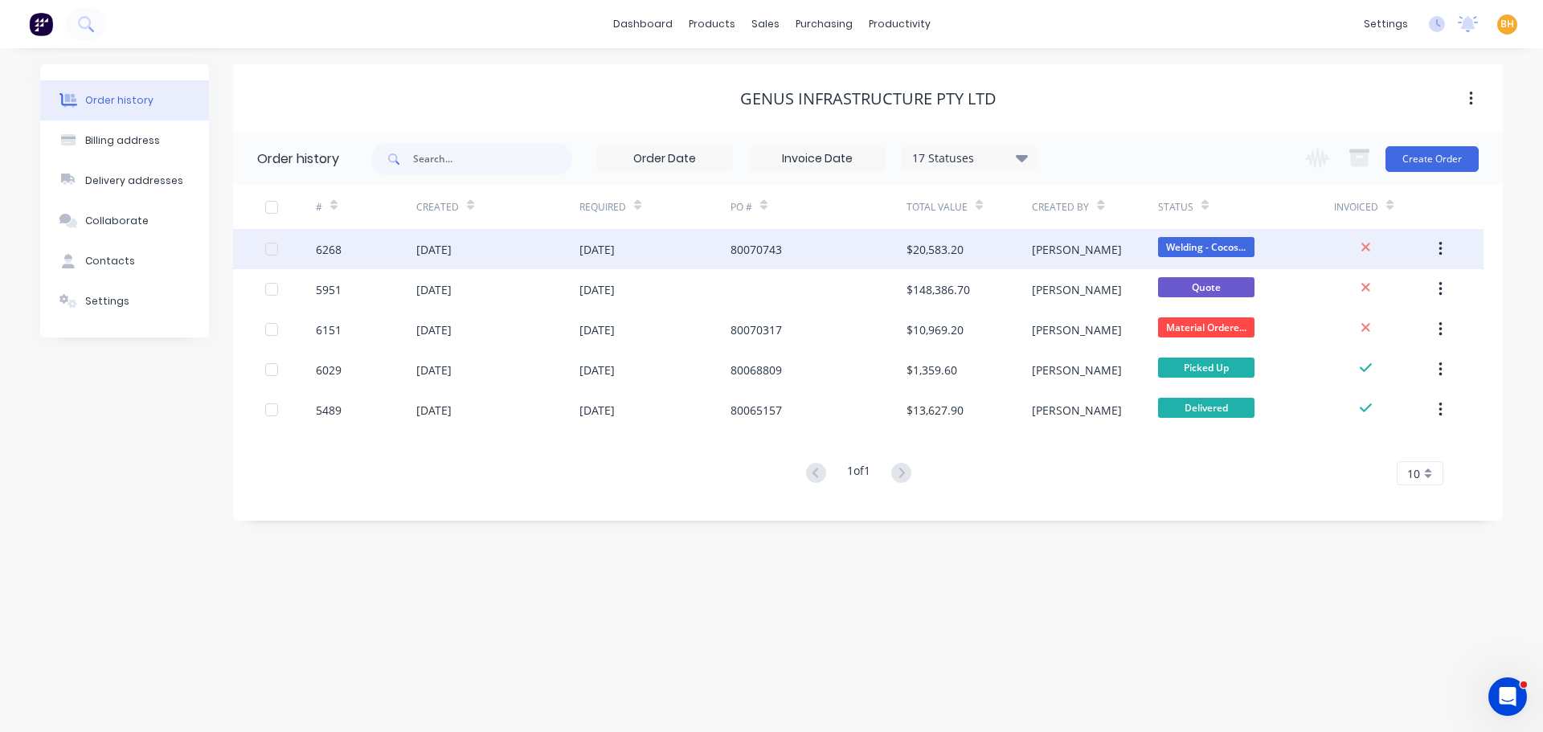
click at [431, 260] on div "[DATE]" at bounding box center [497, 249] width 163 height 40
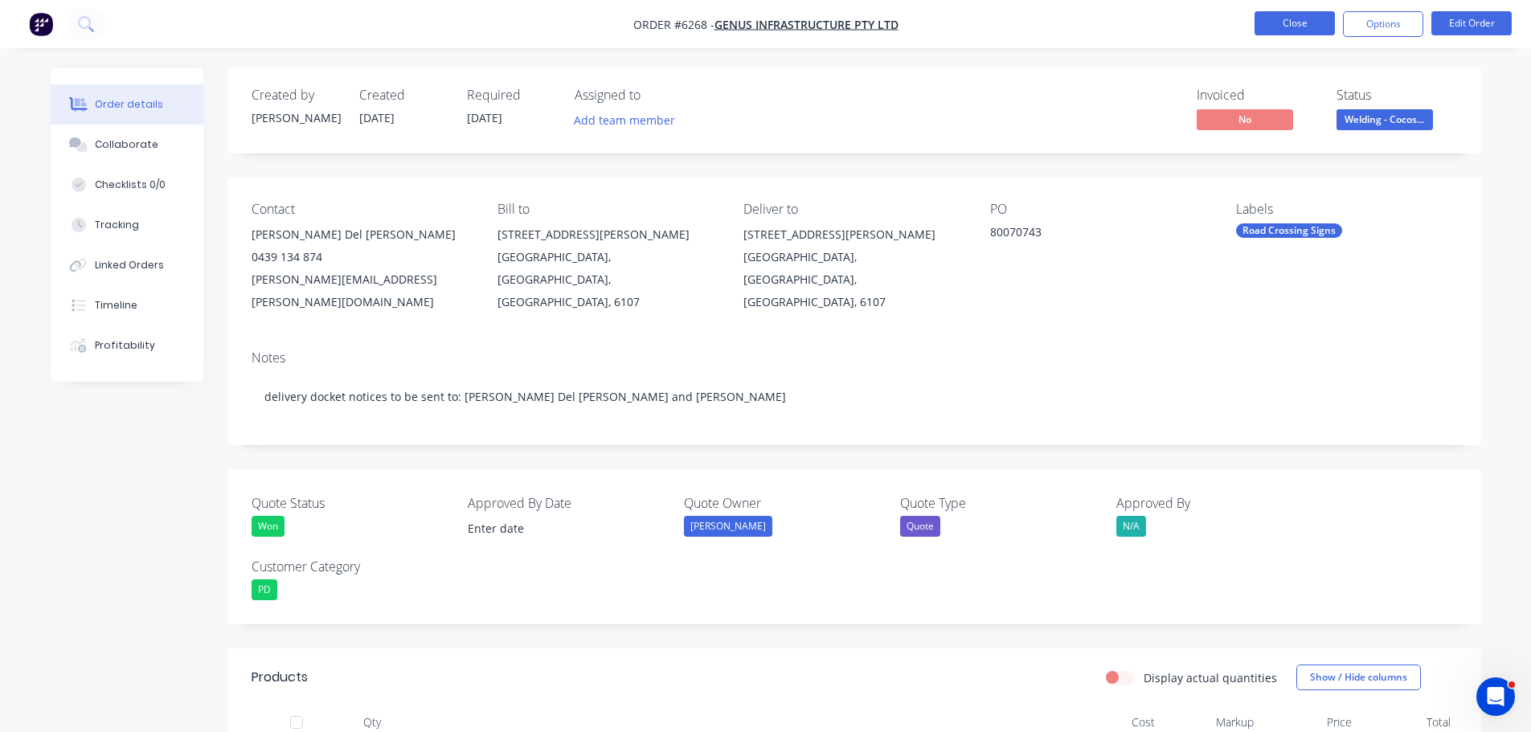
click at [1302, 19] on button "Close" at bounding box center [1294, 23] width 80 height 24
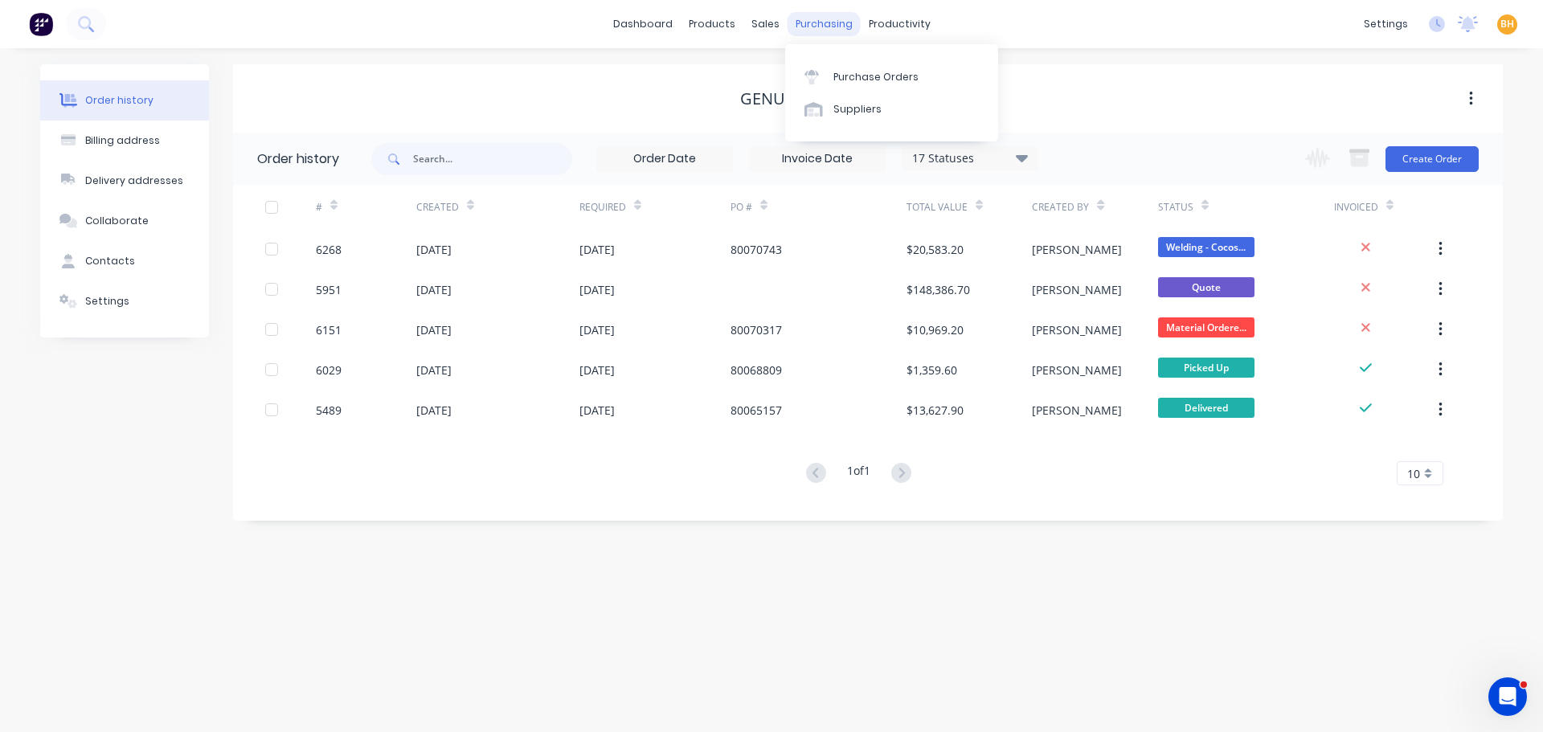
click at [837, 22] on div "purchasing" at bounding box center [823, 24] width 73 height 24
click at [852, 73] on div "Purchase Orders" at bounding box center [875, 77] width 85 height 14
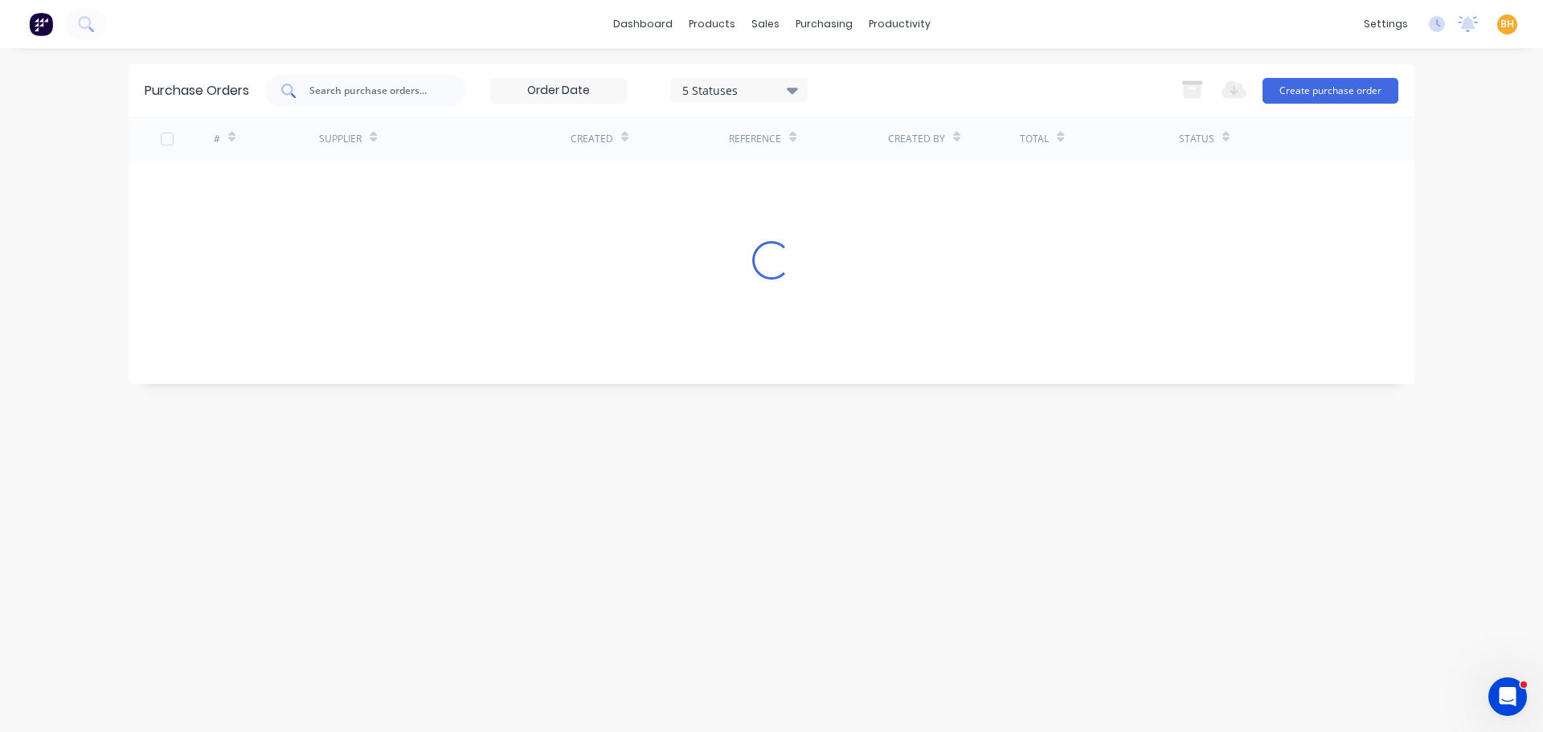
click at [353, 92] on input "text" at bounding box center [374, 91] width 133 height 16
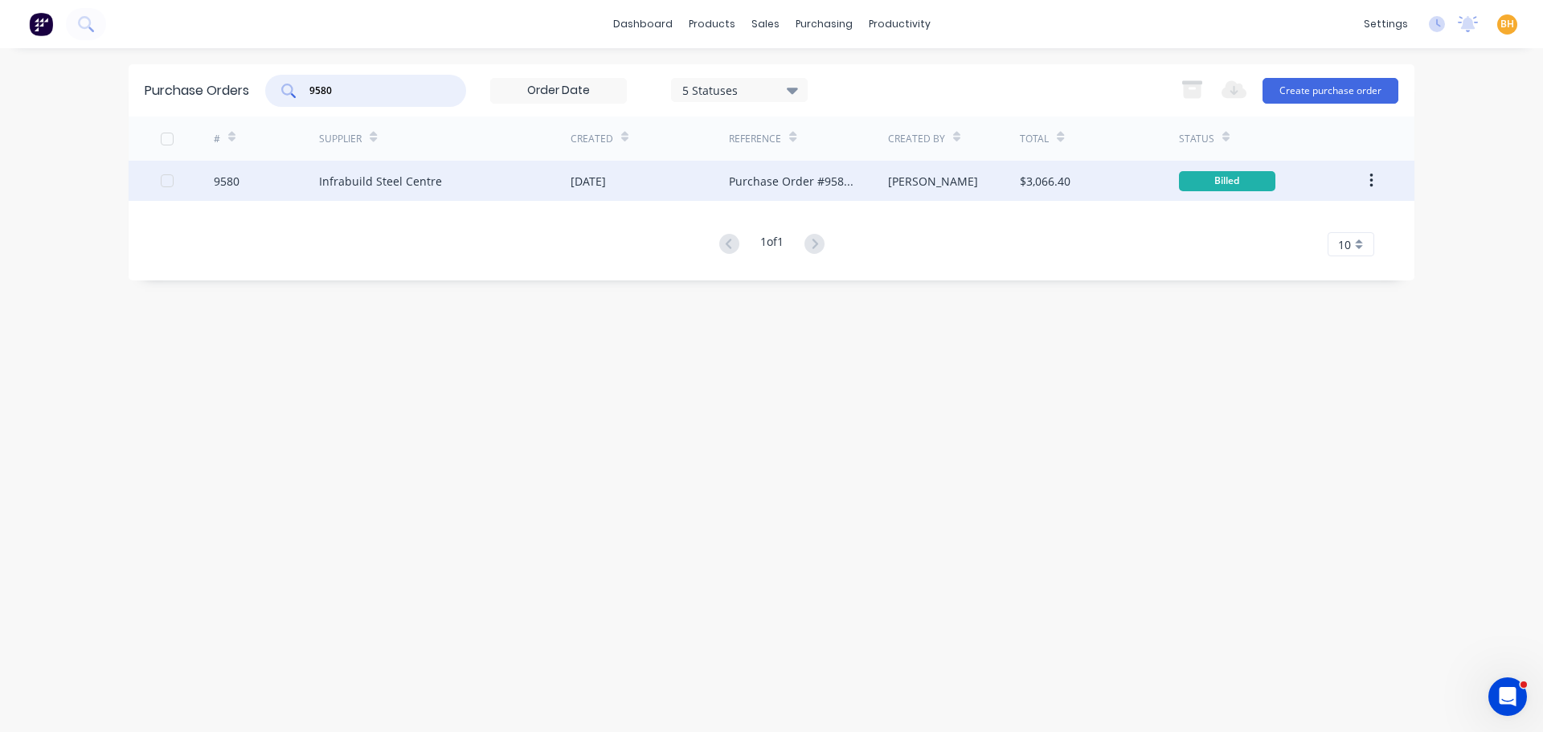
type input "9580"
click at [334, 182] on div "Infrabuild Steel Centre" at bounding box center [380, 181] width 123 height 17
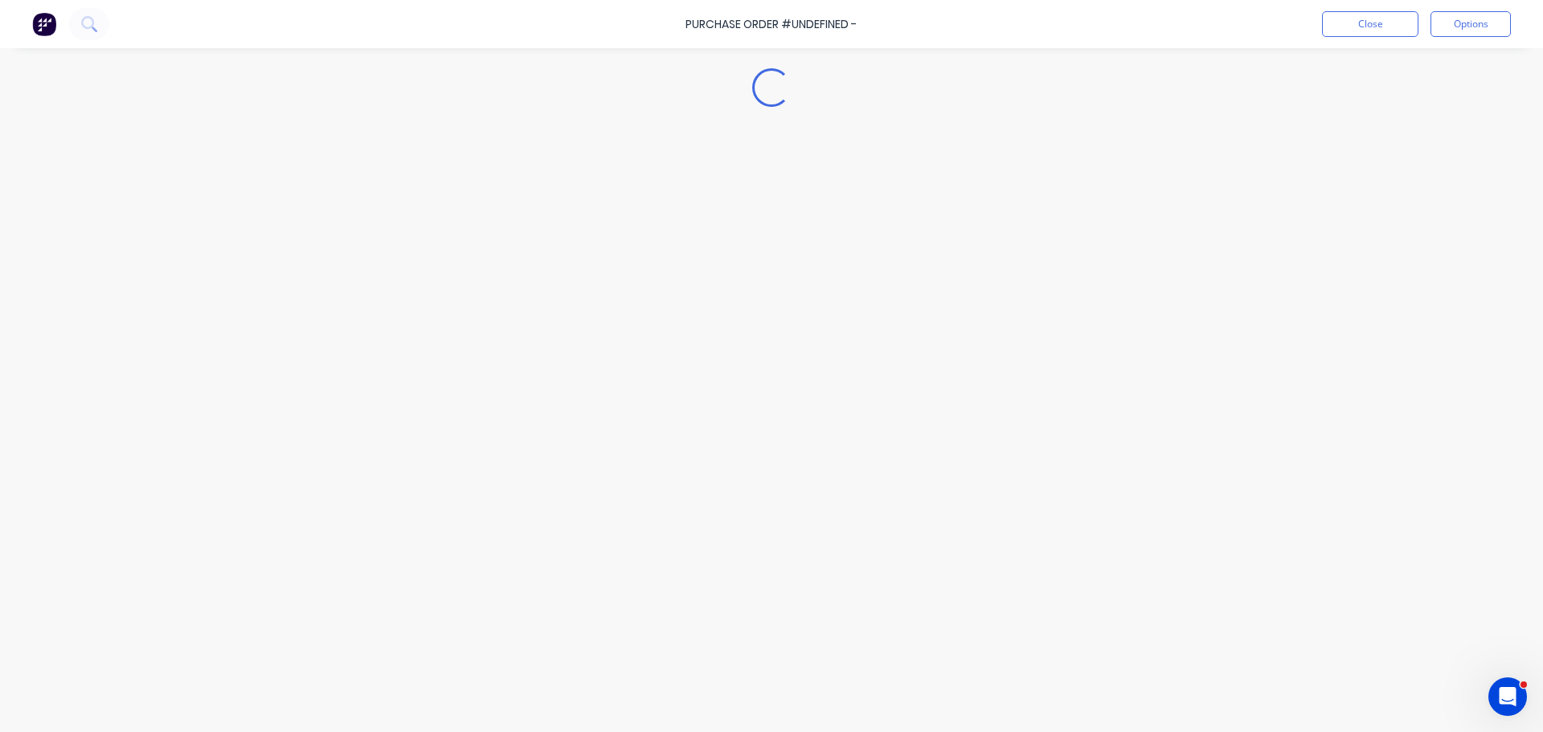
type textarea "x"
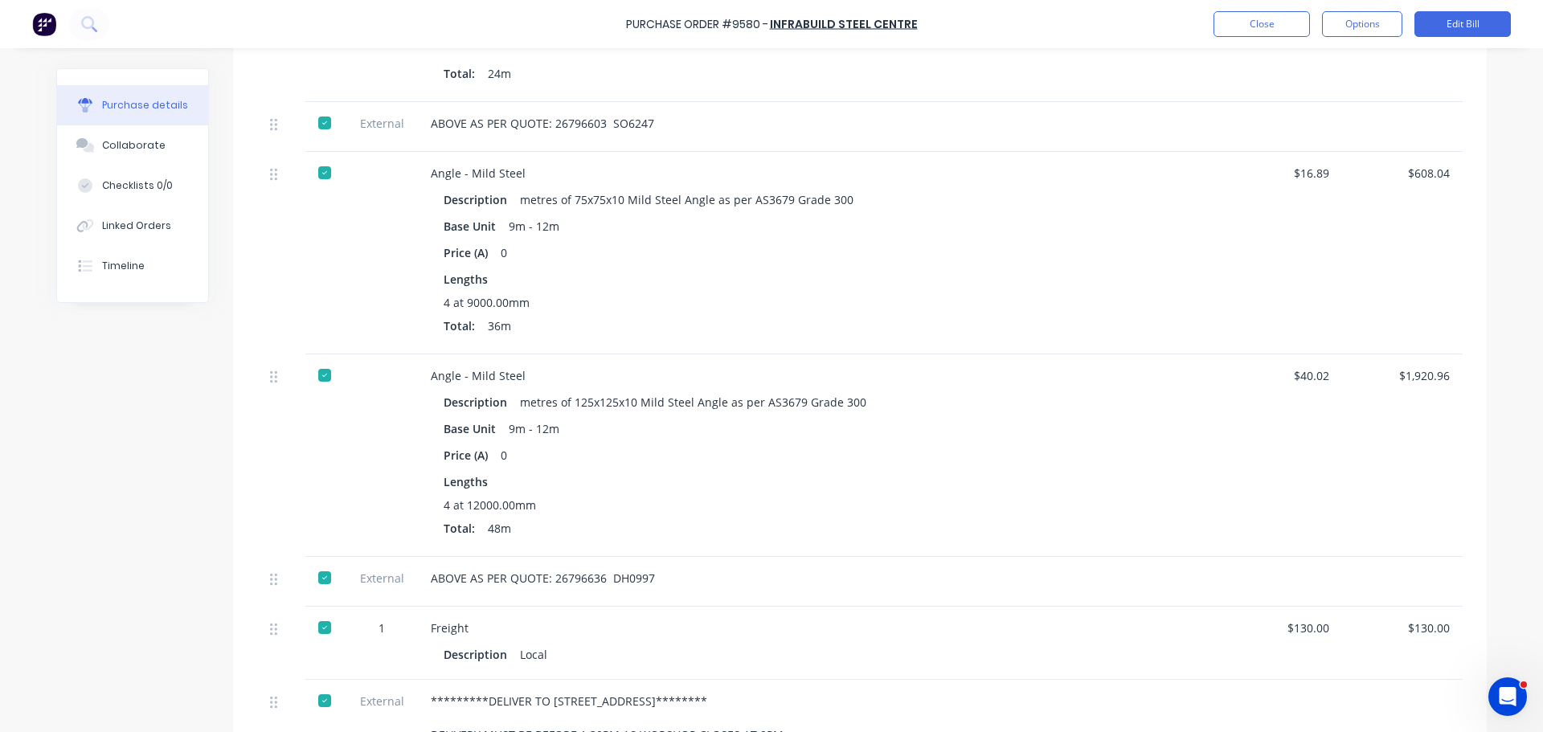
scroll to position [643, 0]
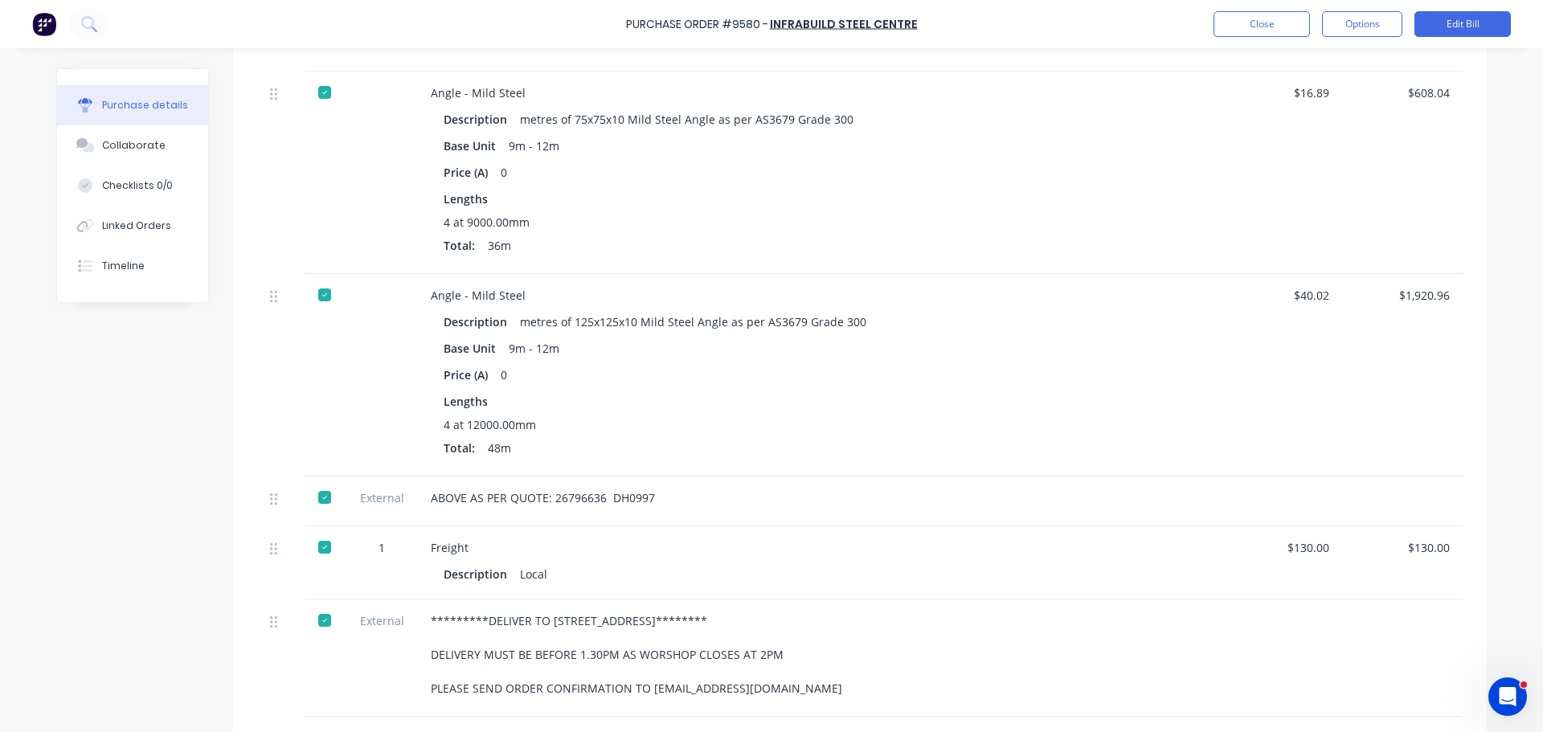
click at [1032, 351] on div "Base Unit 9m - 12m" at bounding box center [819, 348] width 752 height 23
click at [1269, 14] on button "Close" at bounding box center [1261, 24] width 96 height 26
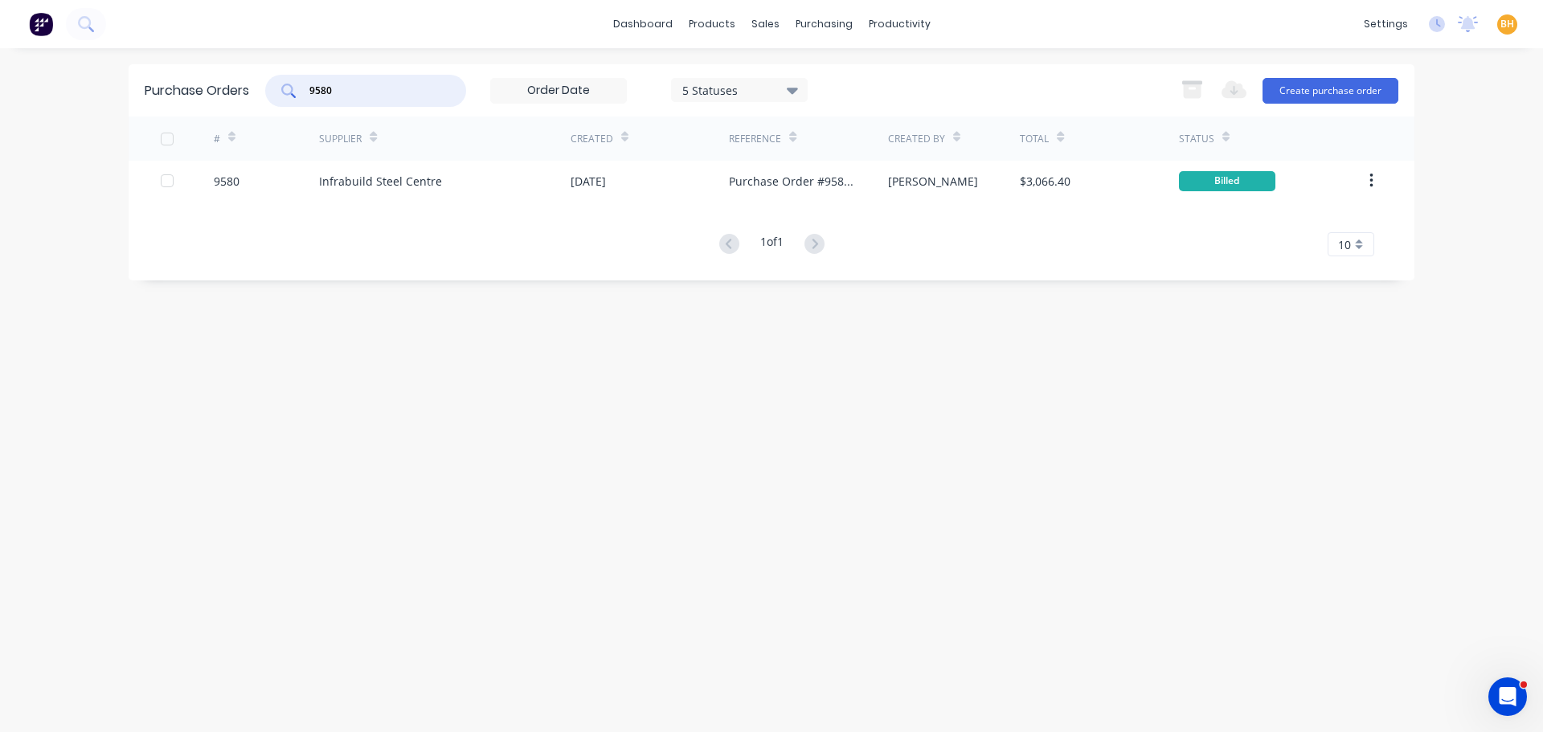
click at [358, 97] on input "9580" at bounding box center [374, 91] width 133 height 16
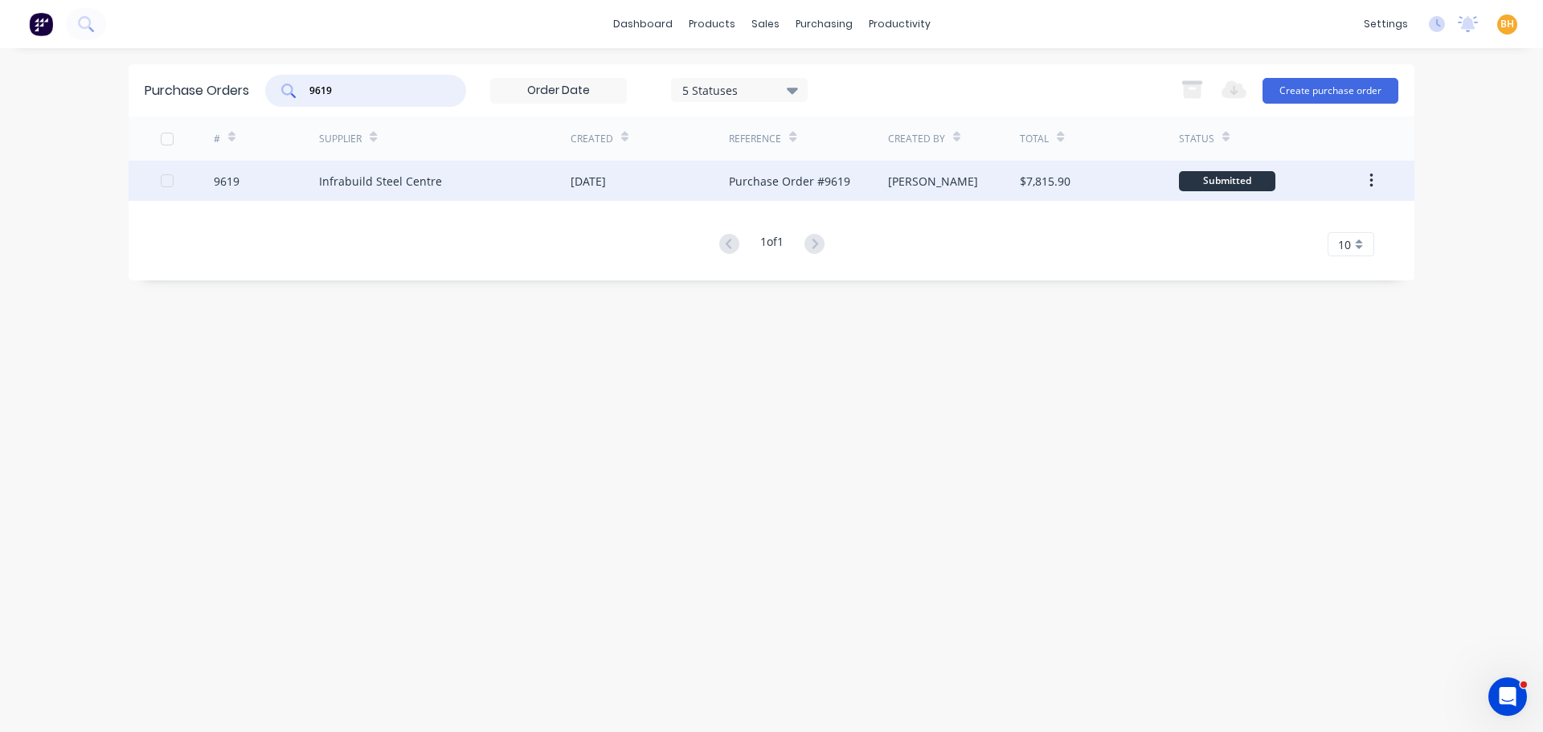
type input "9619"
click at [443, 187] on div "Infrabuild Steel Centre" at bounding box center [444, 181] width 251 height 40
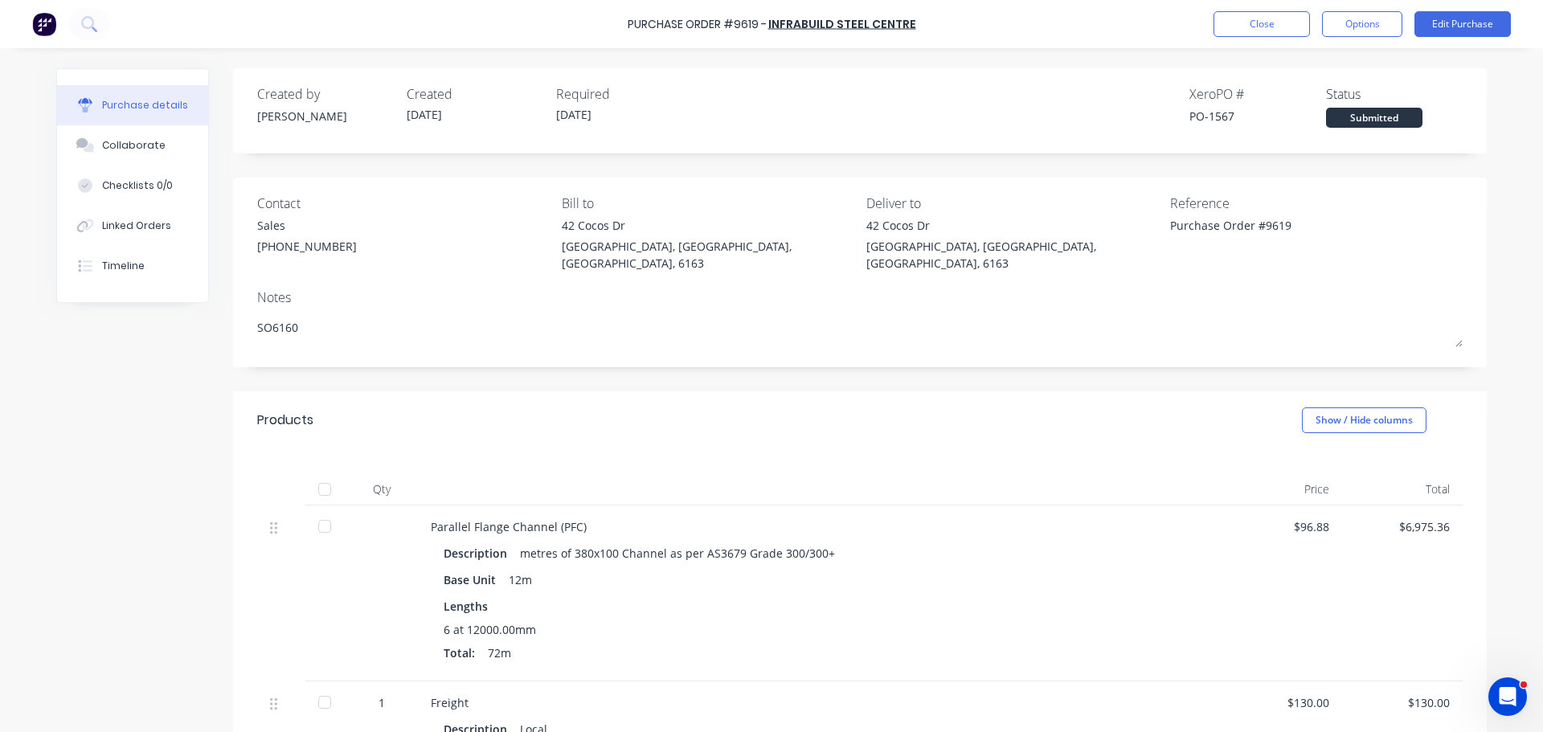
scroll to position [80, 0]
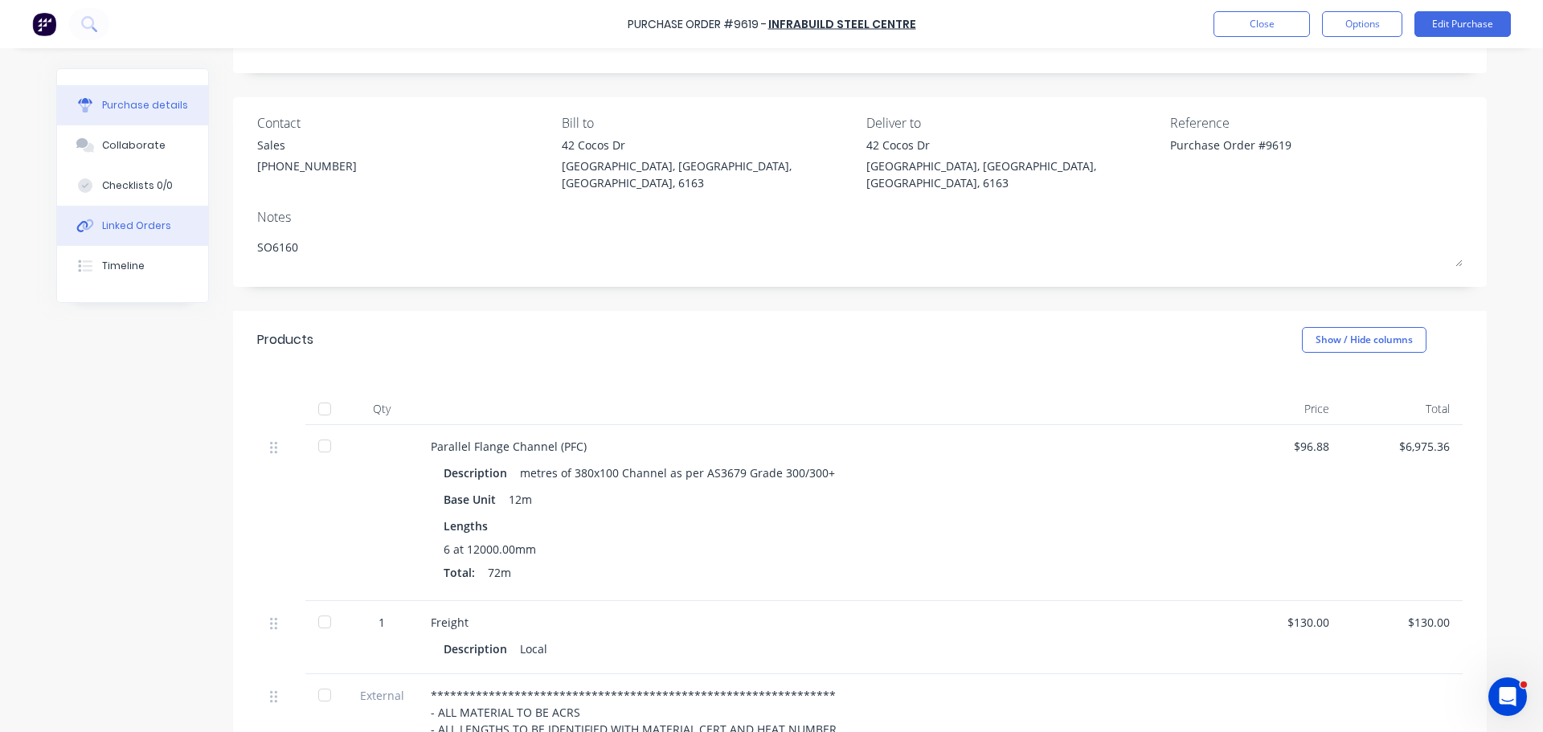
click at [102, 229] on div "Linked Orders" at bounding box center [136, 226] width 69 height 14
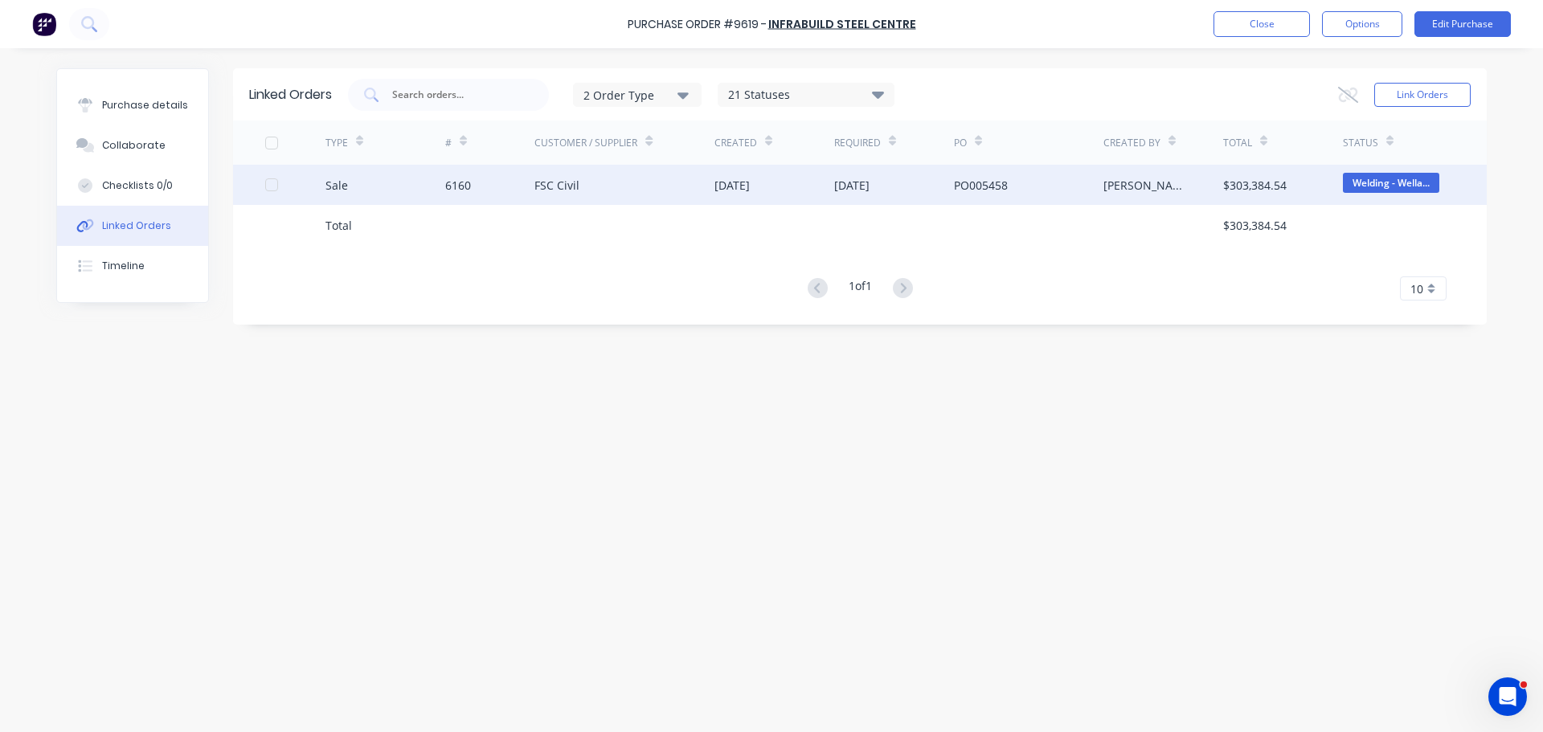
click at [540, 181] on div "FSC Civil" at bounding box center [556, 185] width 45 height 17
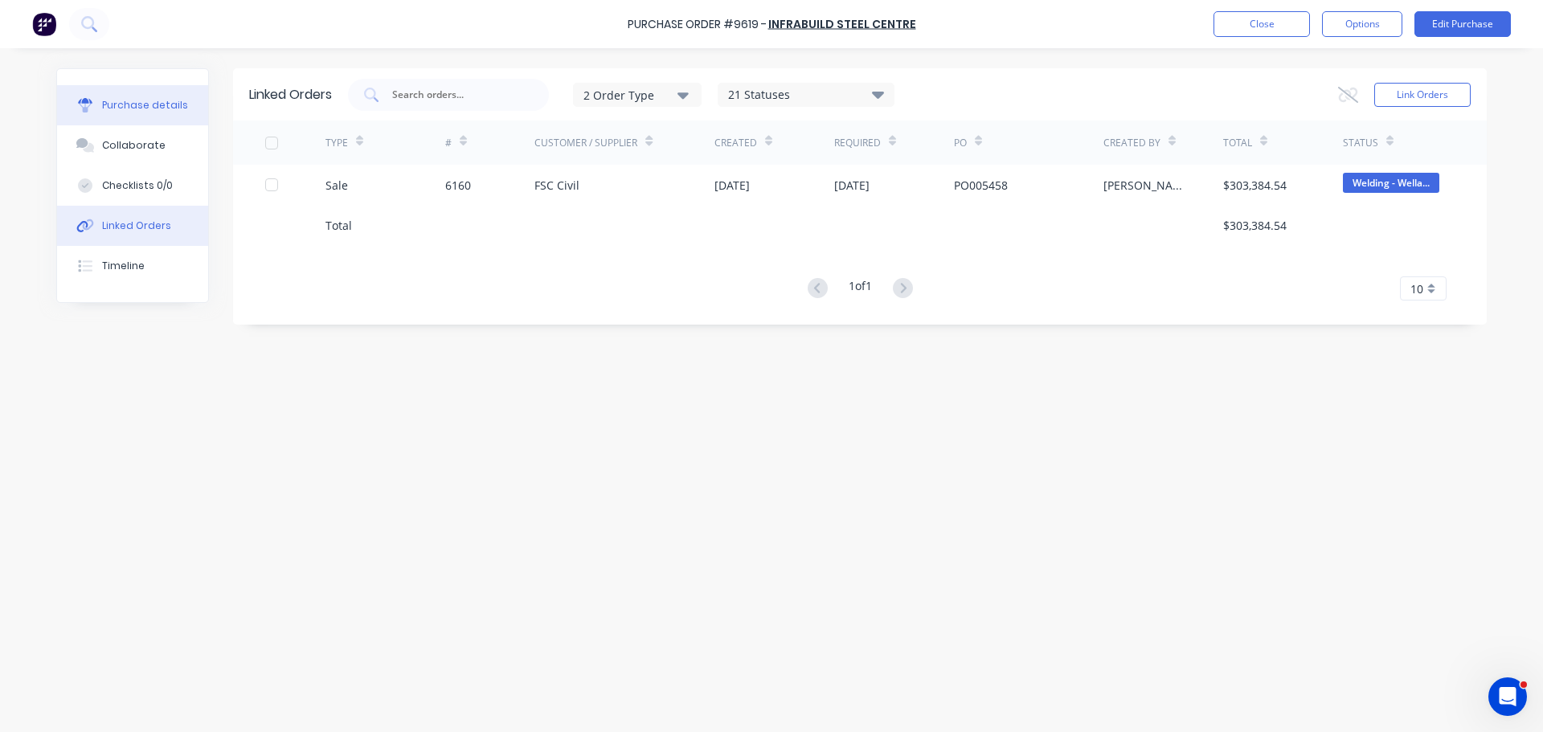
click at [174, 100] on div "Purchase details" at bounding box center [145, 105] width 86 height 14
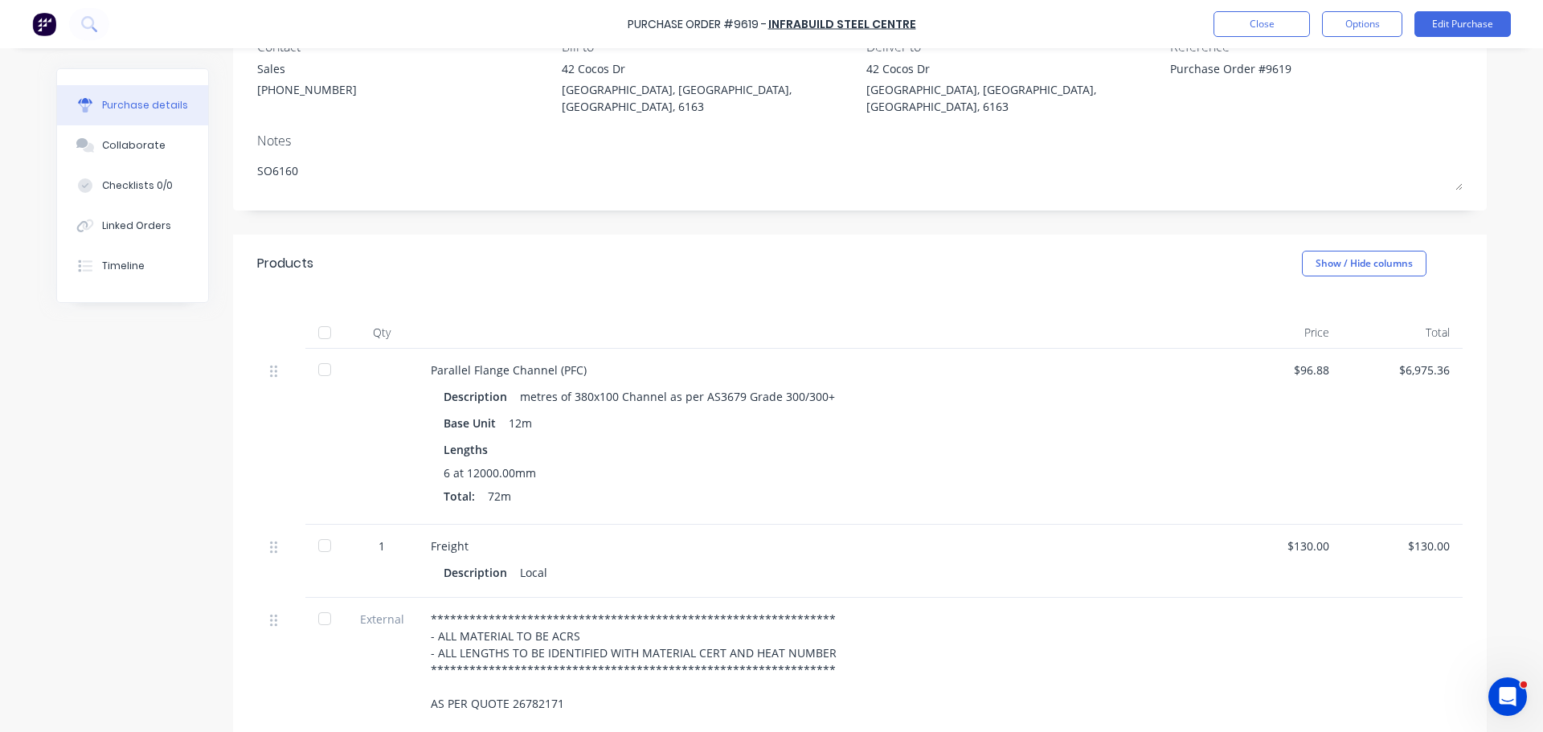
scroll to position [80, 0]
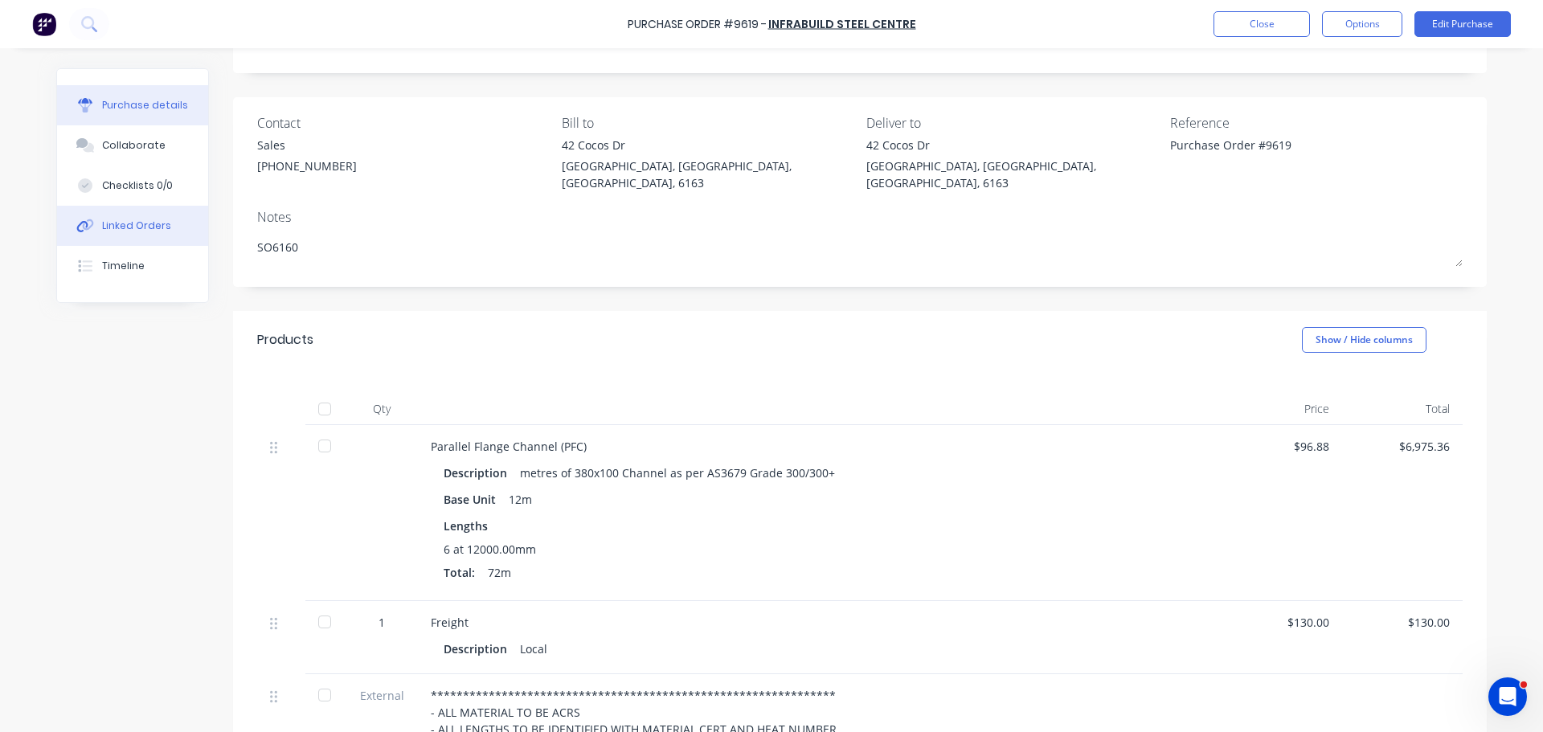
click at [127, 226] on div "Linked Orders" at bounding box center [136, 226] width 69 height 14
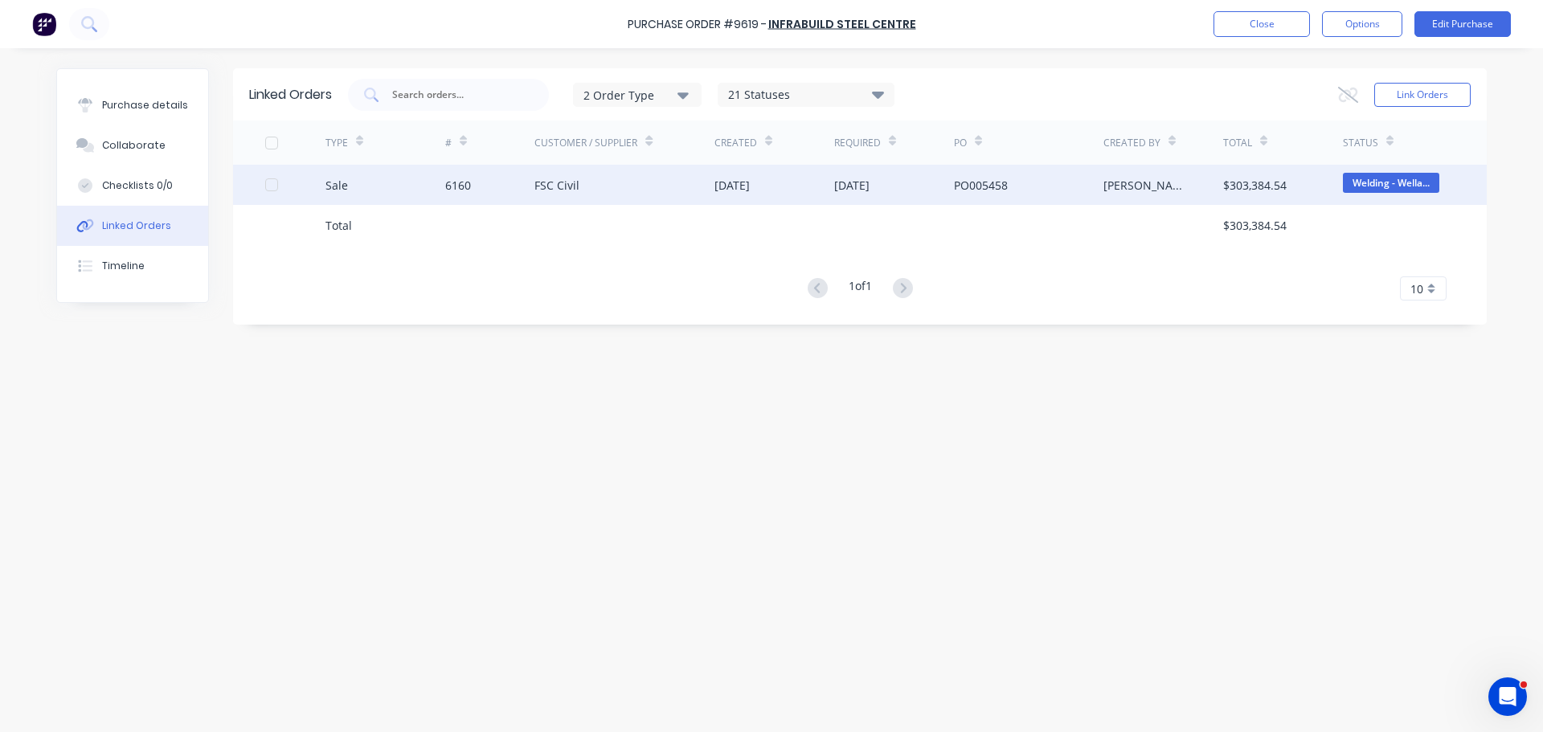
click at [672, 190] on div "FSC Civil" at bounding box center [624, 185] width 180 height 40
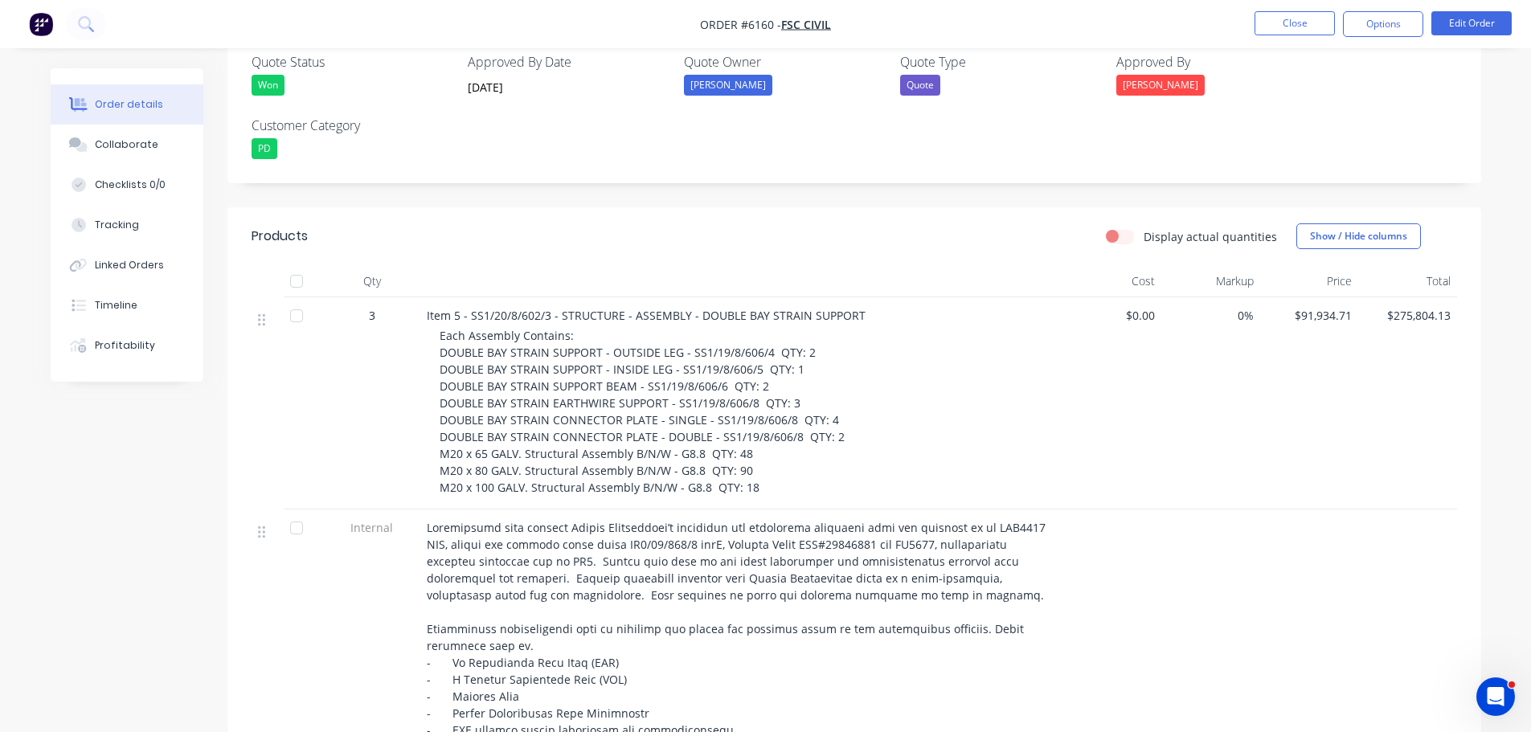
scroll to position [270, 0]
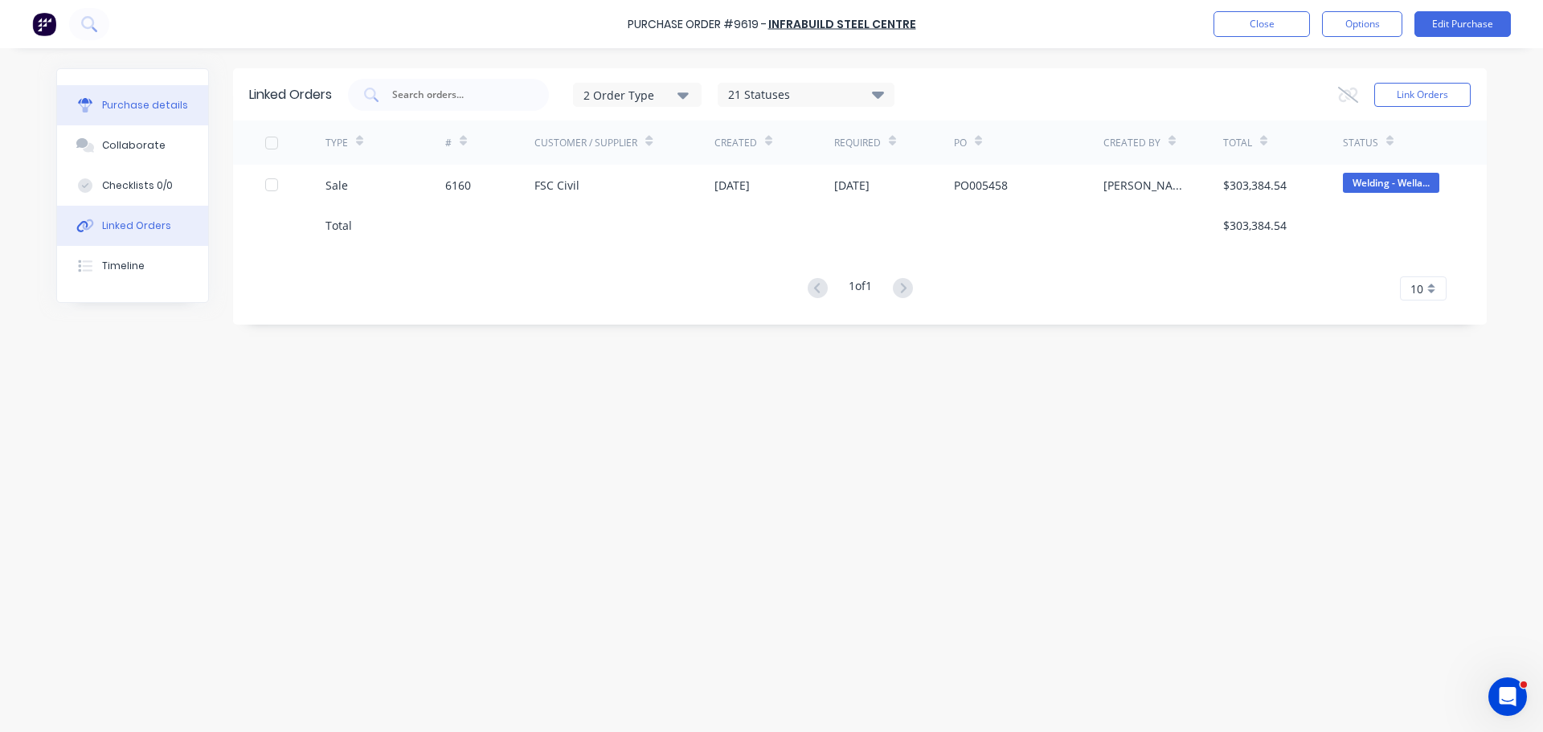
click at [124, 100] on div "Purchase details" at bounding box center [145, 105] width 86 height 14
type textarea "x"
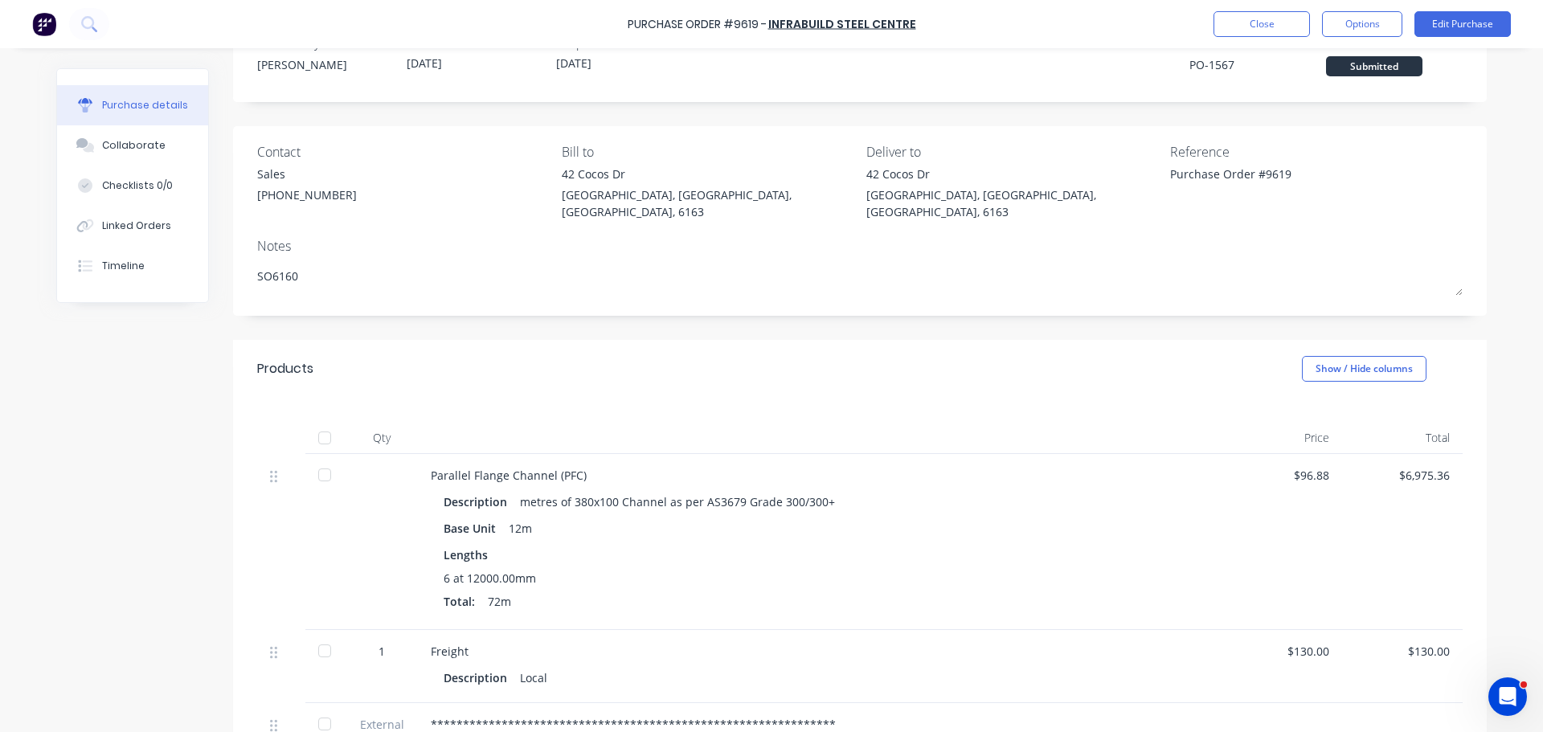
scroll to position [80, 0]
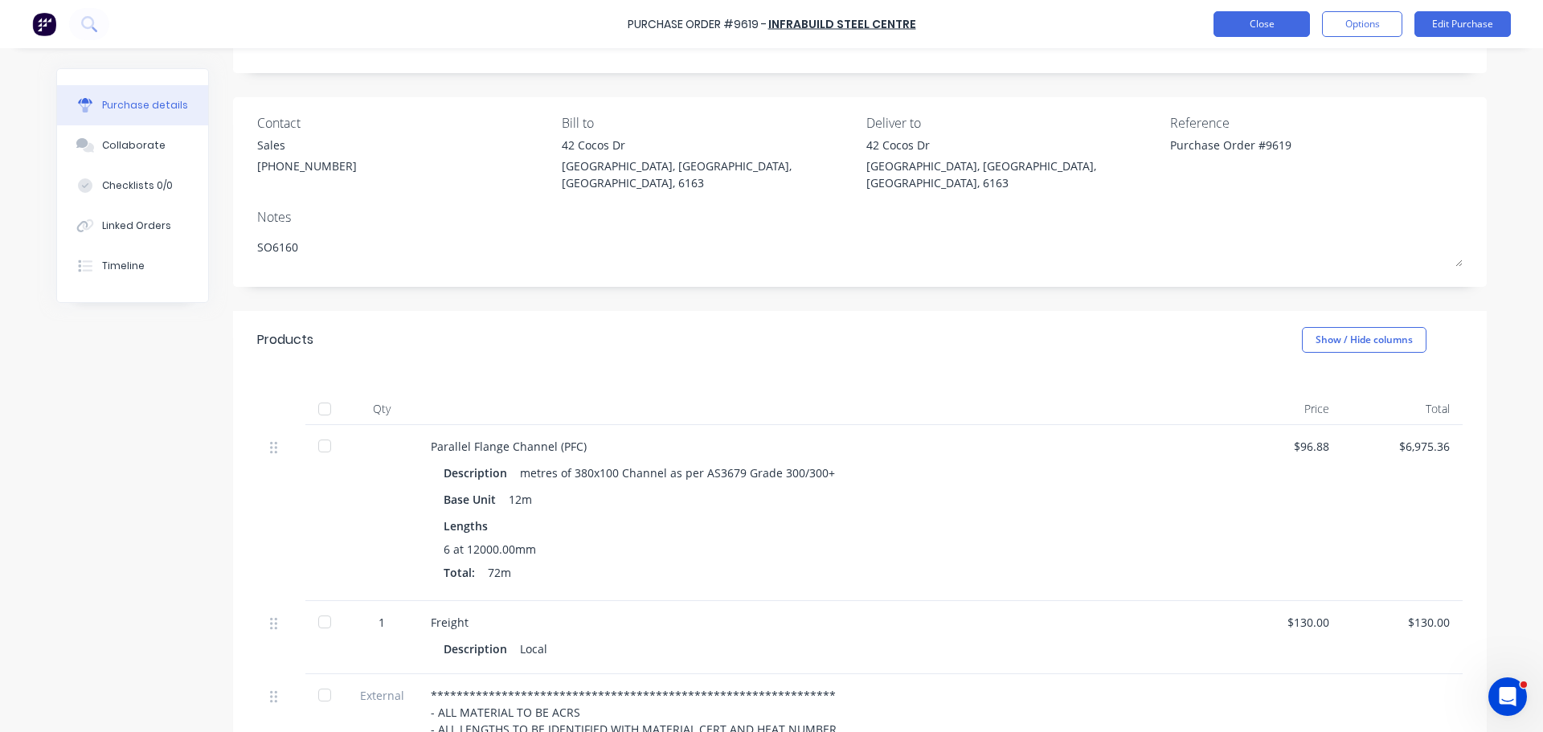
click at [1268, 22] on button "Close" at bounding box center [1261, 24] width 96 height 26
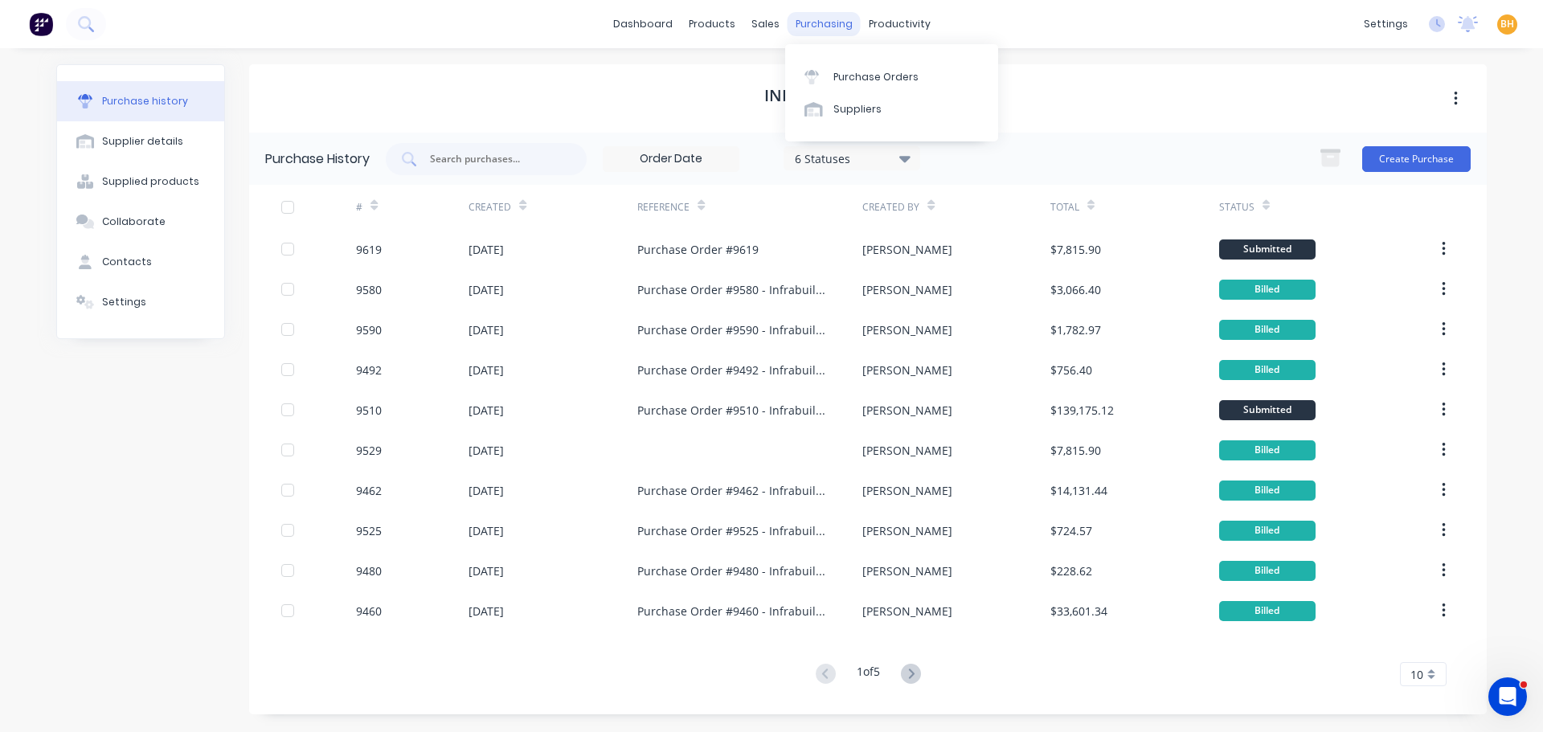
click at [823, 23] on div "purchasing" at bounding box center [823, 24] width 73 height 24
click at [874, 78] on div "Purchase Orders" at bounding box center [875, 77] width 85 height 14
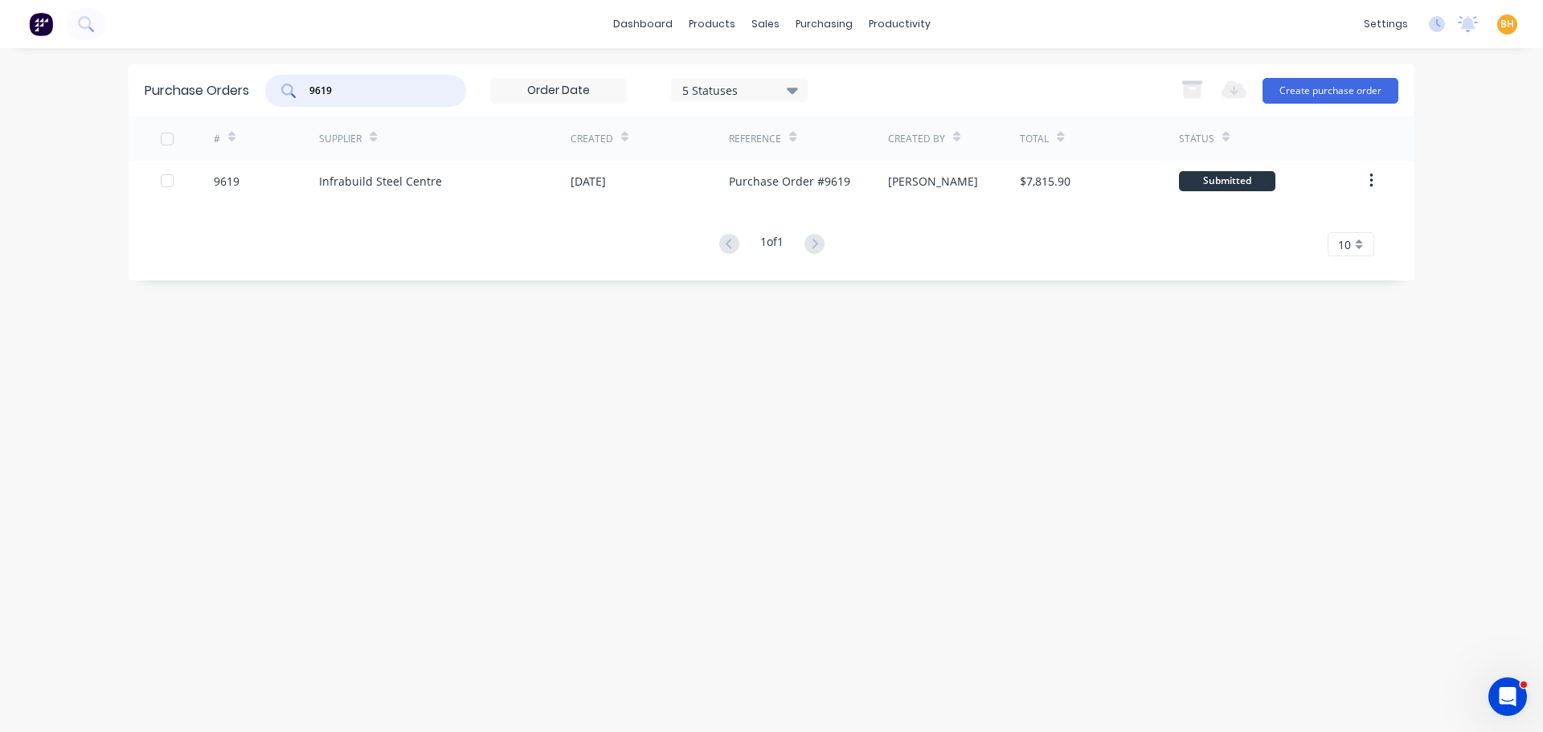
click at [347, 86] on input "9619" at bounding box center [374, 91] width 133 height 16
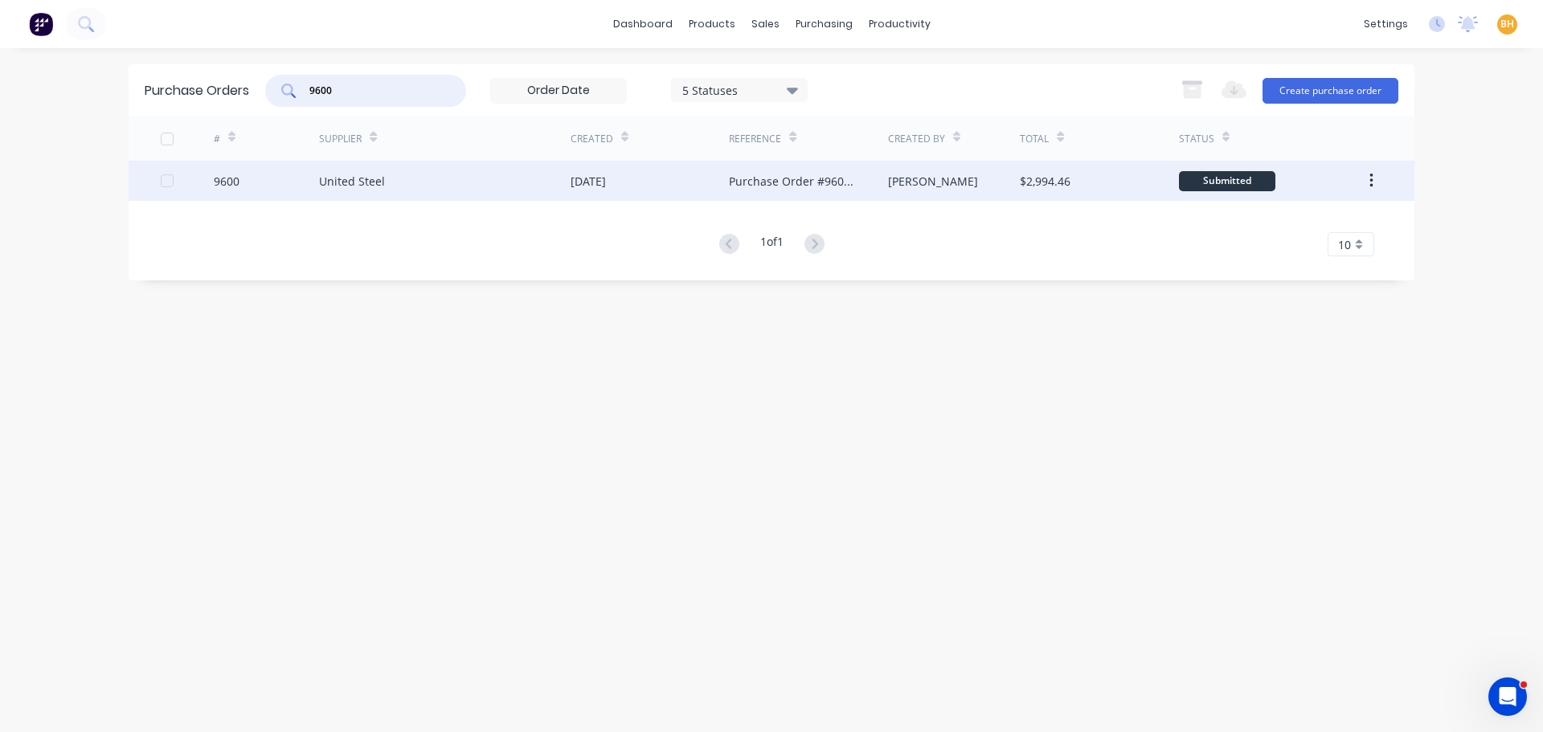
type input "9600"
click at [371, 180] on div "United Steel" at bounding box center [352, 181] width 66 height 17
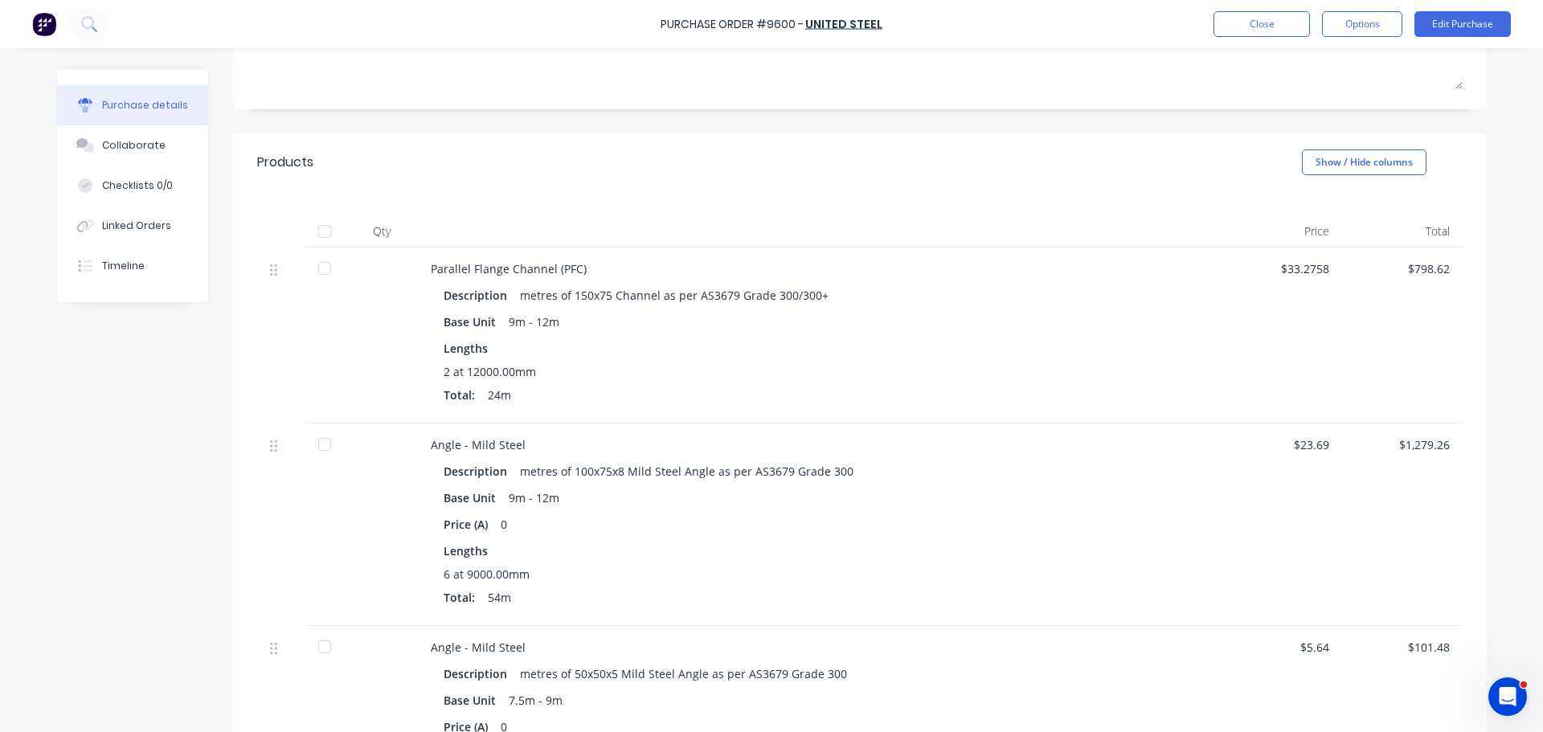
scroll to position [482, 0]
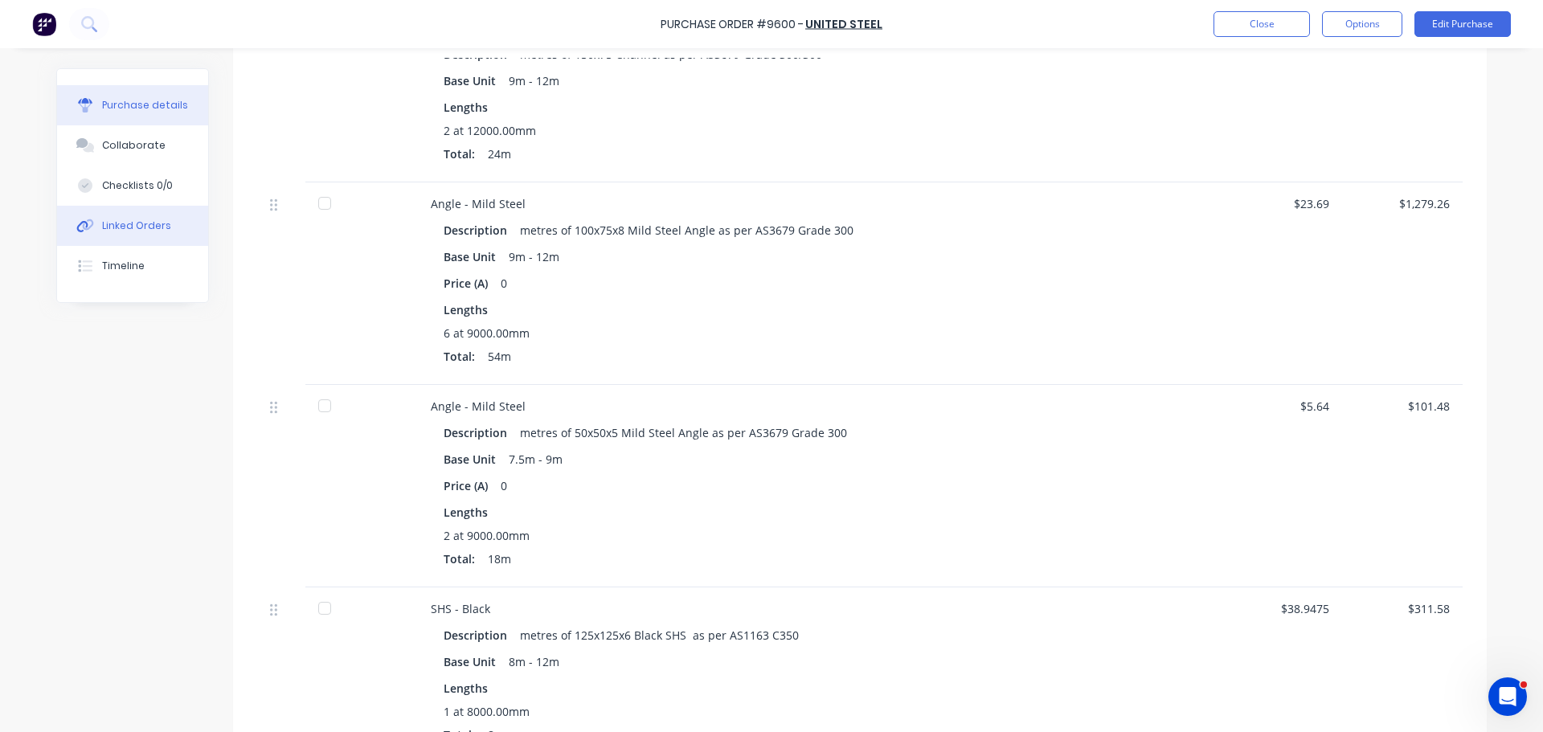
click at [153, 219] on div "Linked Orders" at bounding box center [136, 226] width 69 height 14
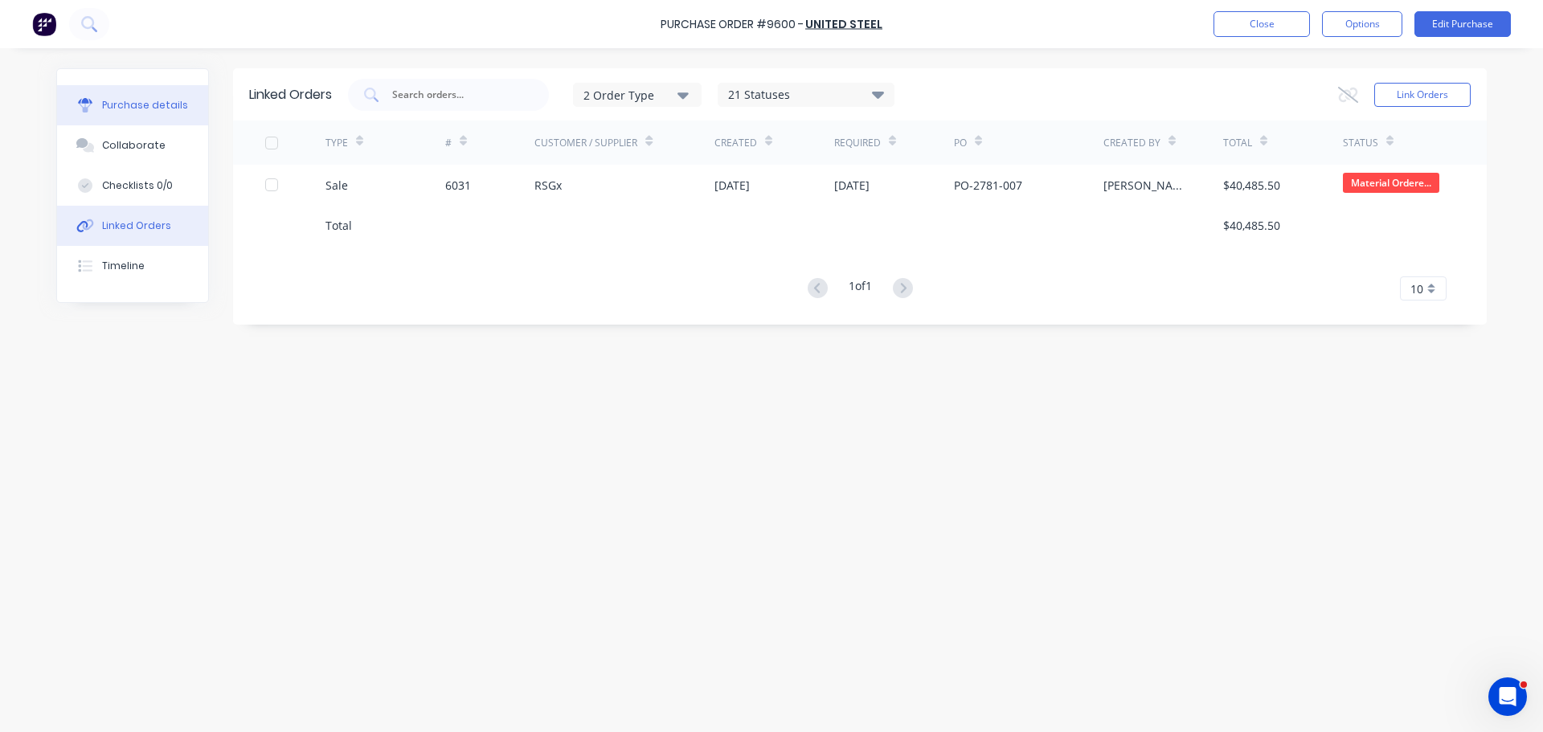
click at [171, 100] on div "Purchase details" at bounding box center [145, 105] width 86 height 14
type textarea "x"
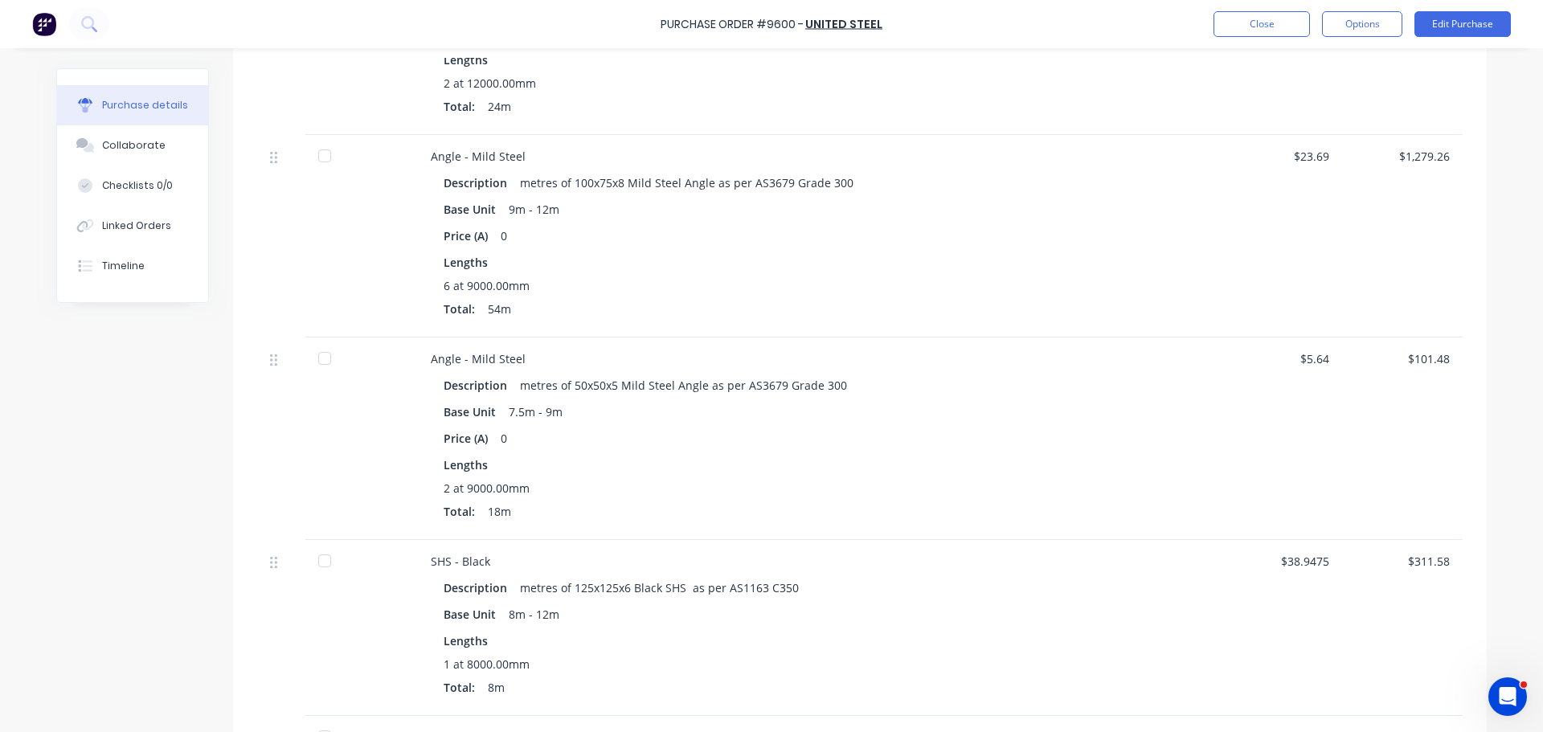
scroll to position [562, 0]
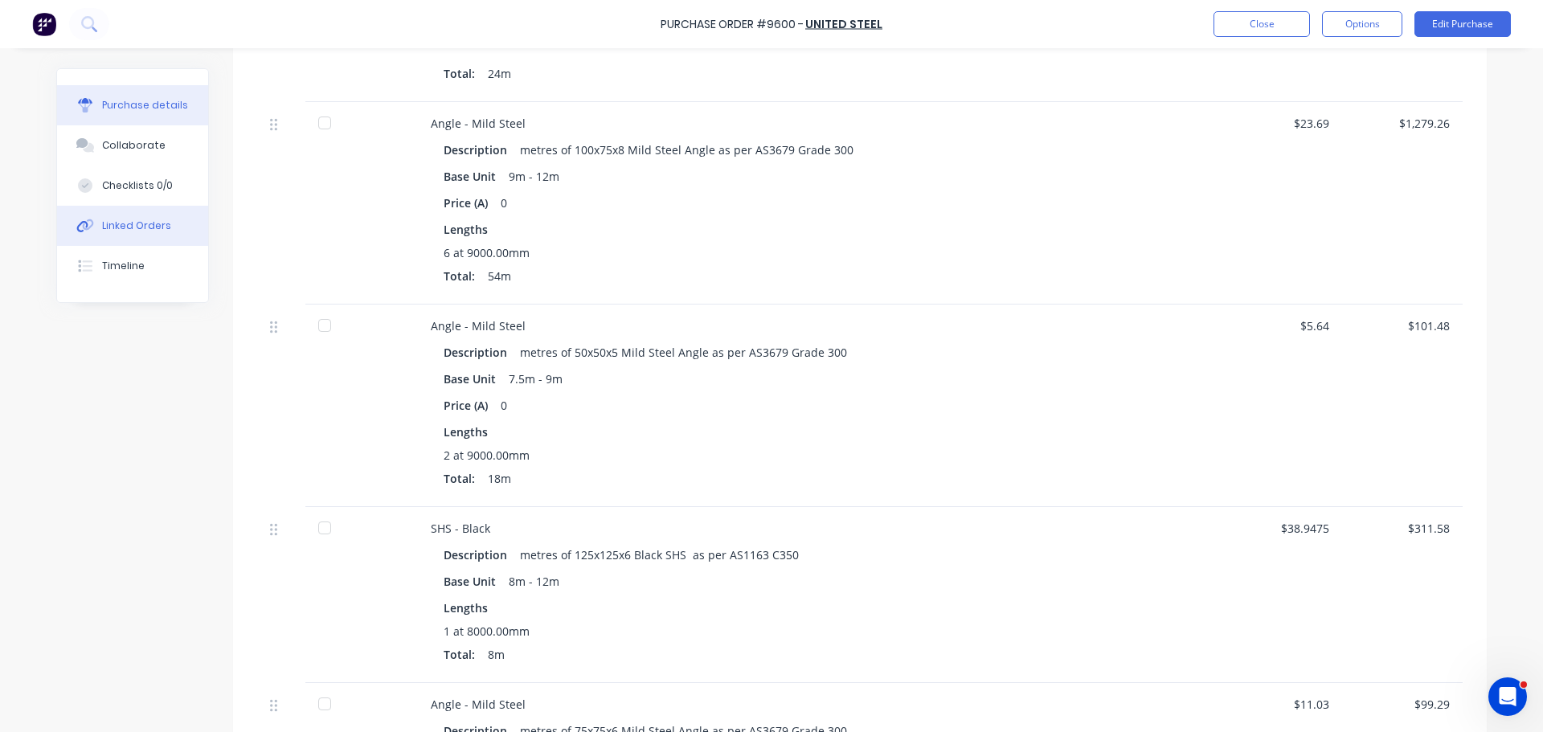
click at [118, 232] on button "Linked Orders" at bounding box center [132, 226] width 151 height 40
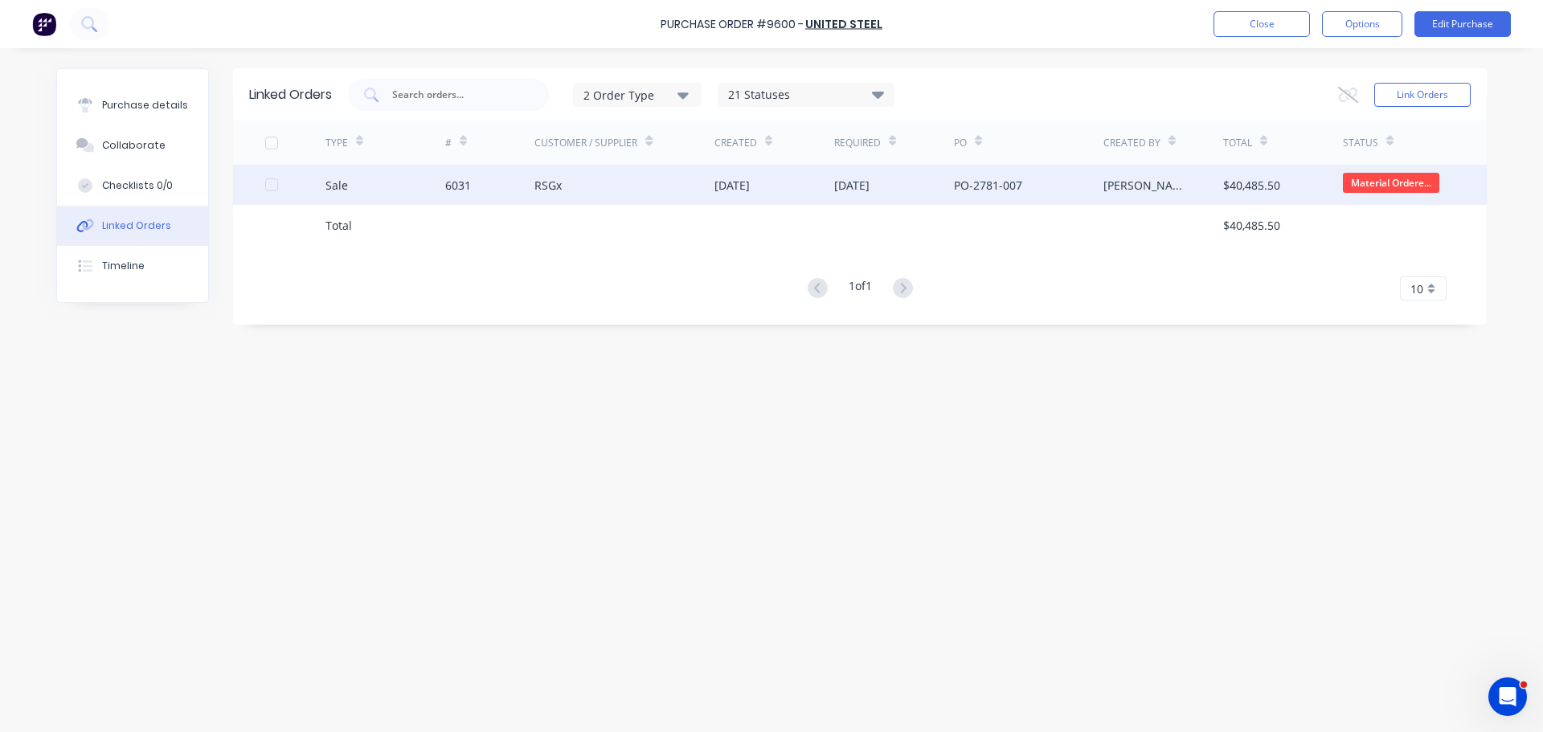
click at [551, 203] on div "RSGx" at bounding box center [624, 185] width 180 height 40
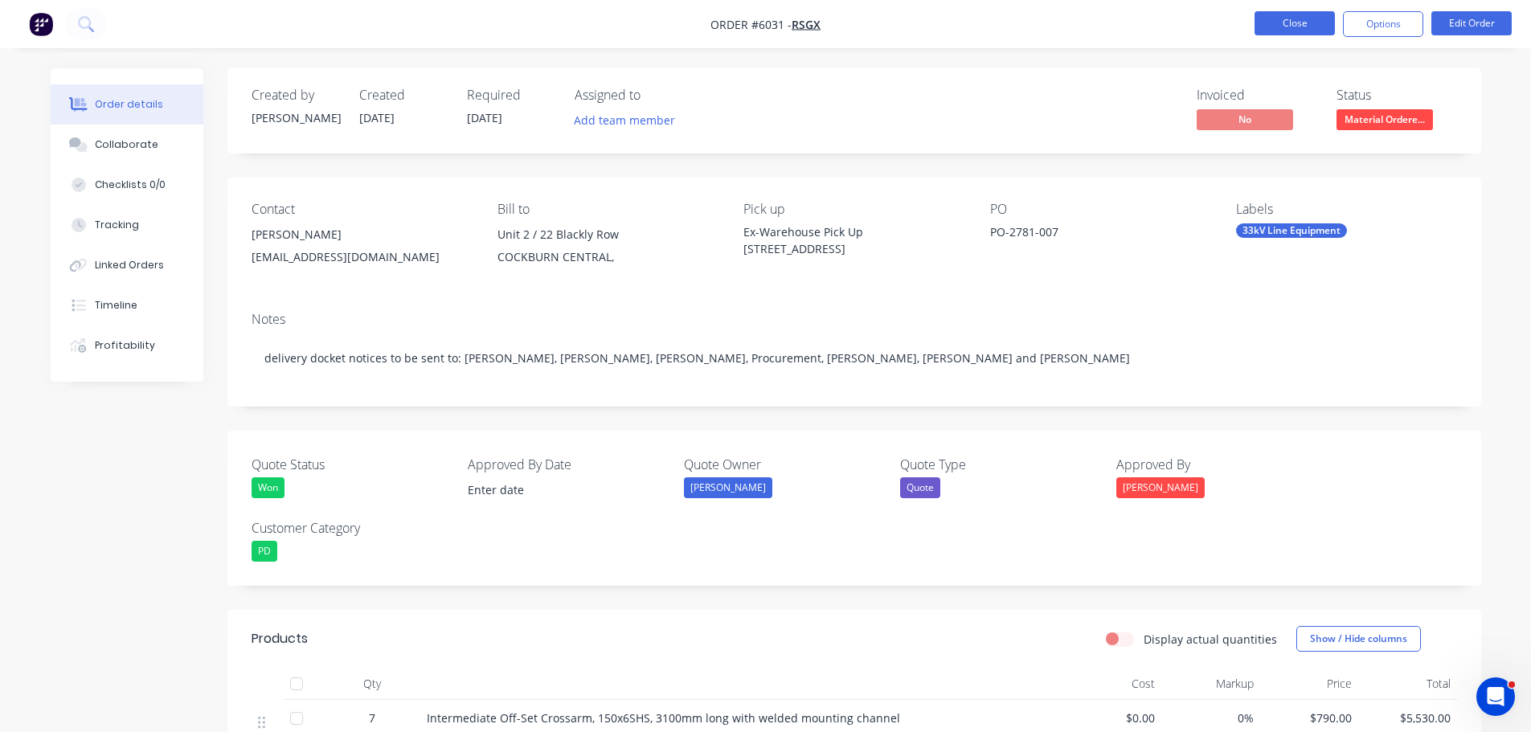
click at [1302, 31] on button "Close" at bounding box center [1294, 23] width 80 height 24
